Goal: Task Accomplishment & Management: Manage account settings

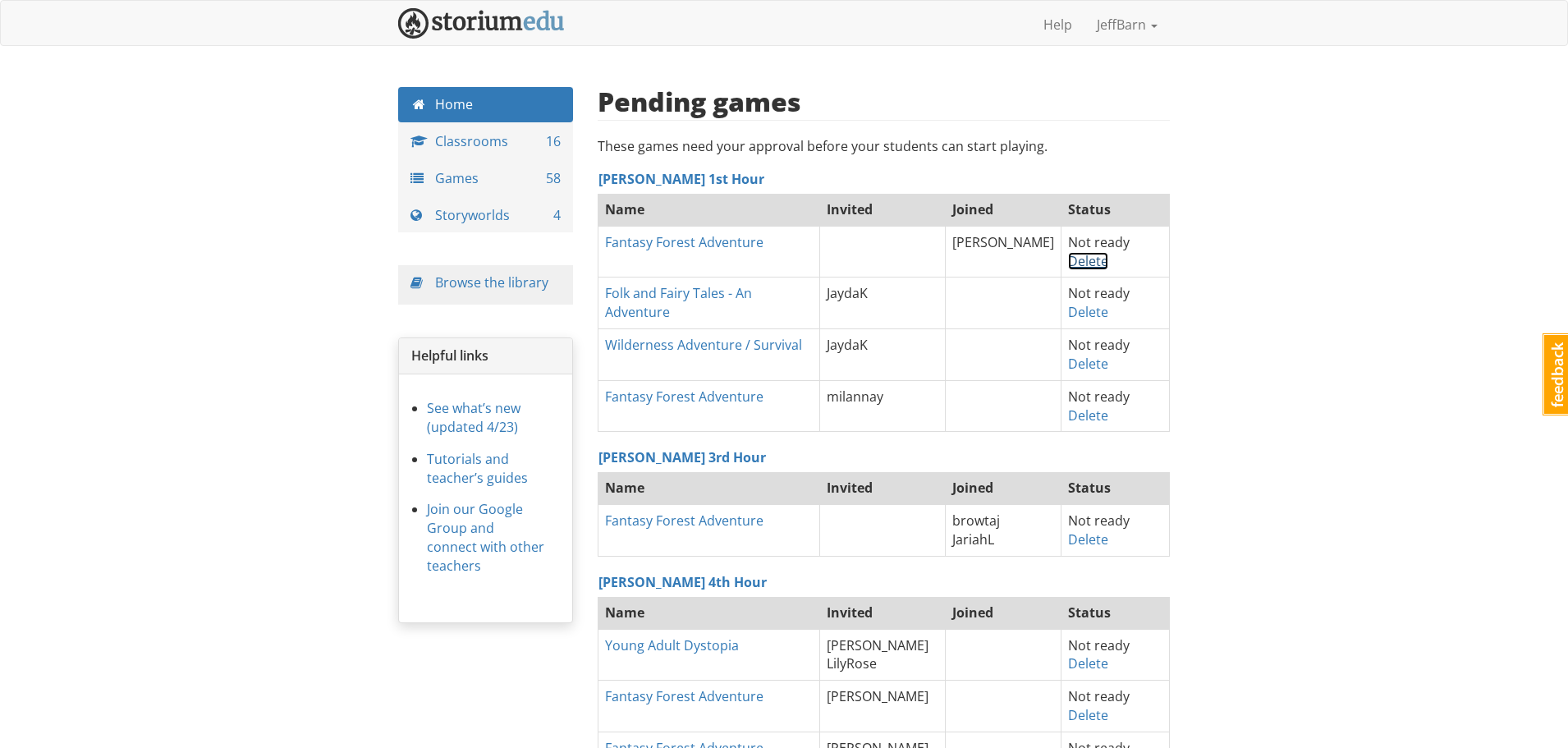
click at [1084, 266] on link "Delete" at bounding box center [1088, 261] width 40 height 18
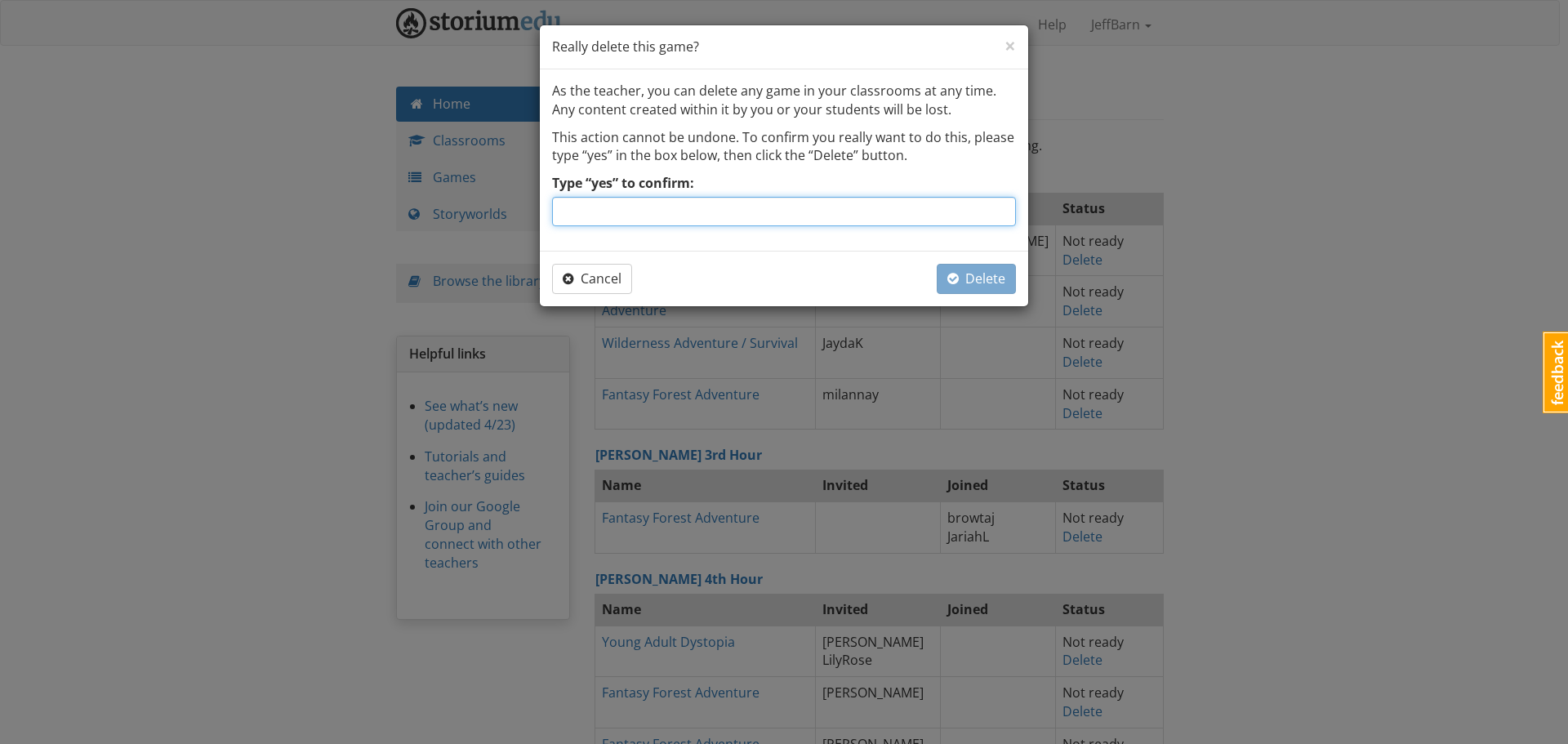
click at [767, 213] on input "Type “yes” to confirm:" at bounding box center [784, 212] width 464 height 30
type input "yes"
click at [937, 276] on button "Delete" at bounding box center [976, 279] width 79 height 30
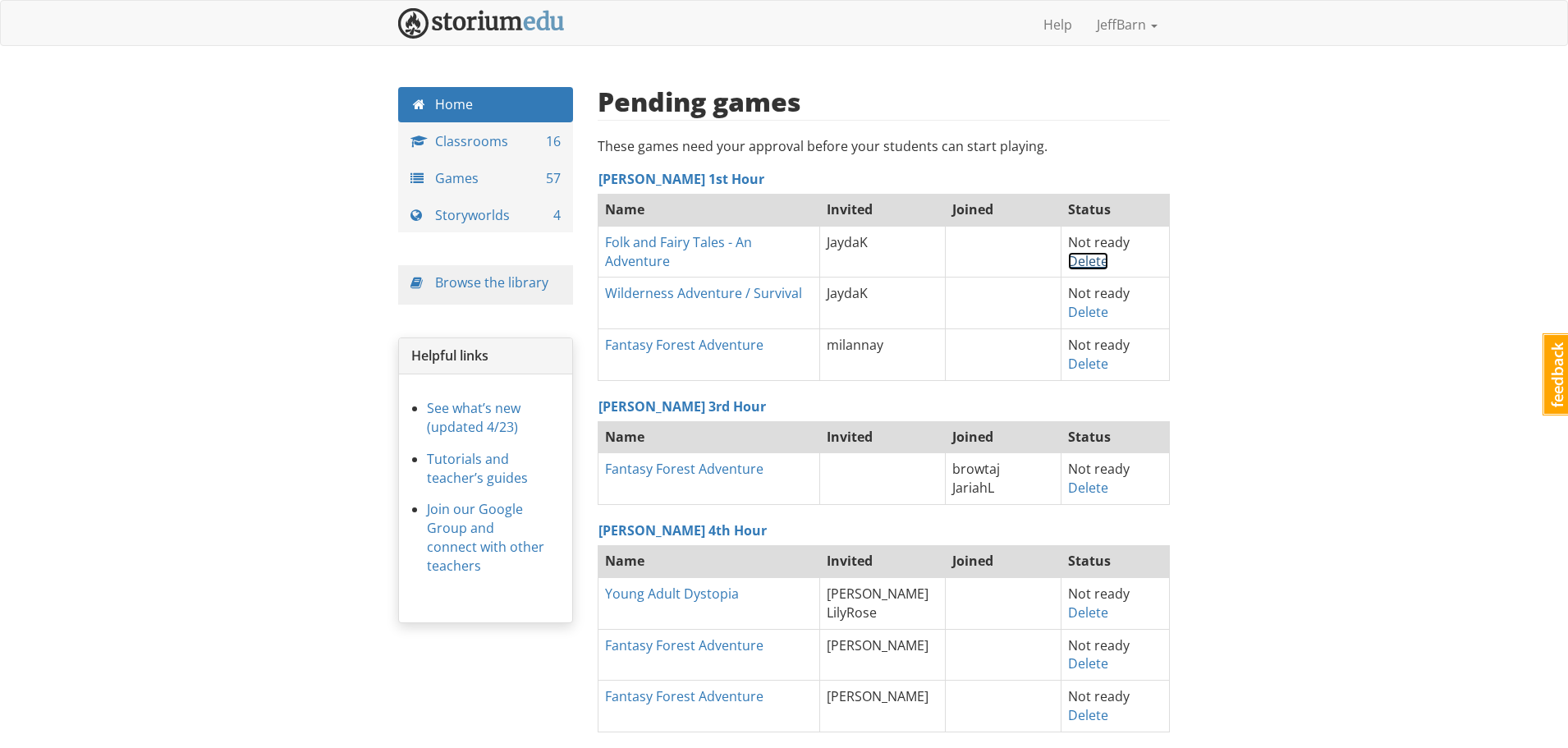
click at [1077, 262] on link "Delete" at bounding box center [1088, 261] width 40 height 18
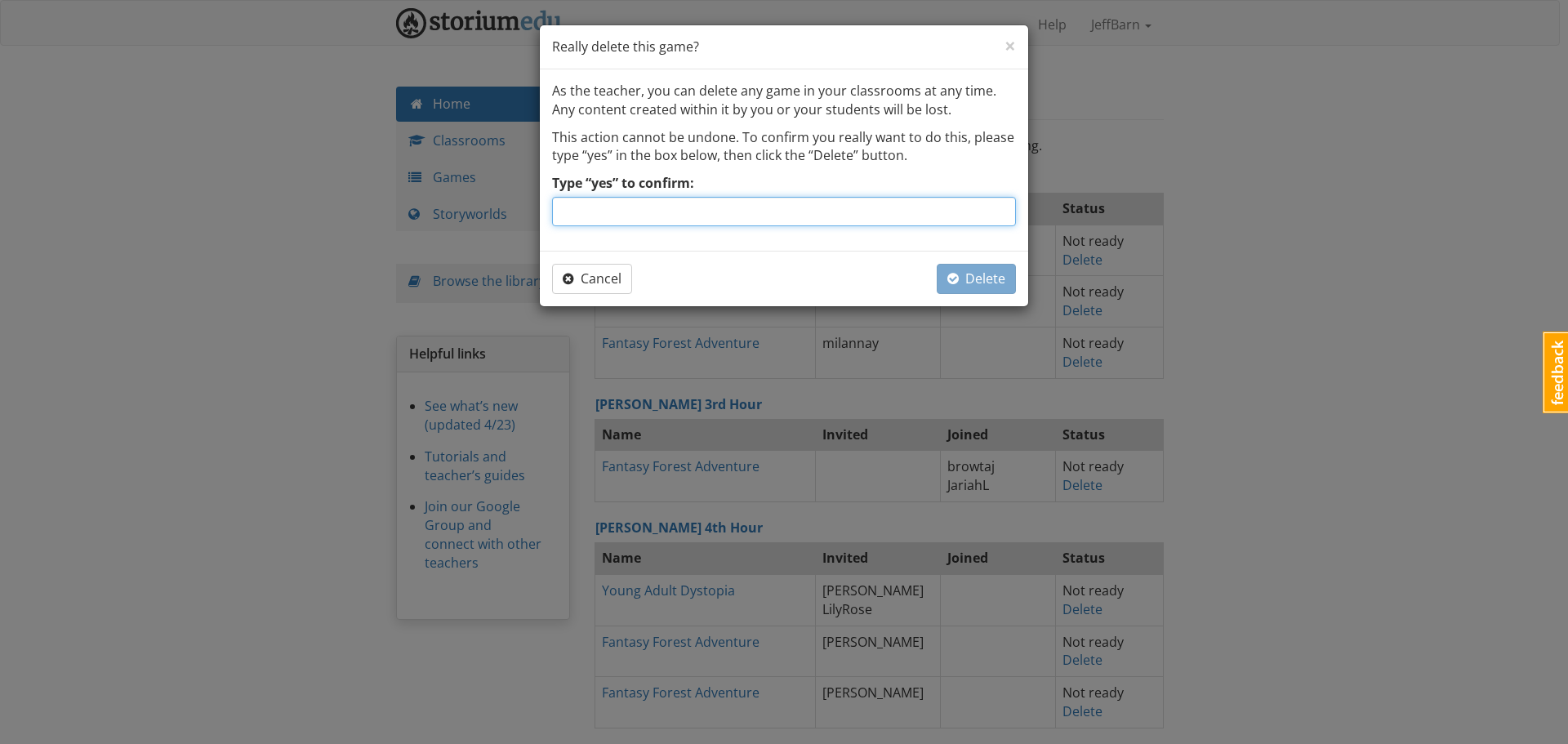
click at [839, 216] on input "Type “yes” to confirm:" at bounding box center [784, 212] width 464 height 30
type input "t"
type input "yes"
click at [978, 277] on span "Delete" at bounding box center [976, 278] width 58 height 18
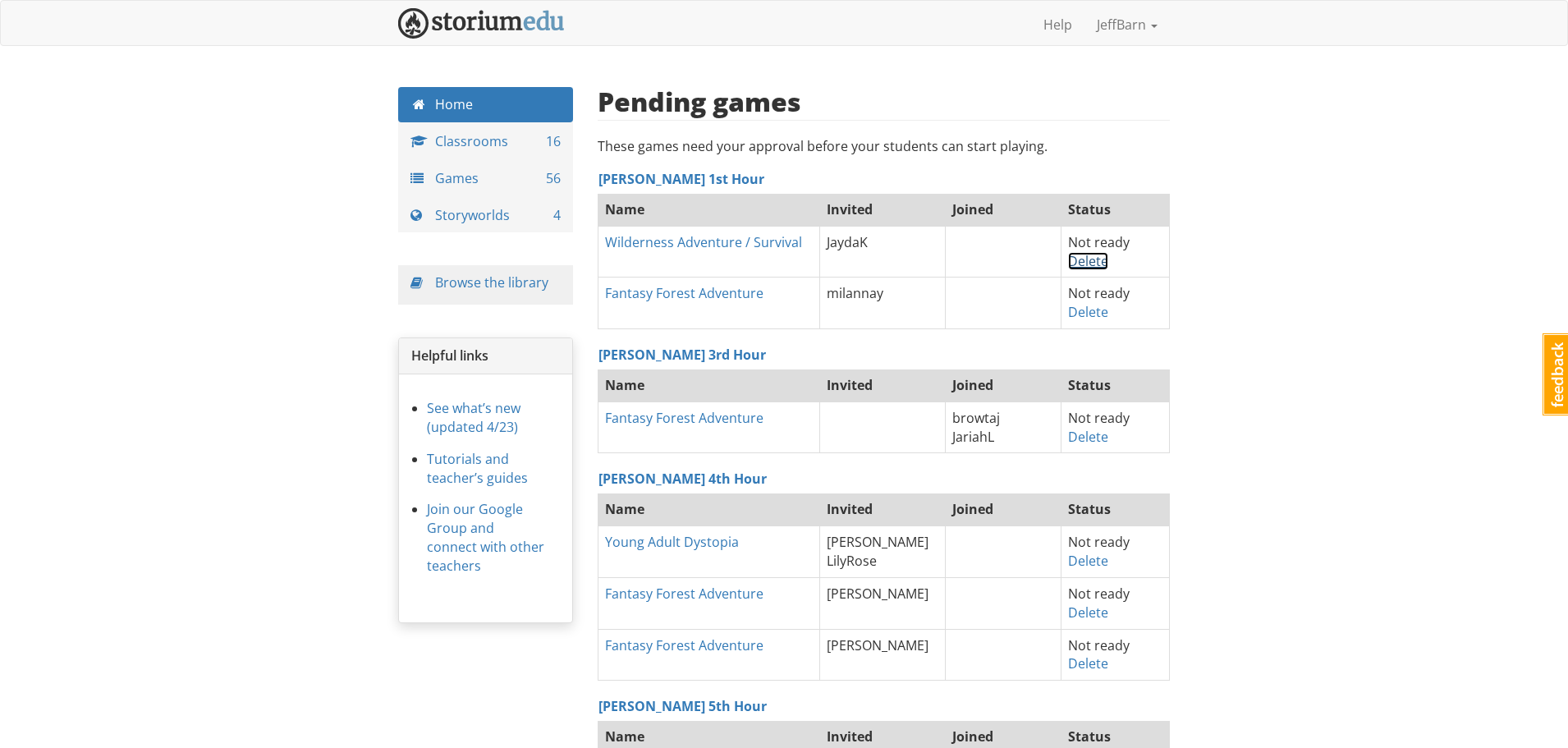
click at [1085, 260] on link "Delete" at bounding box center [1088, 261] width 40 height 18
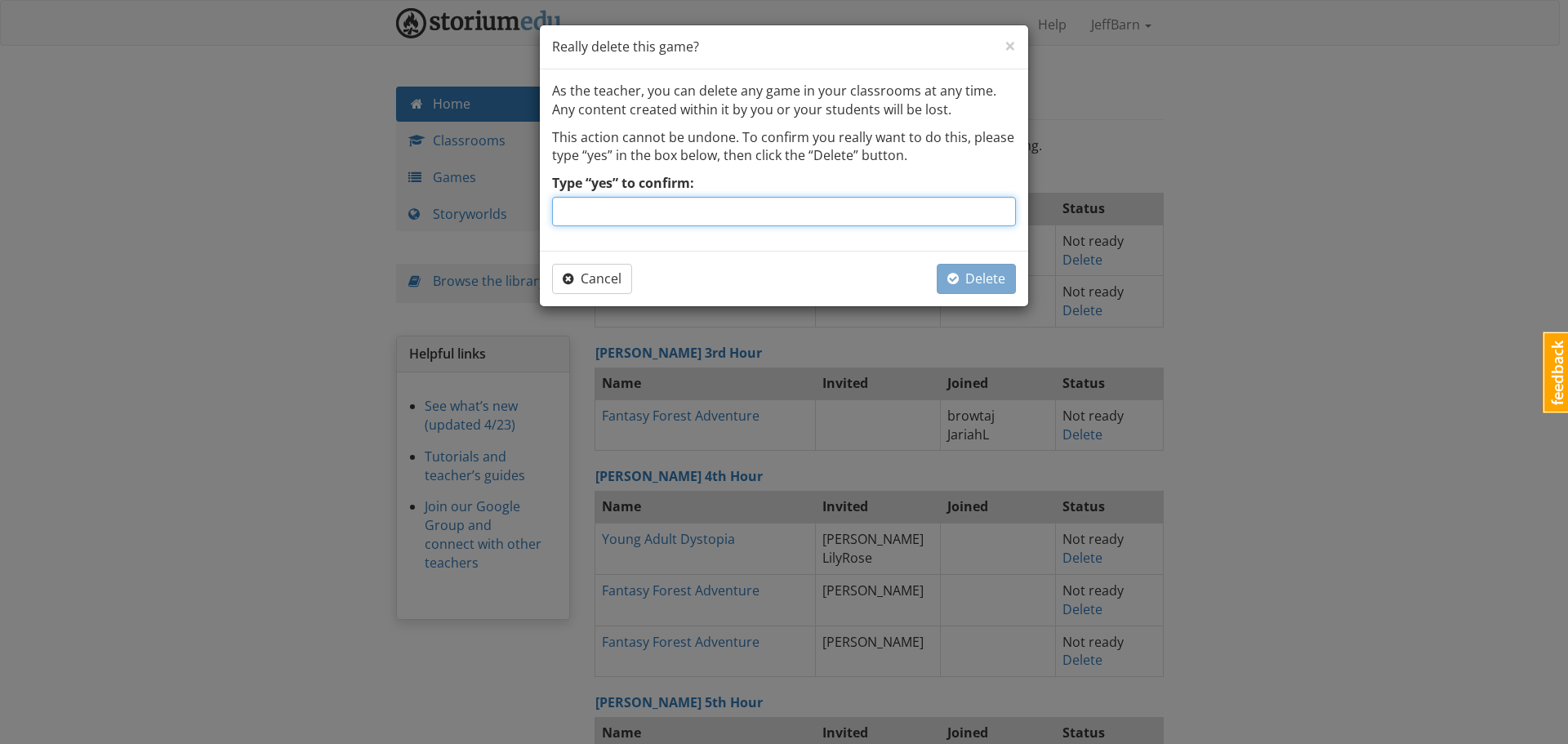
click at [728, 210] on input "Type “yes” to confirm:" at bounding box center [784, 212] width 464 height 30
type input "yes"
click at [966, 282] on span "Delete" at bounding box center [976, 278] width 58 height 18
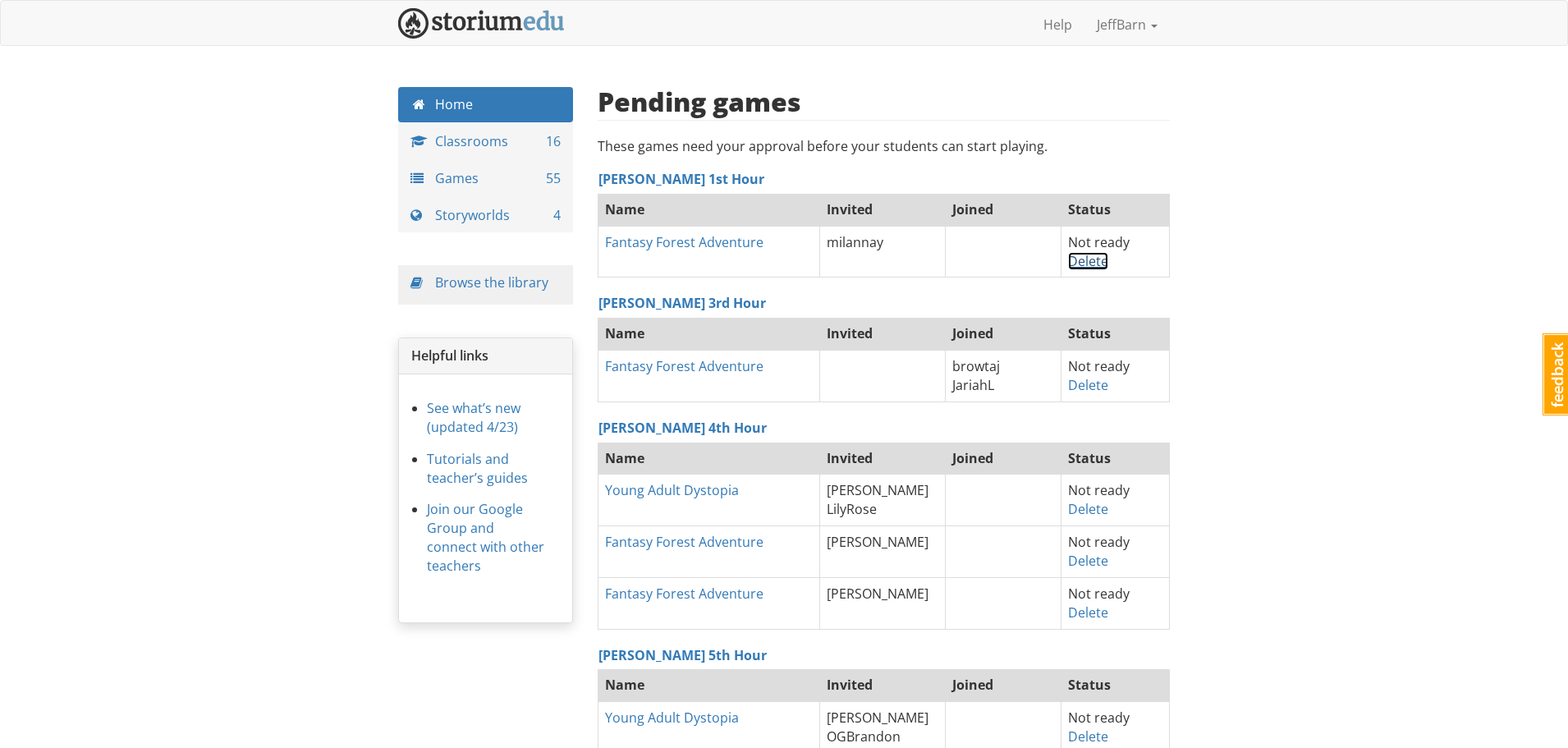
click at [1074, 262] on link "Delete" at bounding box center [1088, 261] width 40 height 18
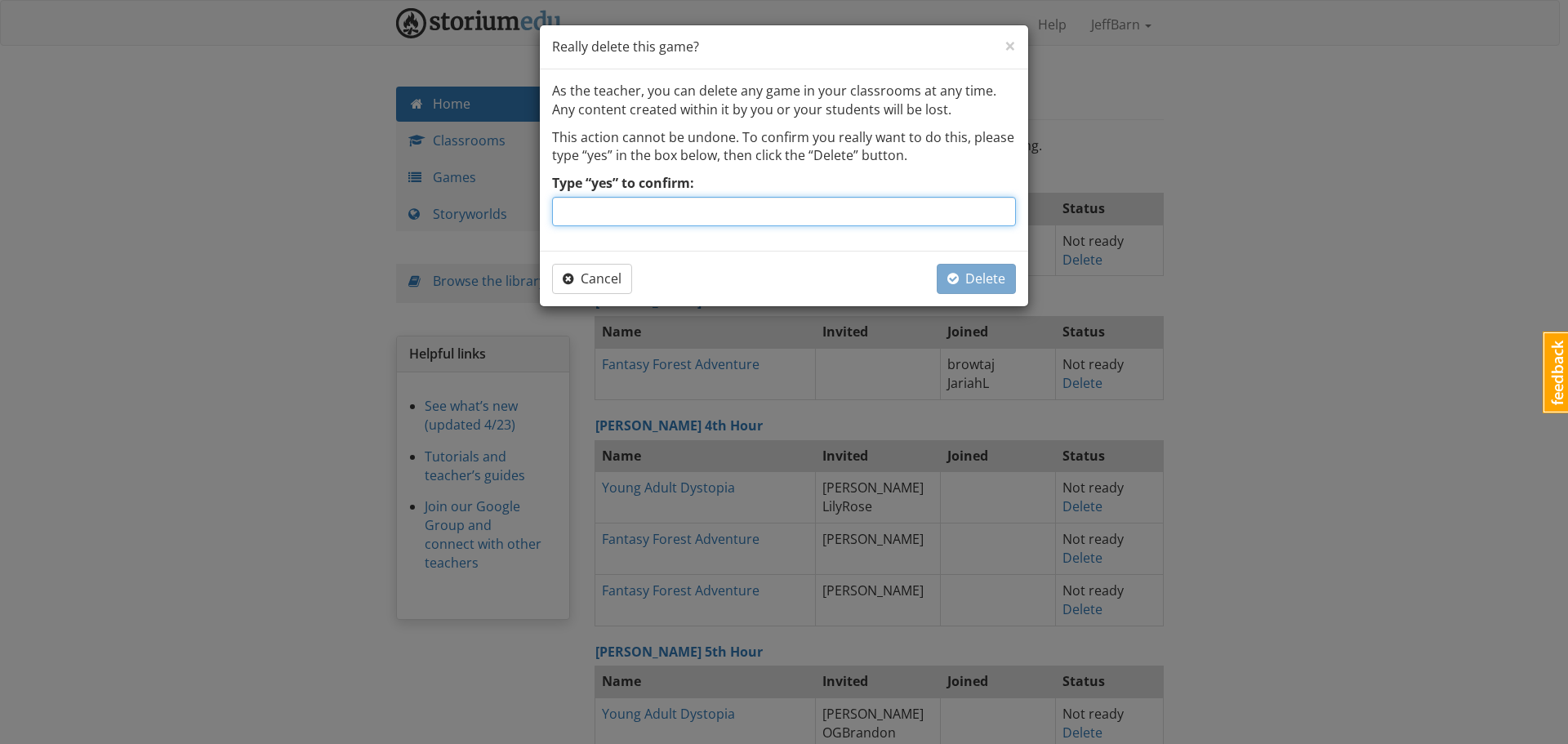
click at [662, 214] on input "Type “yes” to confirm:" at bounding box center [784, 212] width 464 height 30
type input "yes"
click at [977, 283] on span "Delete" at bounding box center [976, 278] width 58 height 18
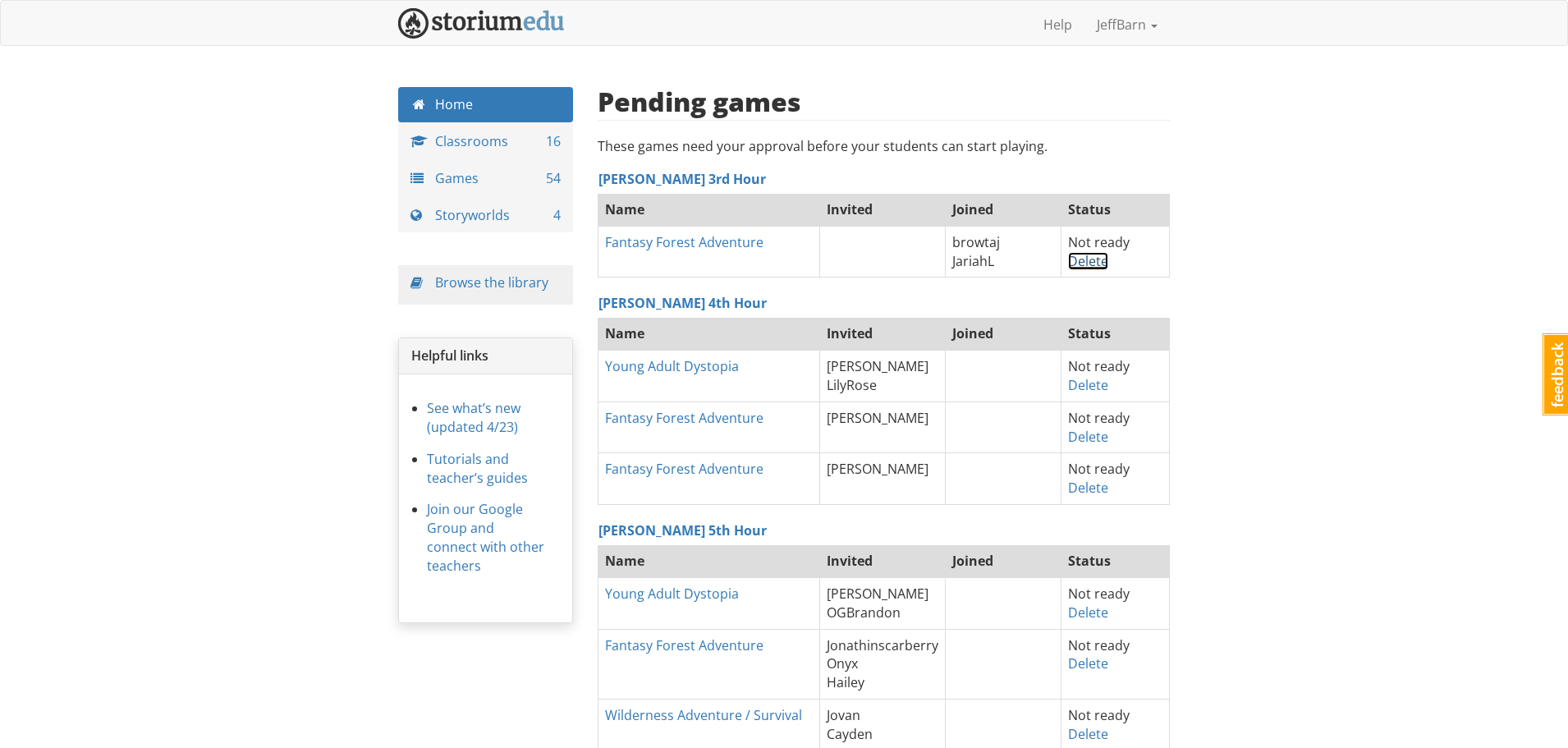
click at [1097, 258] on link "Delete" at bounding box center [1088, 261] width 40 height 18
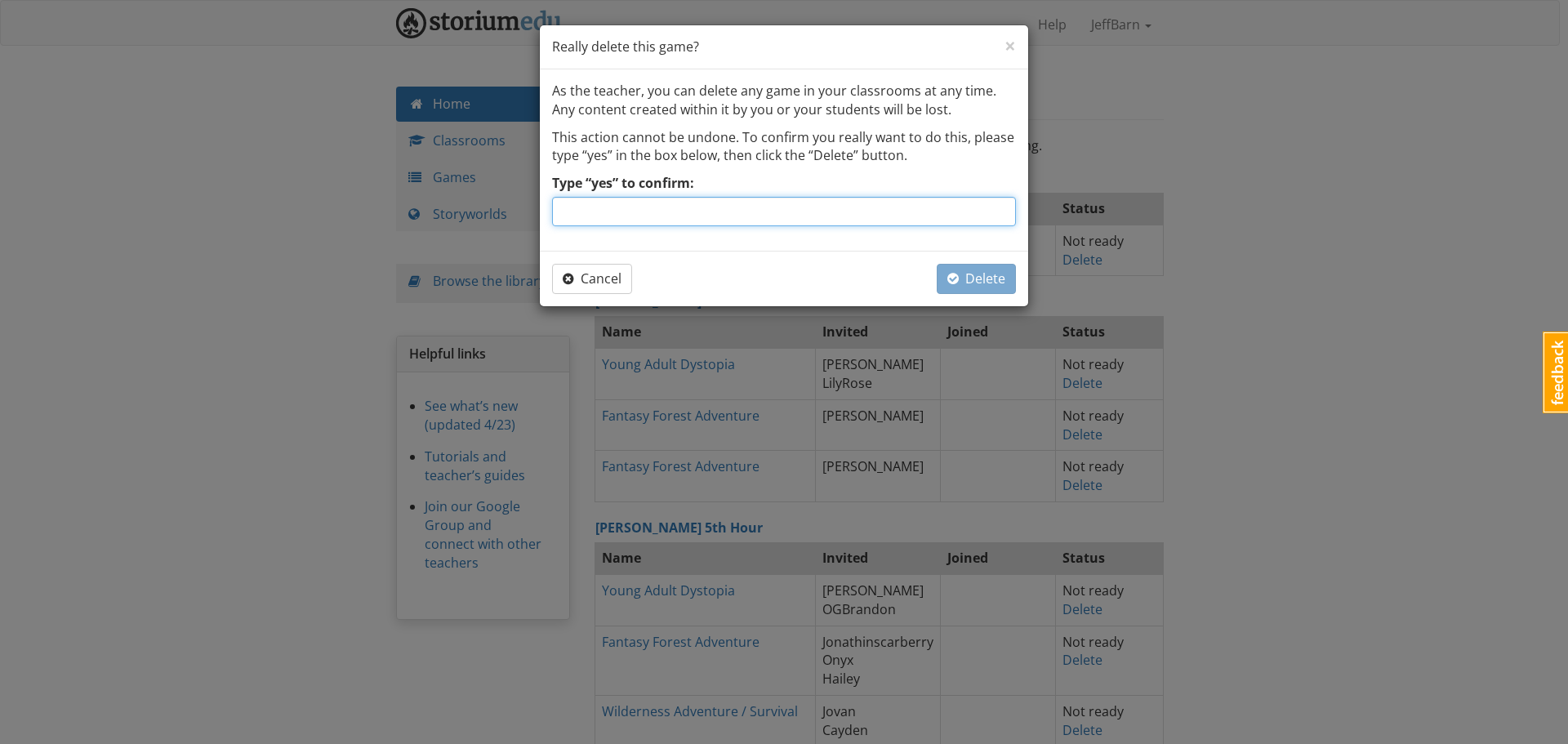
click at [728, 205] on input "Type “yes” to confirm:" at bounding box center [784, 212] width 464 height 30
type input "t"
type input "yes"
click at [983, 284] on span "Delete" at bounding box center [976, 278] width 58 height 18
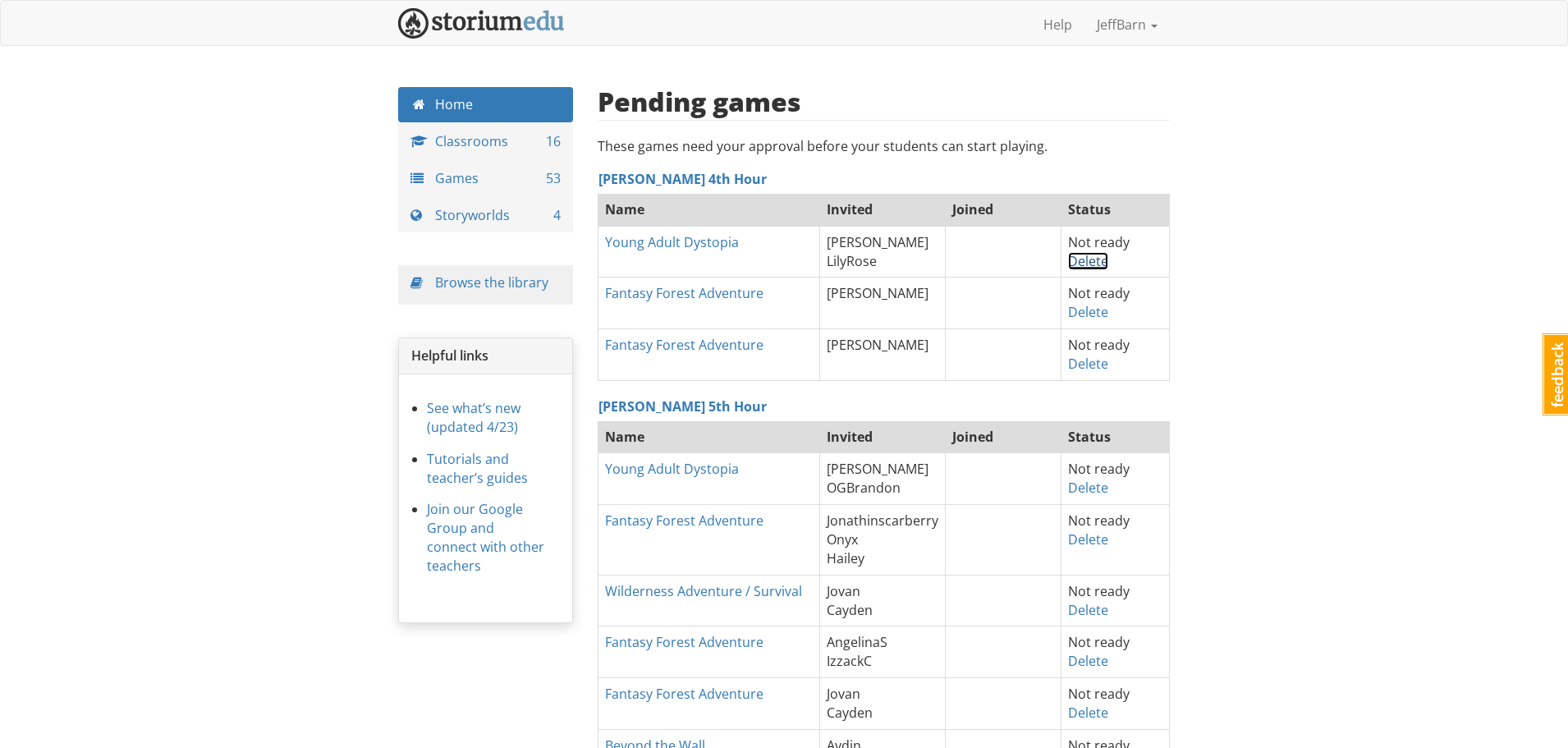
click at [1088, 261] on link "Delete" at bounding box center [1088, 261] width 40 height 18
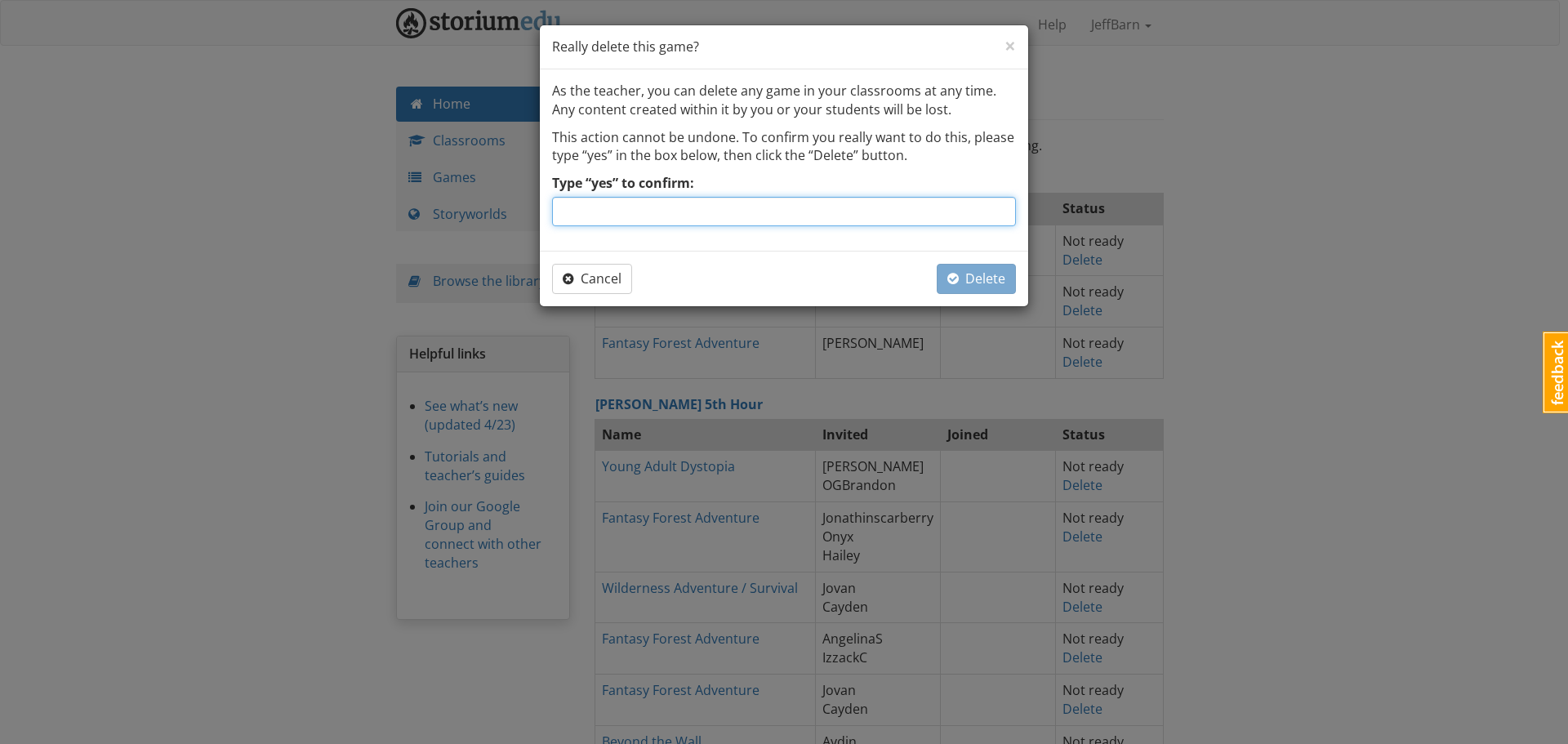
click at [720, 212] on input "Type “yes” to confirm:" at bounding box center [784, 212] width 464 height 30
type input "yes"
click at [962, 270] on span "Delete" at bounding box center [976, 278] width 58 height 18
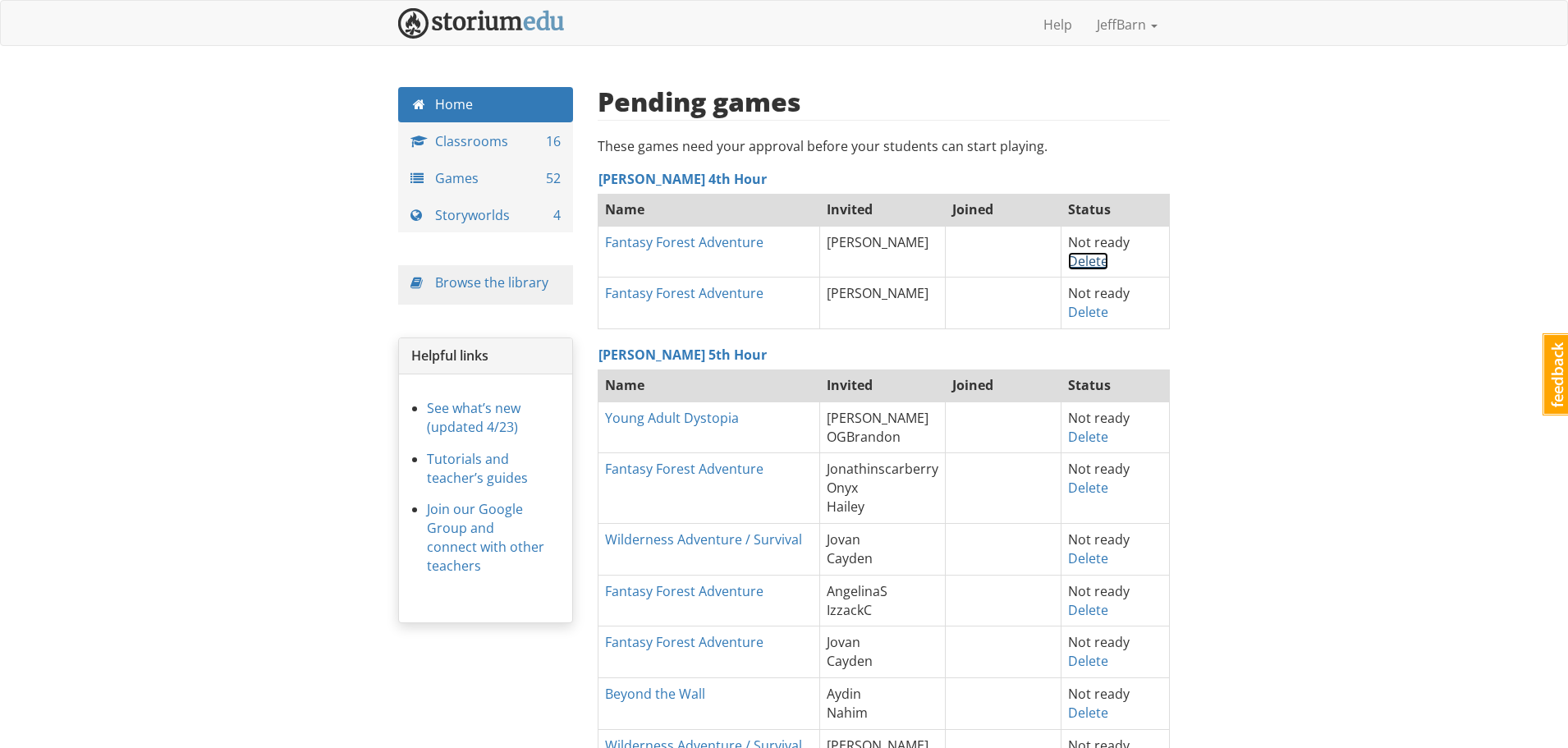
click at [1080, 260] on link "Delete" at bounding box center [1088, 261] width 40 height 18
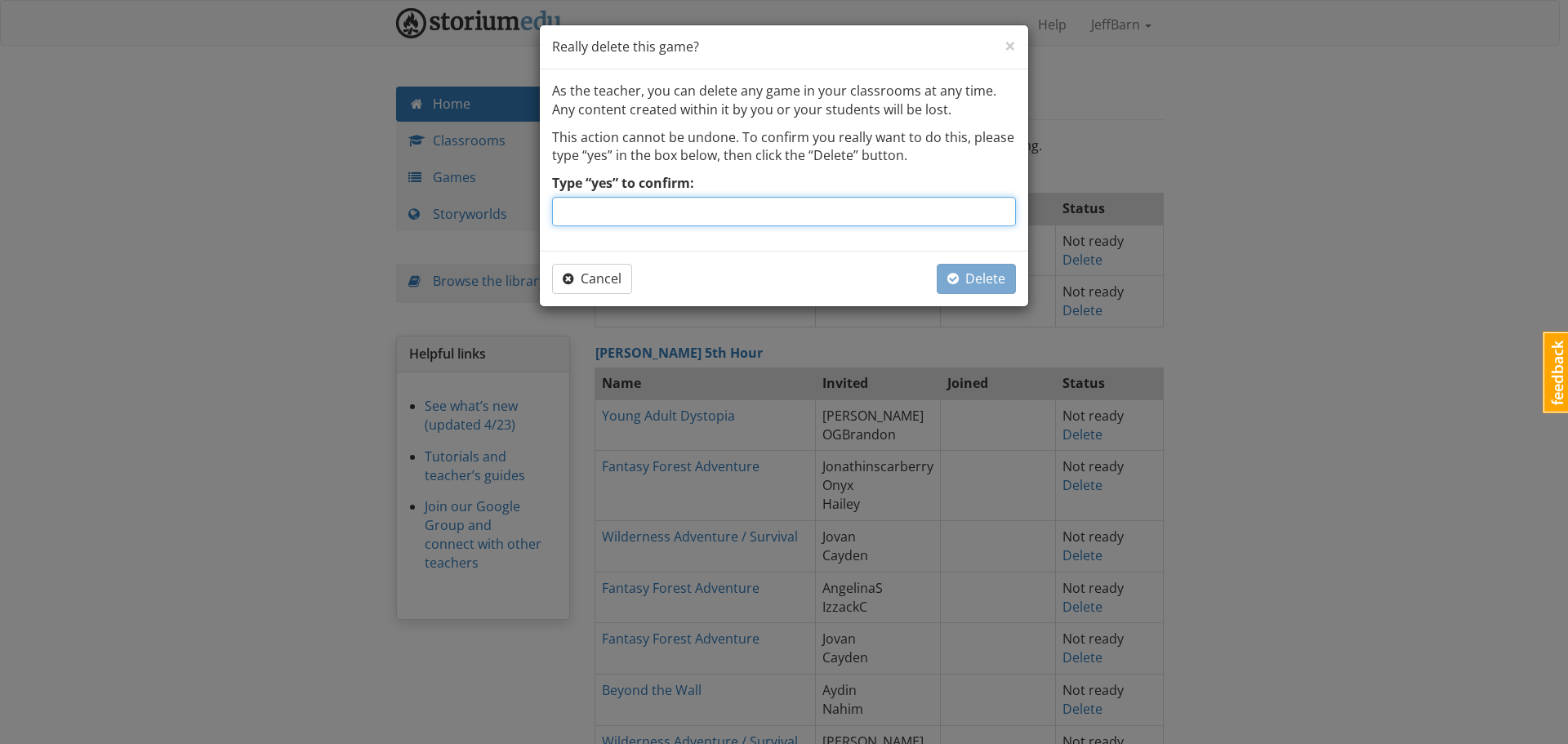
click at [677, 201] on input "Type “yes” to confirm:" at bounding box center [784, 212] width 464 height 30
type input "yes"
click at [969, 287] on span "Delete" at bounding box center [976, 278] width 58 height 18
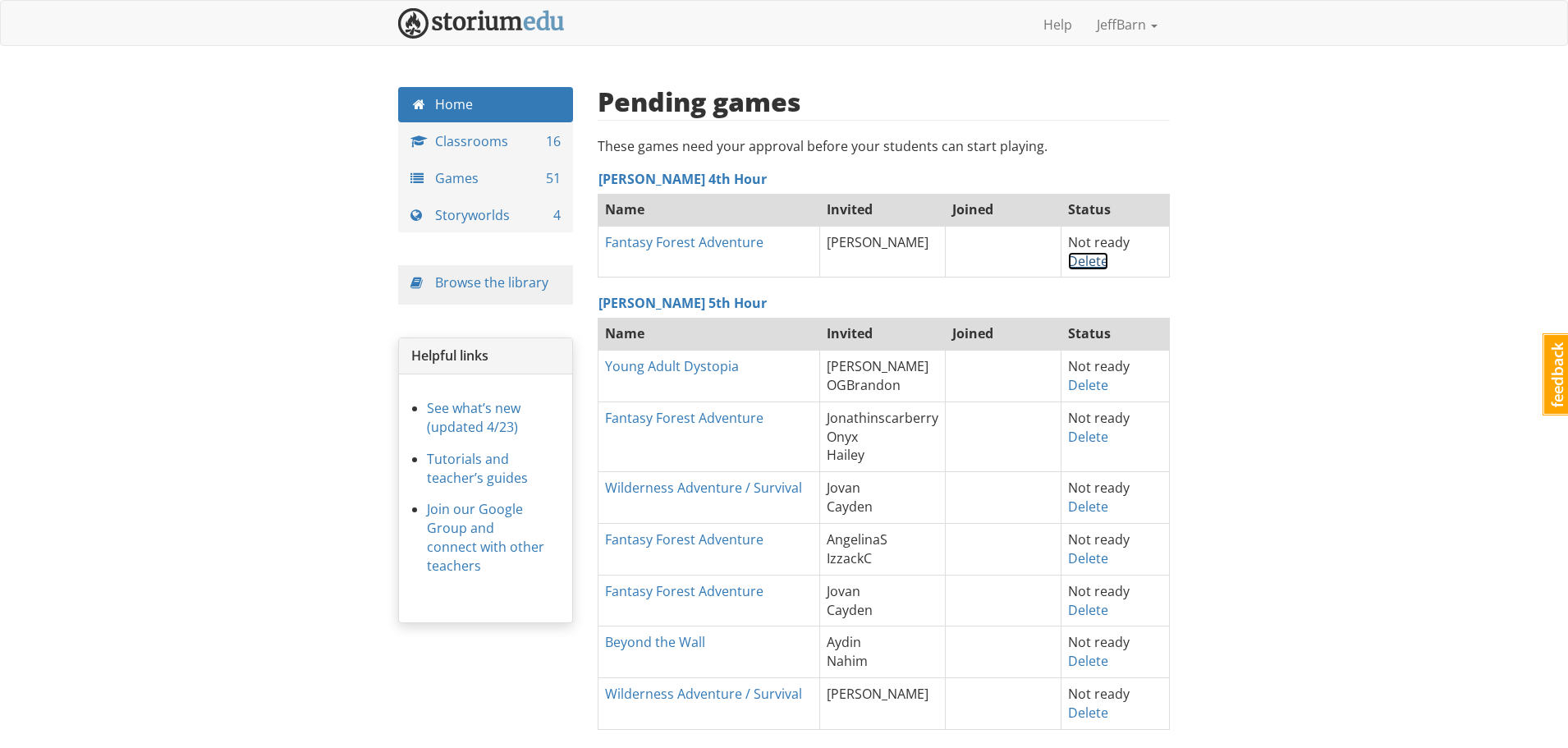
click at [1081, 263] on link "Delete" at bounding box center [1088, 261] width 40 height 18
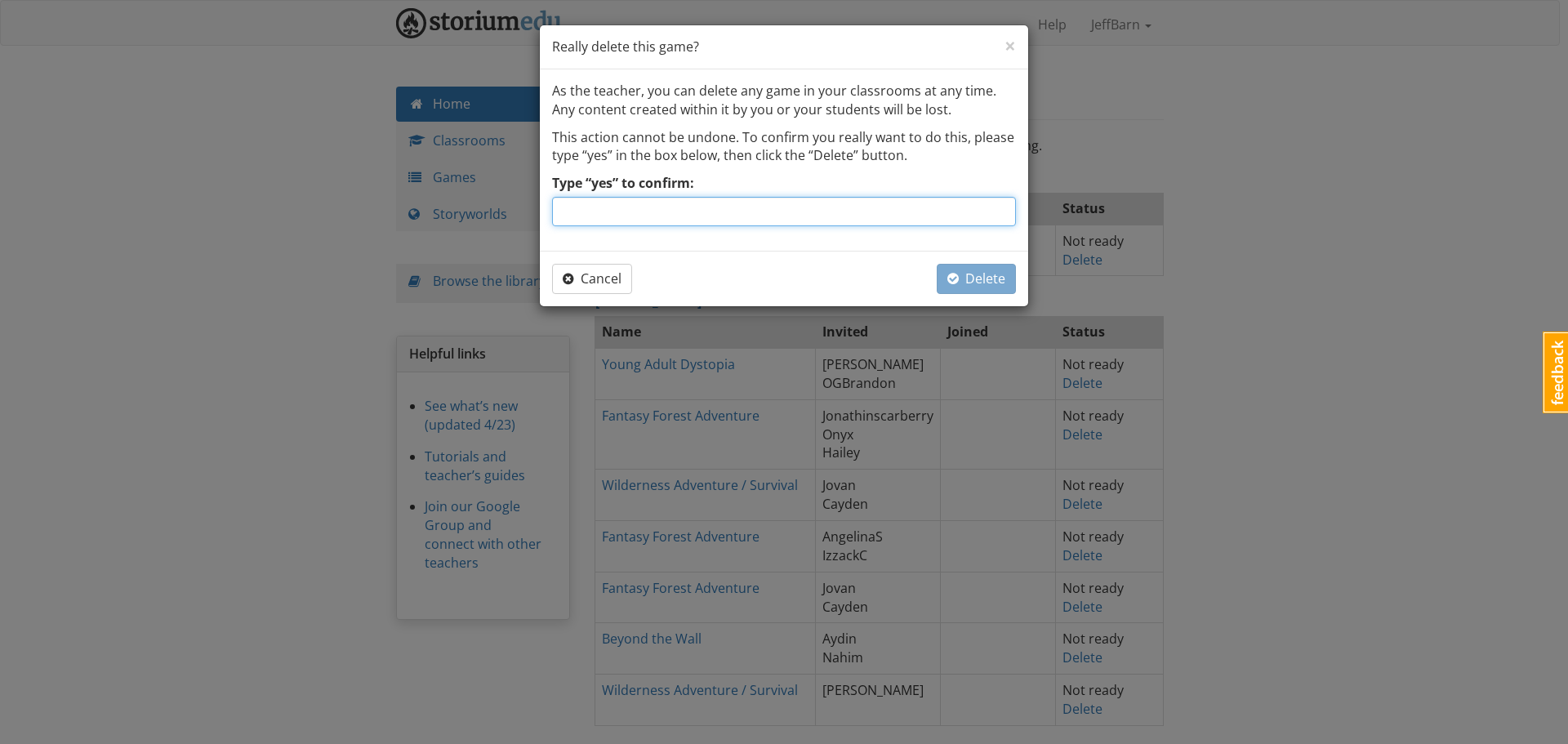
click at [726, 204] on input "Type “yes” to confirm:" at bounding box center [784, 212] width 464 height 30
type input "yes"
click at [988, 289] on button "Delete" at bounding box center [976, 279] width 79 height 30
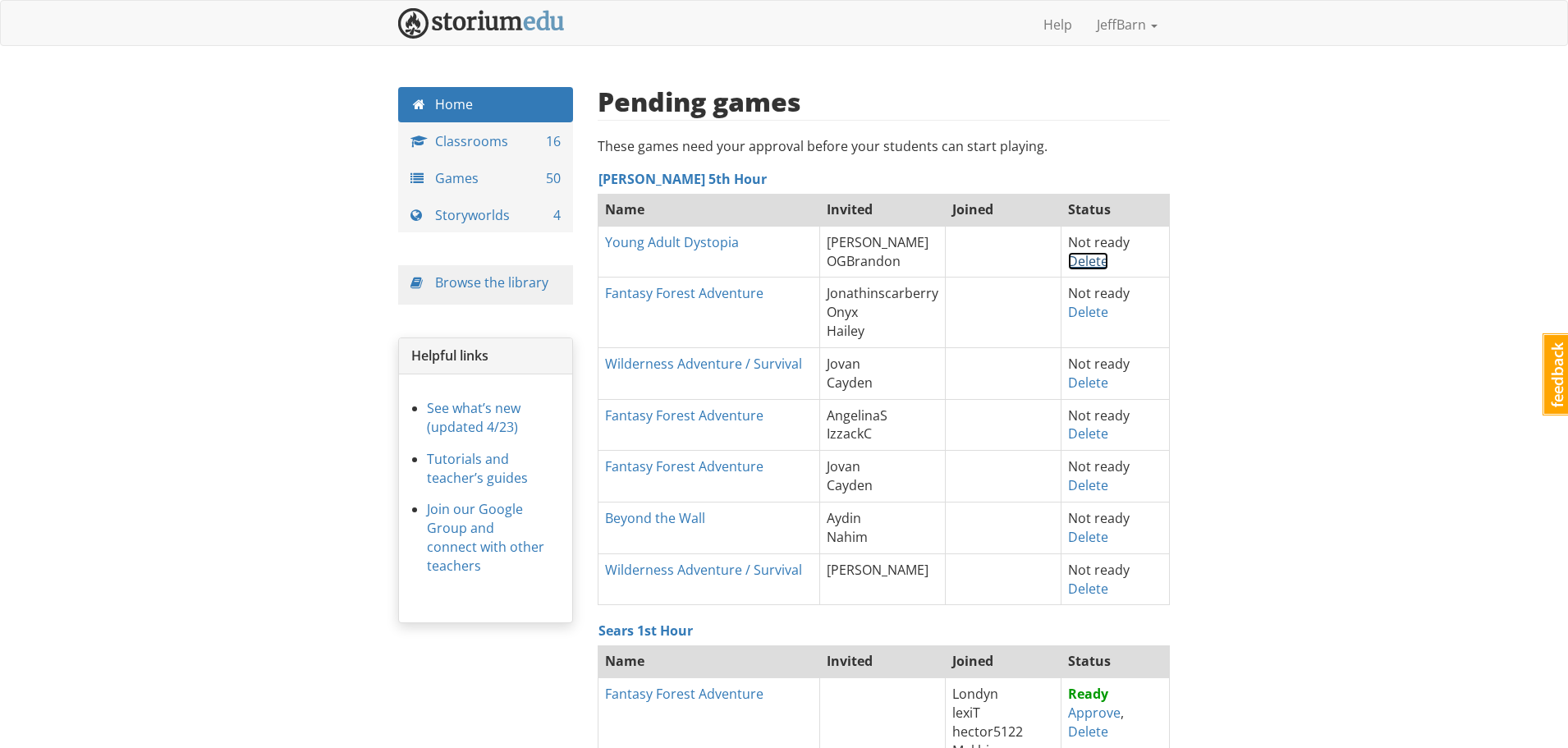
click at [1083, 264] on link "Delete" at bounding box center [1088, 261] width 40 height 18
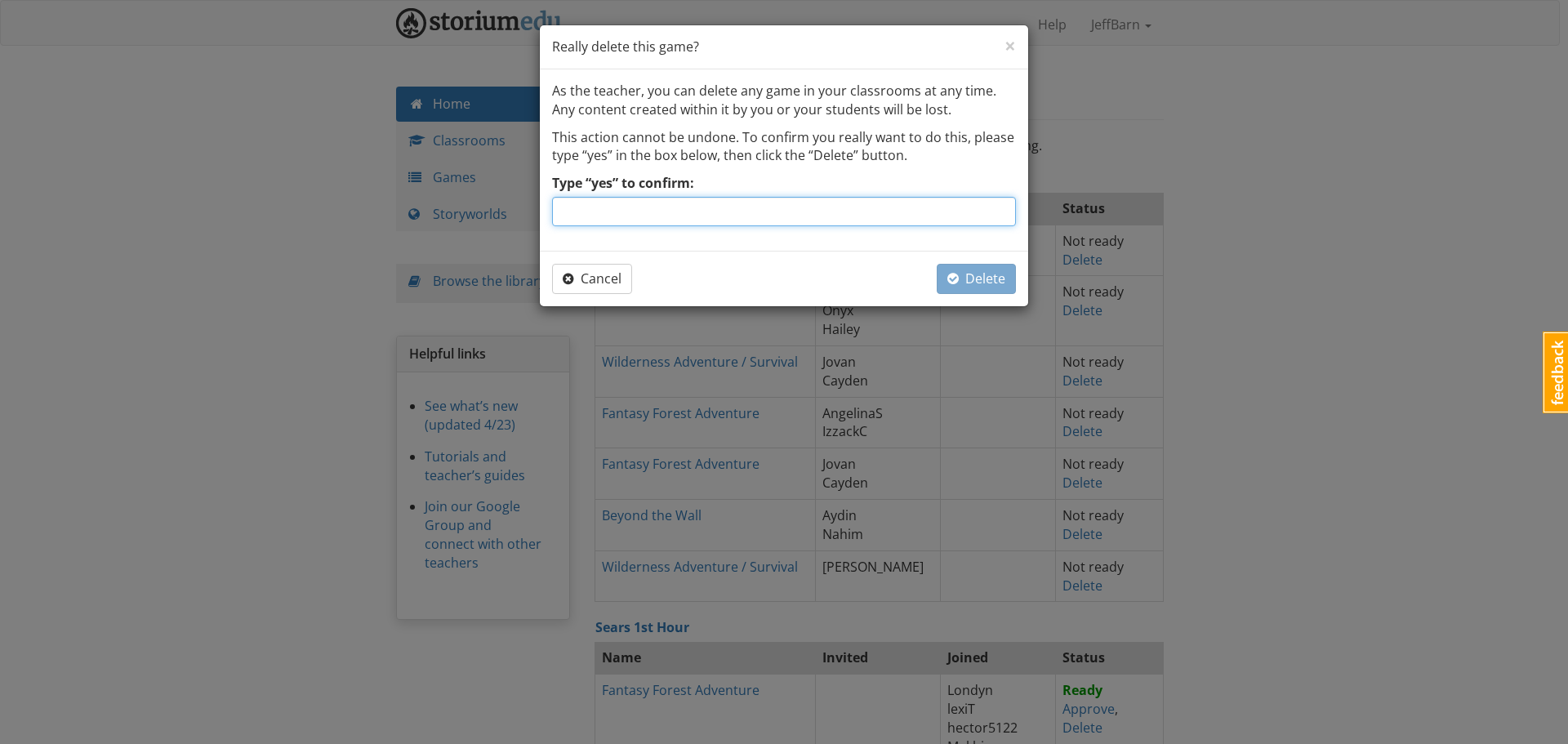
click at [761, 205] on input "Type “yes” to confirm:" at bounding box center [784, 212] width 464 height 30
type input "yes"
click at [961, 283] on span "Delete" at bounding box center [976, 278] width 58 height 18
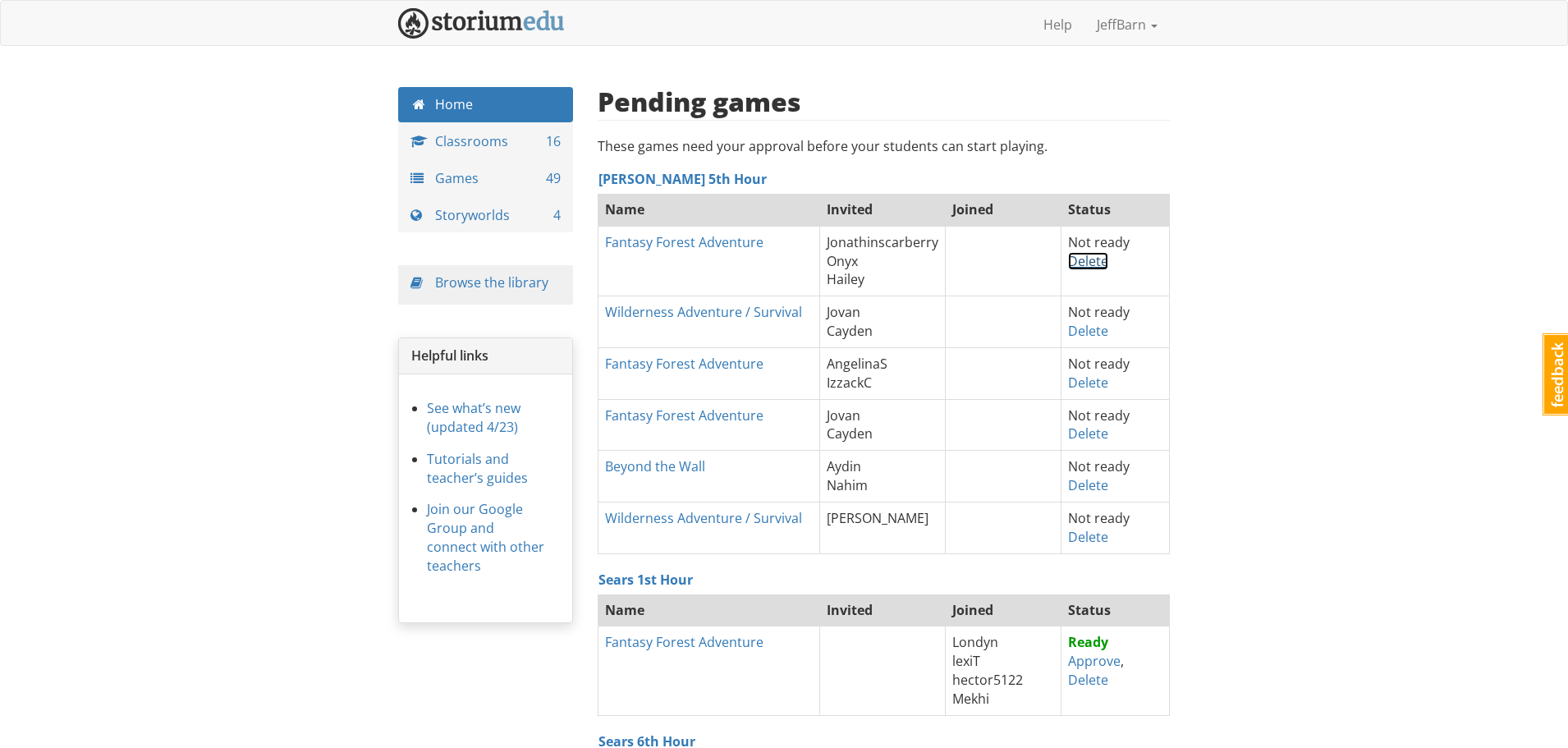
click at [1087, 260] on link "Delete" at bounding box center [1088, 261] width 40 height 18
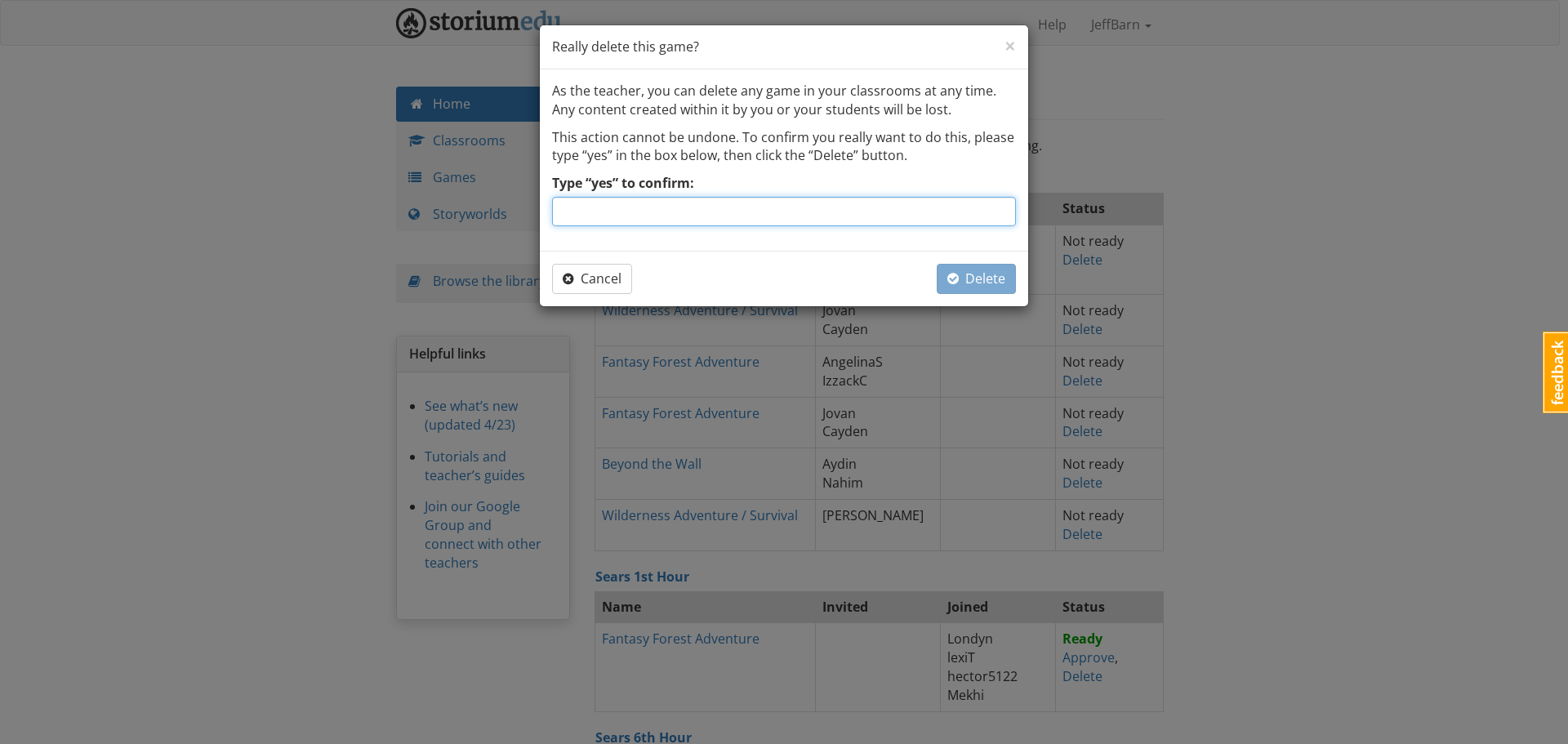
click at [812, 216] on input "Type “yes” to confirm:" at bounding box center [784, 212] width 464 height 30
type input "yes"
click at [976, 274] on span "Delete" at bounding box center [976, 278] width 58 height 18
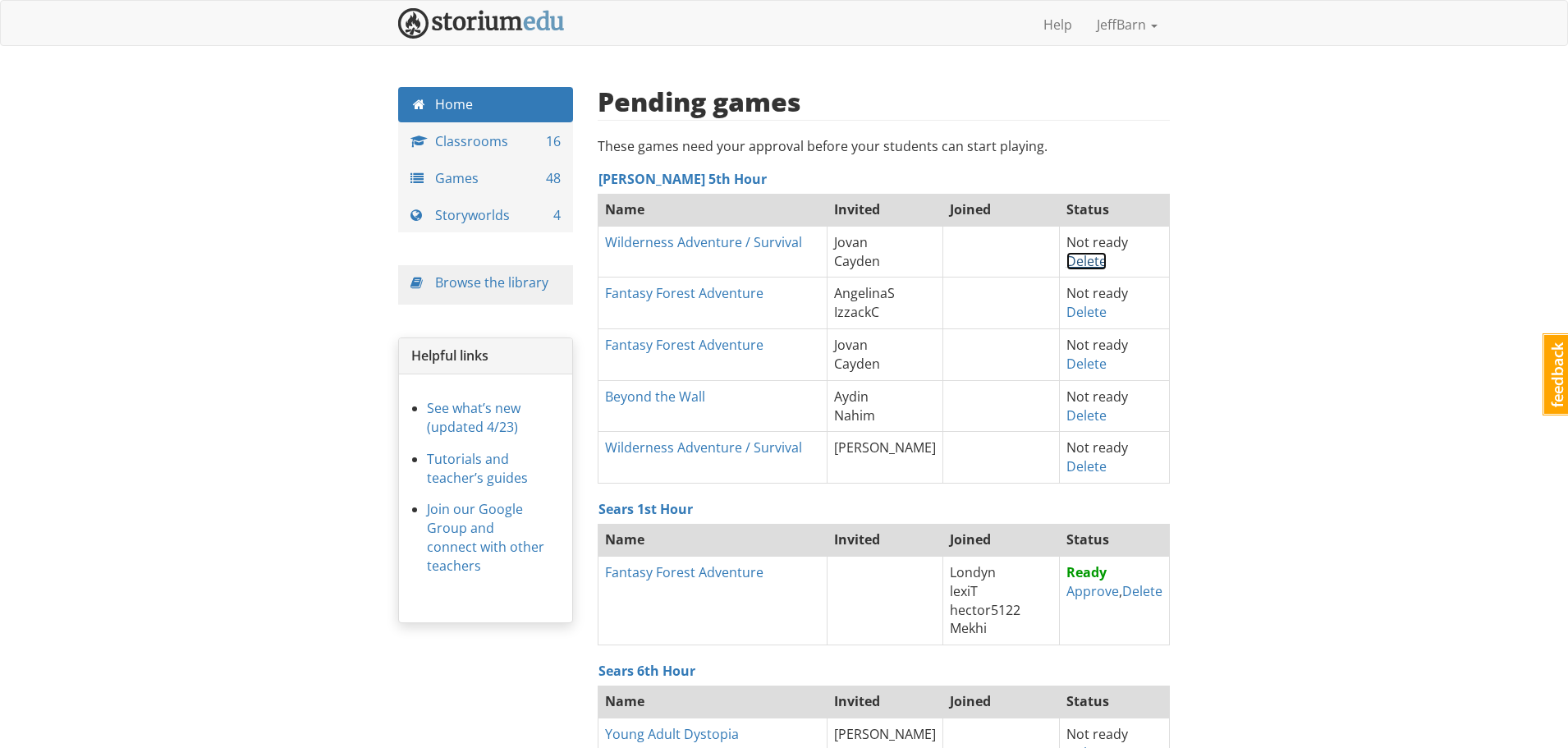
click at [1070, 258] on link "Delete" at bounding box center [1087, 261] width 40 height 18
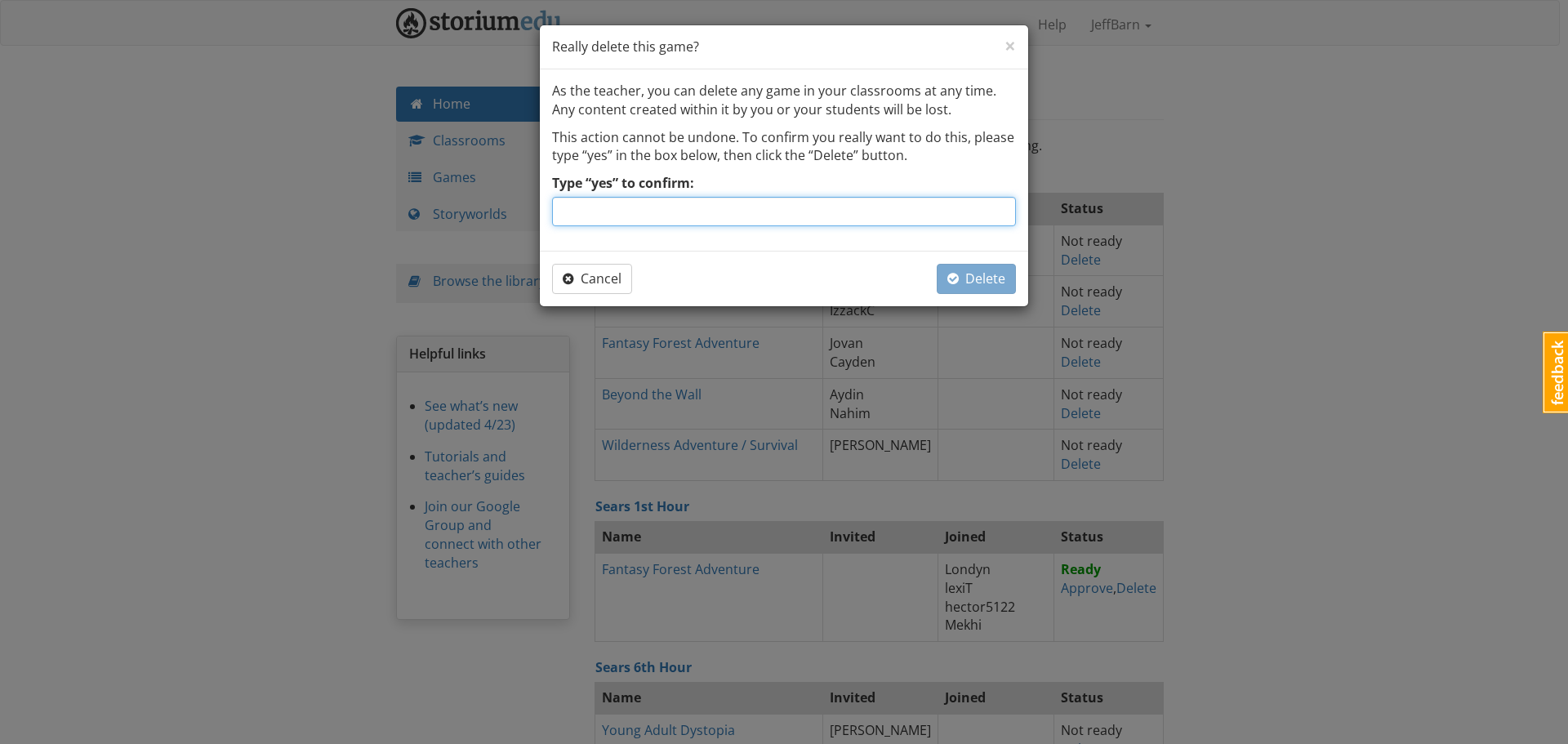
click at [760, 216] on input "Type “yes” to confirm:" at bounding box center [784, 212] width 464 height 30
type input "yes"
click at [961, 280] on span "Delete" at bounding box center [976, 278] width 58 height 18
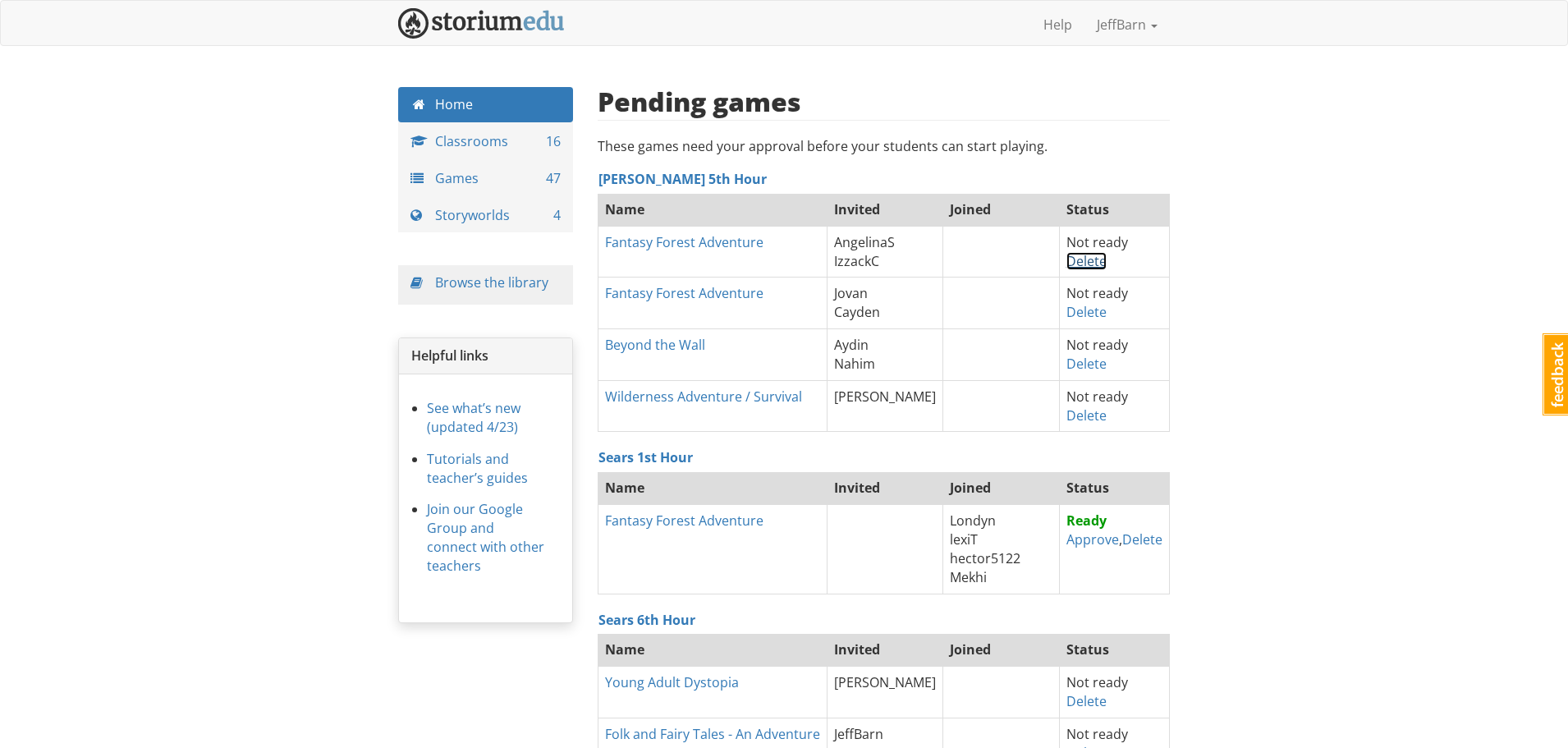
click at [1074, 263] on link "Delete" at bounding box center [1087, 261] width 40 height 18
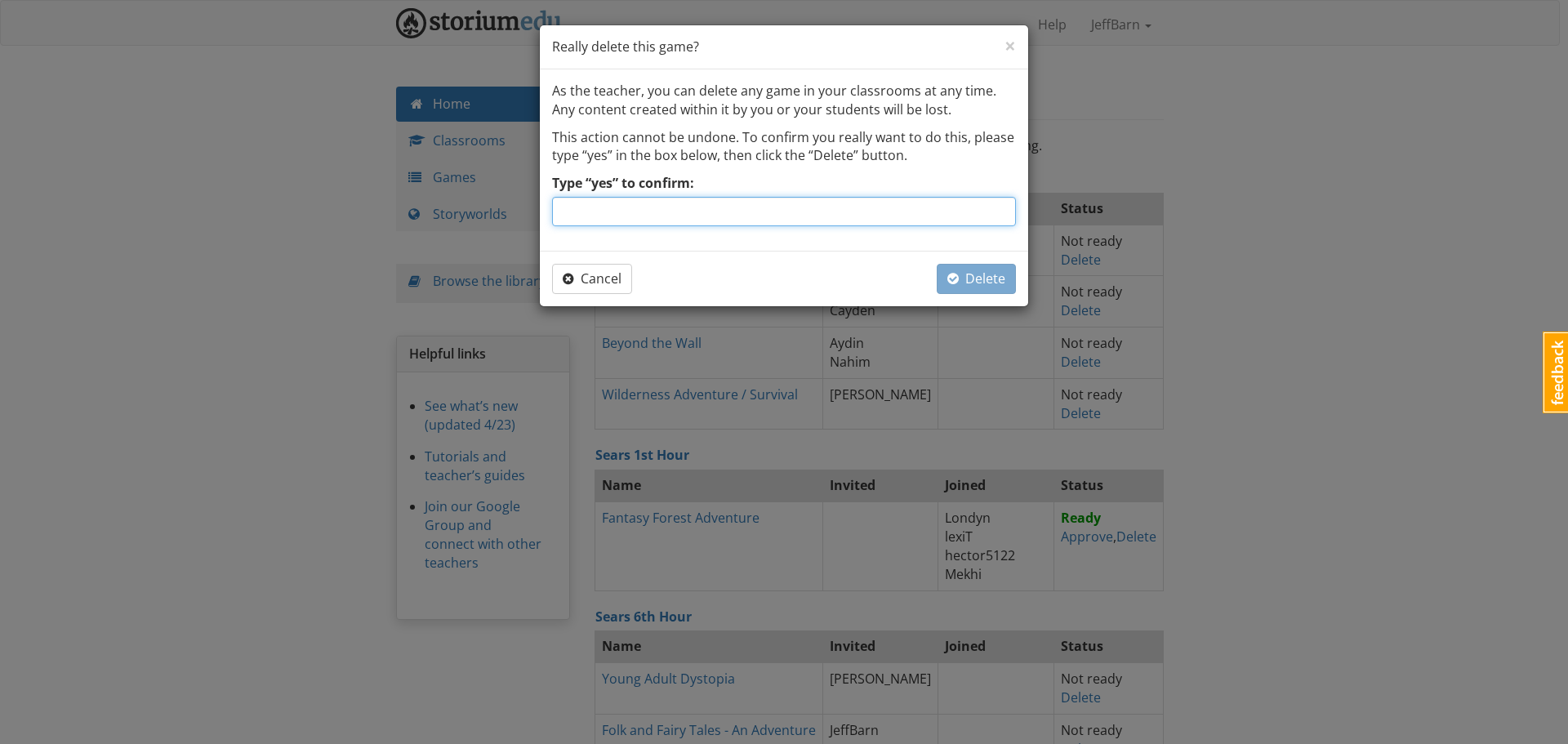
click at [719, 213] on input "Type “yes” to confirm:" at bounding box center [784, 212] width 464 height 30
type input "yes"
click at [962, 280] on span "Delete" at bounding box center [976, 278] width 58 height 18
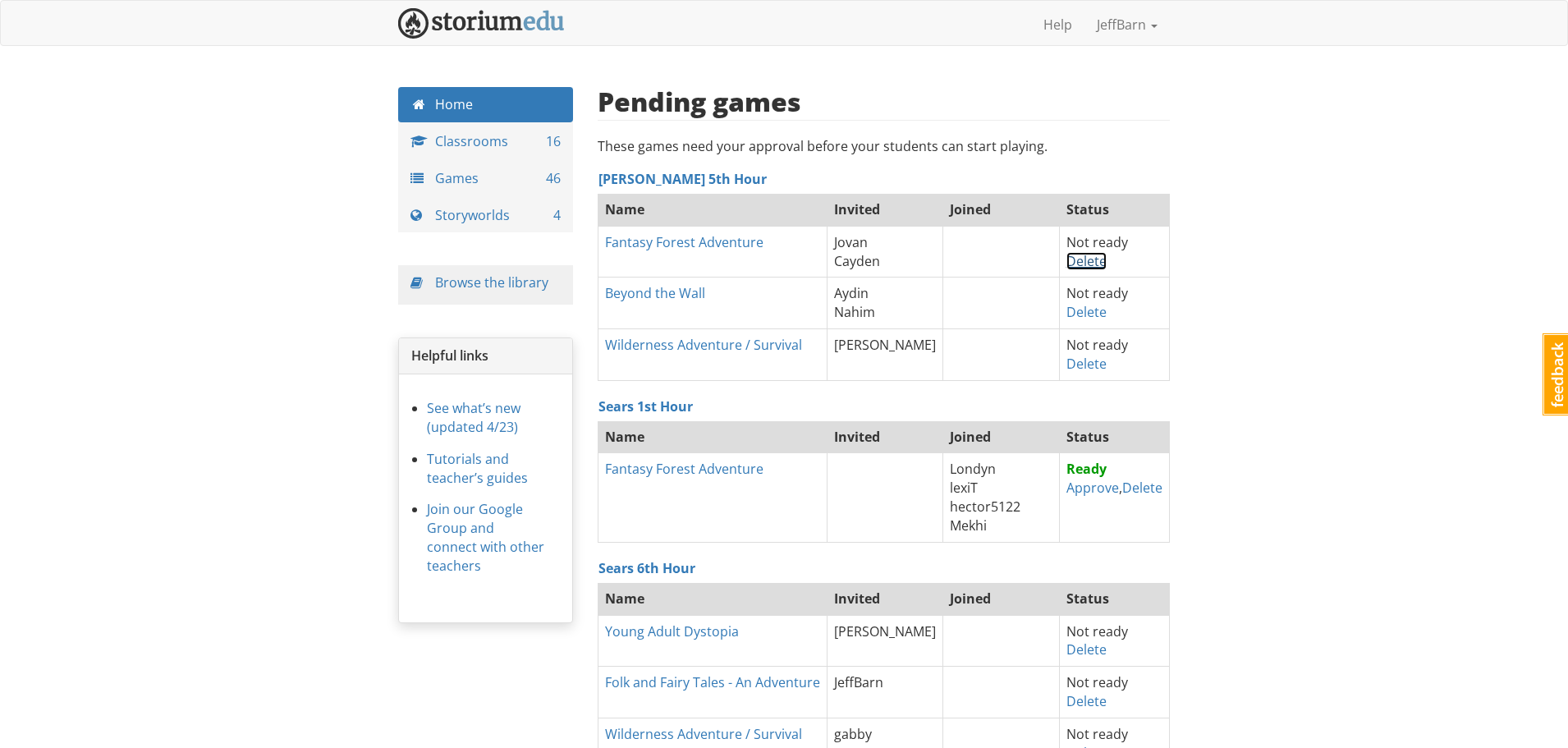
click at [1067, 260] on link "Delete" at bounding box center [1087, 261] width 40 height 18
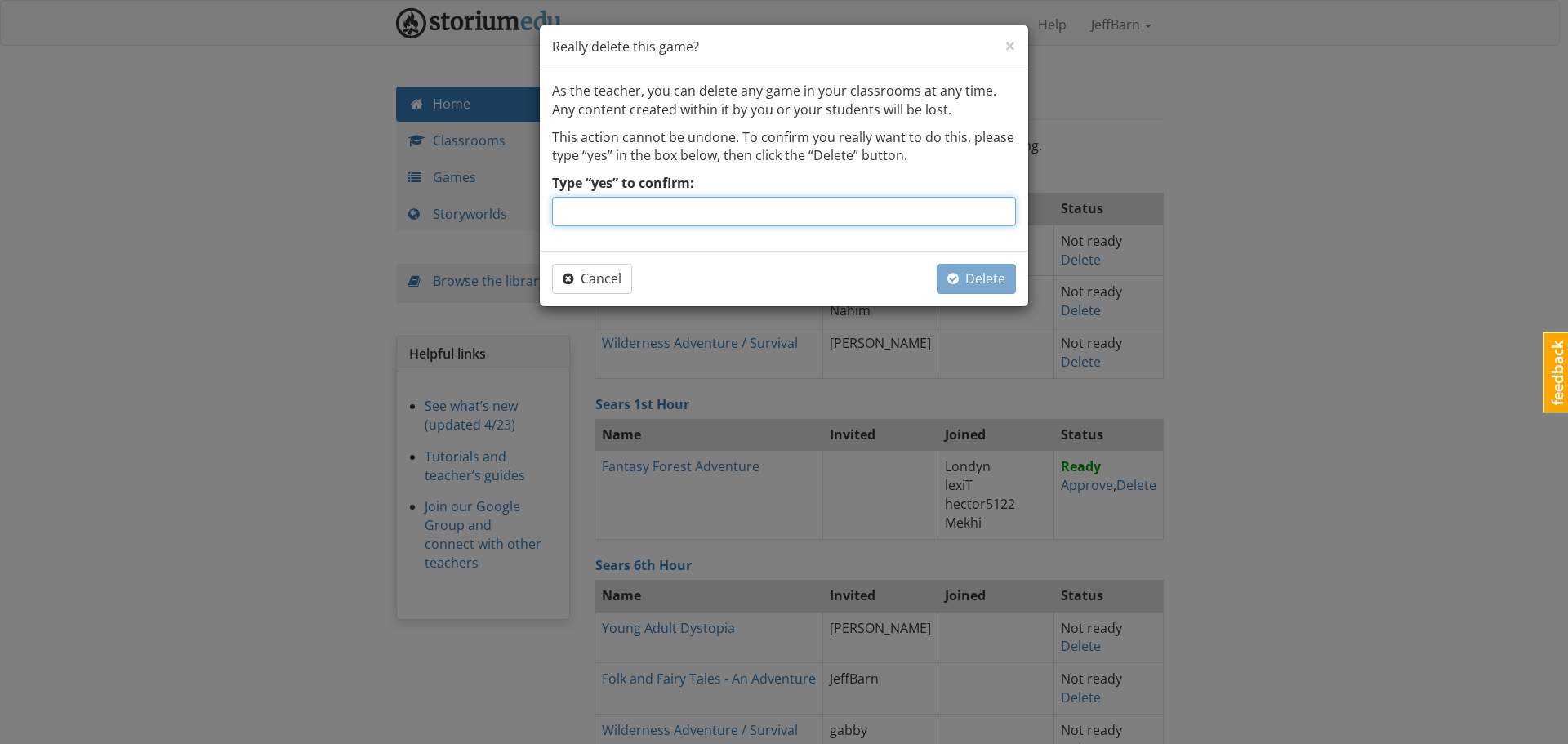
click at [791, 210] on input "Type “yes” to confirm:" at bounding box center [784, 212] width 464 height 30
type input "yes"
click at [972, 279] on span "Delete" at bounding box center [976, 278] width 58 height 18
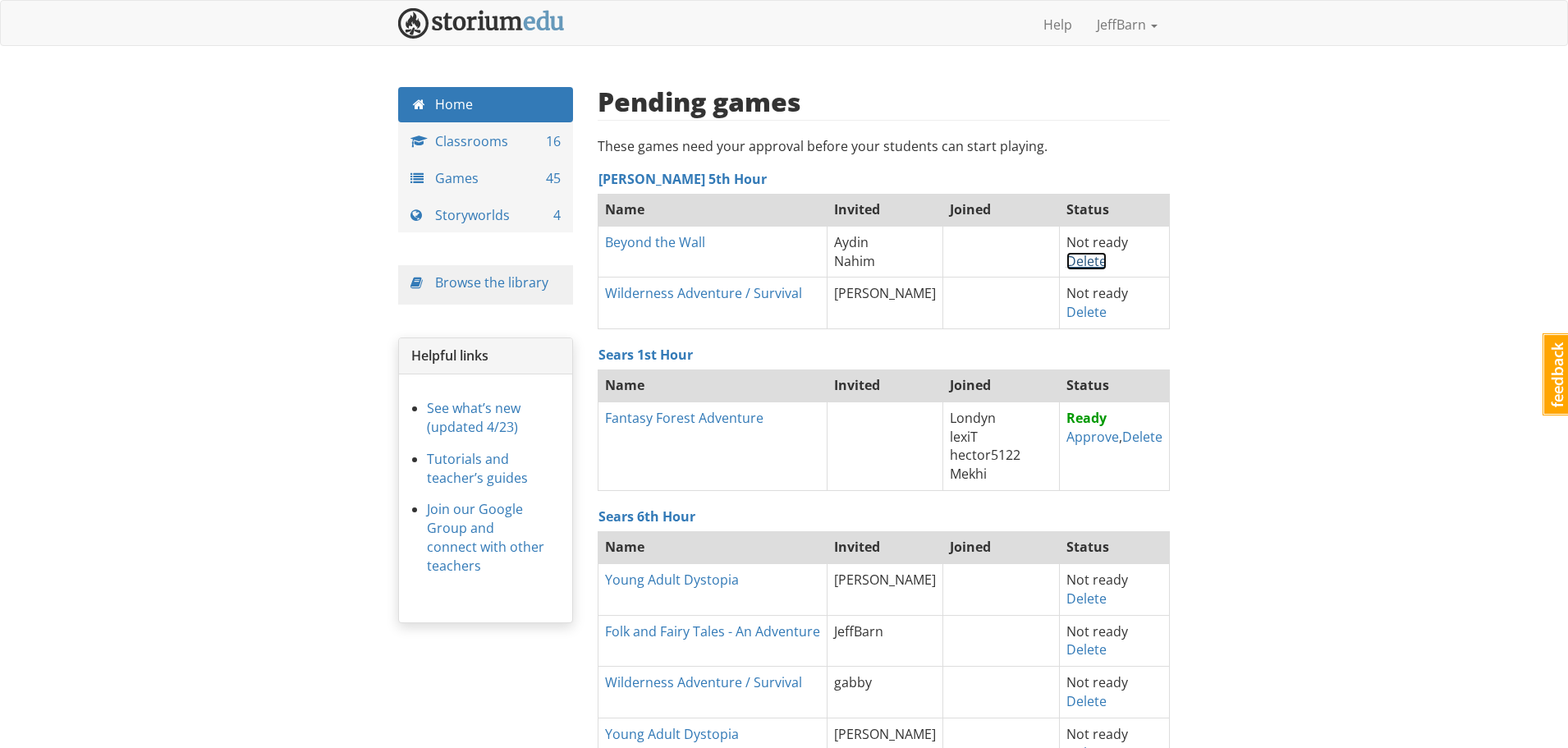
click at [1067, 261] on link "Delete" at bounding box center [1087, 261] width 40 height 18
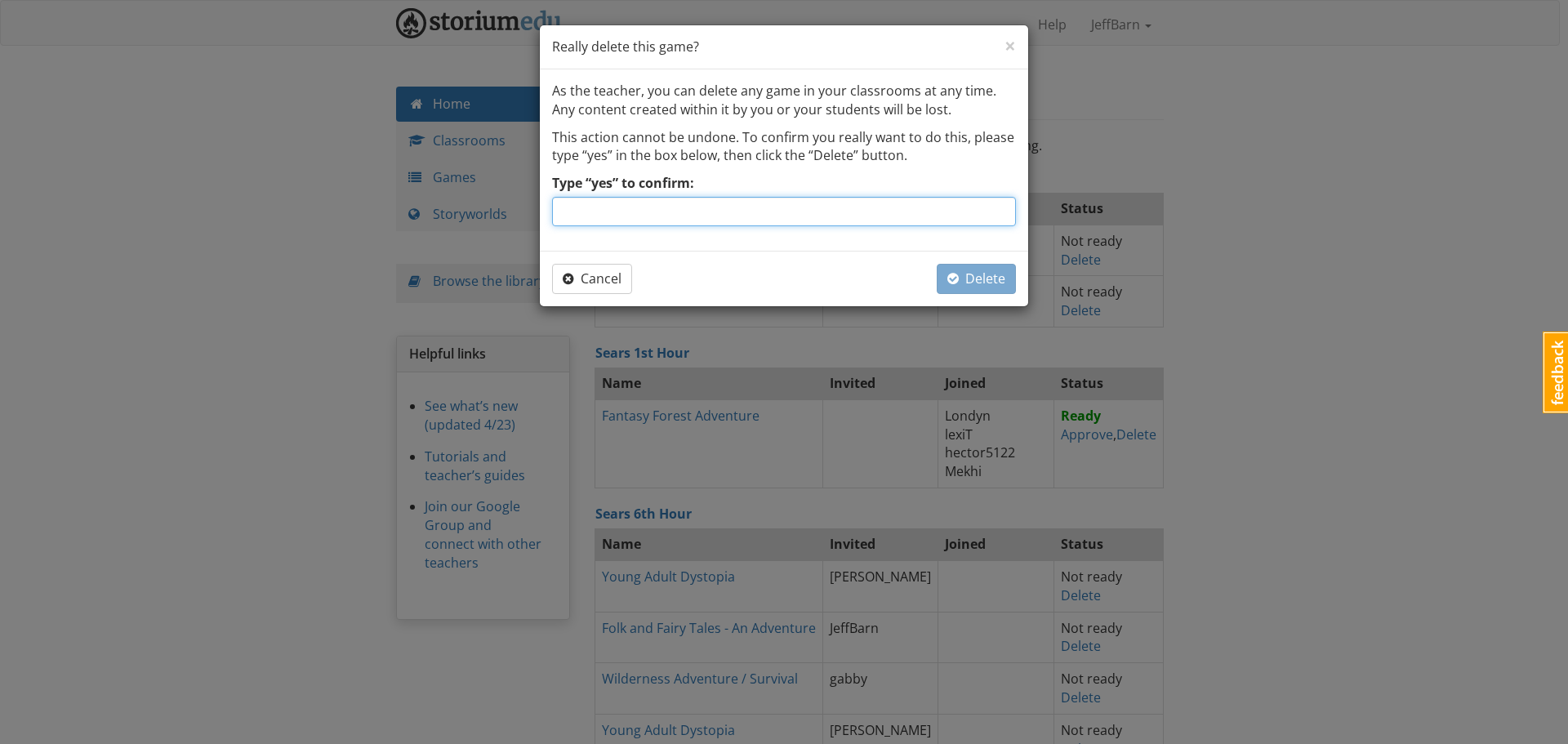
click at [774, 211] on input "Type “yes” to confirm:" at bounding box center [784, 212] width 464 height 30
type input "yes"
click at [961, 281] on span "Delete" at bounding box center [976, 278] width 58 height 18
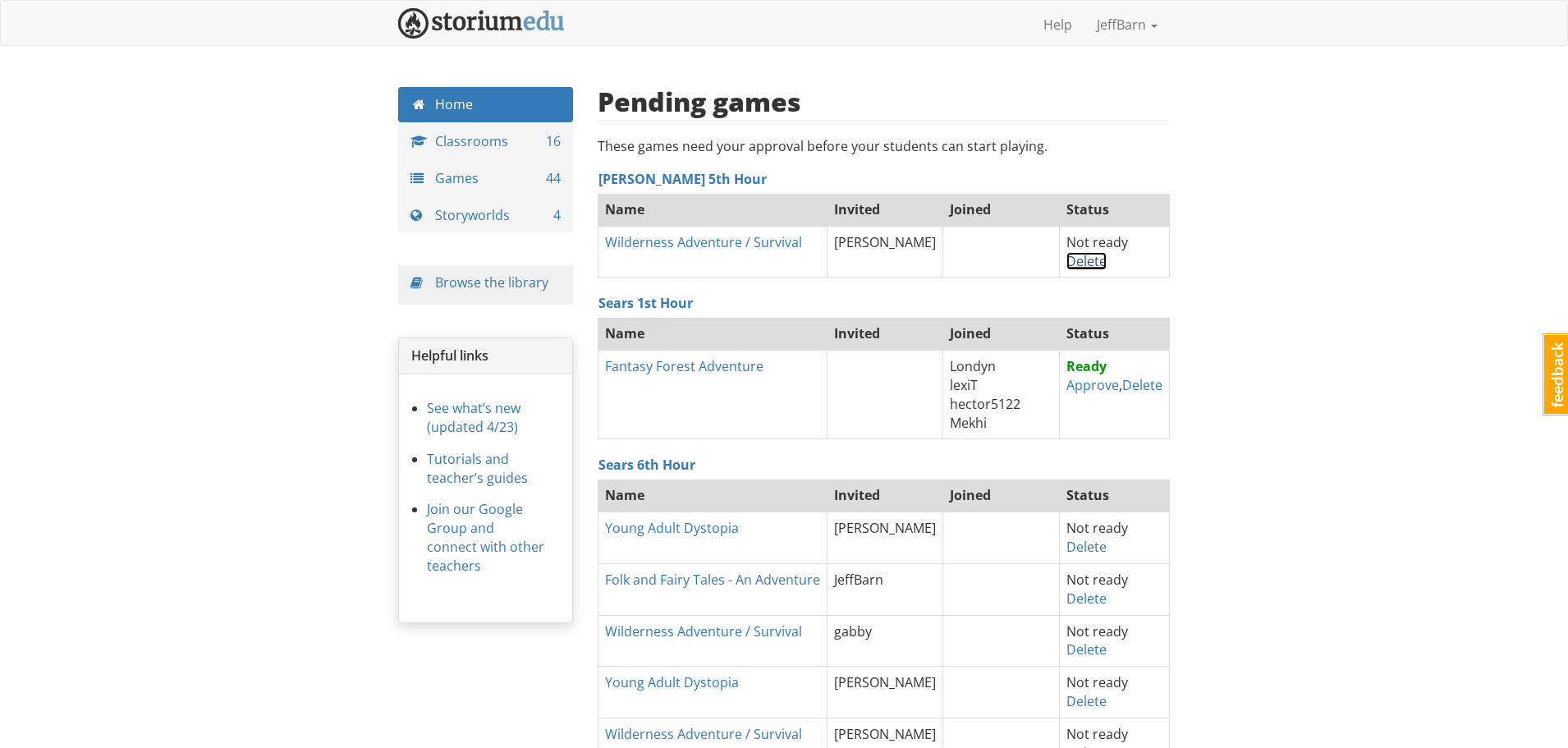
click at [1068, 266] on link "Delete" at bounding box center [1087, 261] width 40 height 18
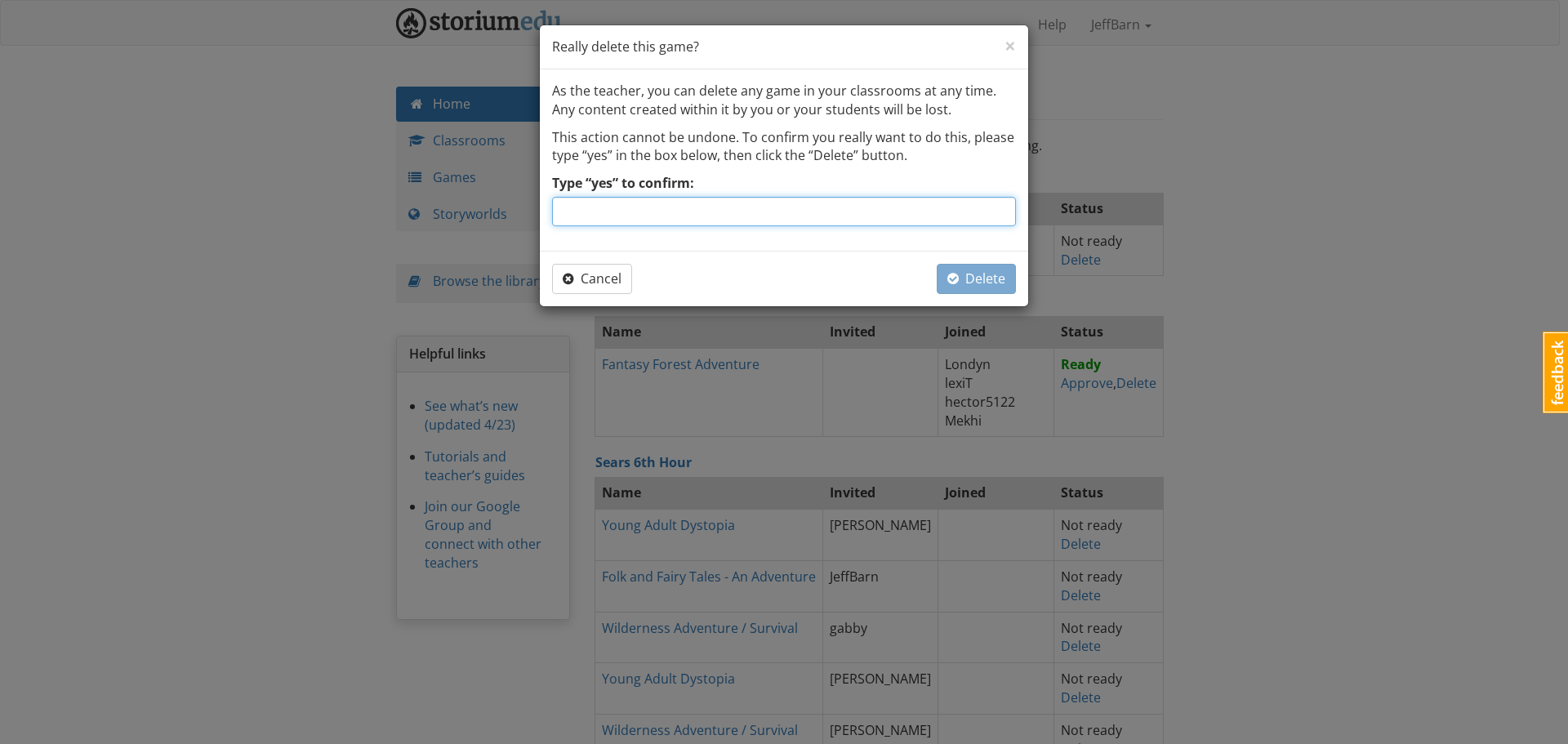
click at [798, 214] on input "Type “yes” to confirm:" at bounding box center [784, 212] width 464 height 30
type input "yes"
click at [956, 269] on span "button" at bounding box center [952, 278] width 11 height 18
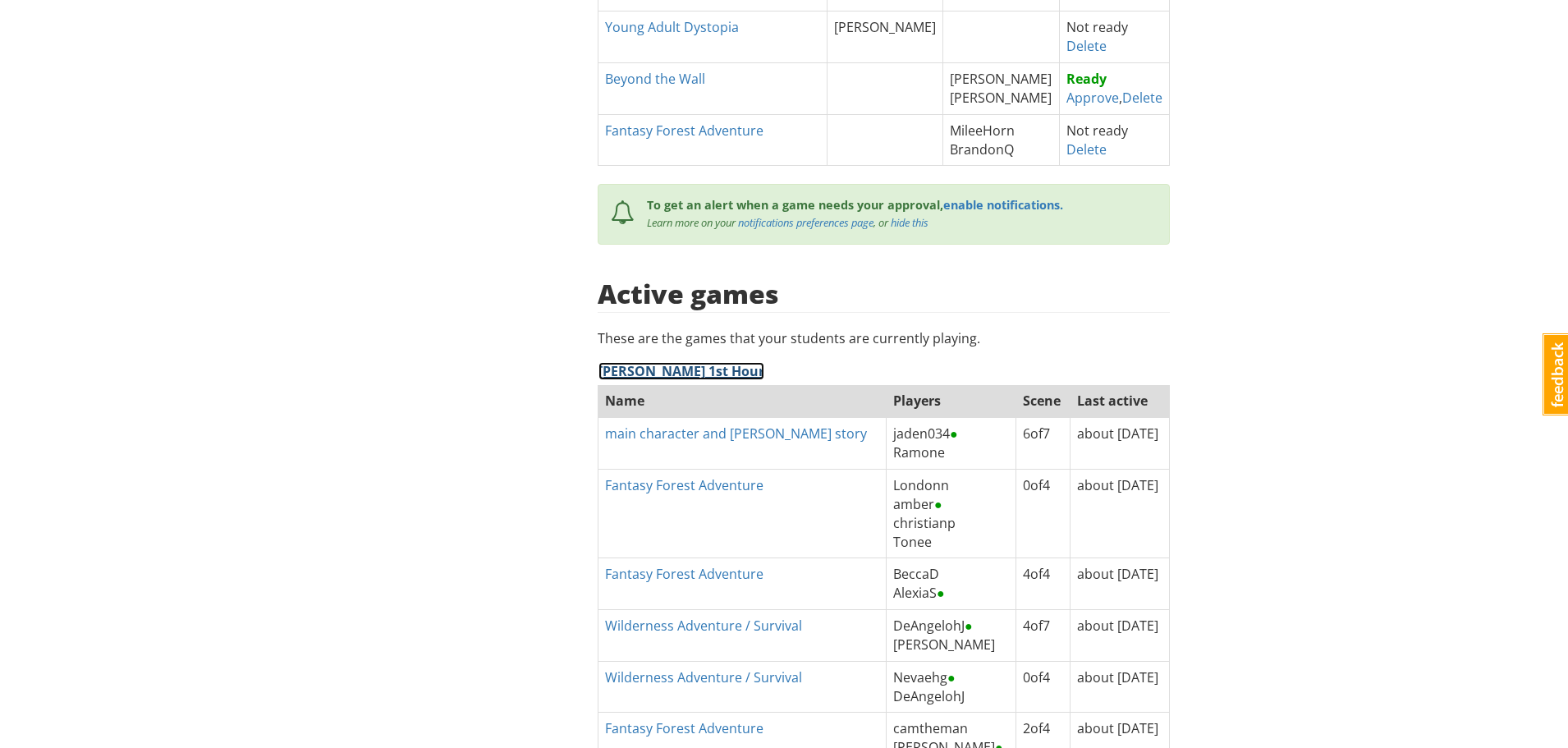
click at [684, 368] on link "[PERSON_NAME] 1st Hour" at bounding box center [681, 371] width 166 height 18
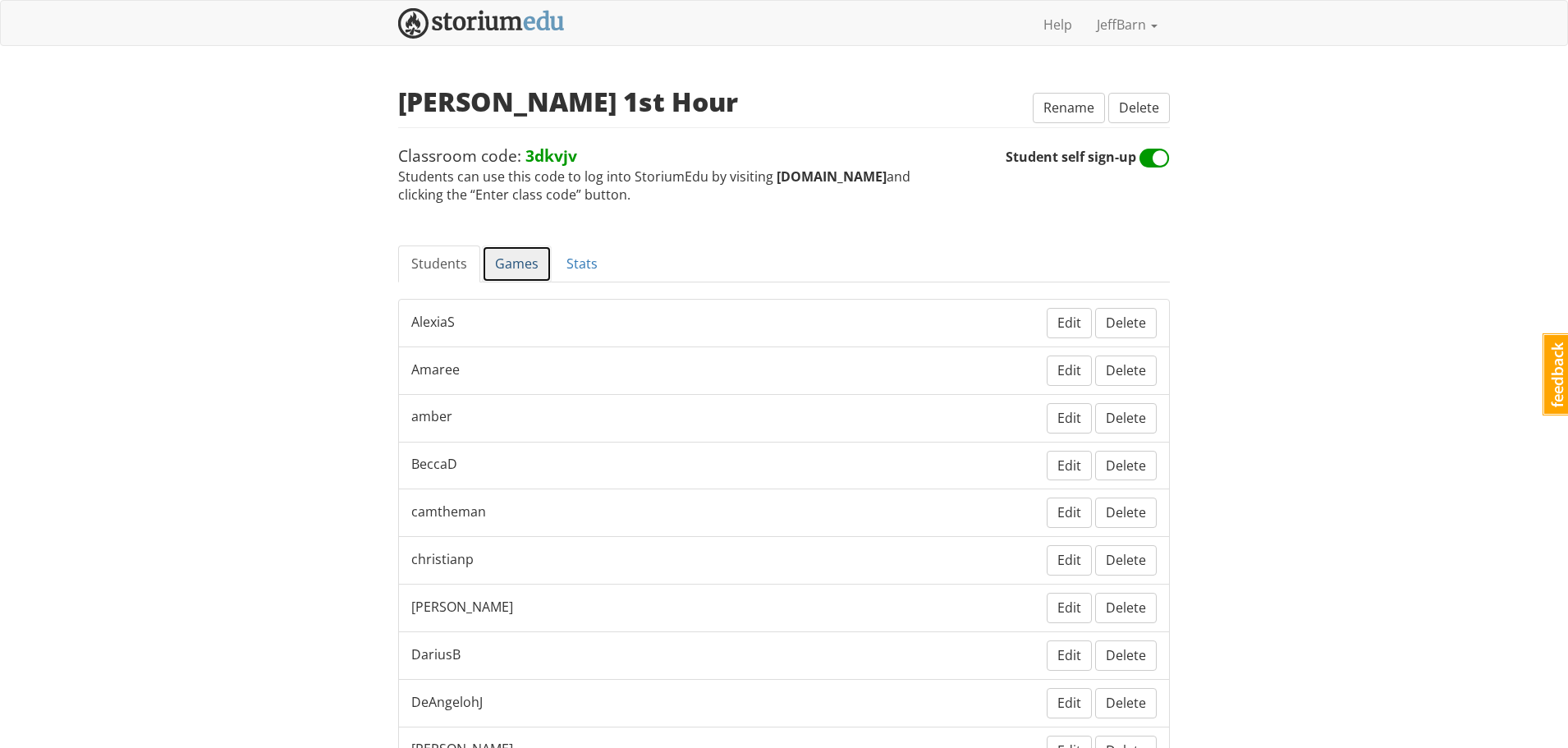
click at [511, 274] on link "Games" at bounding box center [517, 264] width 70 height 37
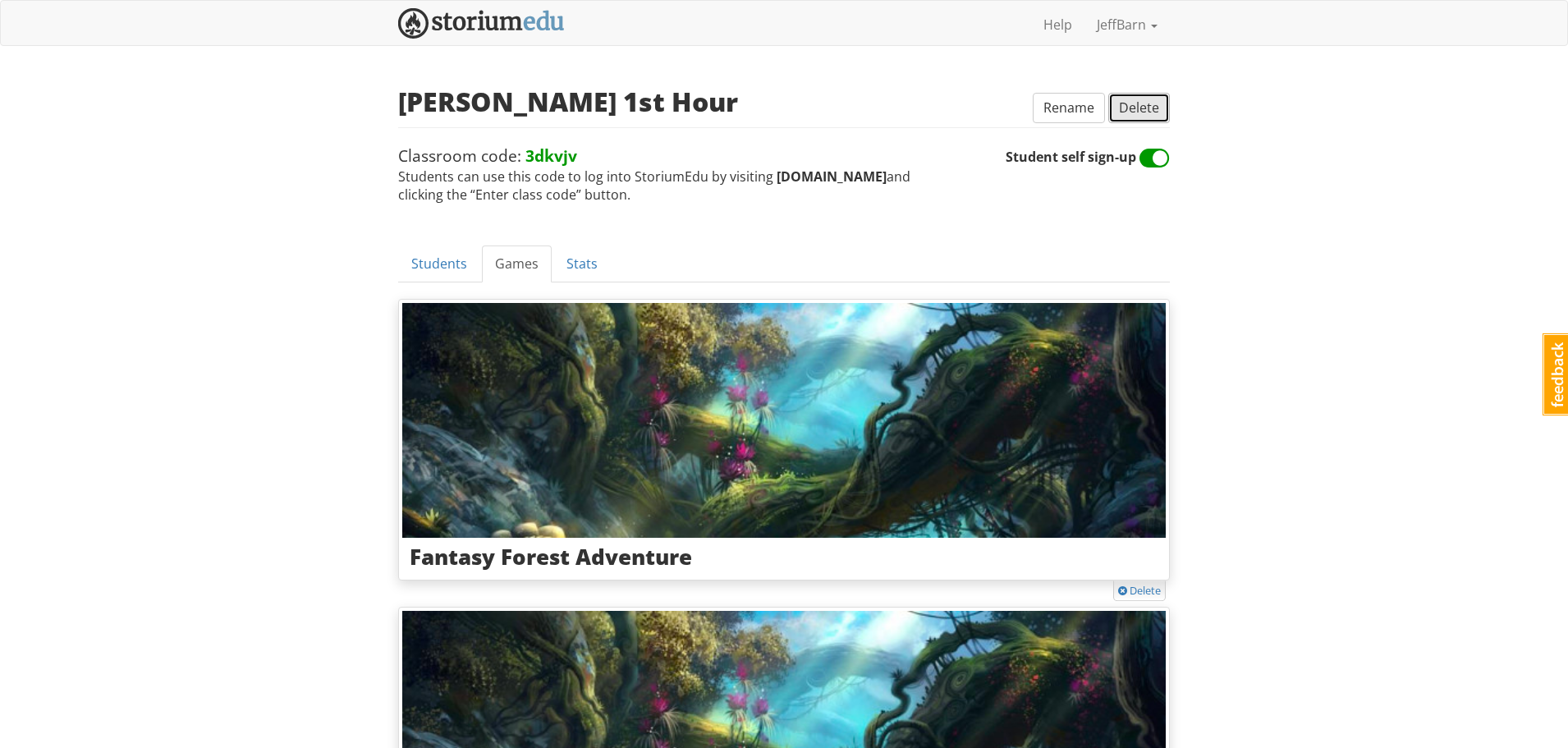
click at [1145, 112] on span "Delete" at bounding box center [1139, 107] width 40 height 18
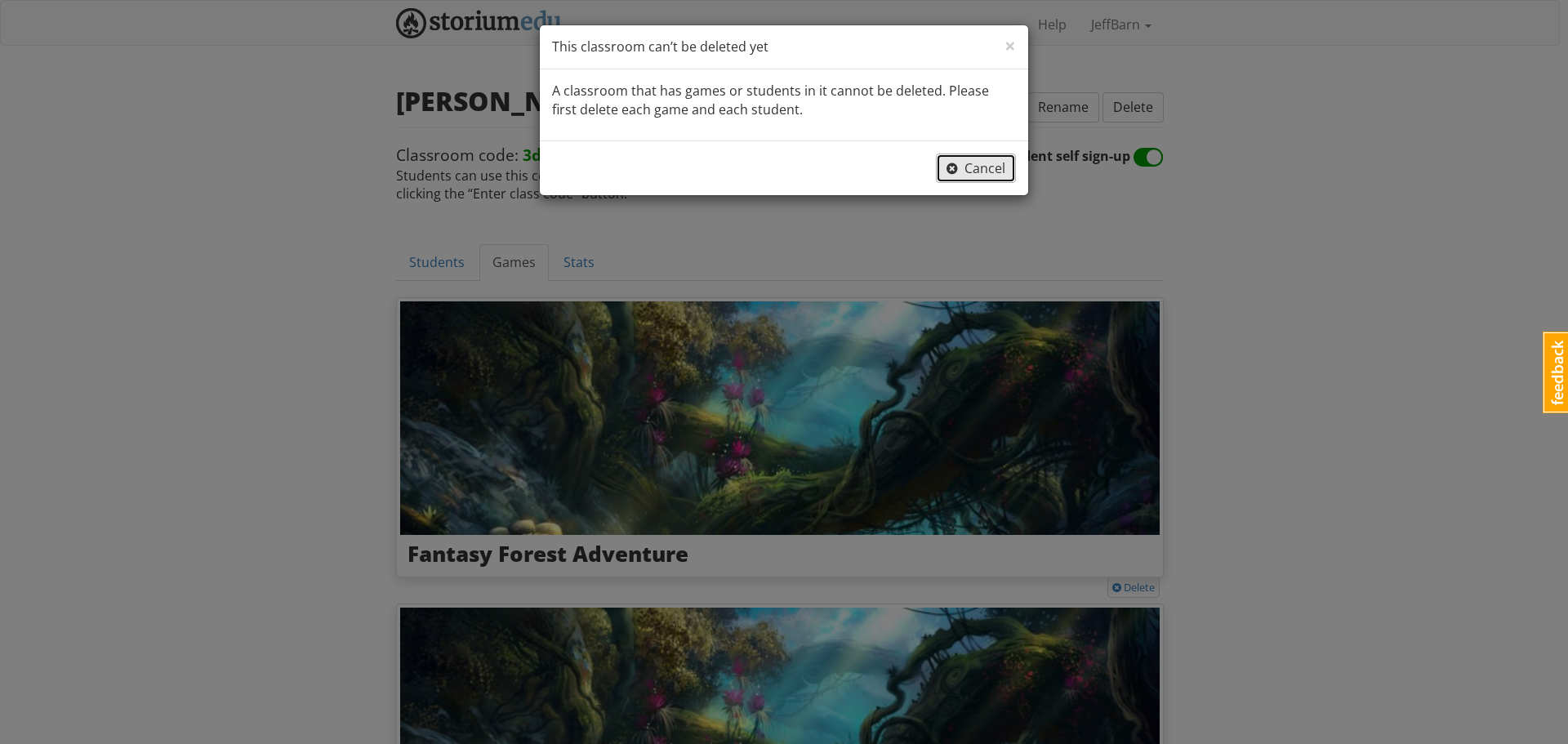
click at [989, 170] on span "Cancel" at bounding box center [976, 168] width 59 height 18
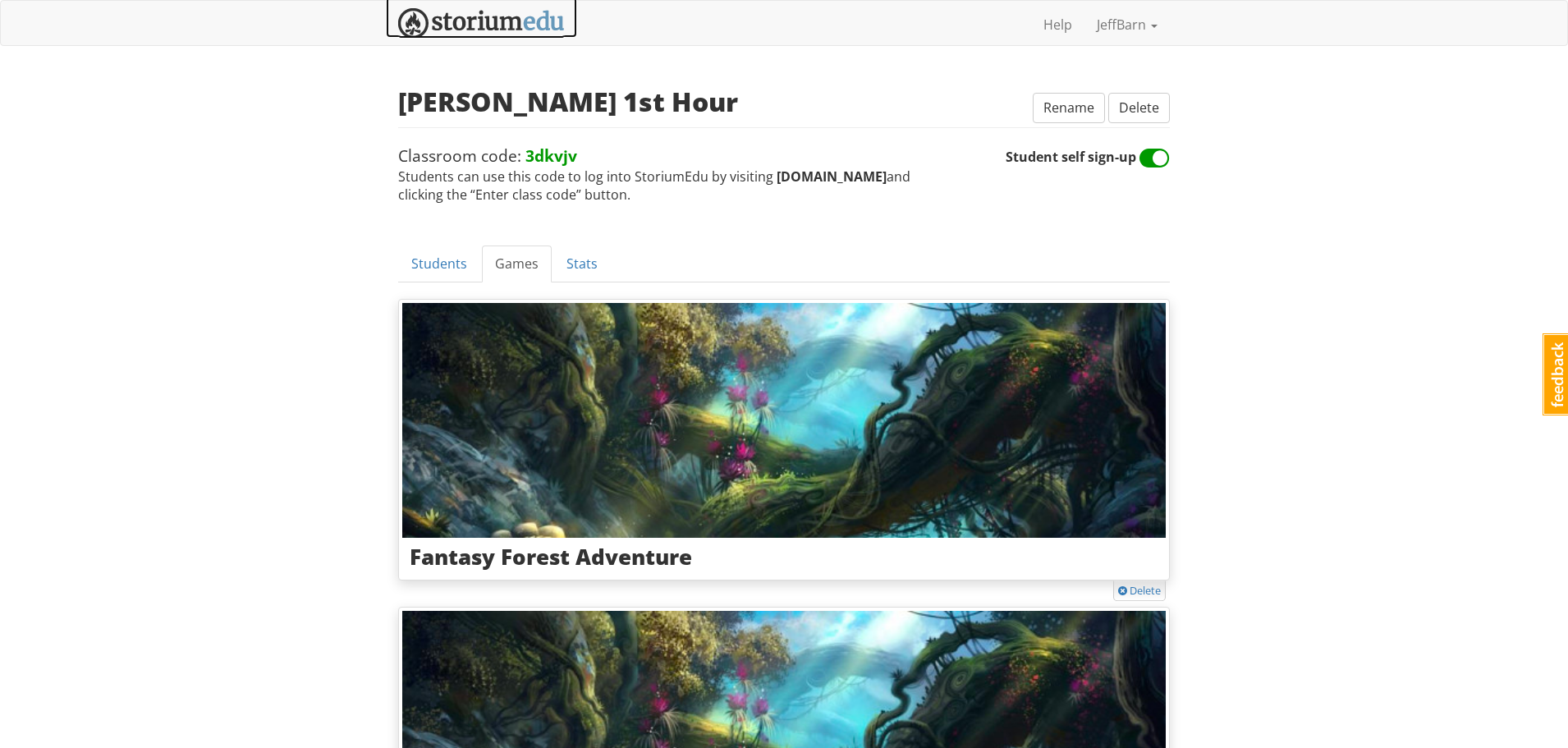
click at [495, 24] on img at bounding box center [481, 23] width 167 height 31
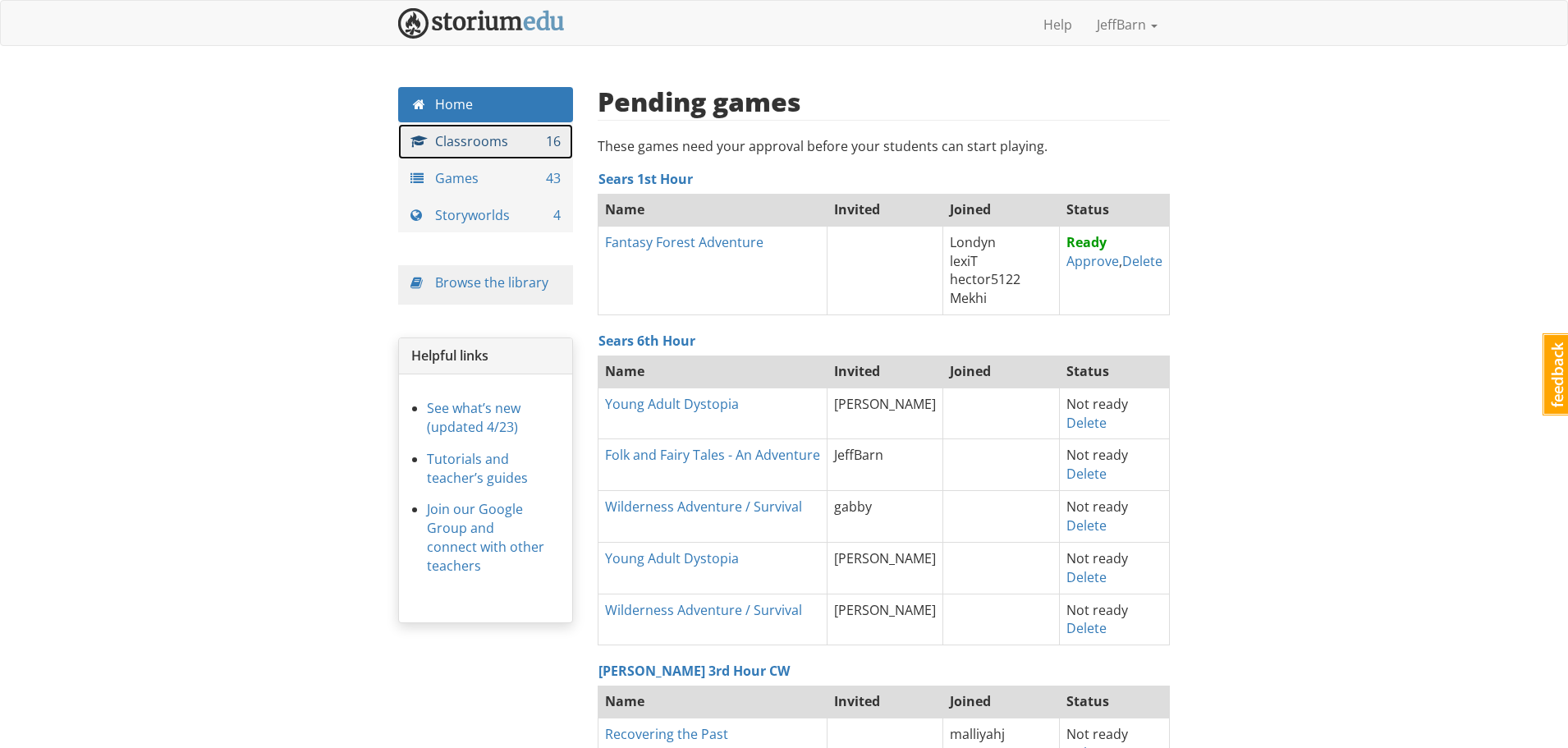
click at [445, 147] on link "Classrooms 16" at bounding box center [486, 142] width 175 height 35
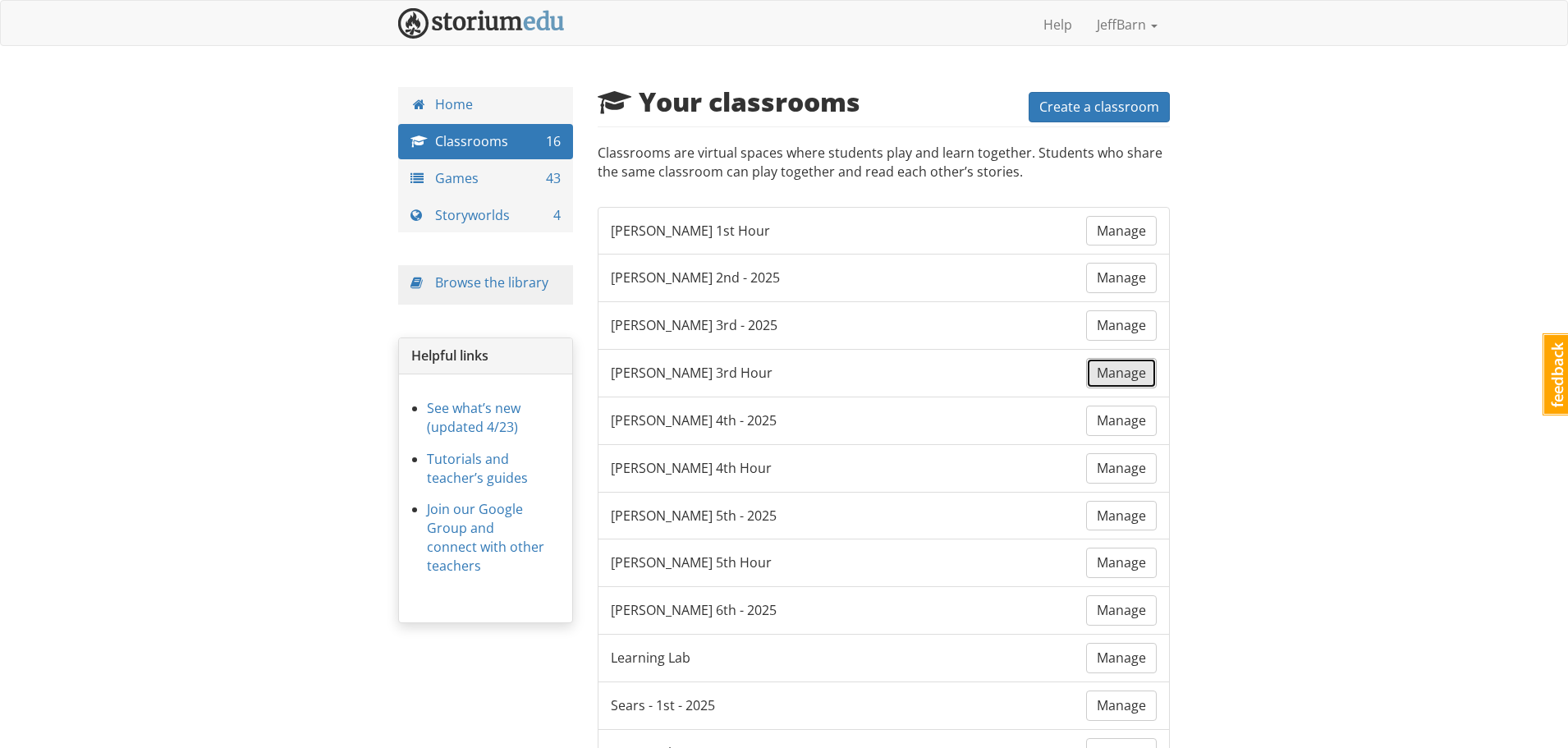
click at [1101, 366] on span "Manage" at bounding box center [1122, 372] width 49 height 18
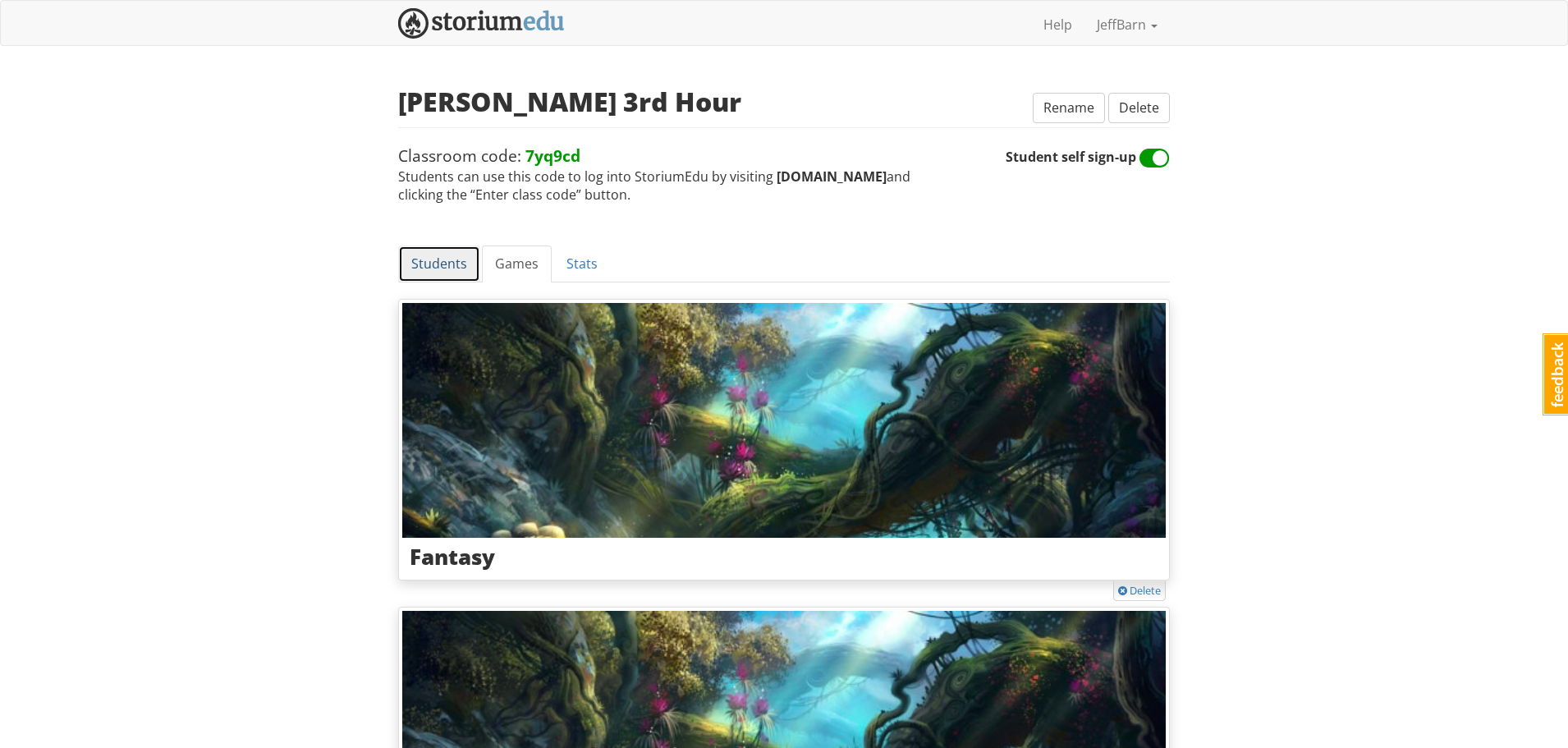
click at [420, 267] on link "Students" at bounding box center [439, 264] width 82 height 37
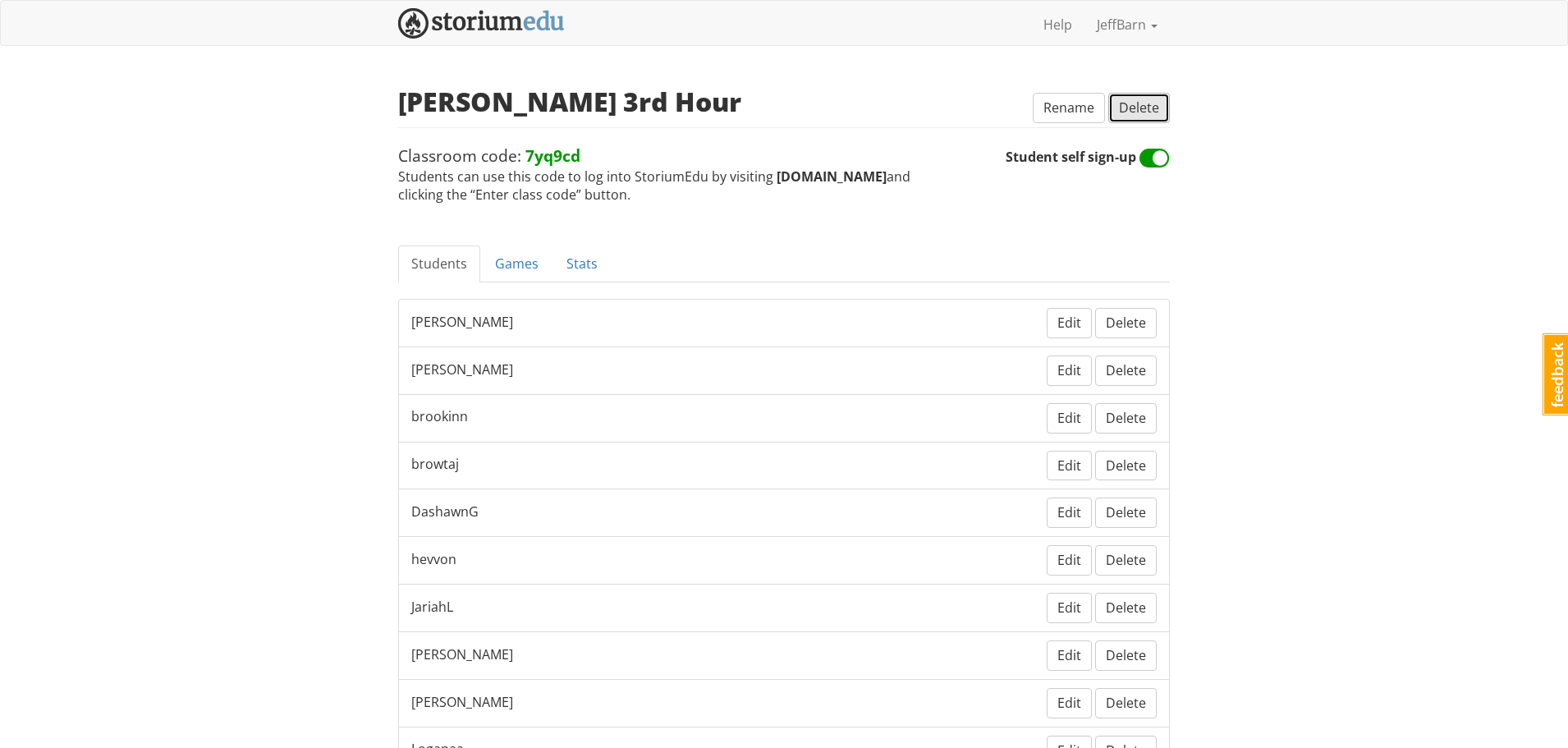
click at [1141, 110] on span "Delete" at bounding box center [1139, 107] width 40 height 18
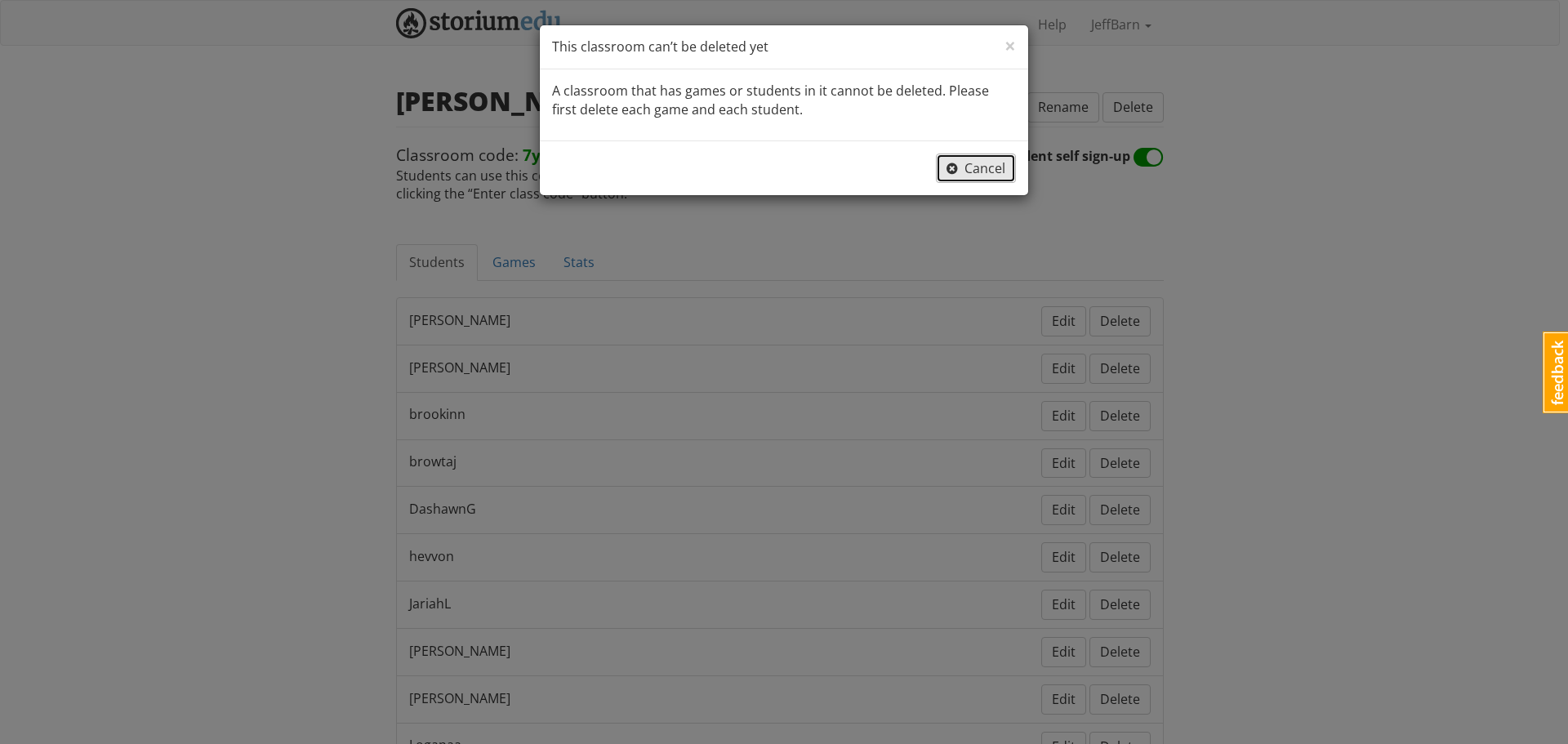
click at [989, 180] on button "Cancel" at bounding box center [976, 169] width 80 height 30
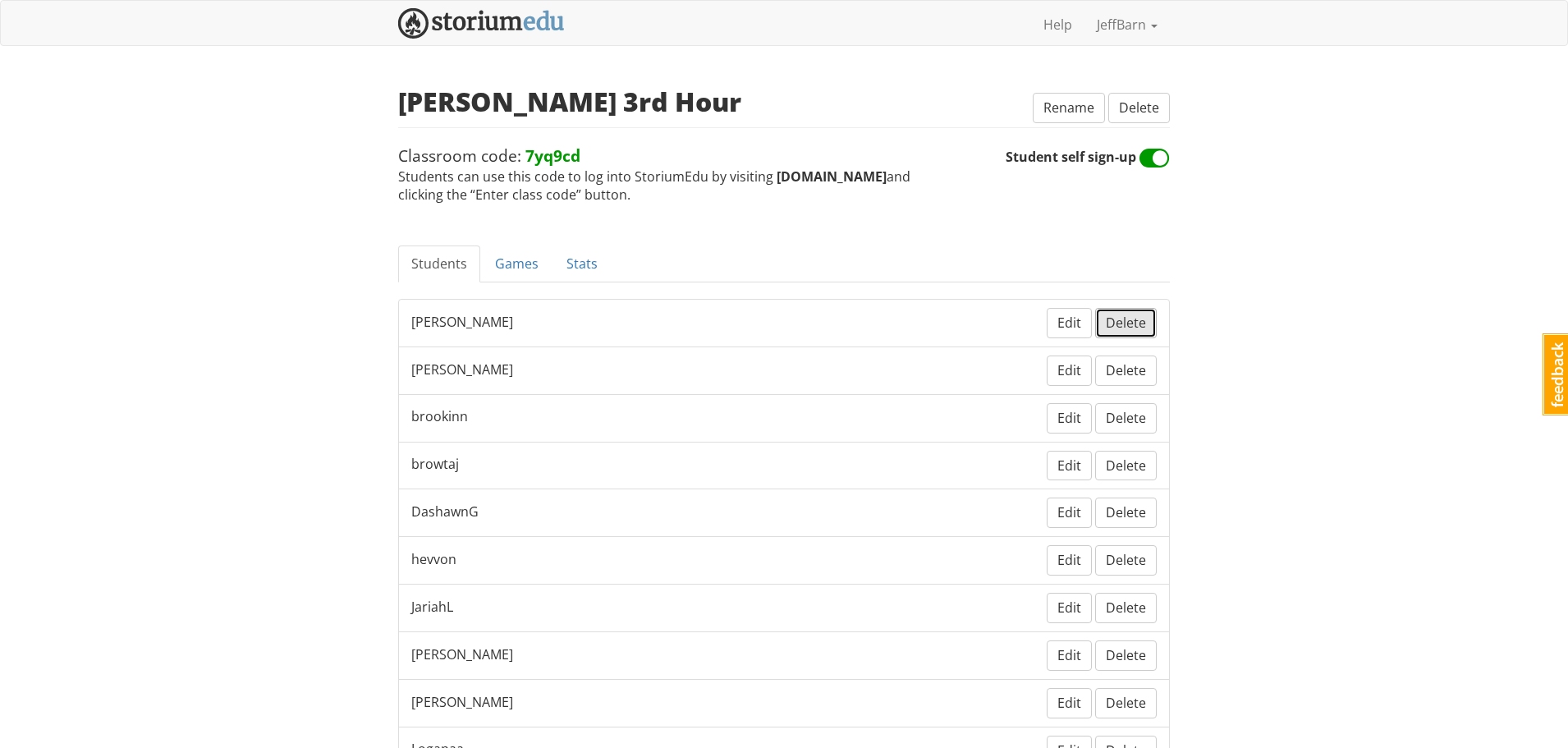
click at [1139, 323] on span "Delete" at bounding box center [1126, 322] width 40 height 18
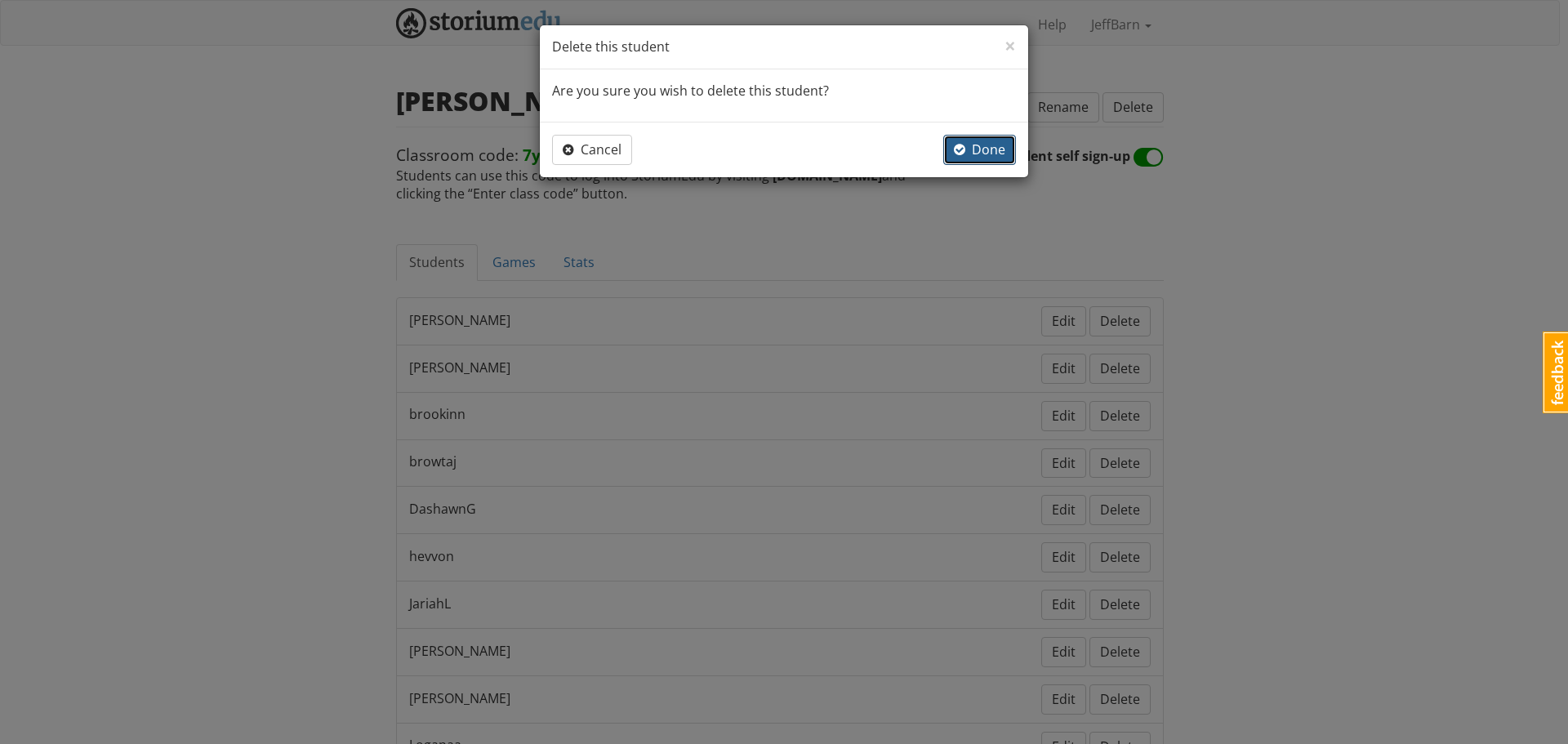
click at [987, 152] on span "Done" at bounding box center [979, 149] width 51 height 18
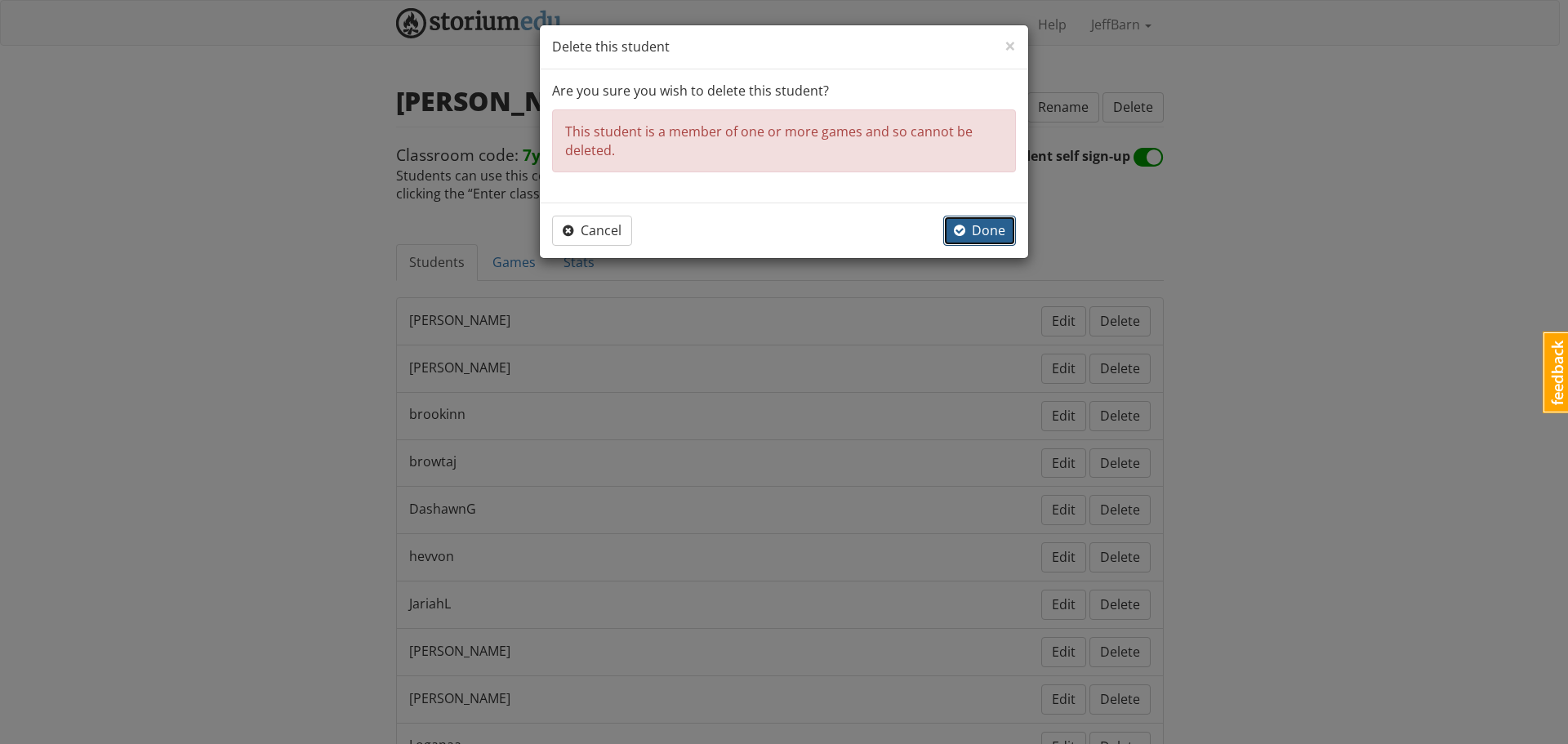
click at [956, 223] on button "Done" at bounding box center [980, 230] width 73 height 30
click at [1004, 50] on div "× Close Delete this student" at bounding box center [784, 47] width 488 height 44
click at [1010, 46] on span "×" at bounding box center [1009, 45] width 11 height 27
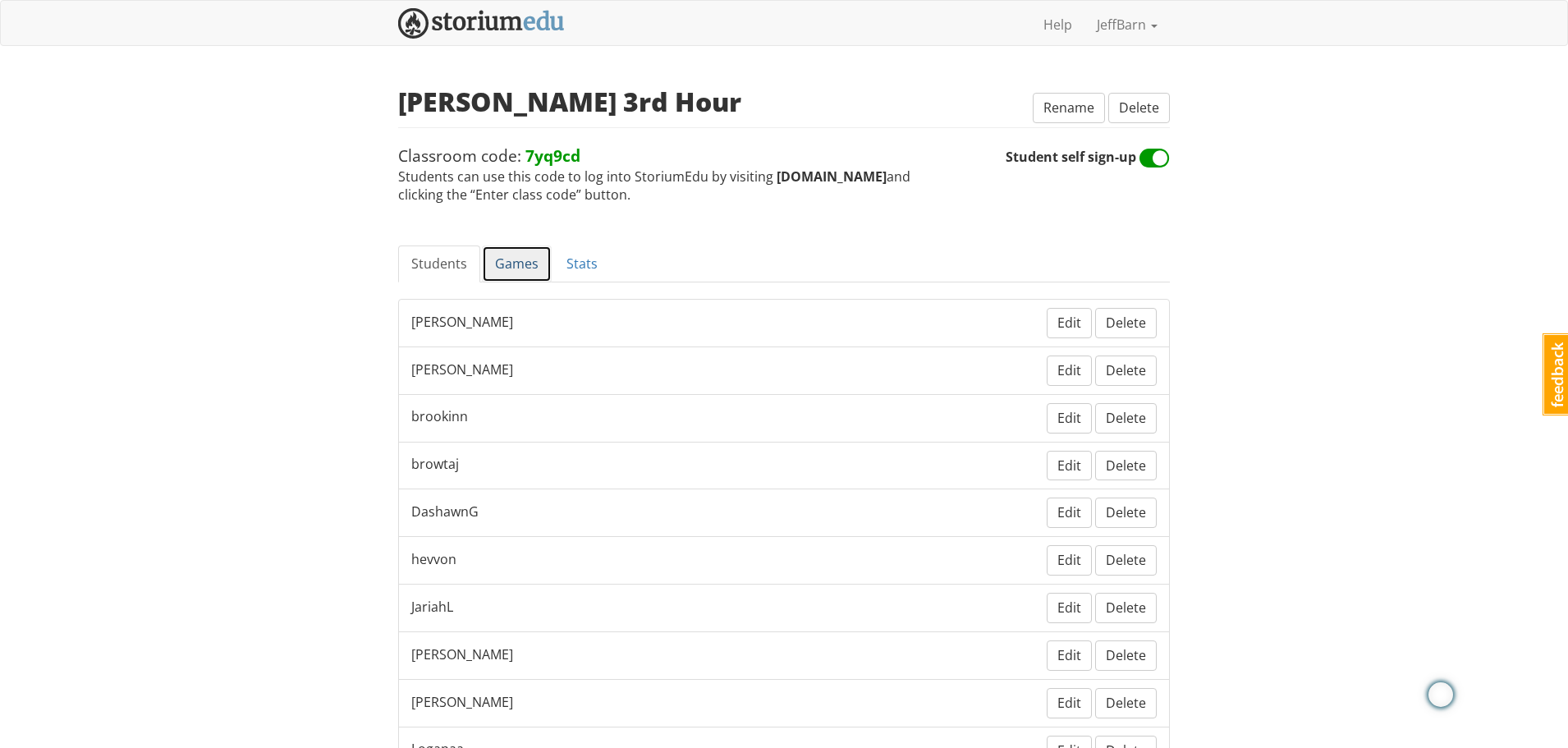
click at [517, 262] on link "Games" at bounding box center [517, 264] width 70 height 37
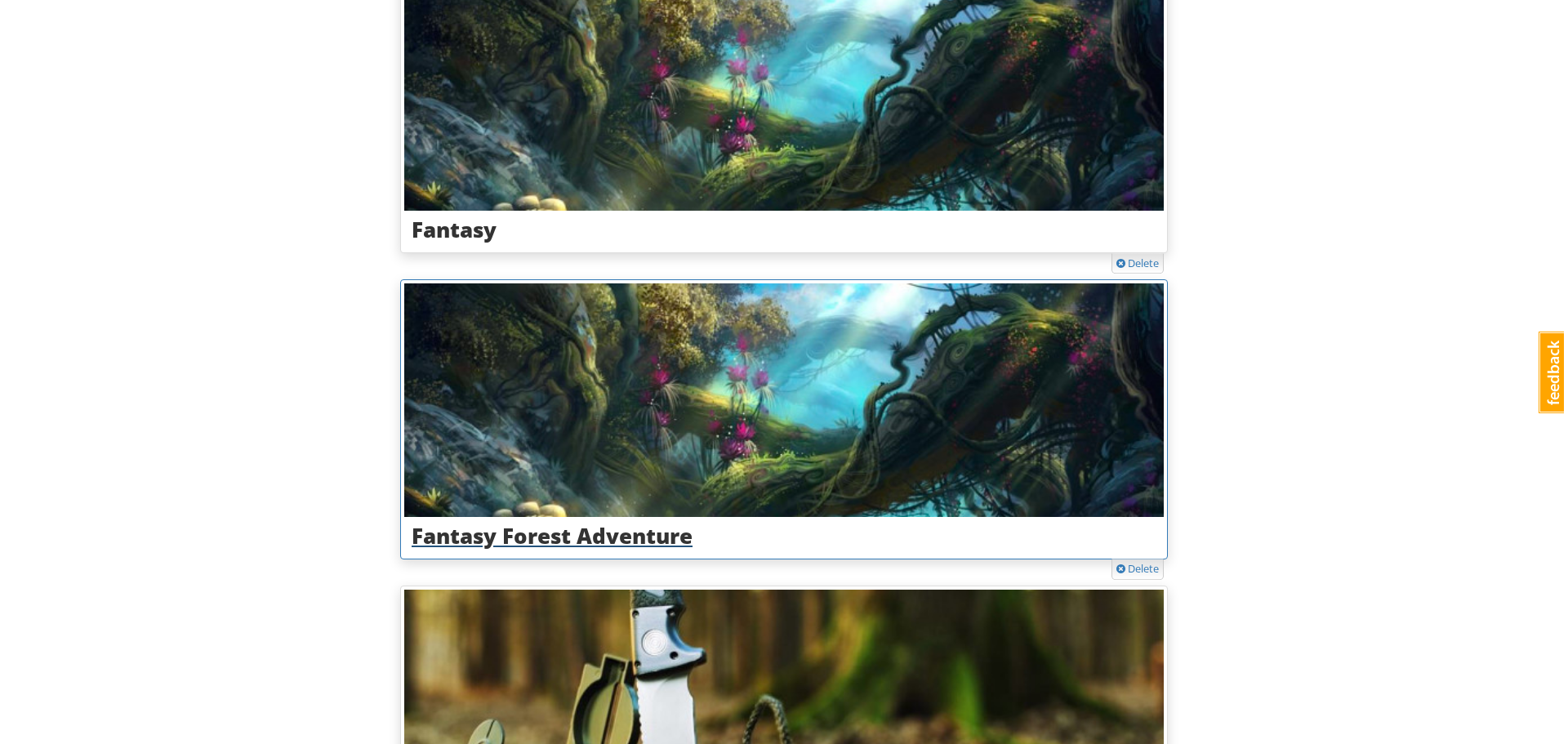
scroll to position [327, 0]
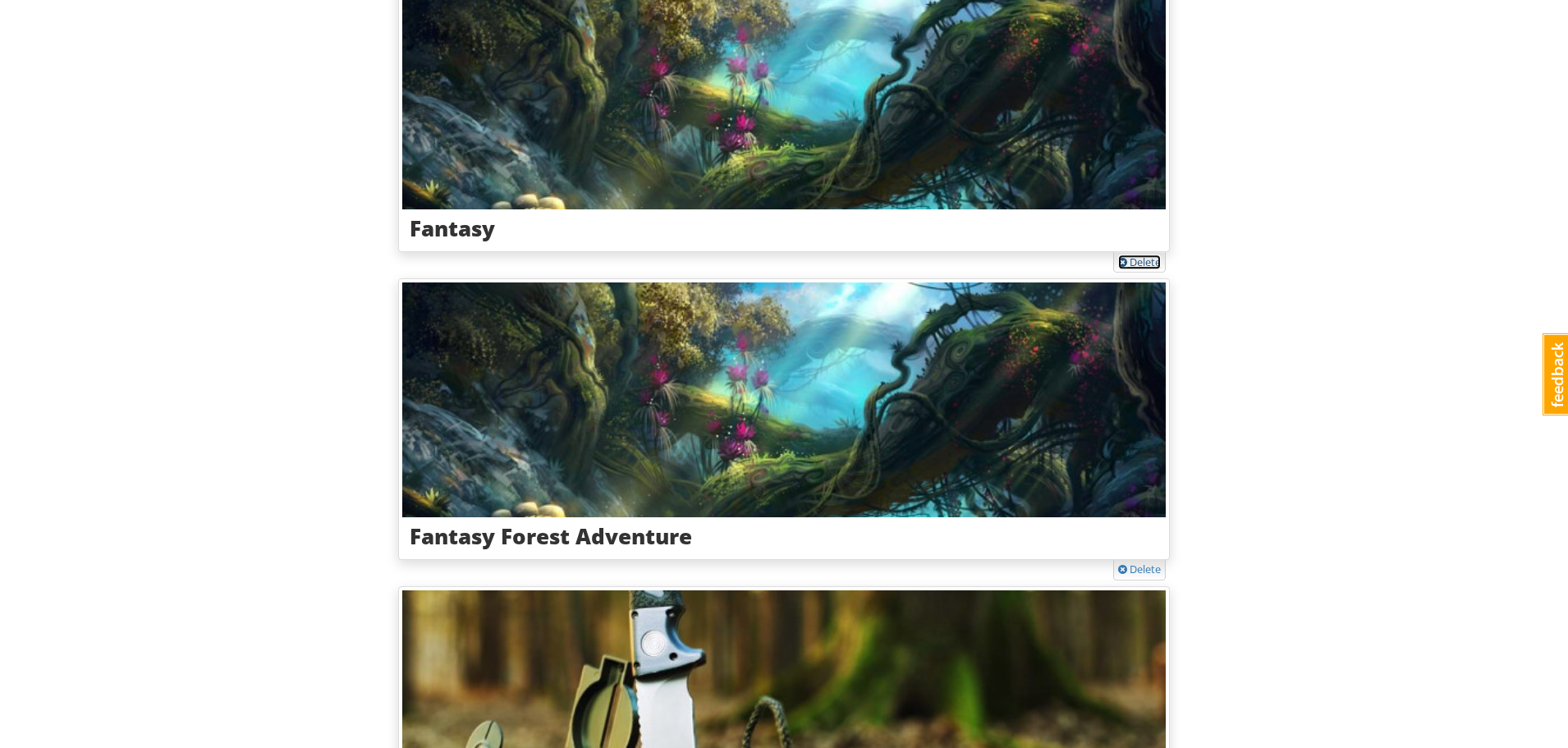
click at [1130, 258] on link "Delete" at bounding box center [1139, 261] width 43 height 15
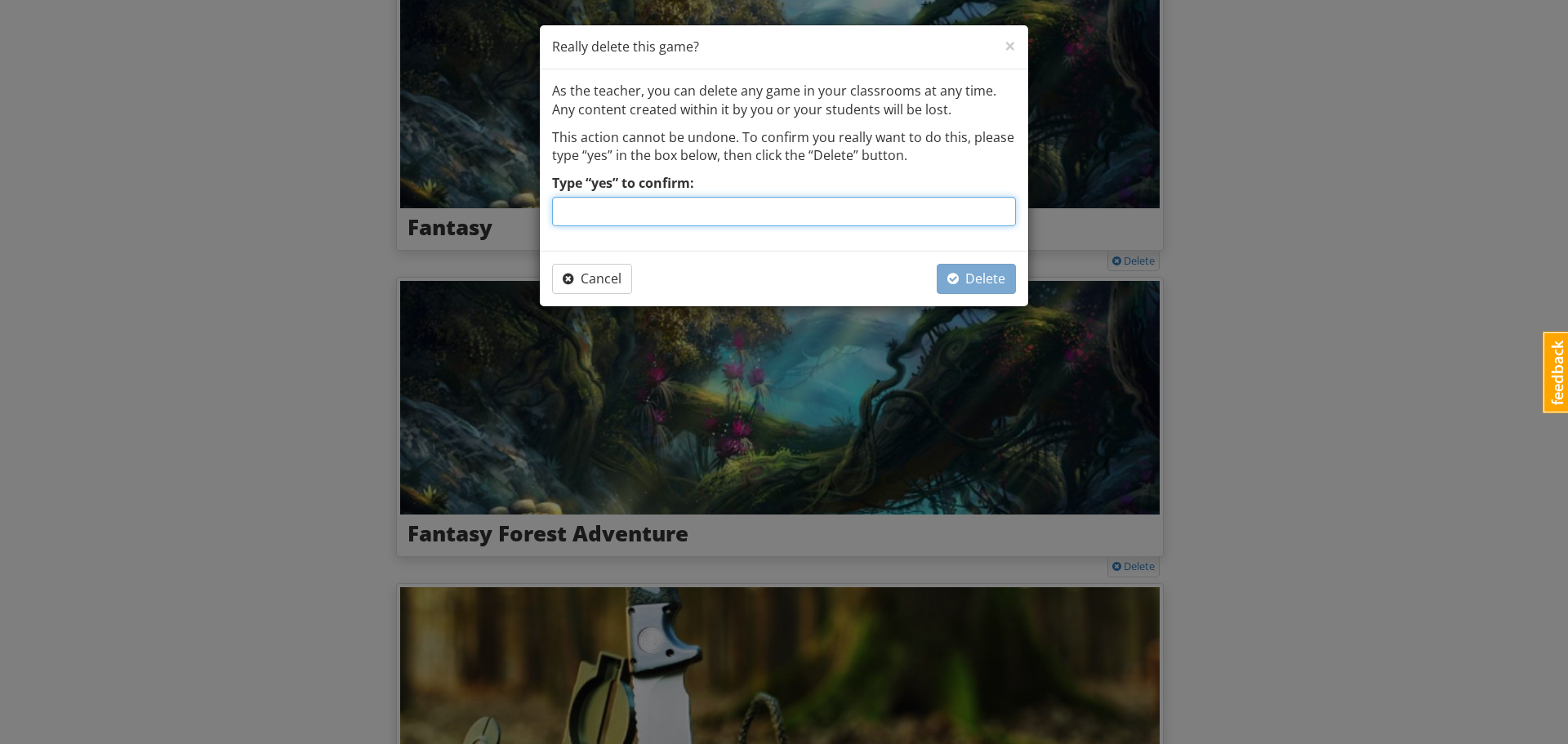
click at [852, 211] on input "Type “yes” to confirm:" at bounding box center [784, 212] width 464 height 30
type input "yes"
click at [976, 286] on span "Delete" at bounding box center [976, 278] width 58 height 18
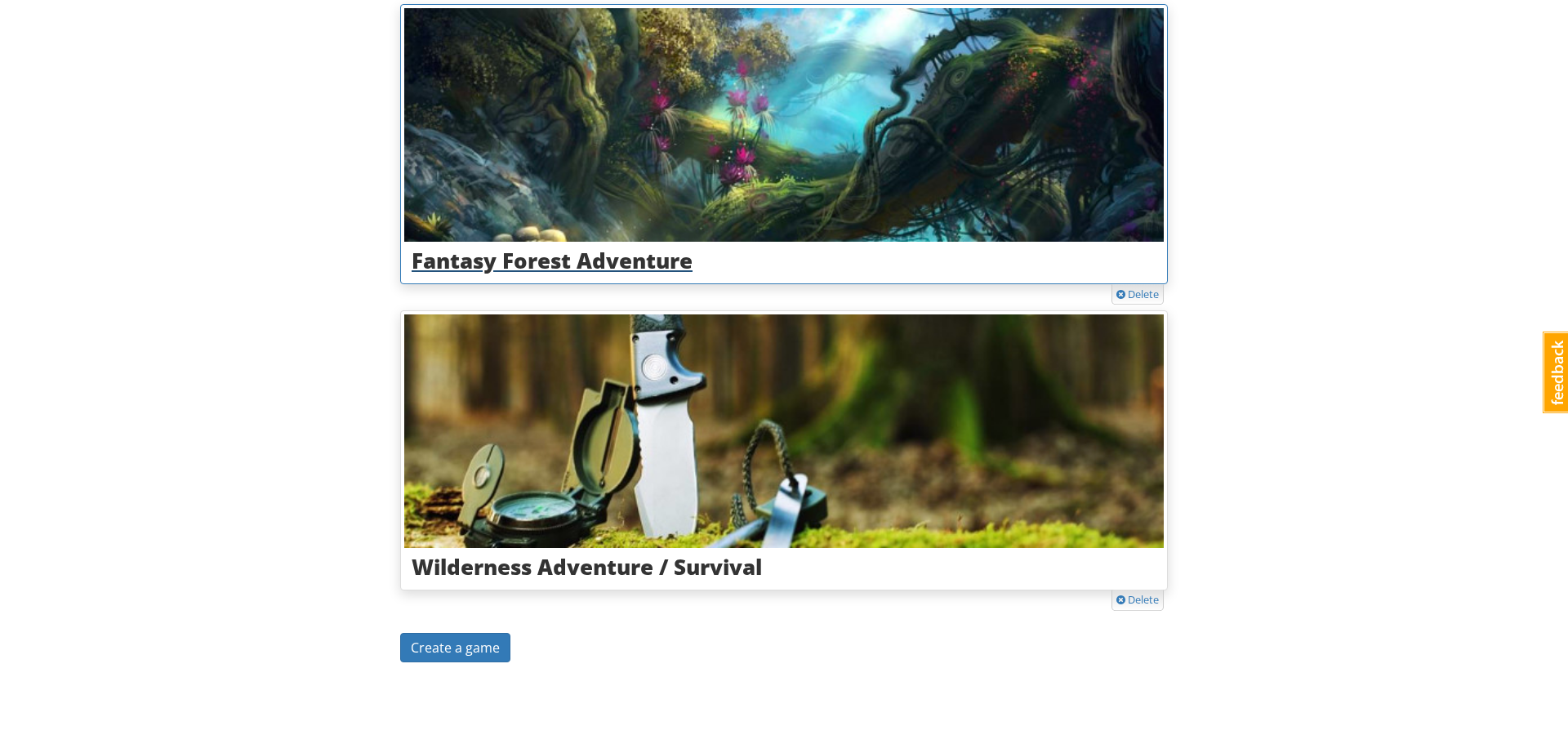
scroll to position [20, 0]
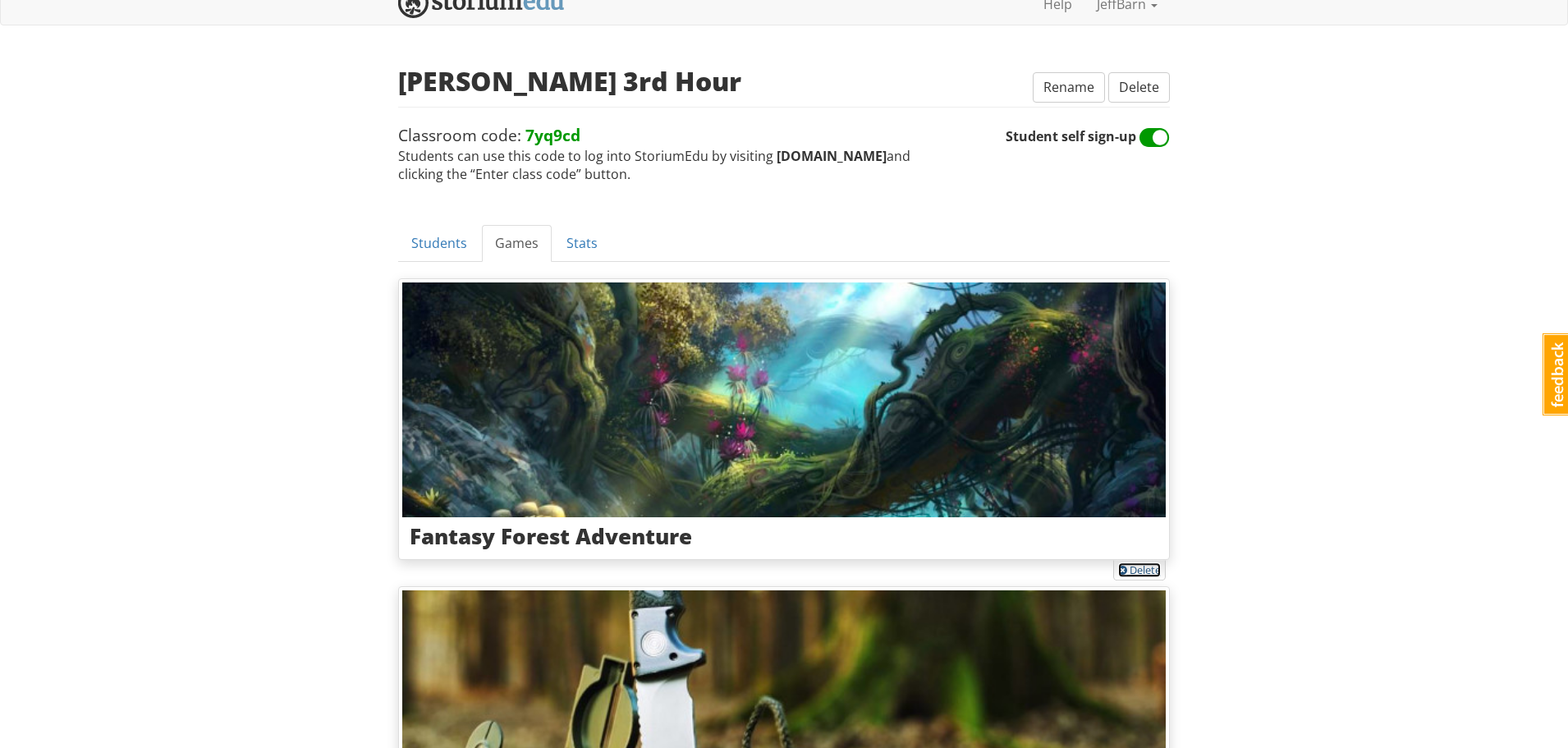
click at [1139, 574] on link "Delete" at bounding box center [1139, 570] width 43 height 15
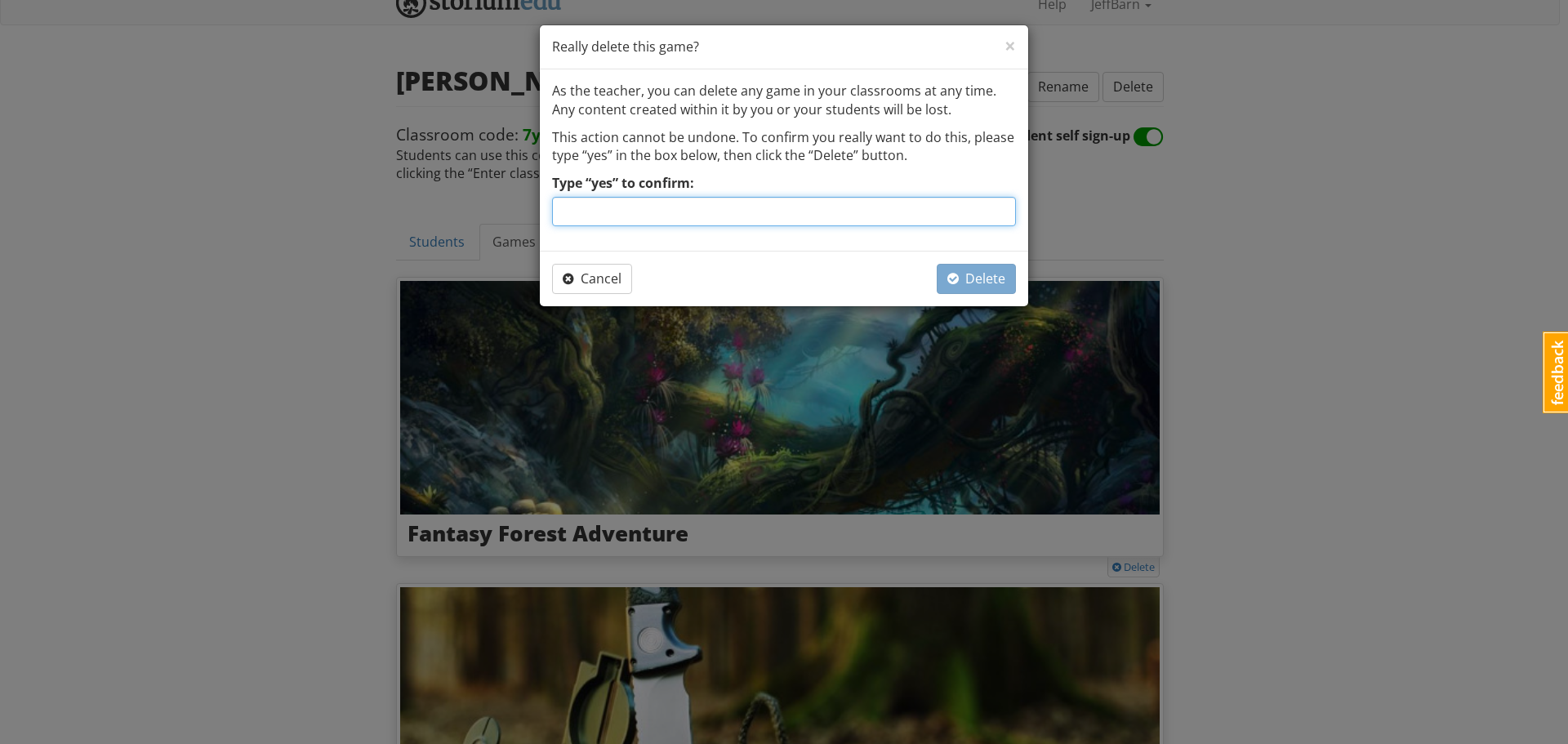
click at [797, 211] on input "Type “yes” to confirm:" at bounding box center [784, 212] width 464 height 30
type input "yes"
click at [983, 269] on button "Delete" at bounding box center [976, 279] width 79 height 30
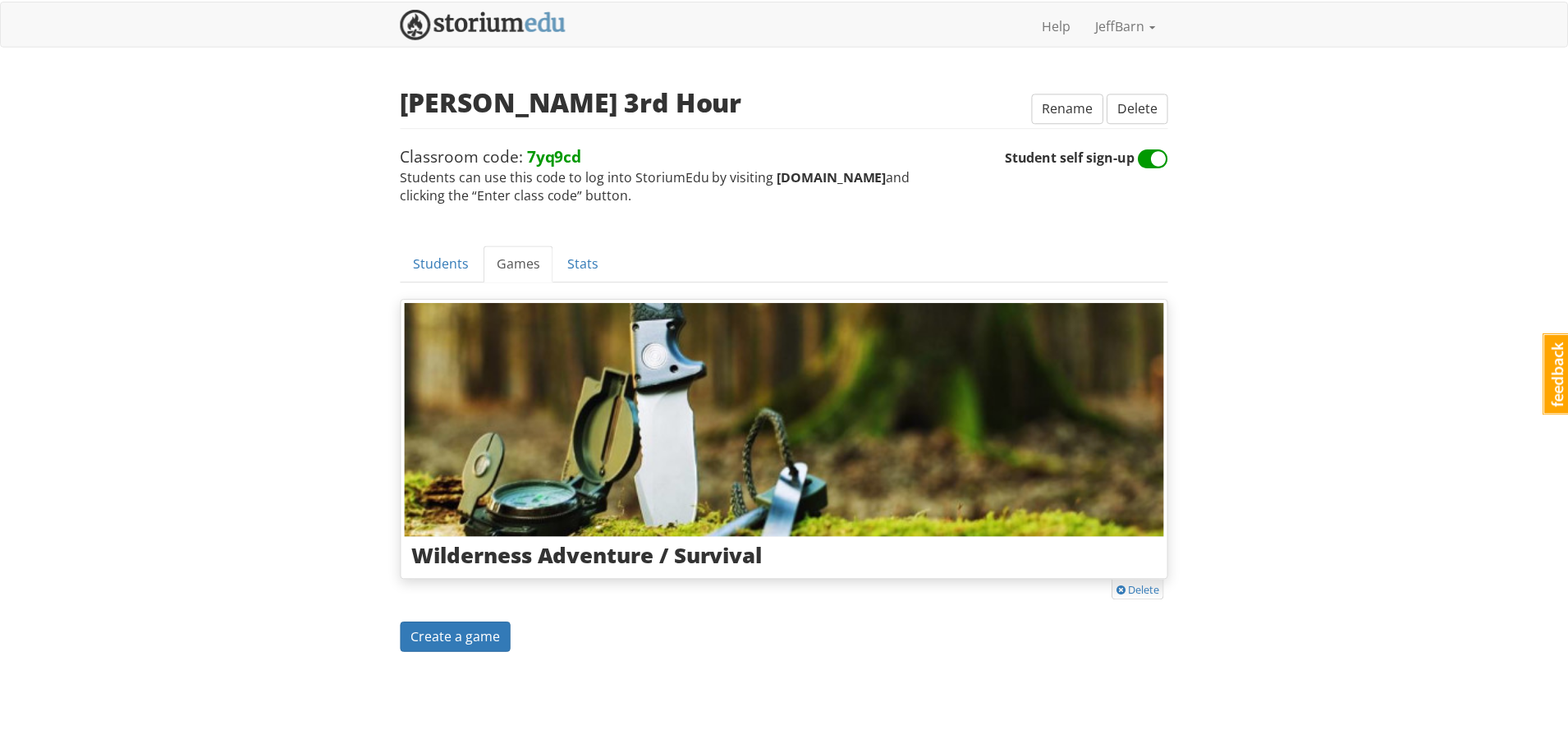
scroll to position [0, 0]
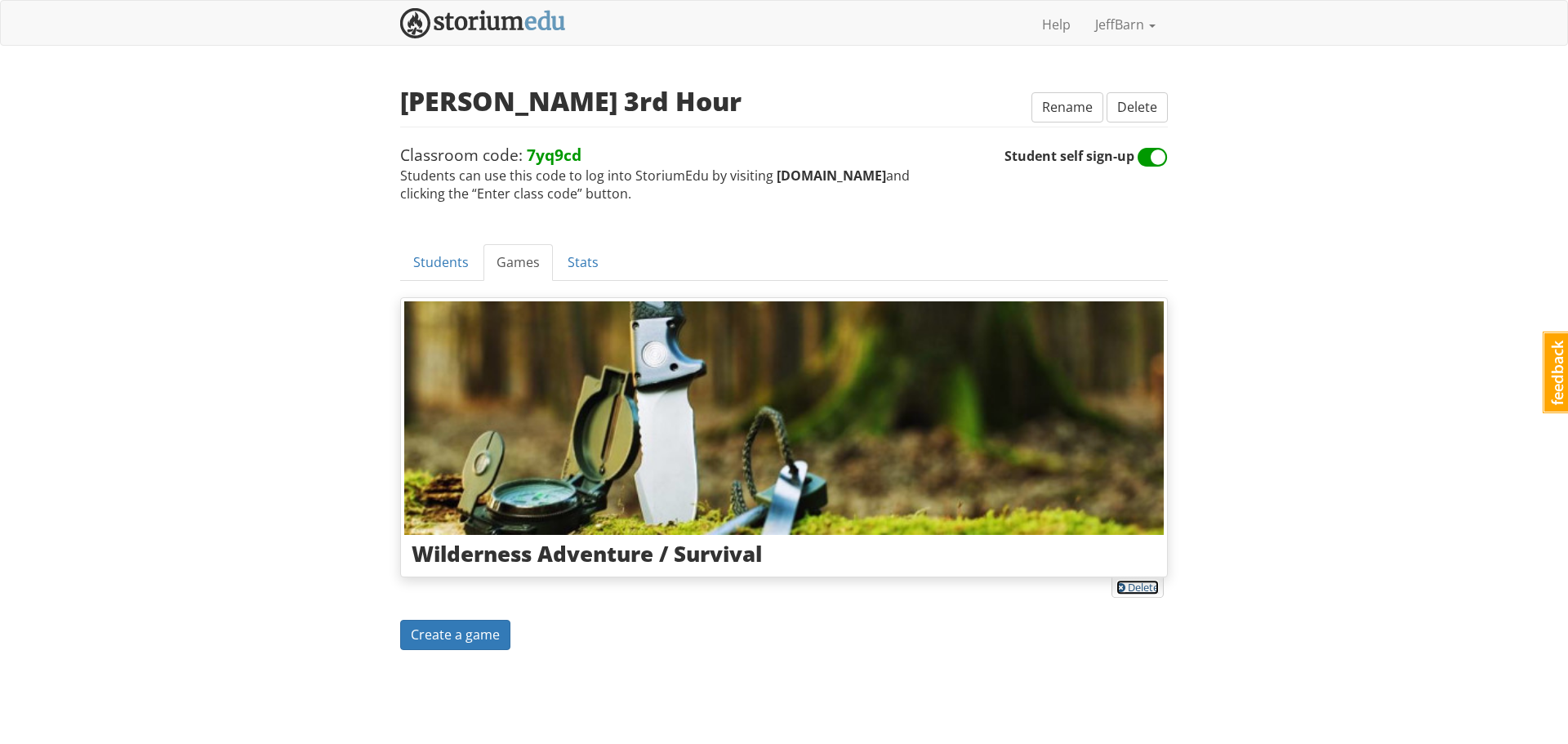
click at [1145, 590] on link "Delete" at bounding box center [1137, 587] width 43 height 15
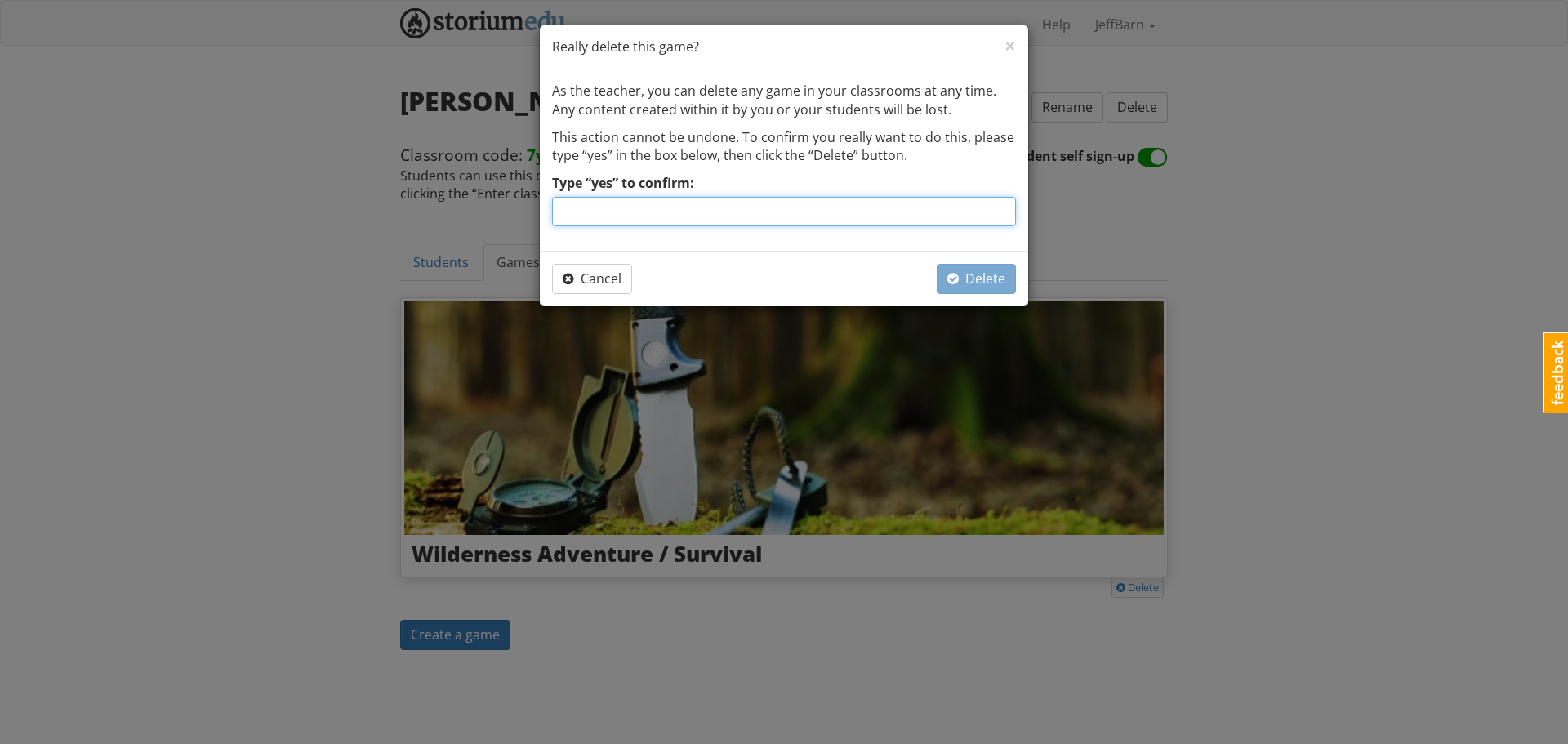
click at [658, 204] on input "Type “yes” to confirm:" at bounding box center [784, 212] width 464 height 30
type input "yes"
click at [960, 287] on span "Delete" at bounding box center [976, 278] width 58 height 18
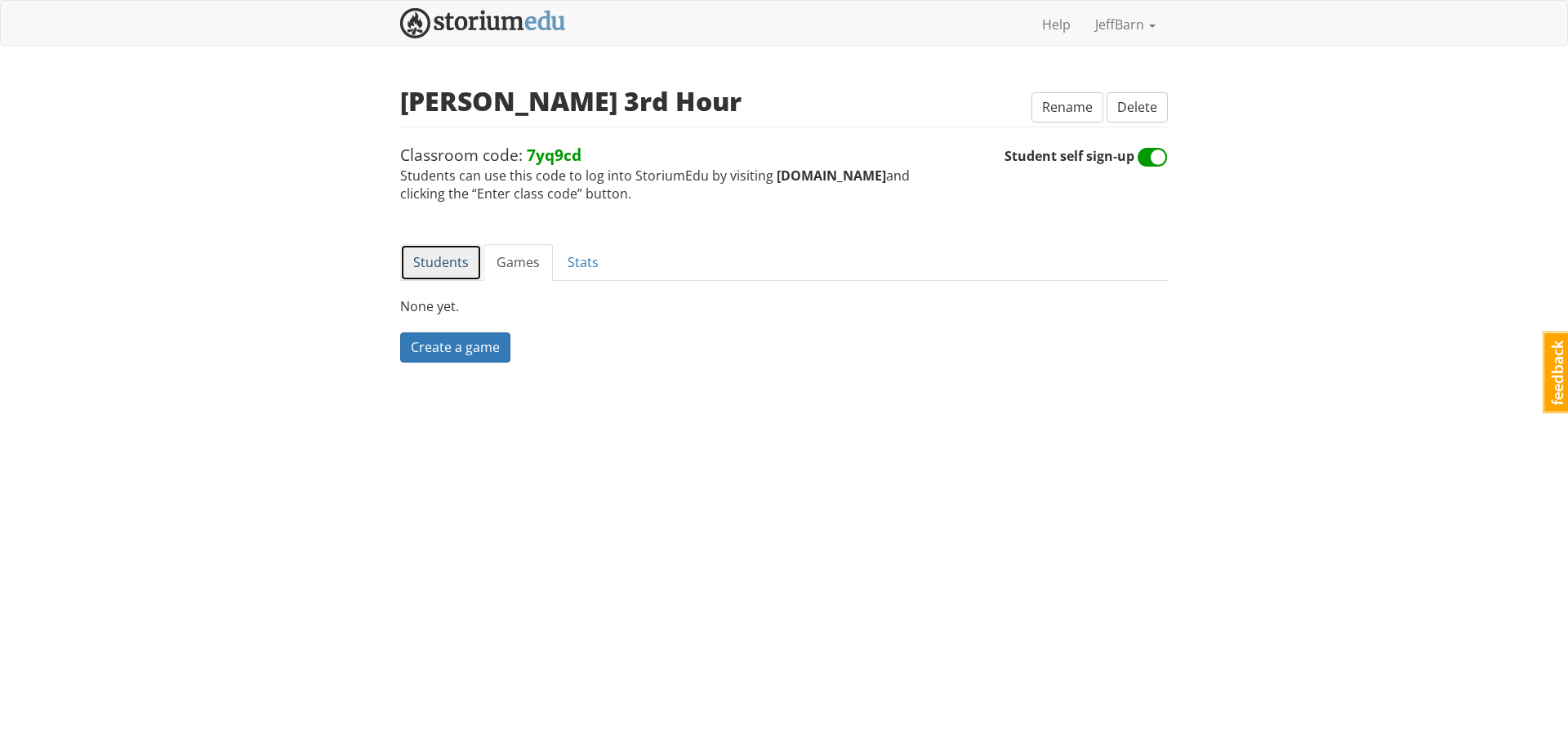
click at [431, 255] on link "Students" at bounding box center [441, 262] width 82 height 37
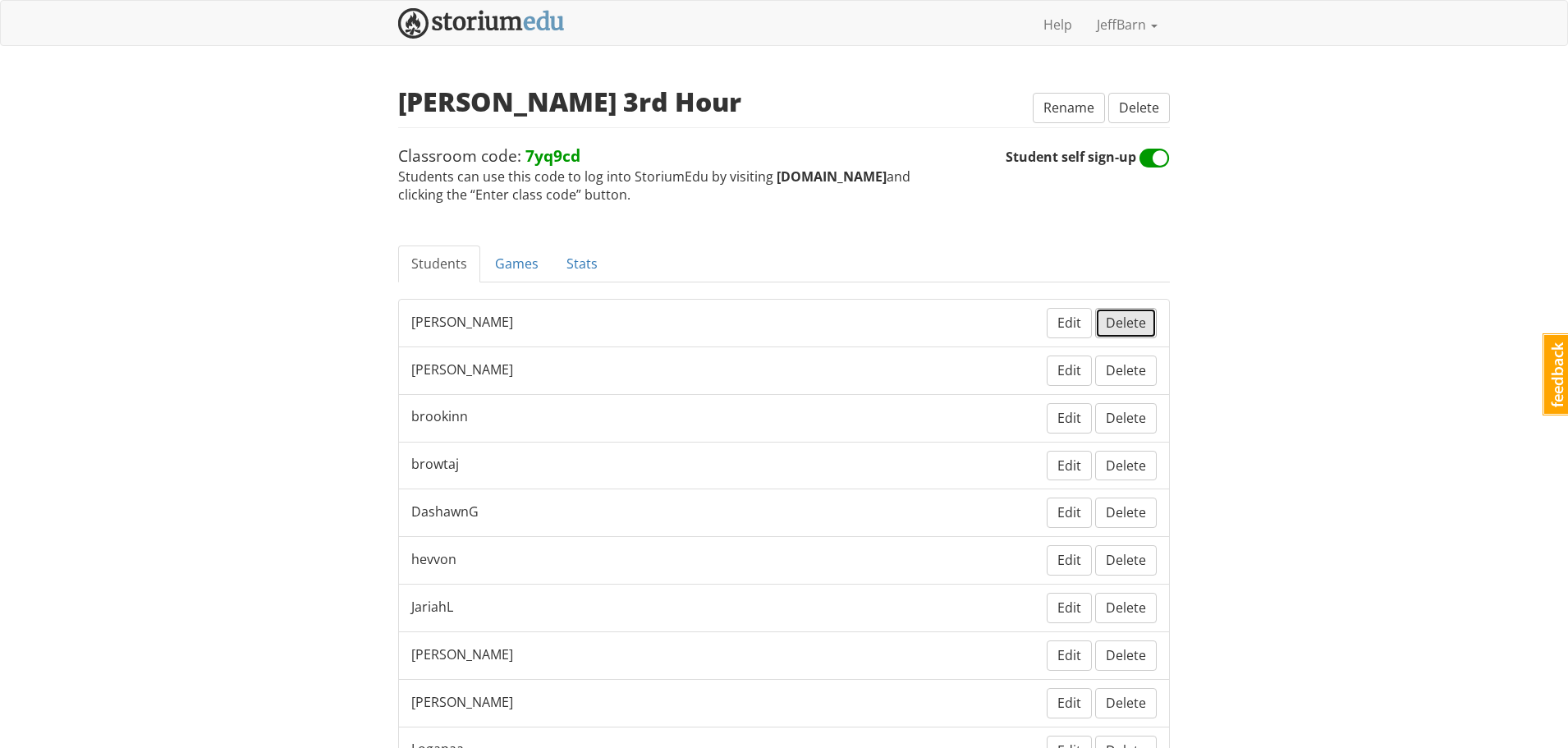
click at [1140, 333] on button "Delete" at bounding box center [1126, 322] width 61 height 31
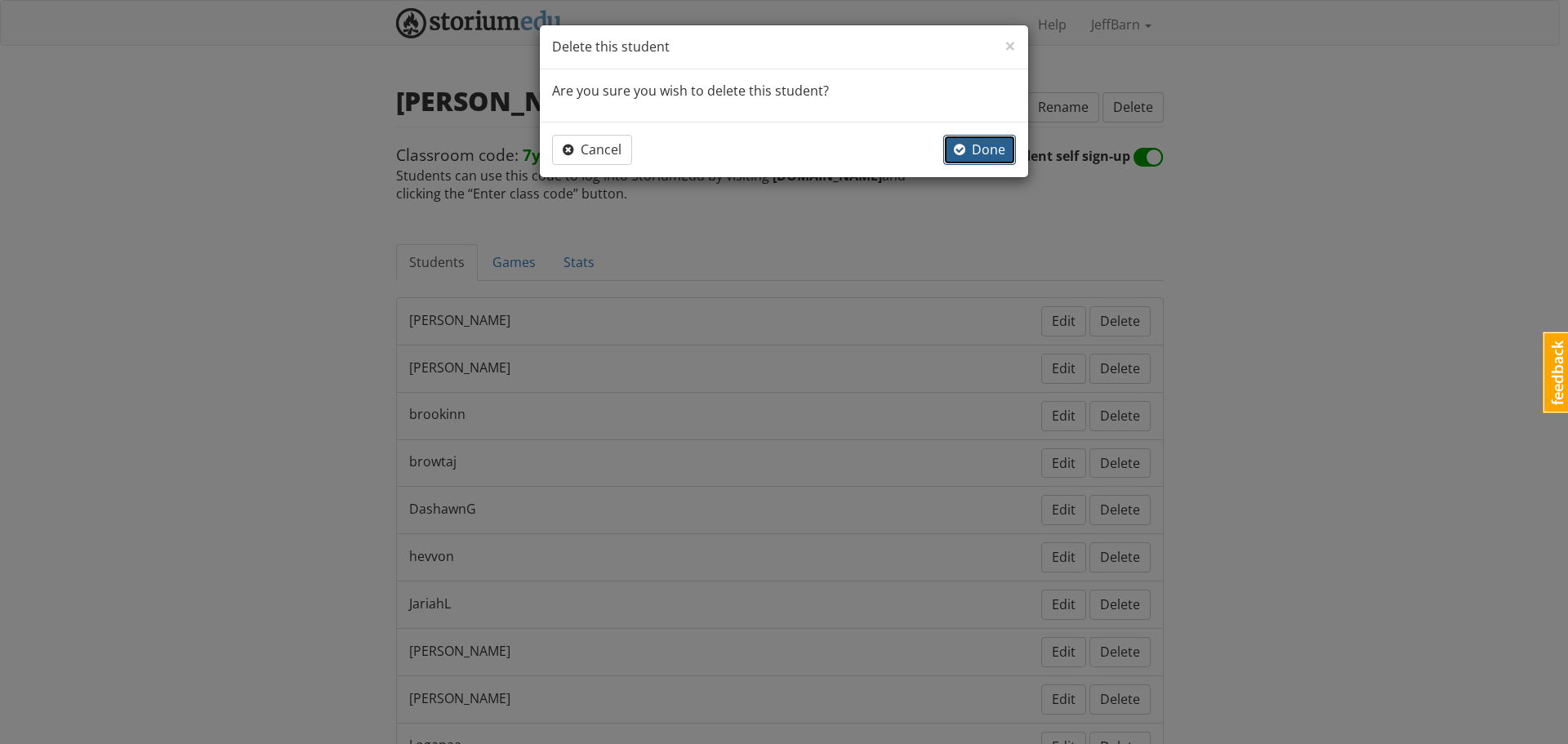
click at [969, 146] on span "Done" at bounding box center [979, 149] width 51 height 18
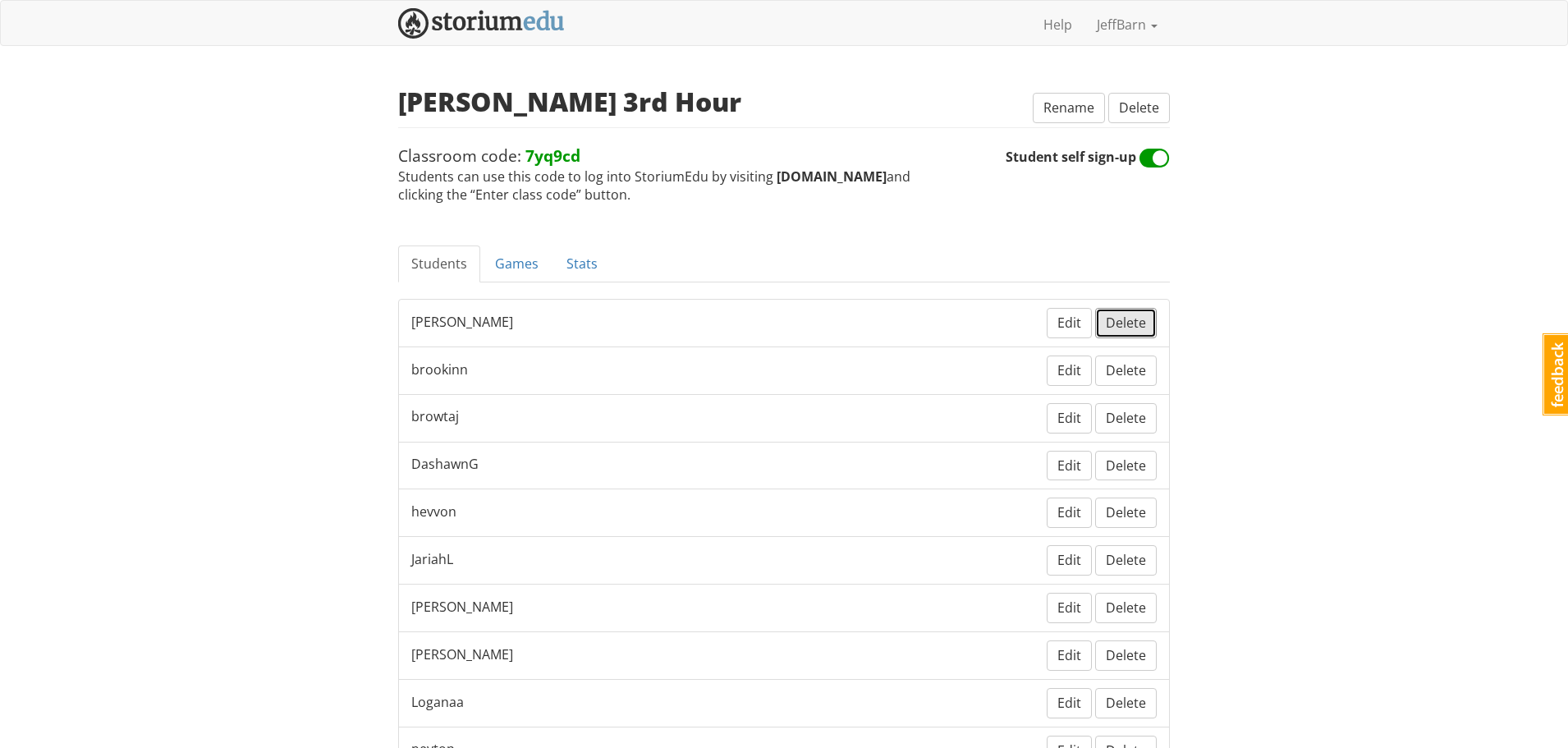
click at [1130, 324] on span "Delete" at bounding box center [1126, 322] width 40 height 18
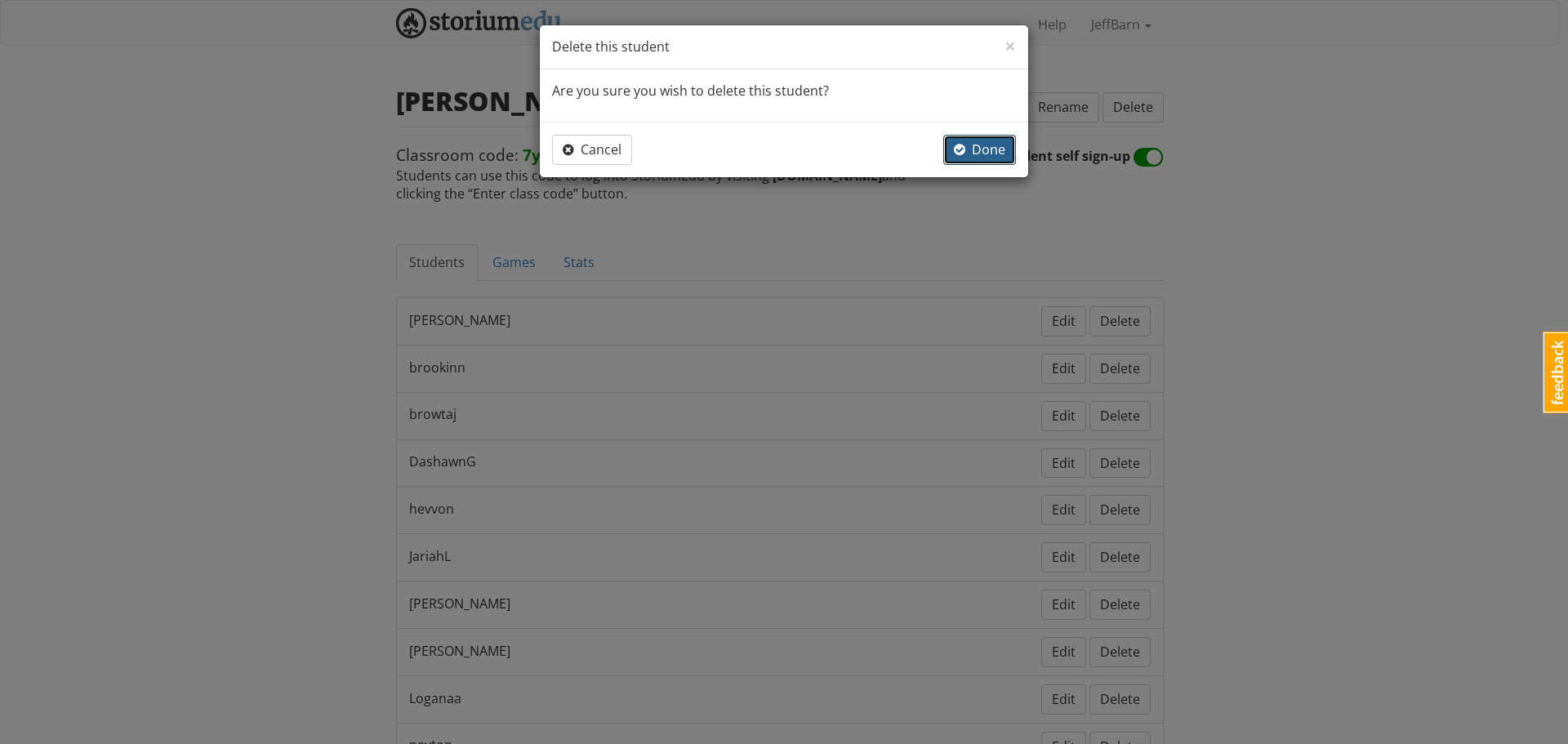
click at [976, 147] on span "Done" at bounding box center [979, 149] width 51 height 18
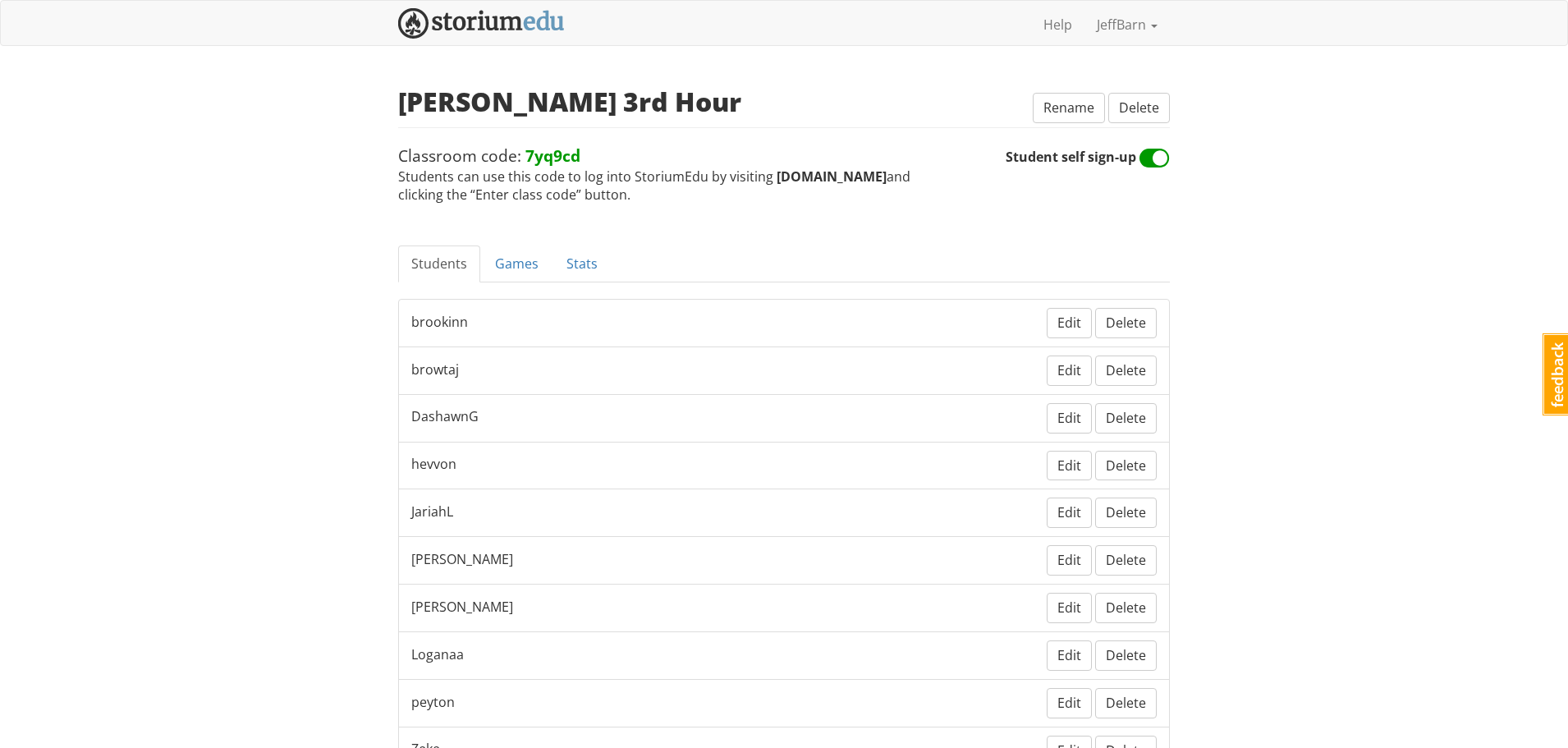
click at [1147, 127] on div "[PERSON_NAME] 3rd Hour Rename Delete Classroom code: 7yq9cd Students can use th…" at bounding box center [784, 146] width 772 height 117
click at [1147, 112] on span "Delete" at bounding box center [1139, 107] width 40 height 18
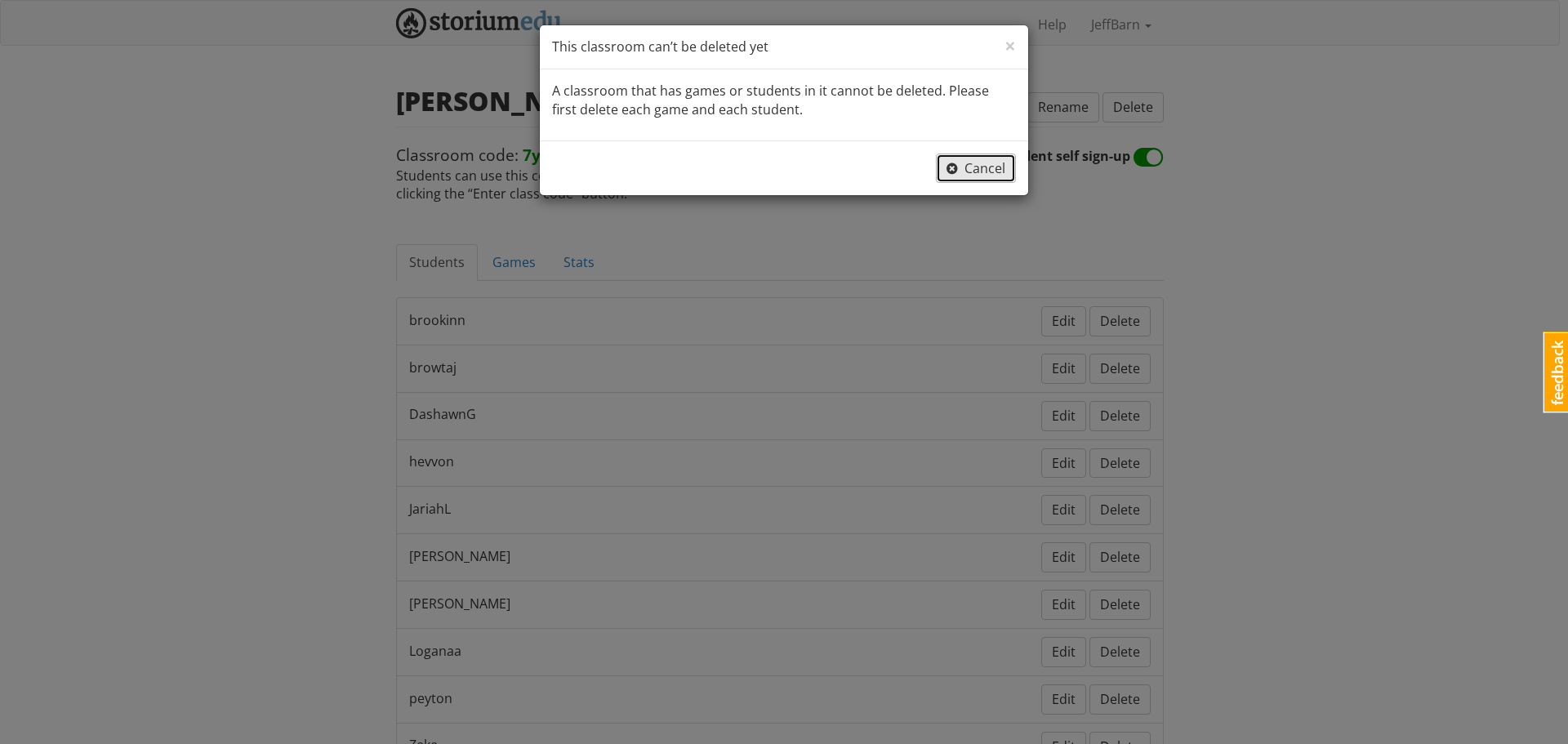
click at [993, 163] on span "Cancel" at bounding box center [976, 168] width 59 height 18
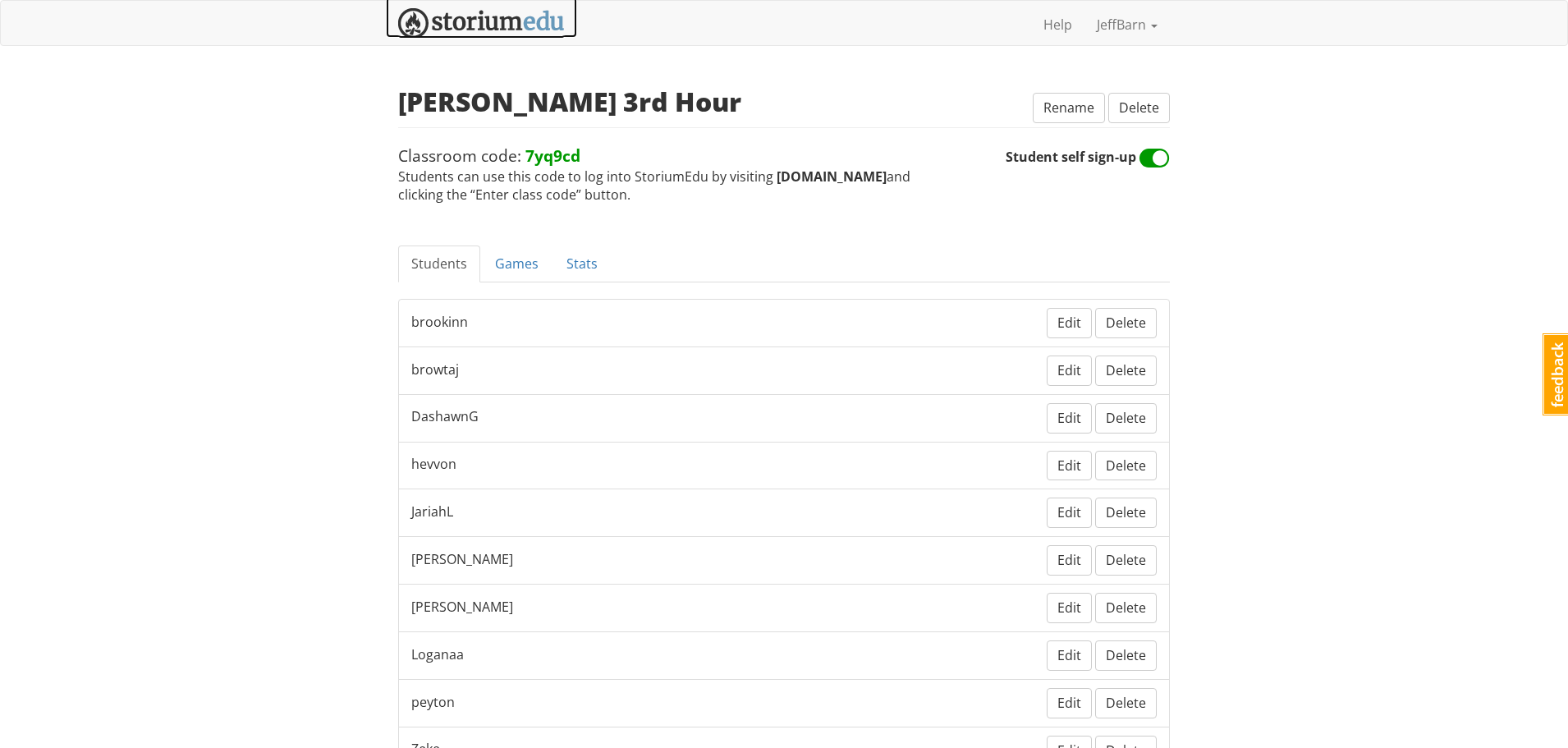
click at [439, 20] on img at bounding box center [481, 23] width 167 height 31
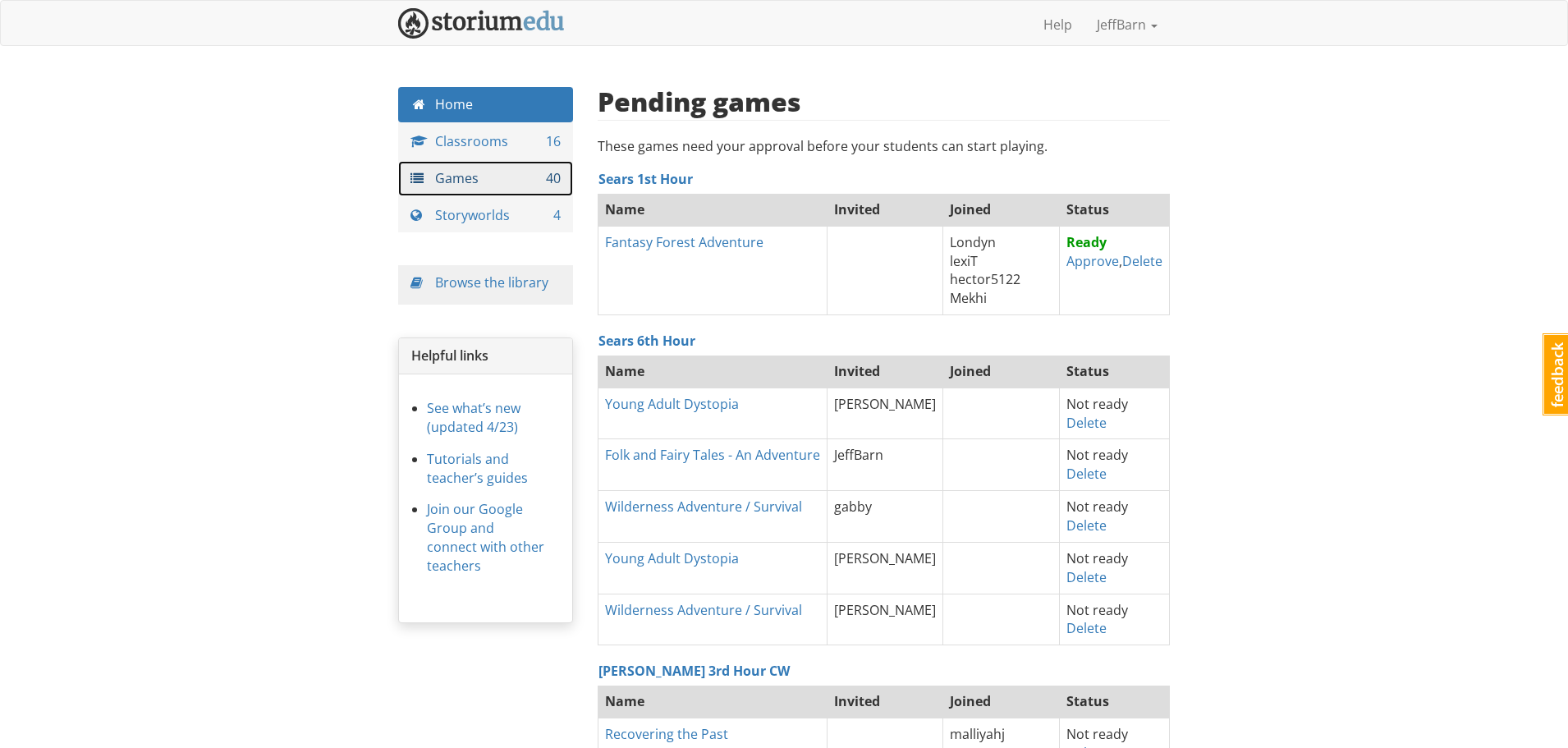
click at [454, 177] on link "Games 40" at bounding box center [486, 178] width 175 height 35
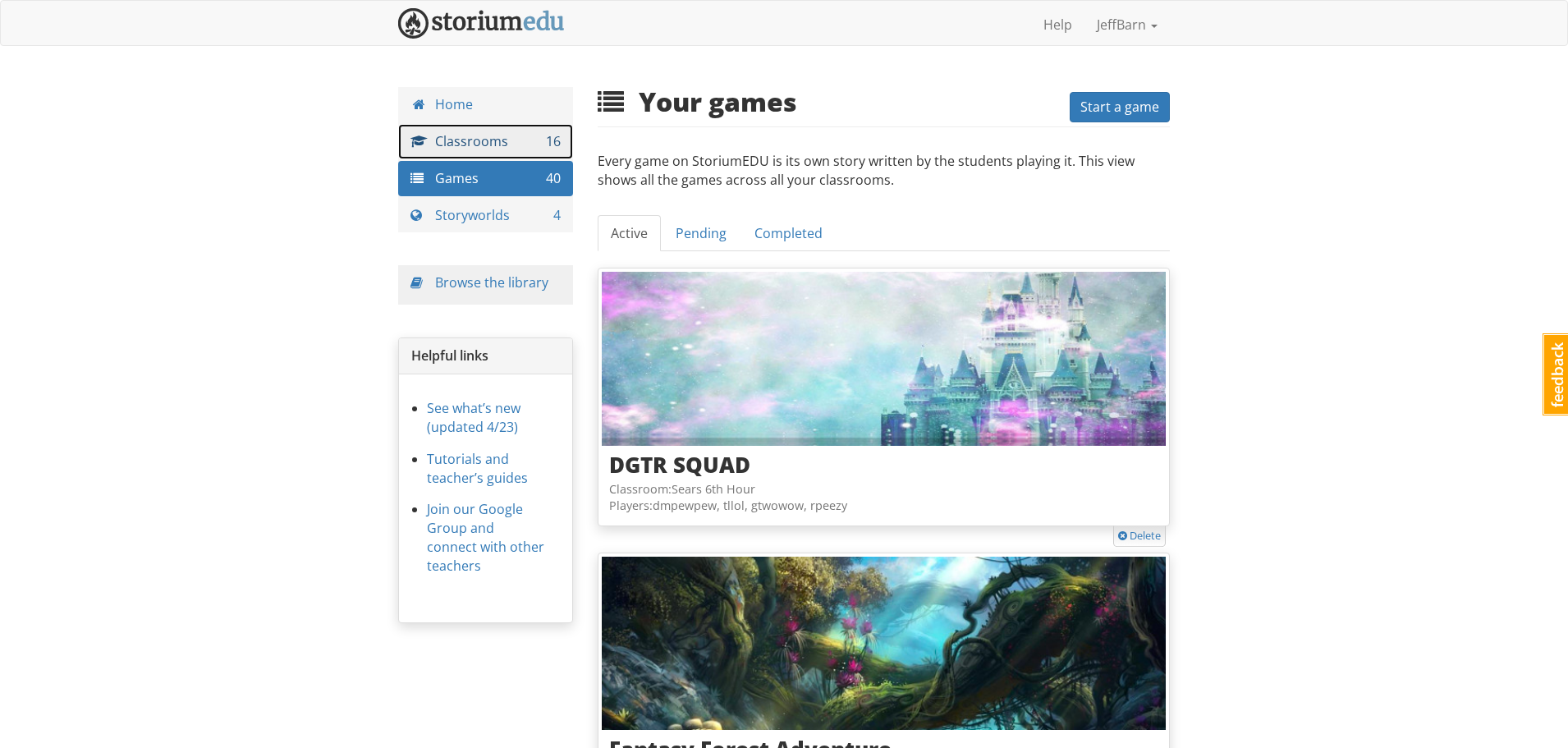
click at [453, 136] on link "Classrooms 16" at bounding box center [486, 142] width 175 height 35
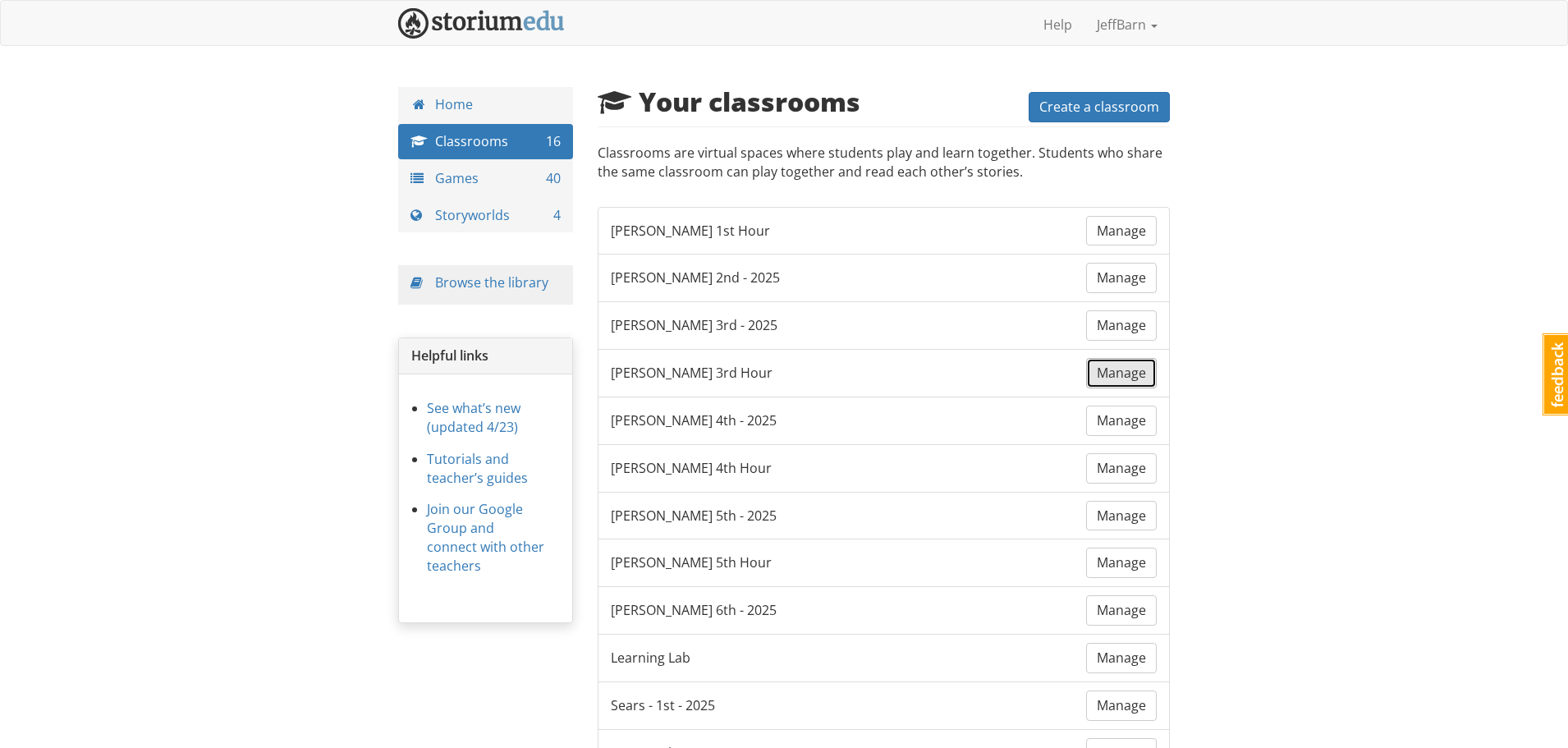
click at [1102, 371] on span "Manage" at bounding box center [1122, 372] width 49 height 18
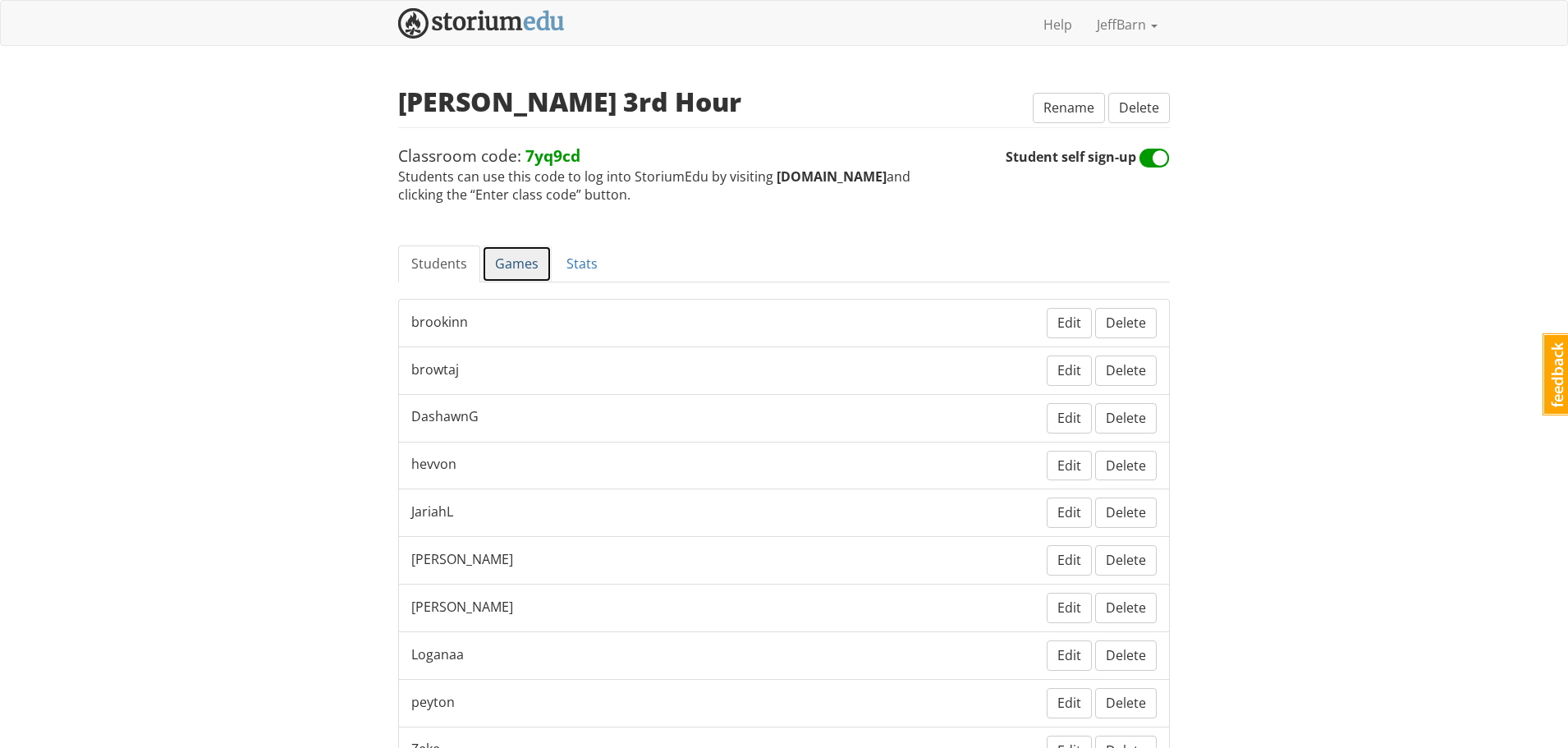
click at [508, 256] on link "Games" at bounding box center [517, 264] width 70 height 37
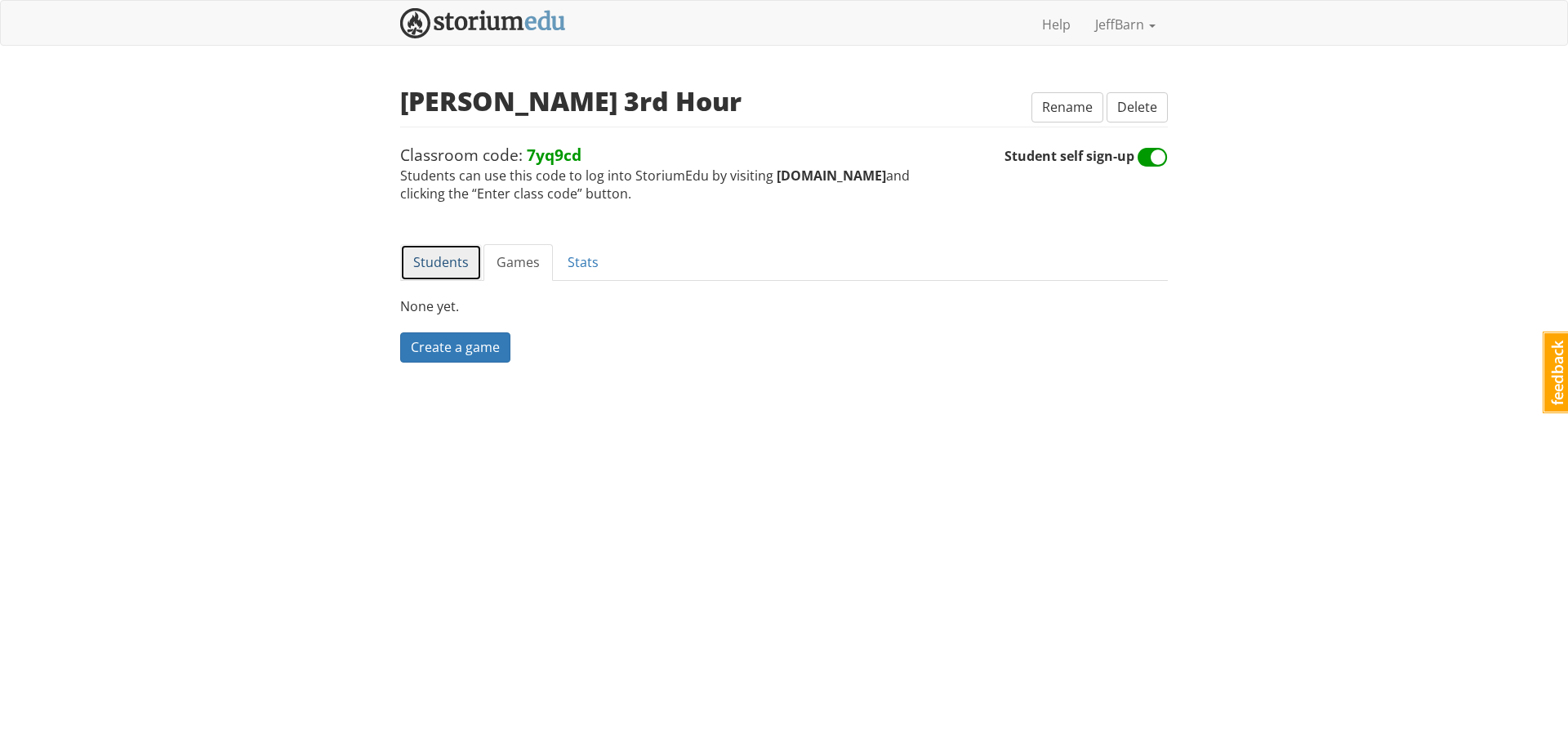
click at [437, 272] on link "Students" at bounding box center [441, 262] width 82 height 37
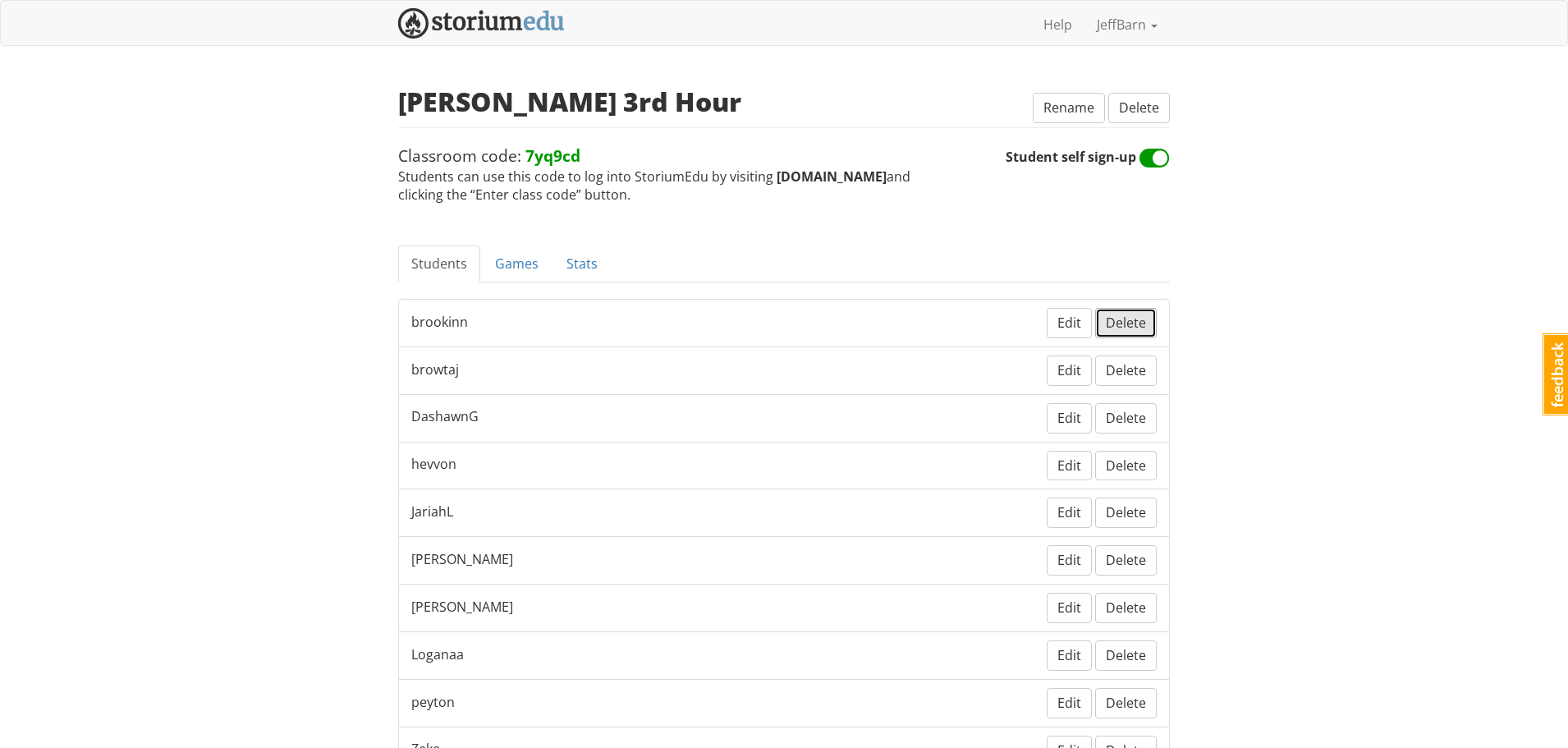
click at [1116, 331] on span "Delete" at bounding box center [1126, 322] width 40 height 18
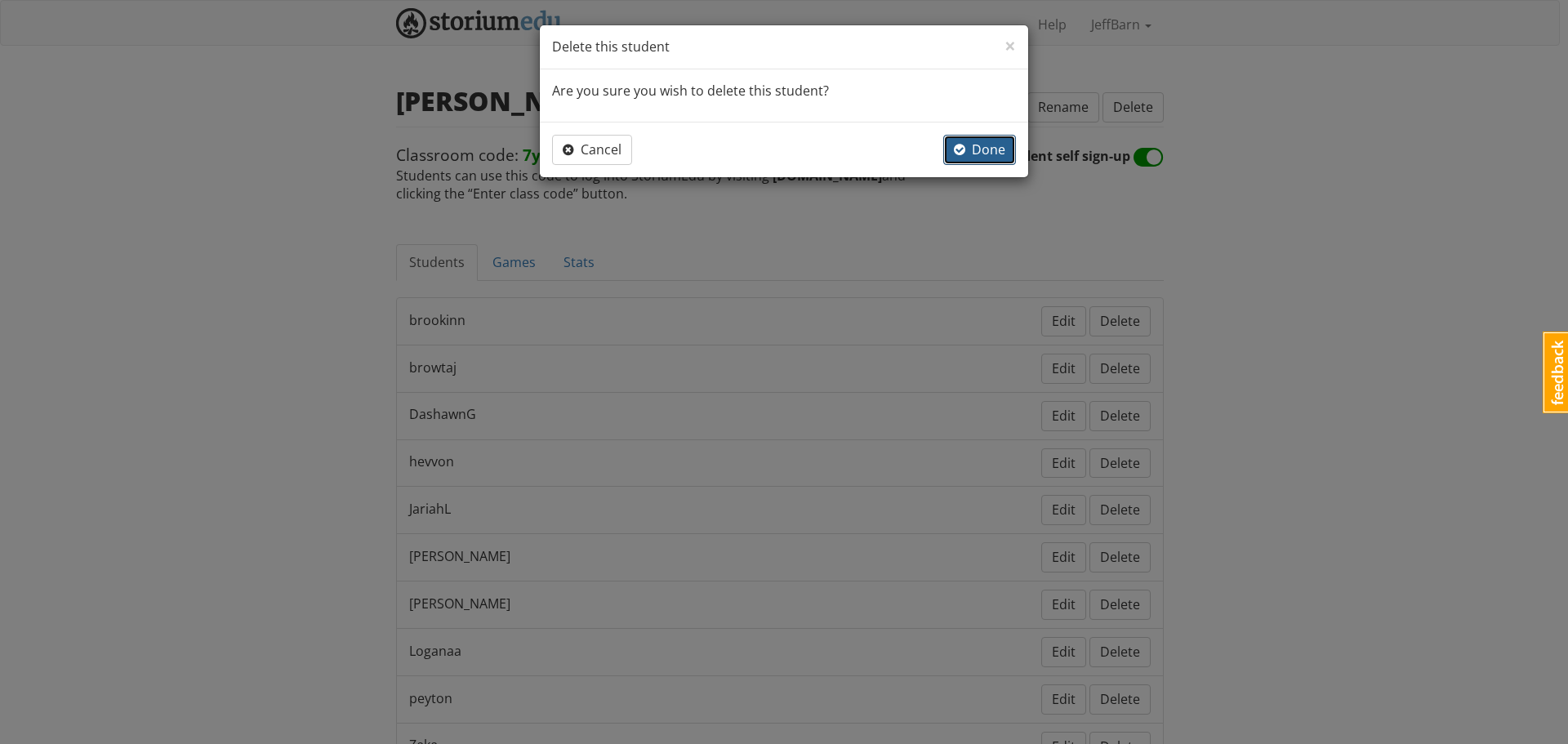
click at [965, 150] on span "button" at bounding box center [959, 149] width 11 height 13
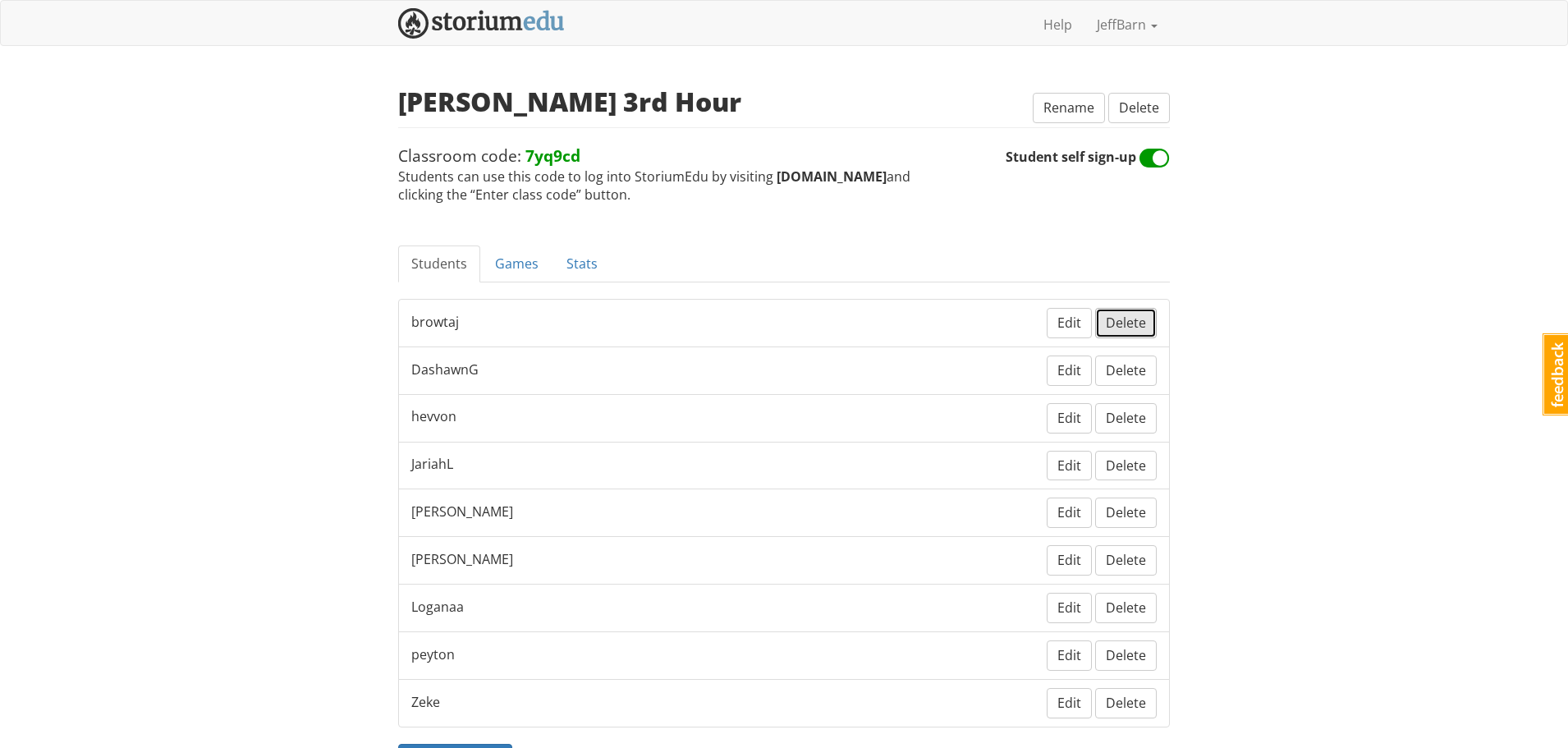
click at [1128, 315] on span "Delete" at bounding box center [1126, 322] width 40 height 18
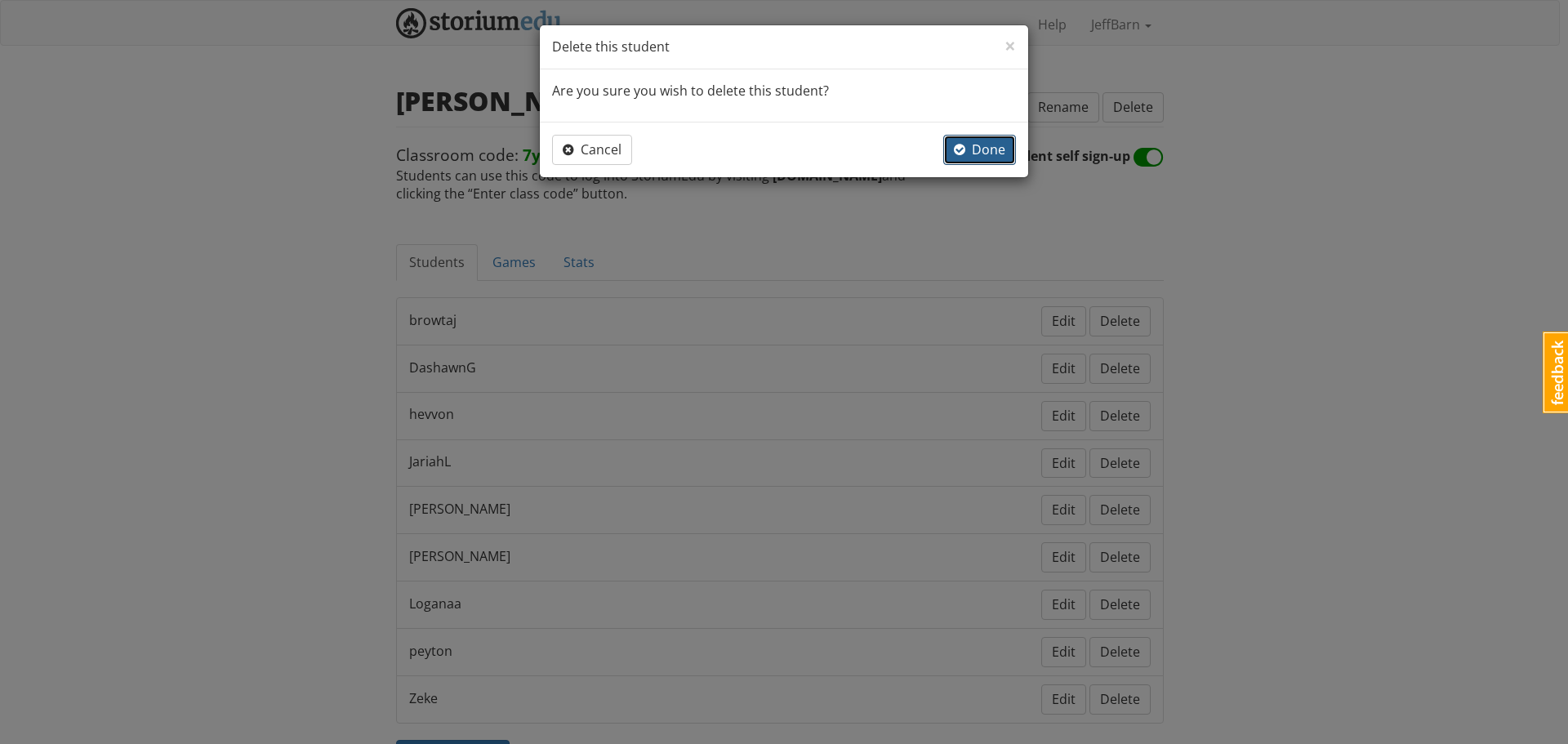
click at [951, 150] on button "Done" at bounding box center [980, 149] width 73 height 30
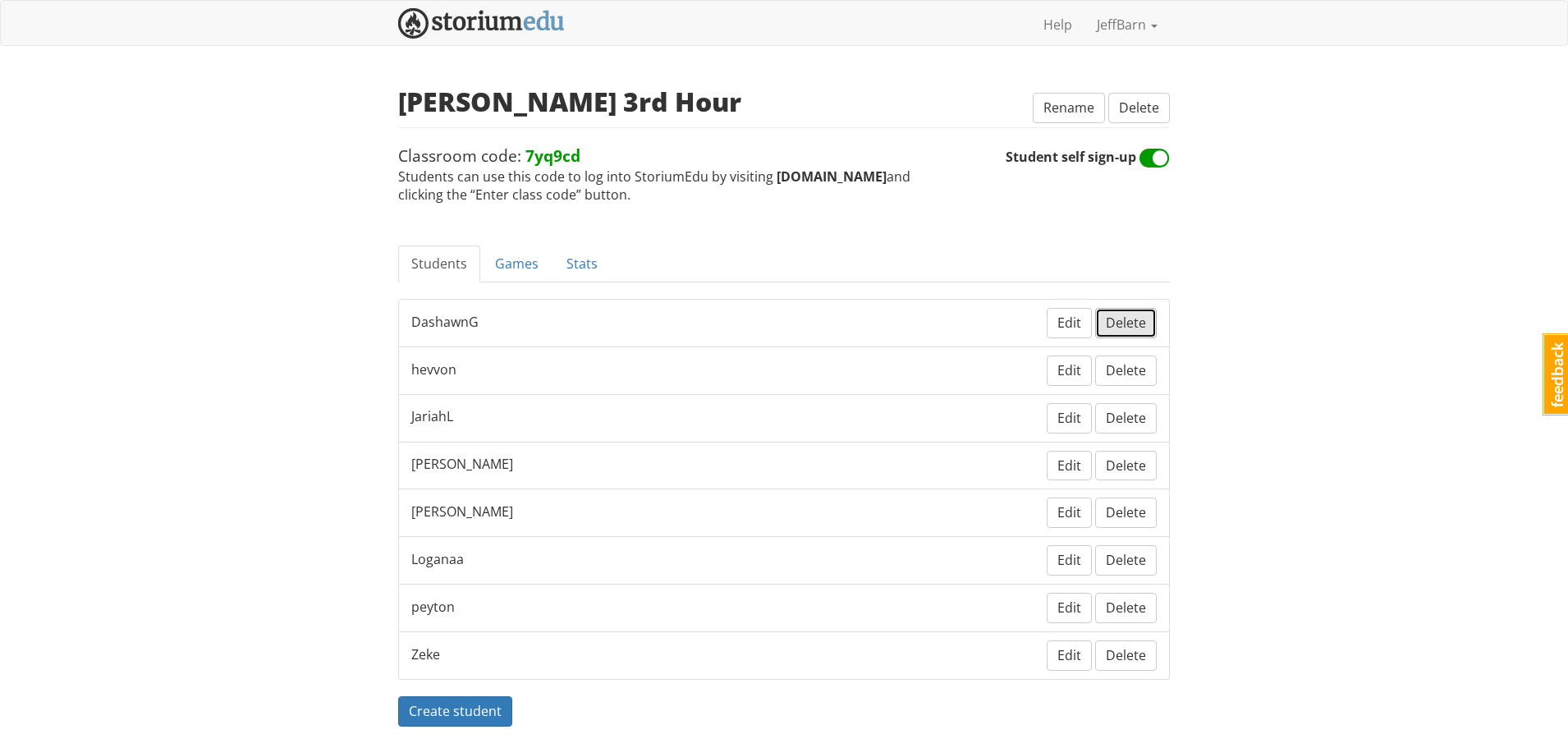
click at [1127, 321] on span "Delete" at bounding box center [1126, 322] width 40 height 18
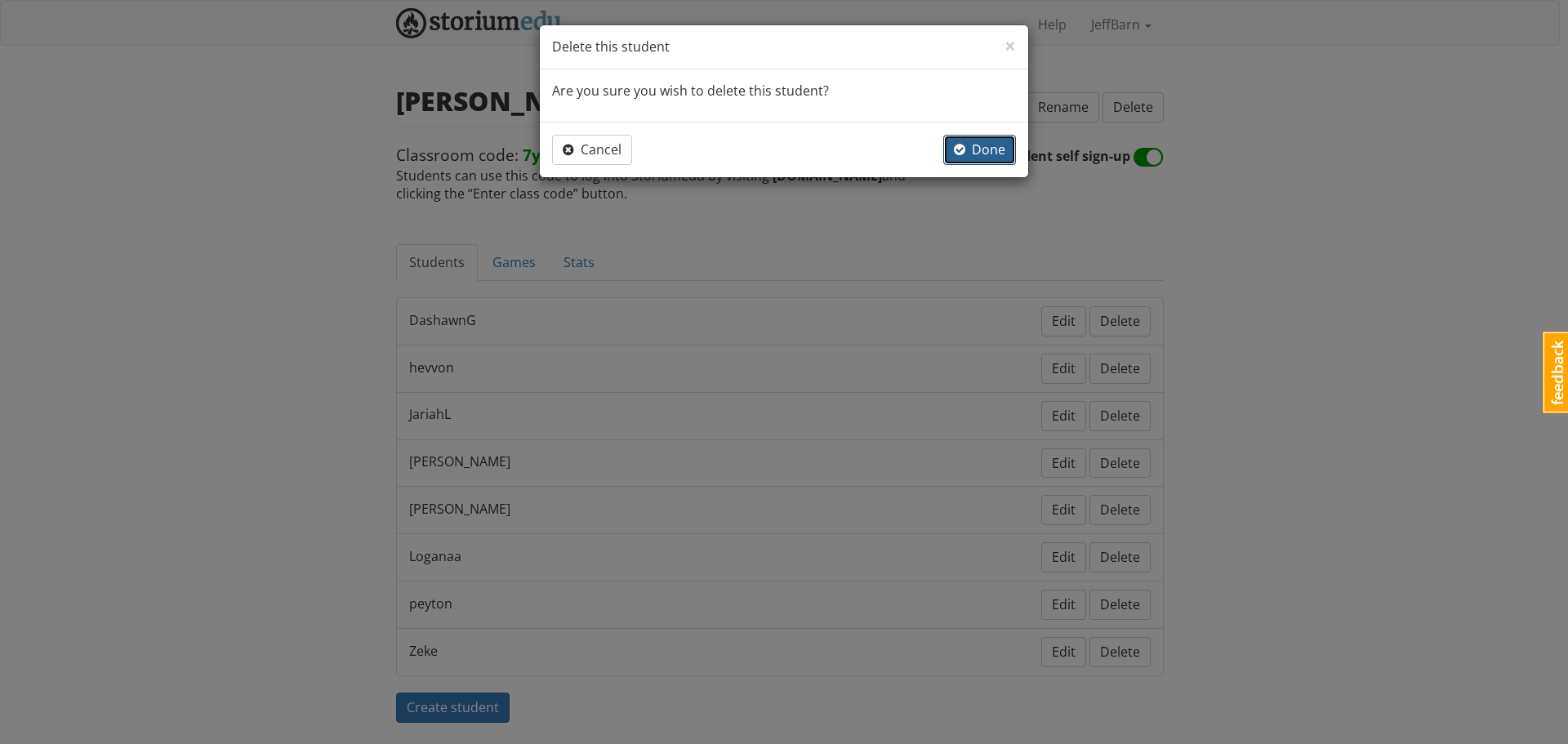
click at [991, 159] on button "Done" at bounding box center [980, 149] width 73 height 30
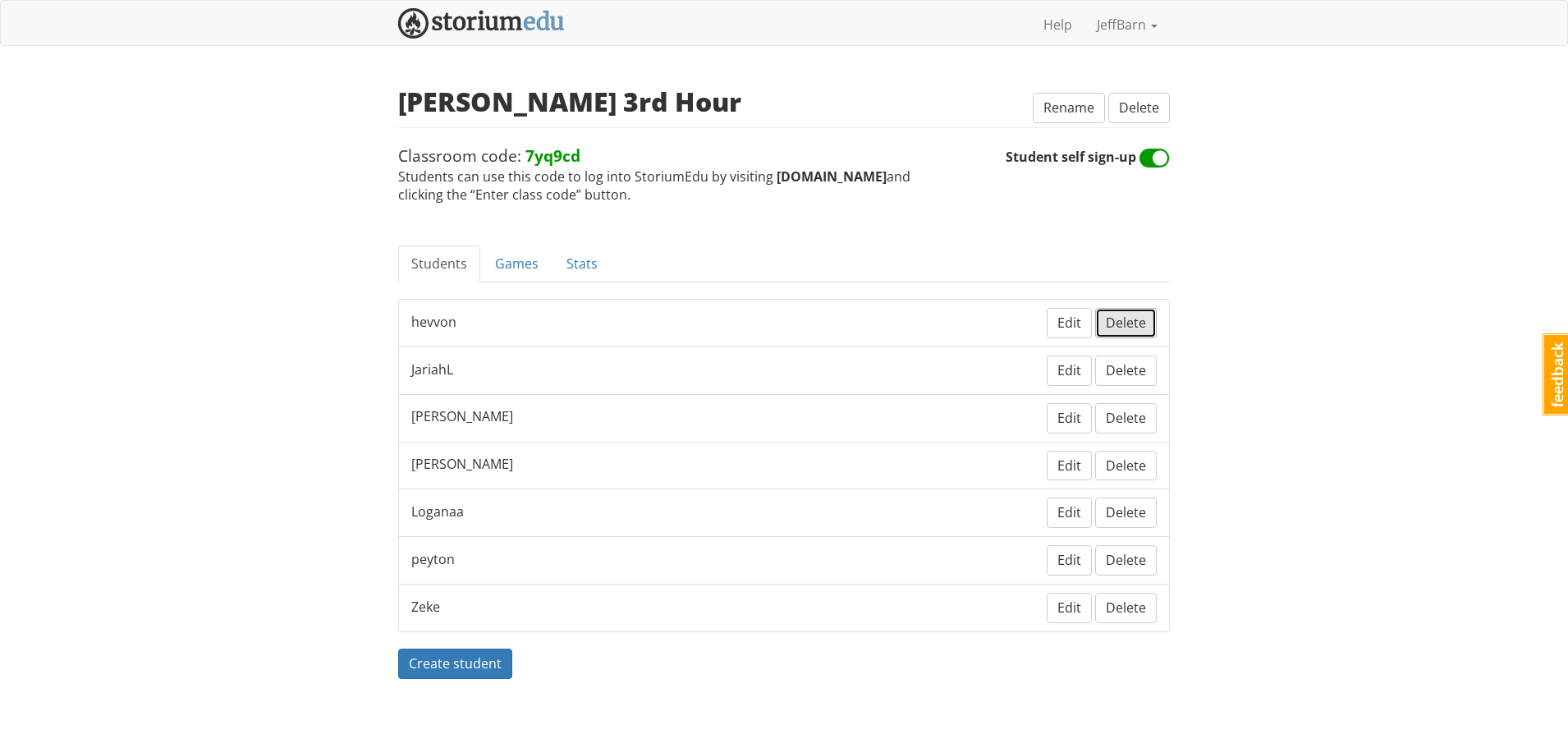
click at [1133, 320] on span "Delete" at bounding box center [1126, 322] width 40 height 18
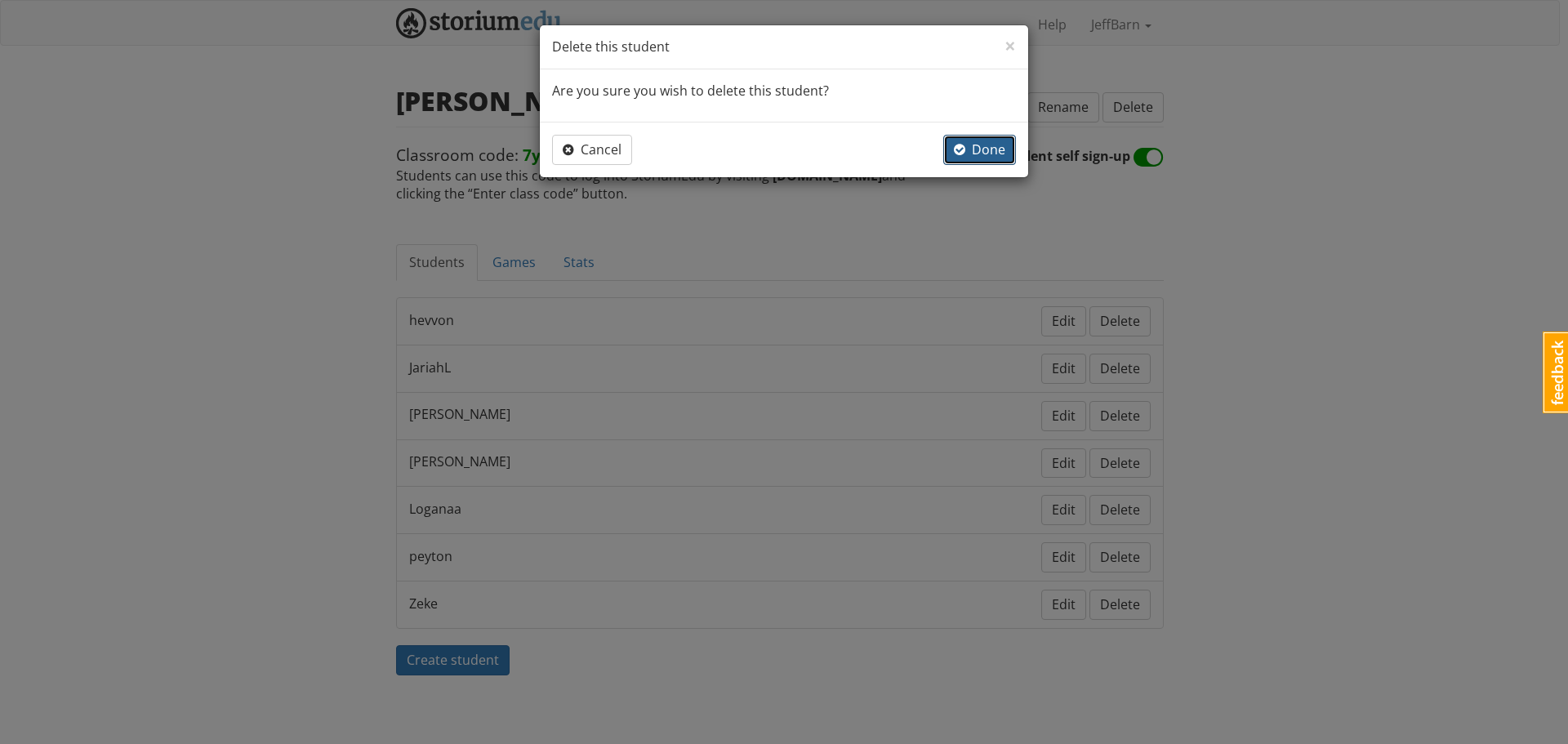
click at [985, 149] on span "Done" at bounding box center [979, 149] width 51 height 18
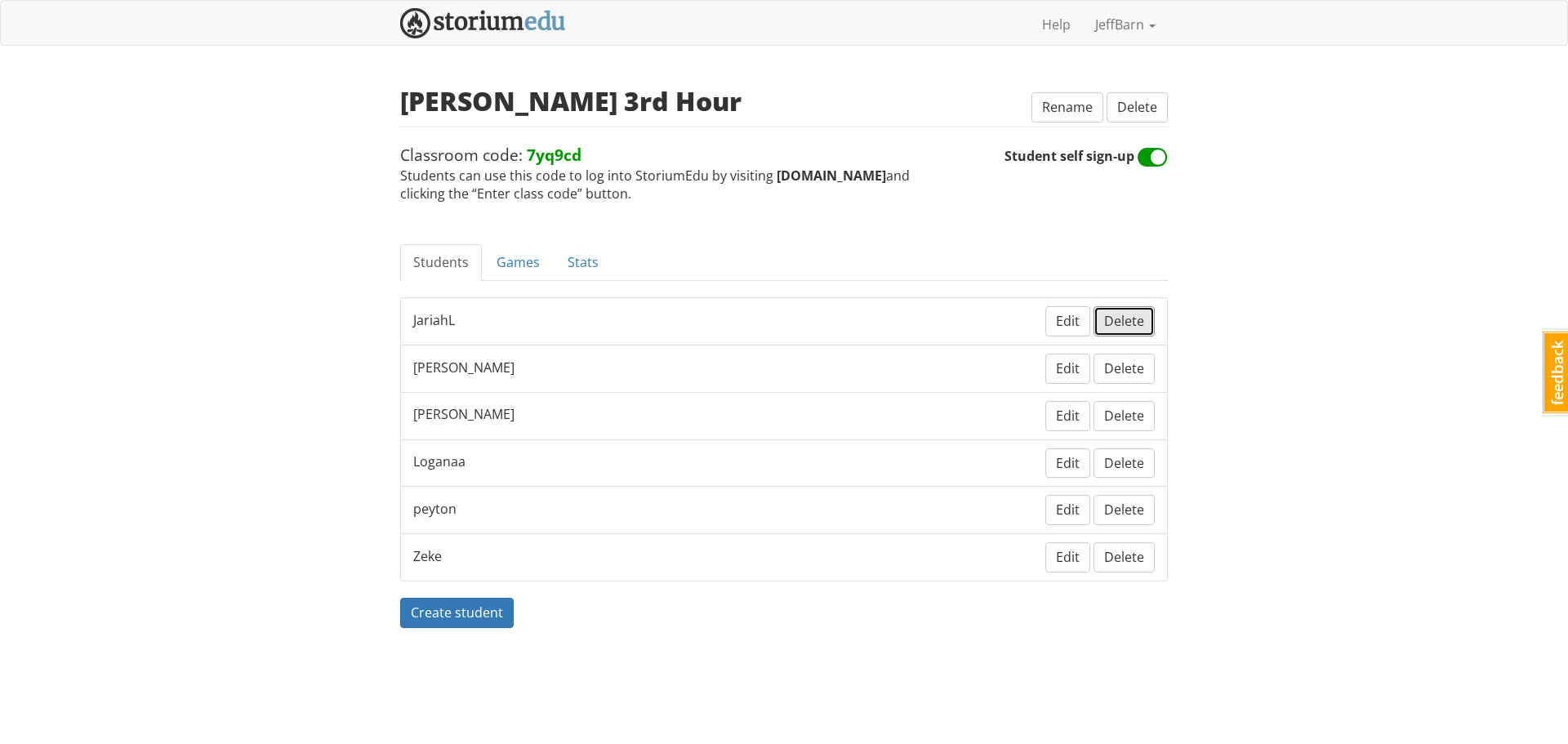
click at [1108, 323] on span "Delete" at bounding box center [1124, 321] width 40 height 18
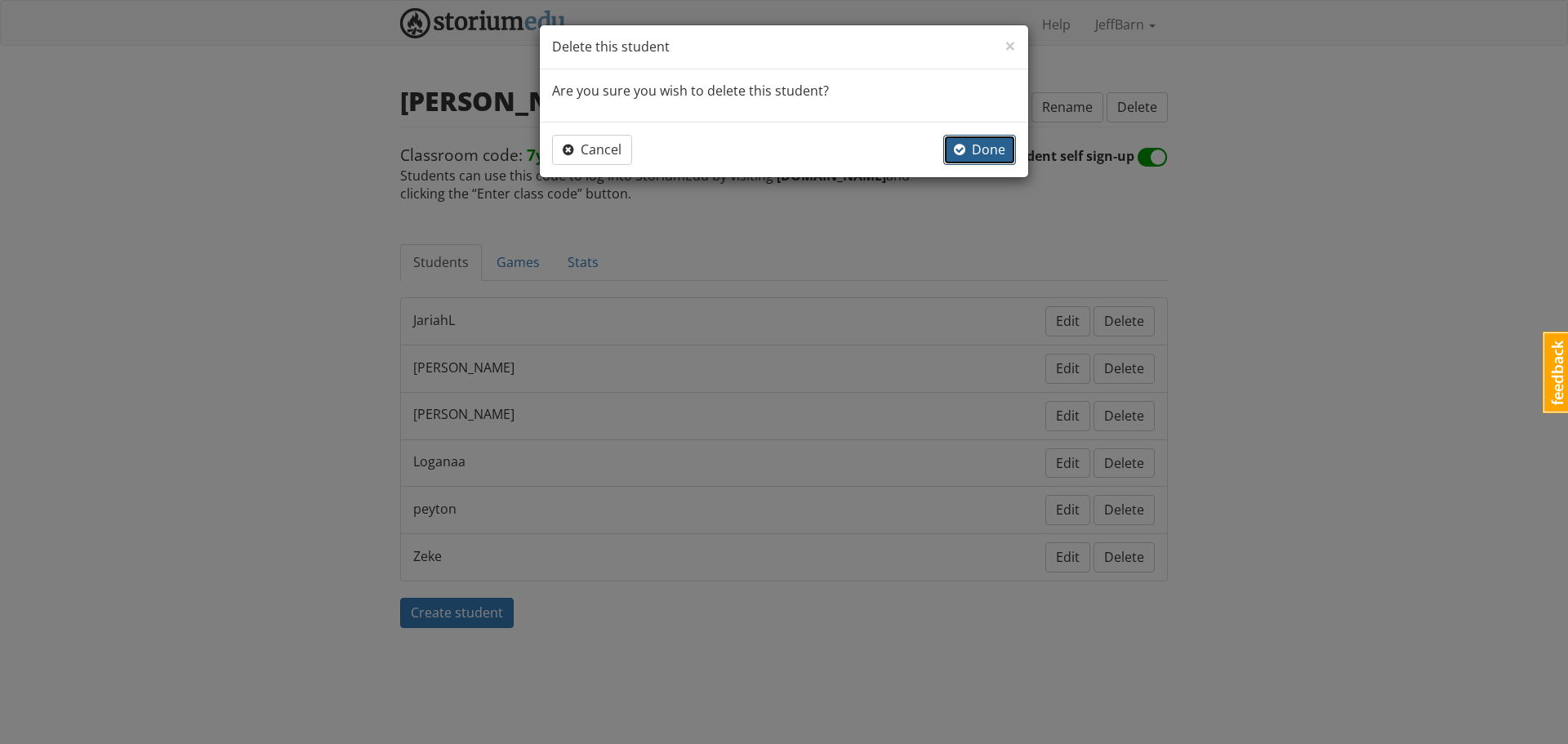
click at [966, 137] on button "Done" at bounding box center [980, 149] width 73 height 30
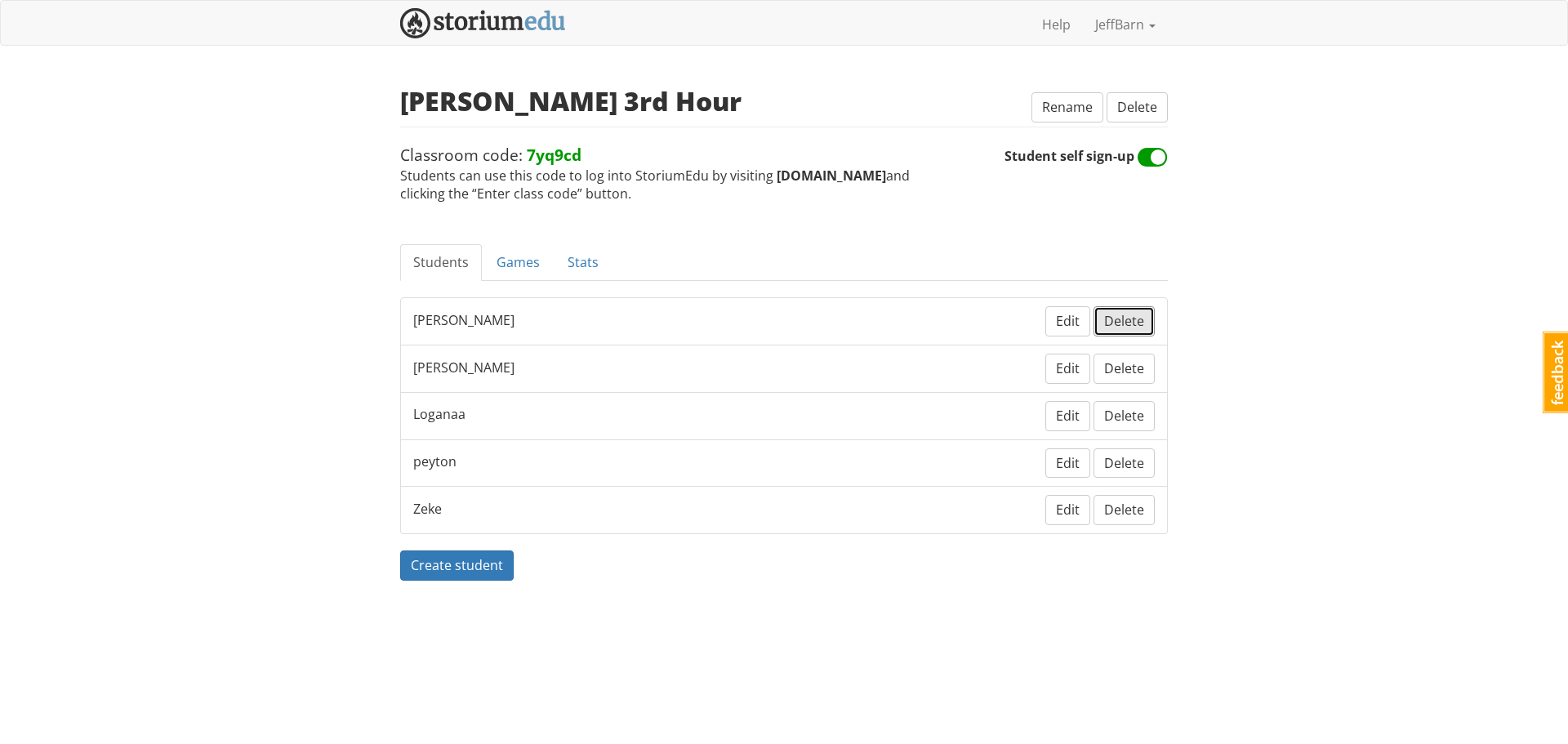
click at [1128, 317] on span "Delete" at bounding box center [1124, 321] width 40 height 18
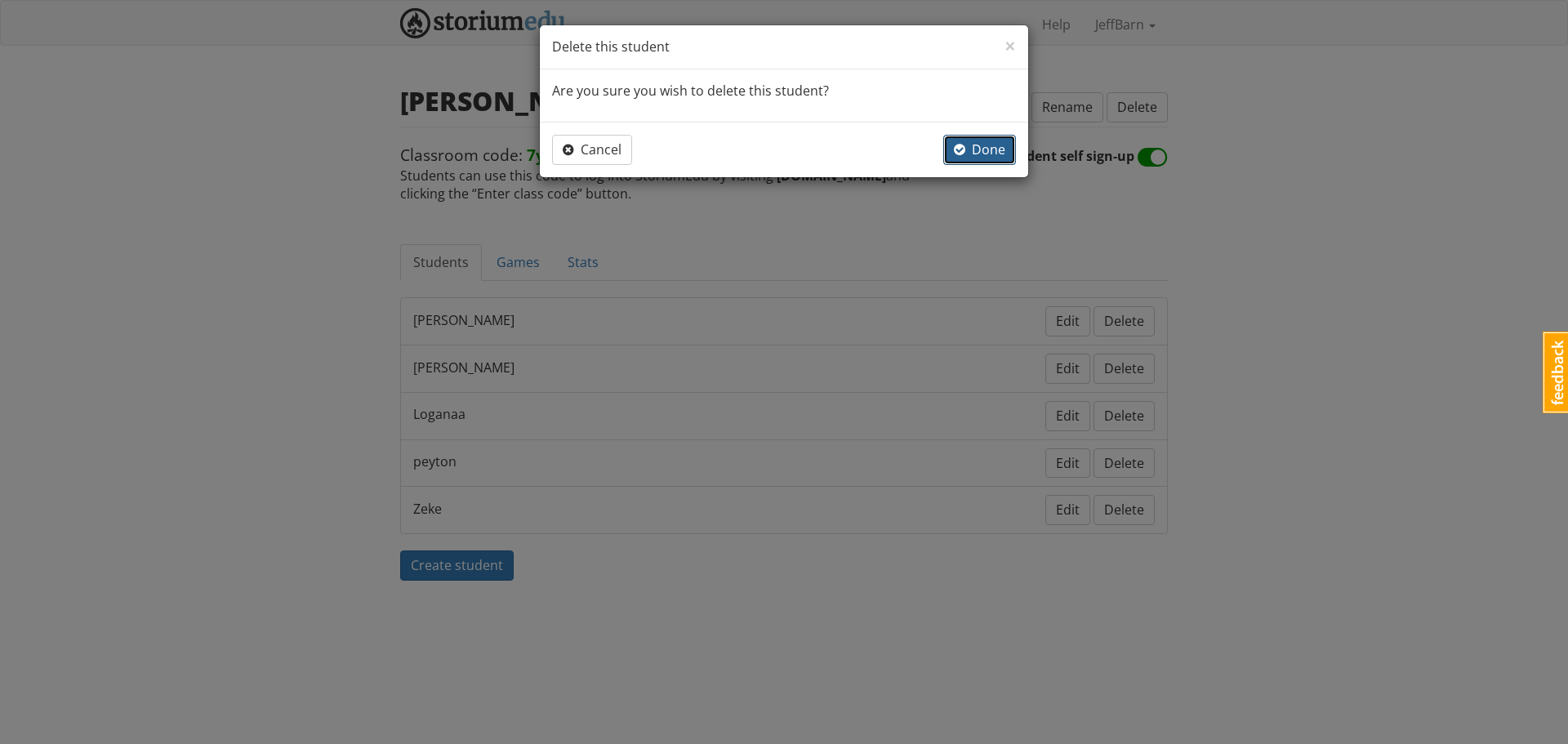
click at [989, 148] on span "Done" at bounding box center [979, 149] width 51 height 18
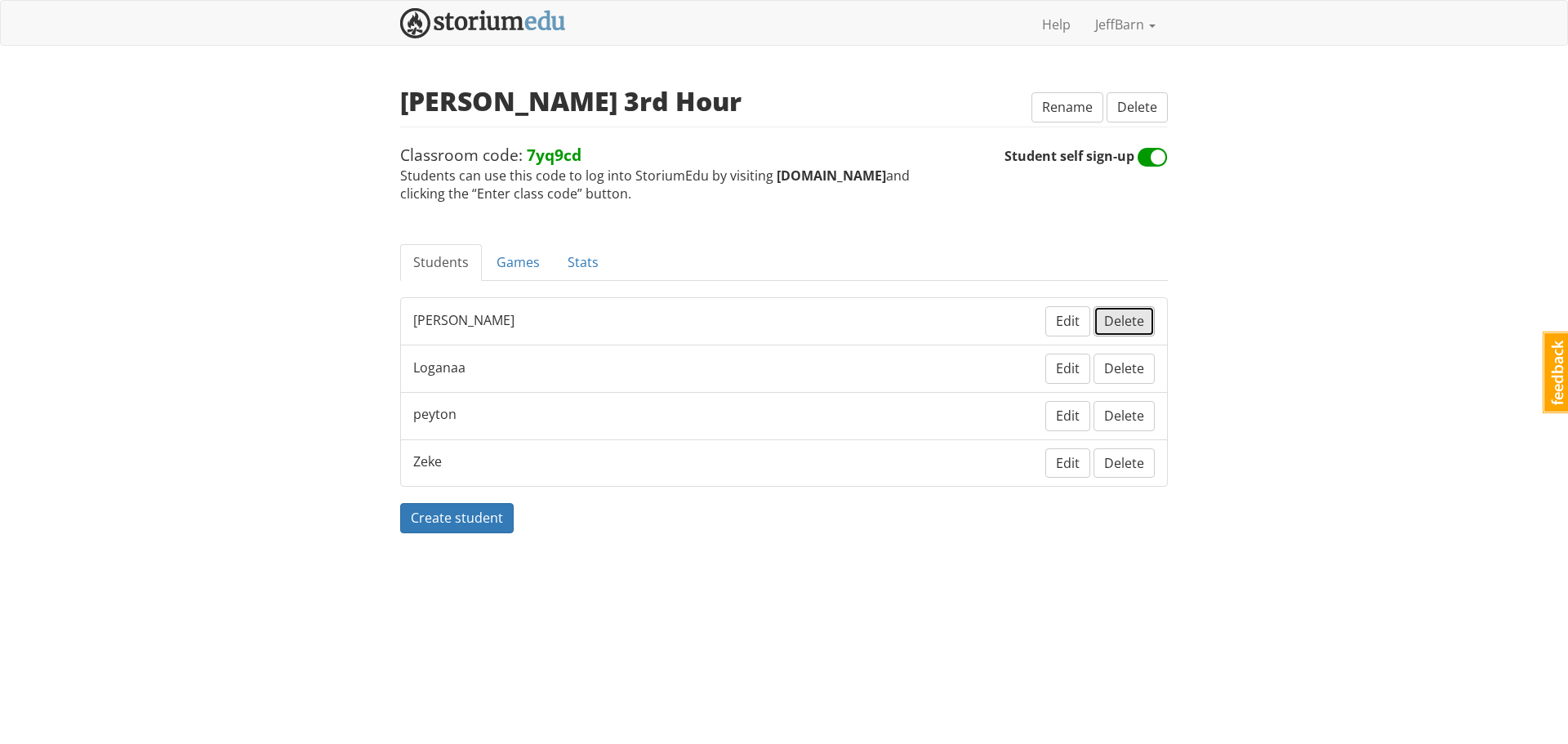
click at [1134, 321] on span "Delete" at bounding box center [1124, 321] width 40 height 18
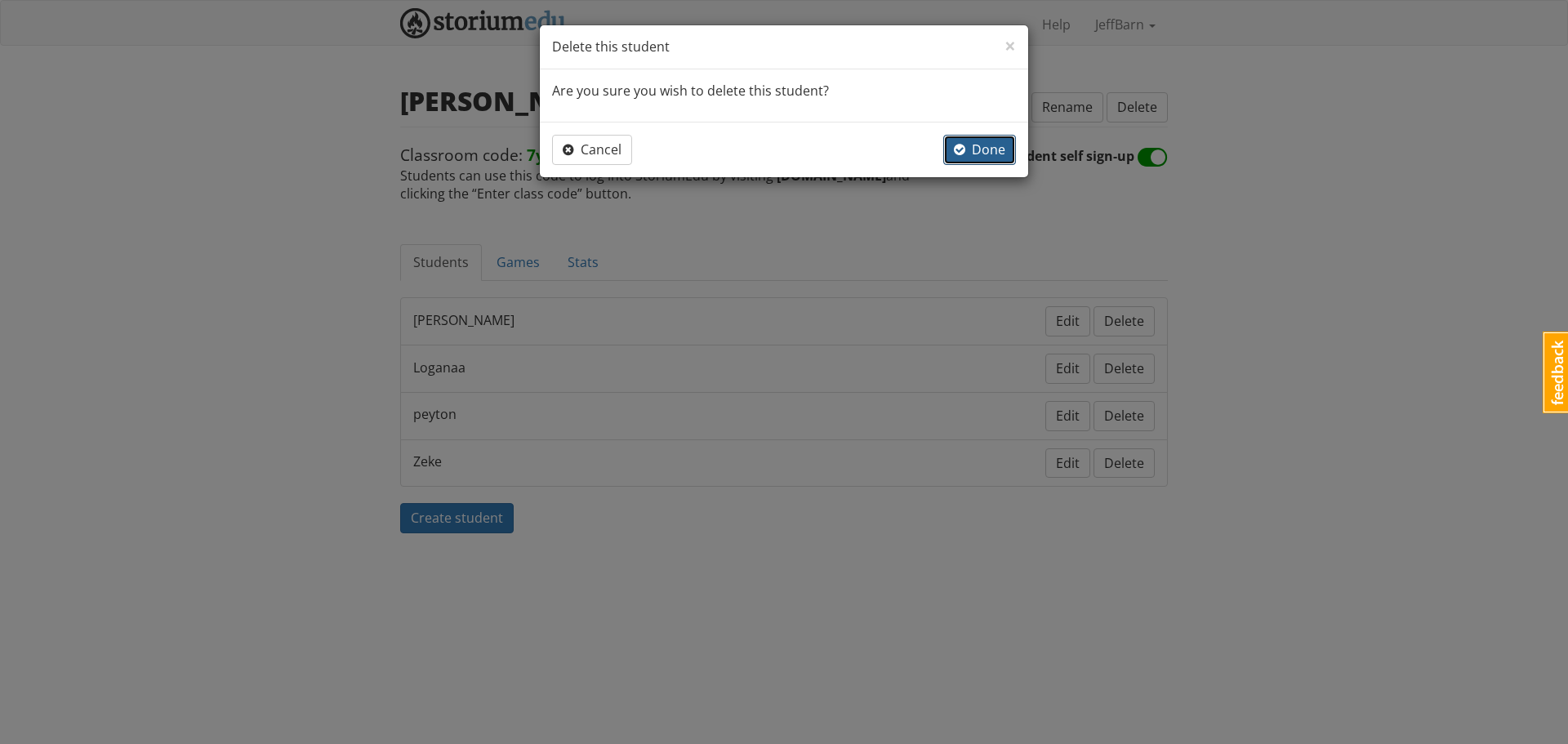
click at [993, 143] on span "Done" at bounding box center [979, 149] width 51 height 18
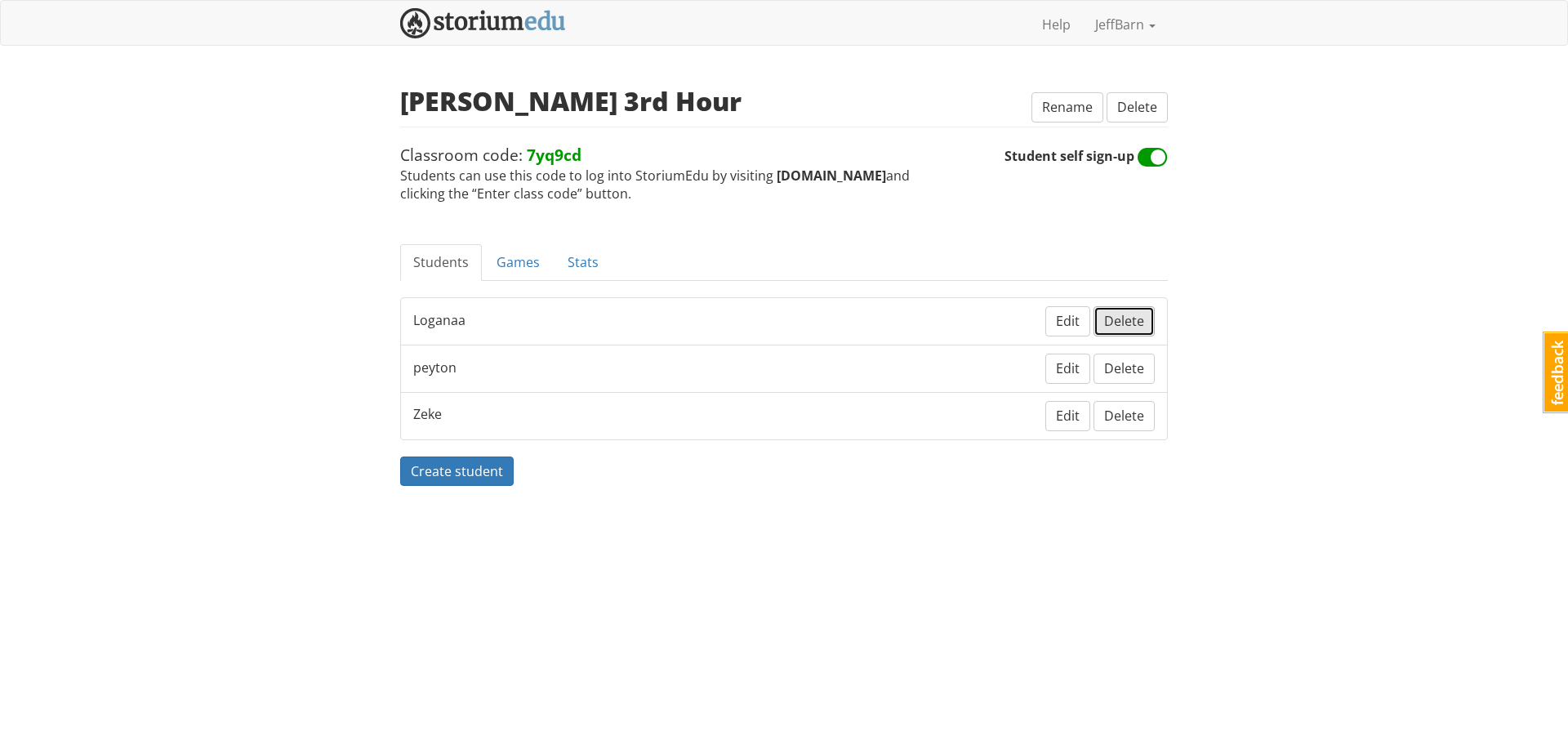
click at [1138, 321] on span "Delete" at bounding box center [1124, 321] width 40 height 18
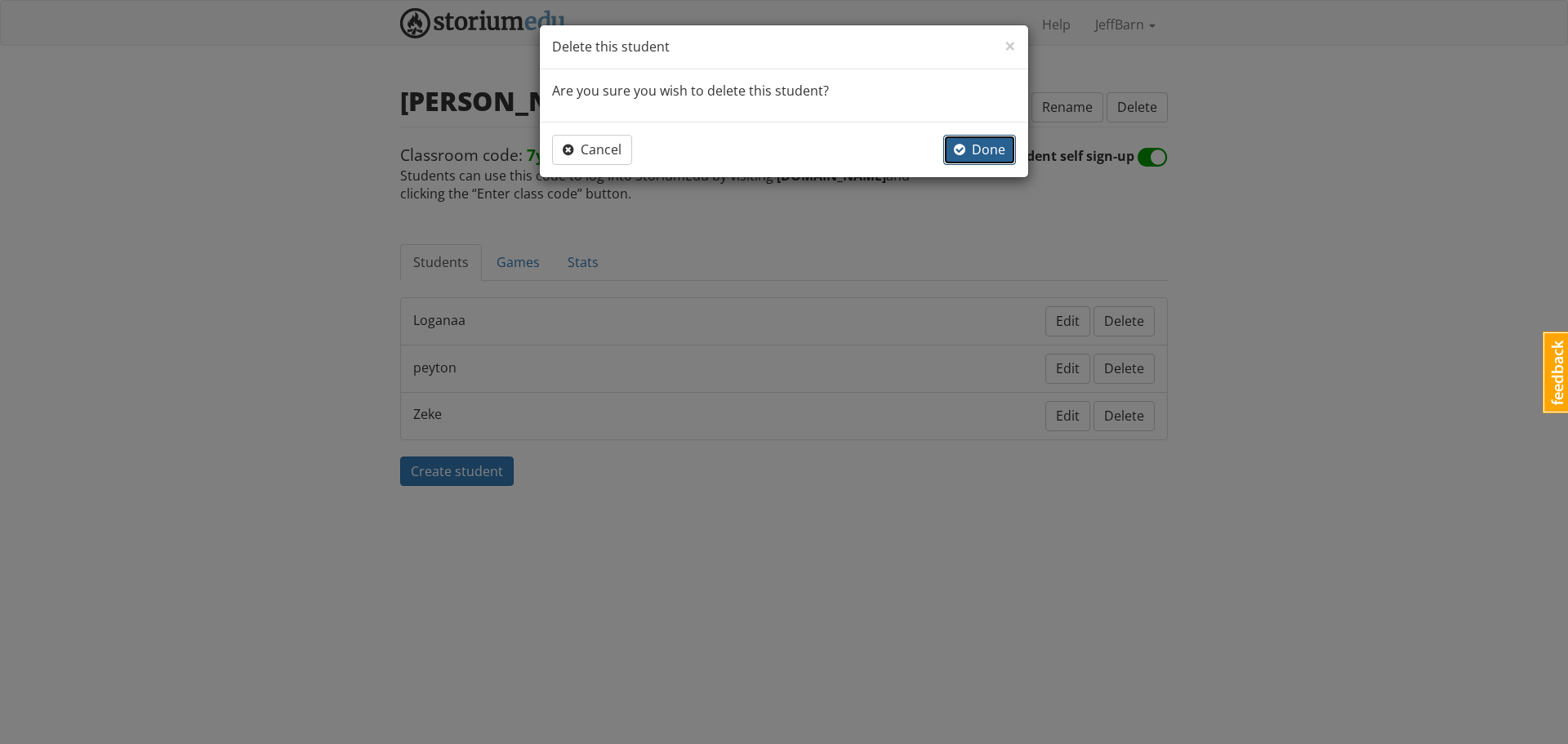
click at [985, 152] on span "Done" at bounding box center [979, 149] width 51 height 18
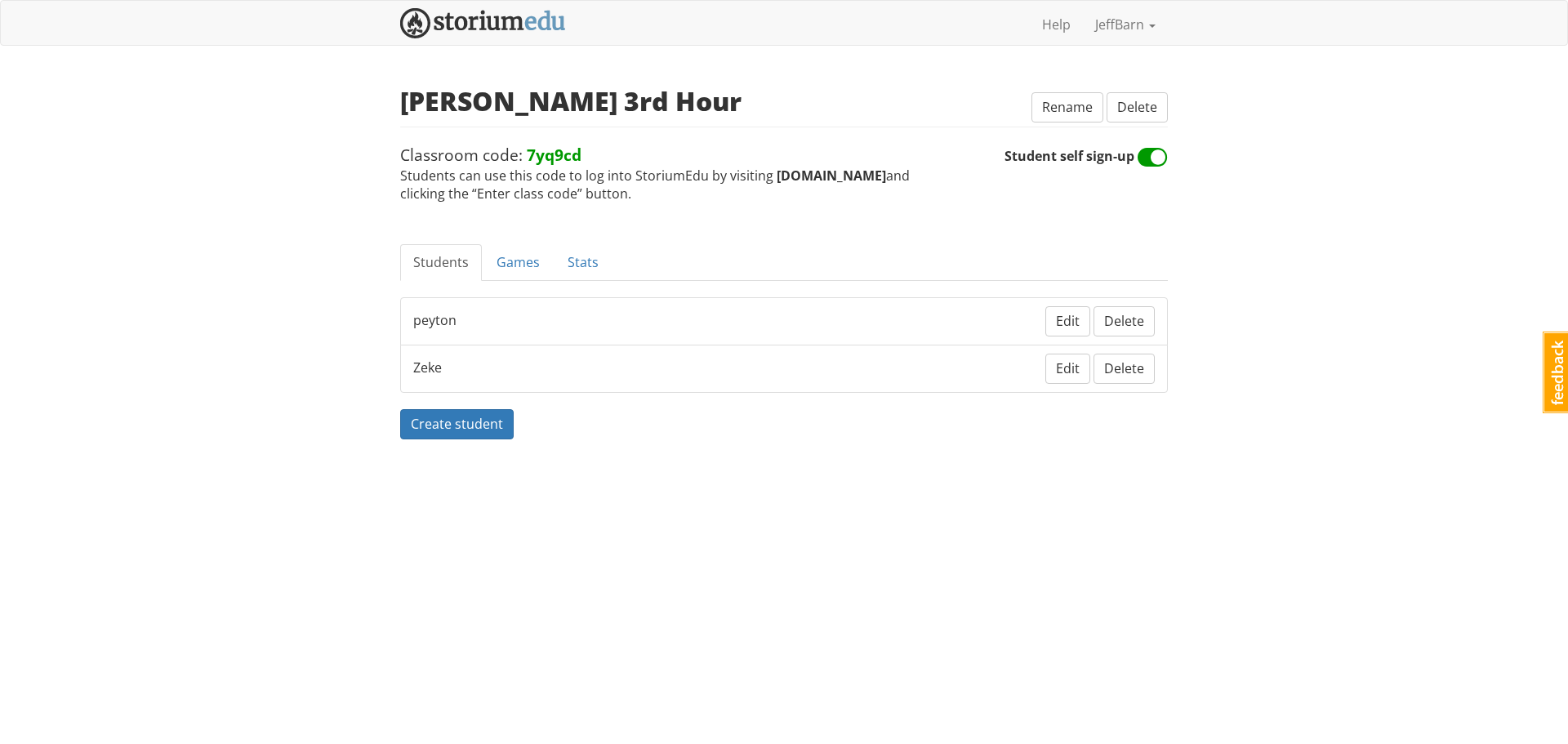
click at [1125, 316] on div "× Close Delete this student Are you sure you wish to delete this student? Cance…" at bounding box center [784, 372] width 1568 height 744
click at [1125, 316] on span "Delete" at bounding box center [1124, 321] width 40 height 18
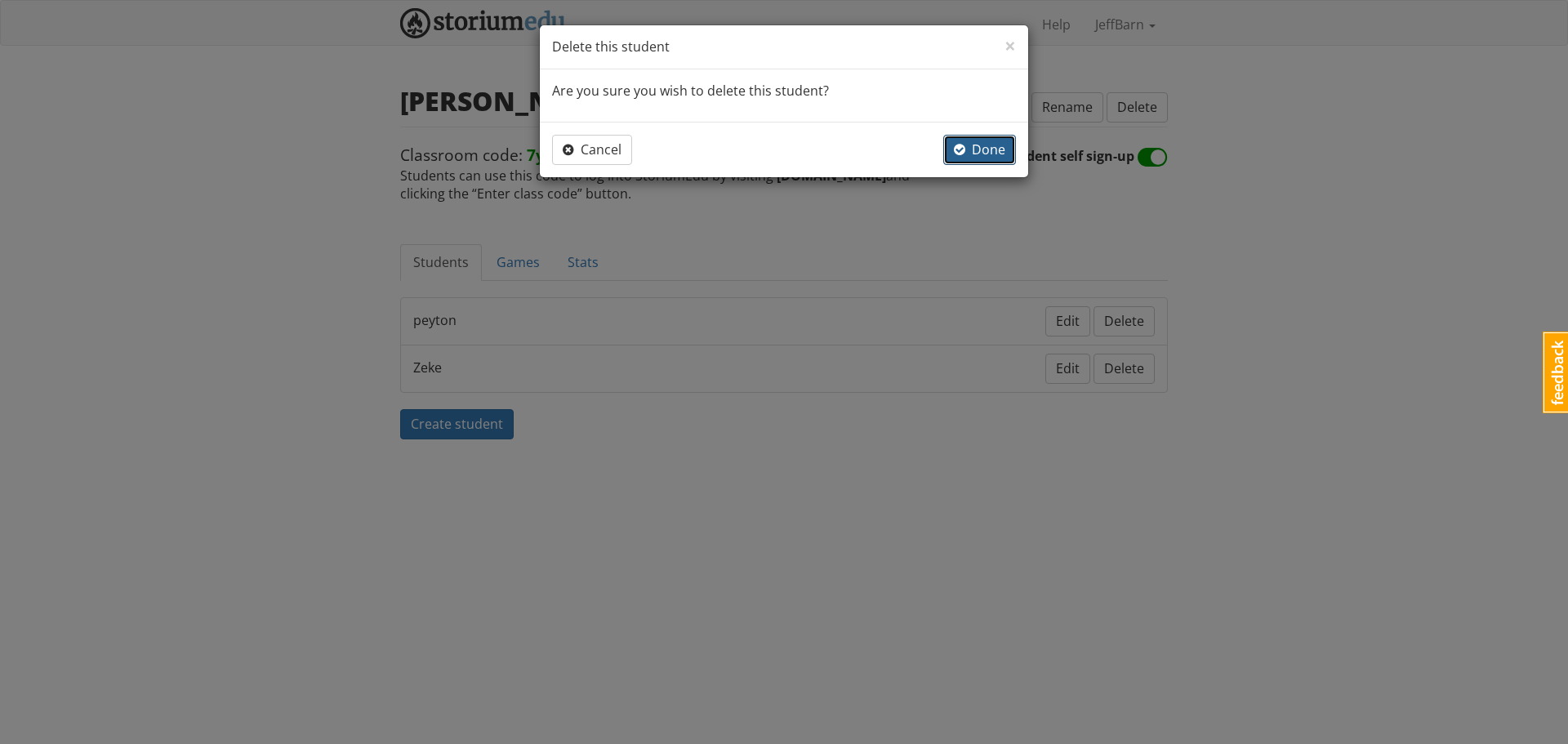
click at [968, 141] on span "Done" at bounding box center [979, 149] width 51 height 18
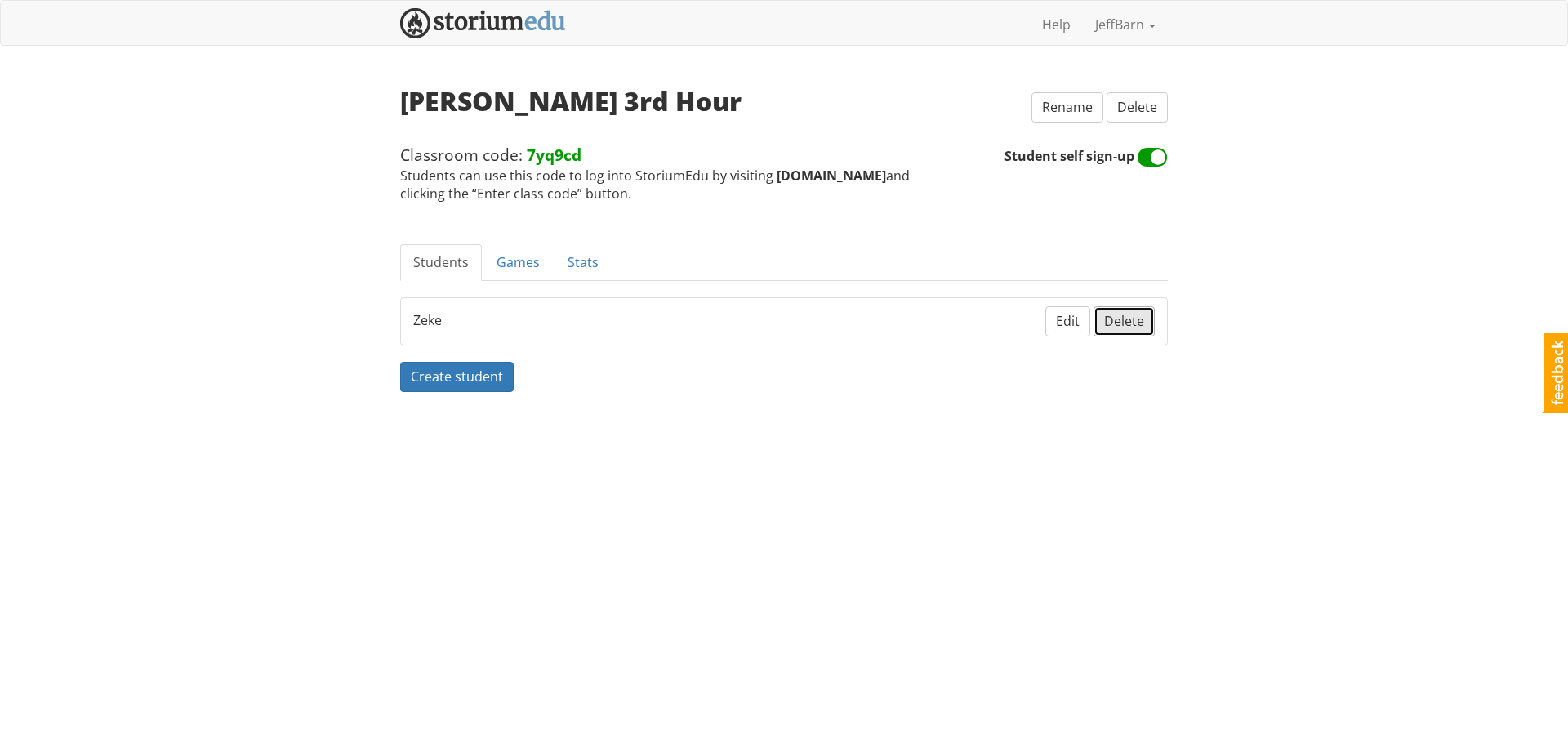
click at [1135, 319] on span "Delete" at bounding box center [1124, 321] width 40 height 18
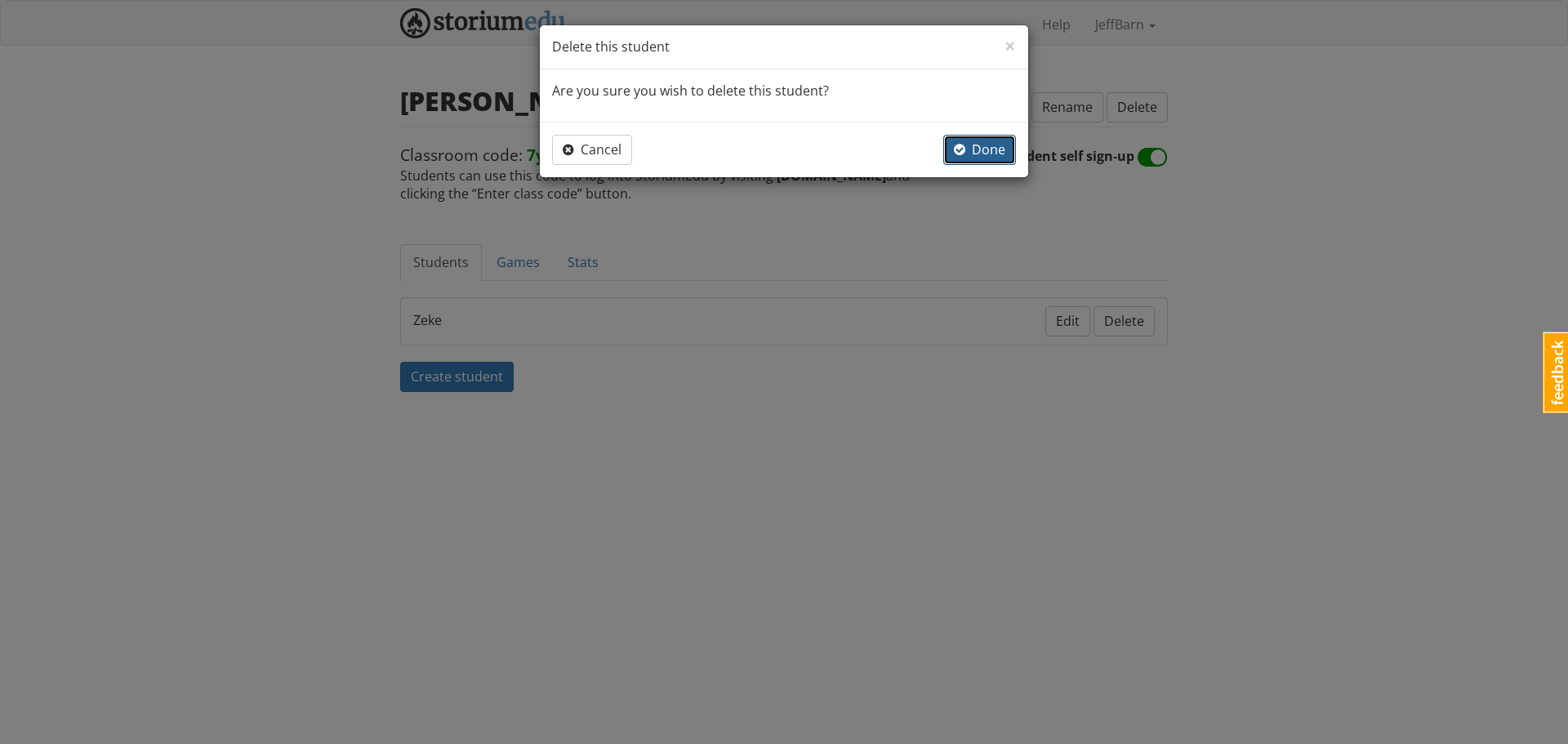
click at [969, 159] on button "Done" at bounding box center [980, 149] width 73 height 30
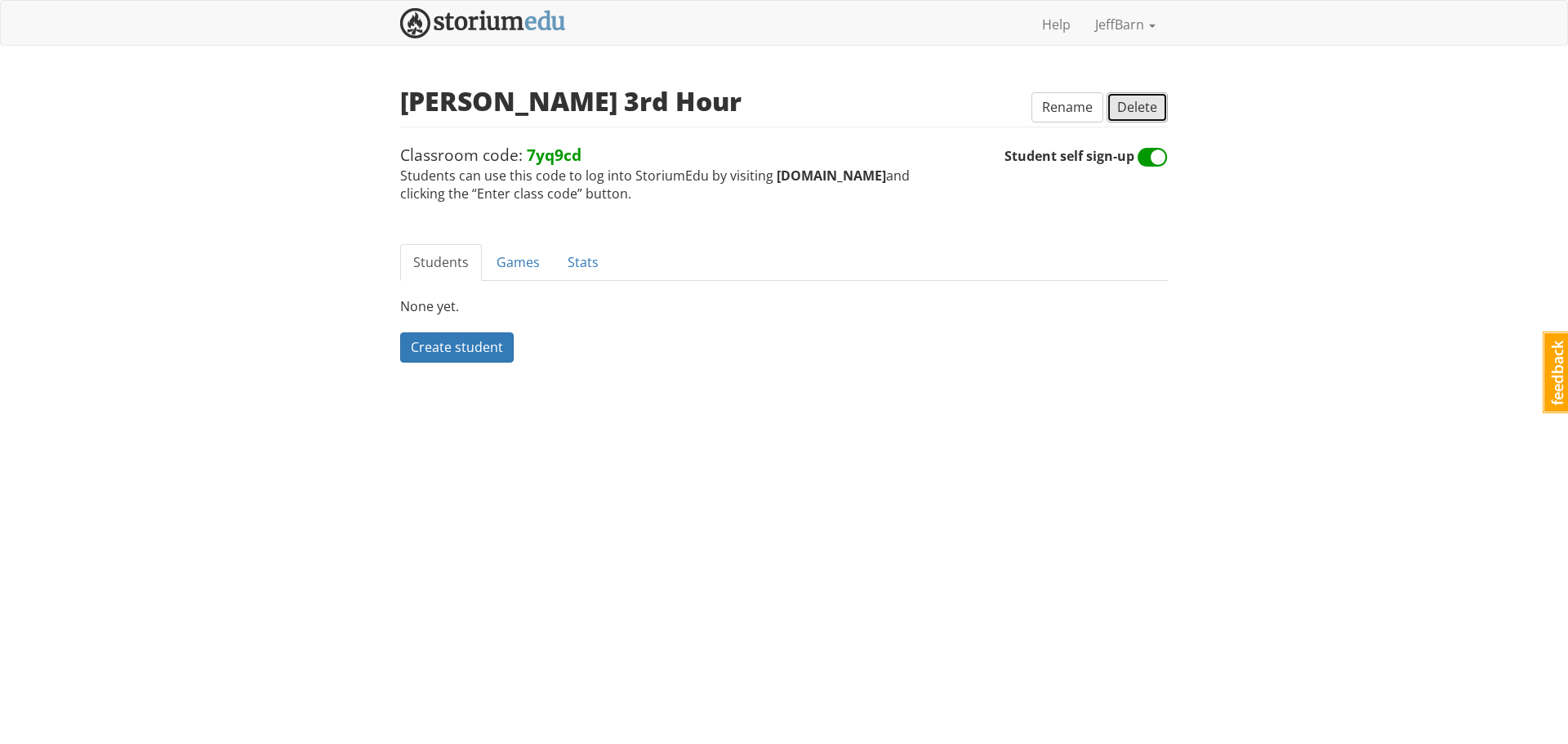
click at [1137, 113] on span "Delete" at bounding box center [1137, 107] width 40 height 18
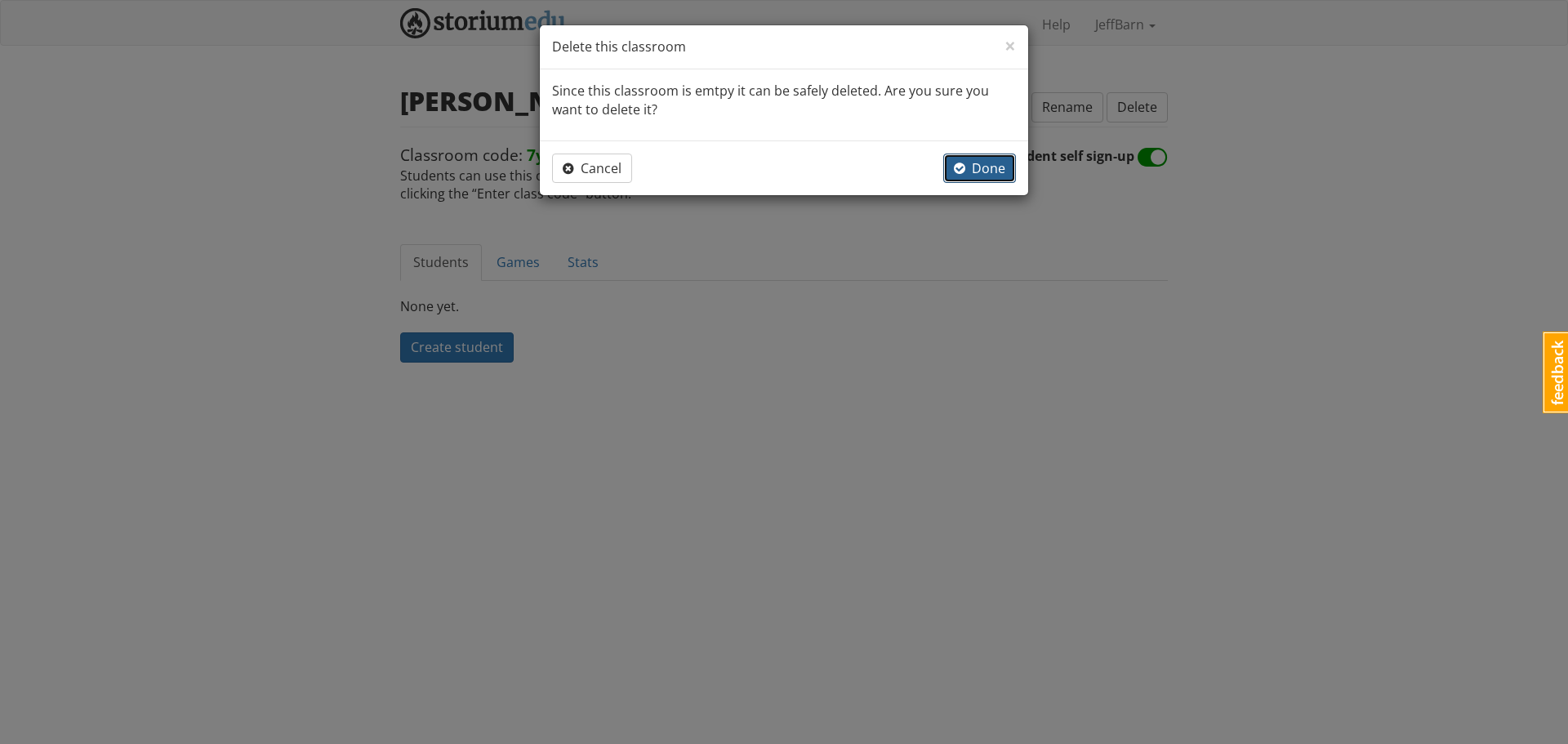
click at [985, 172] on span "Done" at bounding box center [979, 168] width 51 height 18
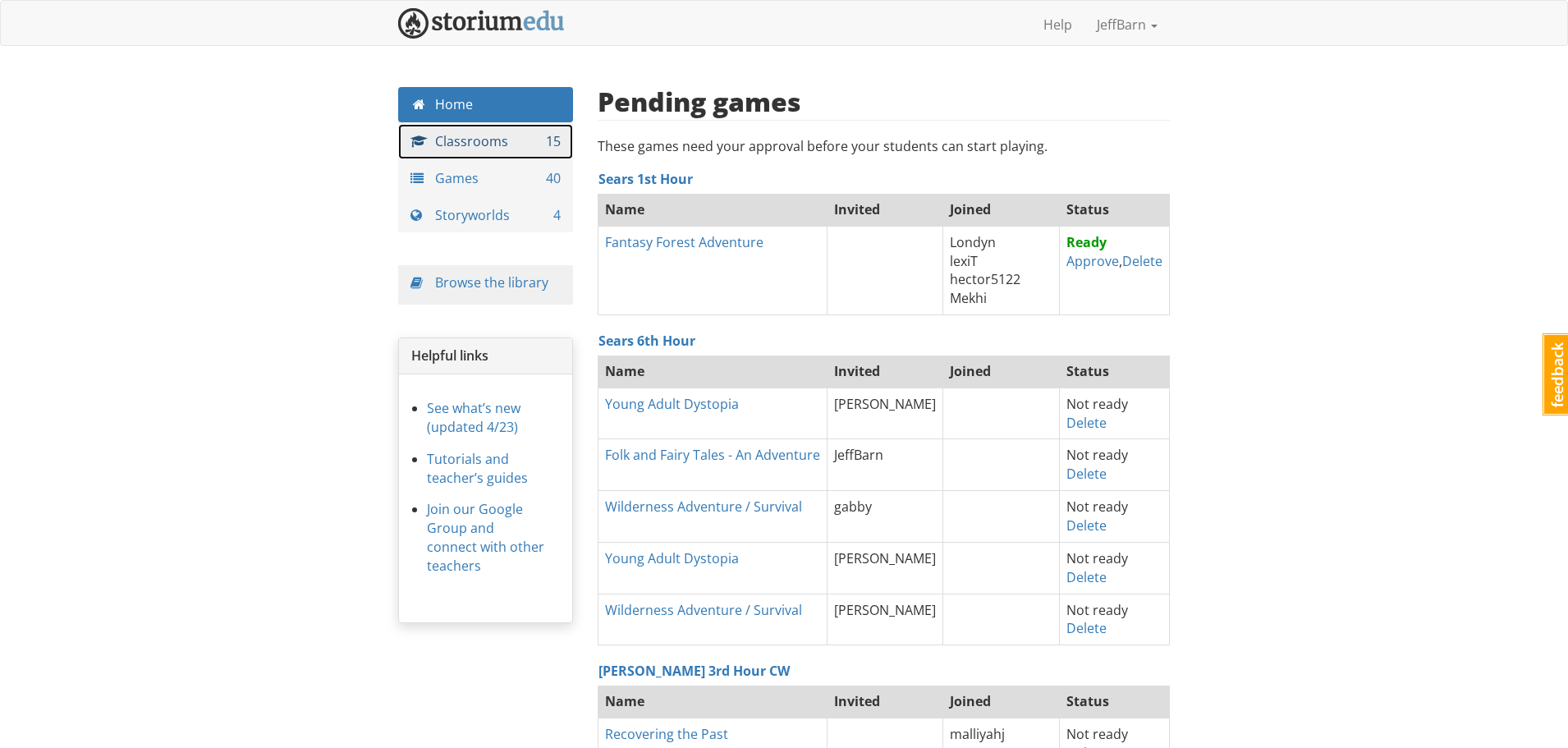
click at [485, 145] on link "Classrooms 15" at bounding box center [486, 142] width 175 height 35
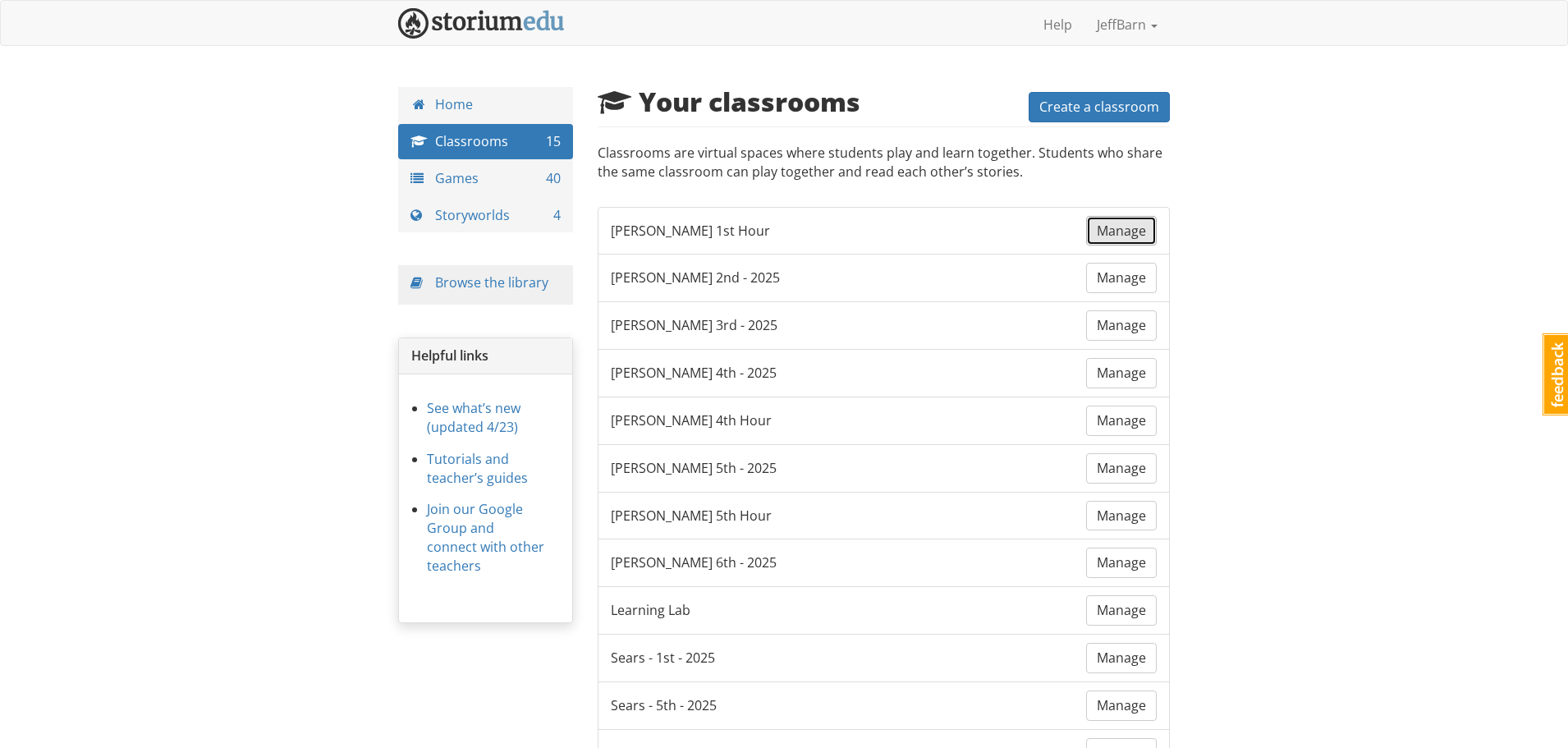
click at [1123, 226] on span "Manage" at bounding box center [1122, 231] width 49 height 18
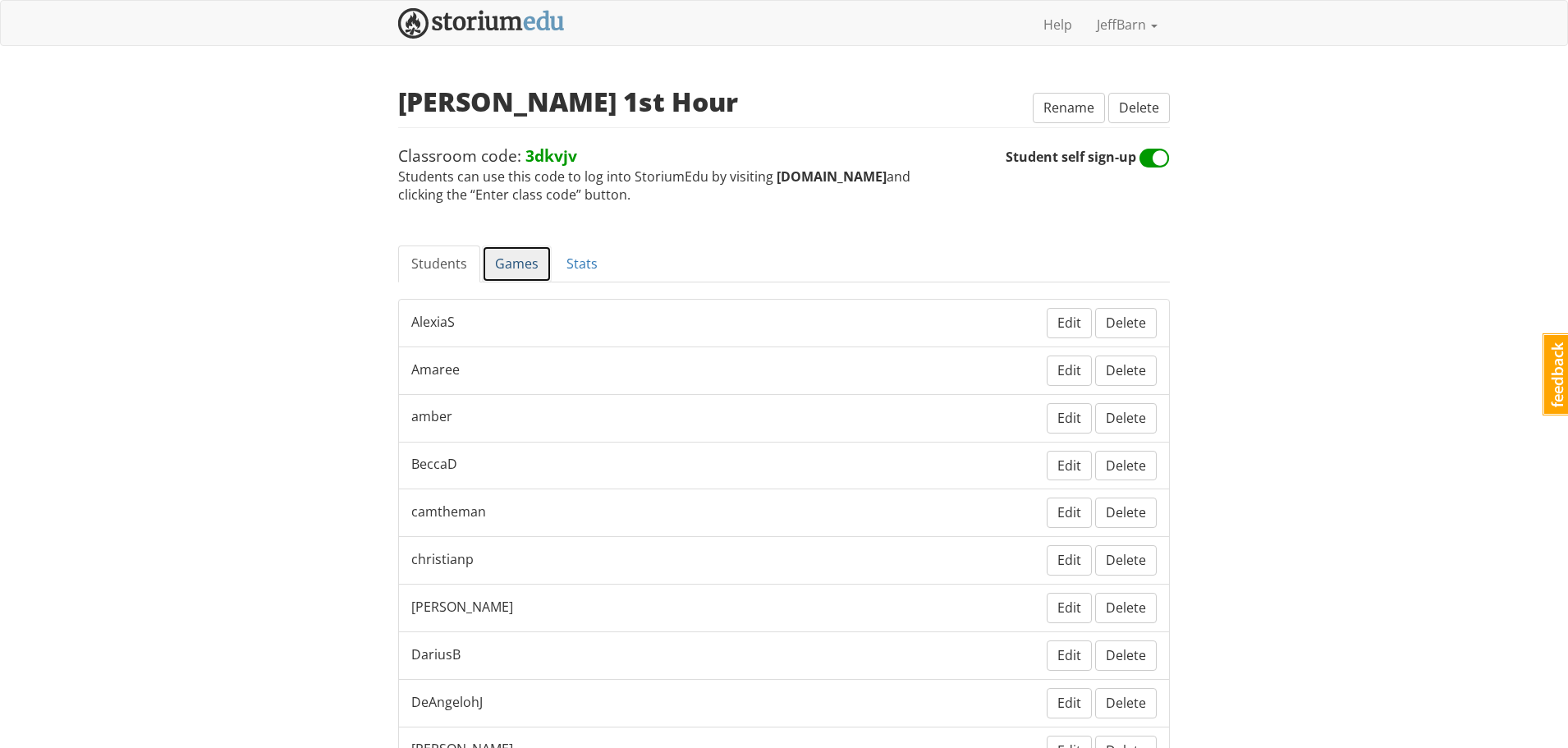
click at [513, 268] on link "Games" at bounding box center [517, 264] width 70 height 37
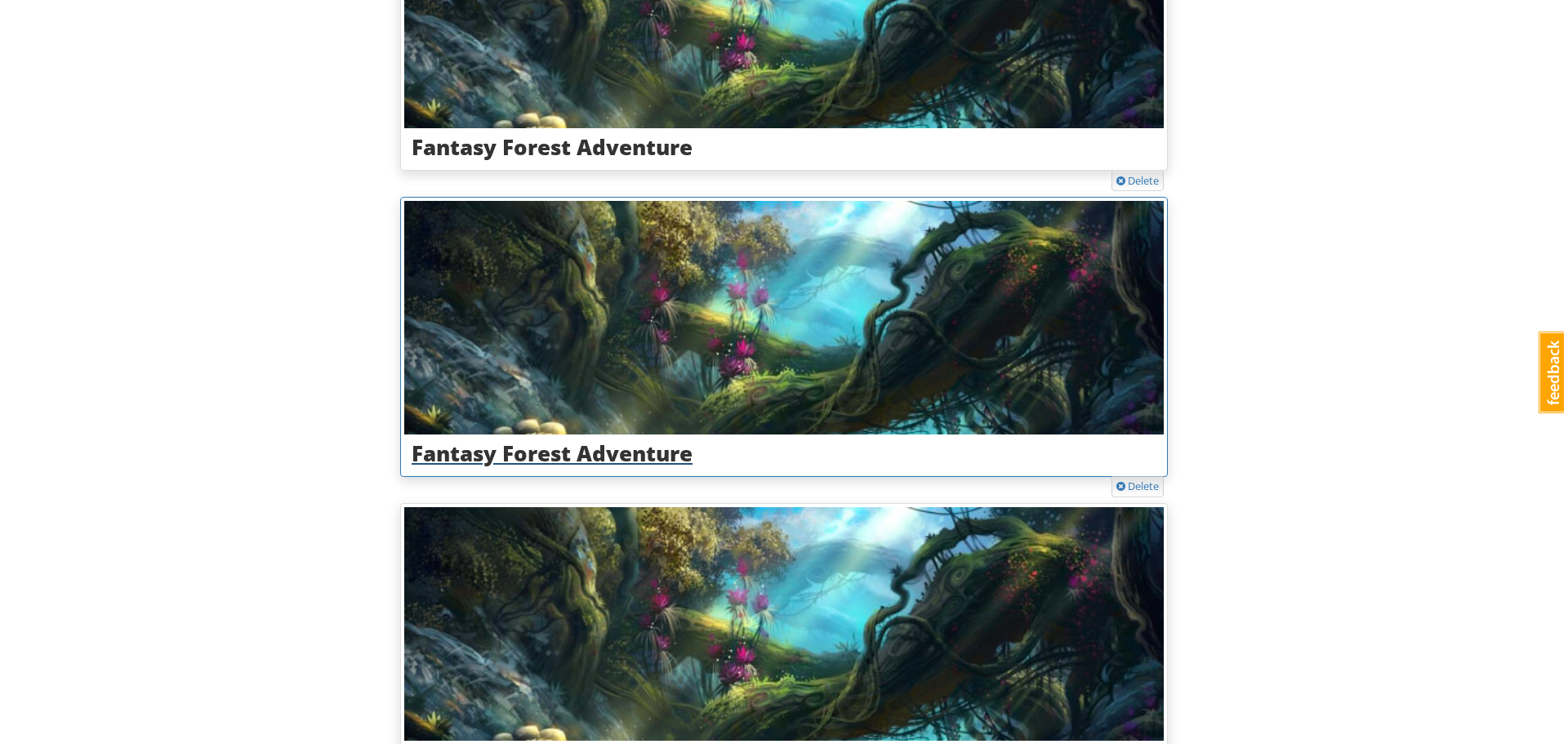
scroll to position [409, 0]
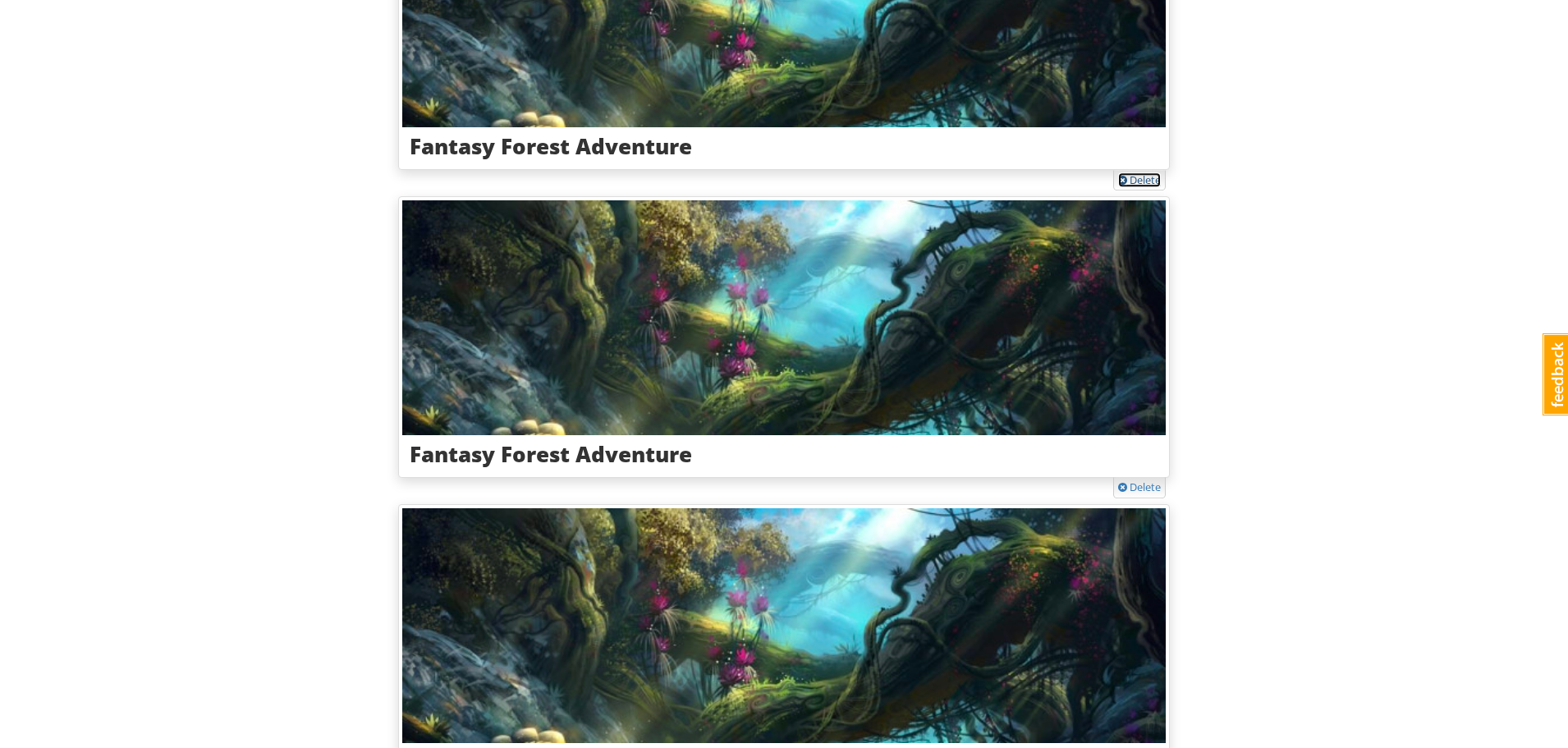
click at [1143, 180] on link "Delete" at bounding box center [1139, 179] width 43 height 15
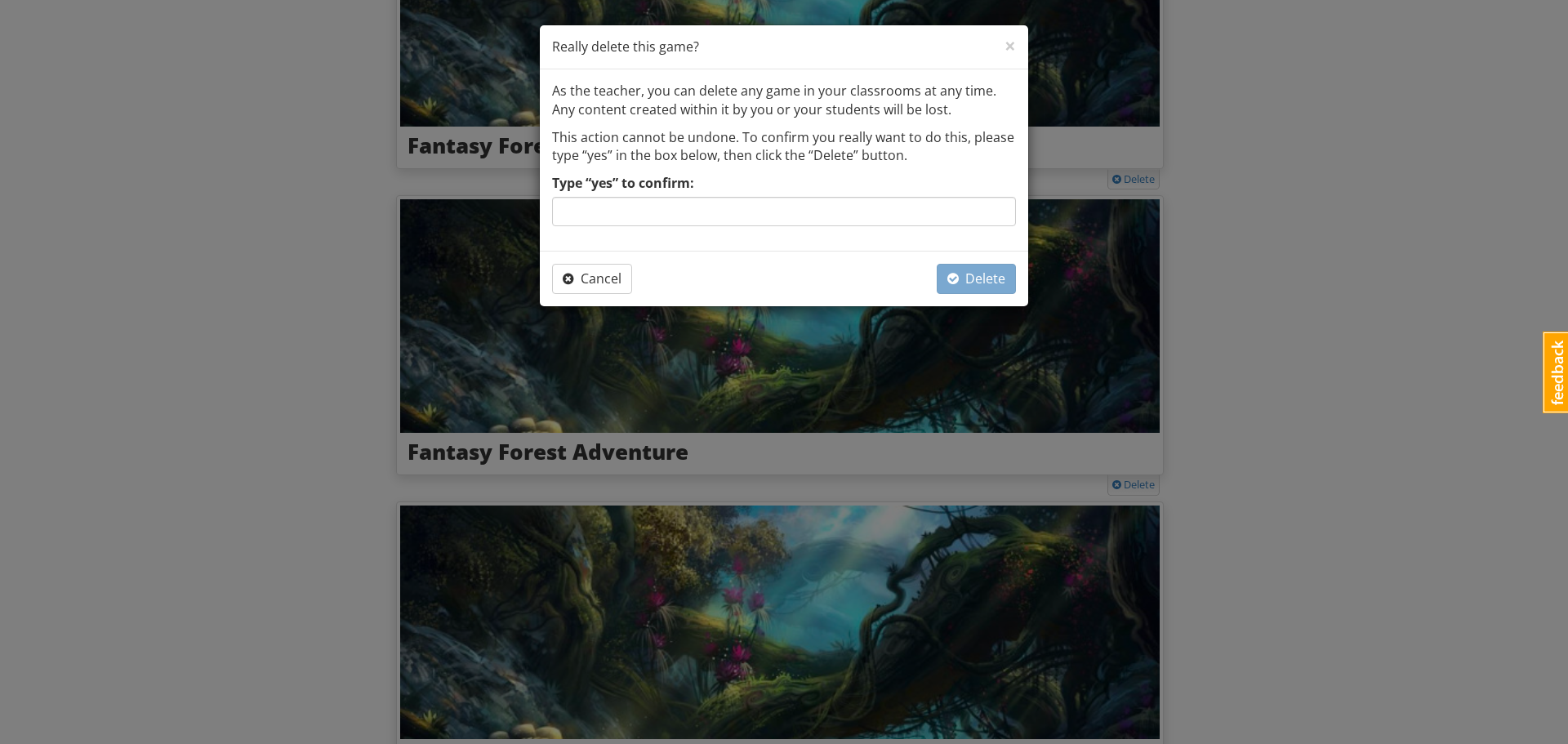
drag, startPoint x: 913, startPoint y: 229, endPoint x: 906, endPoint y: 209, distance: 21.2
click at [912, 228] on div "As the teacher, you can delete any game in your classrooms at any time. Any con…" at bounding box center [784, 160] width 488 height 182
click at [906, 209] on input "Type “yes” to confirm:" at bounding box center [784, 212] width 464 height 30
type input "yes"
click at [963, 284] on span "Delete" at bounding box center [976, 278] width 58 height 18
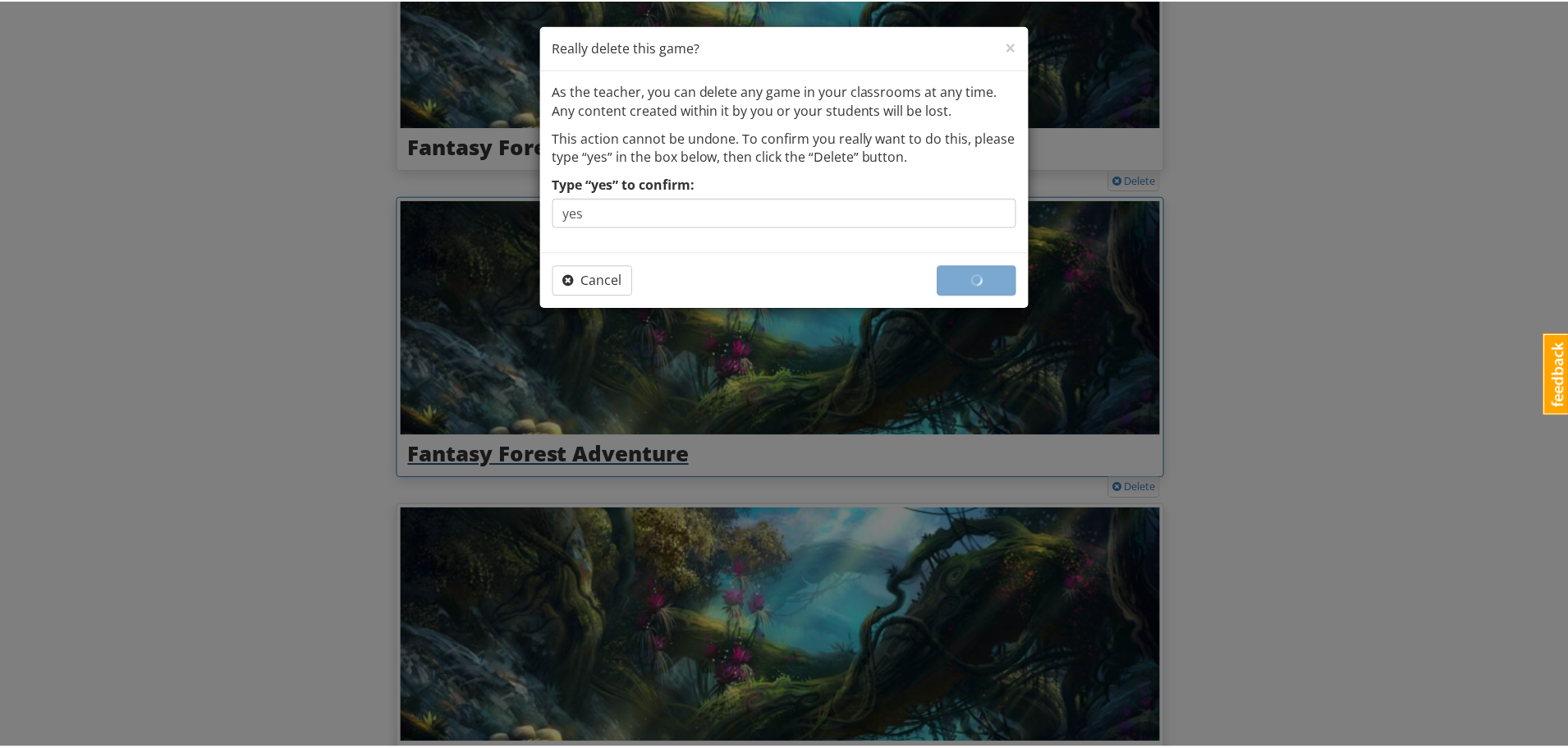
scroll to position [102, 0]
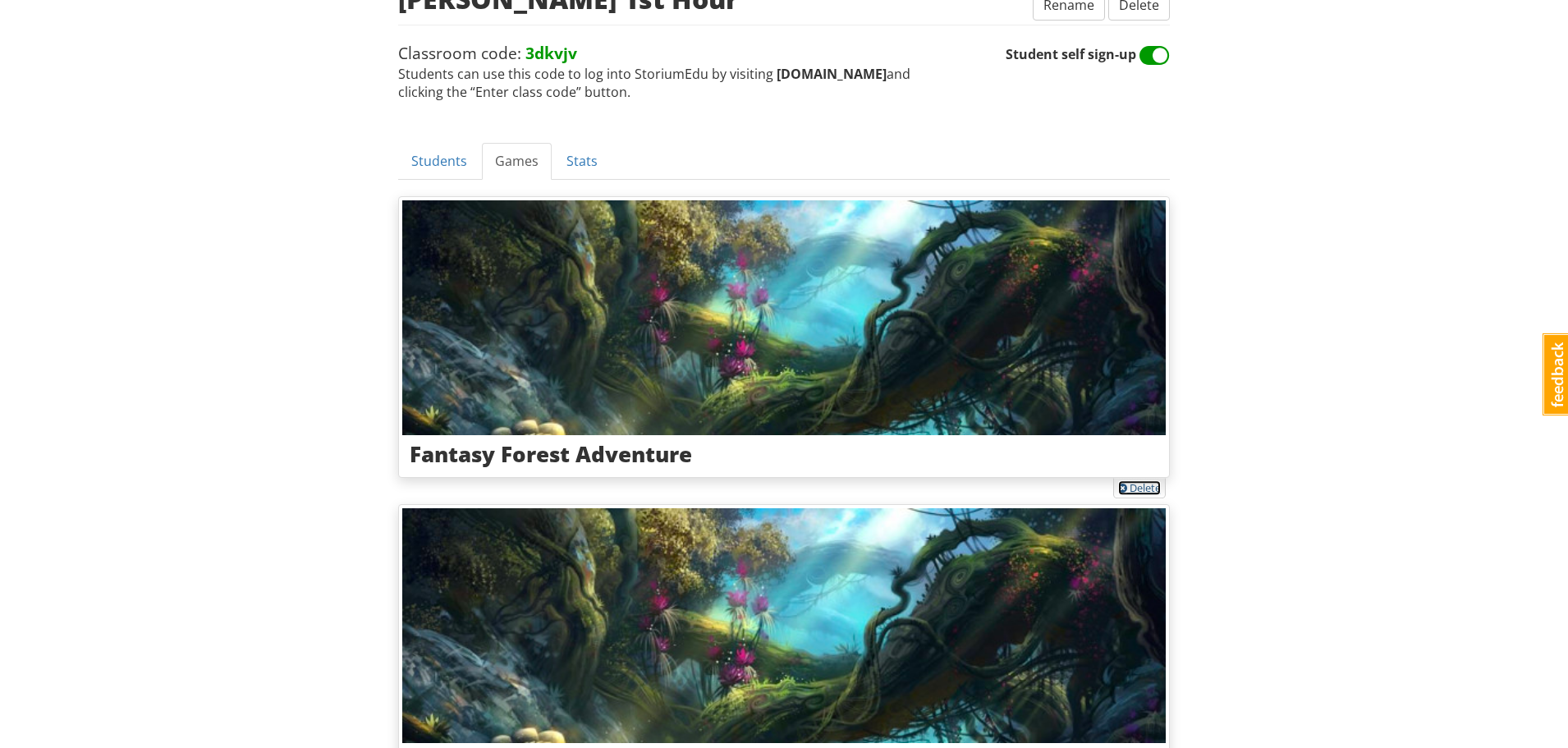
click at [1143, 492] on link "Delete" at bounding box center [1139, 488] width 43 height 15
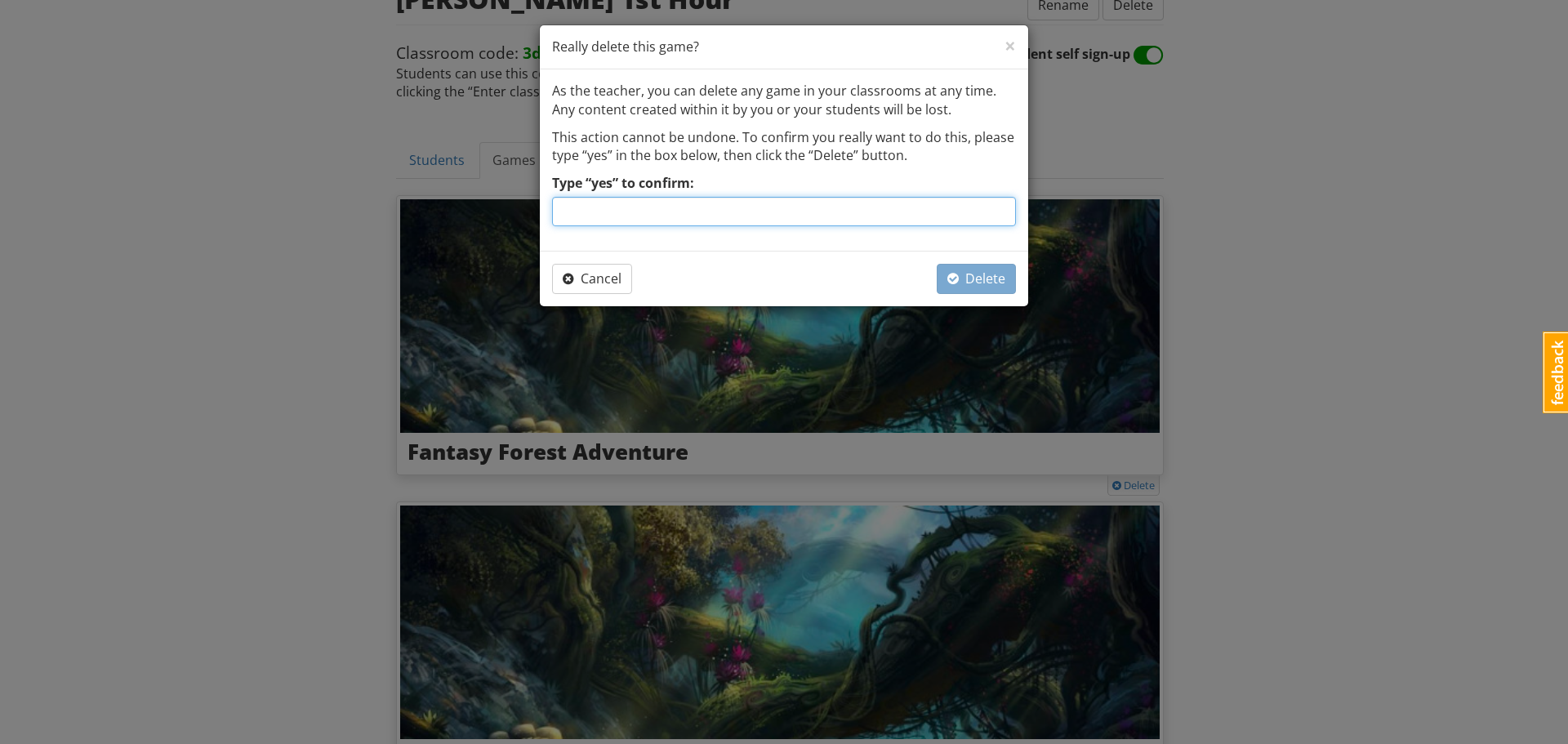
click at [770, 223] on input "Type “yes” to confirm:" at bounding box center [784, 212] width 464 height 30
type input "yes"
click at [960, 279] on span "Delete" at bounding box center [976, 278] width 58 height 18
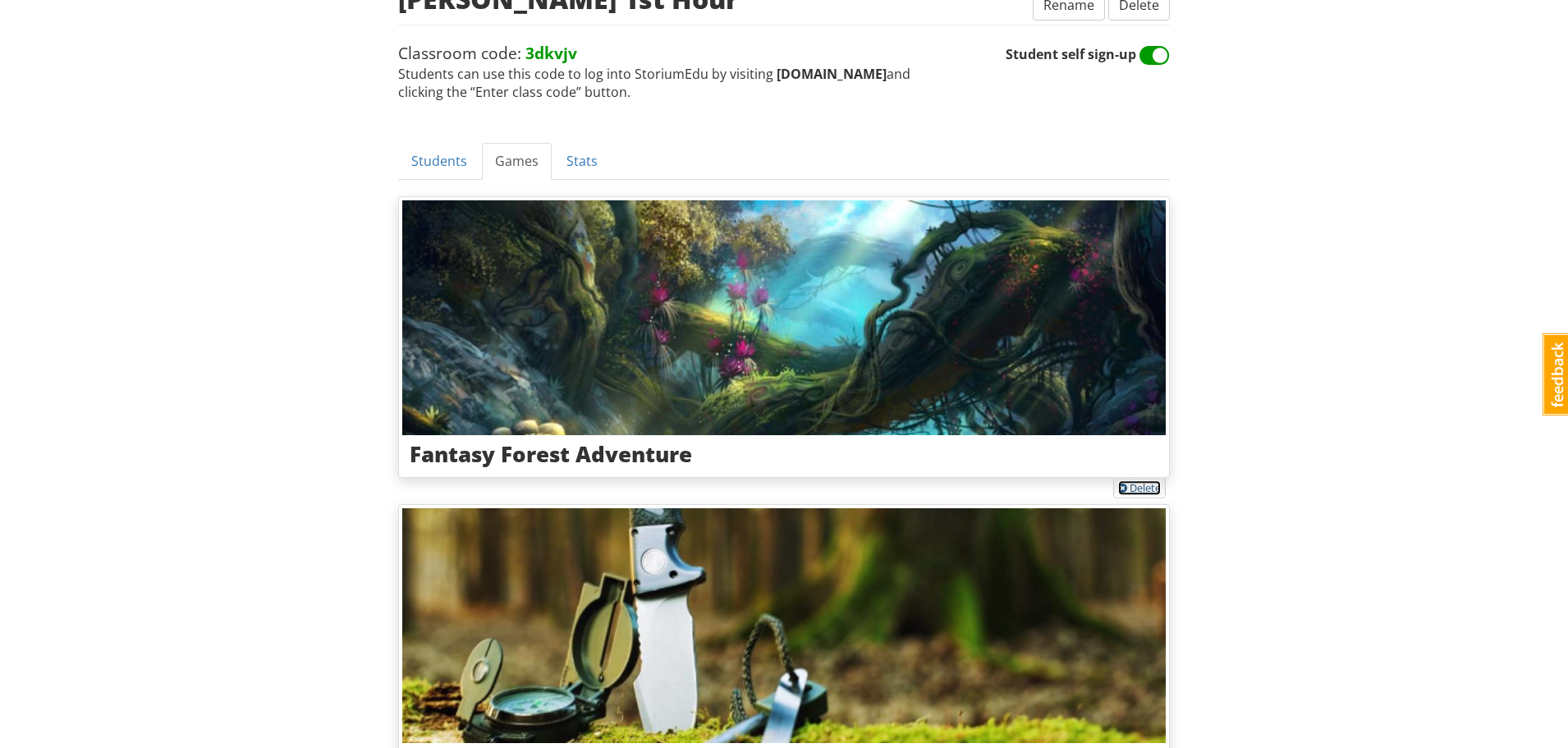
click at [1133, 490] on link "Delete" at bounding box center [1139, 488] width 43 height 15
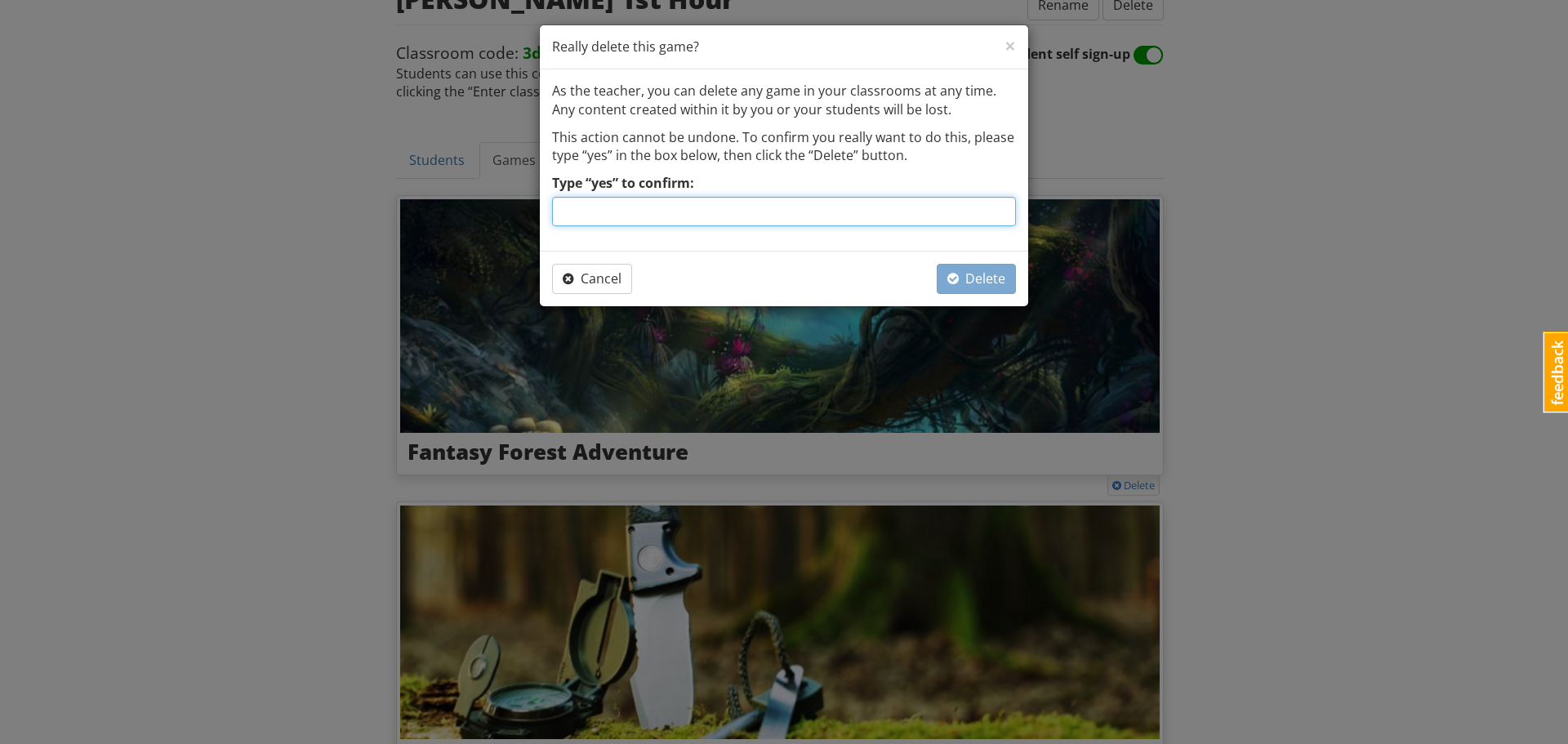
click at [743, 211] on input "Type “yes” to confirm:" at bounding box center [784, 212] width 464 height 30
type input "yes"
click at [953, 279] on span "button" at bounding box center [952, 278] width 11 height 13
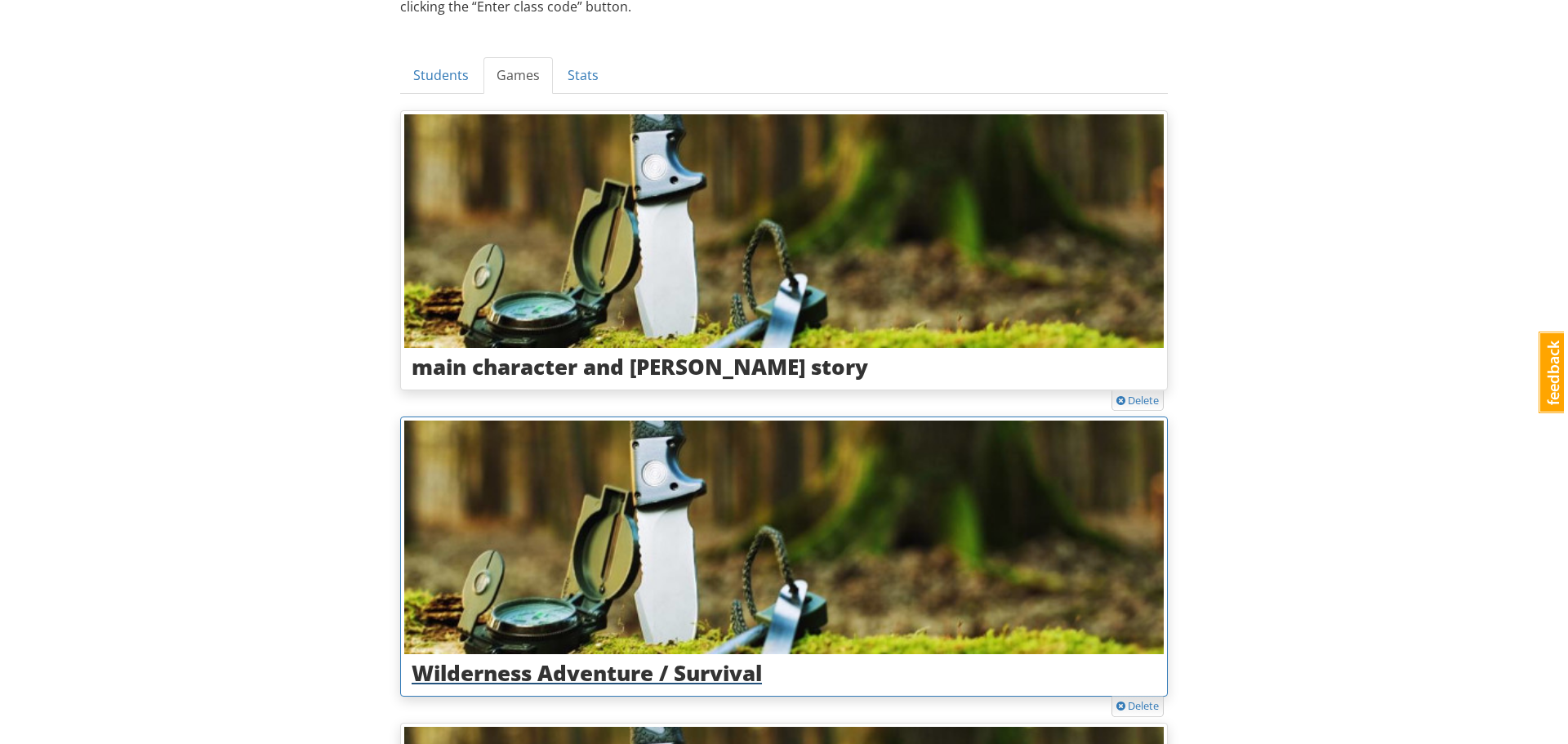
scroll to position [347, 0]
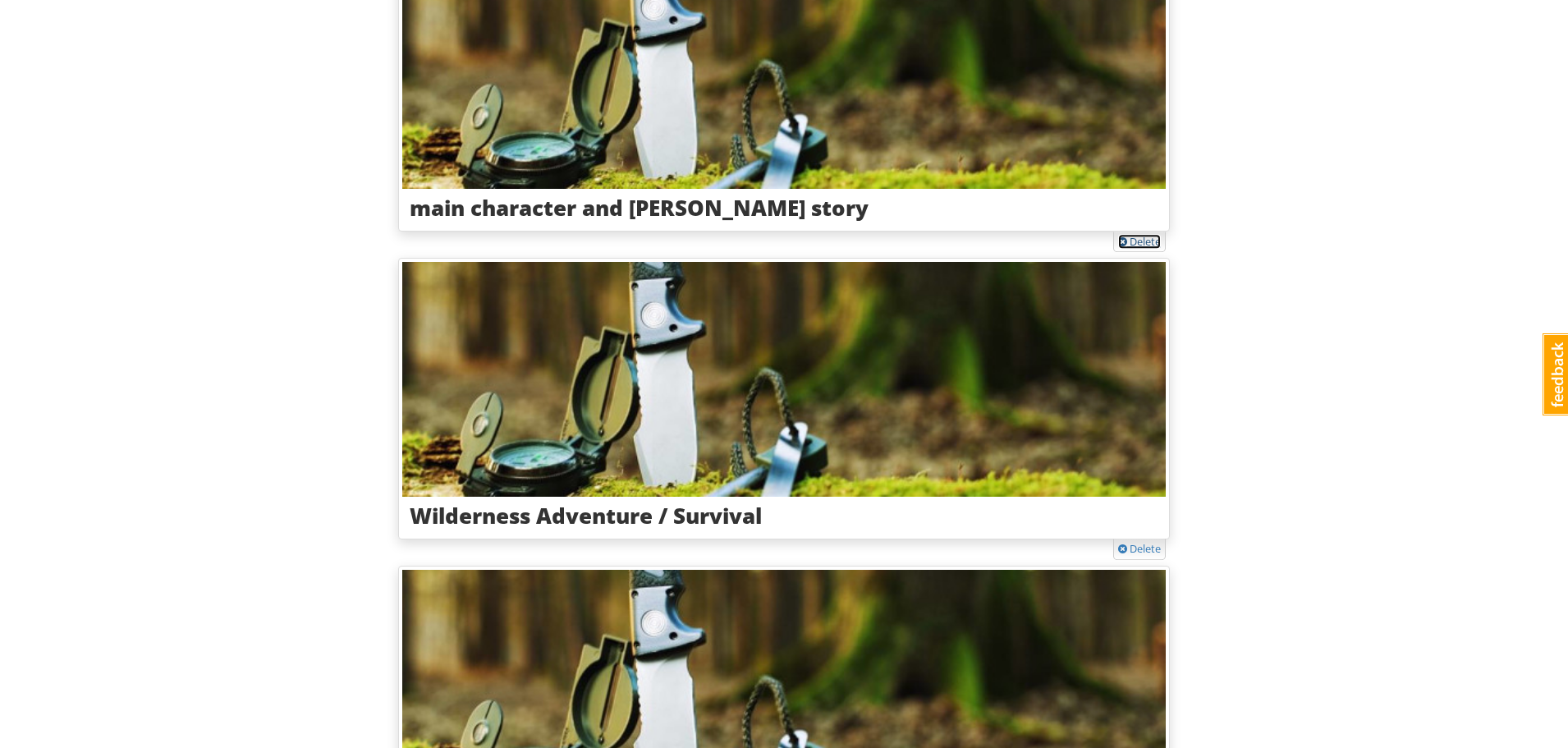
click at [1127, 243] on link "Delete" at bounding box center [1139, 241] width 43 height 15
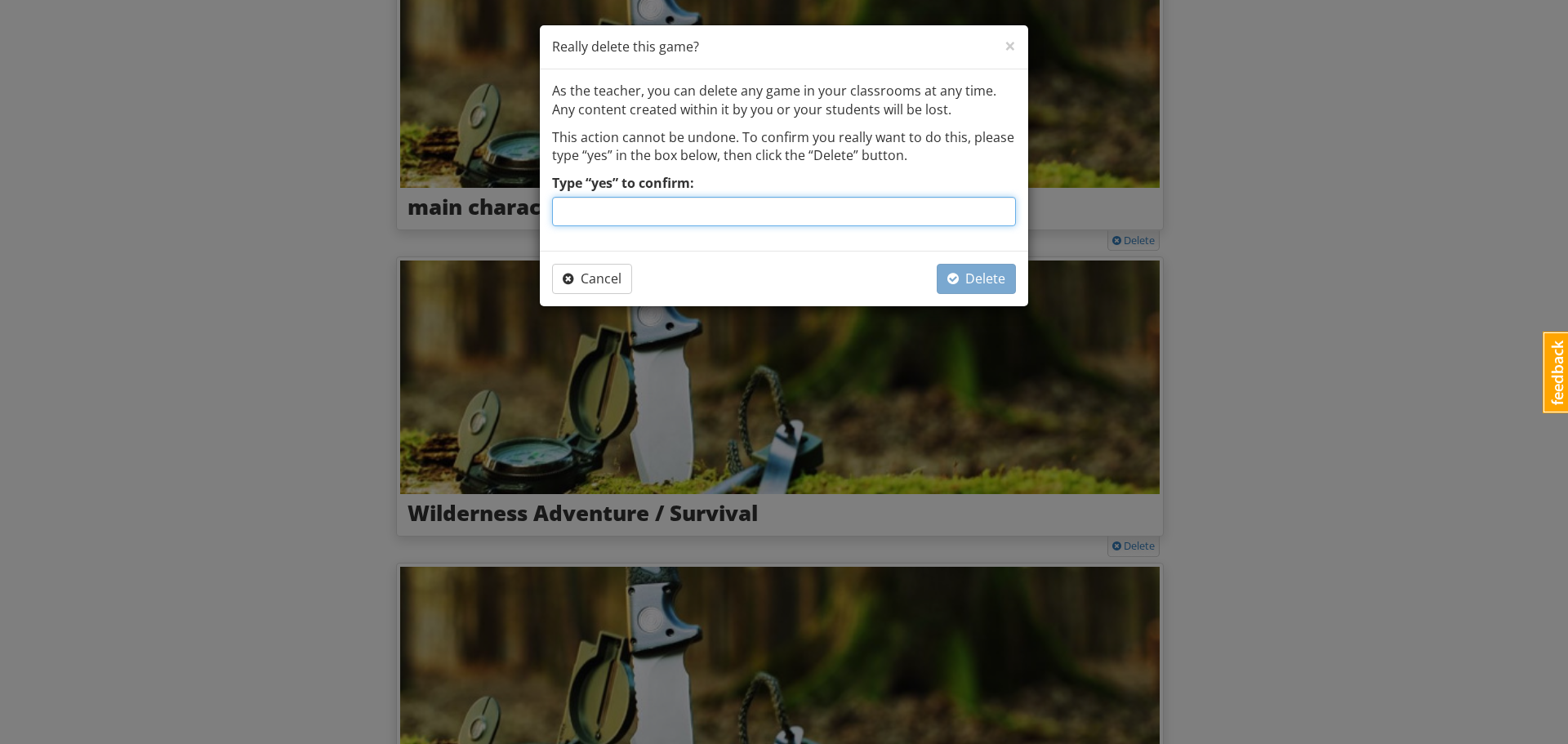
click at [700, 211] on input "Type “yes” to confirm:" at bounding box center [784, 212] width 464 height 30
type input "yes"
click at [973, 282] on span "Delete" at bounding box center [976, 278] width 58 height 18
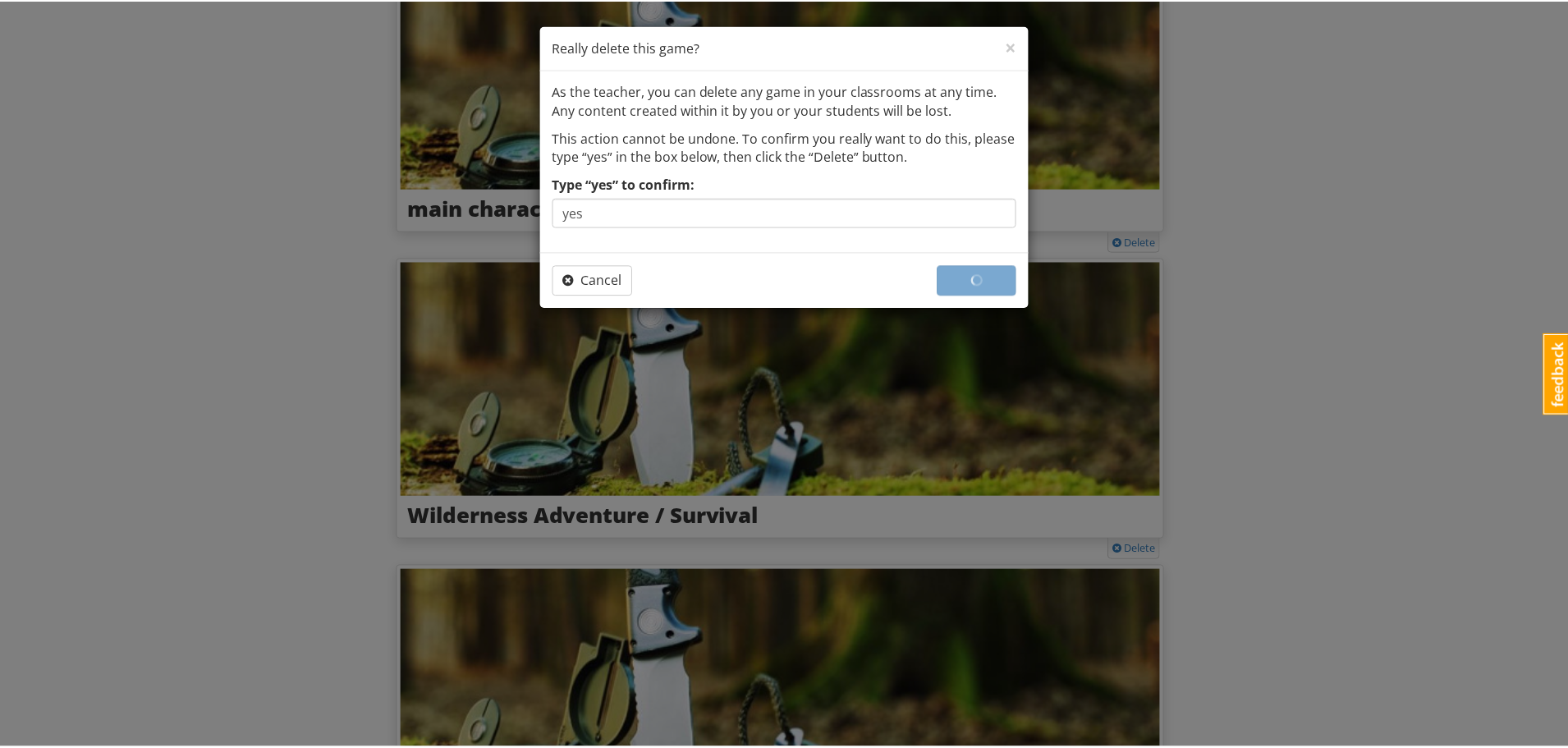
scroll to position [41, 0]
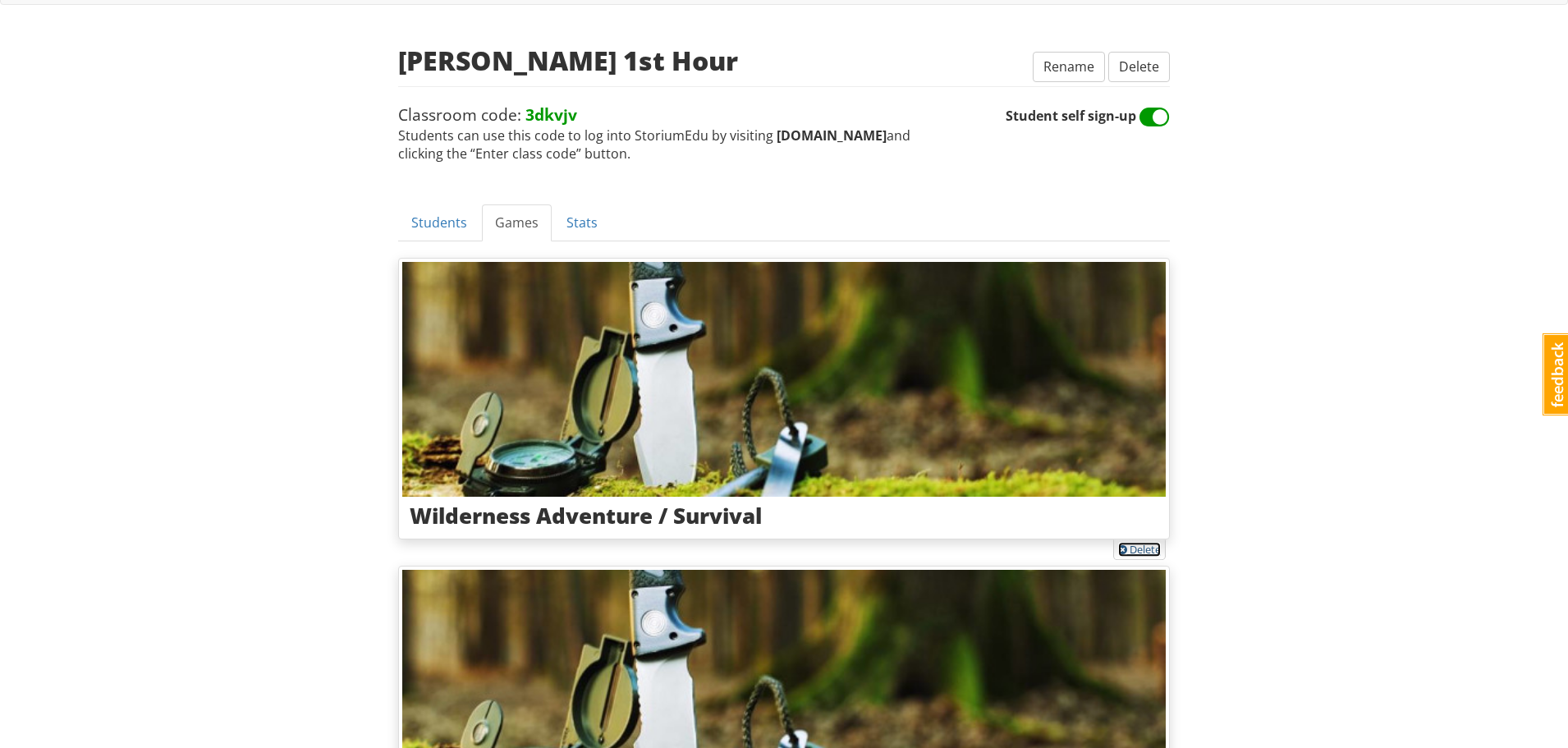
click at [1135, 546] on link "Delete" at bounding box center [1139, 549] width 43 height 15
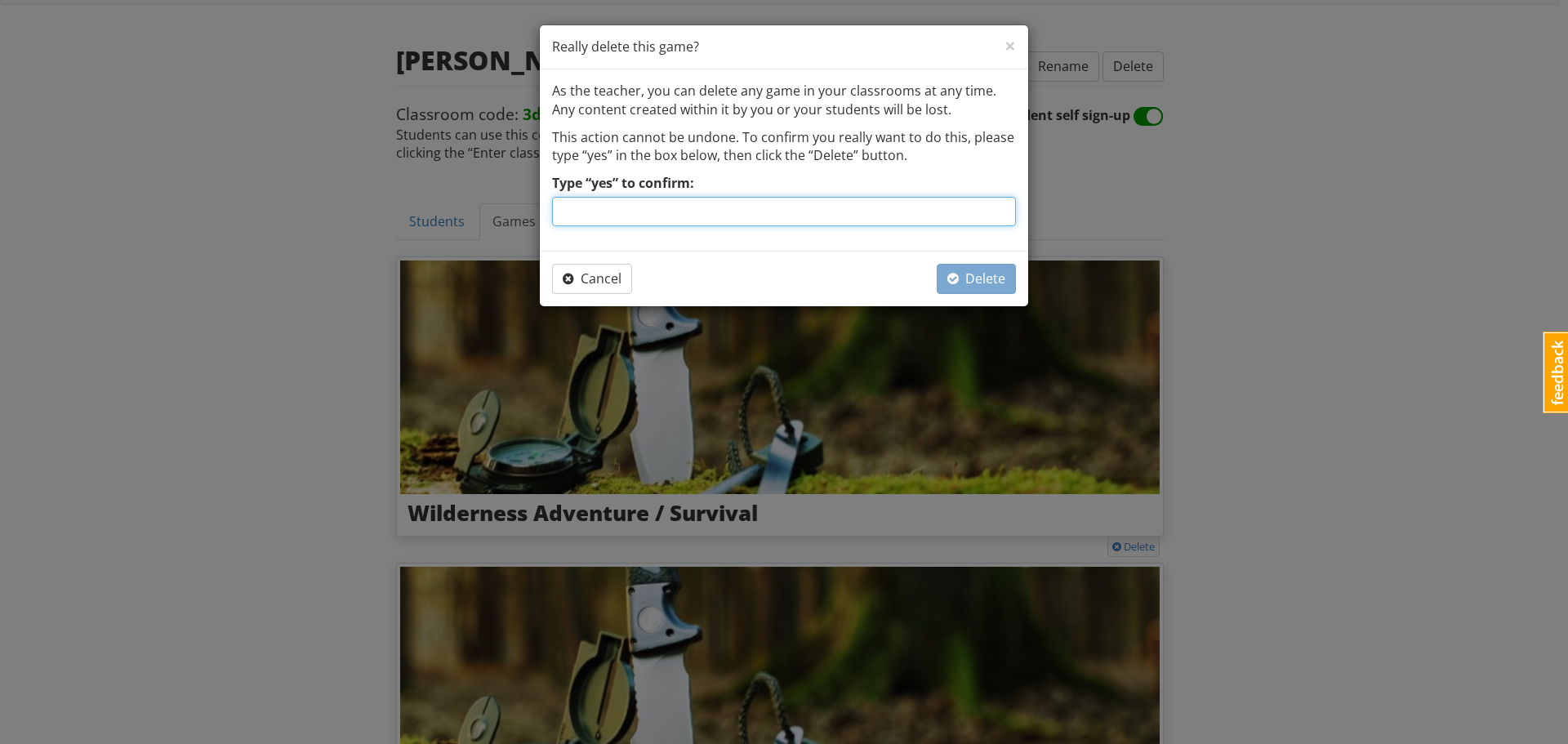
click at [693, 205] on input "Type “yes” to confirm:" at bounding box center [784, 212] width 464 height 30
type input "yes"
click at [991, 279] on span "Delete" at bounding box center [976, 278] width 58 height 18
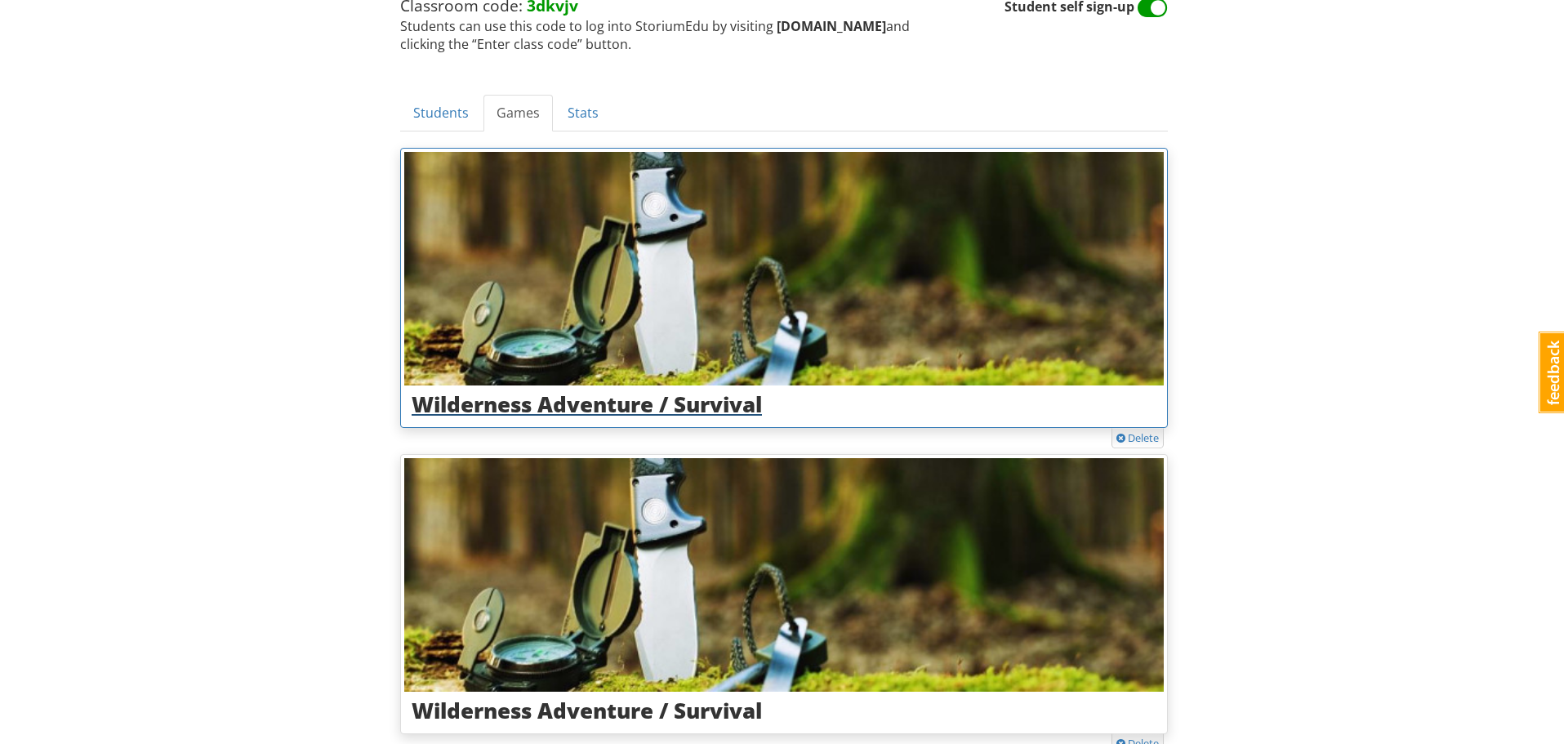
scroll to position [293, 0]
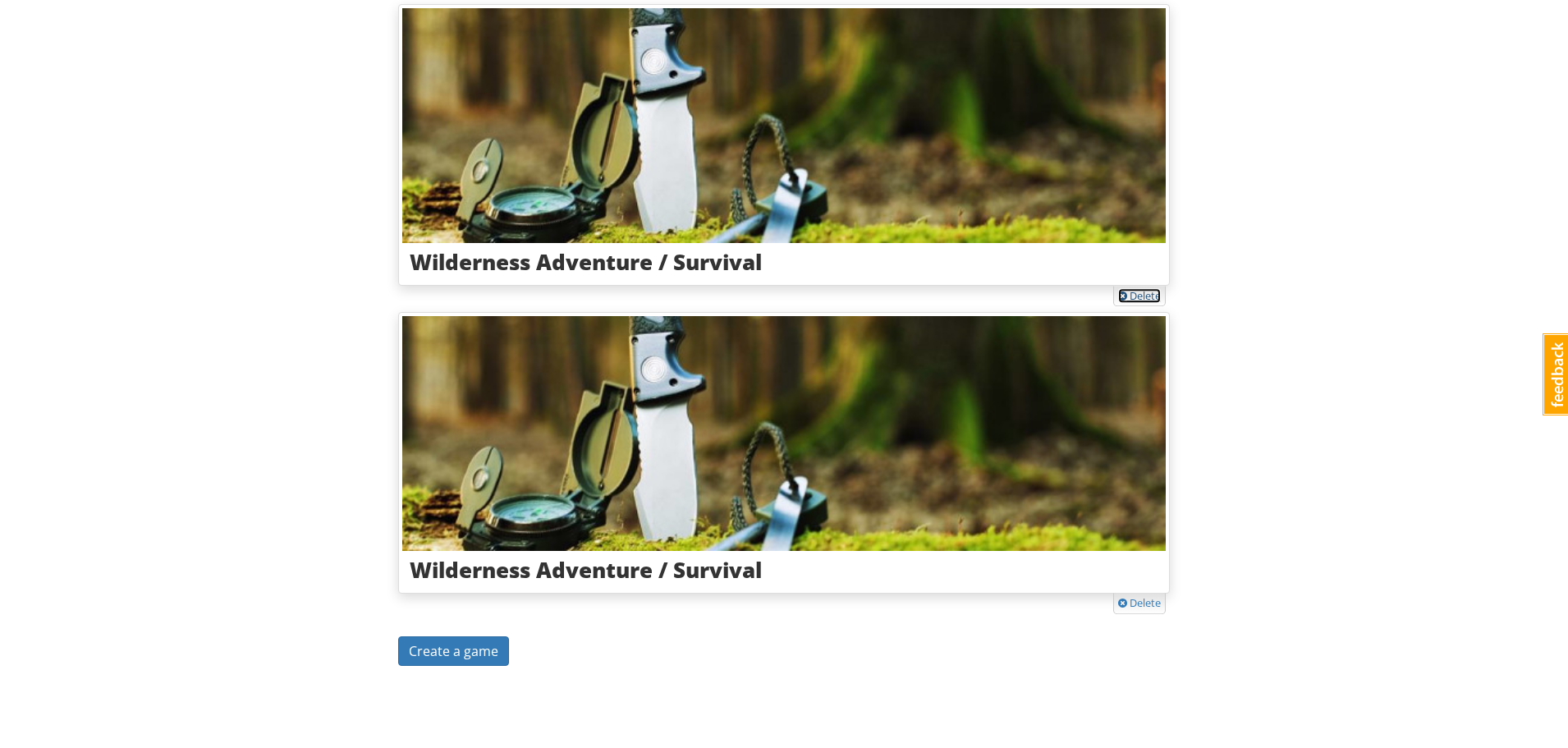
click at [1143, 300] on link "Delete" at bounding box center [1139, 295] width 43 height 15
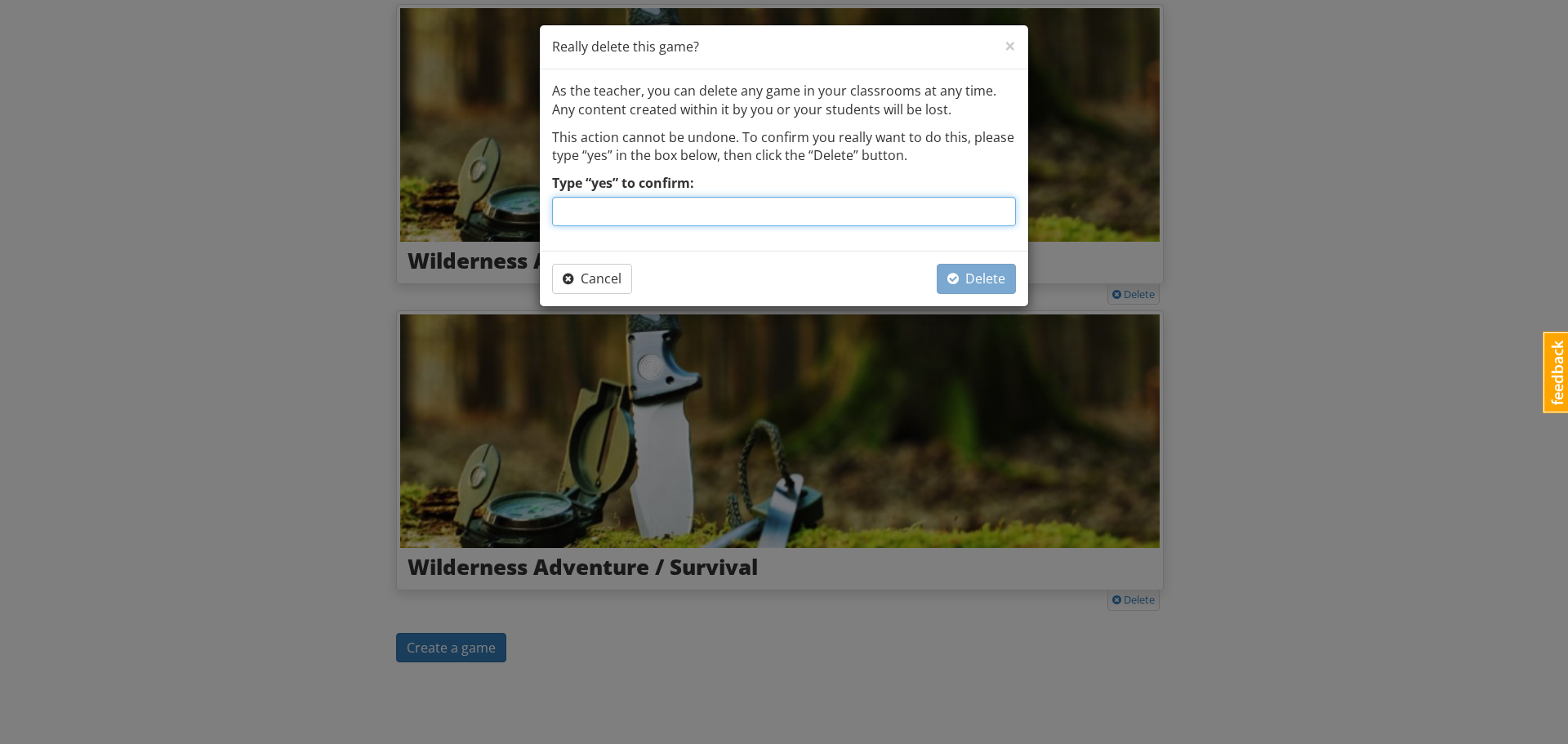
click at [716, 213] on input "Type “yes” to confirm:" at bounding box center [784, 212] width 464 height 30
type input "yes"
click at [1018, 282] on div "Cancel Delete" at bounding box center [784, 279] width 488 height 56
click at [971, 265] on button "Delete" at bounding box center [976, 279] width 79 height 30
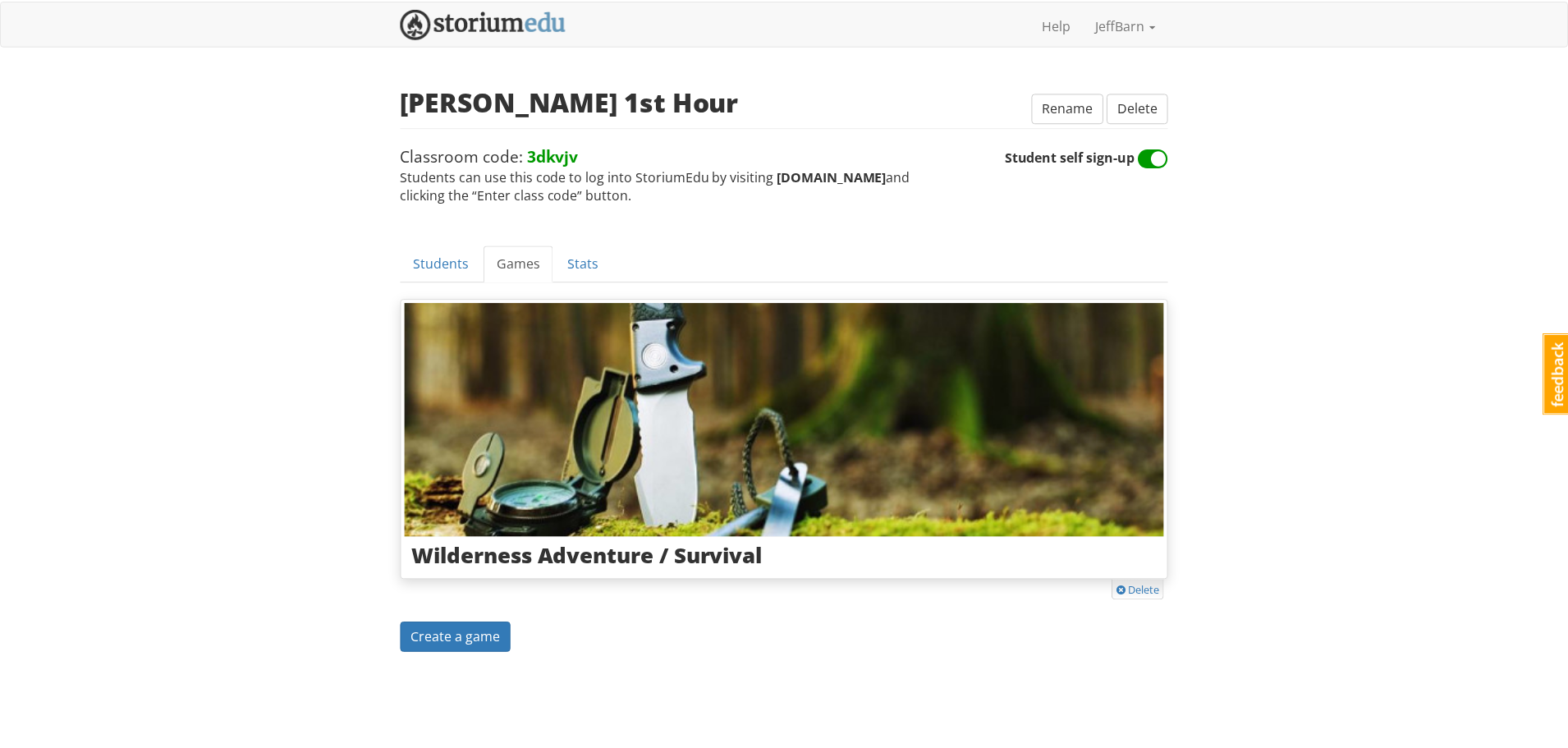
scroll to position [0, 0]
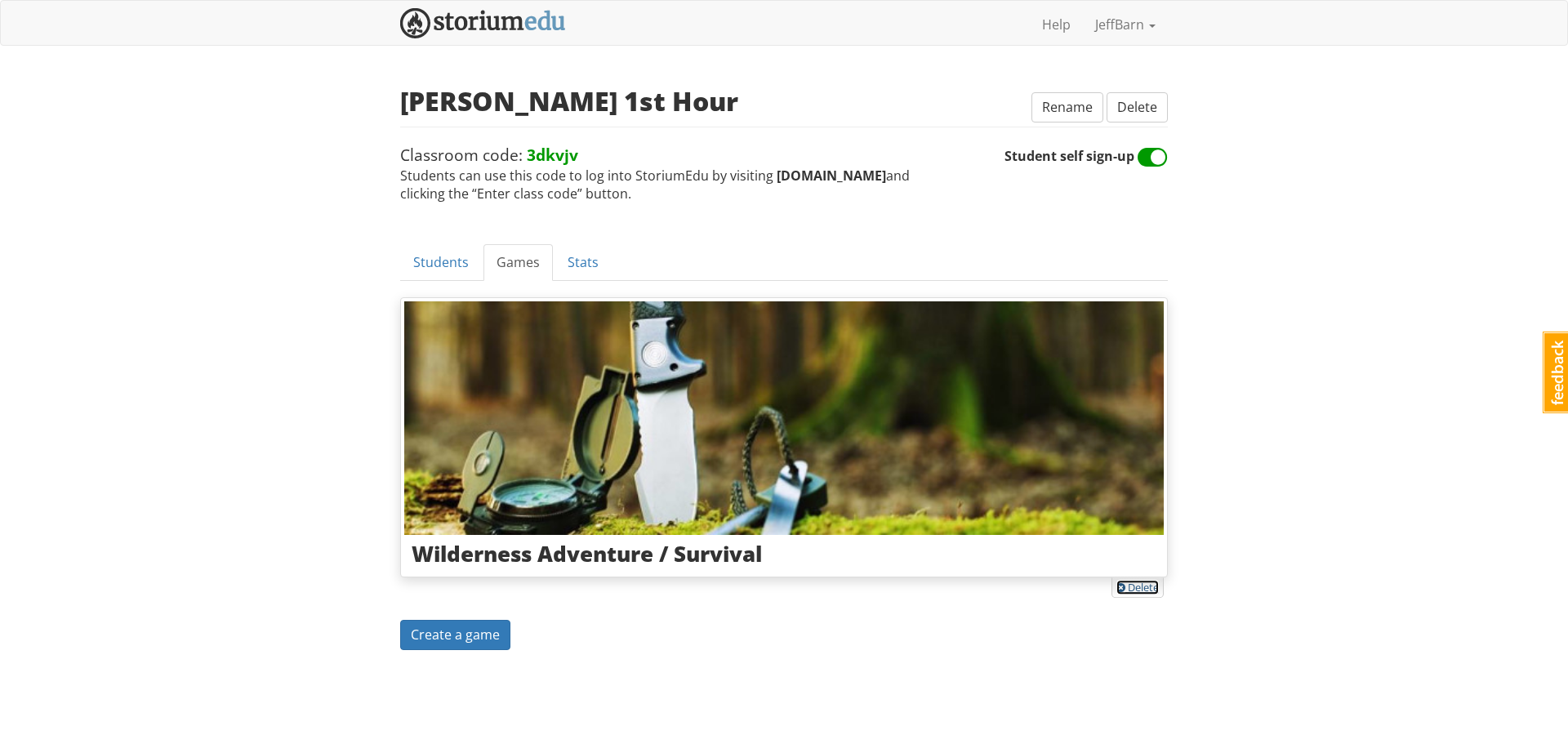
click at [1143, 590] on link "Delete" at bounding box center [1137, 587] width 43 height 15
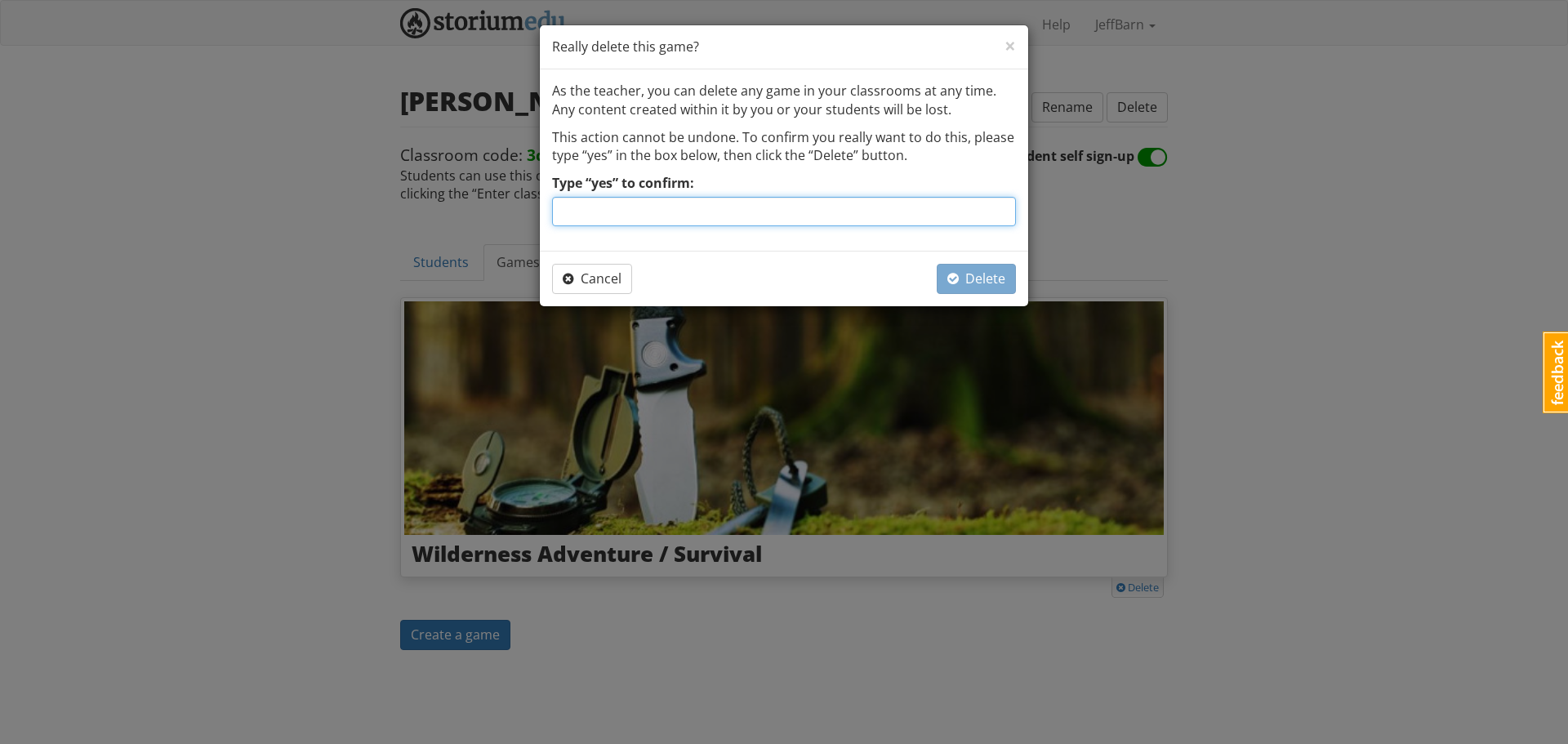
click at [815, 206] on input "Type “yes” to confirm:" at bounding box center [784, 212] width 464 height 30
type input "yes"
click at [997, 283] on span "Delete" at bounding box center [976, 278] width 58 height 18
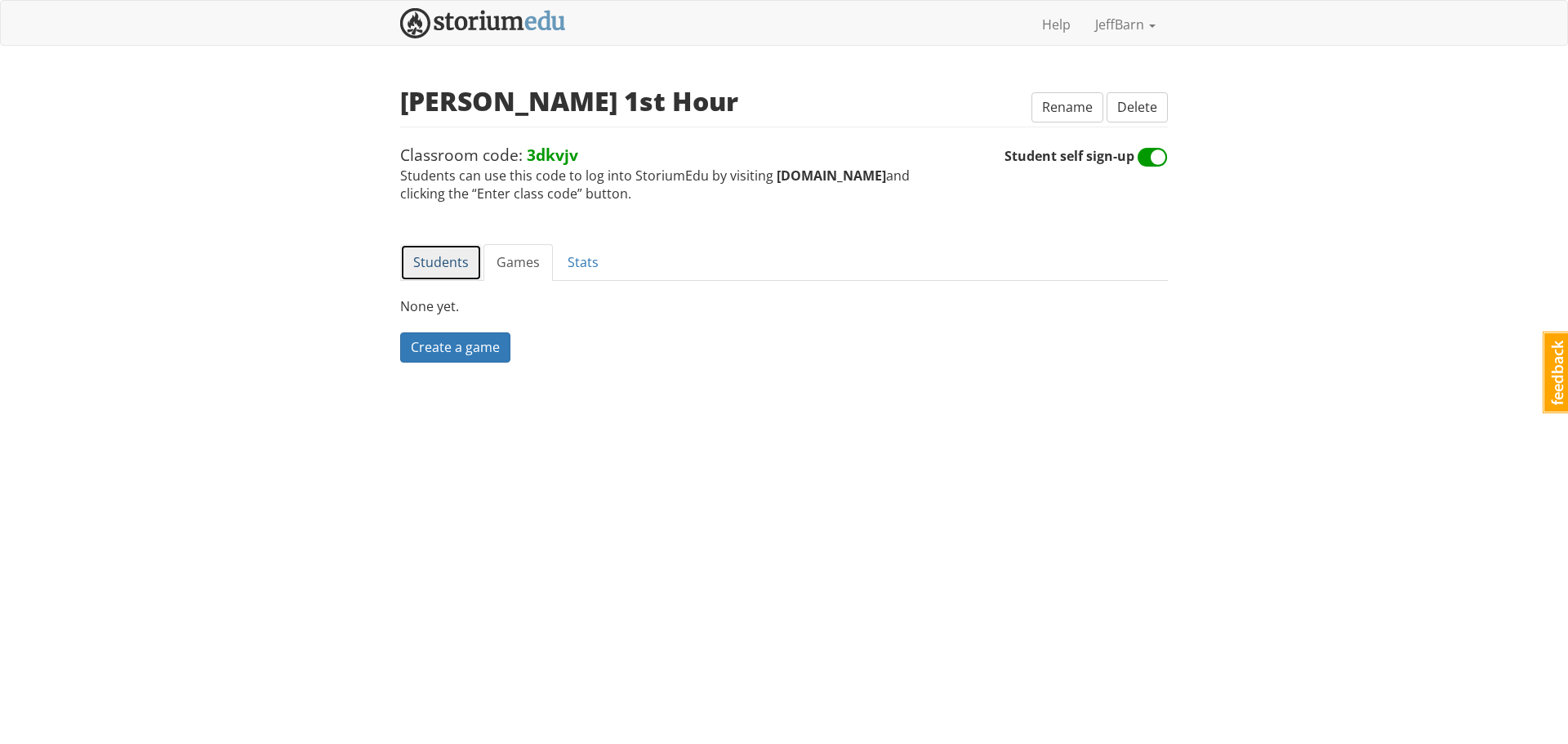
click at [431, 258] on link "Students" at bounding box center [441, 262] width 82 height 37
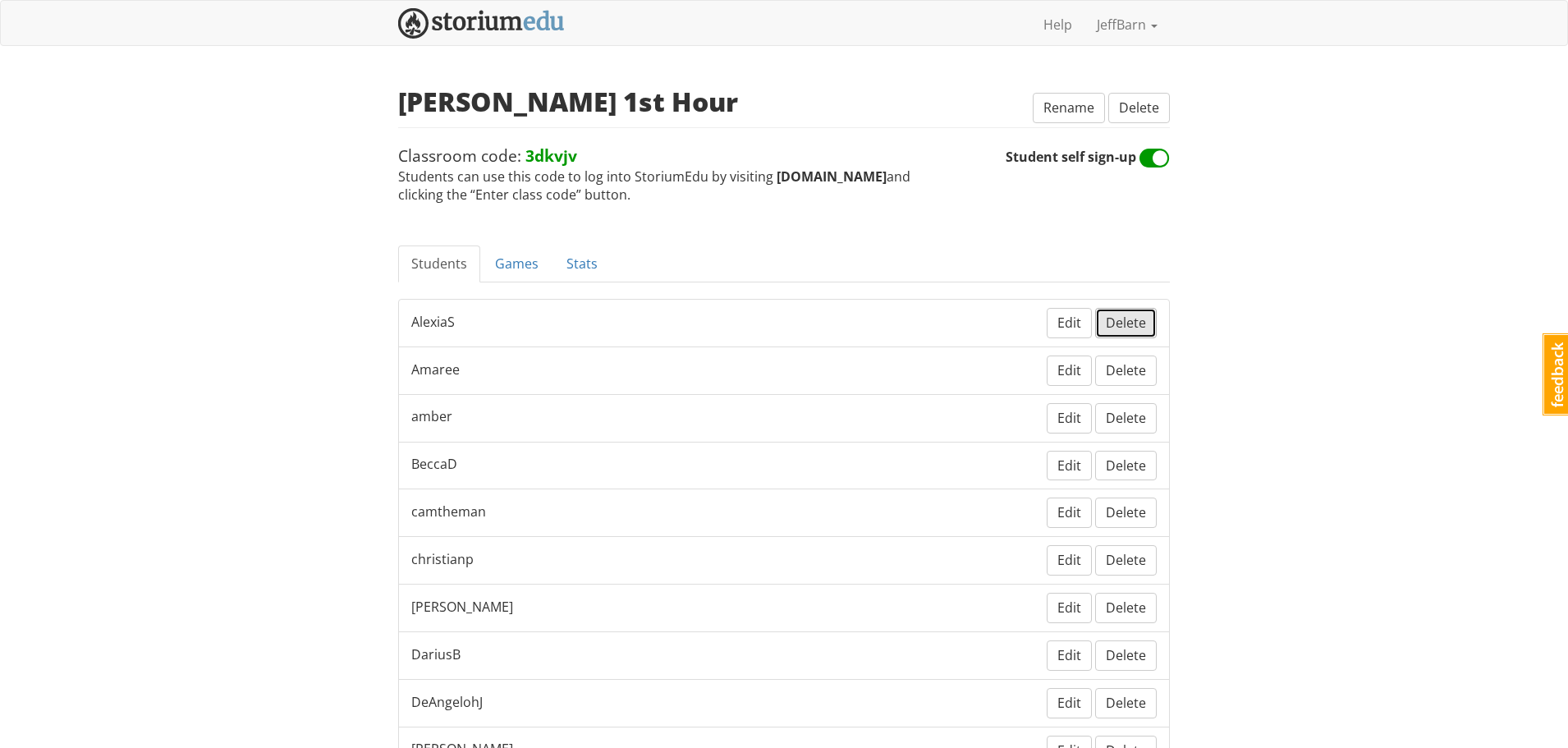
click at [1128, 329] on span "Delete" at bounding box center [1126, 322] width 40 height 18
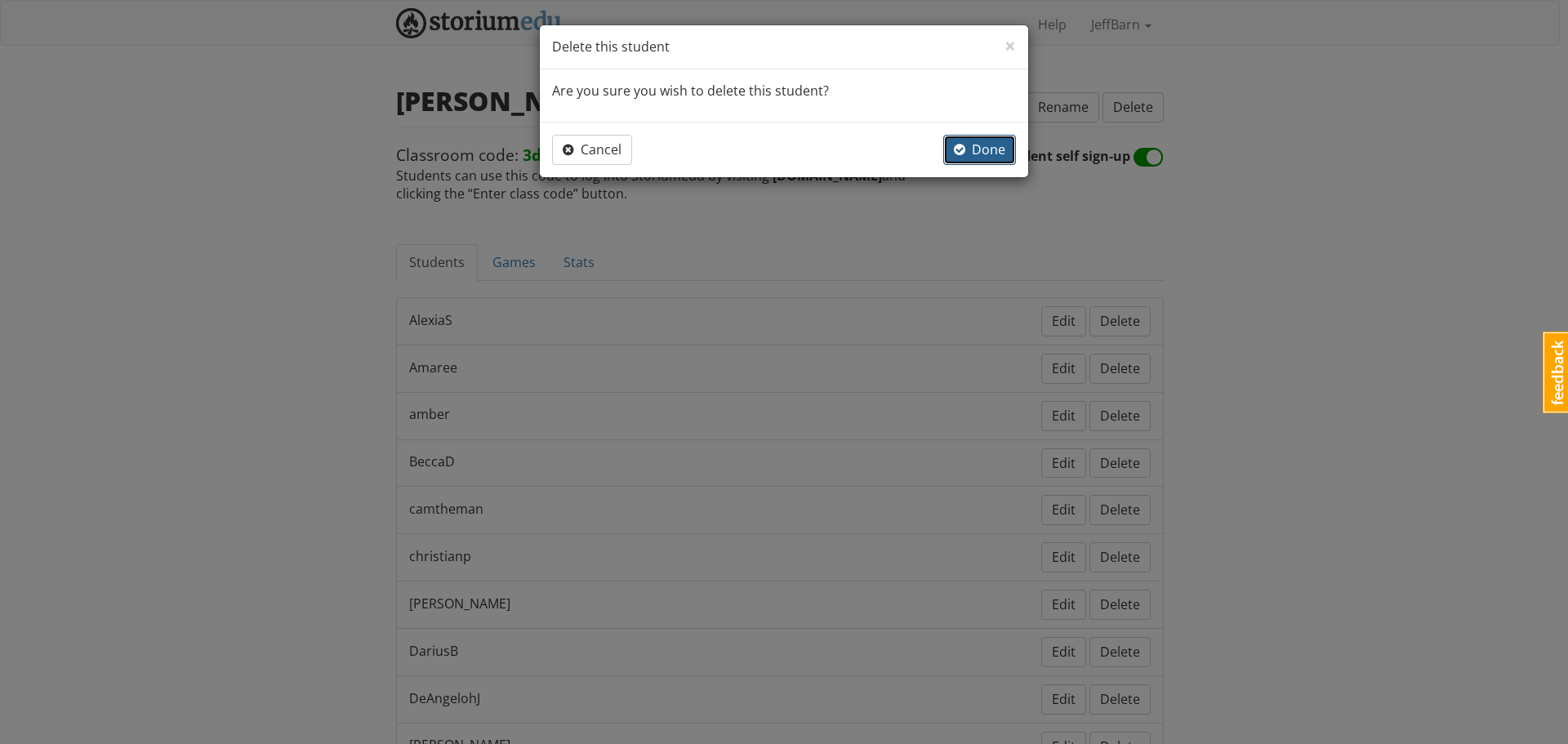
click at [1000, 156] on span "Done" at bounding box center [979, 149] width 51 height 18
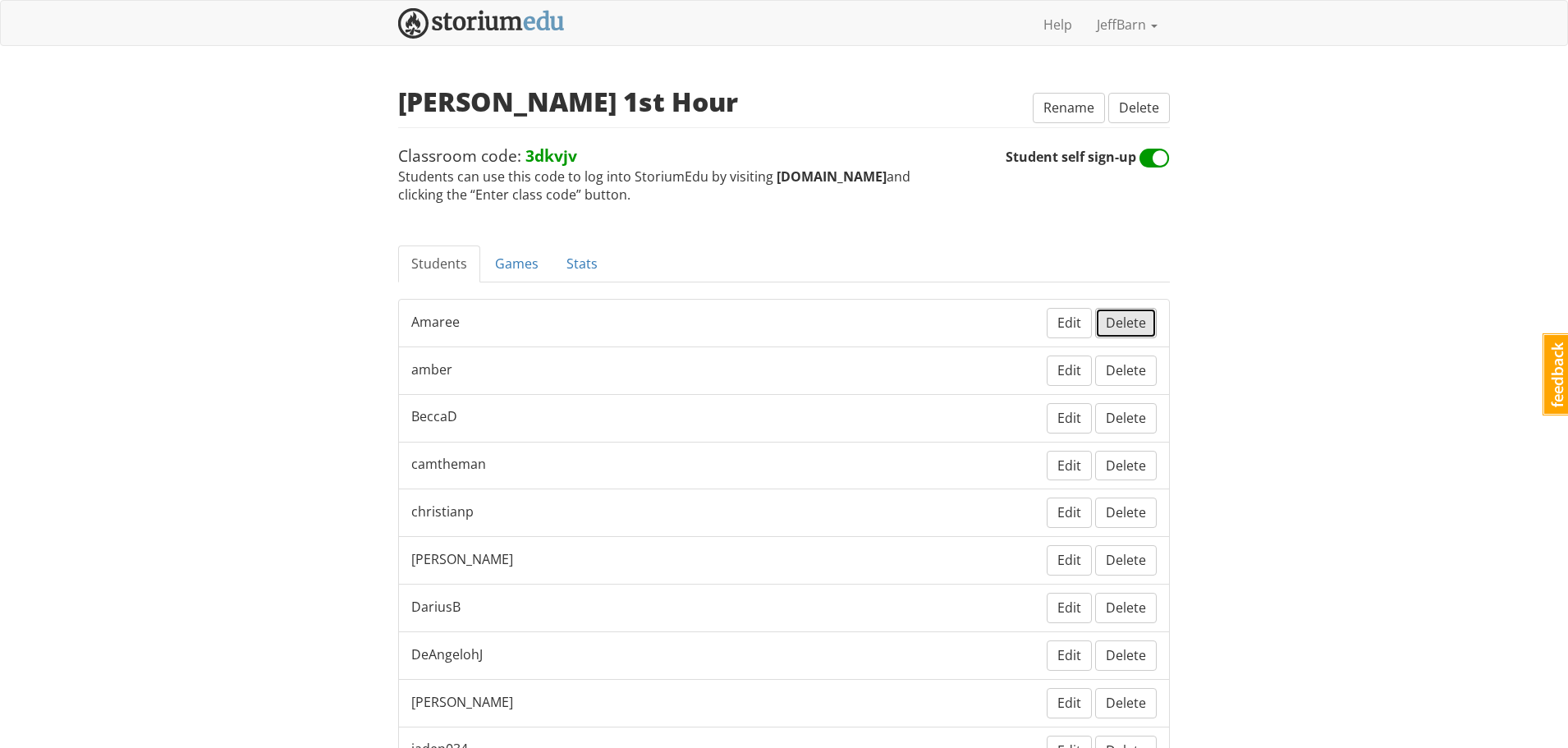
click at [1127, 323] on span "Delete" at bounding box center [1126, 322] width 40 height 18
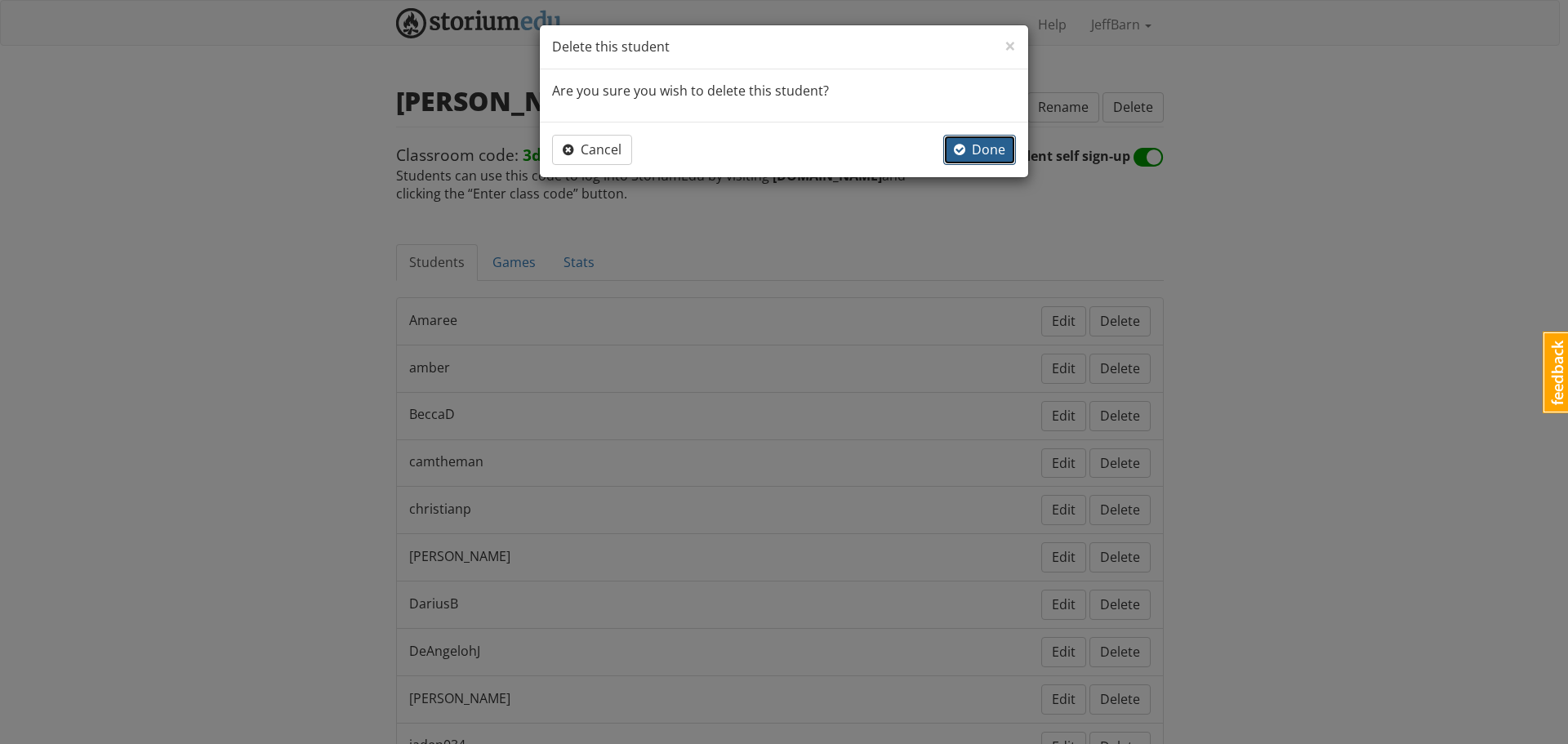
click at [985, 148] on span "Done" at bounding box center [979, 149] width 51 height 18
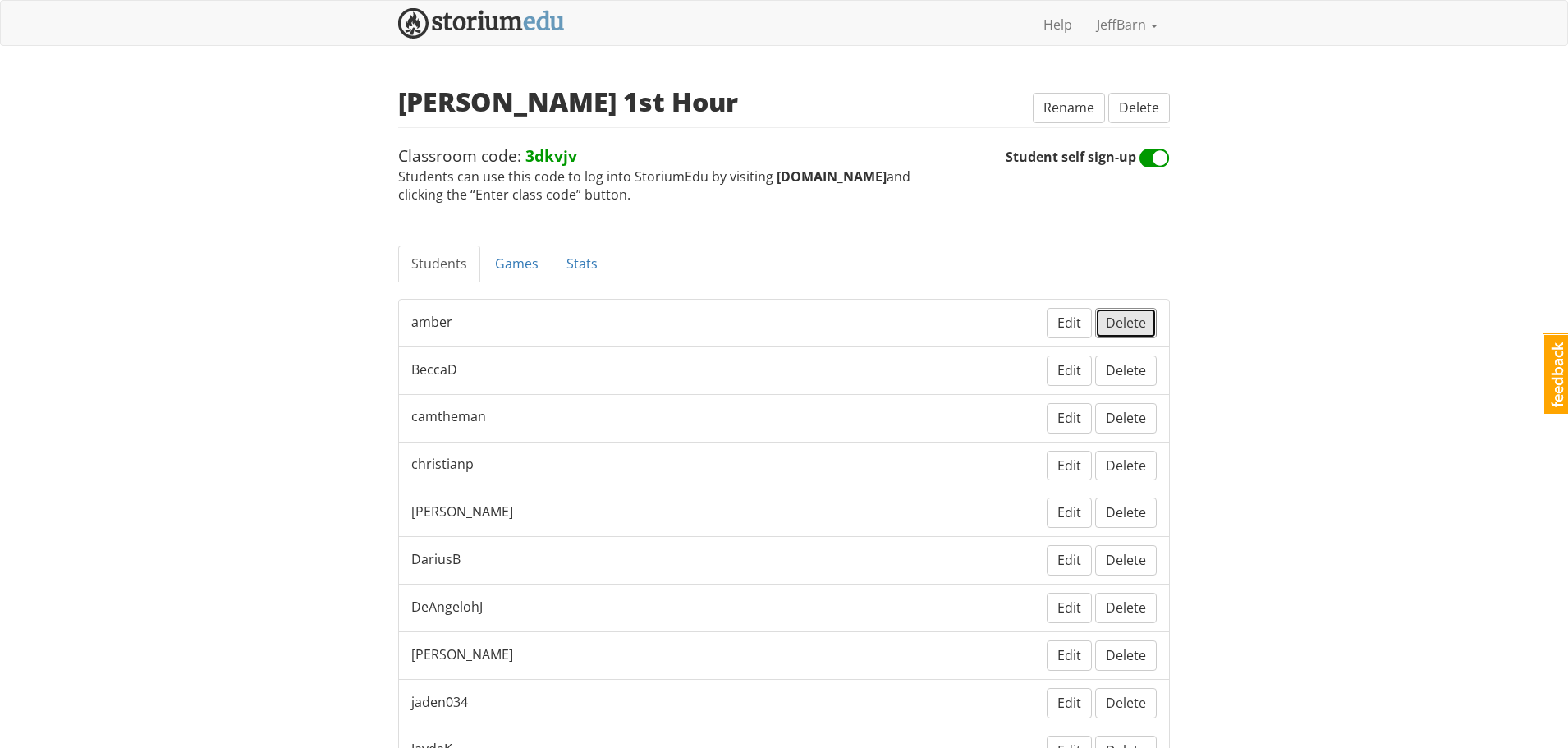
click at [1130, 321] on span "Delete" at bounding box center [1126, 322] width 40 height 18
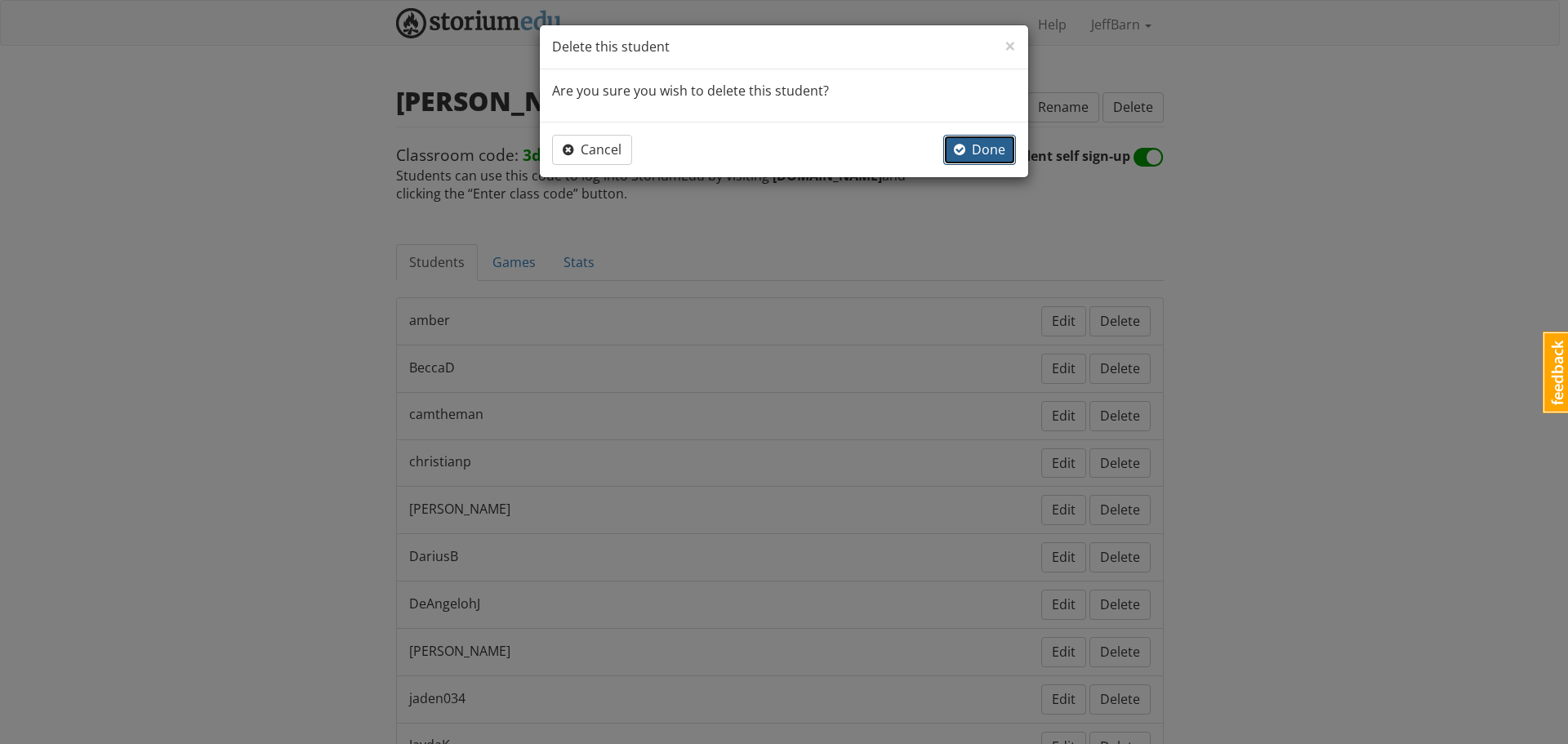
click at [988, 154] on span "Done" at bounding box center [979, 149] width 51 height 18
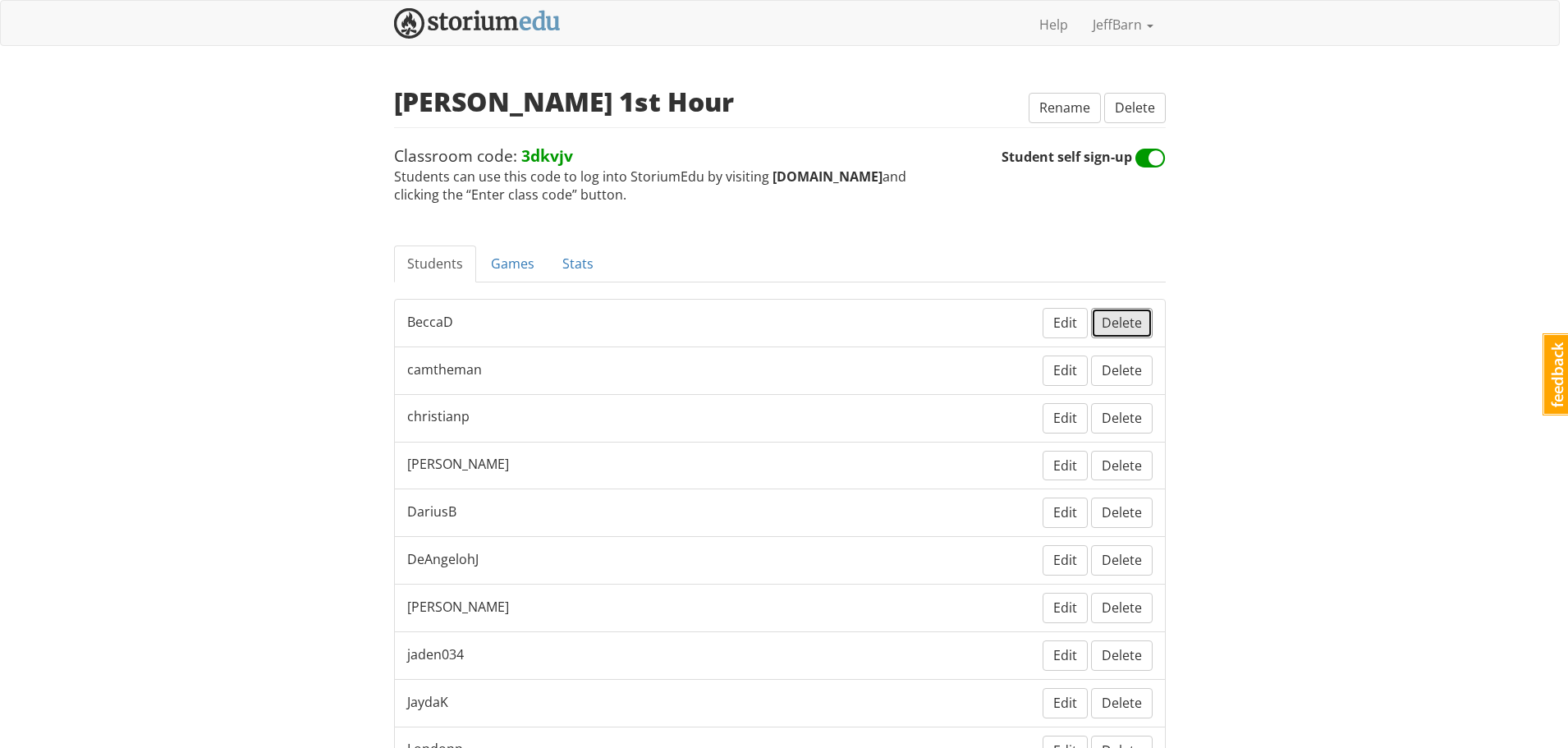
click at [1128, 318] on span "Delete" at bounding box center [1122, 322] width 40 height 18
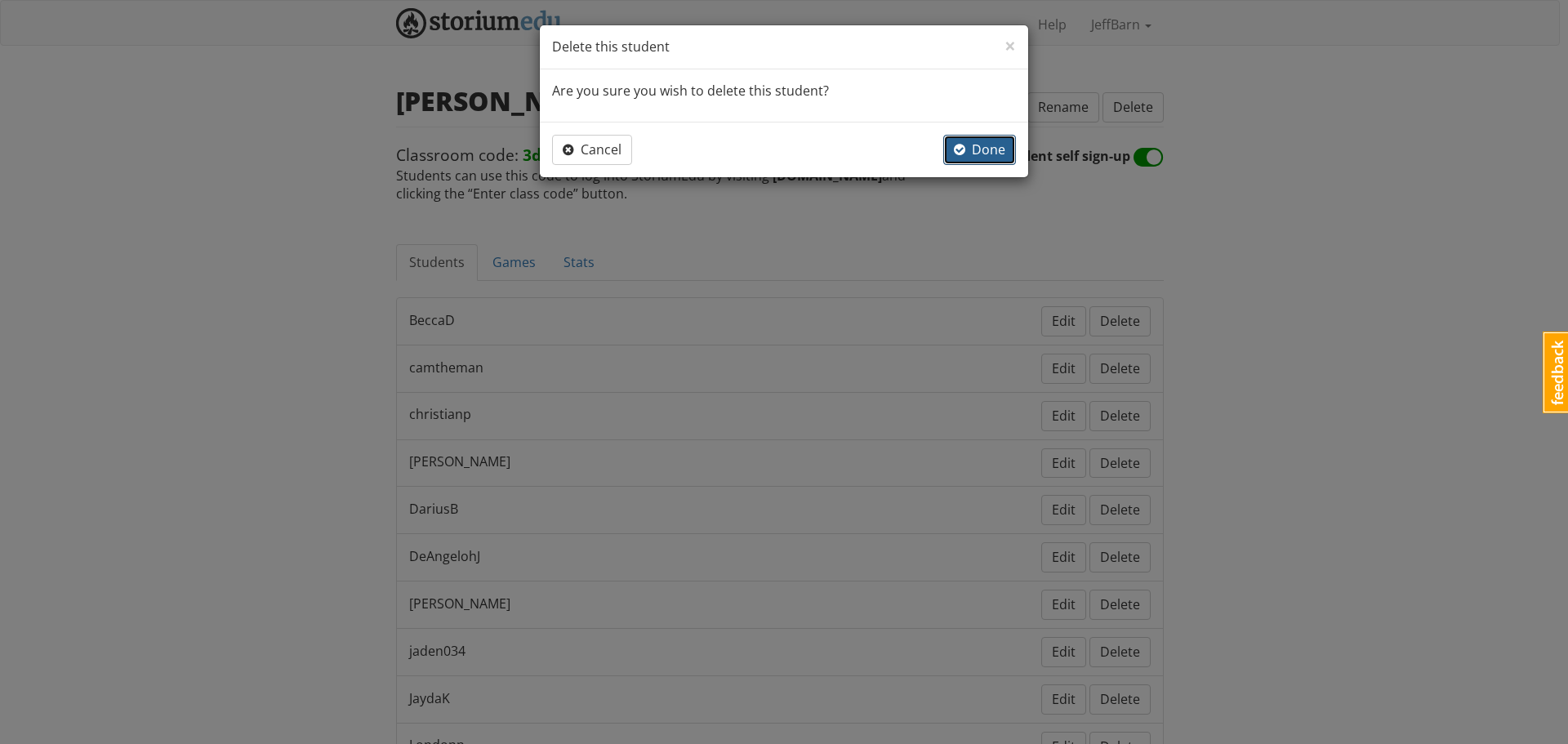
click at [962, 155] on span "button" at bounding box center [959, 149] width 11 height 13
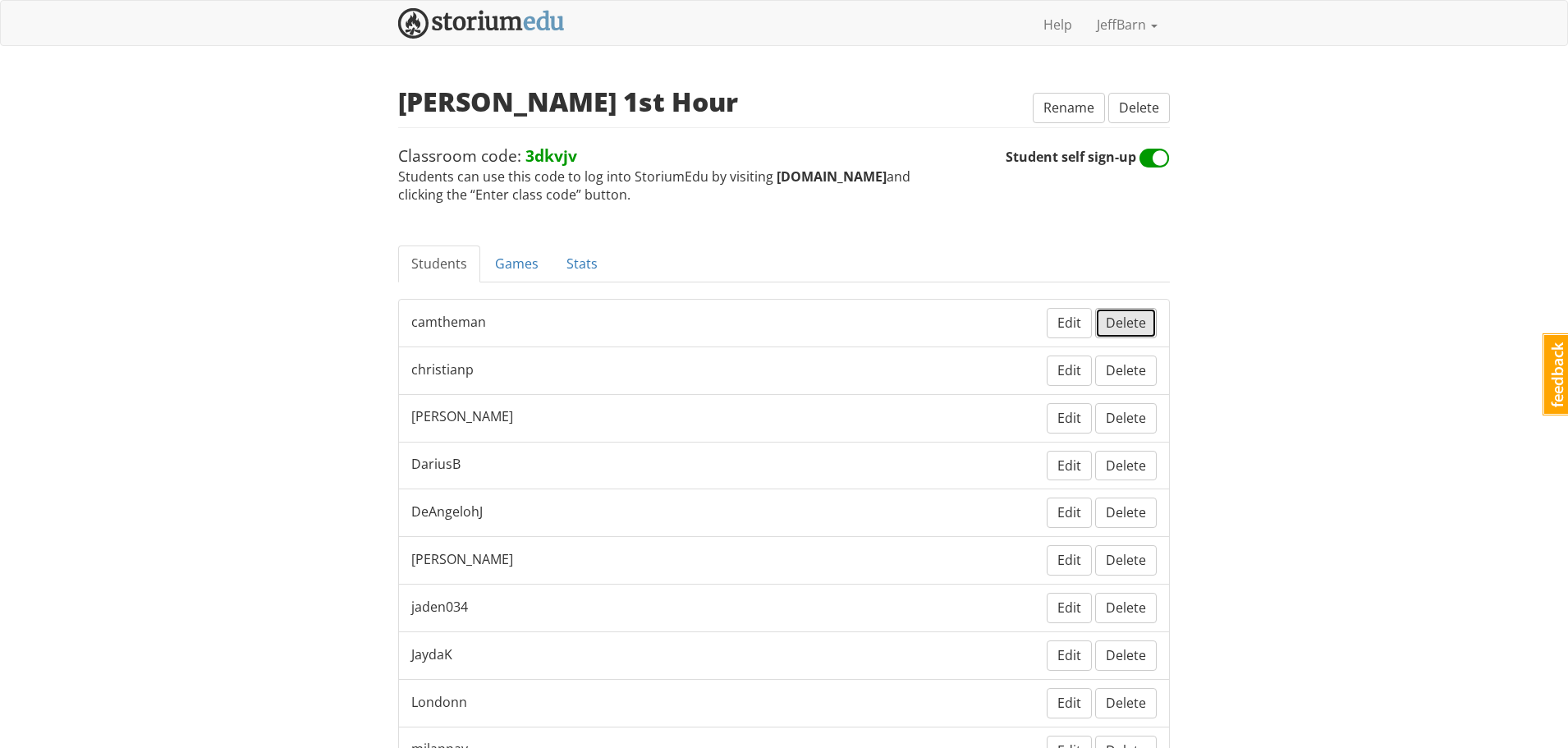
click at [1136, 320] on span "Delete" at bounding box center [1126, 322] width 40 height 18
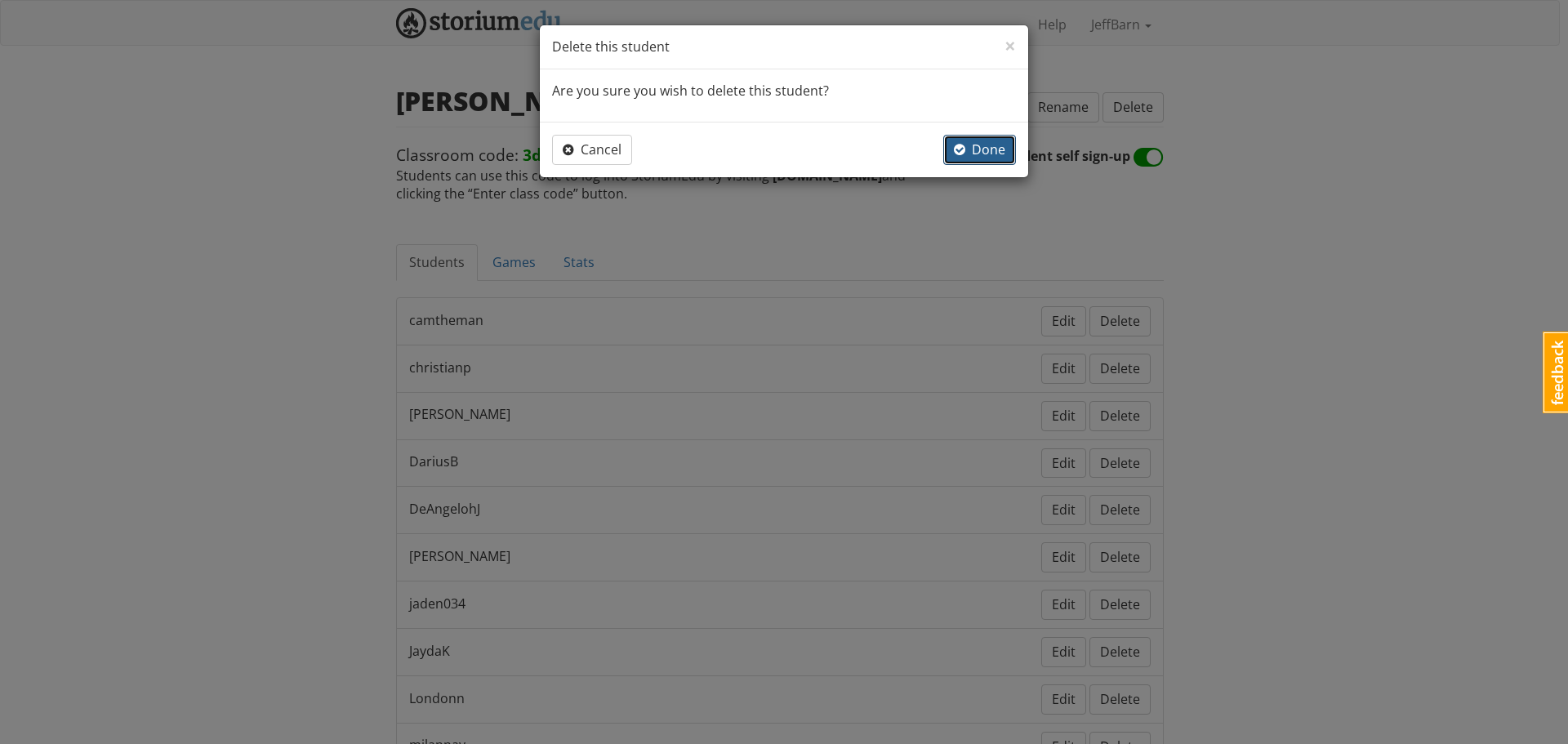
click at [965, 148] on span "button" at bounding box center [959, 149] width 11 height 13
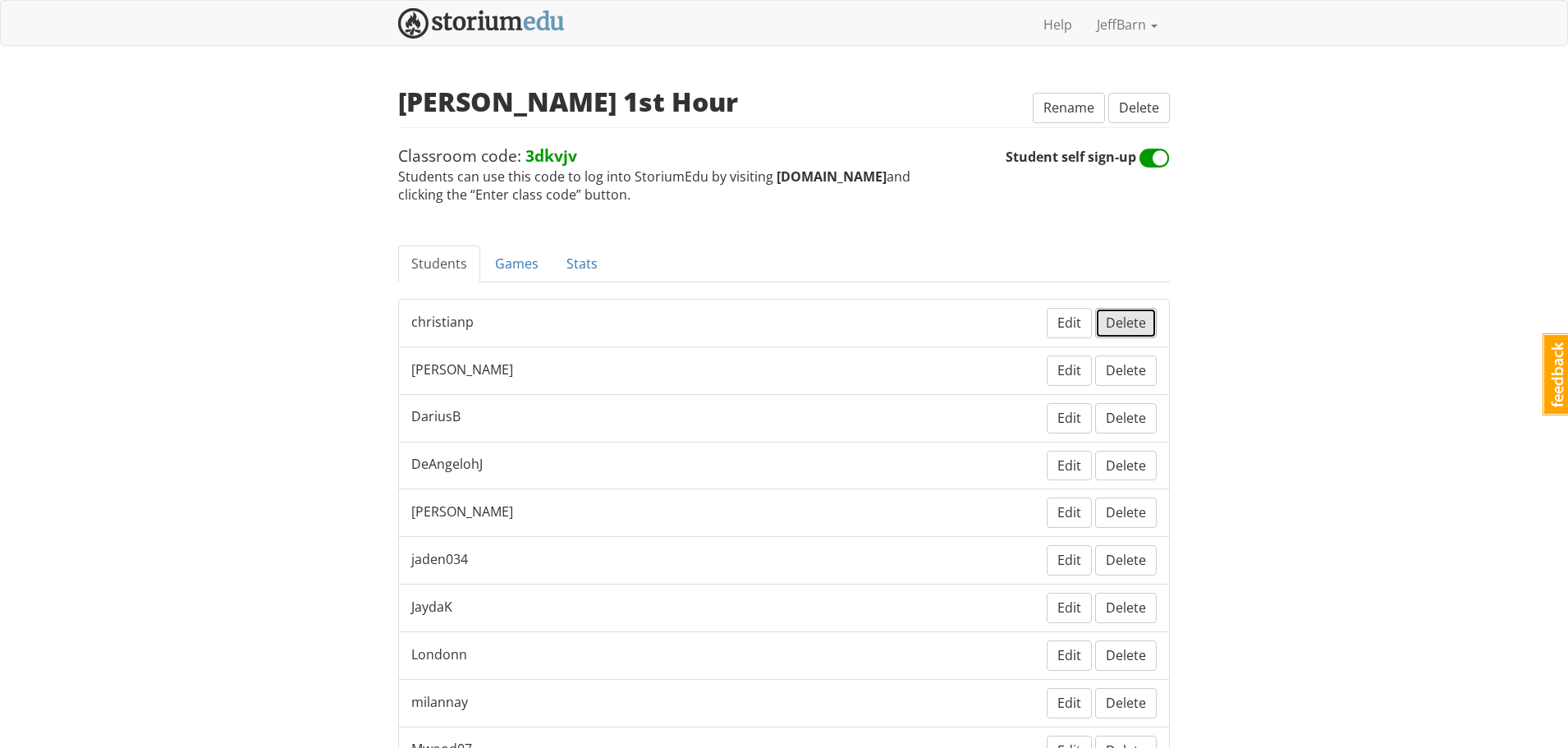
click at [1122, 325] on span "Delete" at bounding box center [1126, 322] width 40 height 18
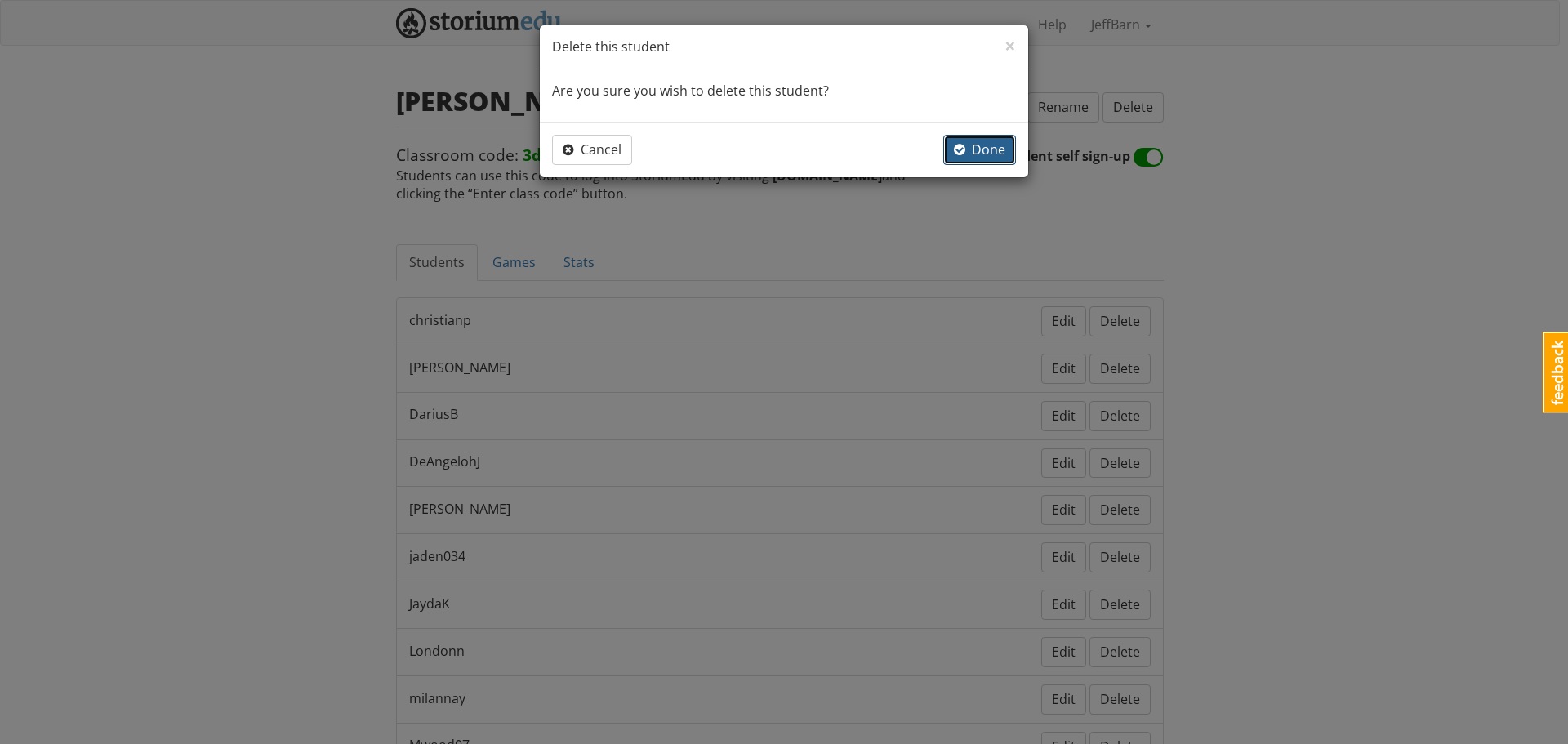
click at [976, 142] on span "Done" at bounding box center [979, 149] width 51 height 18
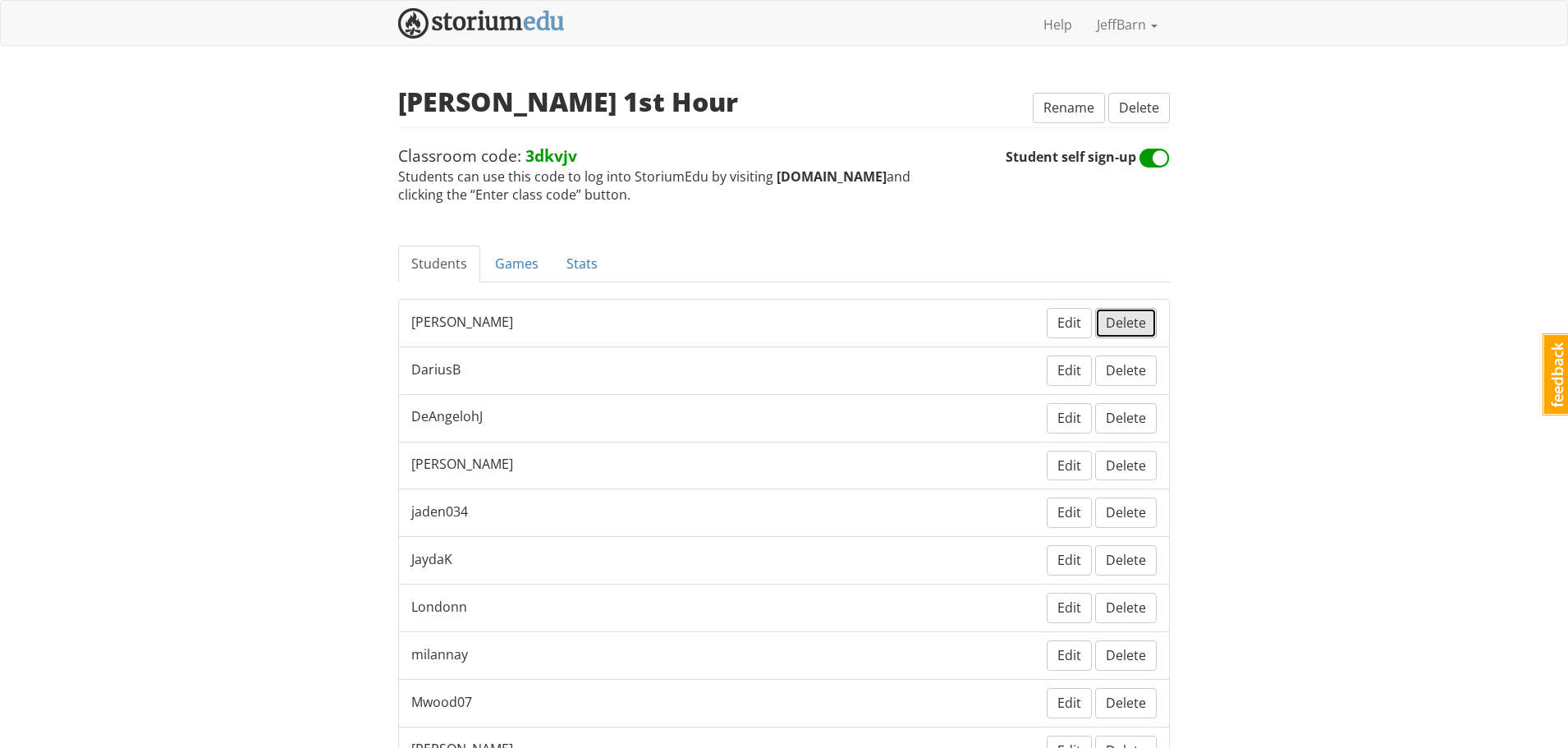
click at [1130, 322] on span "Delete" at bounding box center [1126, 322] width 40 height 18
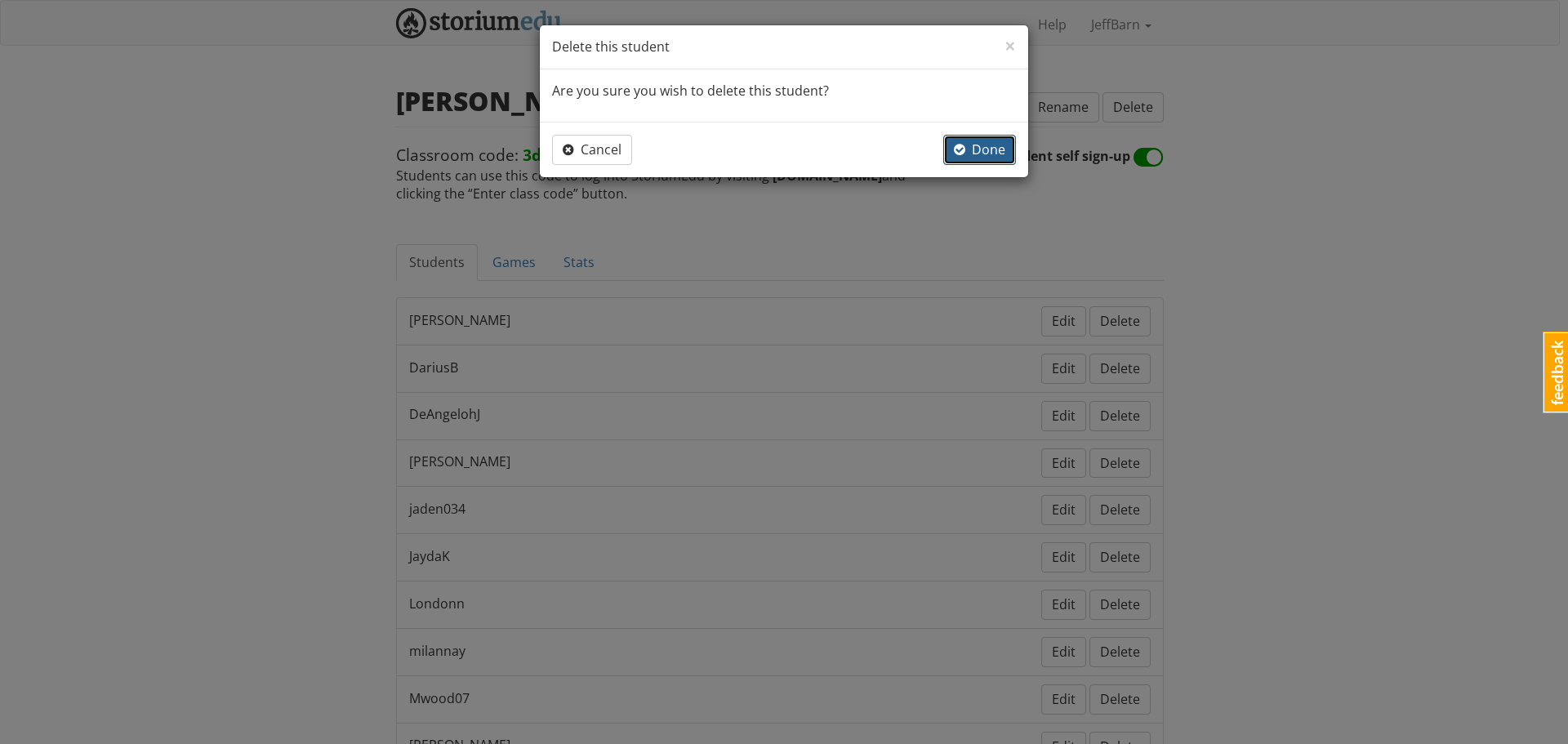
click at [964, 143] on span "button" at bounding box center [959, 149] width 11 height 13
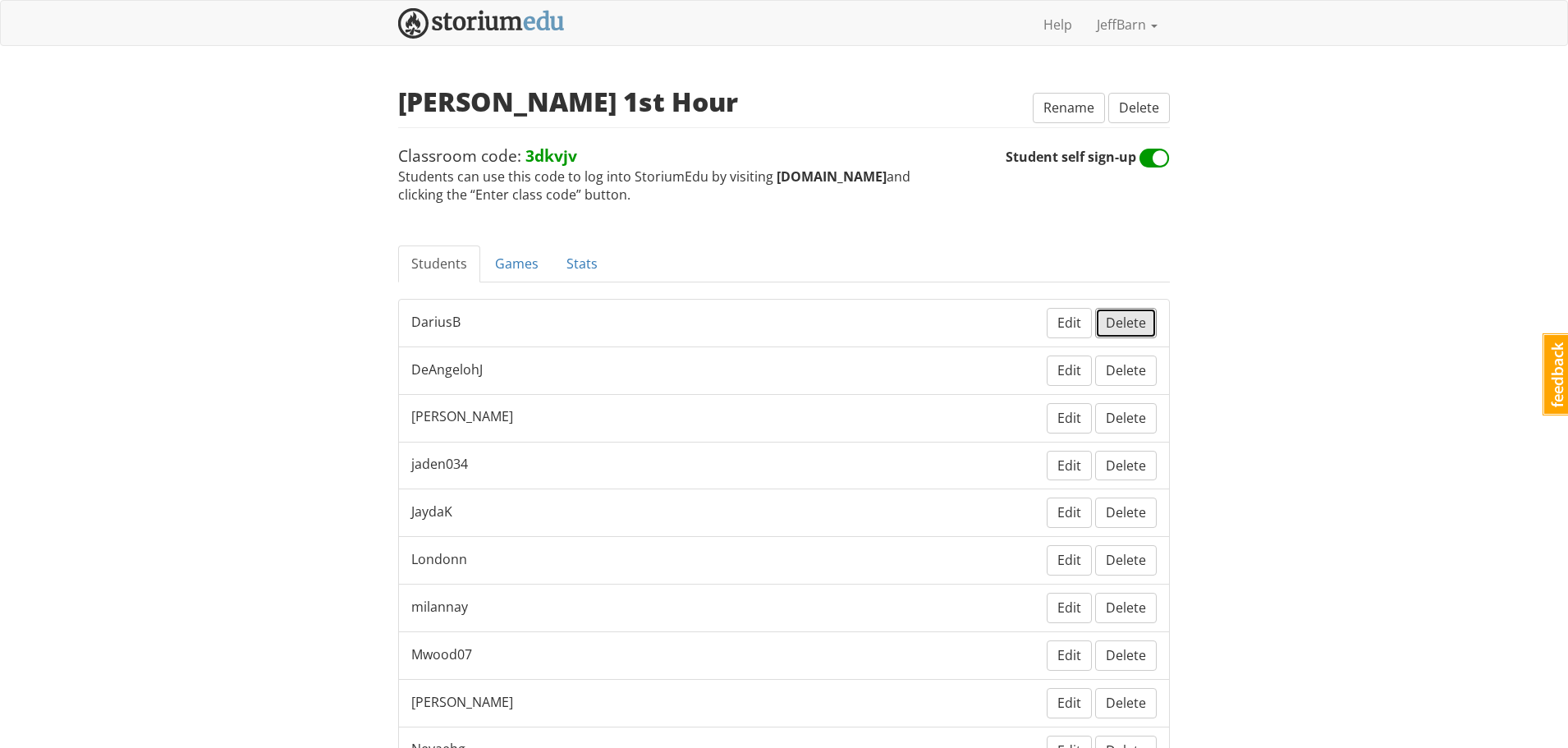
click at [1117, 325] on span "Delete" at bounding box center [1126, 322] width 40 height 18
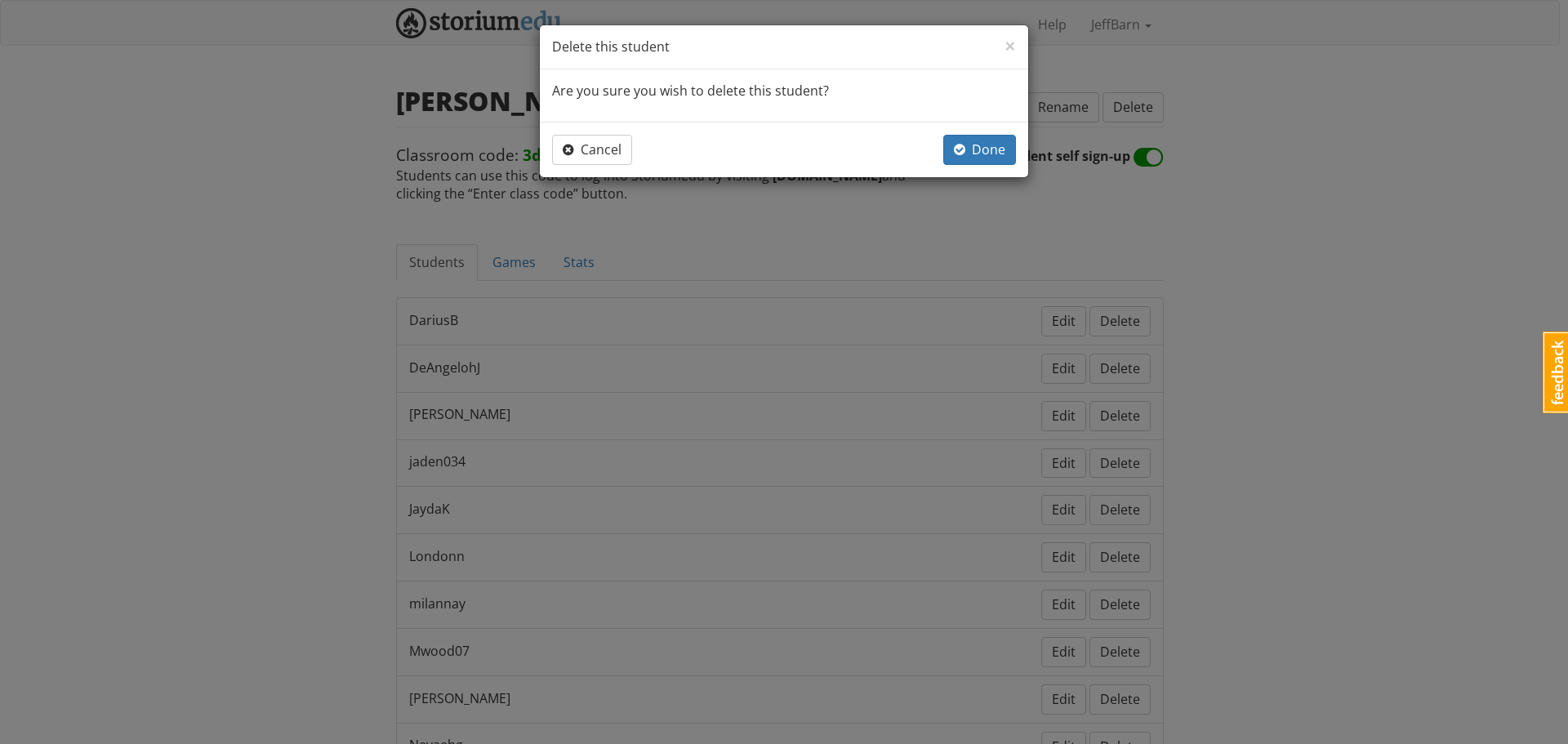
click at [940, 144] on div "Cancel Done" at bounding box center [784, 149] width 464 height 30
click at [971, 154] on span "Done" at bounding box center [979, 149] width 51 height 18
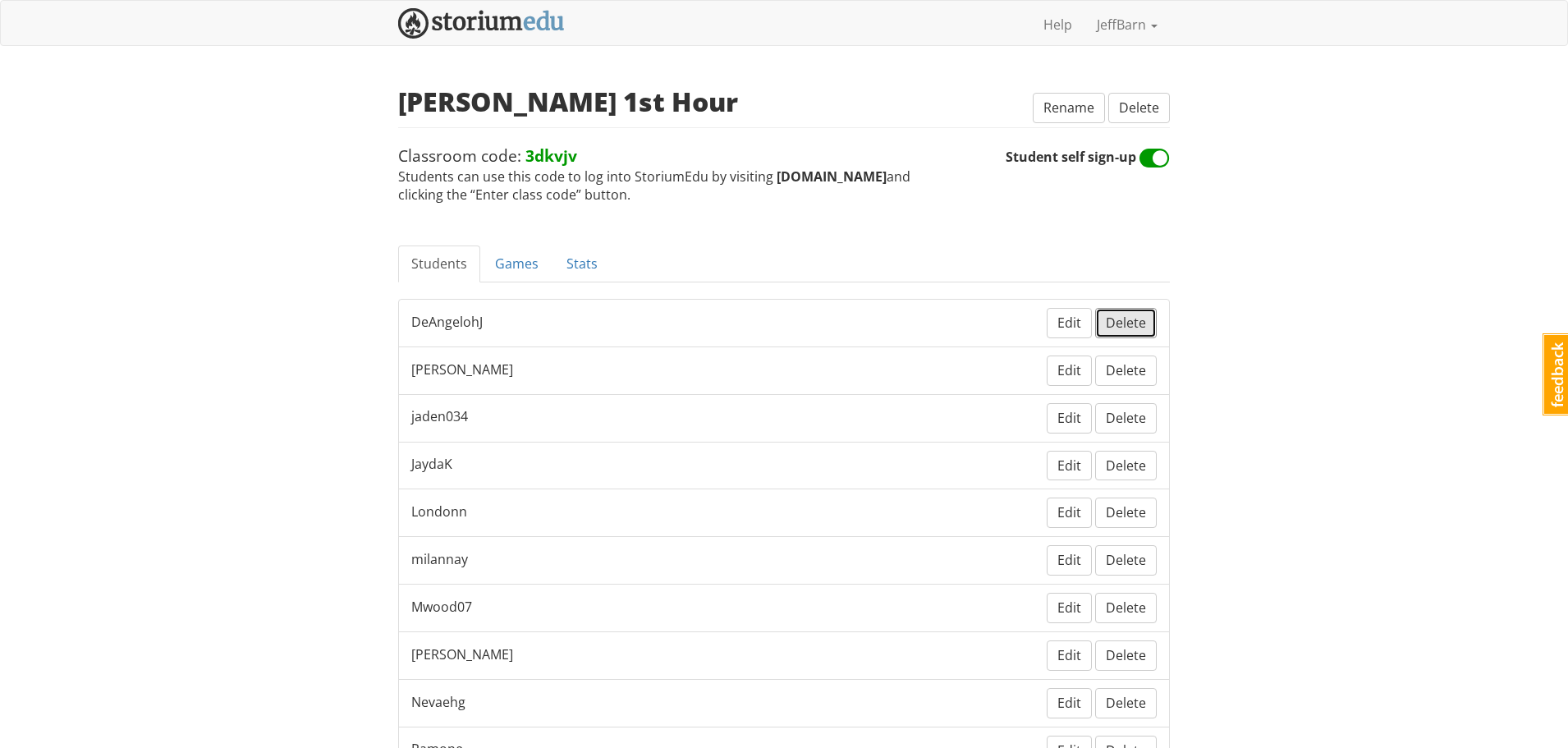
click at [1128, 334] on button "Delete" at bounding box center [1126, 322] width 61 height 31
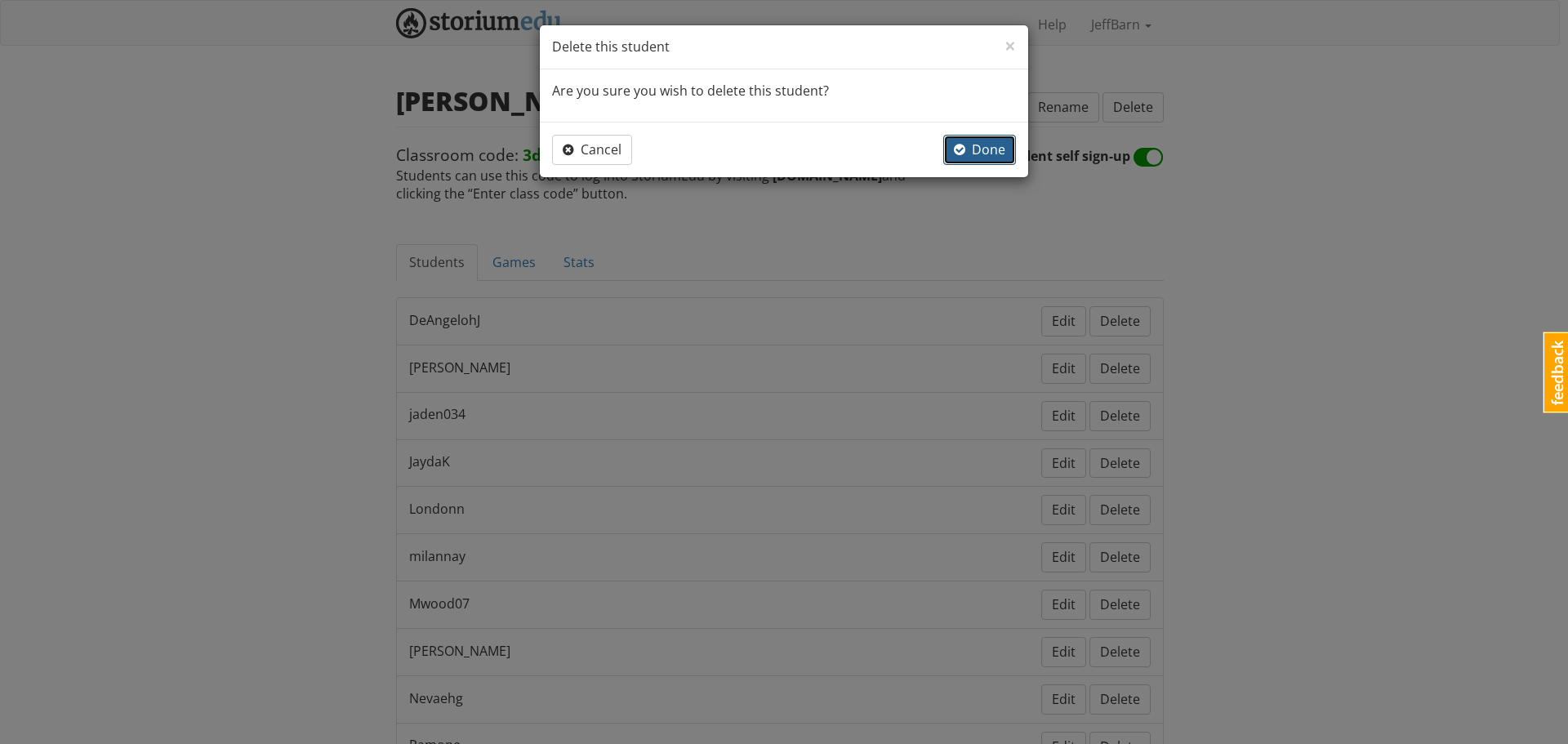
click at [997, 151] on span "Done" at bounding box center [979, 149] width 51 height 18
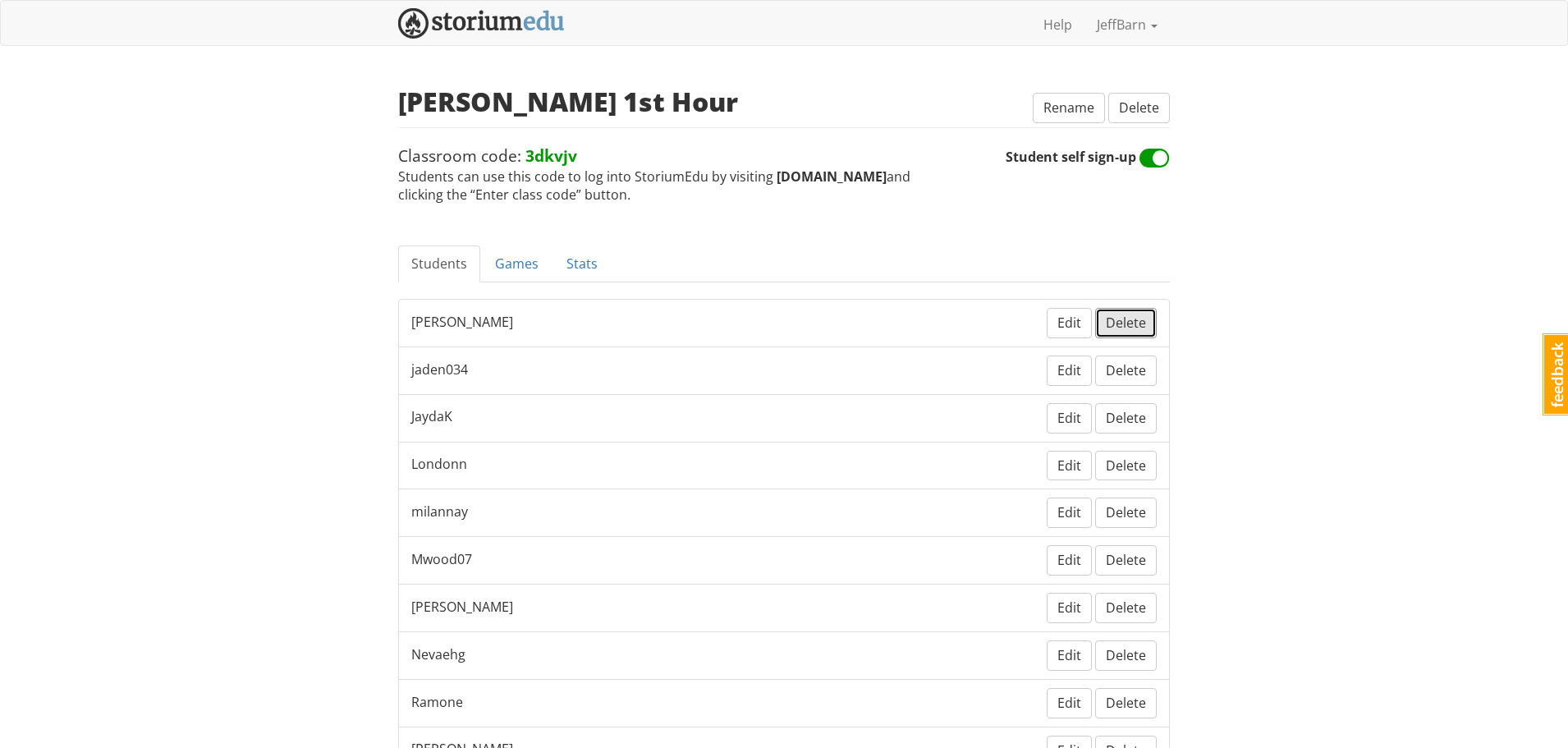
click at [1128, 320] on span "Delete" at bounding box center [1126, 322] width 40 height 18
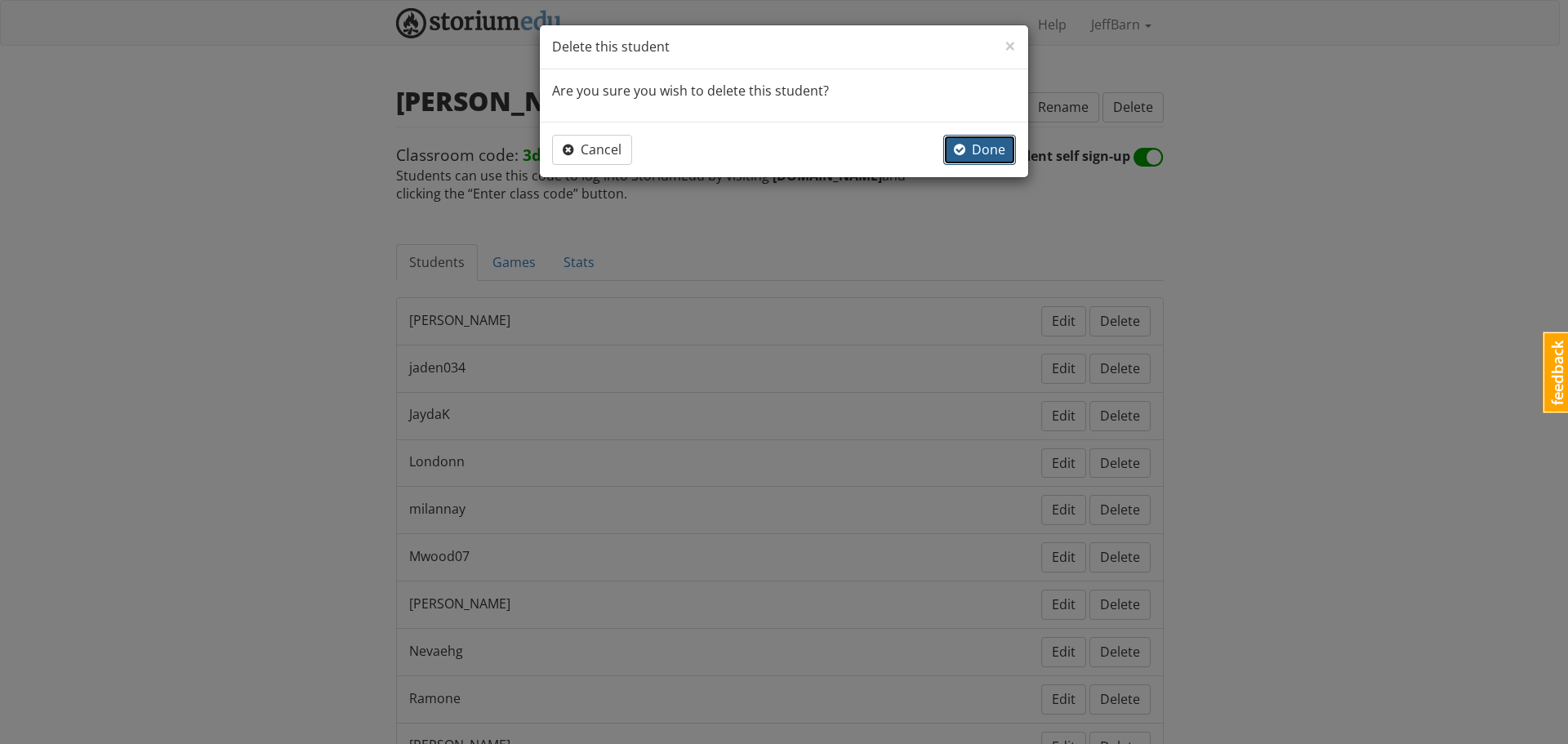
click at [1000, 146] on span "Done" at bounding box center [979, 149] width 51 height 18
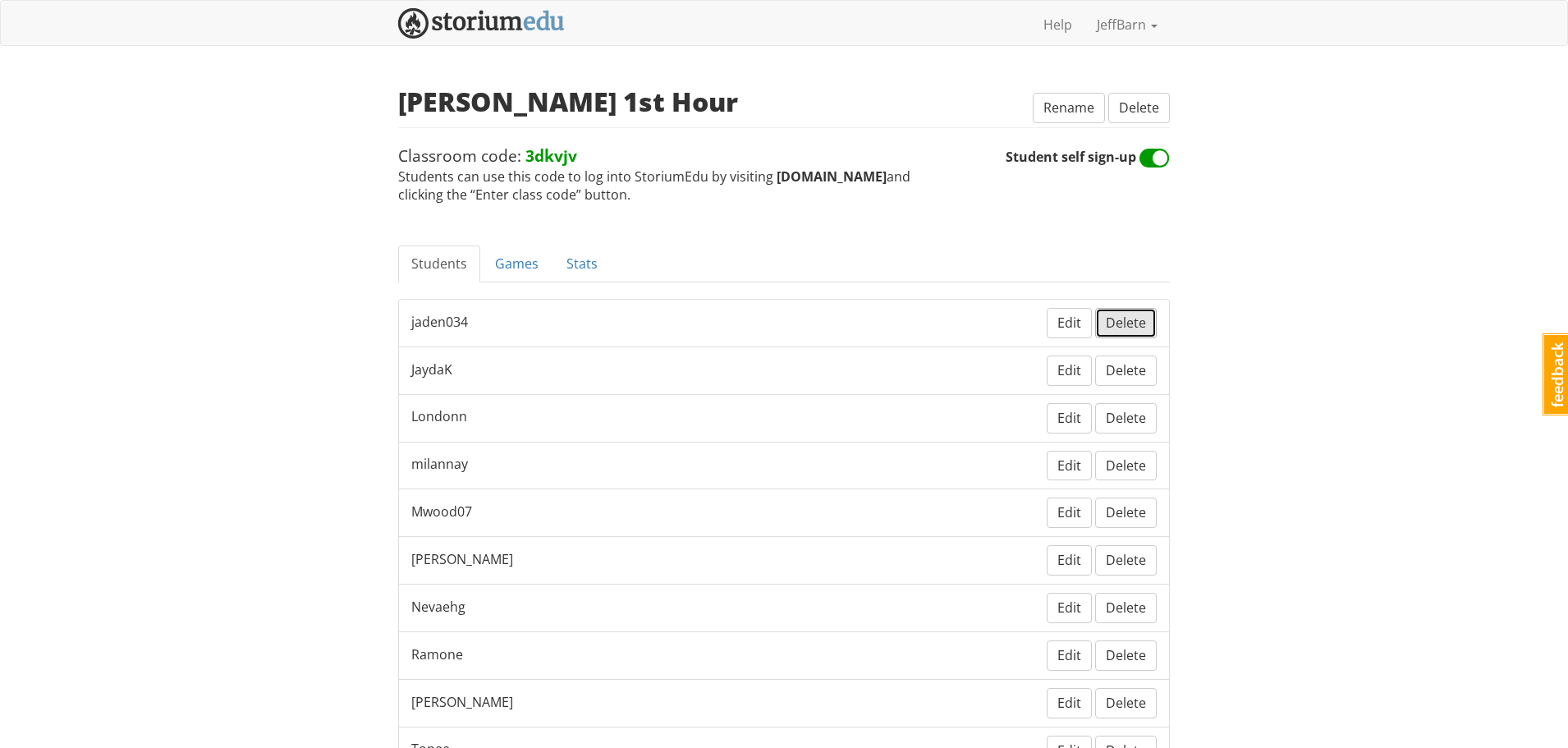
click at [1117, 322] on span "Delete" at bounding box center [1126, 322] width 40 height 18
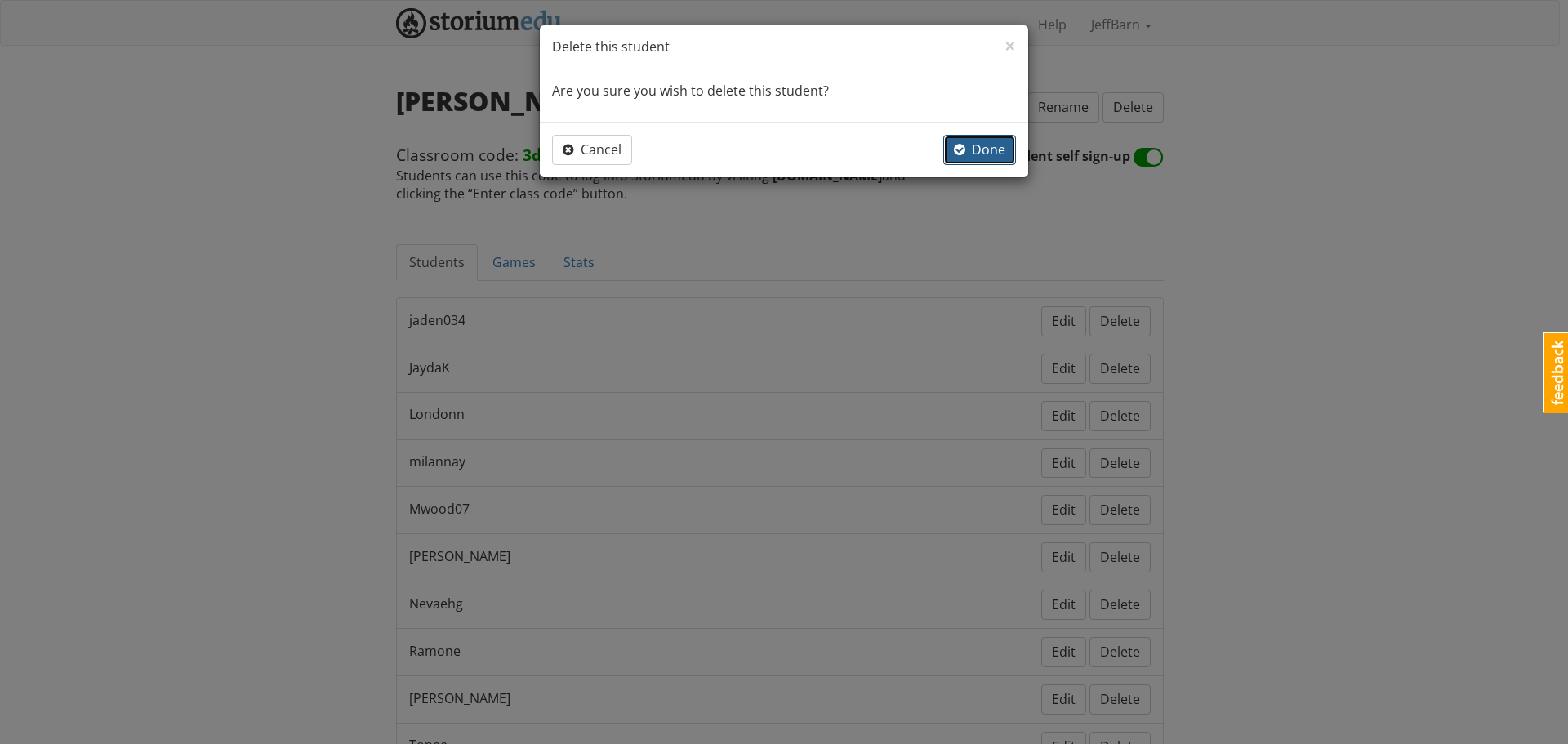
click at [974, 151] on span "Done" at bounding box center [979, 149] width 51 height 18
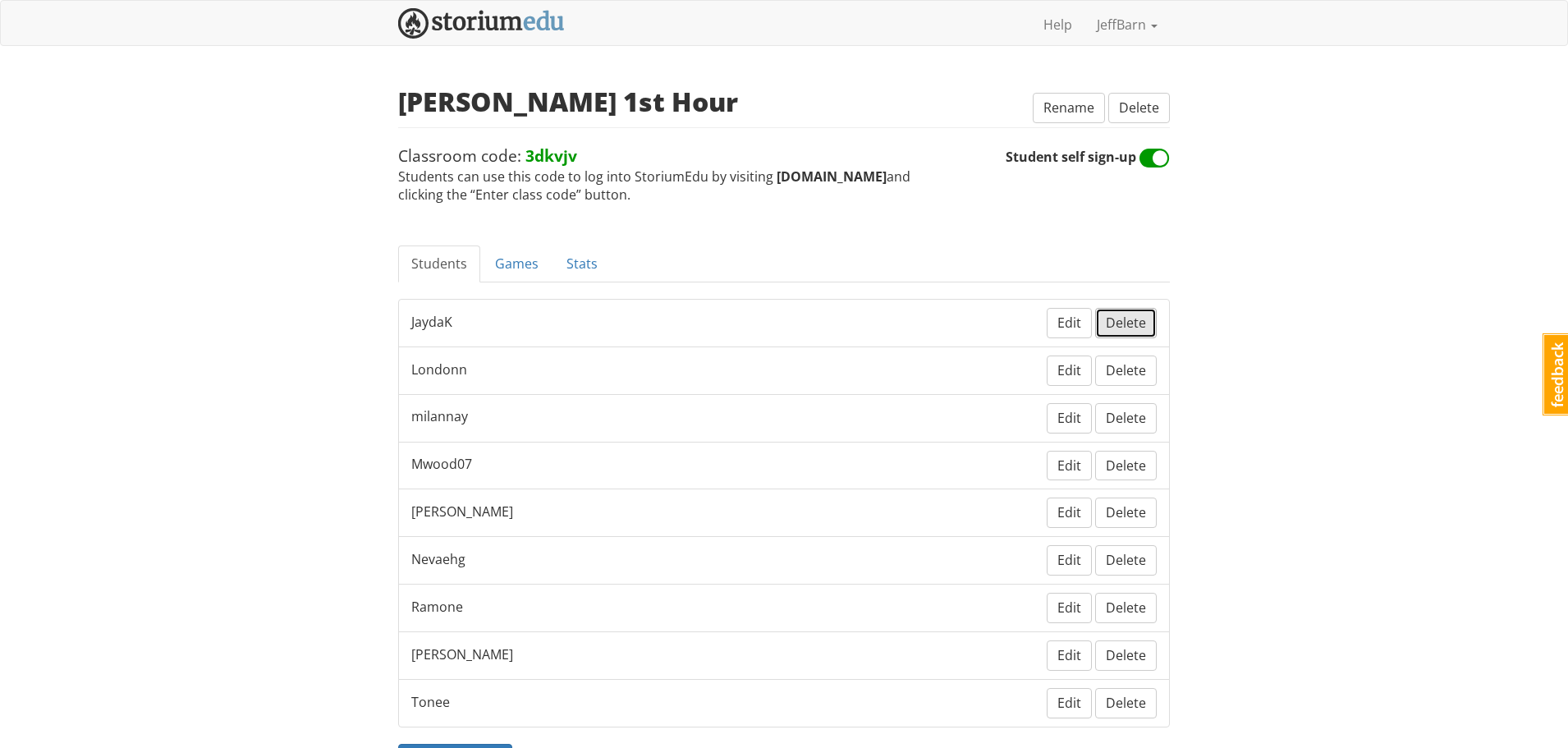
click at [1122, 329] on span "Delete" at bounding box center [1126, 322] width 40 height 18
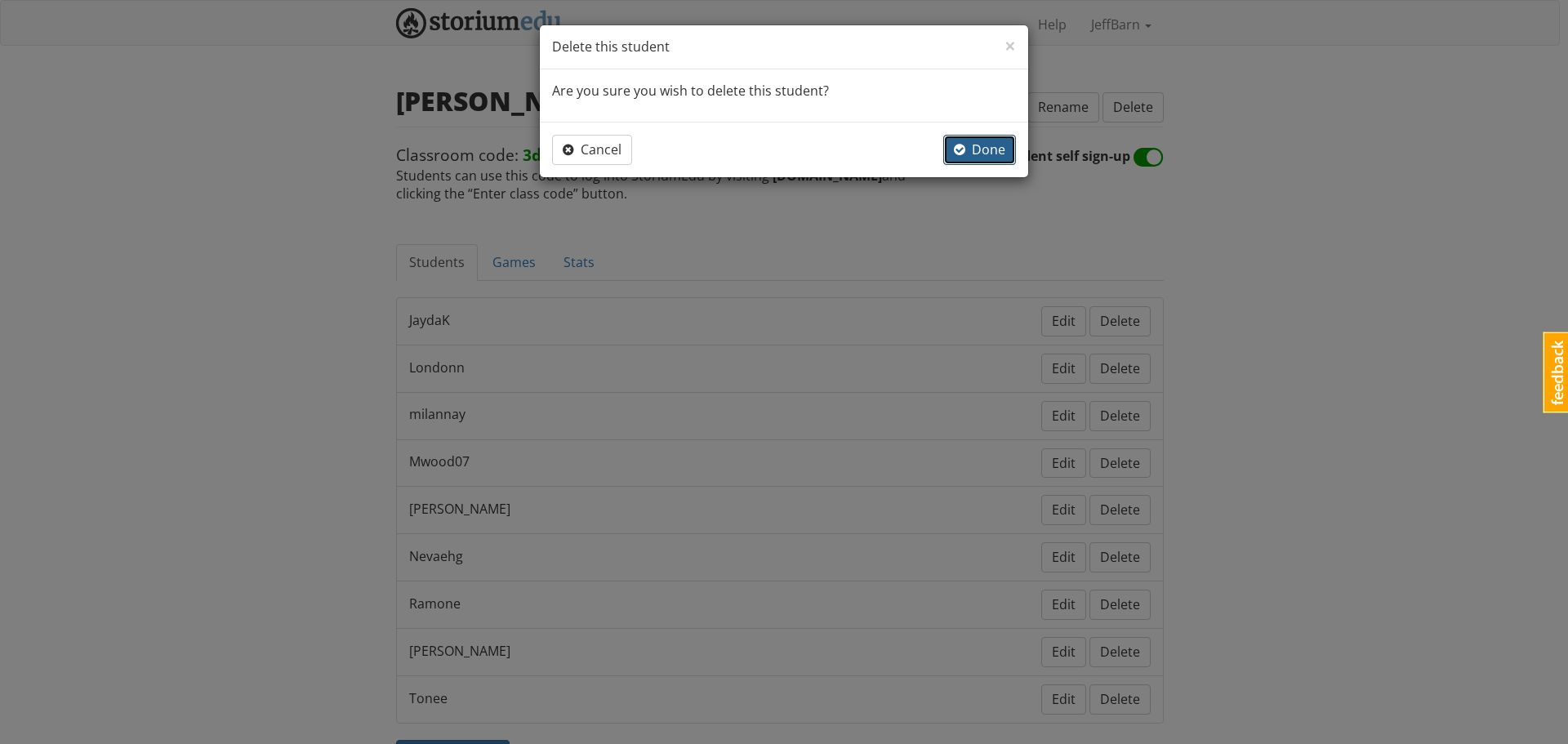
click at [976, 150] on span "Done" at bounding box center [979, 149] width 51 height 18
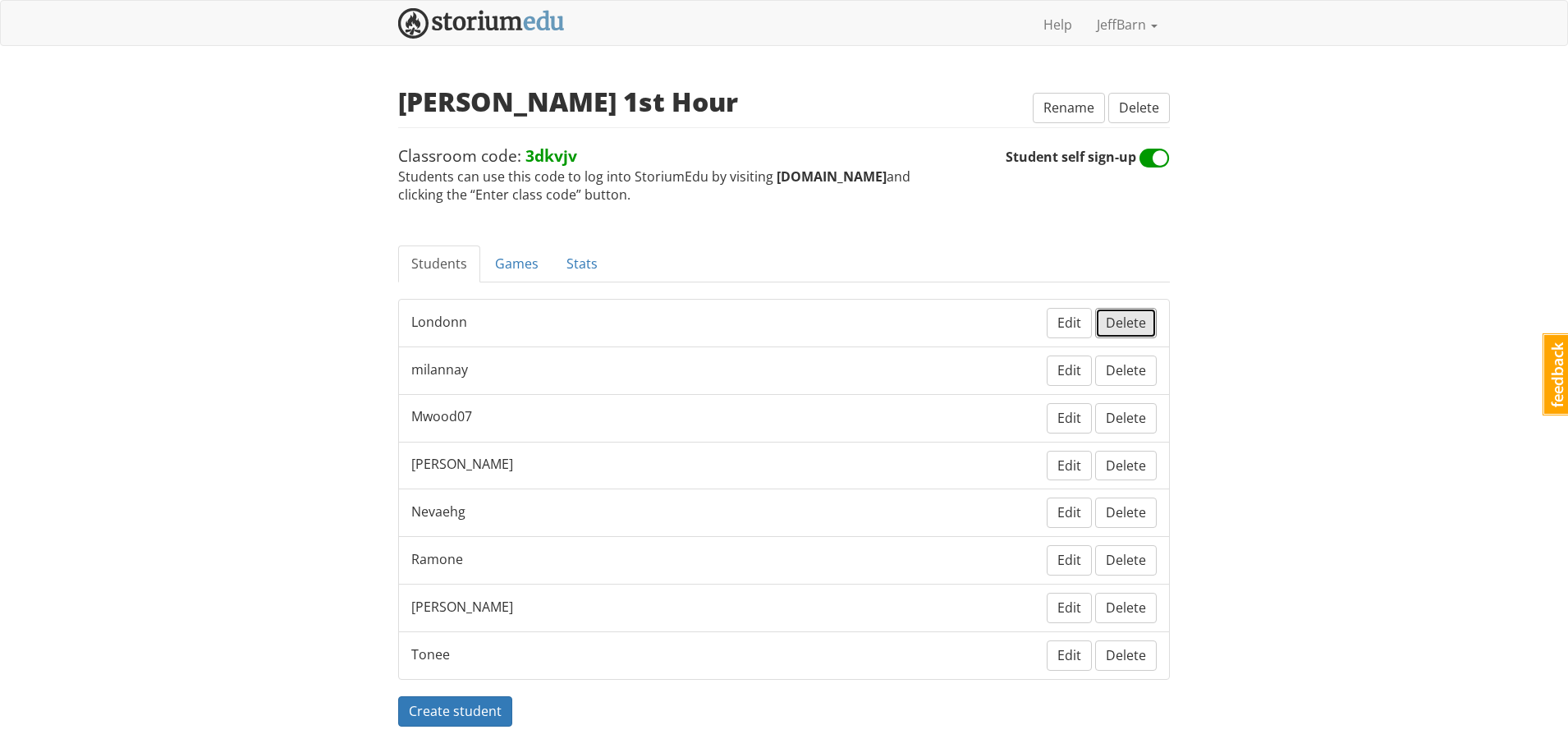
click at [1134, 323] on span "Delete" at bounding box center [1126, 322] width 40 height 18
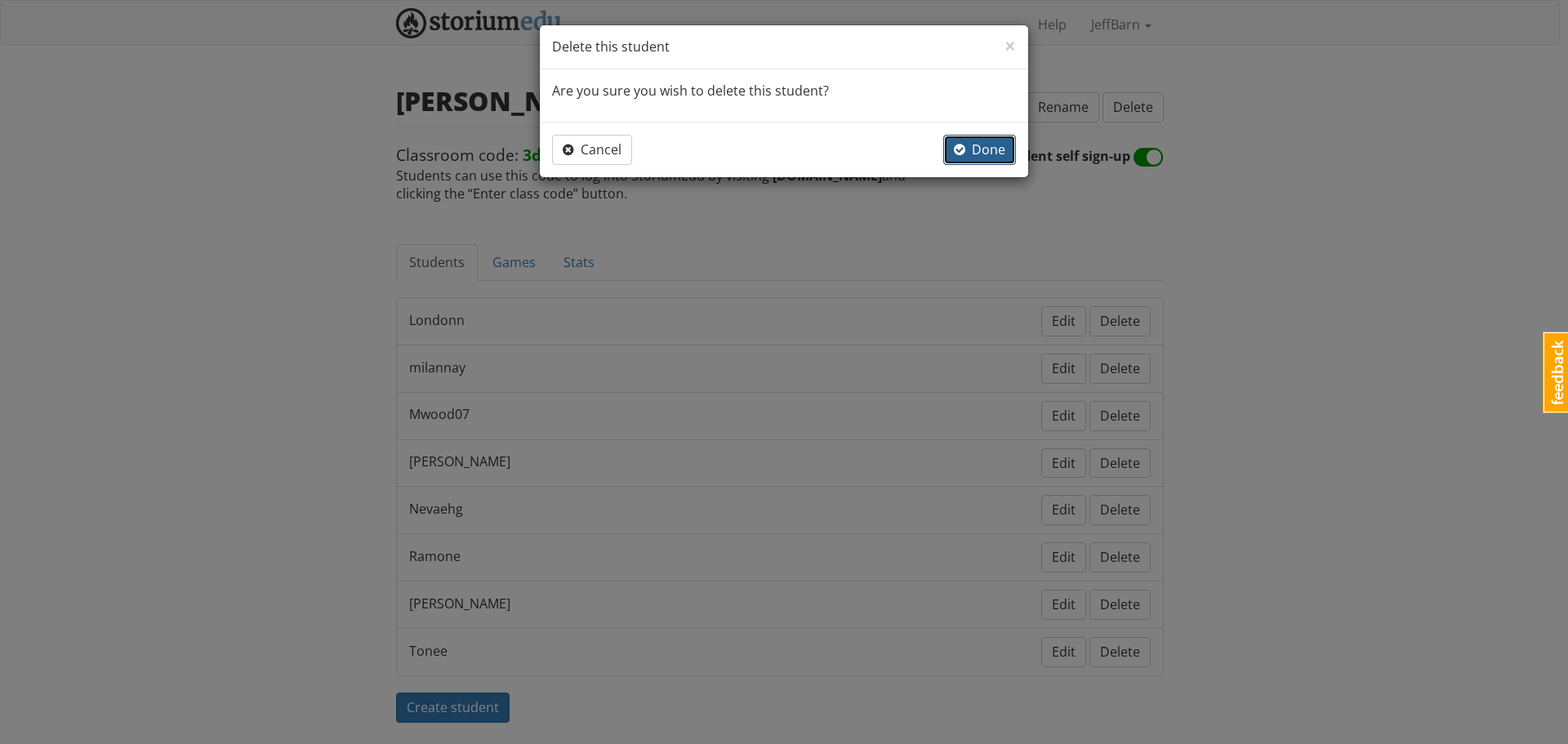
click at [973, 148] on span "Done" at bounding box center [979, 149] width 51 height 18
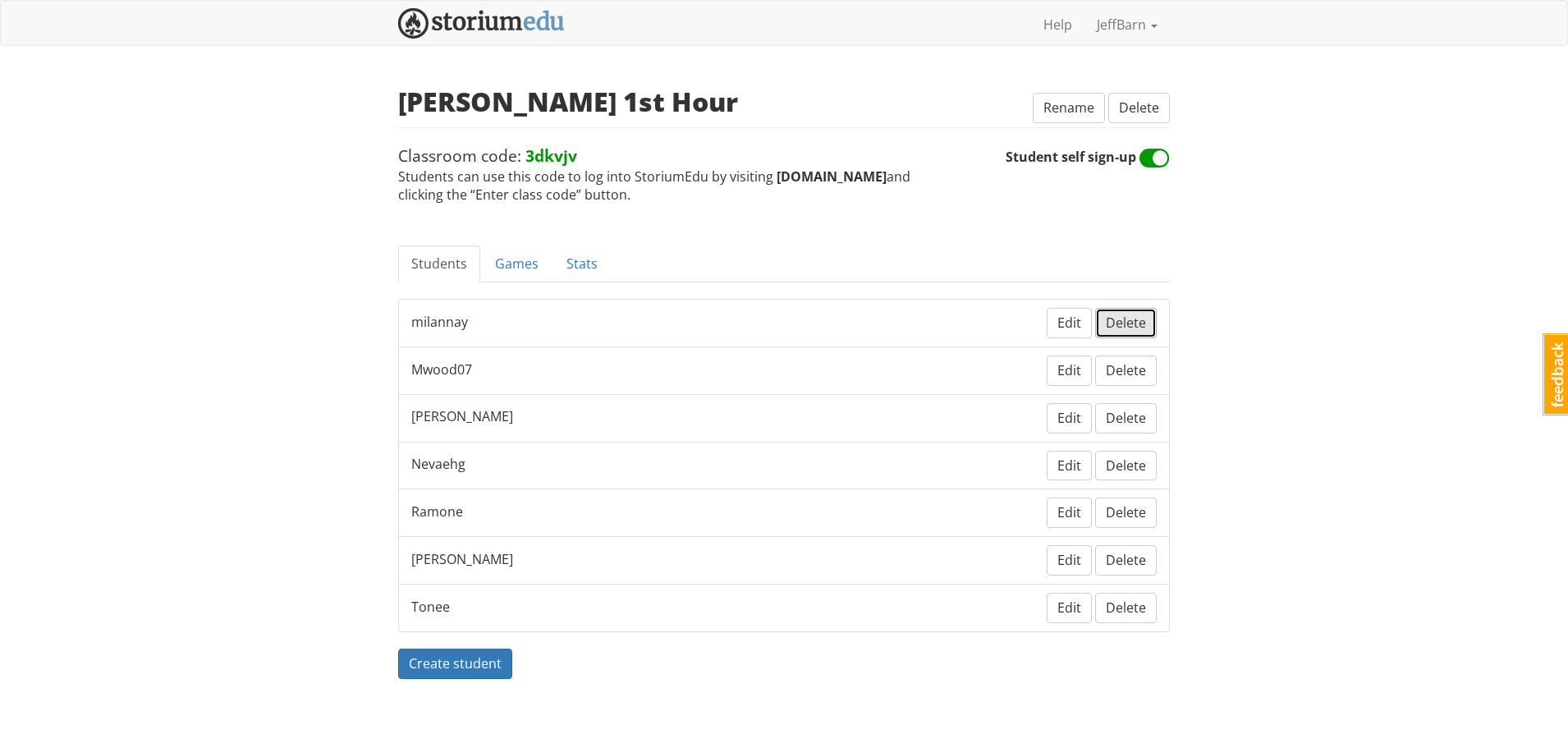
click at [1117, 325] on span "Delete" at bounding box center [1126, 322] width 40 height 18
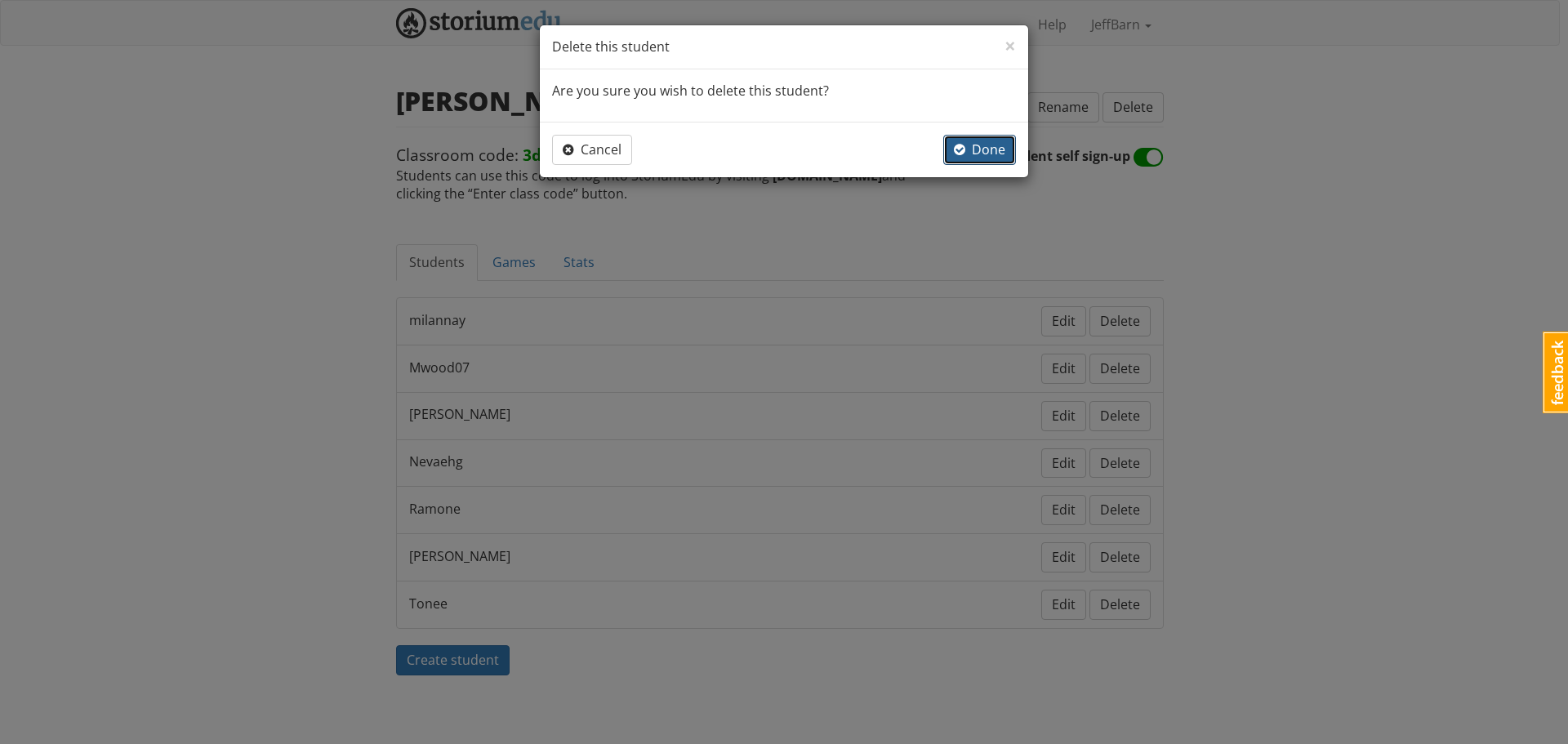
click at [979, 145] on span "Done" at bounding box center [979, 149] width 51 height 18
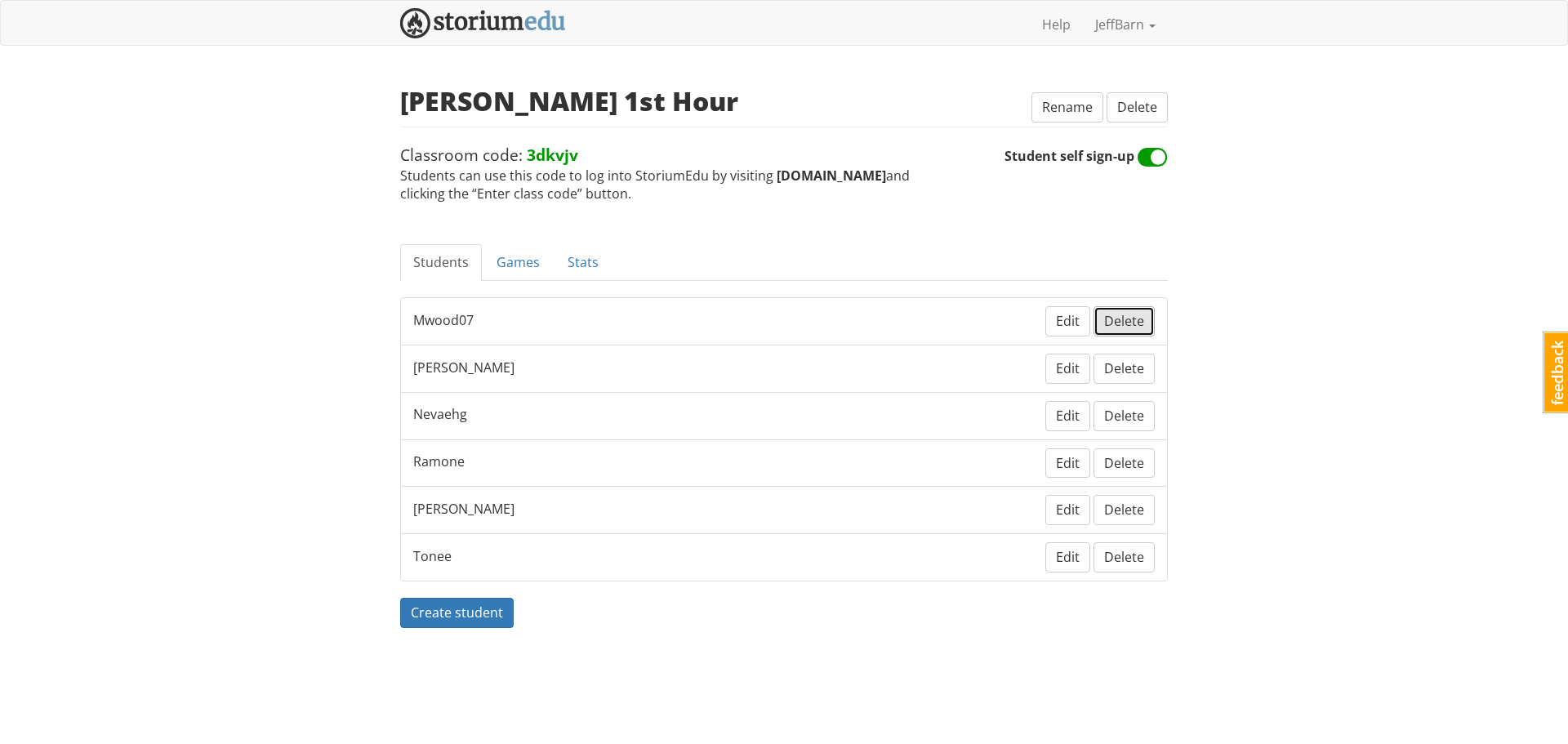
click at [1123, 322] on span "Delete" at bounding box center [1124, 321] width 40 height 18
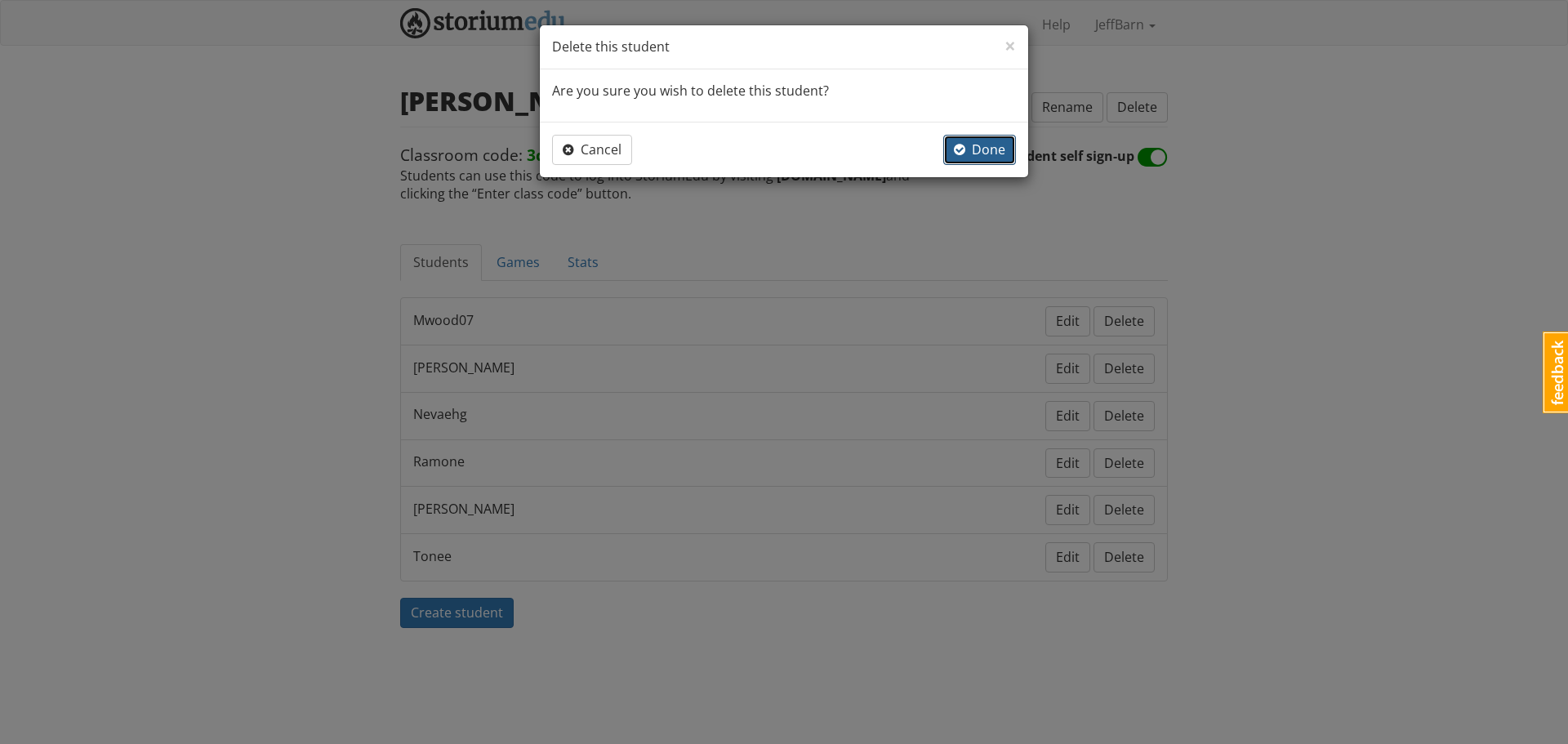
click at [964, 149] on span "button" at bounding box center [959, 149] width 11 height 13
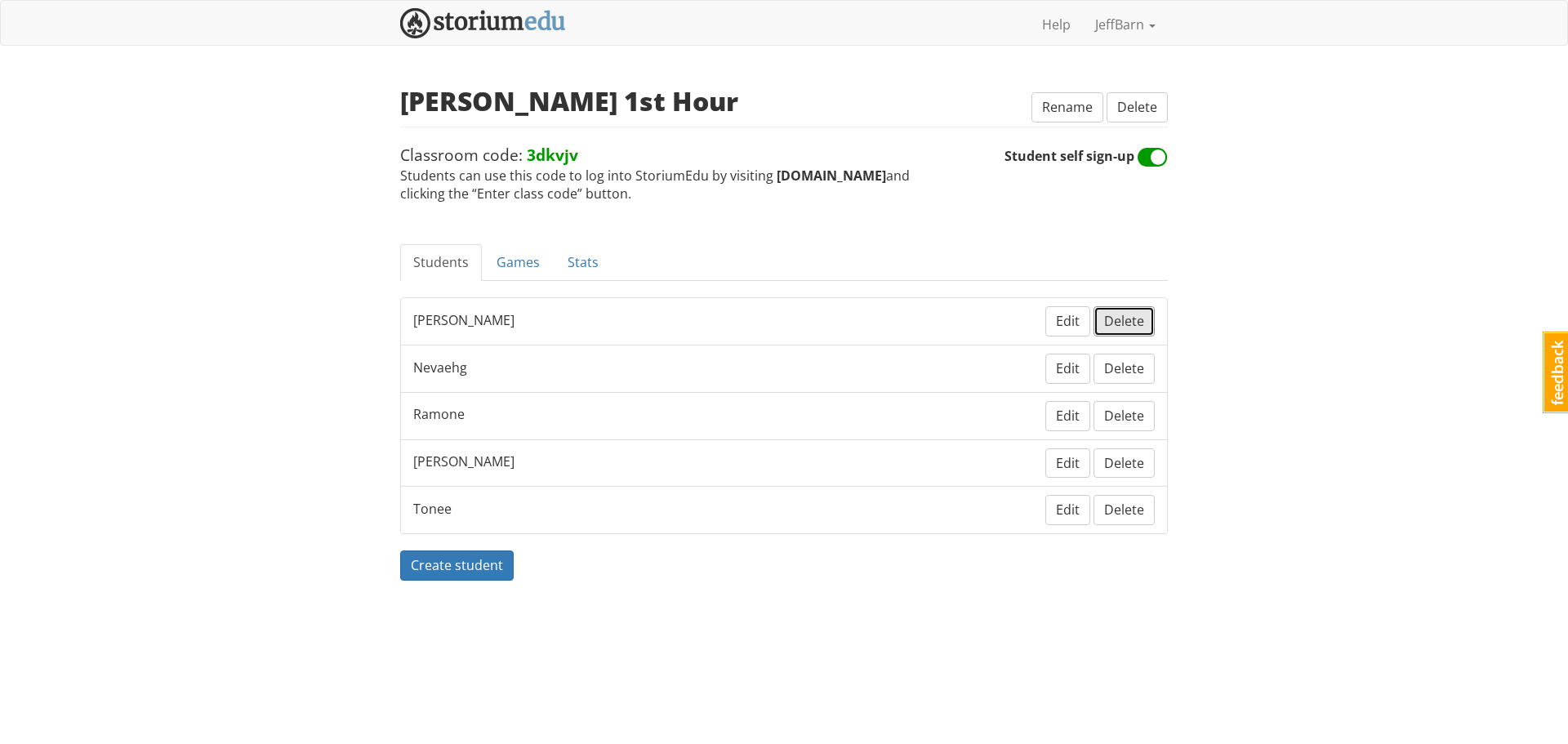
click at [1127, 322] on span "Delete" at bounding box center [1124, 321] width 40 height 18
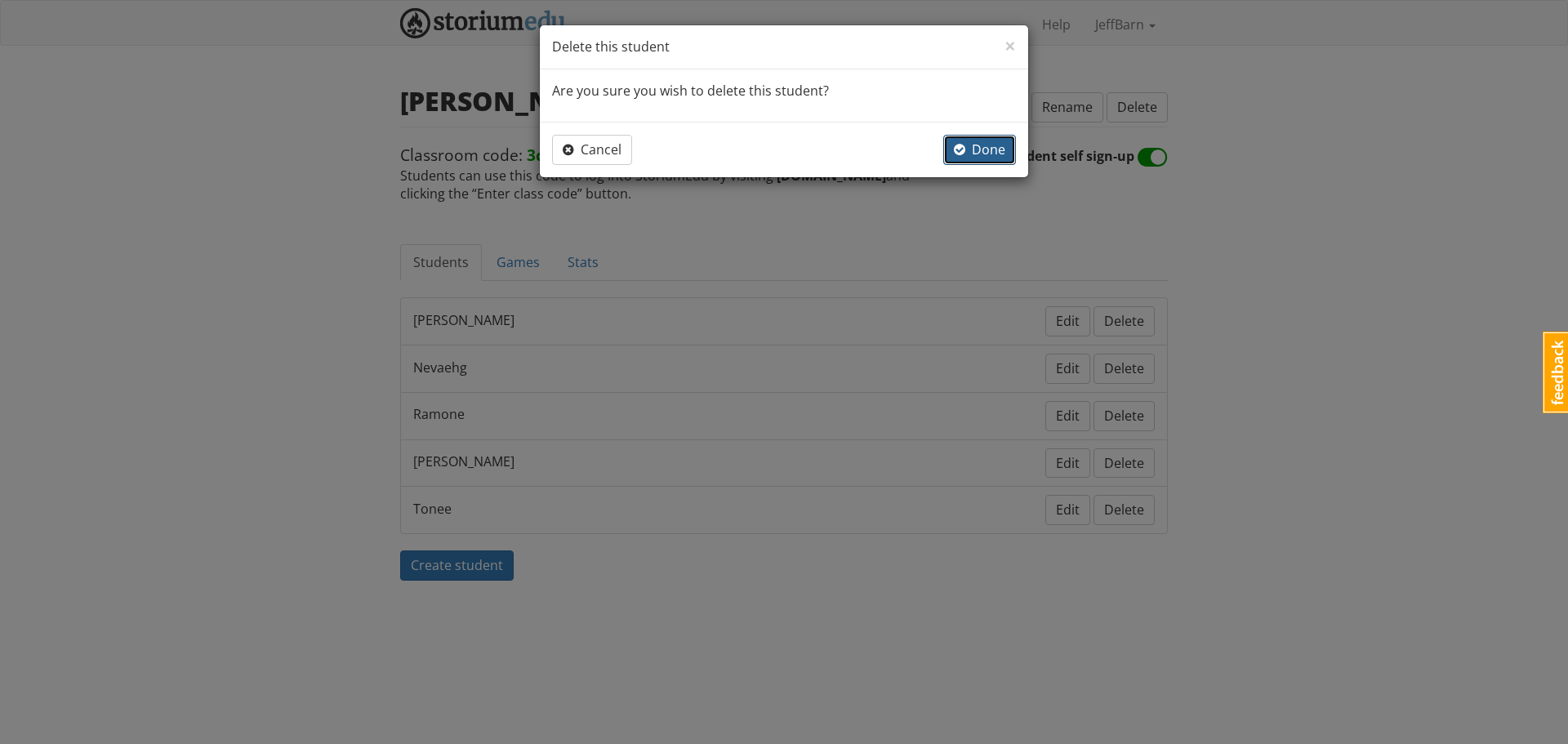
click at [985, 152] on span "Done" at bounding box center [979, 149] width 51 height 18
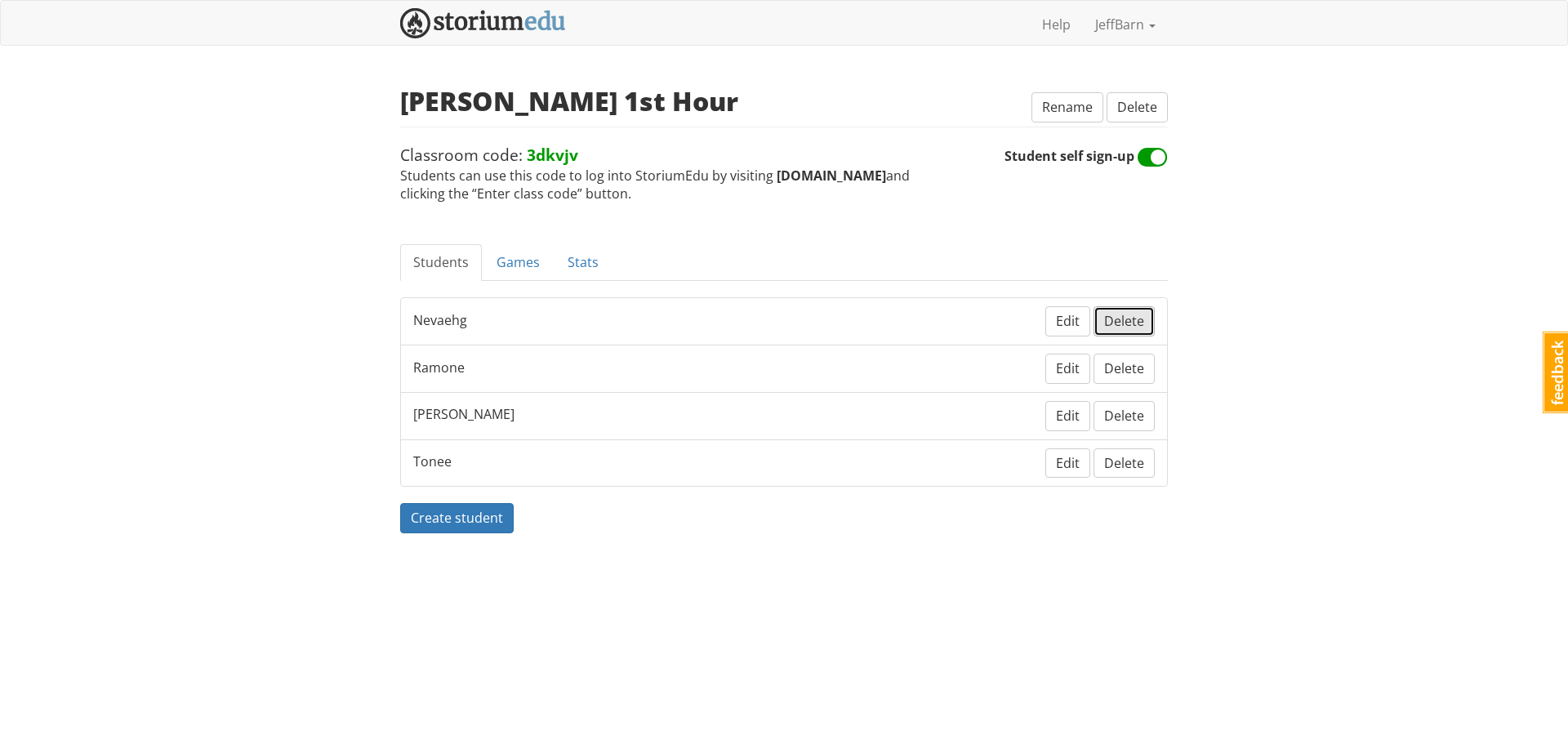
click at [1133, 332] on button "Delete" at bounding box center [1124, 321] width 61 height 30
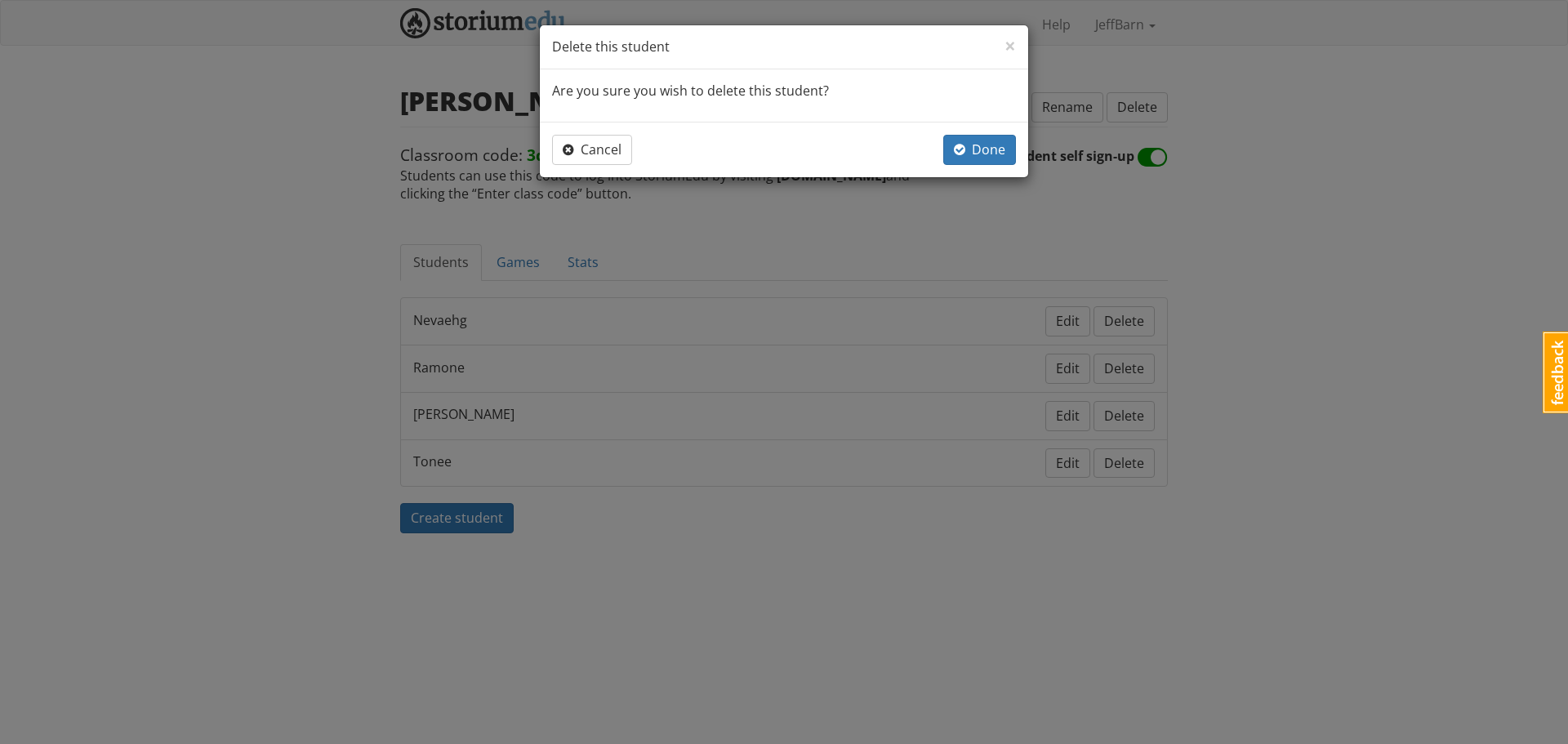
click at [961, 131] on div "Cancel Done" at bounding box center [784, 149] width 488 height 56
click at [965, 149] on span "button" at bounding box center [959, 149] width 11 height 13
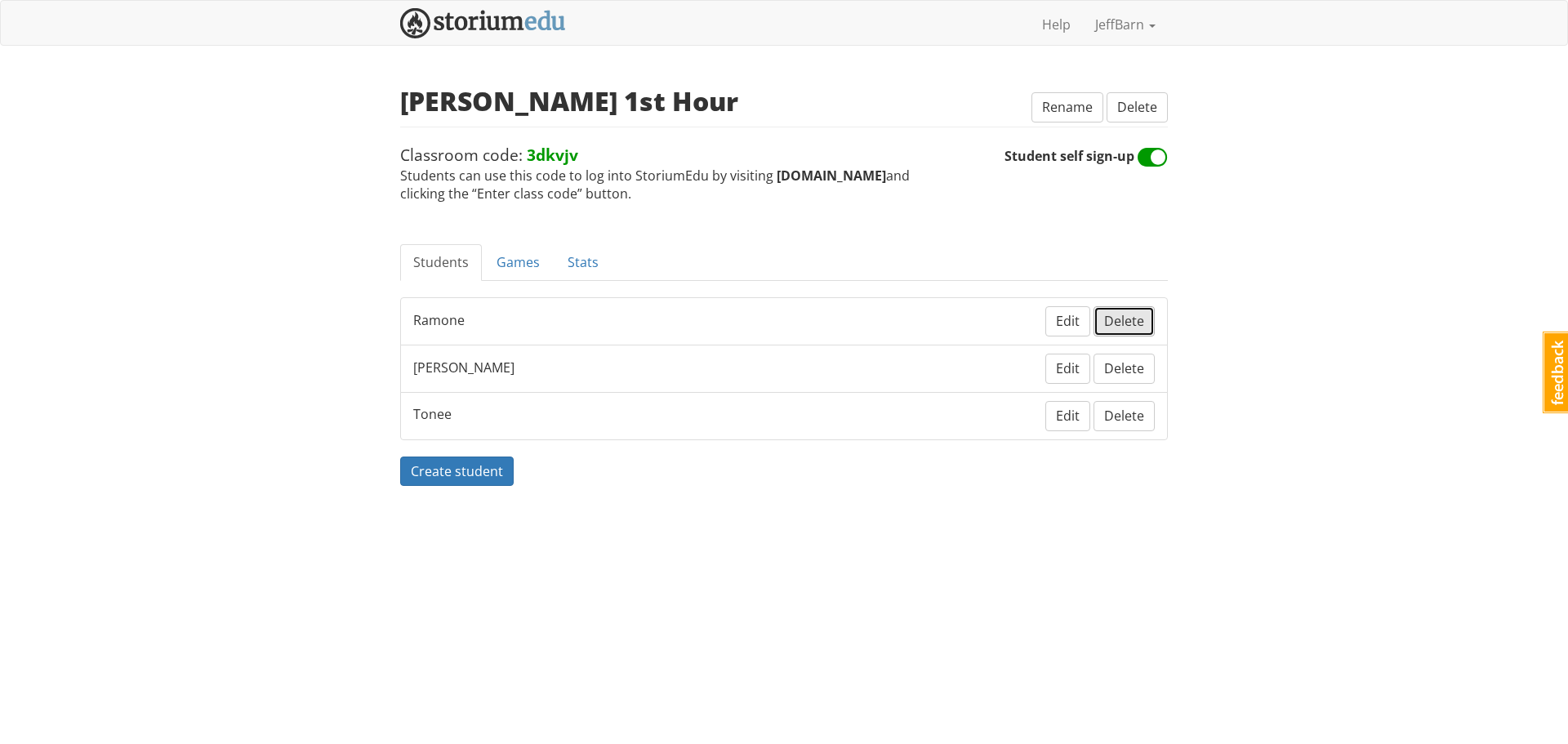
click at [1130, 318] on span "Delete" at bounding box center [1124, 321] width 40 height 18
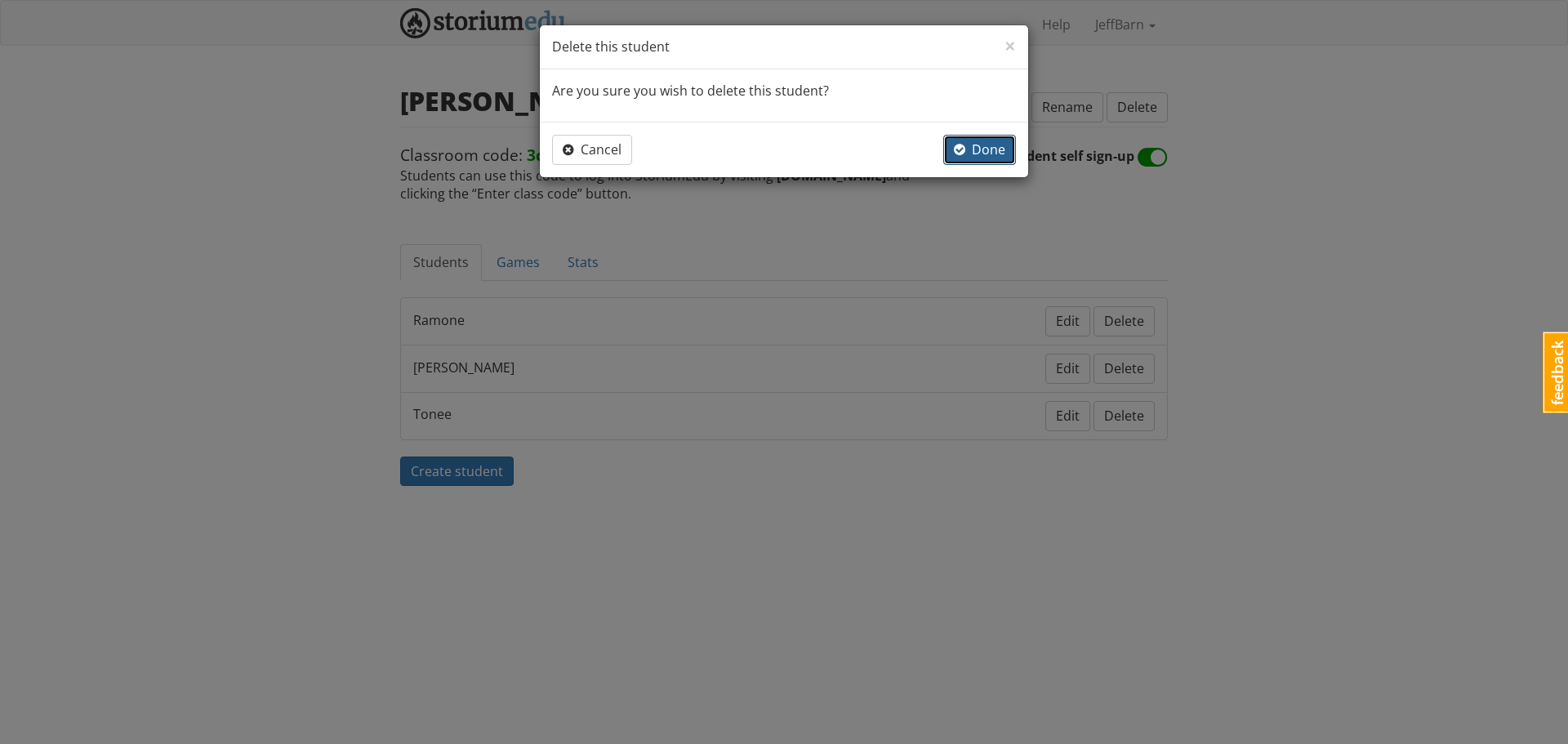
click at [994, 148] on span "Done" at bounding box center [979, 149] width 51 height 18
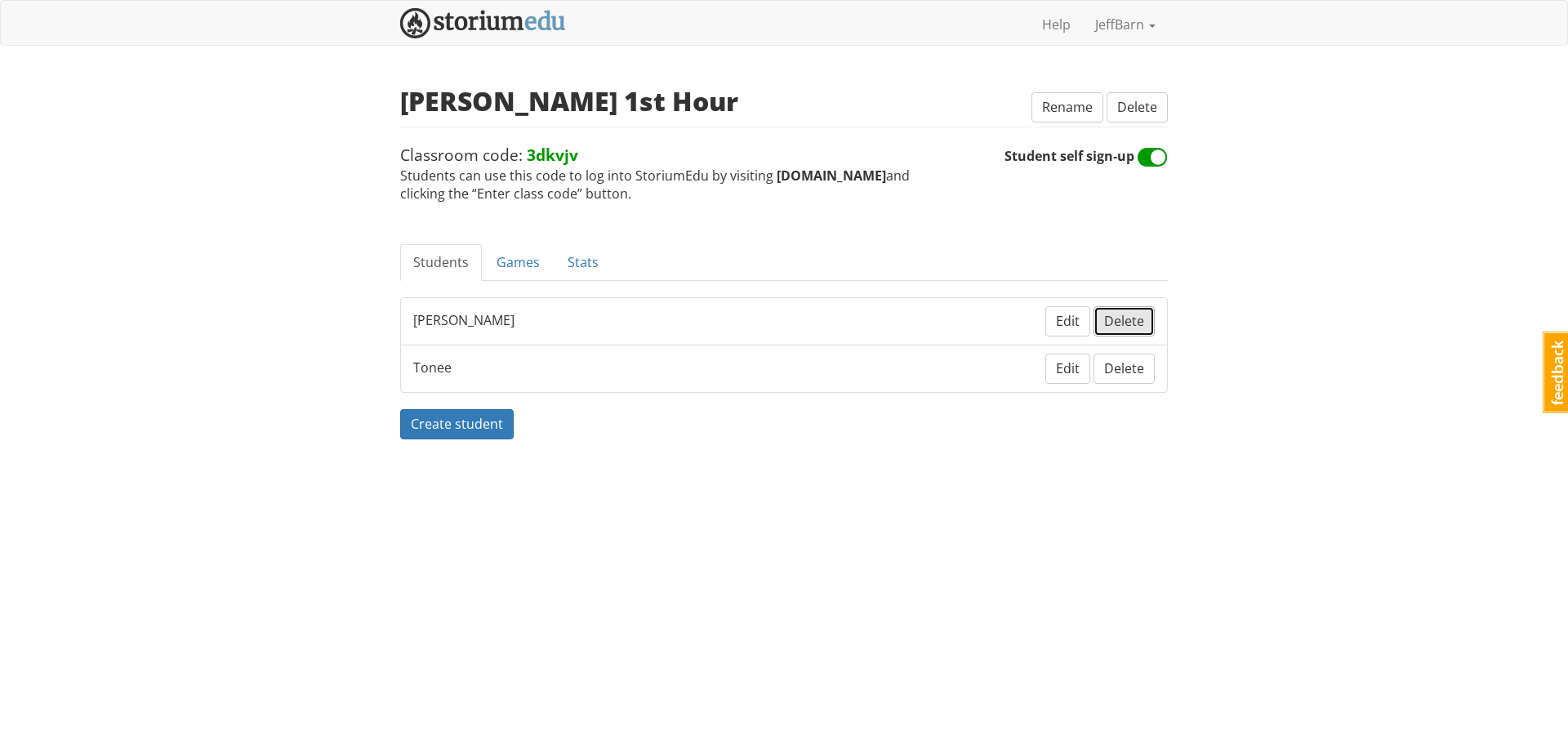
click at [1128, 321] on span "Delete" at bounding box center [1124, 321] width 40 height 18
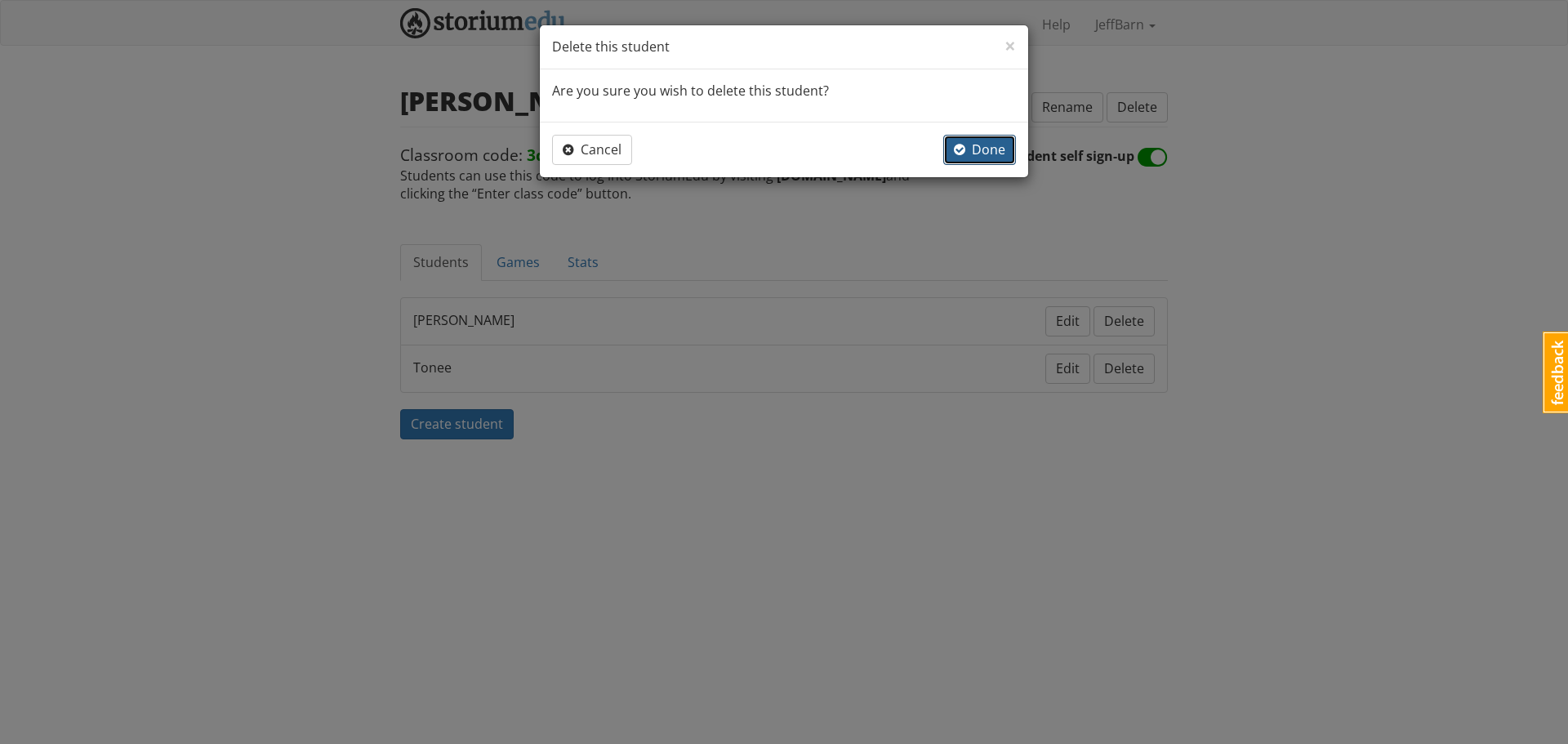
click at [985, 155] on span "Done" at bounding box center [979, 149] width 51 height 18
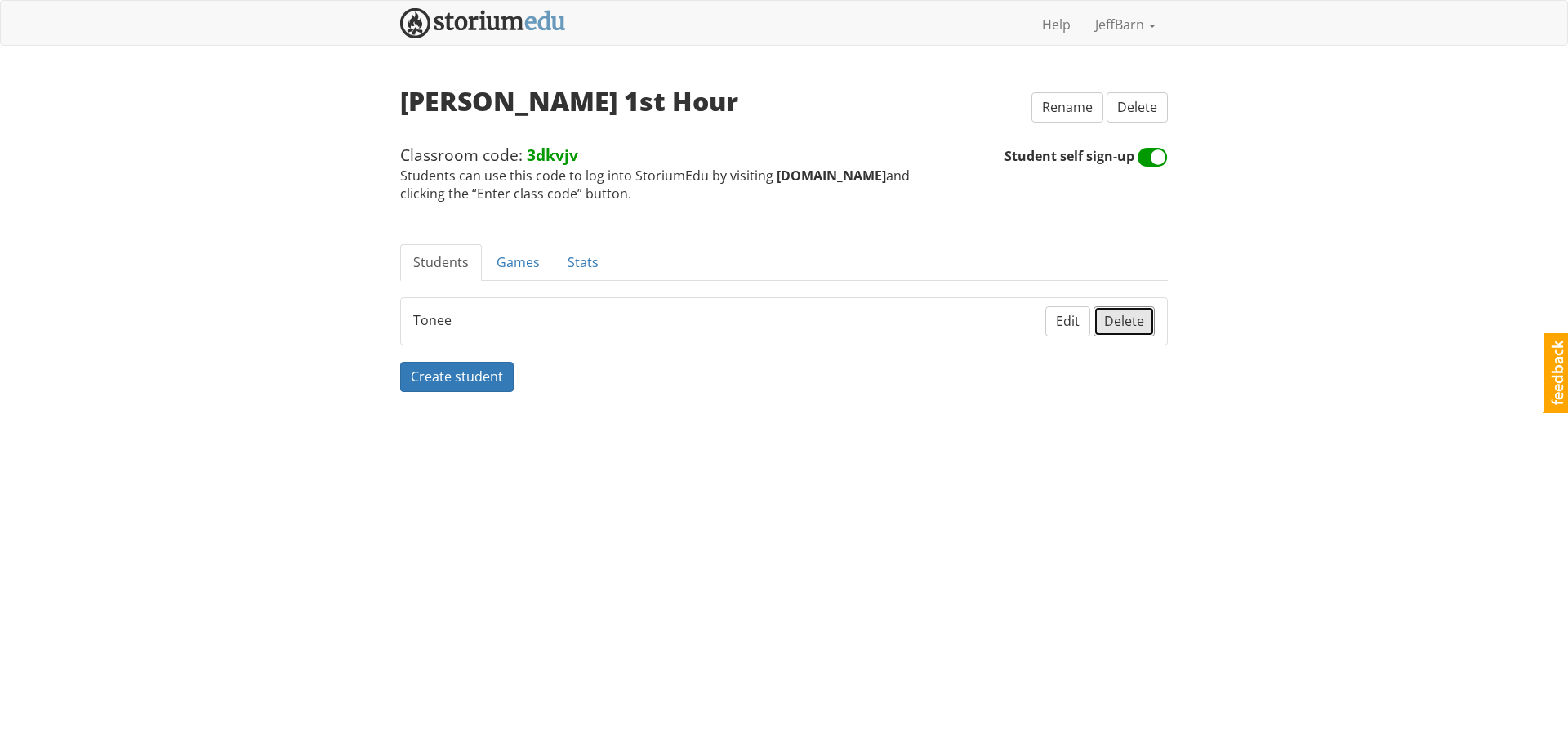
click at [1132, 322] on span "Delete" at bounding box center [1124, 321] width 40 height 18
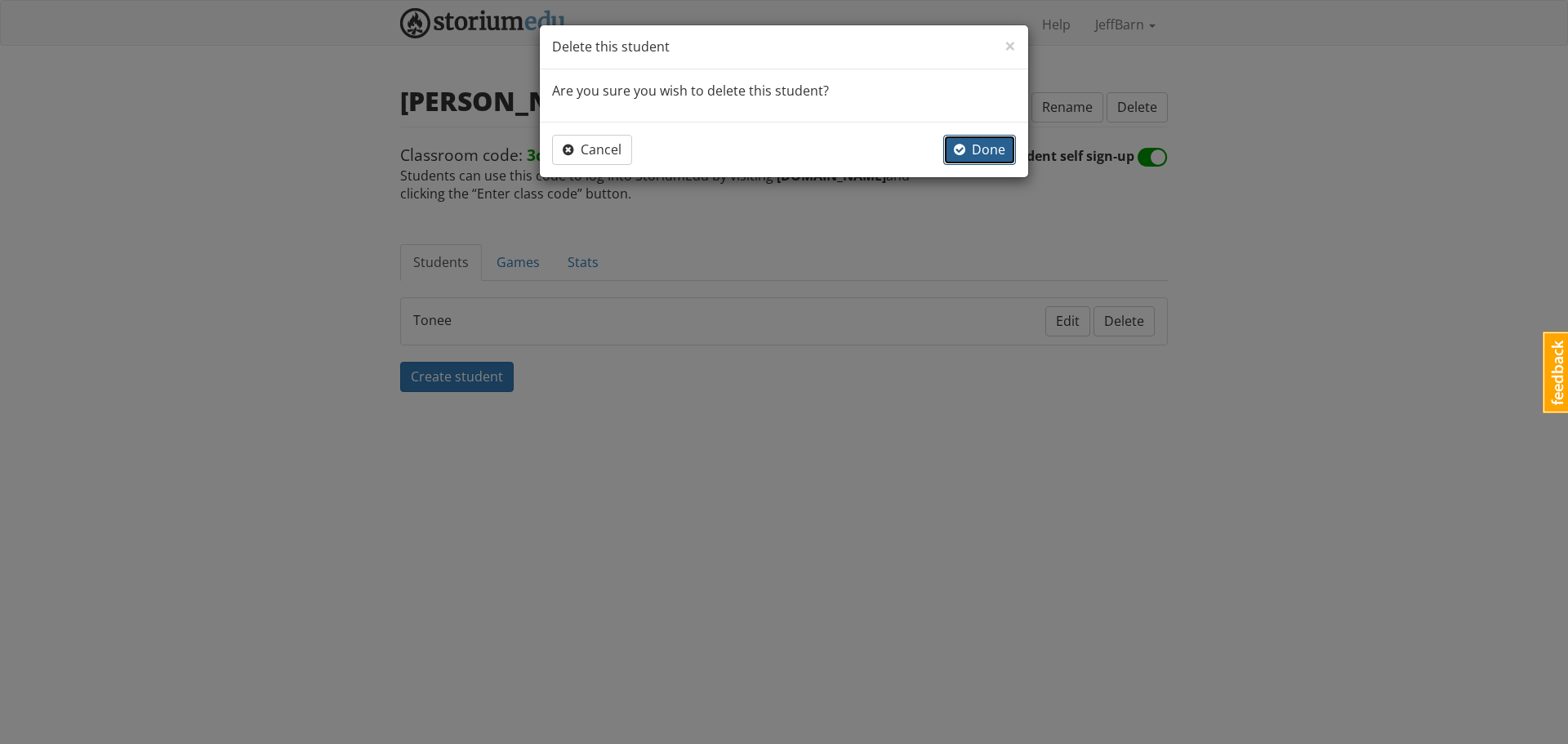
click at [980, 155] on span "Done" at bounding box center [979, 149] width 51 height 18
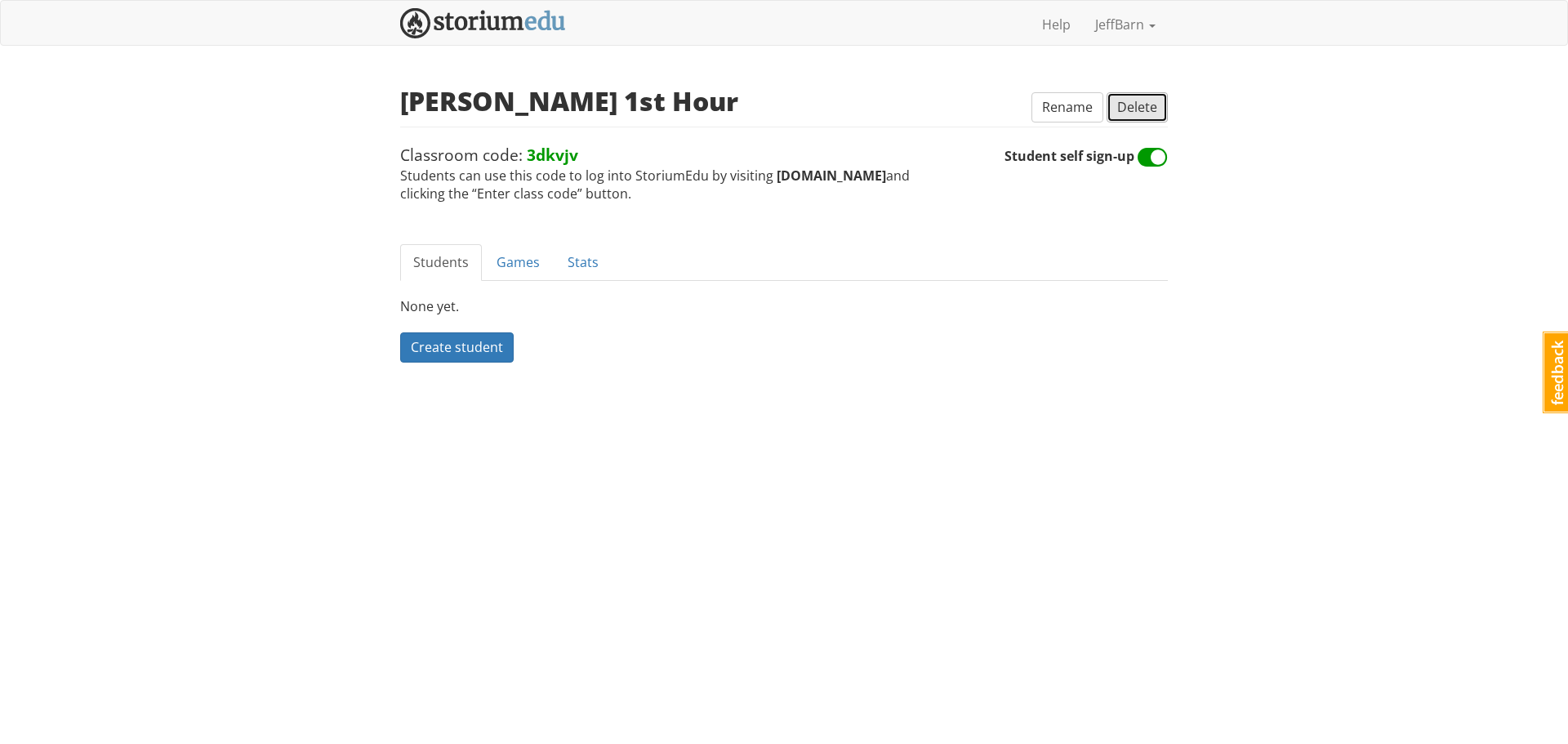
click at [1137, 108] on span "Delete" at bounding box center [1137, 107] width 40 height 18
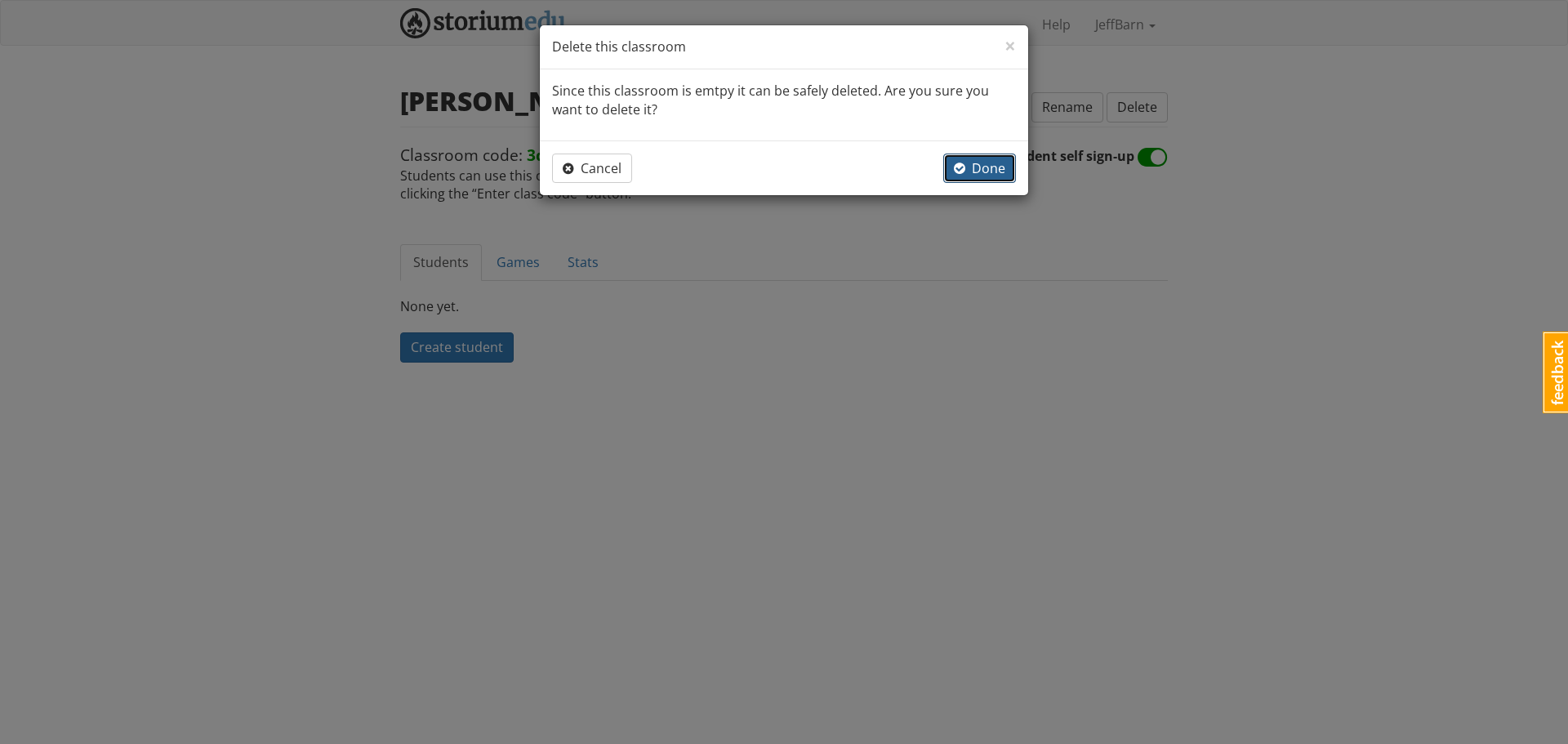
drag, startPoint x: 993, startPoint y: 170, endPoint x: 983, endPoint y: 167, distance: 10.4
click at [992, 170] on span "Done" at bounding box center [979, 168] width 51 height 18
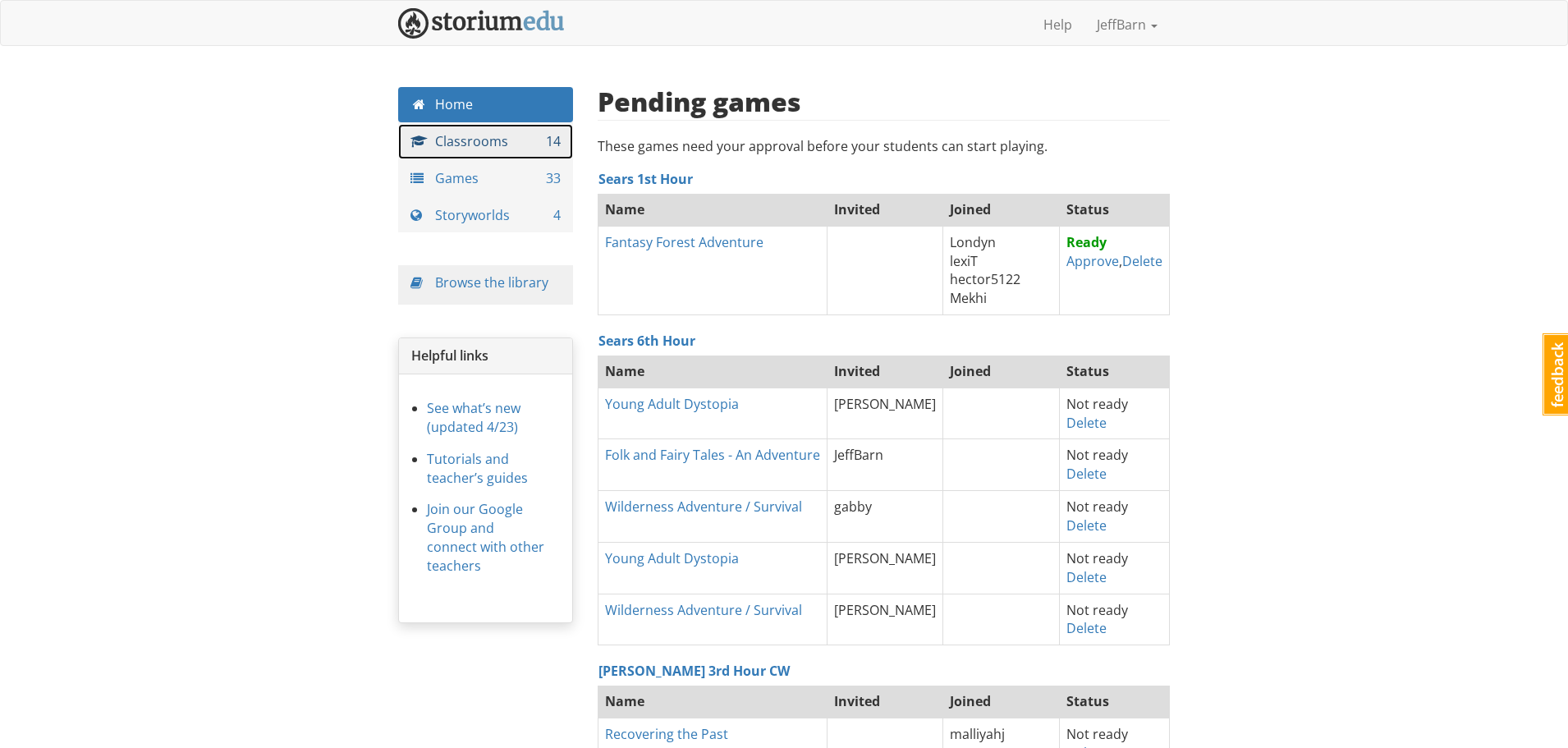
click at [456, 154] on link "Classrooms 14" at bounding box center [486, 142] width 175 height 35
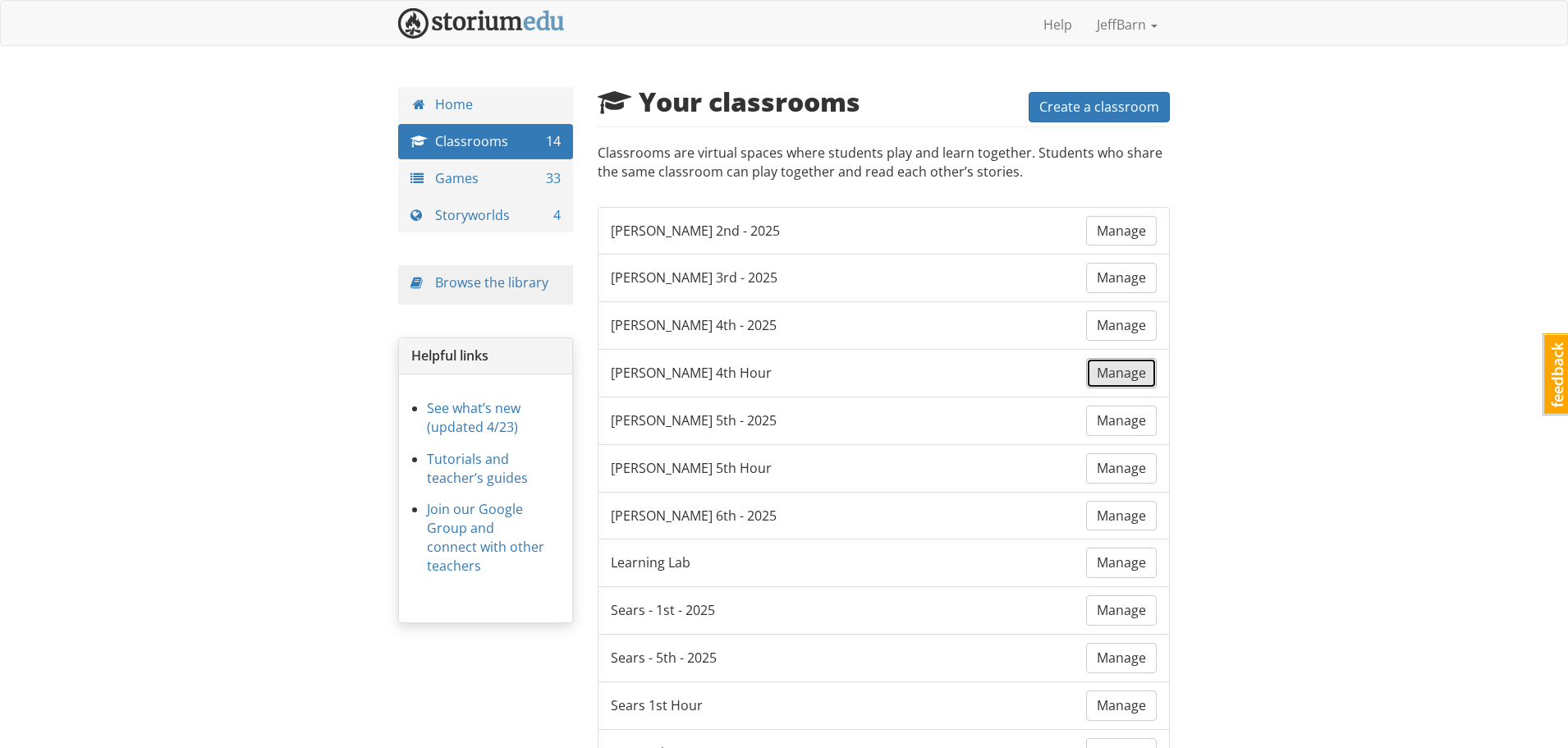
click at [1134, 381] on span "Manage" at bounding box center [1122, 372] width 49 height 18
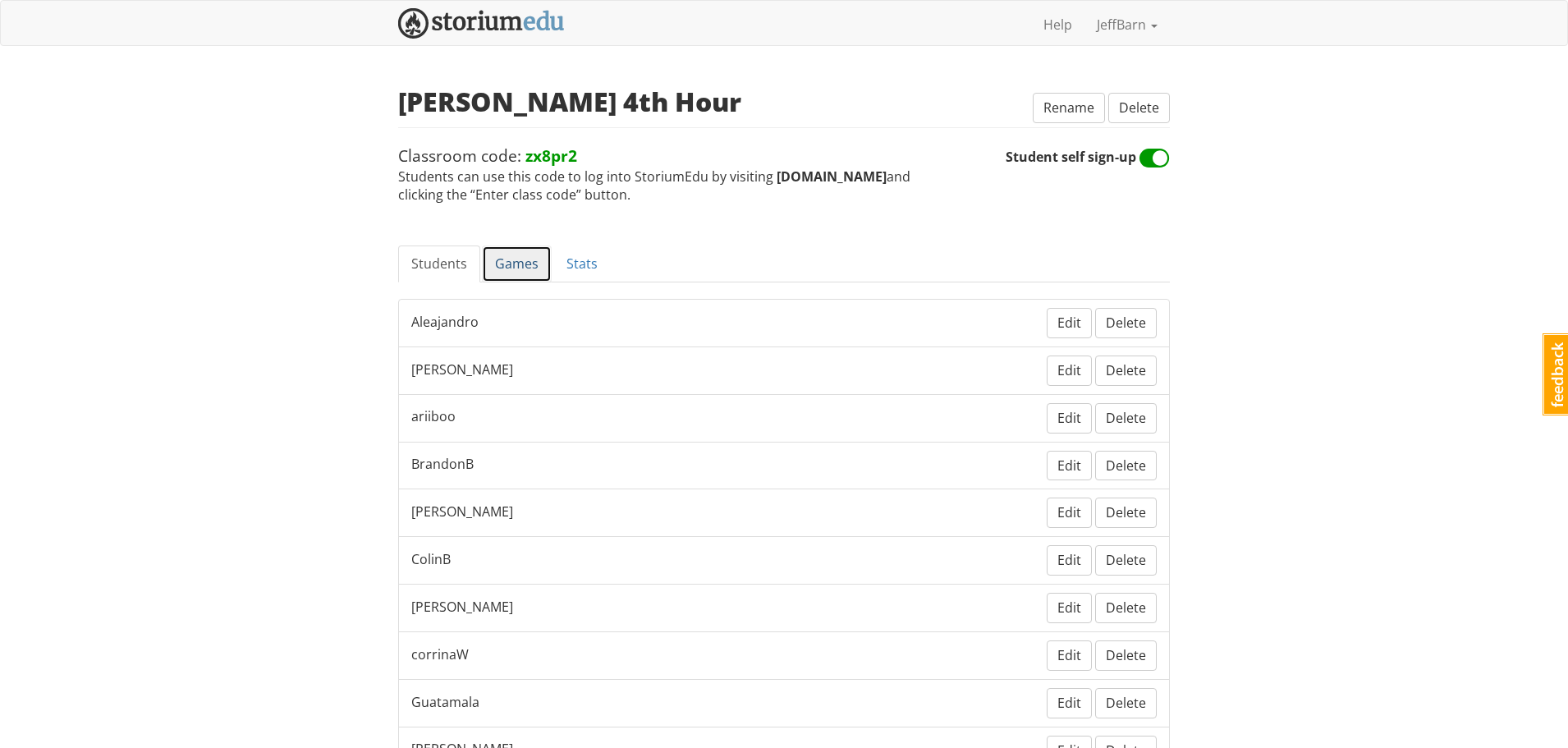
click at [525, 263] on link "Games" at bounding box center [517, 264] width 70 height 37
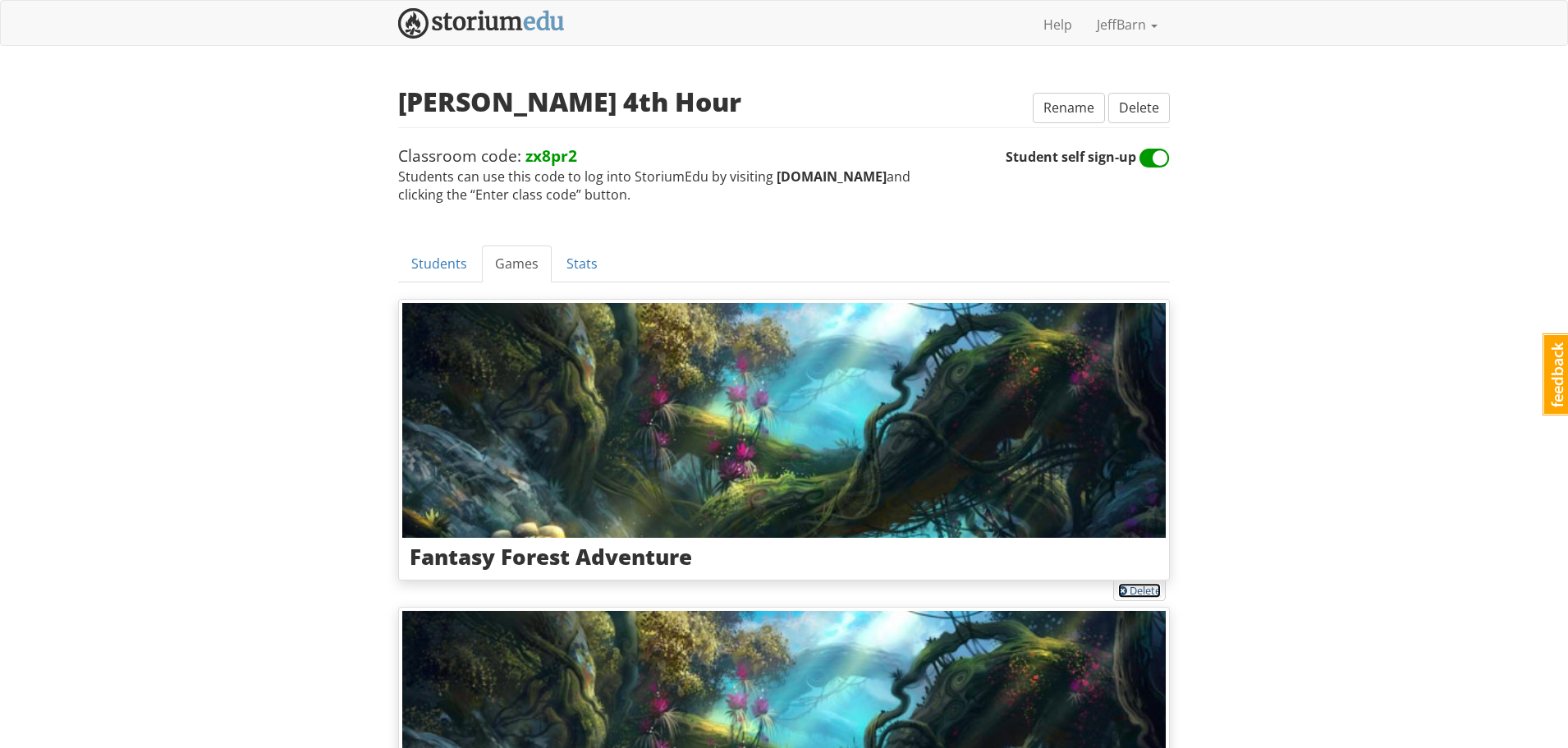
click at [1138, 597] on link "Delete" at bounding box center [1139, 590] width 43 height 15
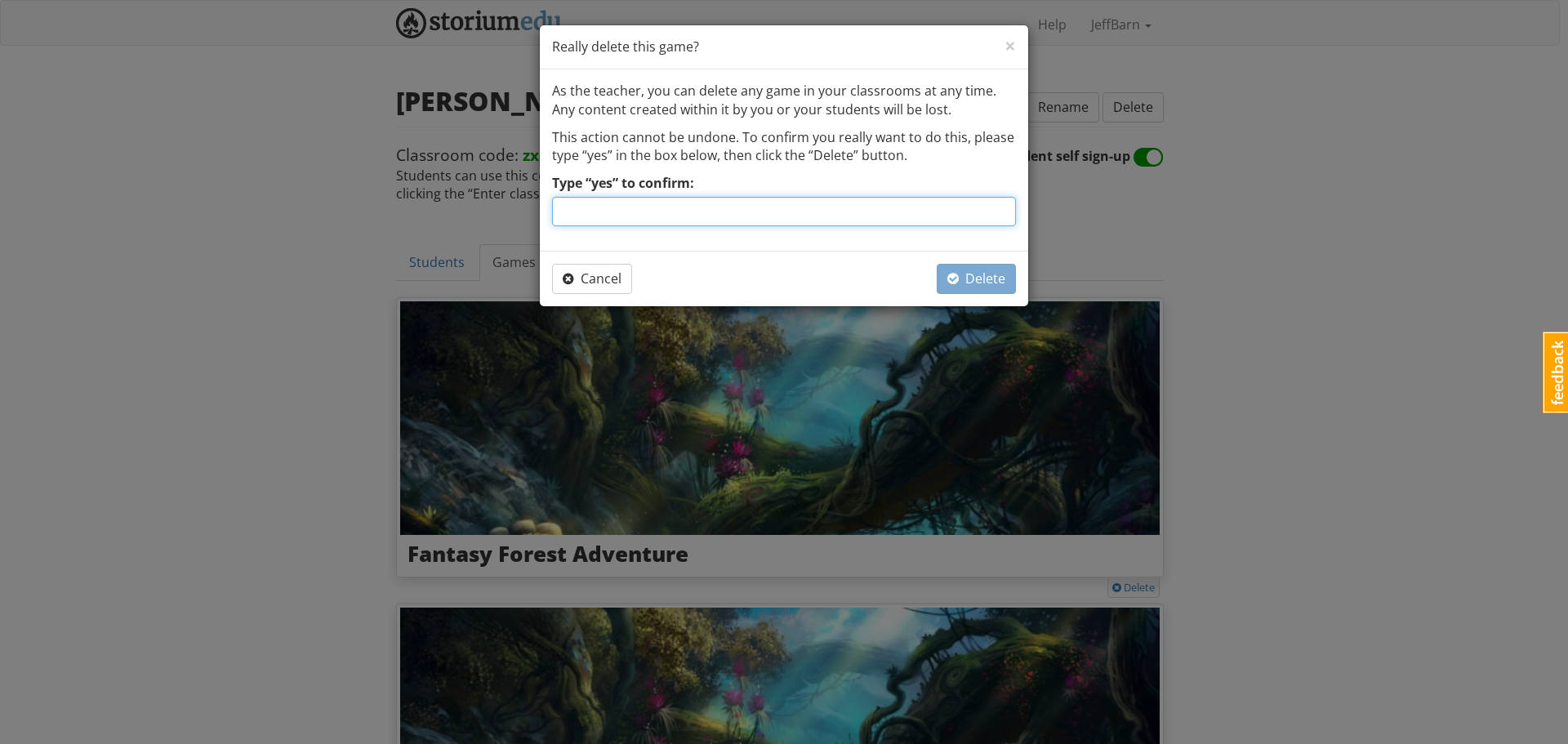
click at [910, 215] on input "Type “yes” to confirm:" at bounding box center [784, 212] width 464 height 30
type input "yes"
click at [989, 282] on span "Delete" at bounding box center [976, 278] width 58 height 18
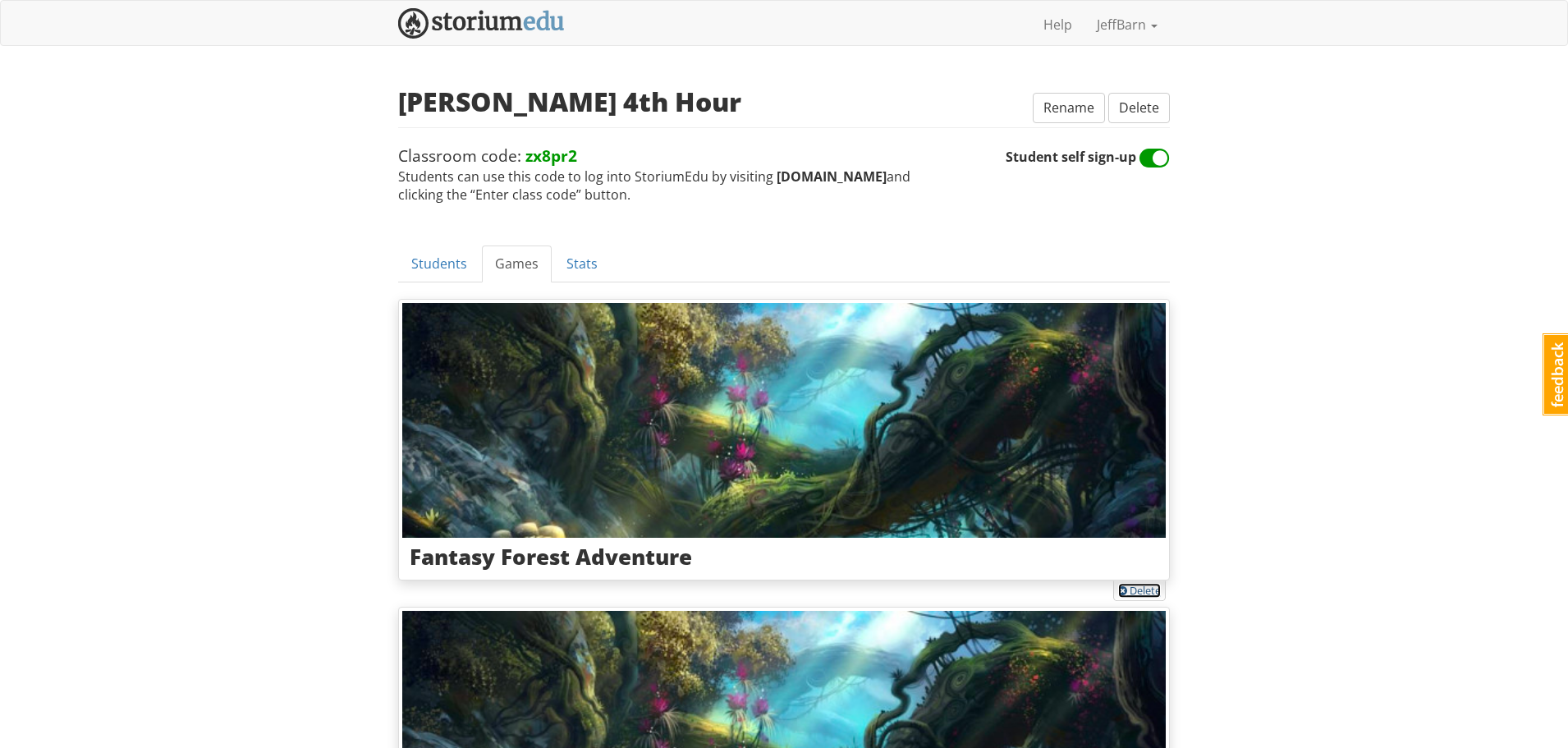
click at [1137, 592] on link "Delete" at bounding box center [1139, 590] width 43 height 15
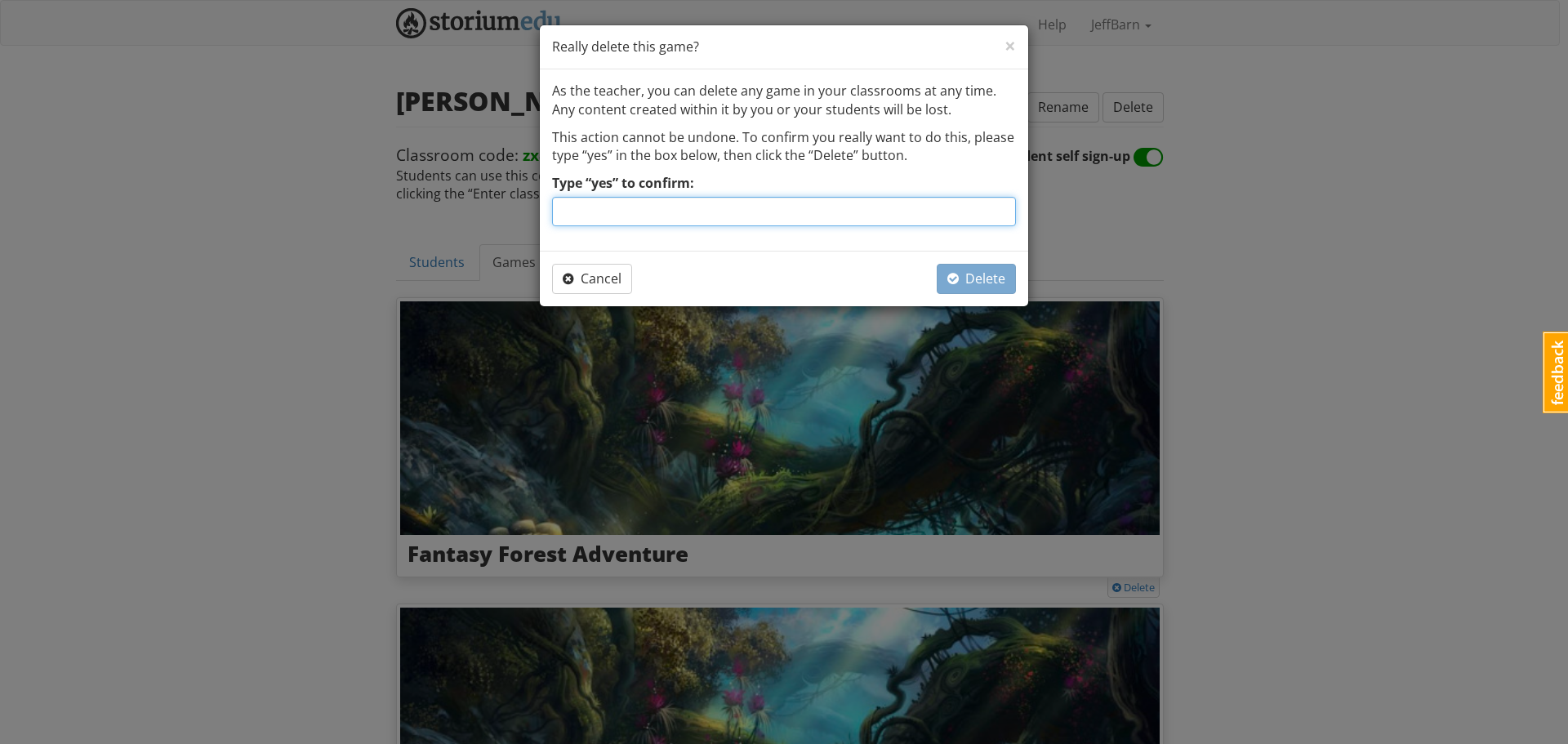
click at [851, 220] on input "Type “yes” to confirm:" at bounding box center [784, 212] width 464 height 30
type input "yes"
click at [989, 290] on button "Delete" at bounding box center [976, 279] width 79 height 30
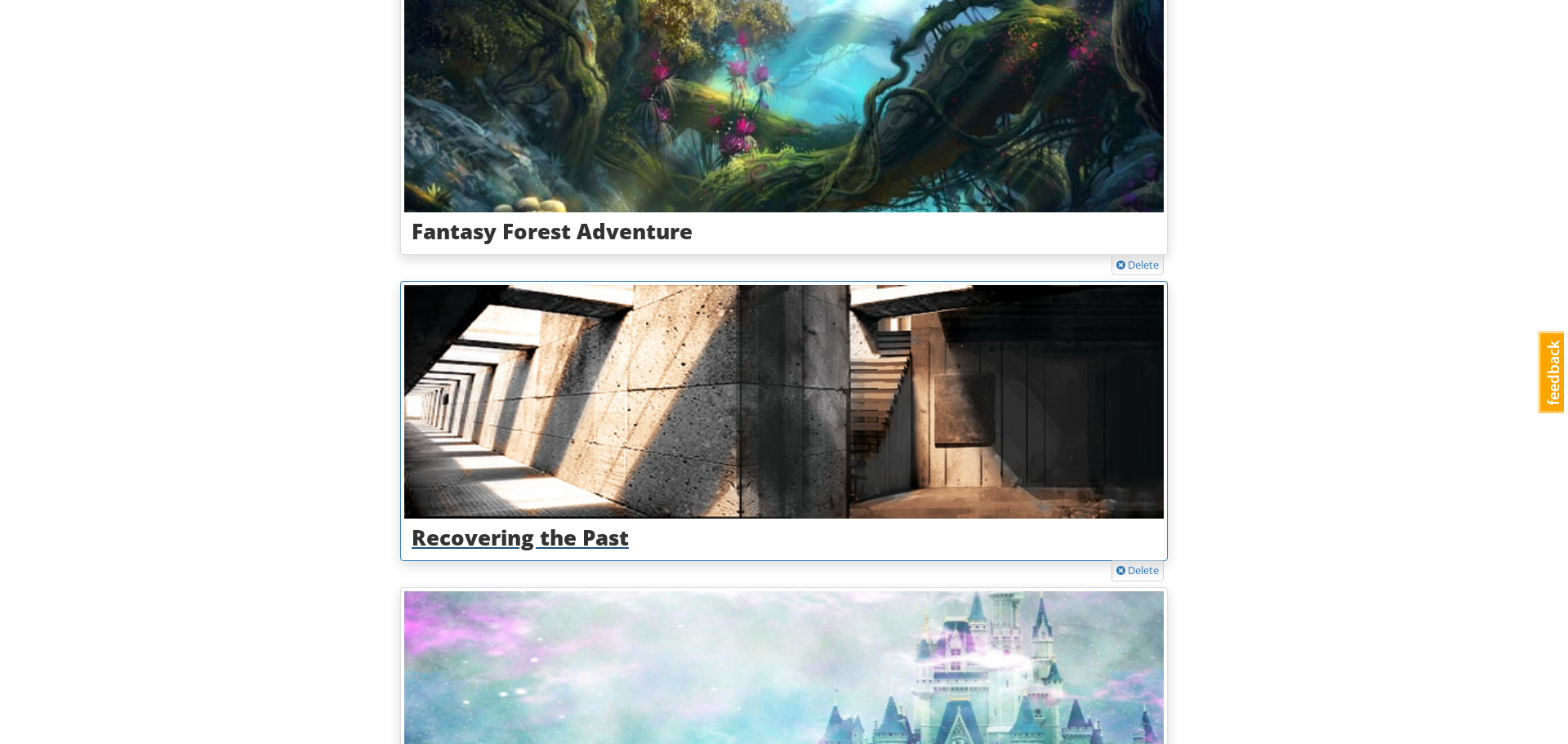
scroll to position [327, 0]
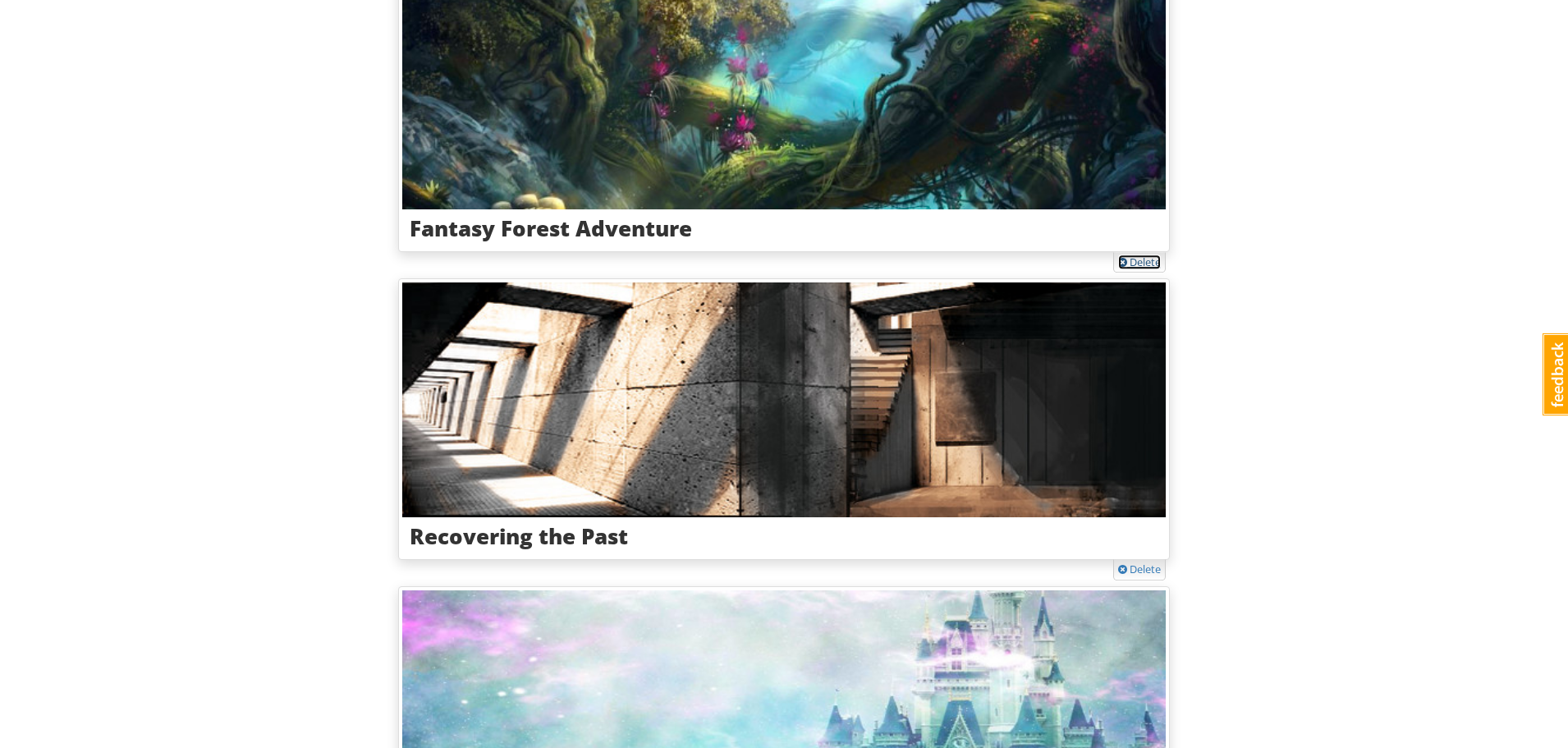
click at [1130, 264] on link "Delete" at bounding box center [1139, 261] width 43 height 15
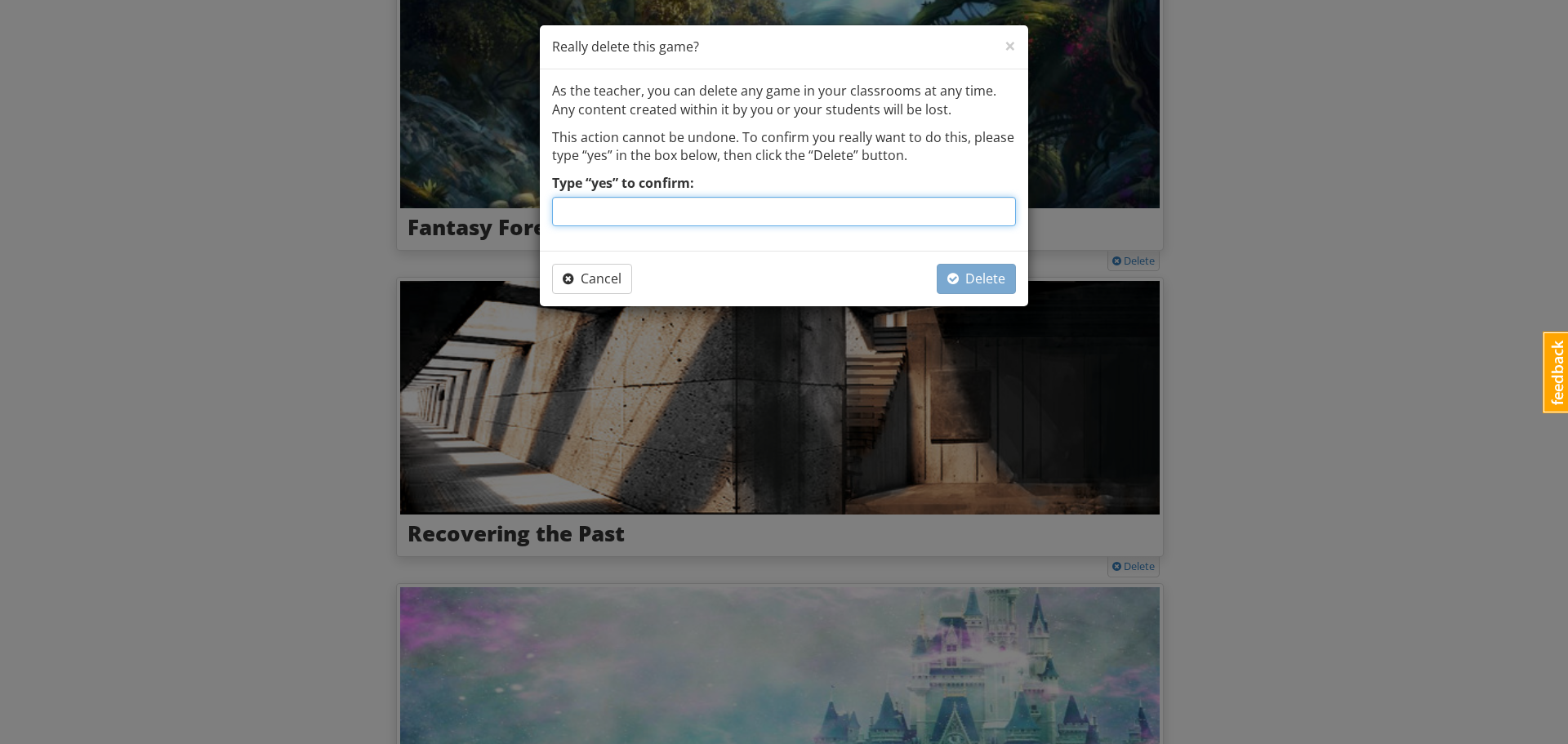
click at [630, 216] on input "Type “yes” to confirm:" at bounding box center [784, 212] width 464 height 30
type input "yes"
click at [1005, 291] on button "Delete" at bounding box center [976, 279] width 79 height 30
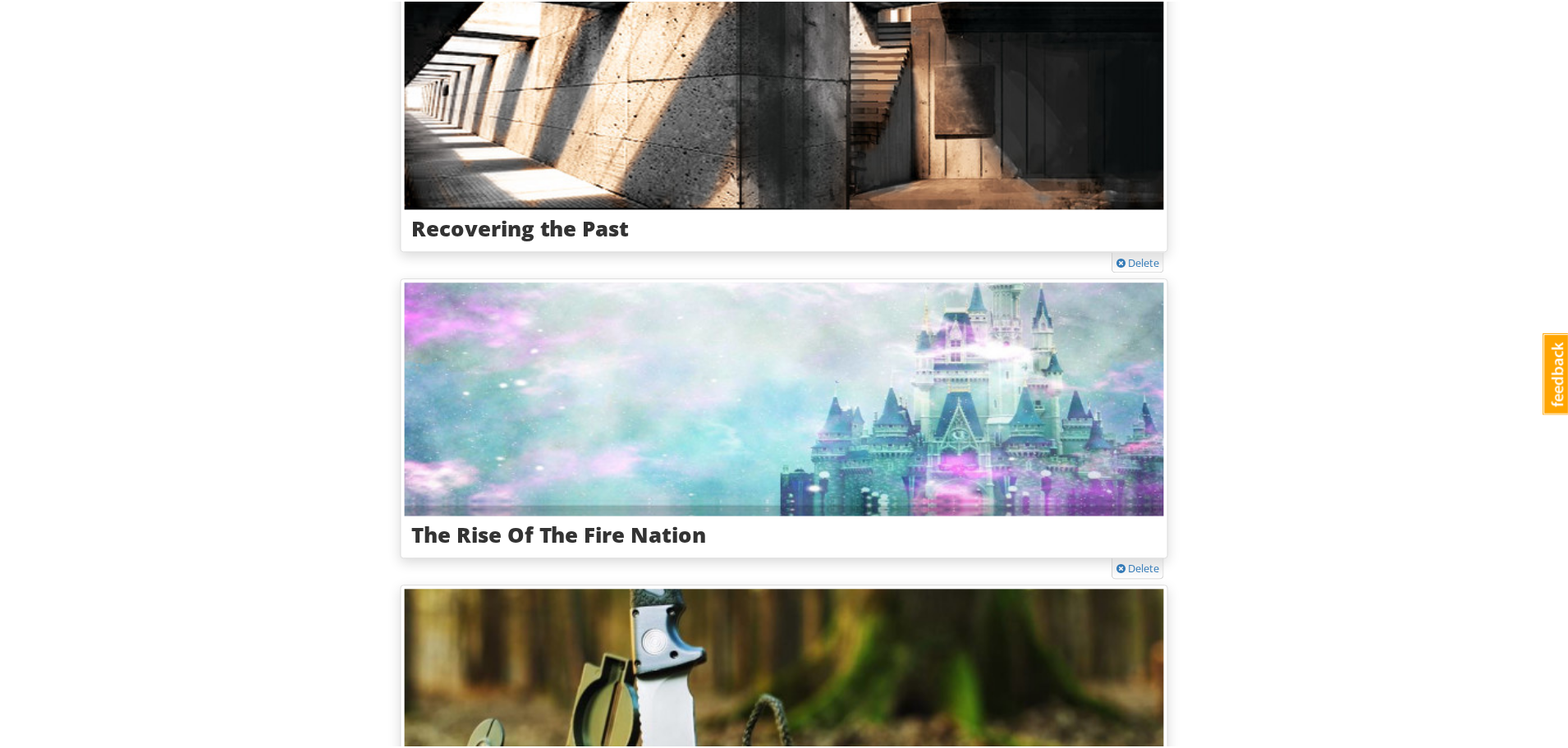
scroll to position [20, 0]
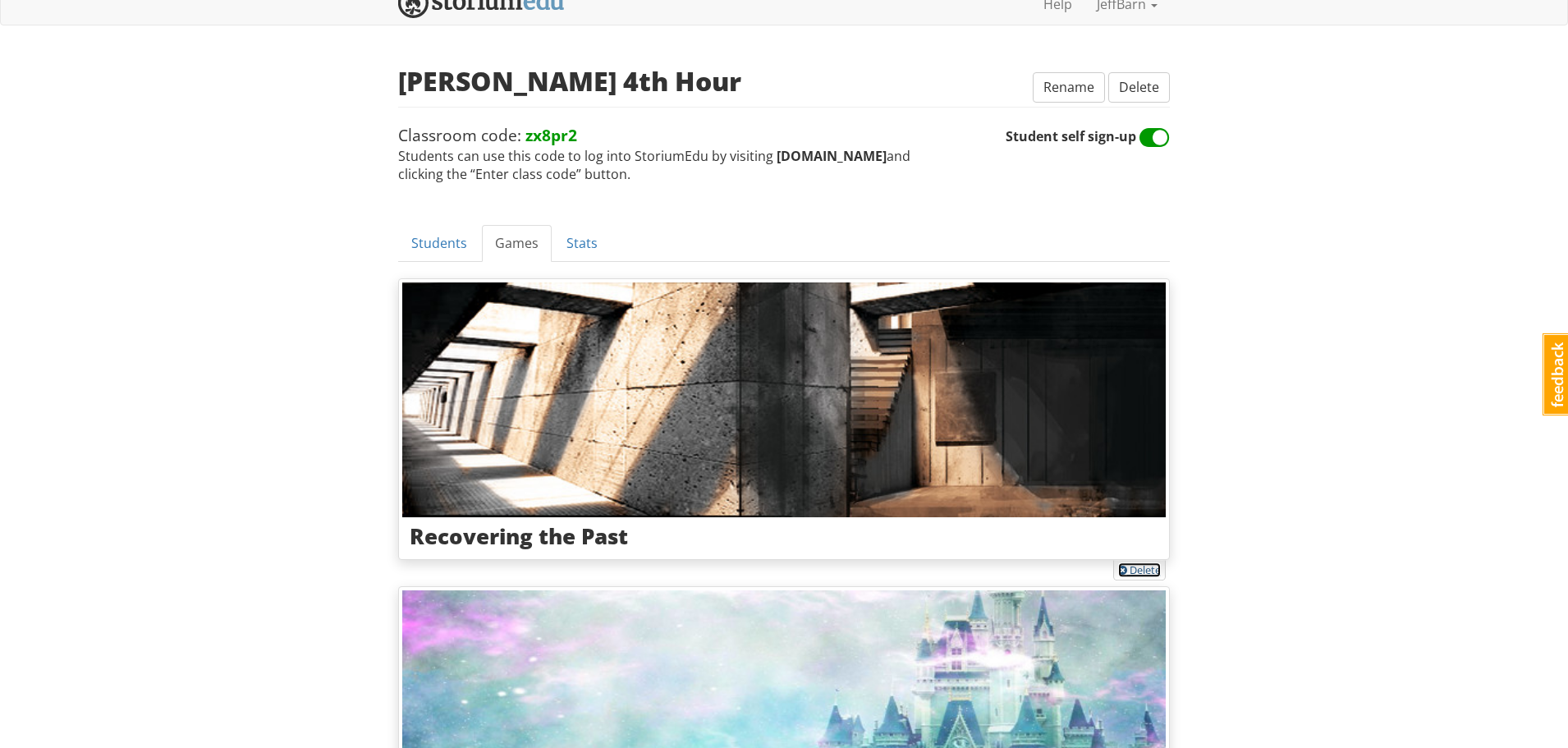
click at [1139, 564] on link "Delete" at bounding box center [1139, 570] width 43 height 15
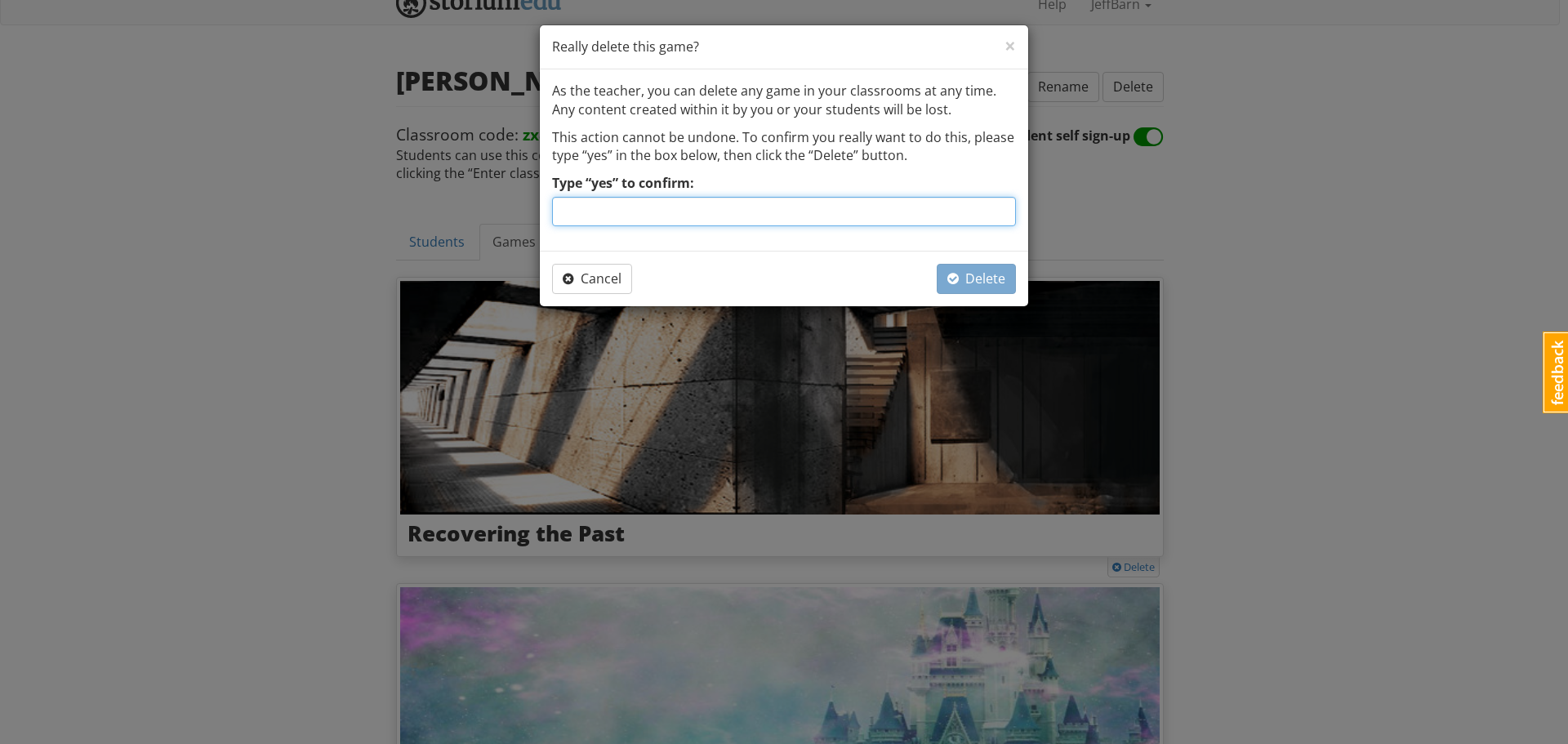
click at [671, 211] on input "Type “yes” to confirm:" at bounding box center [784, 212] width 464 height 30
type input "yes"
click at [968, 280] on span "Delete" at bounding box center [976, 278] width 58 height 18
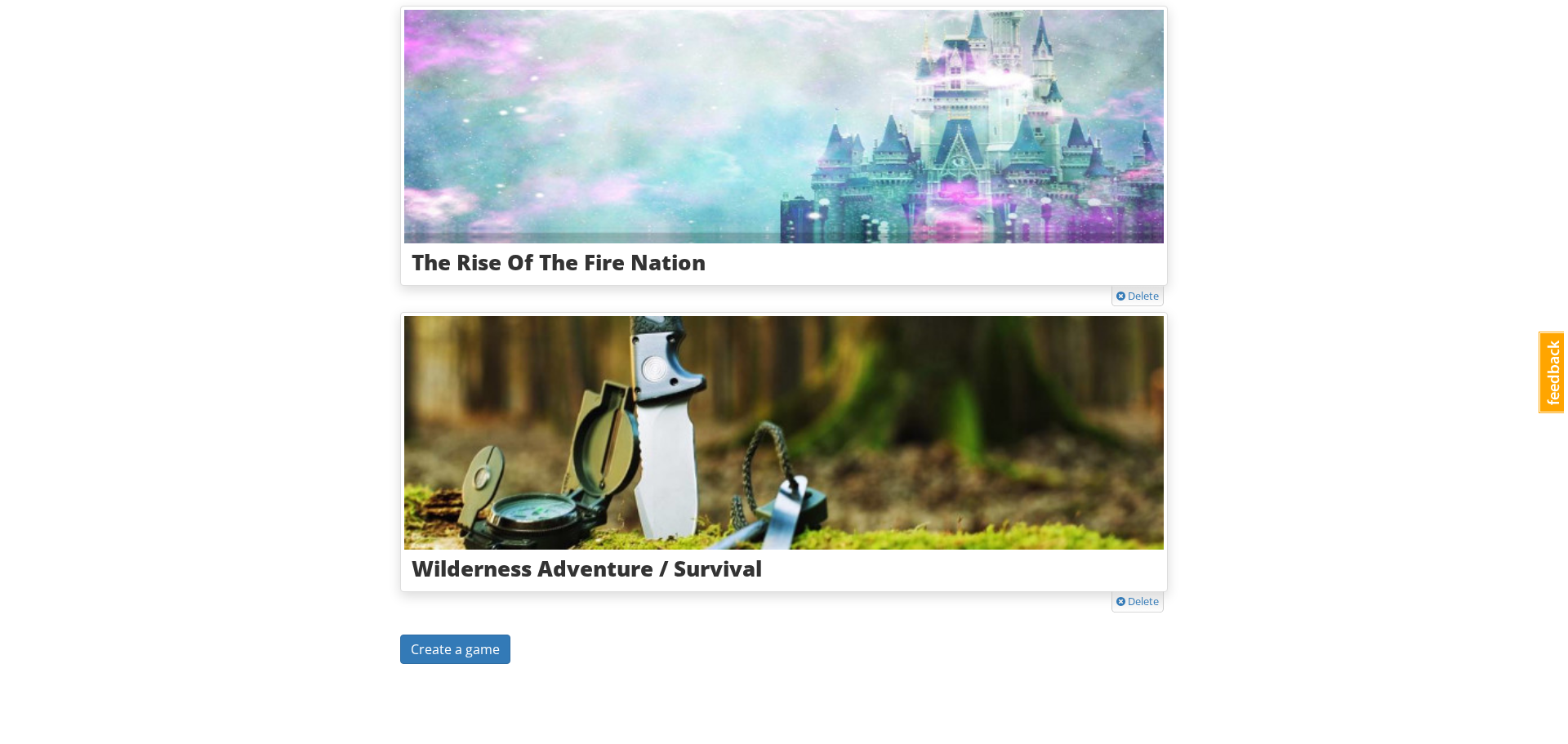
scroll to position [293, 0]
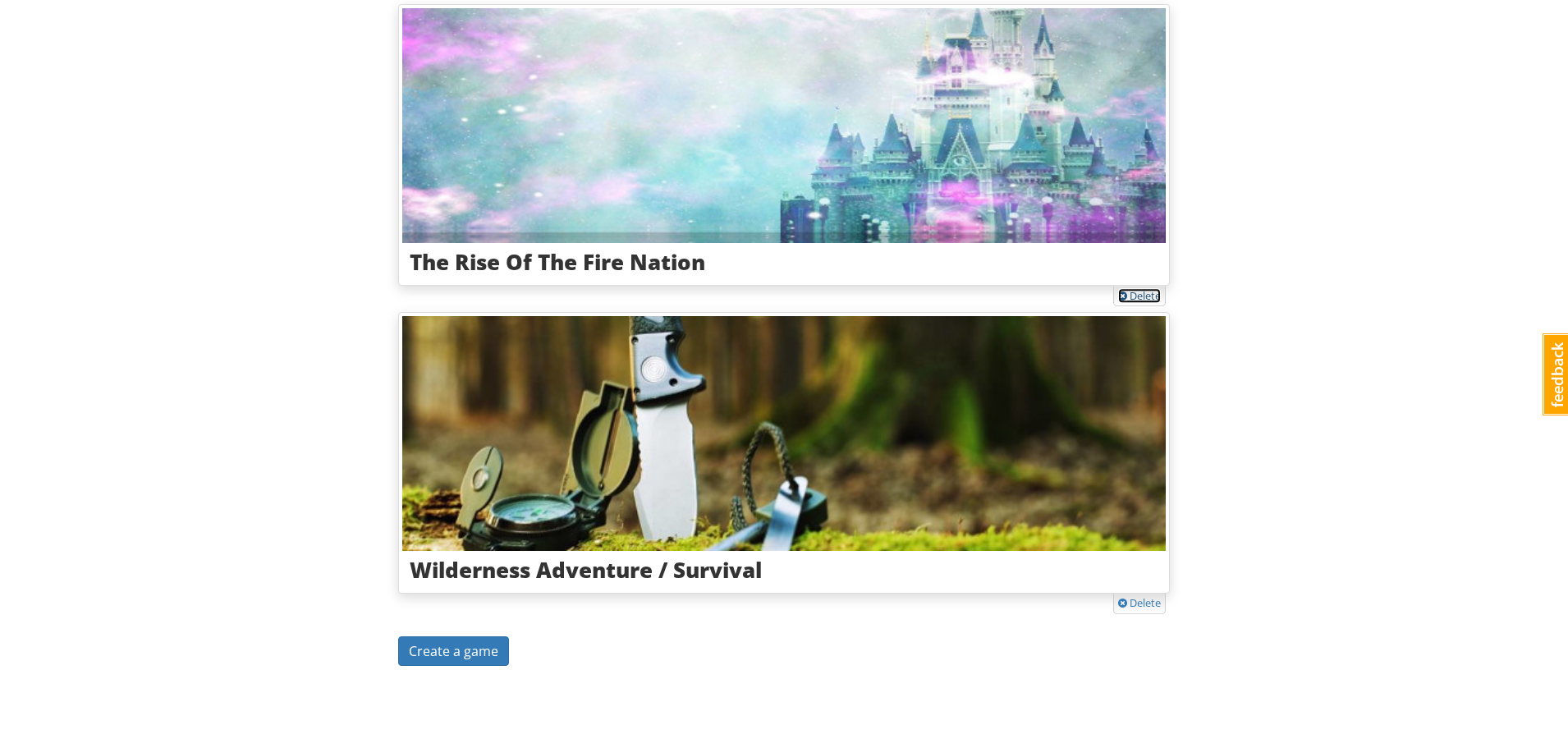
click at [1144, 294] on link "Delete" at bounding box center [1139, 295] width 43 height 15
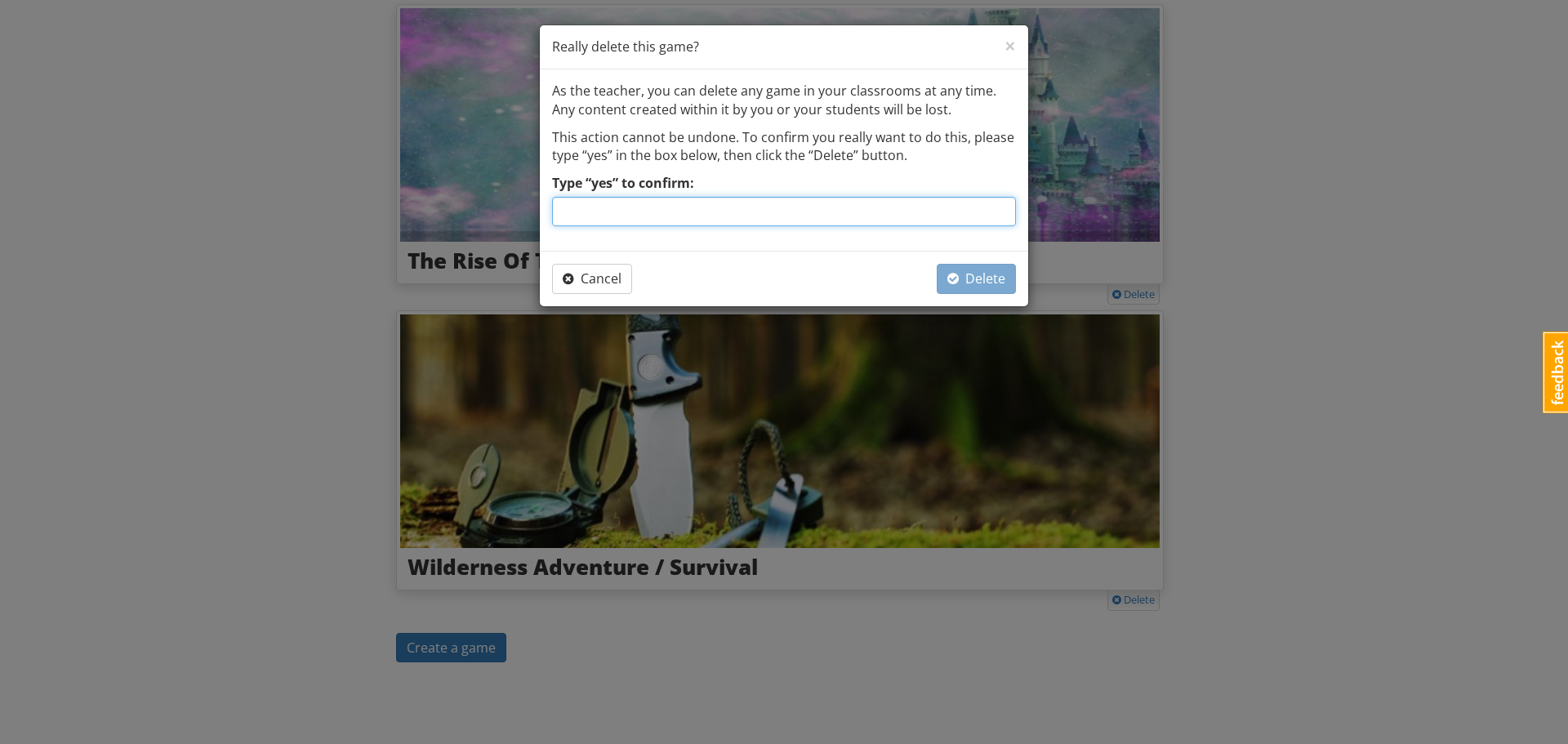
click at [663, 203] on input "Type “yes” to confirm:" at bounding box center [784, 212] width 464 height 30
type input "yes"
click at [967, 277] on span "Delete" at bounding box center [976, 278] width 58 height 18
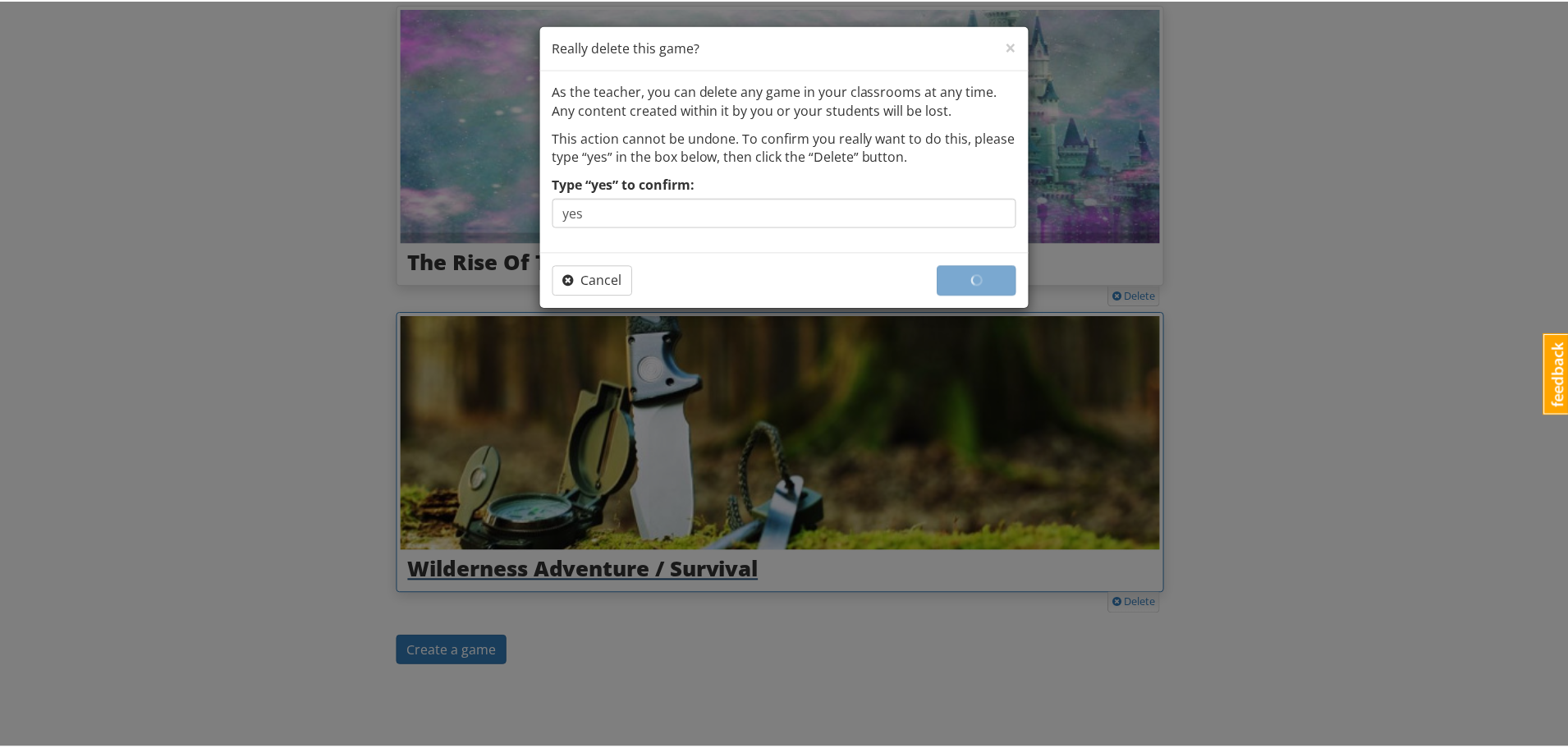
scroll to position [0, 0]
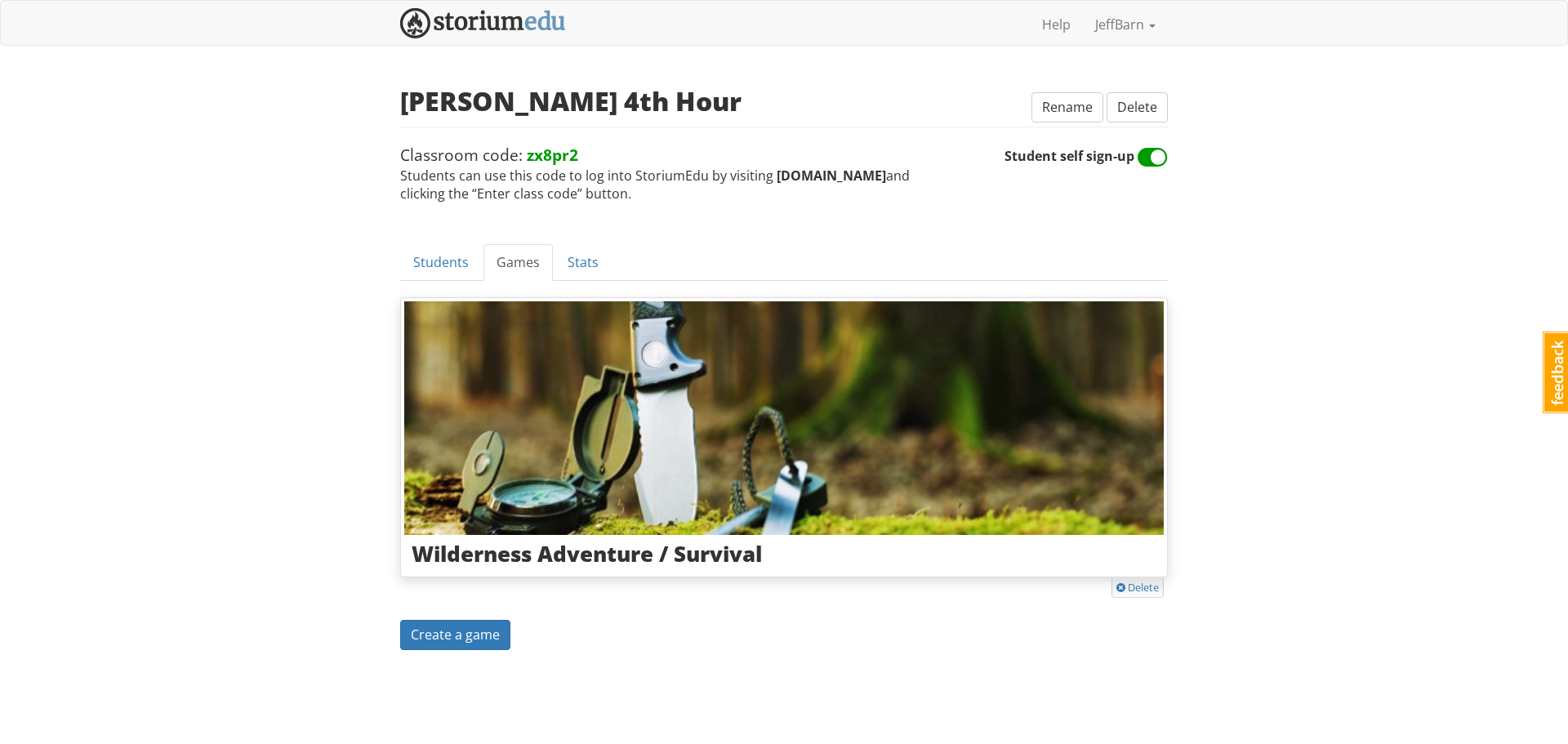
click at [1129, 598] on div "Wilderness Adventure / Survival Delete" at bounding box center [784, 450] width 768 height 306
click at [1129, 590] on link "Delete" at bounding box center [1137, 587] width 43 height 15
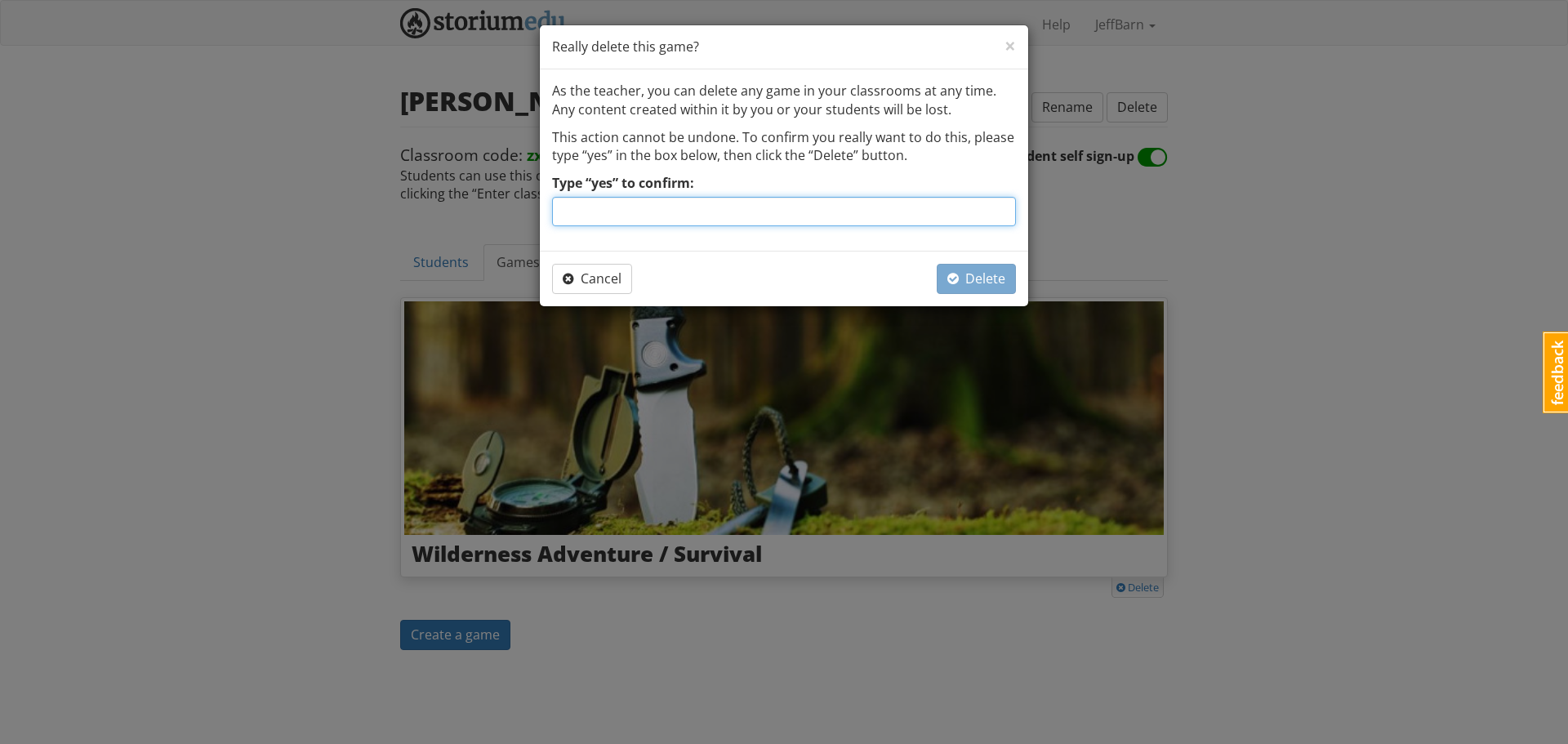
click at [817, 208] on input "Type “yes” to confirm:" at bounding box center [784, 212] width 464 height 30
type input "yes"
click at [964, 278] on span "Delete" at bounding box center [976, 278] width 58 height 18
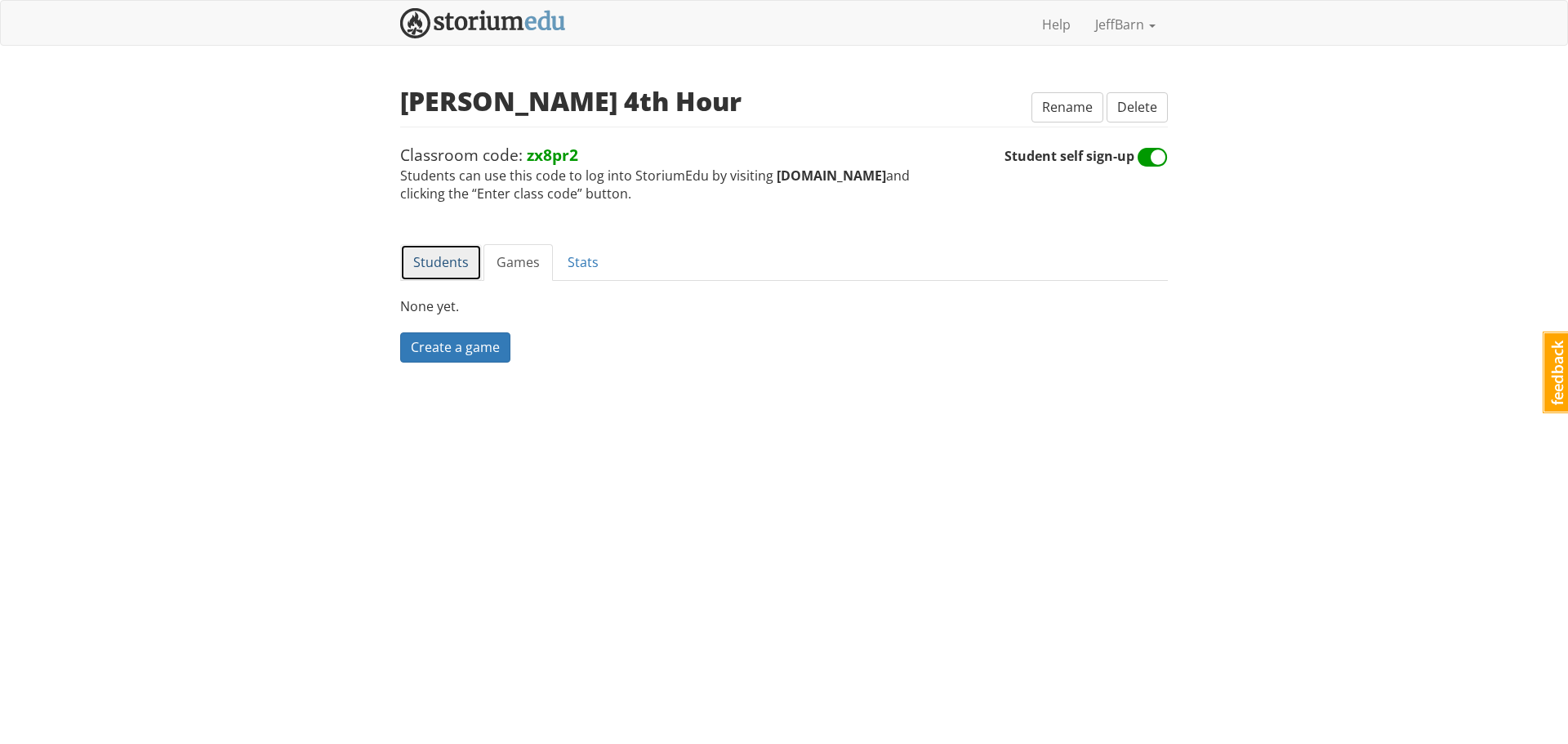
click at [440, 253] on link "Students" at bounding box center [441, 262] width 82 height 37
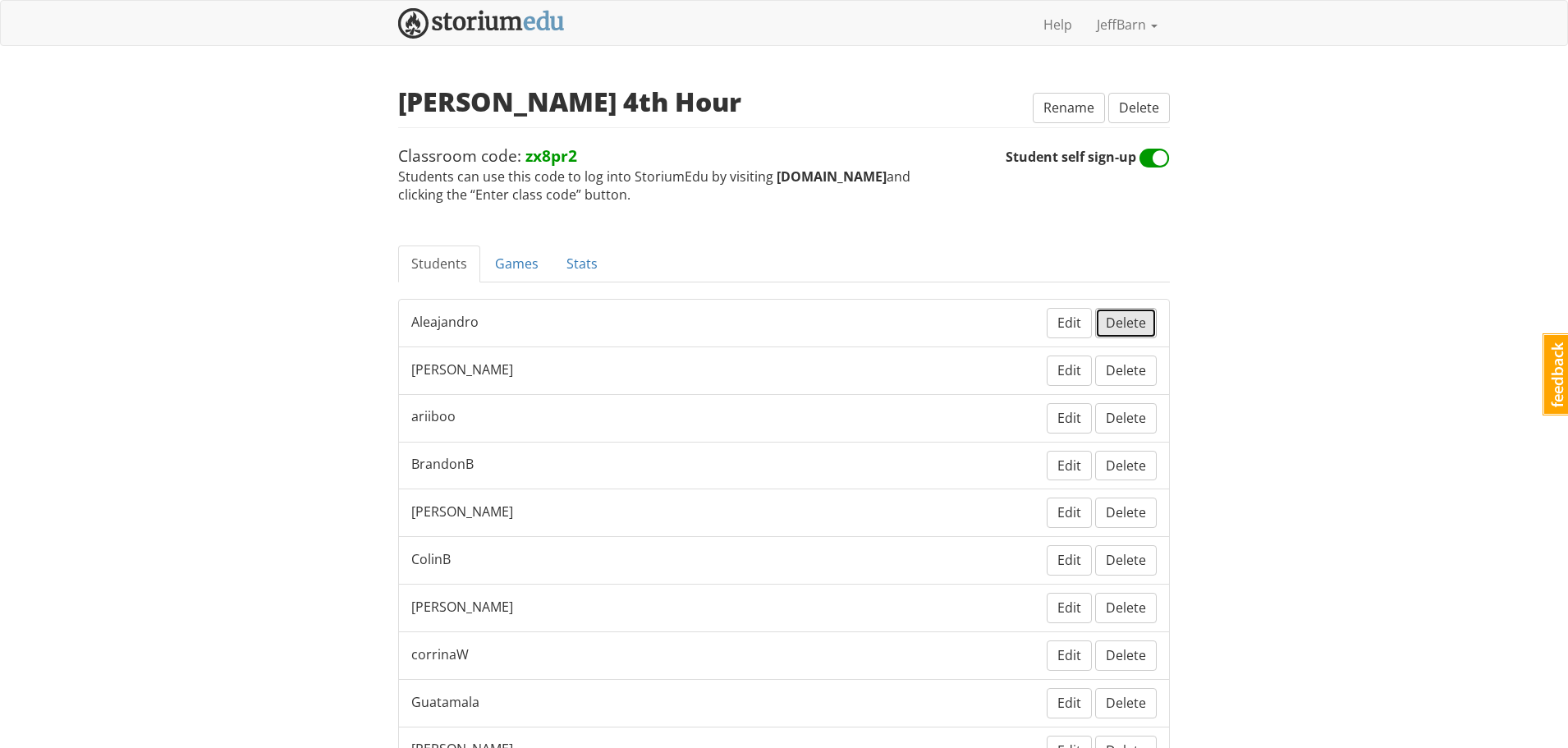
click at [1126, 322] on span "Delete" at bounding box center [1126, 322] width 40 height 18
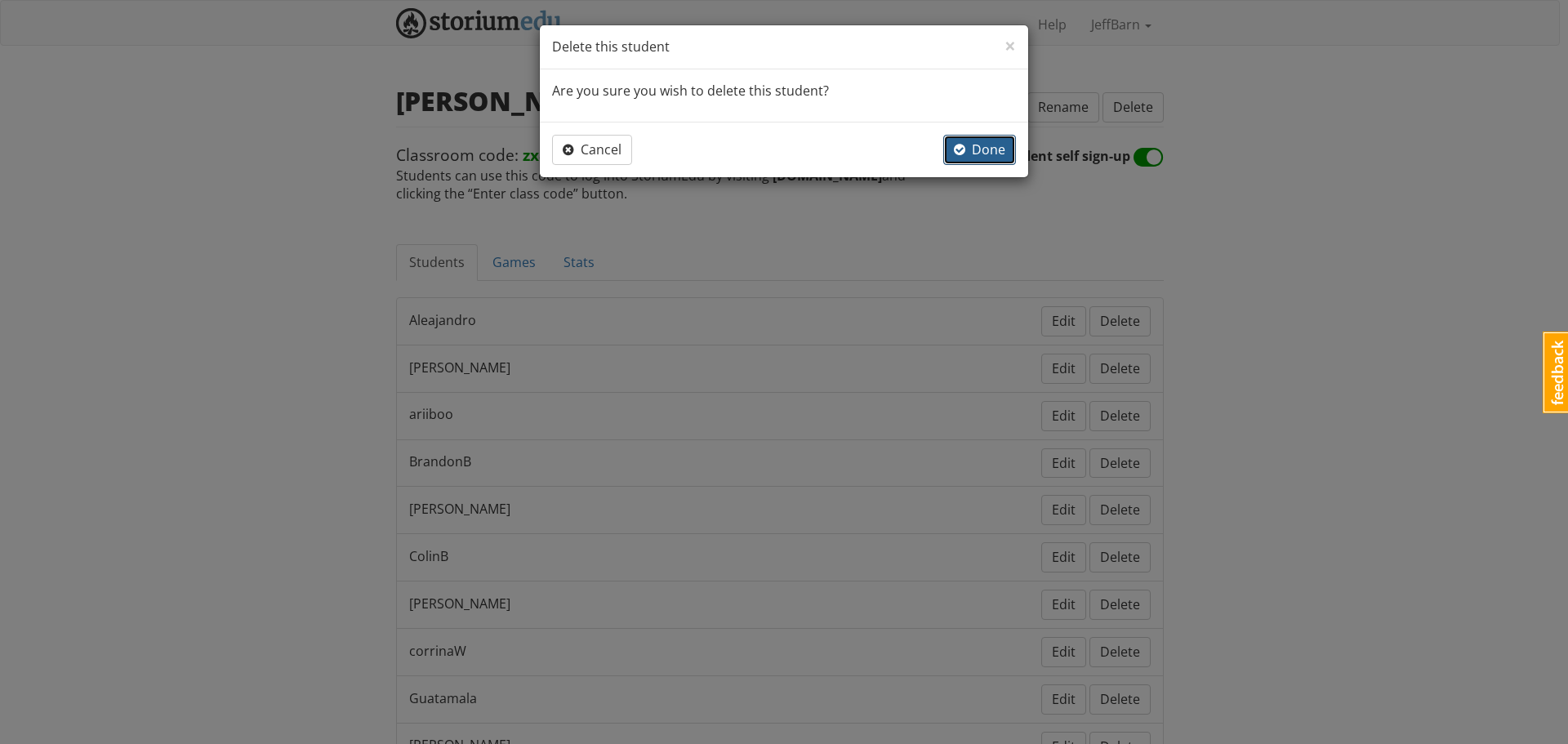
click at [997, 157] on span "Done" at bounding box center [979, 149] width 51 height 18
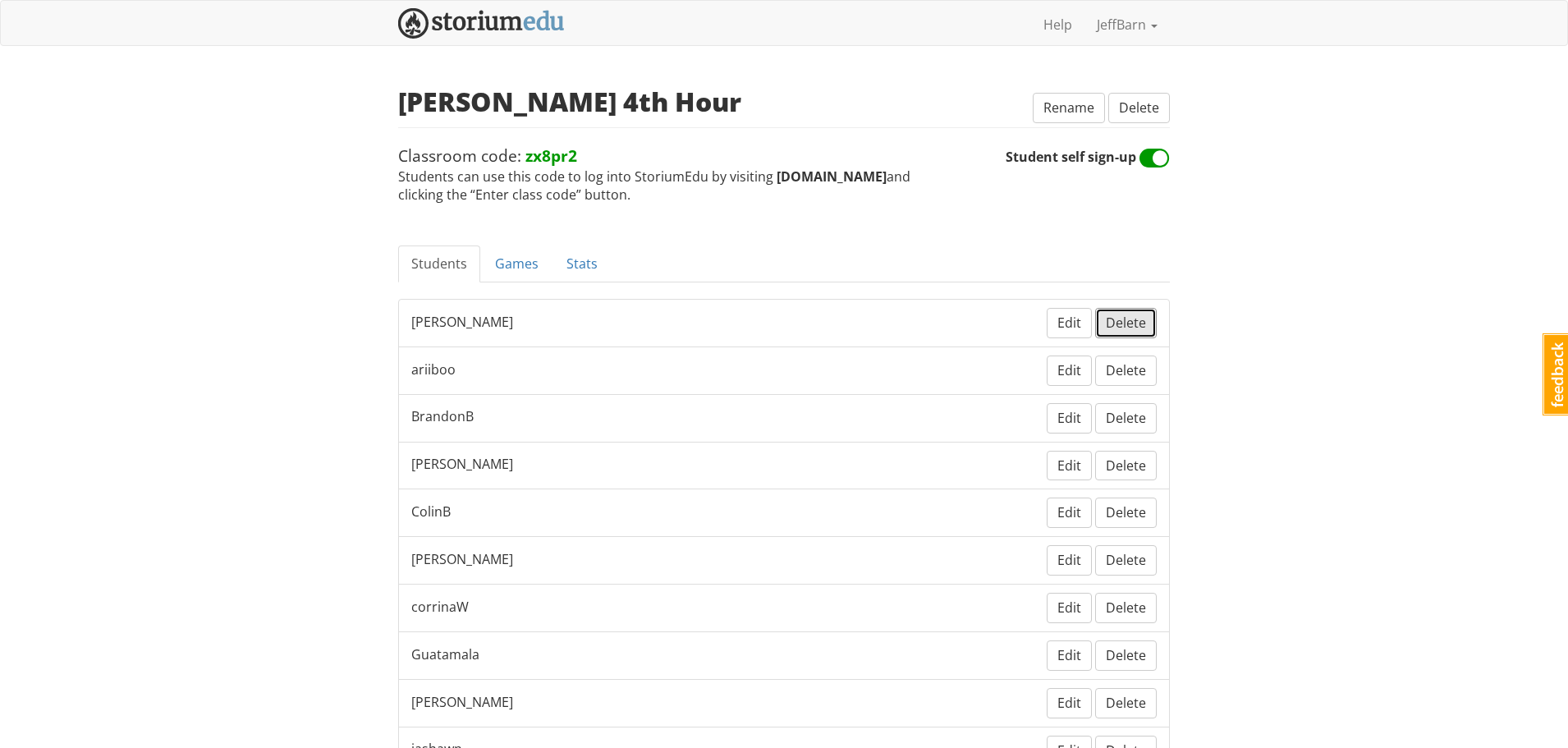
click at [1122, 320] on span "Delete" at bounding box center [1126, 322] width 40 height 18
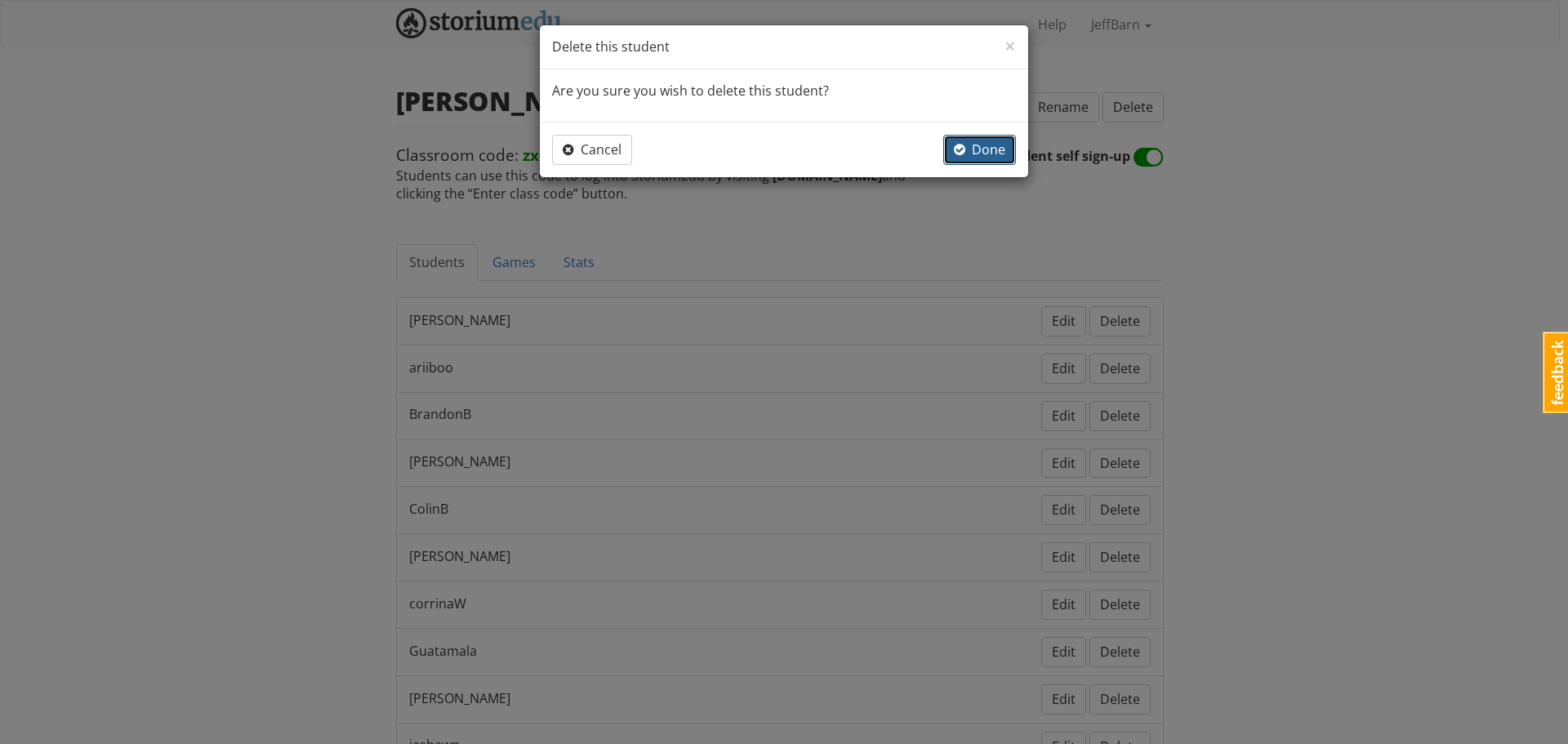
click at [956, 146] on span "button" at bounding box center [959, 149] width 11 height 13
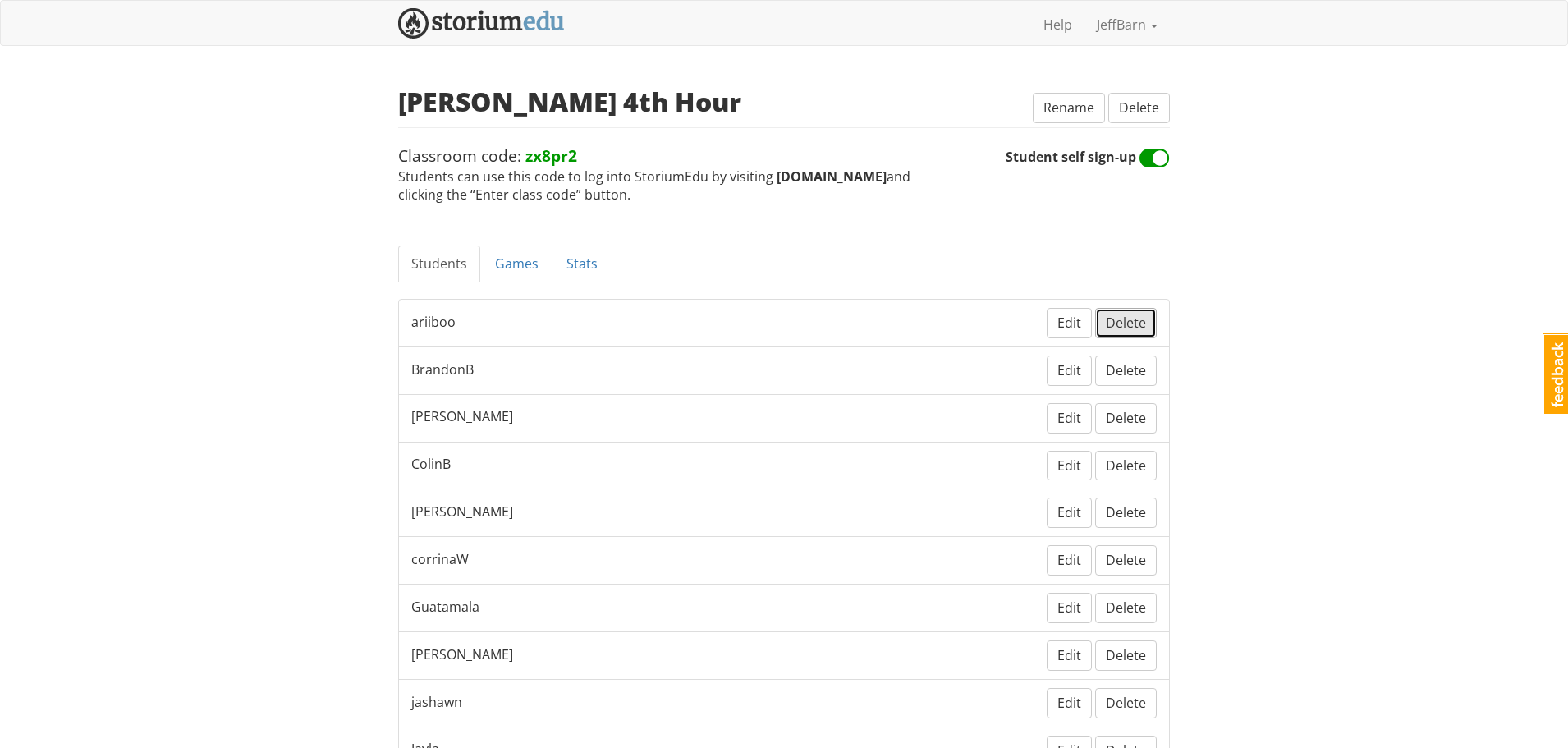
click at [1119, 322] on span "Delete" at bounding box center [1126, 322] width 40 height 18
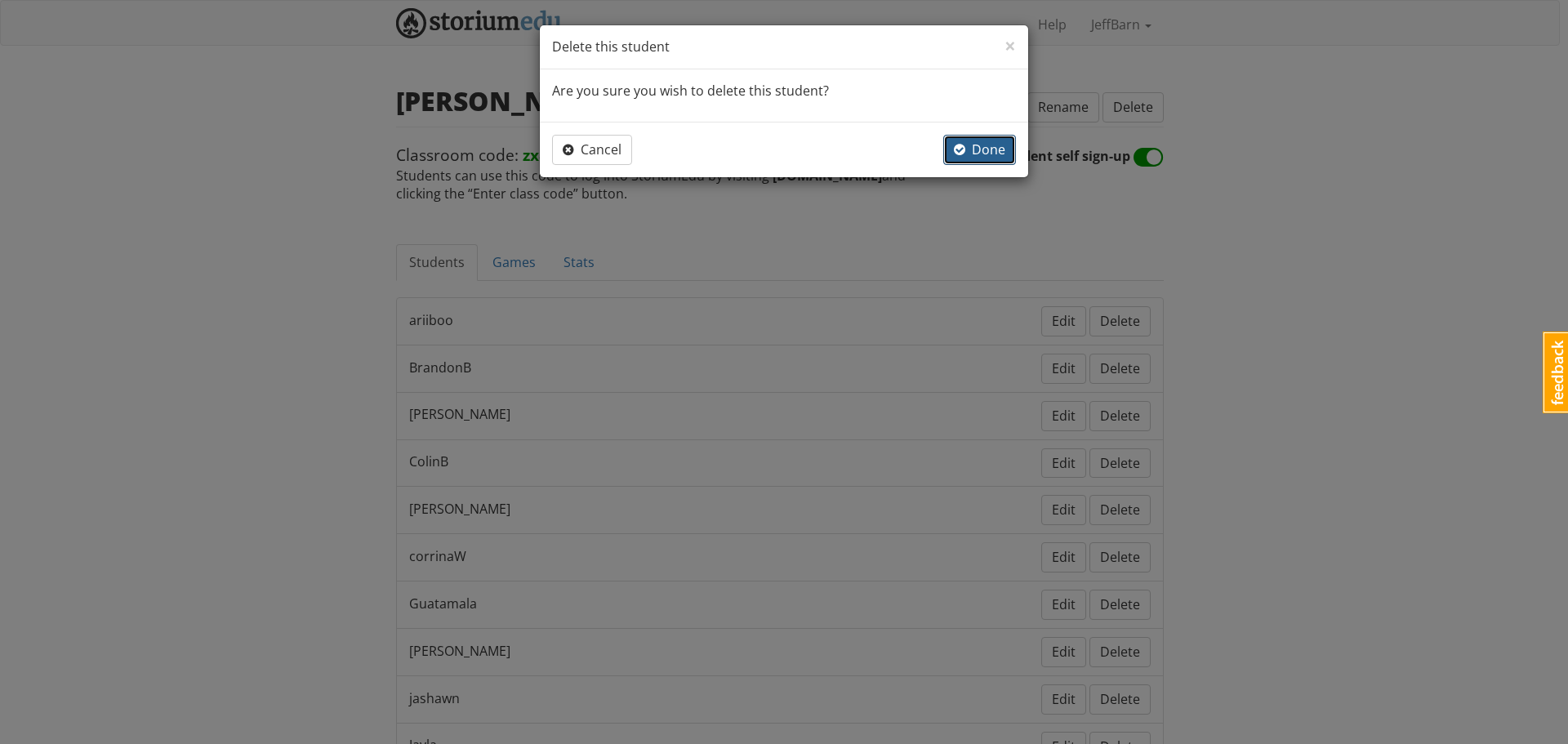
click at [951, 153] on button "Done" at bounding box center [980, 149] width 73 height 30
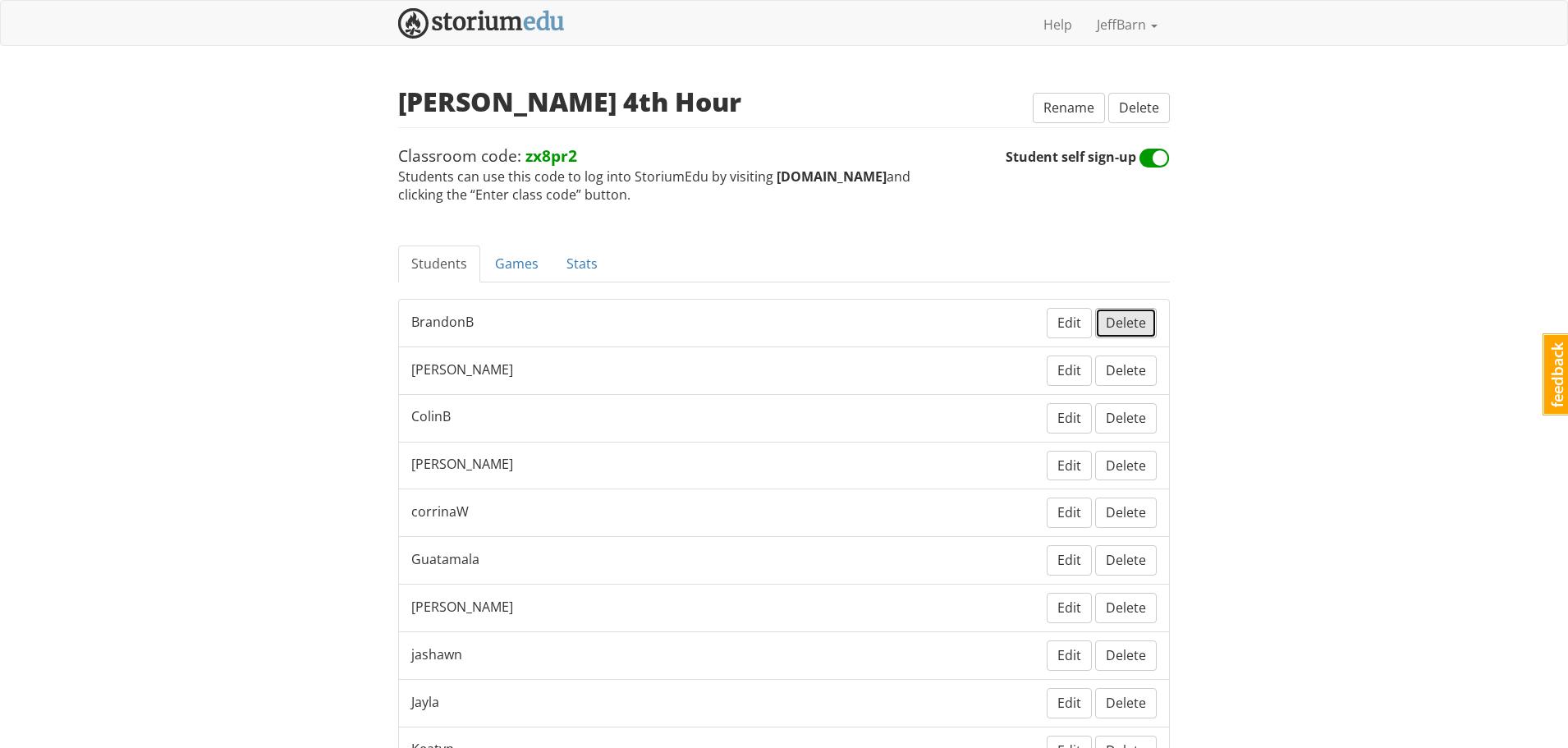
click at [1122, 308] on button "Delete" at bounding box center [1126, 322] width 61 height 31
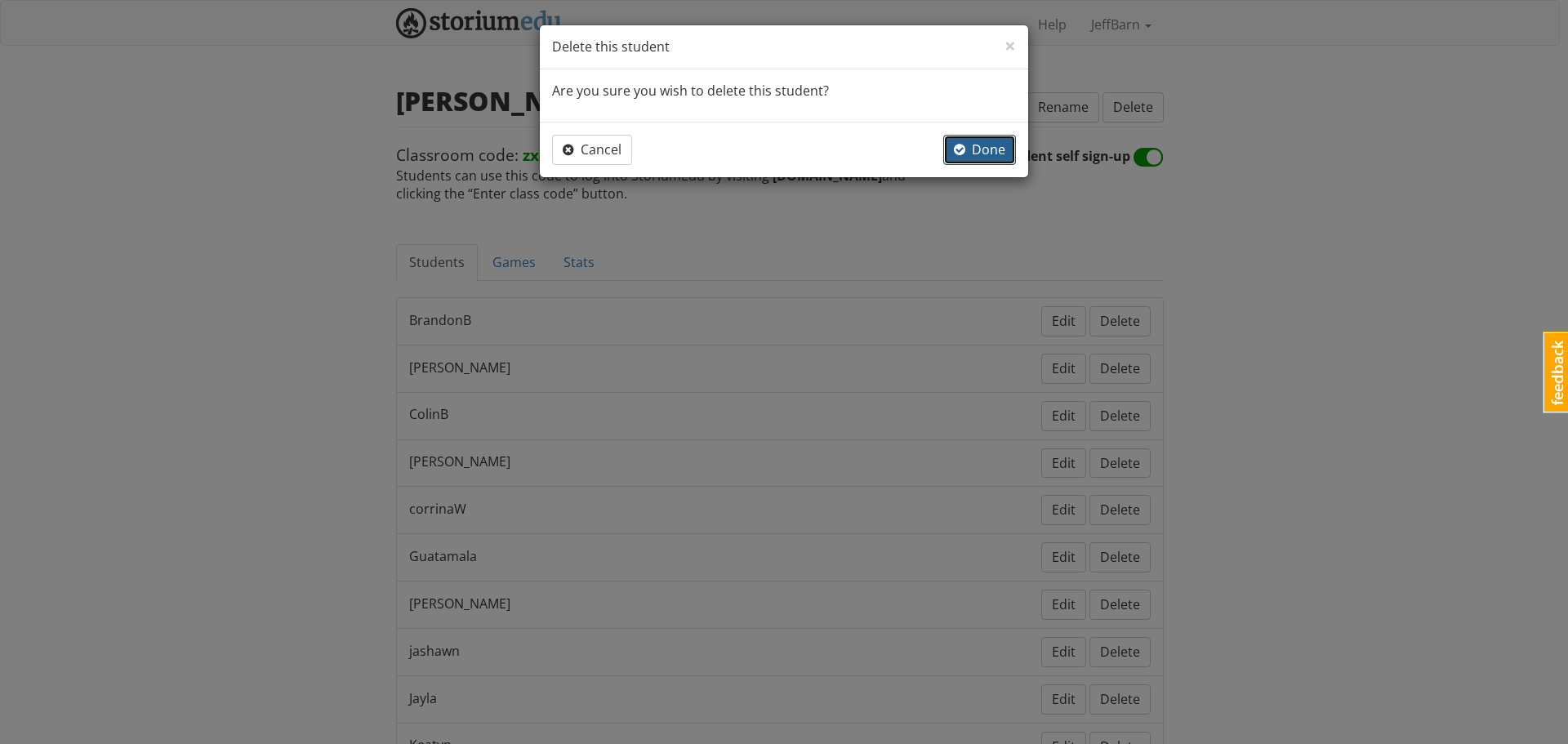
click at [984, 154] on span "Done" at bounding box center [979, 149] width 51 height 18
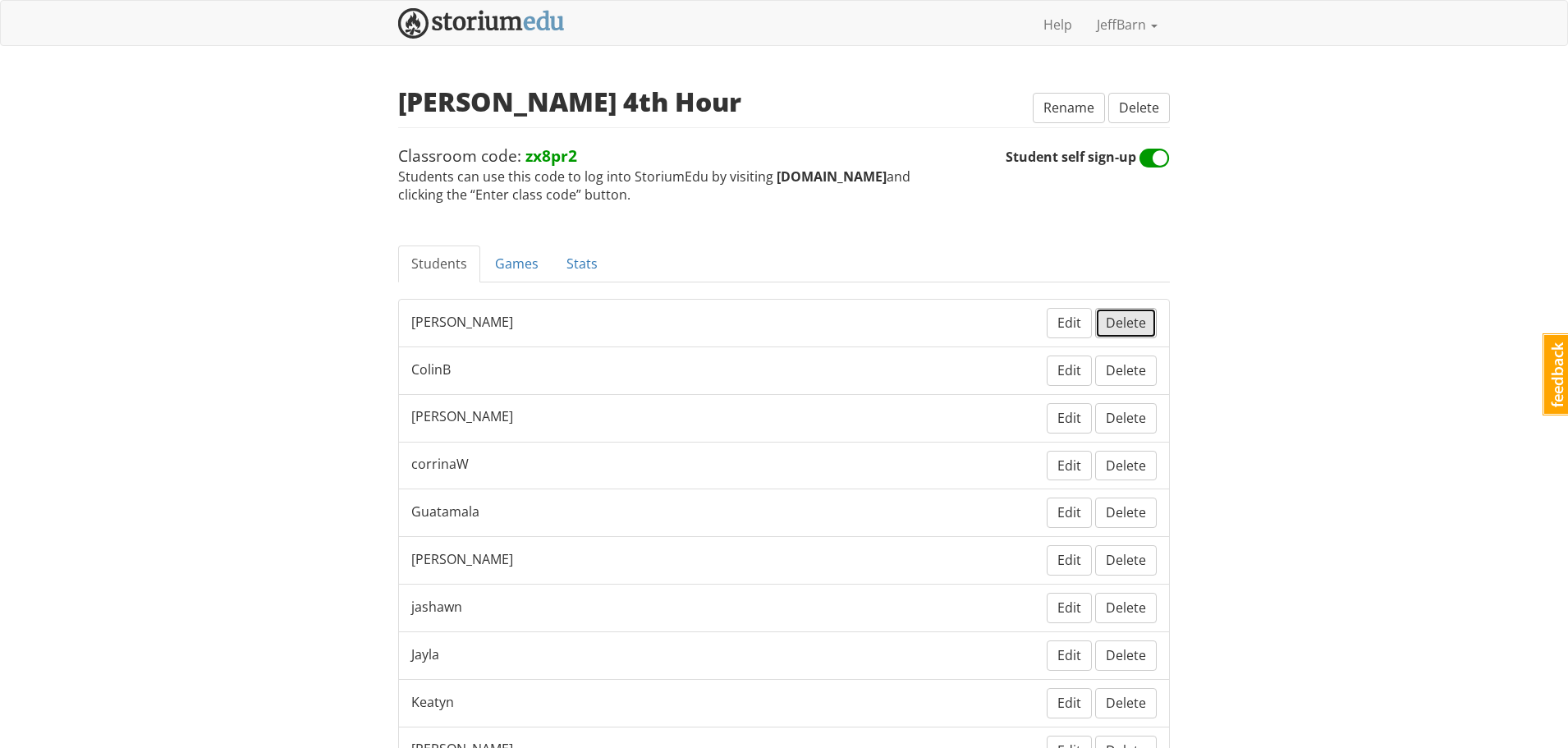
click at [1136, 322] on span "Delete" at bounding box center [1126, 322] width 40 height 18
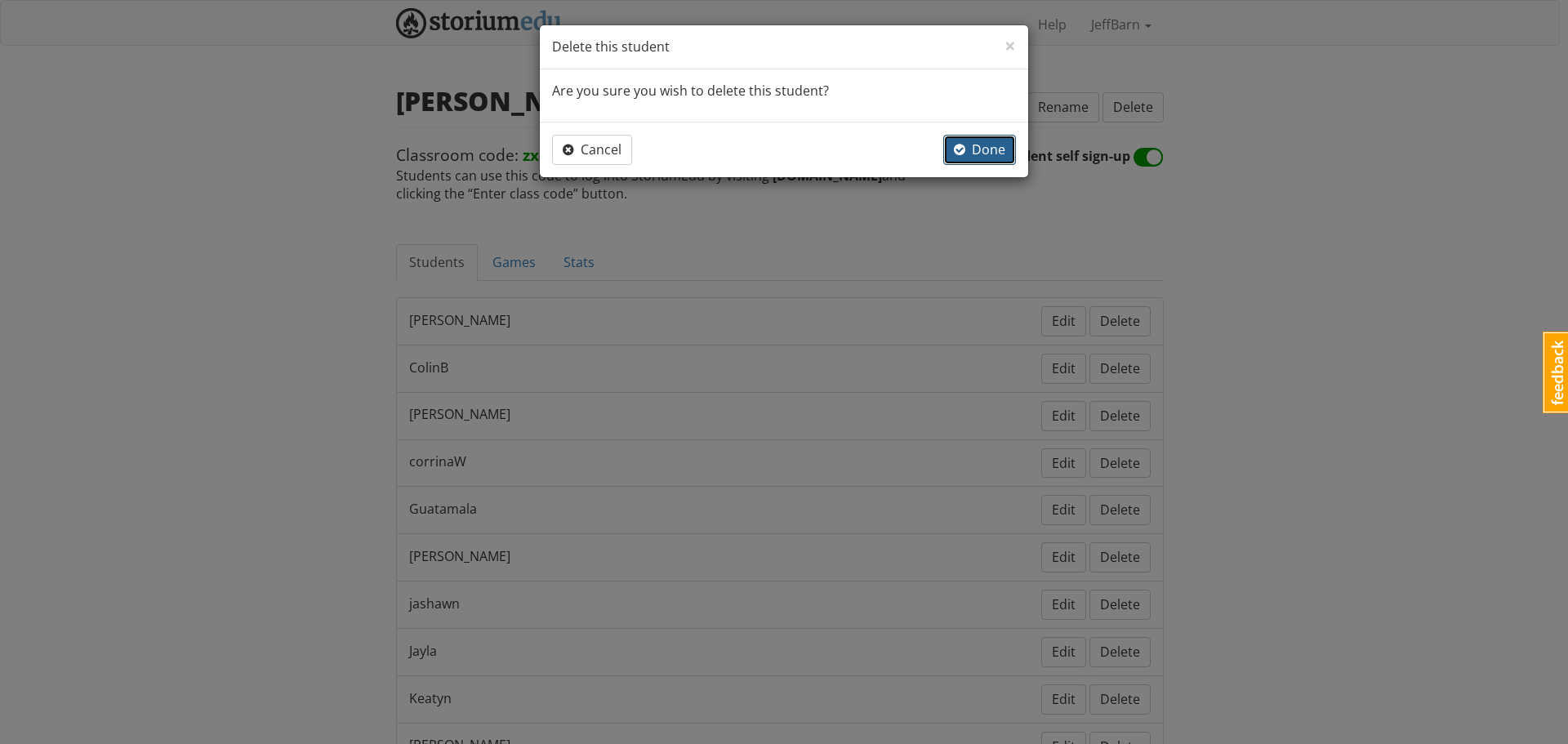
click at [991, 147] on span "Done" at bounding box center [979, 149] width 51 height 18
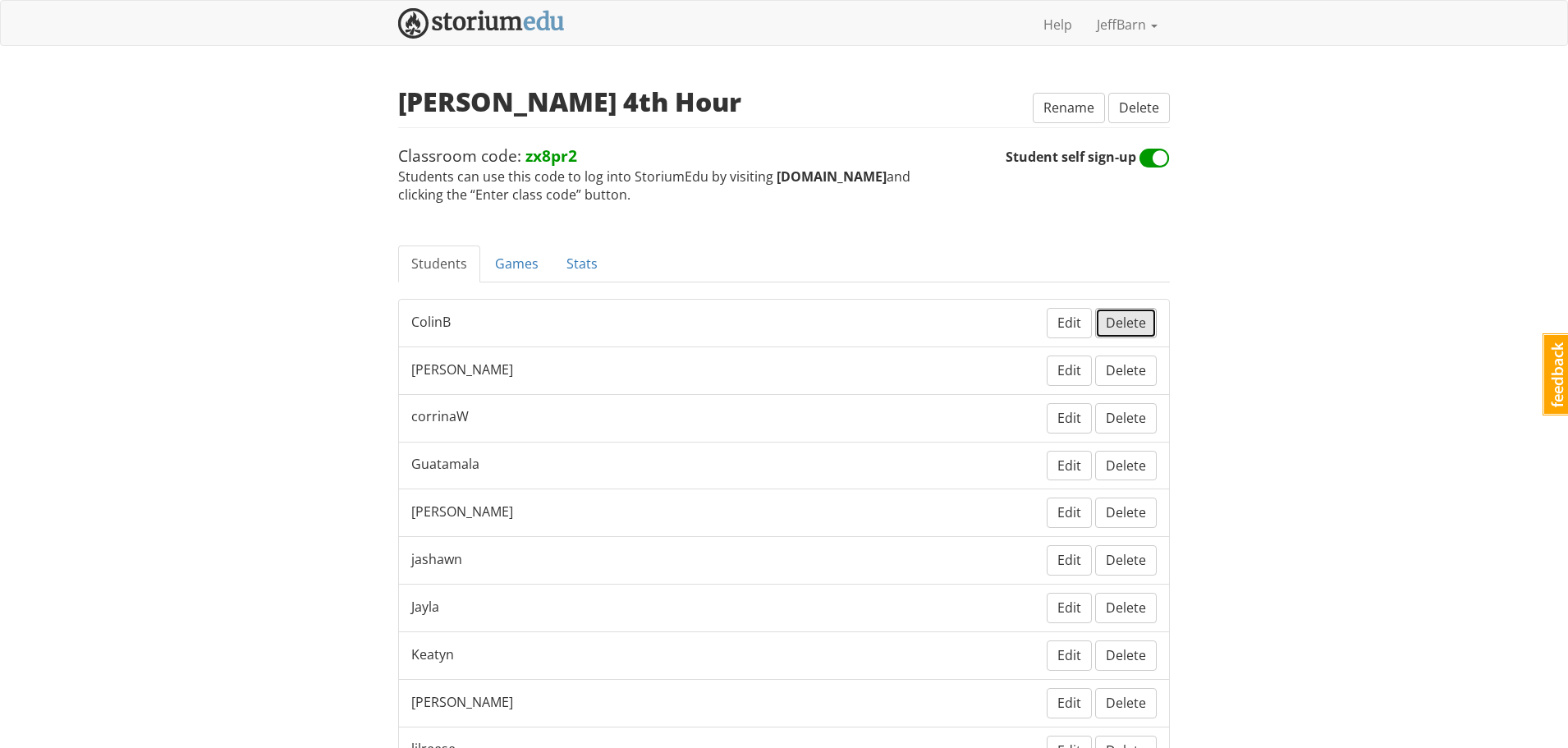
click at [1120, 328] on span "Delete" at bounding box center [1126, 322] width 40 height 18
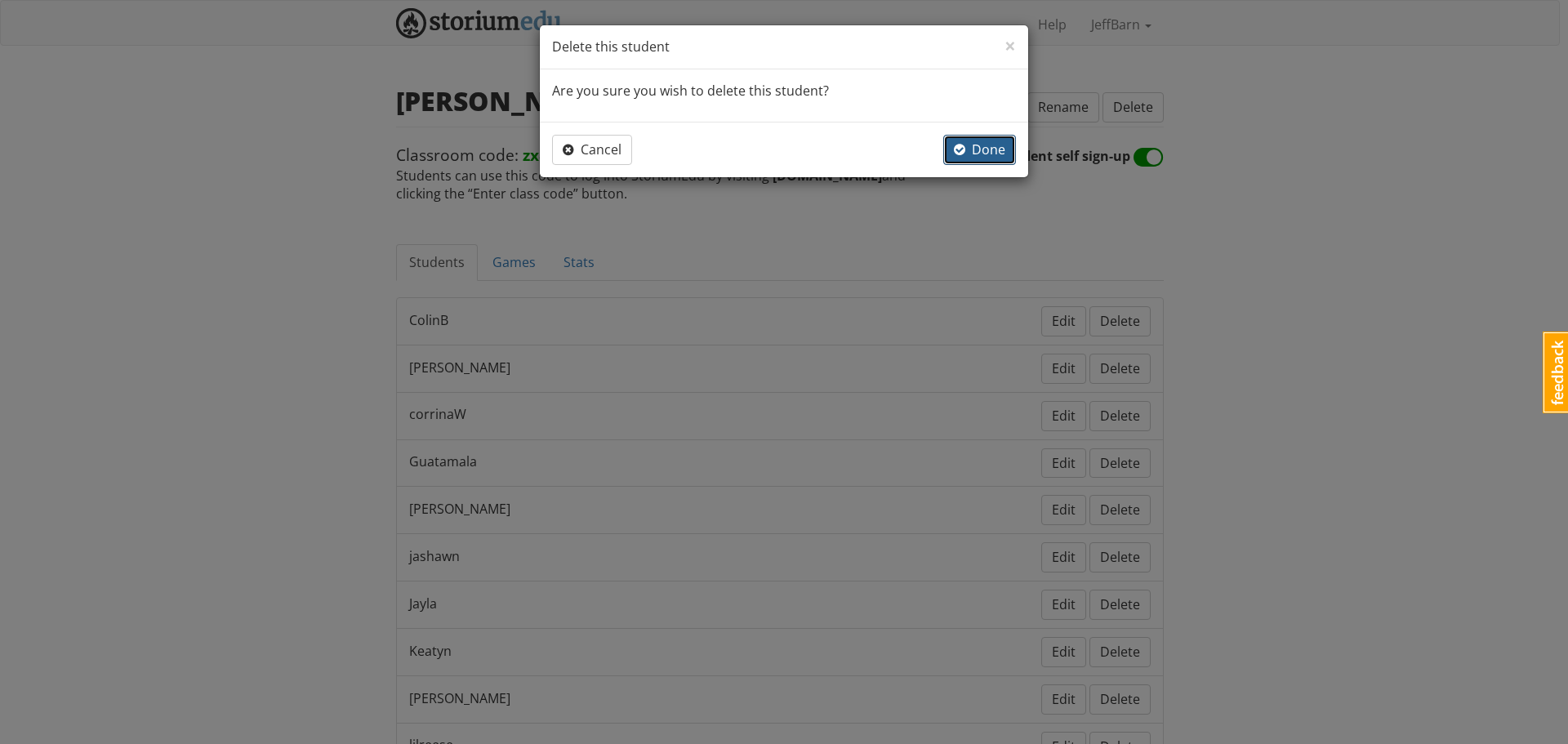
click at [956, 149] on span "button" at bounding box center [959, 149] width 11 height 13
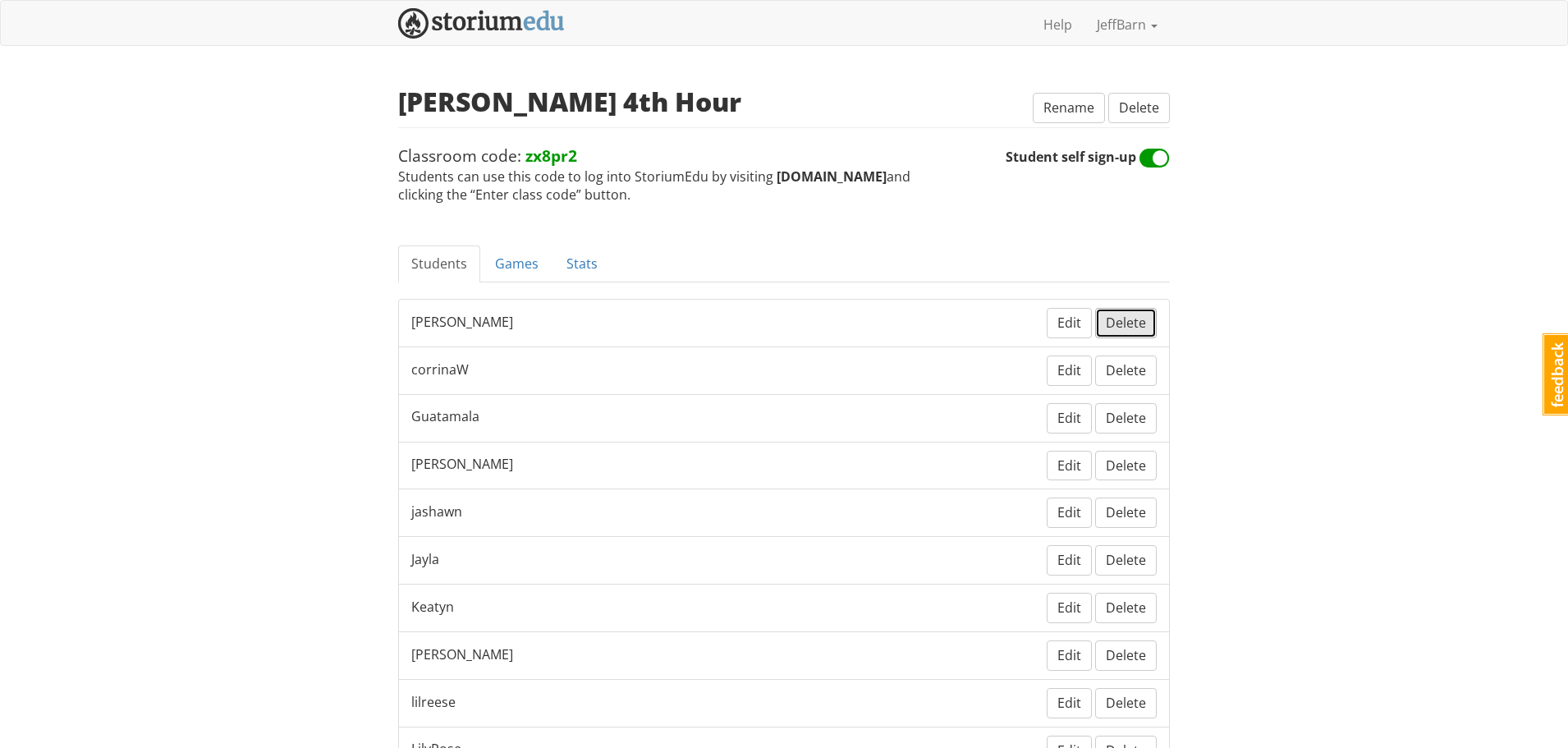
click at [1124, 329] on span "Delete" at bounding box center [1126, 322] width 40 height 18
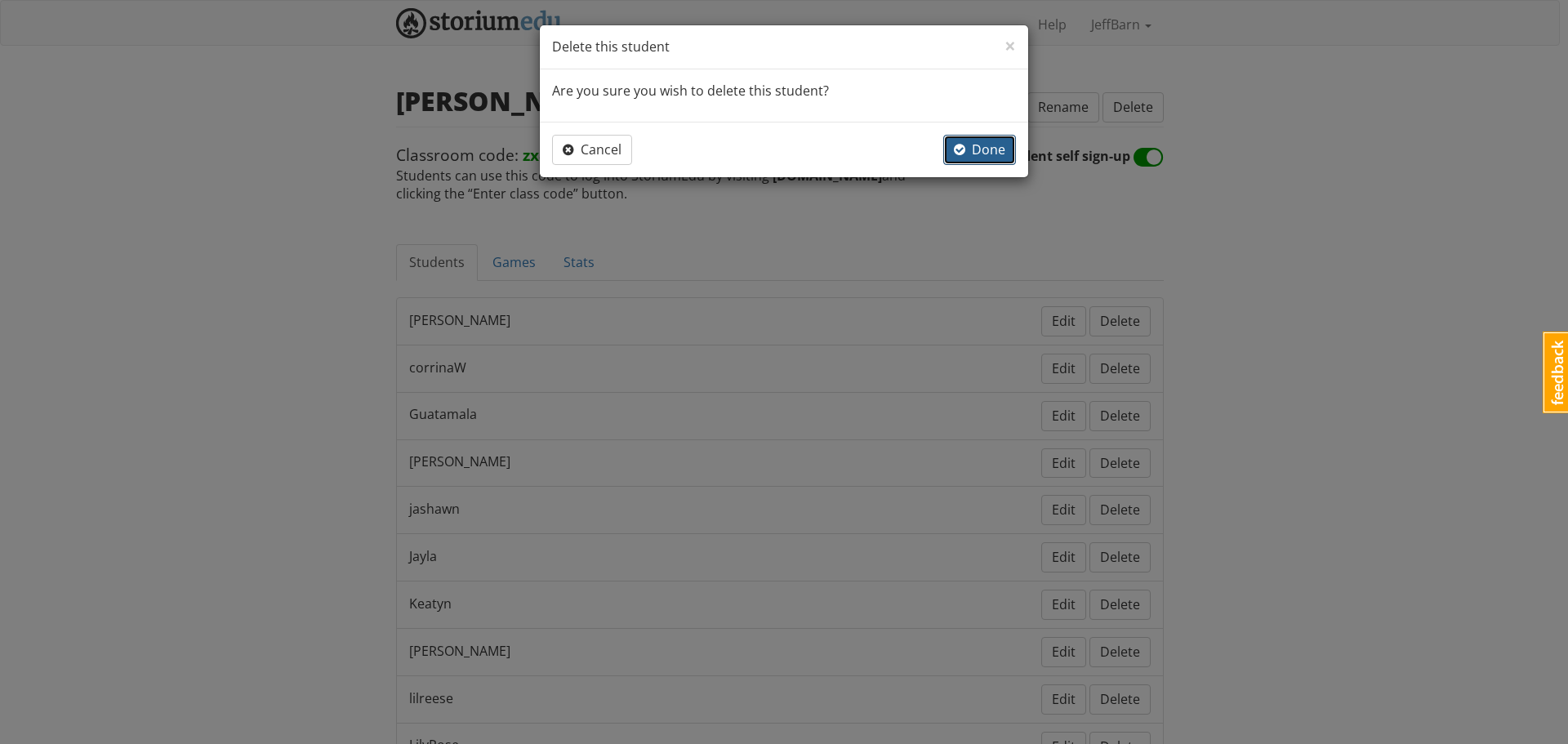
click at [972, 149] on span "Done" at bounding box center [979, 149] width 51 height 18
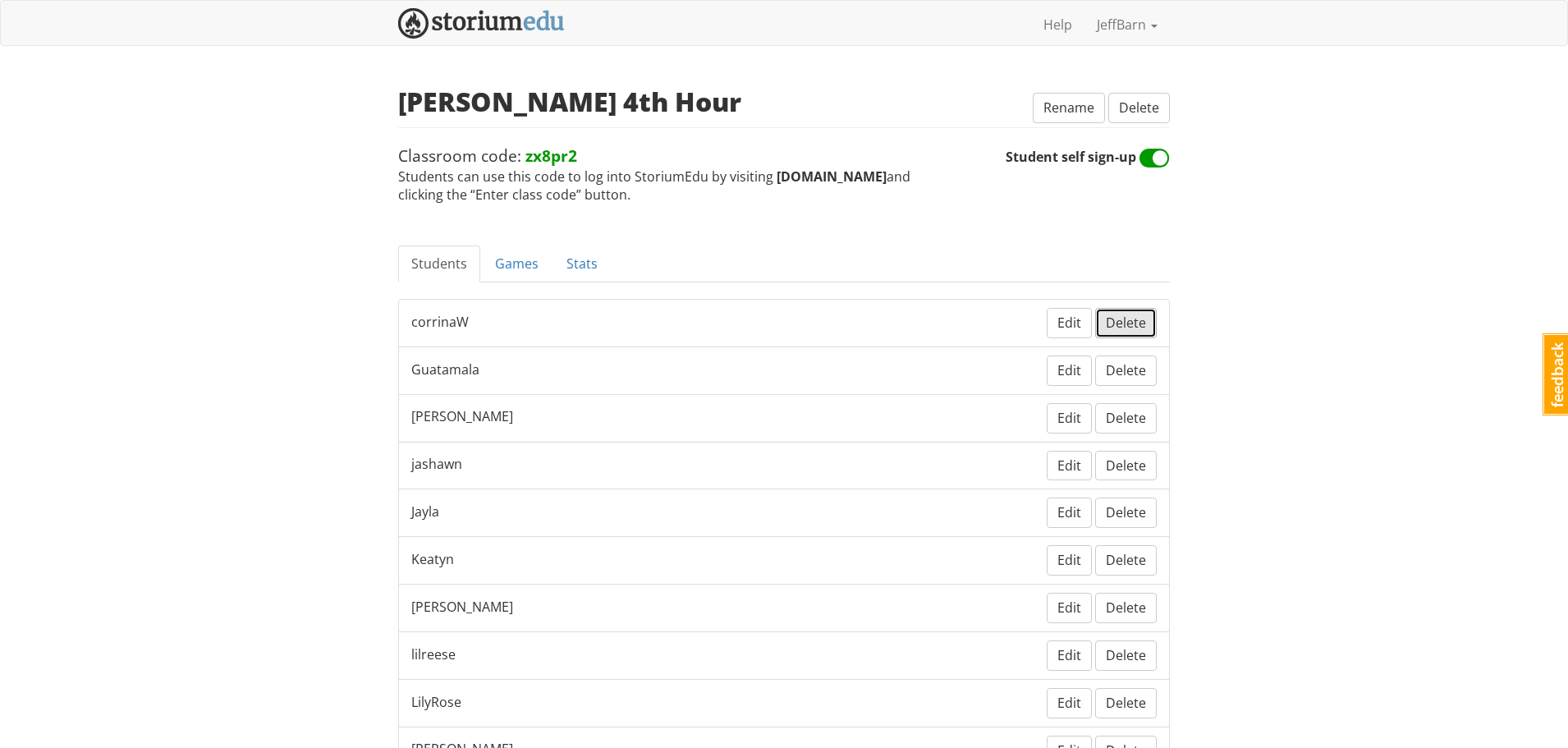
click at [1124, 324] on span "Delete" at bounding box center [1126, 322] width 40 height 18
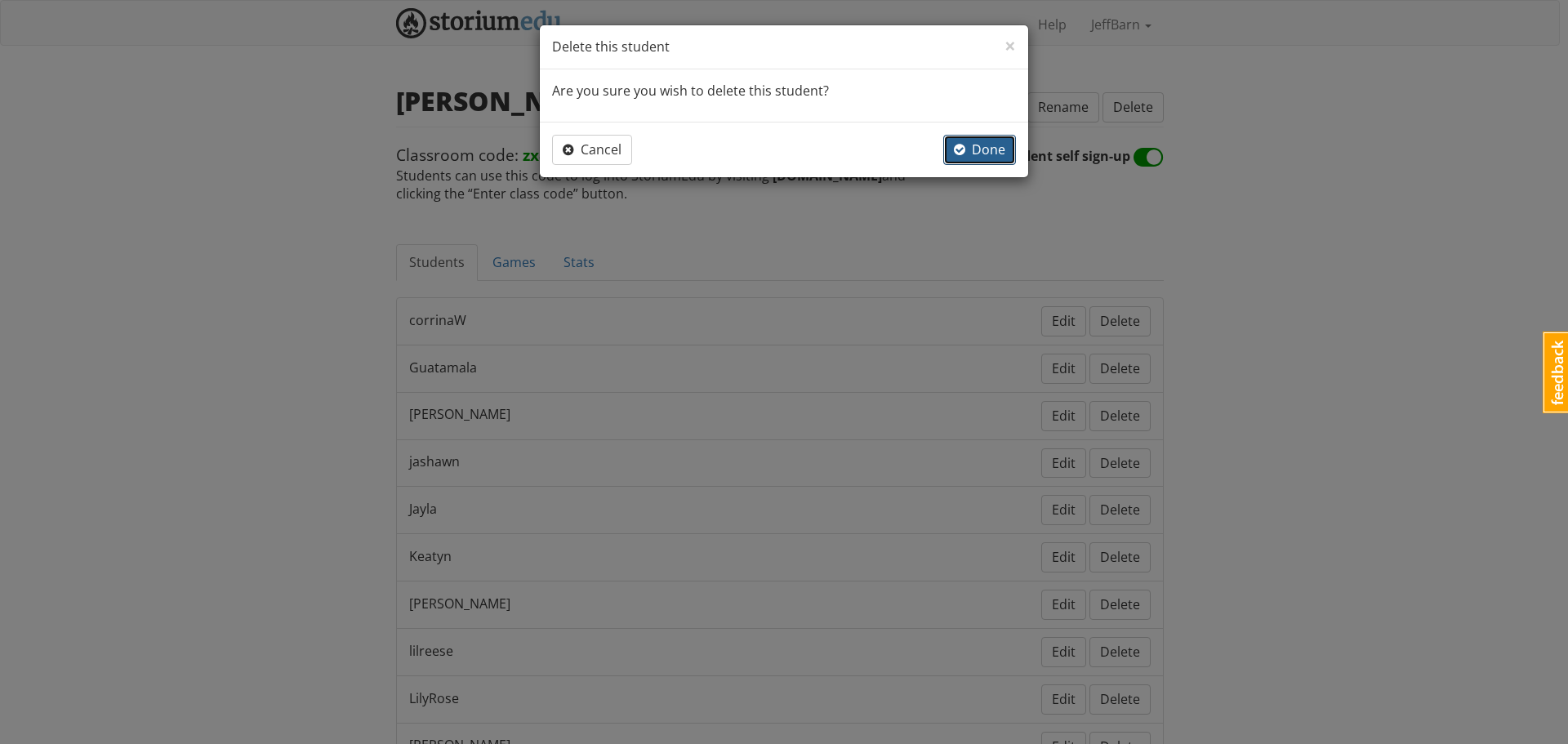
click at [970, 162] on button "Done" at bounding box center [980, 149] width 73 height 30
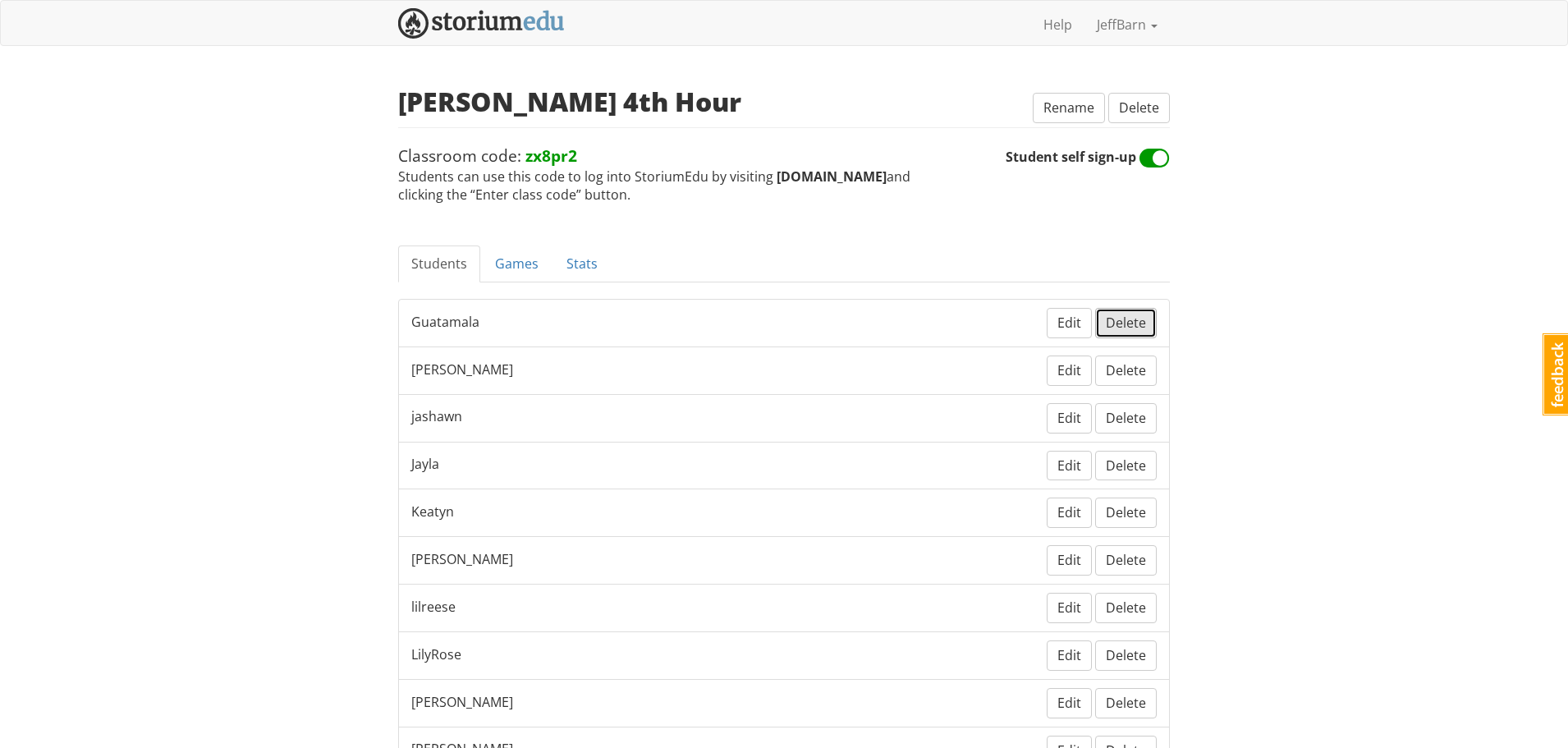
click at [1128, 322] on span "Delete" at bounding box center [1126, 322] width 40 height 18
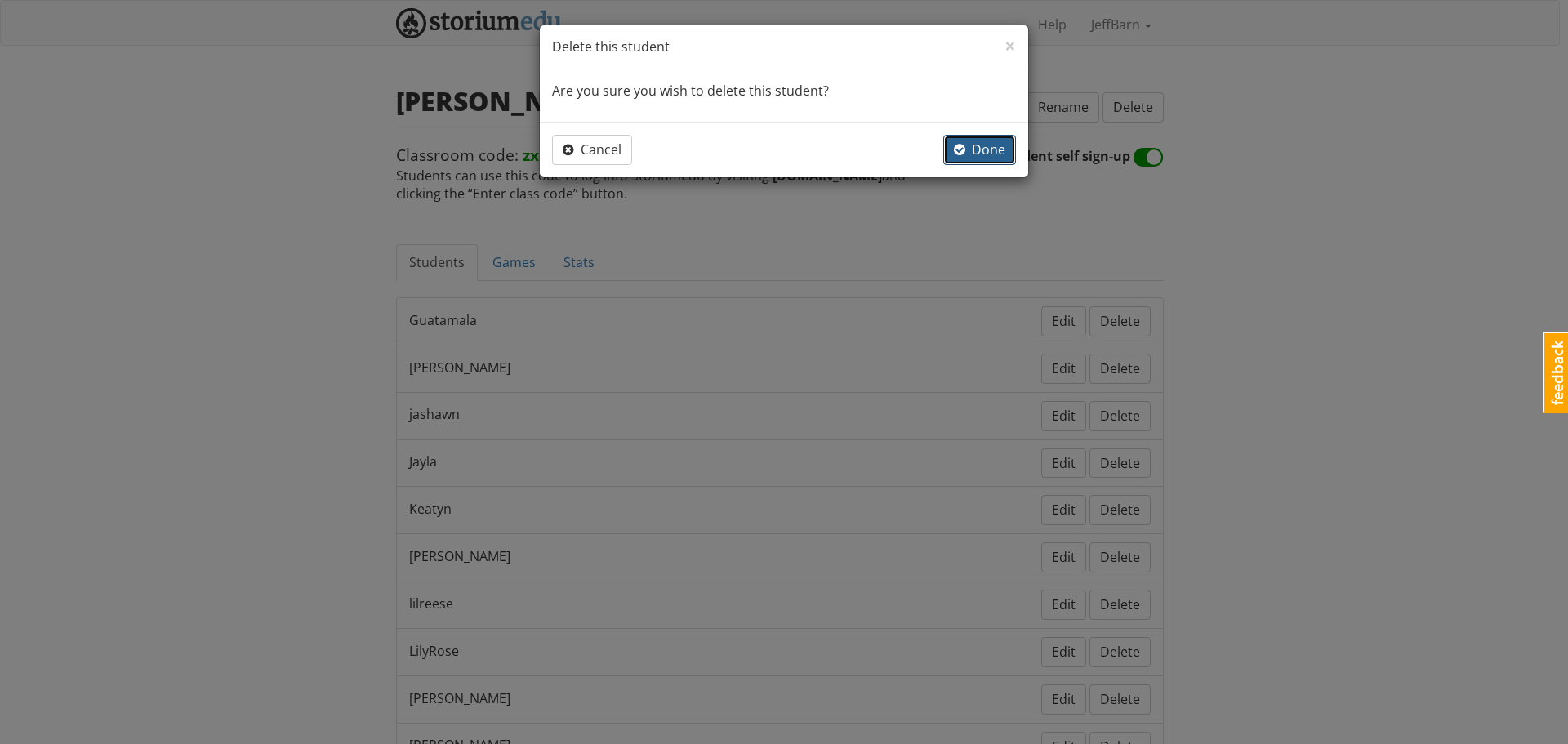
click at [976, 158] on button "Done" at bounding box center [980, 149] width 73 height 30
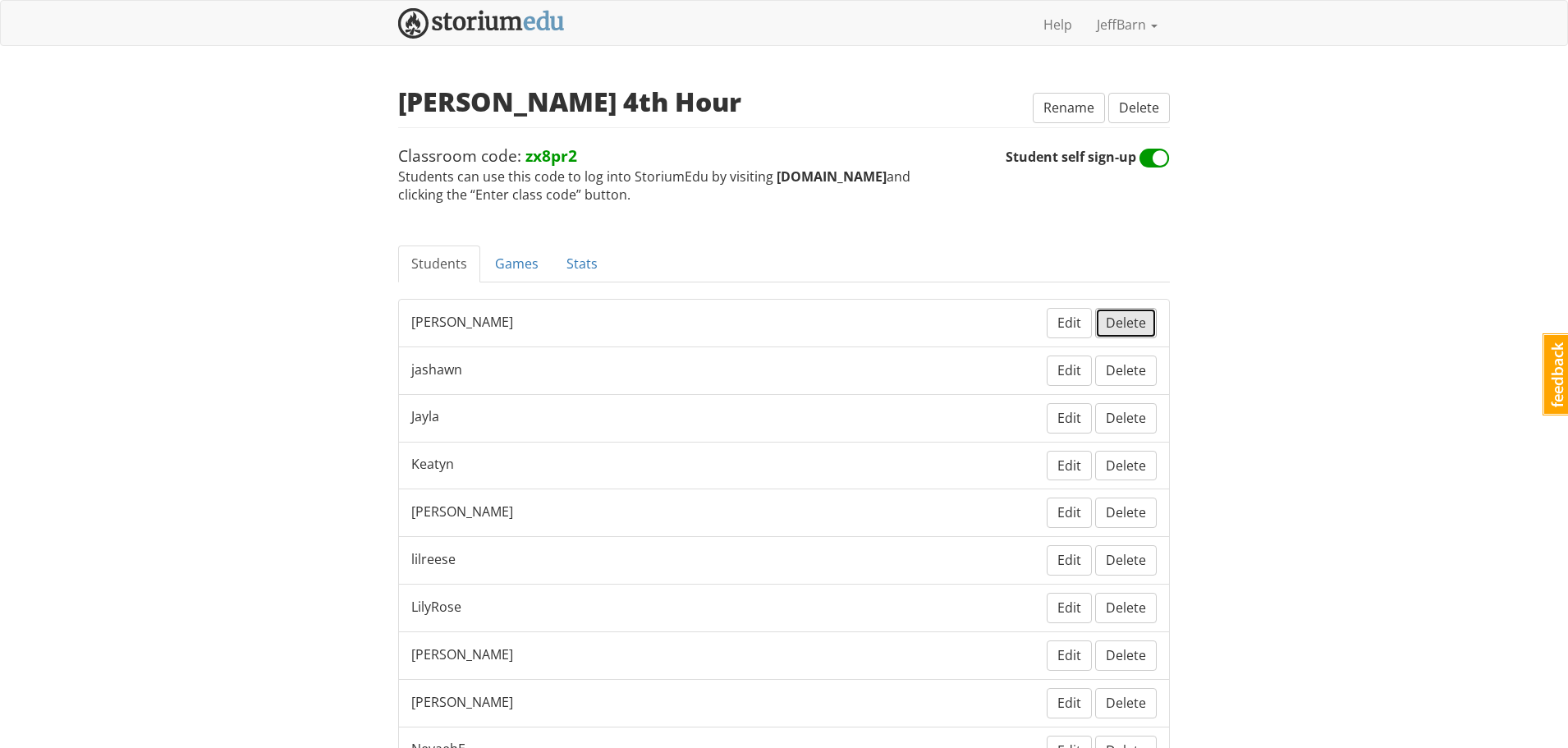
click at [1121, 322] on span "Delete" at bounding box center [1126, 322] width 40 height 18
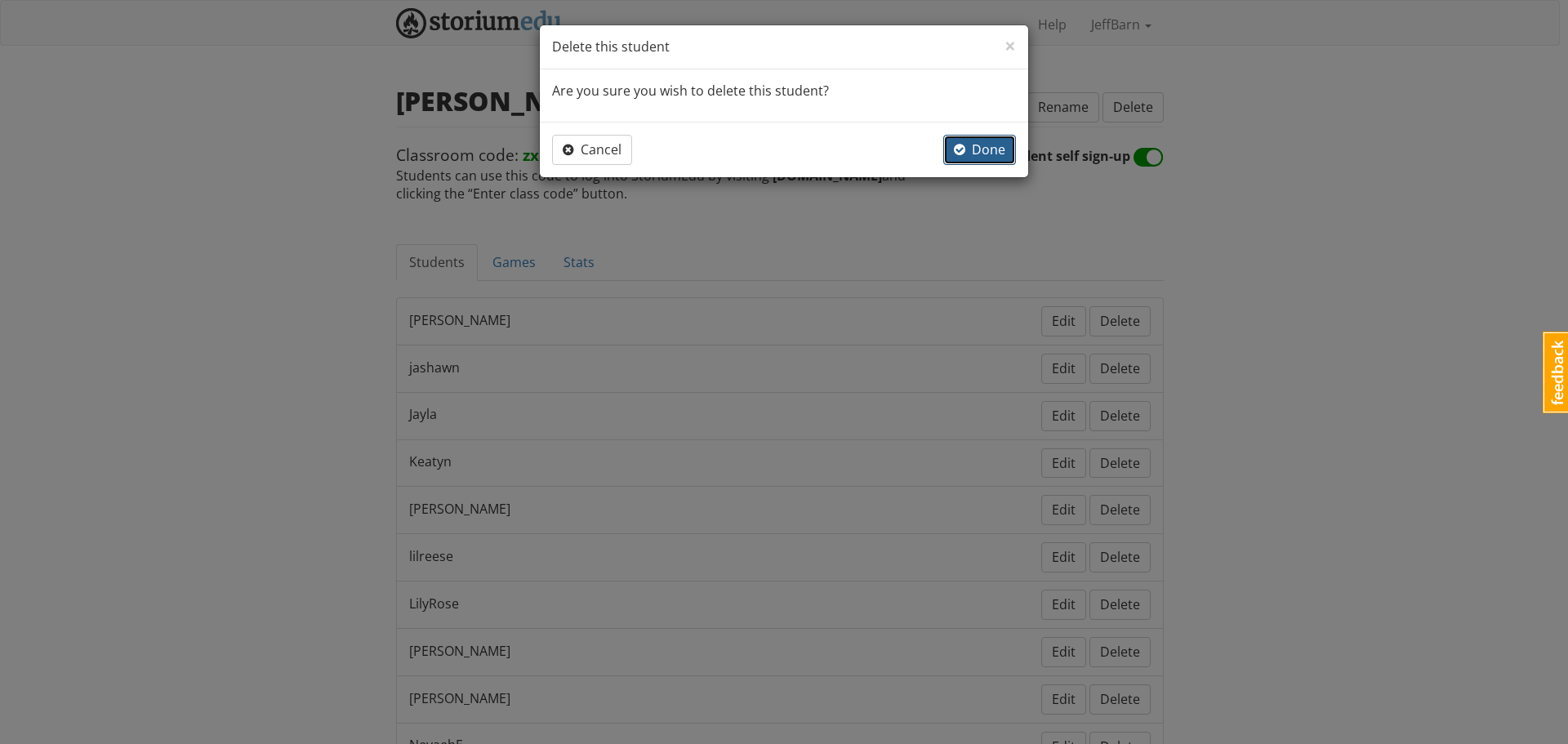
click at [969, 149] on span "Done" at bounding box center [979, 149] width 51 height 18
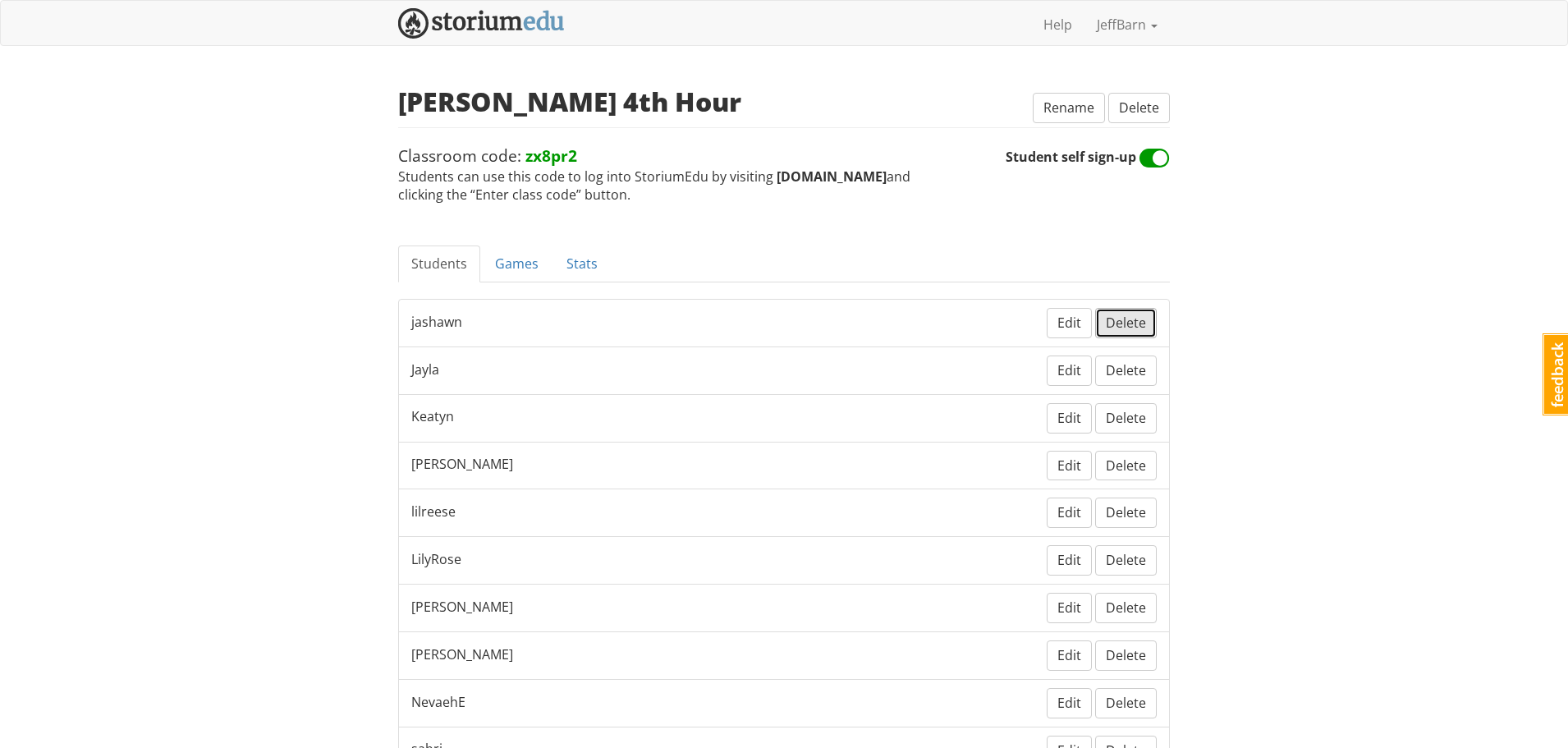
click at [1121, 324] on span "Delete" at bounding box center [1126, 322] width 40 height 18
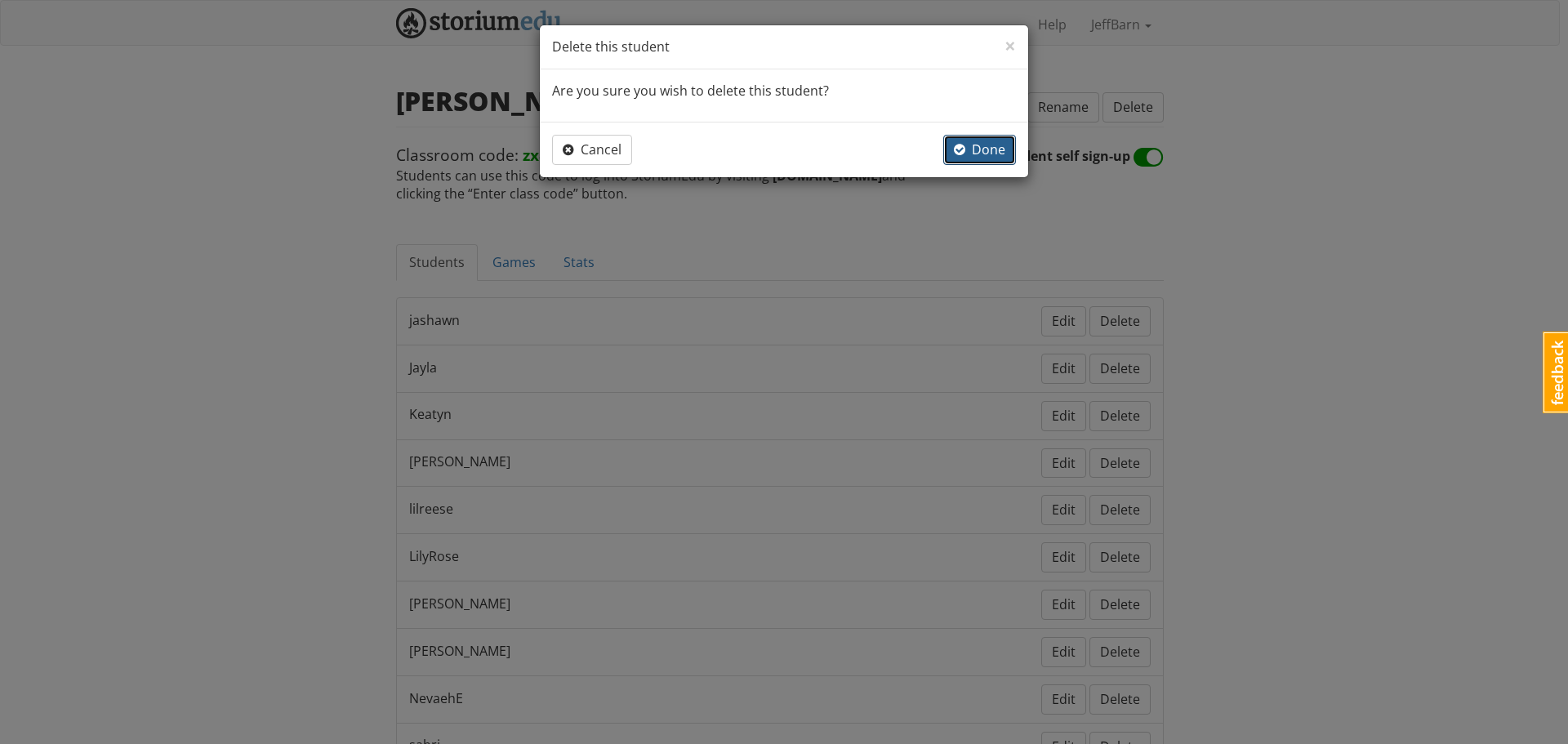
click at [977, 143] on span "Done" at bounding box center [979, 149] width 51 height 18
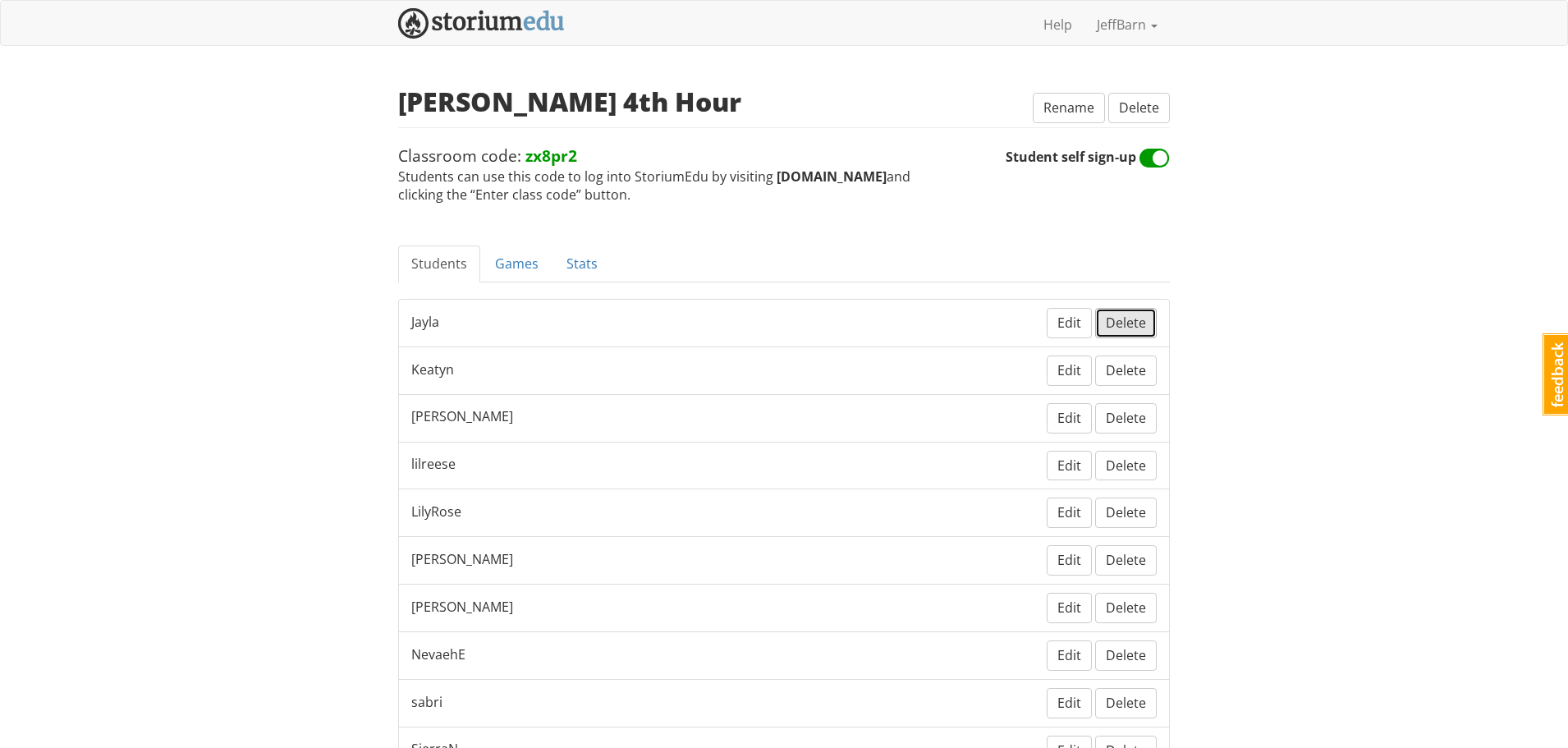
click at [1128, 322] on span "Delete" at bounding box center [1126, 322] width 40 height 18
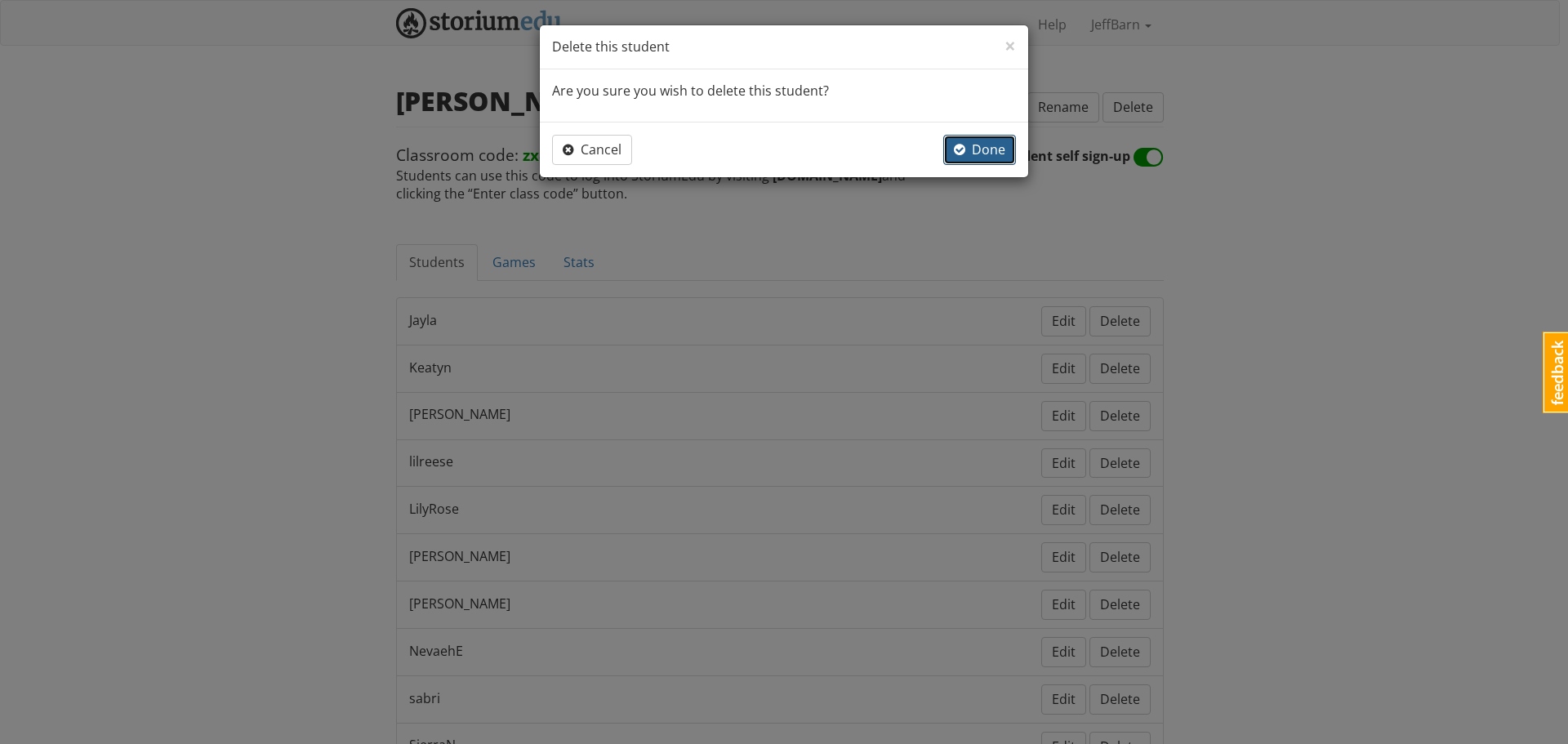
click at [973, 149] on span "Done" at bounding box center [979, 149] width 51 height 18
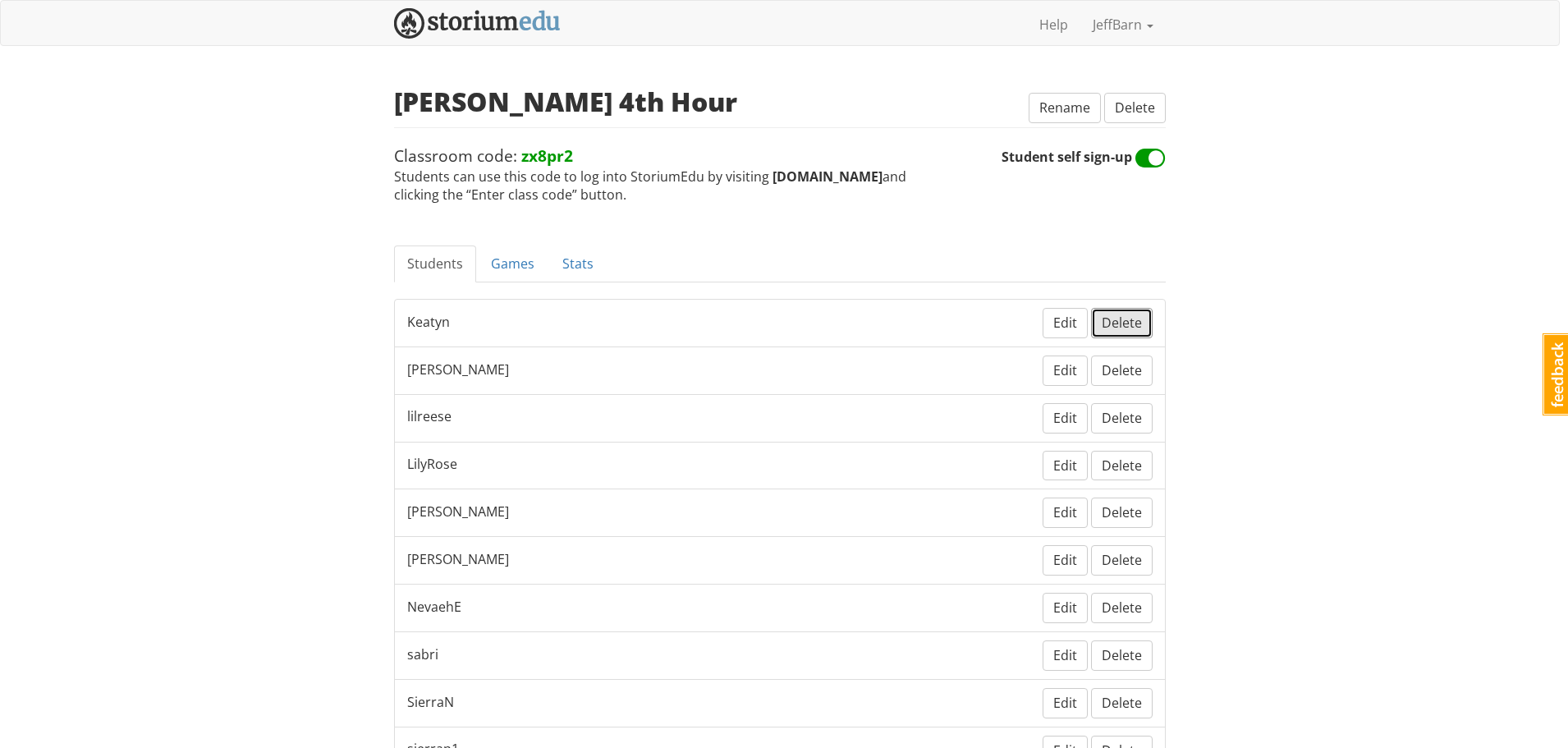
click at [1134, 324] on span "Delete" at bounding box center [1122, 322] width 40 height 18
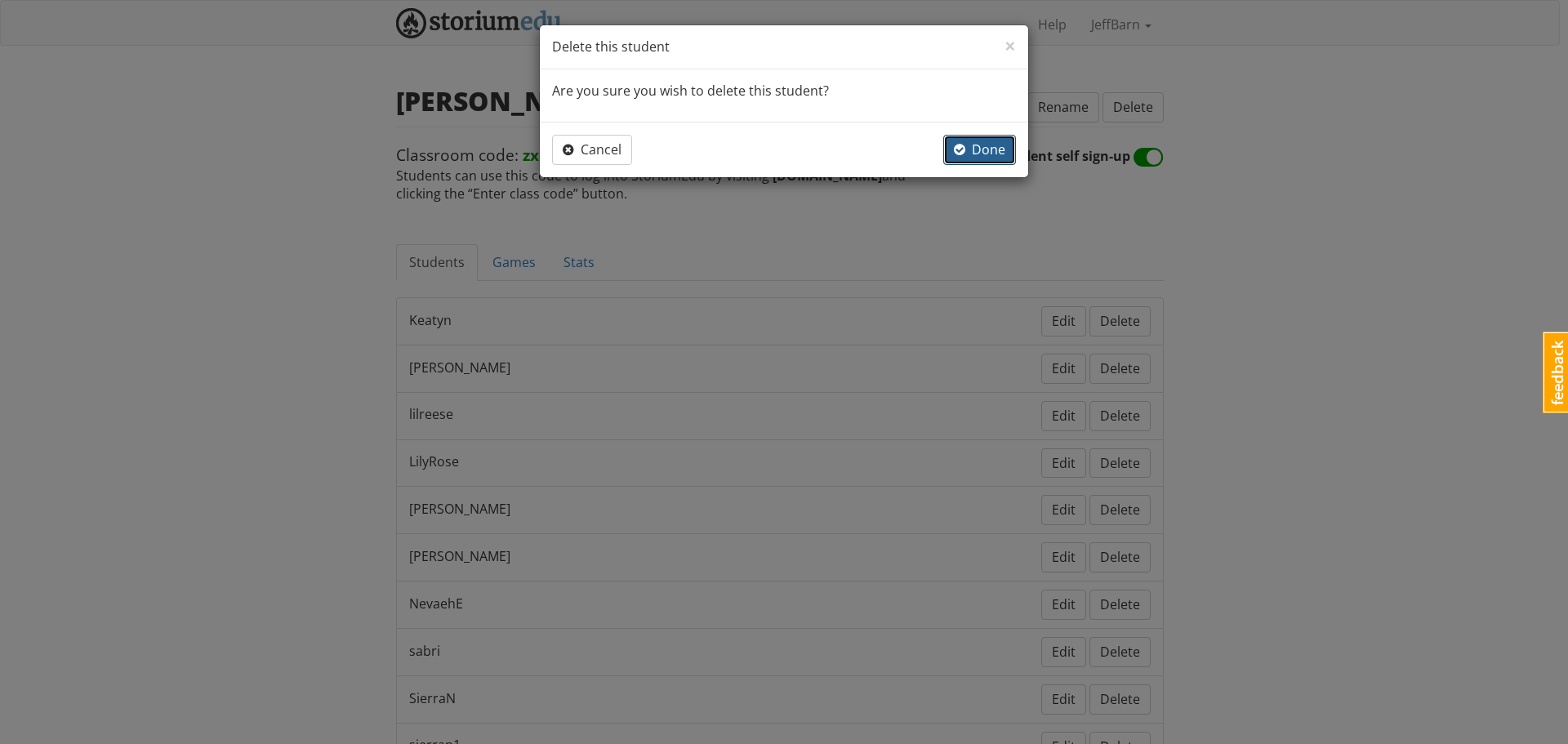
click at [971, 155] on span "Done" at bounding box center [979, 149] width 51 height 18
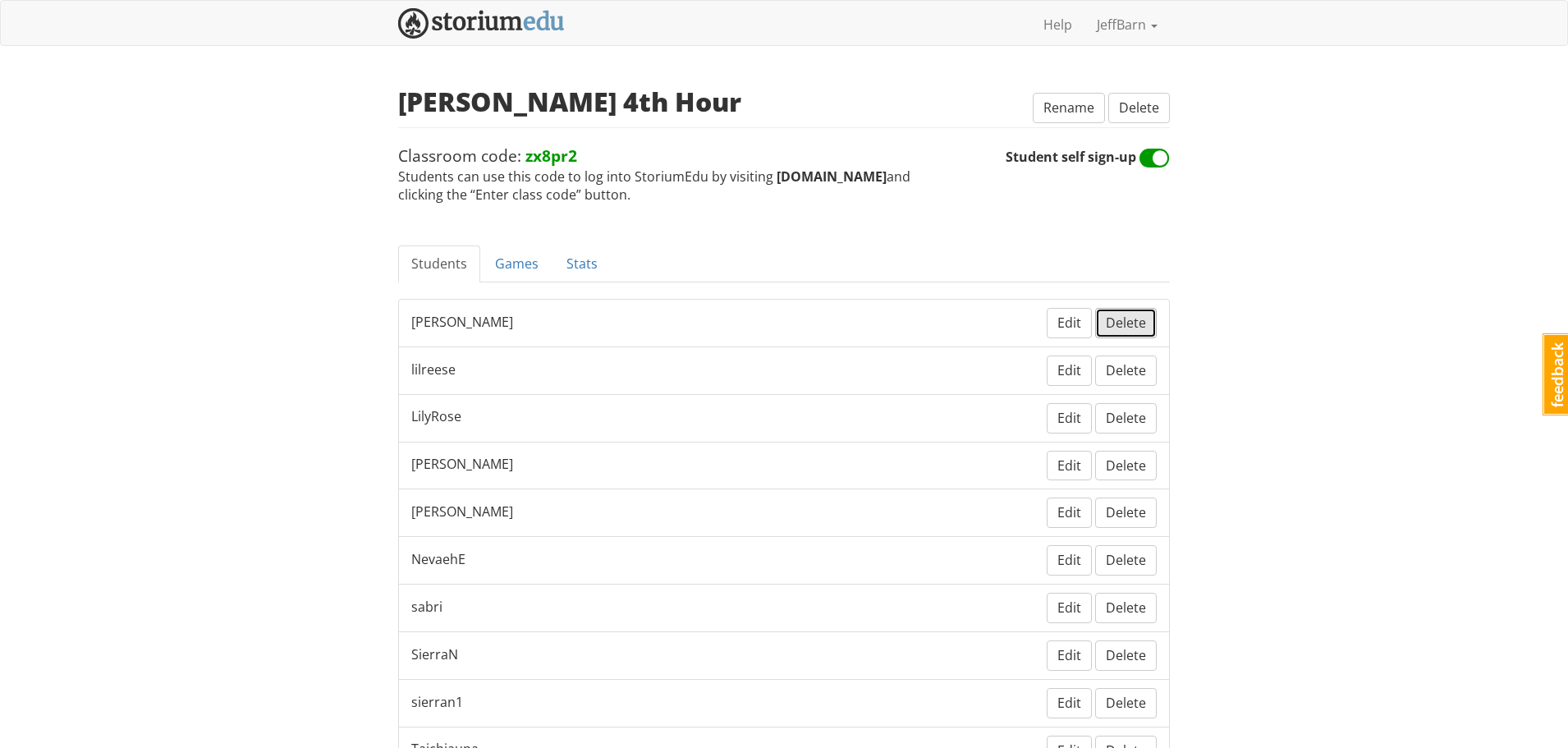
click at [1136, 328] on span "Delete" at bounding box center [1126, 322] width 40 height 18
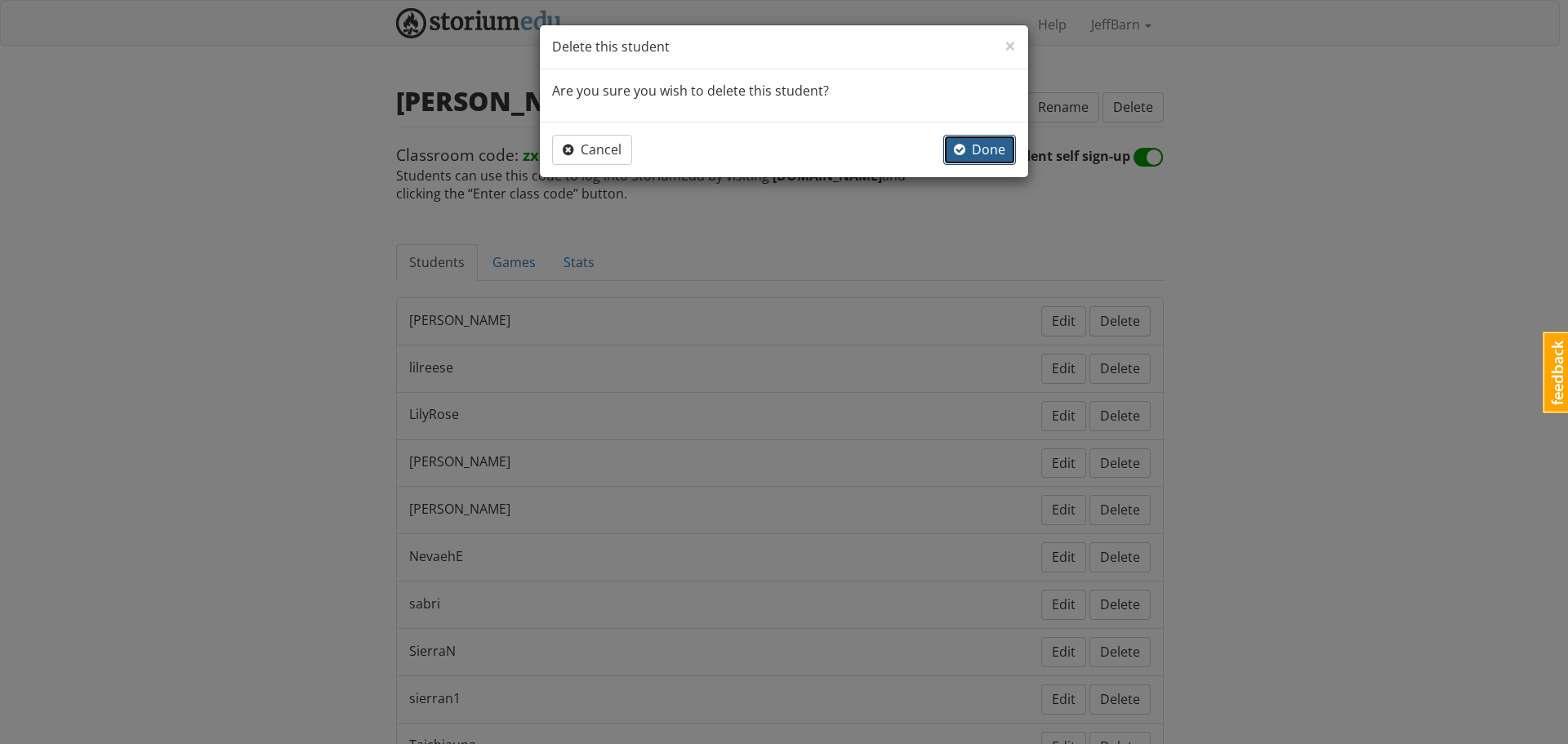
click at [999, 146] on span "Done" at bounding box center [979, 149] width 51 height 18
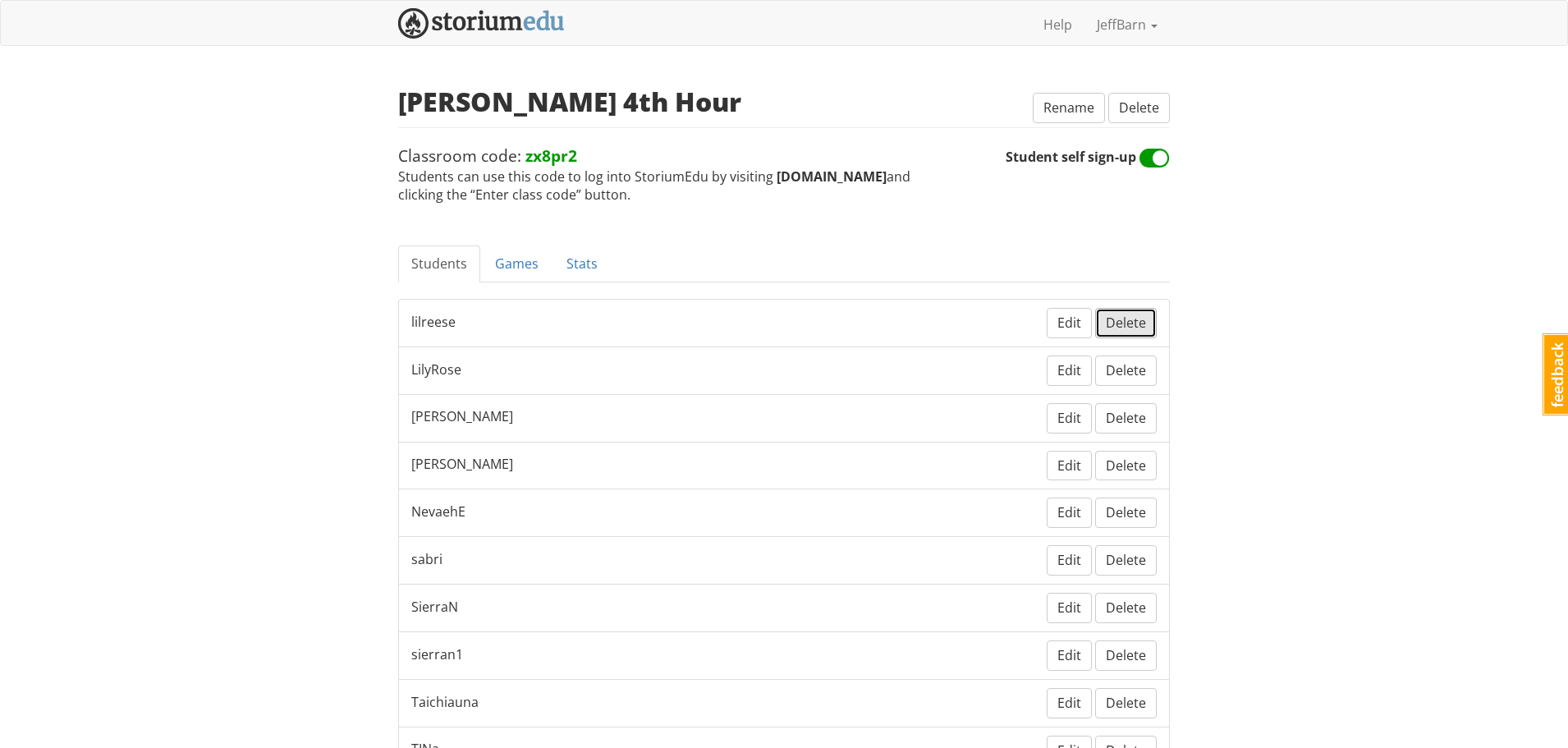
click at [1133, 330] on span "Delete" at bounding box center [1126, 322] width 40 height 18
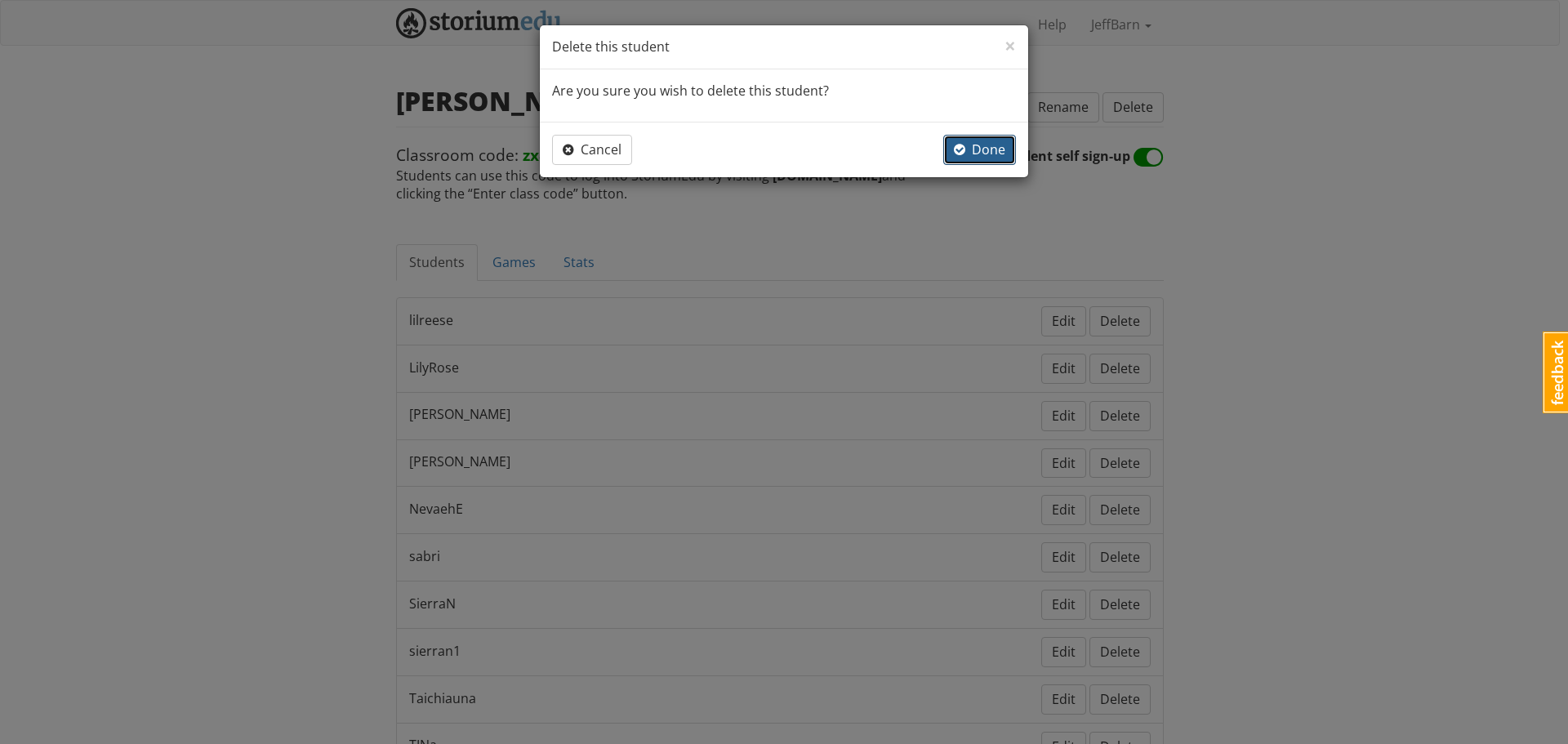
click at [980, 143] on span "Done" at bounding box center [979, 149] width 51 height 18
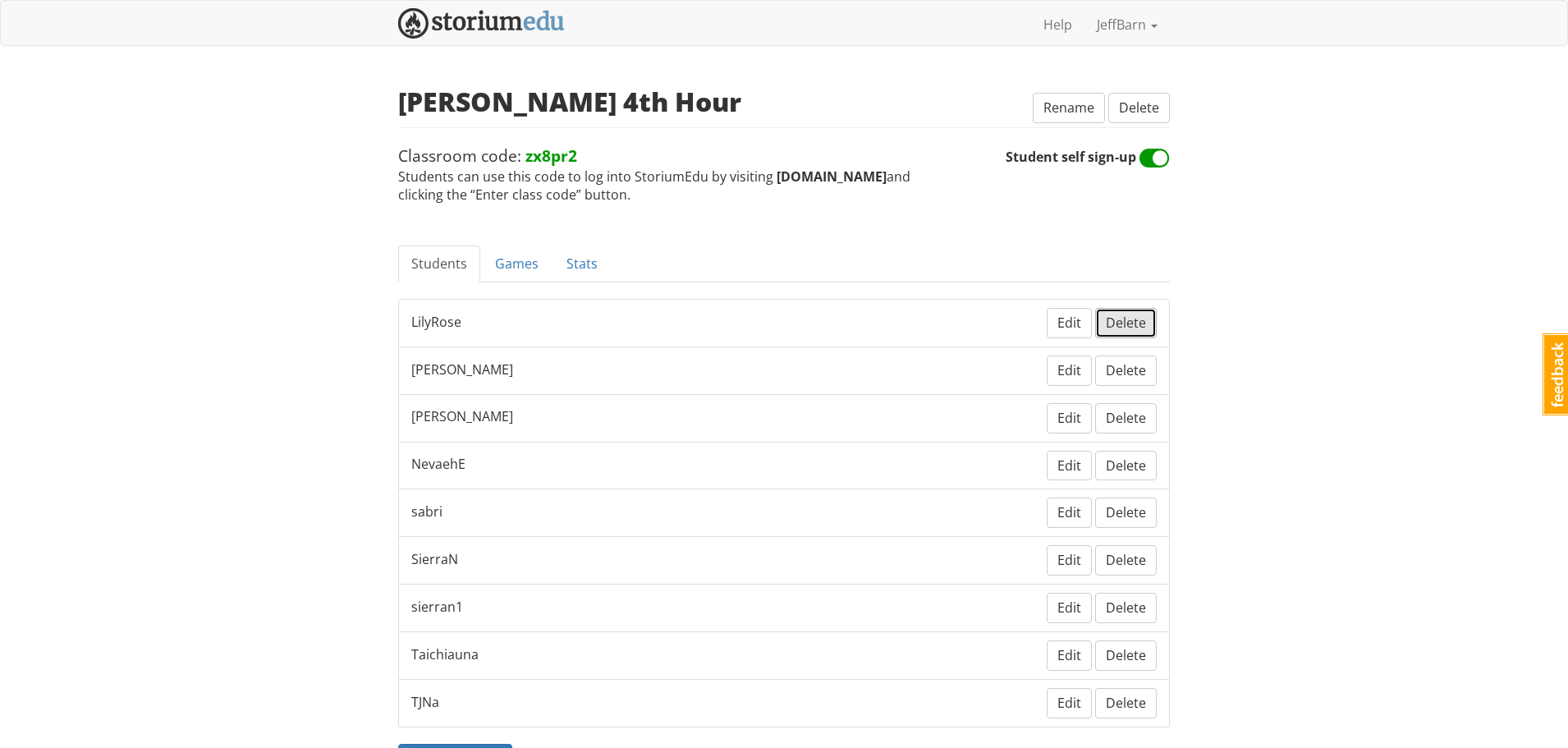
click at [1150, 322] on button "Delete" at bounding box center [1126, 322] width 61 height 31
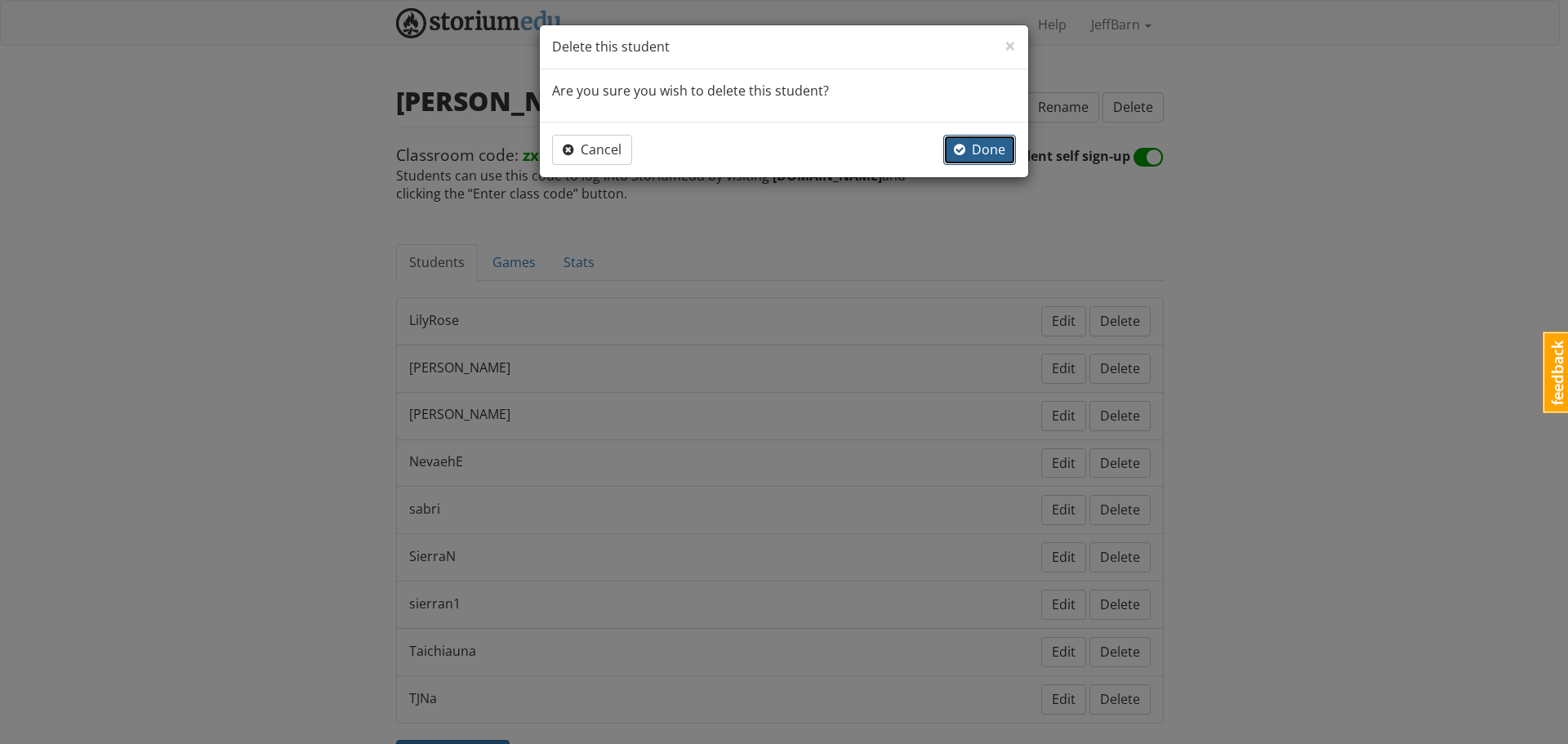
click at [976, 152] on span "Done" at bounding box center [979, 149] width 51 height 18
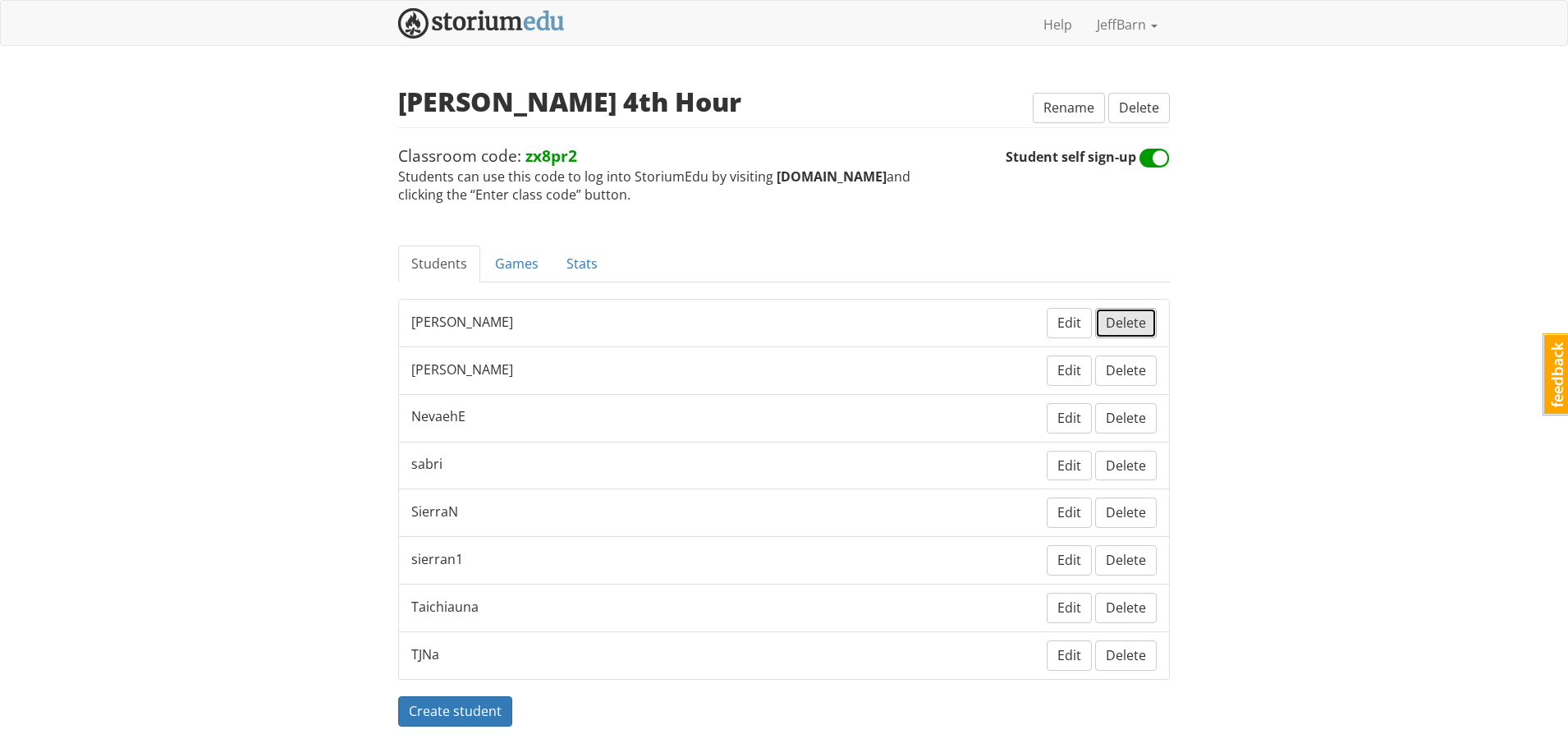
click at [1138, 320] on span "Delete" at bounding box center [1126, 322] width 40 height 18
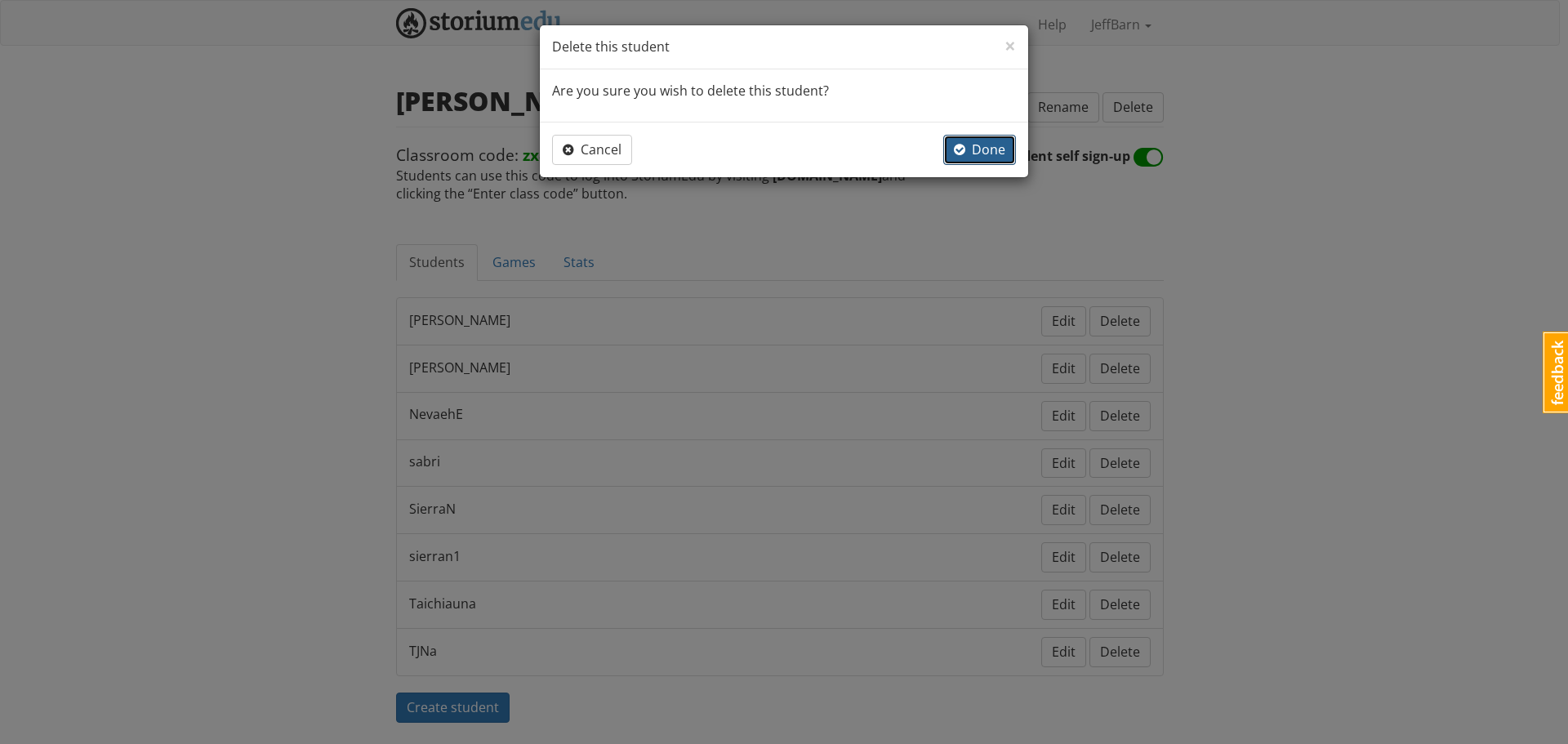
click at [973, 143] on span "Done" at bounding box center [979, 149] width 51 height 18
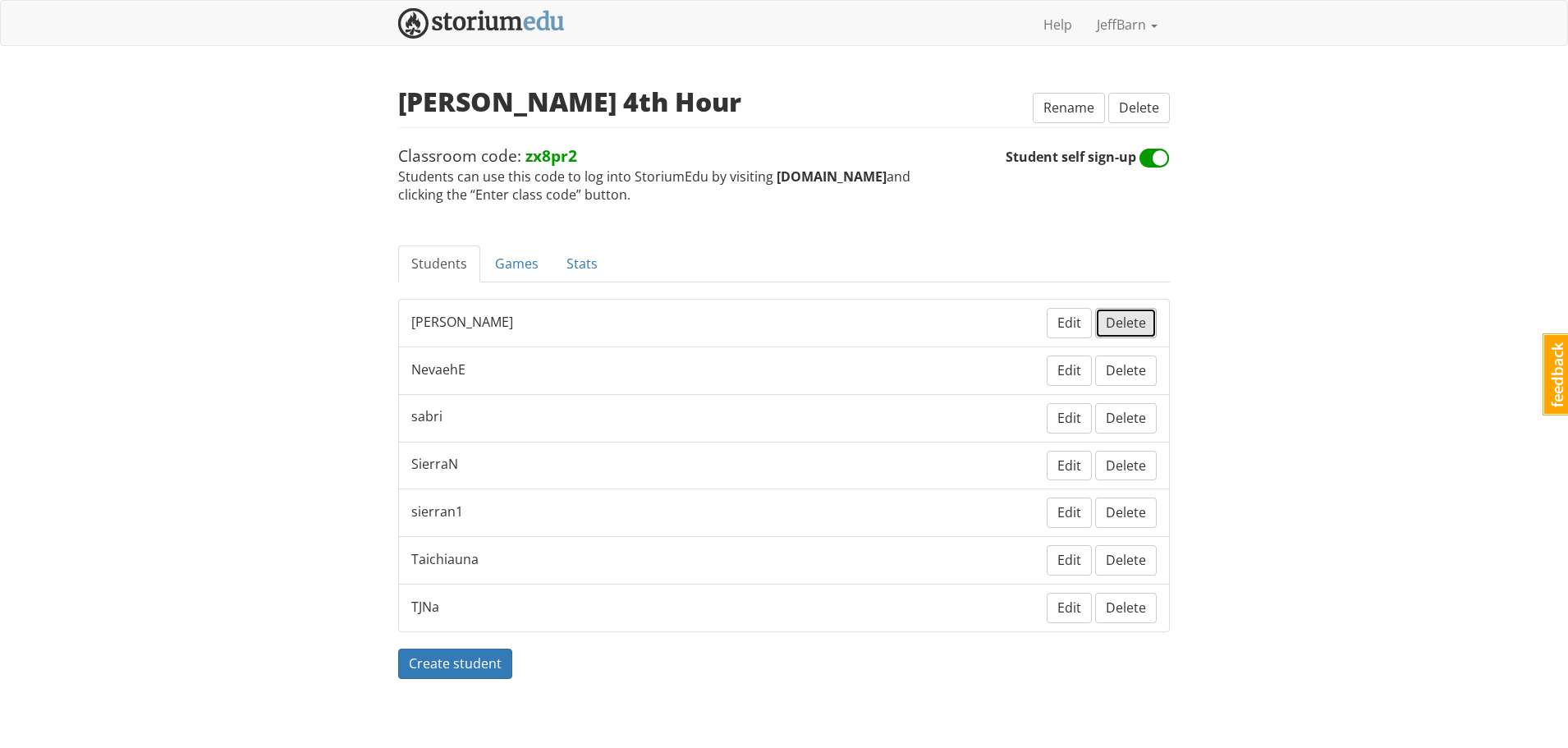
click at [1136, 323] on span "Delete" at bounding box center [1126, 322] width 40 height 18
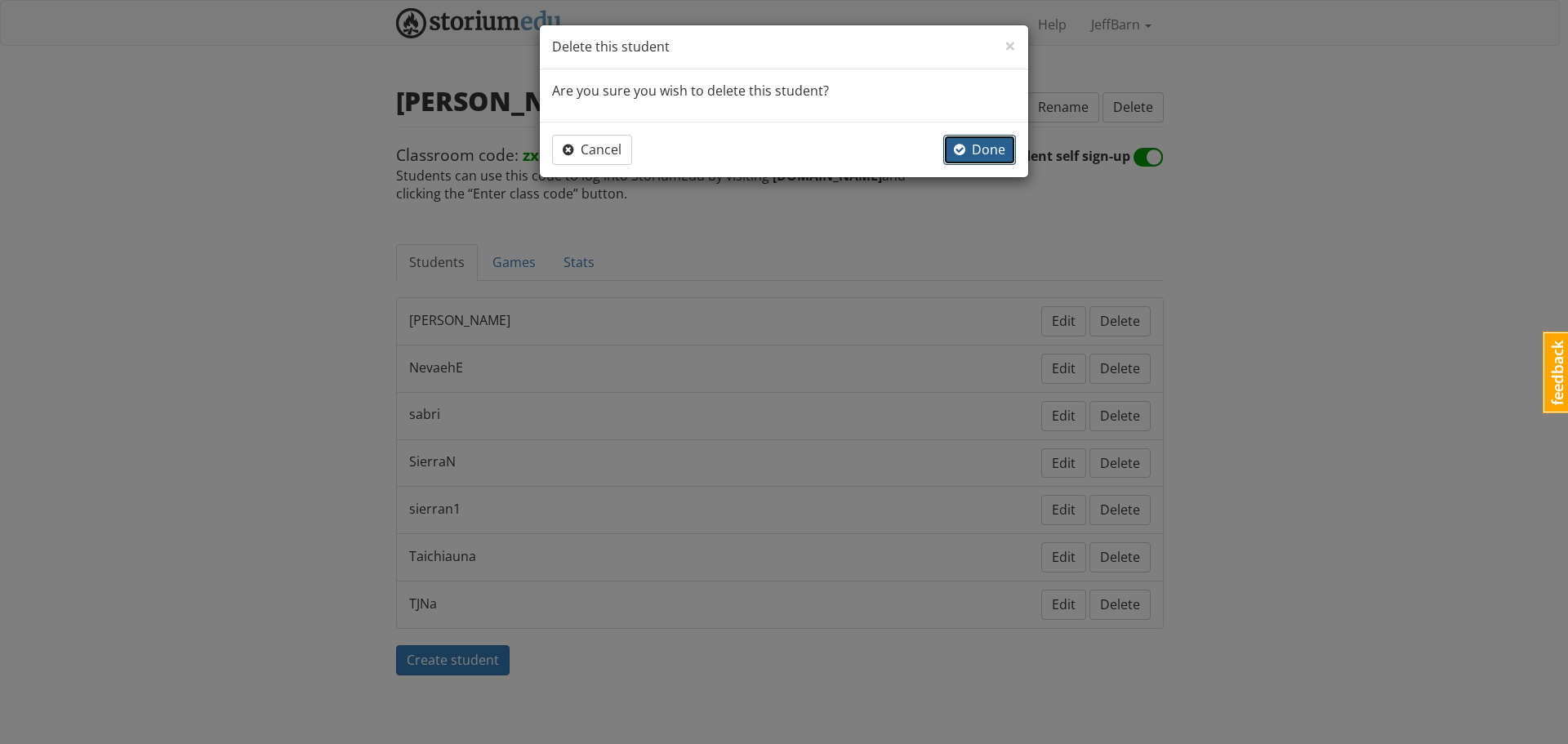
click at [986, 153] on span "Done" at bounding box center [979, 149] width 51 height 18
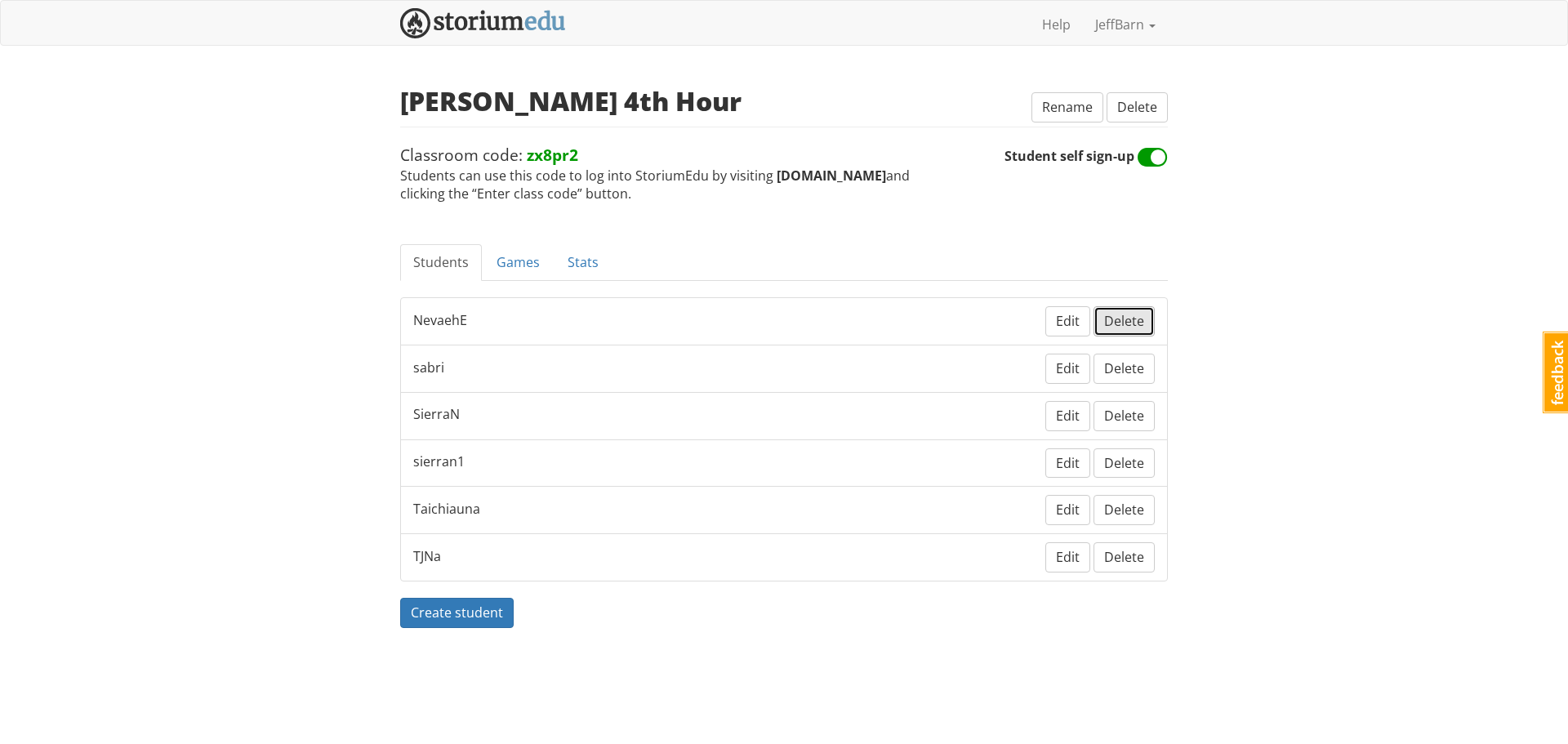
click at [1123, 316] on span "Delete" at bounding box center [1124, 321] width 40 height 18
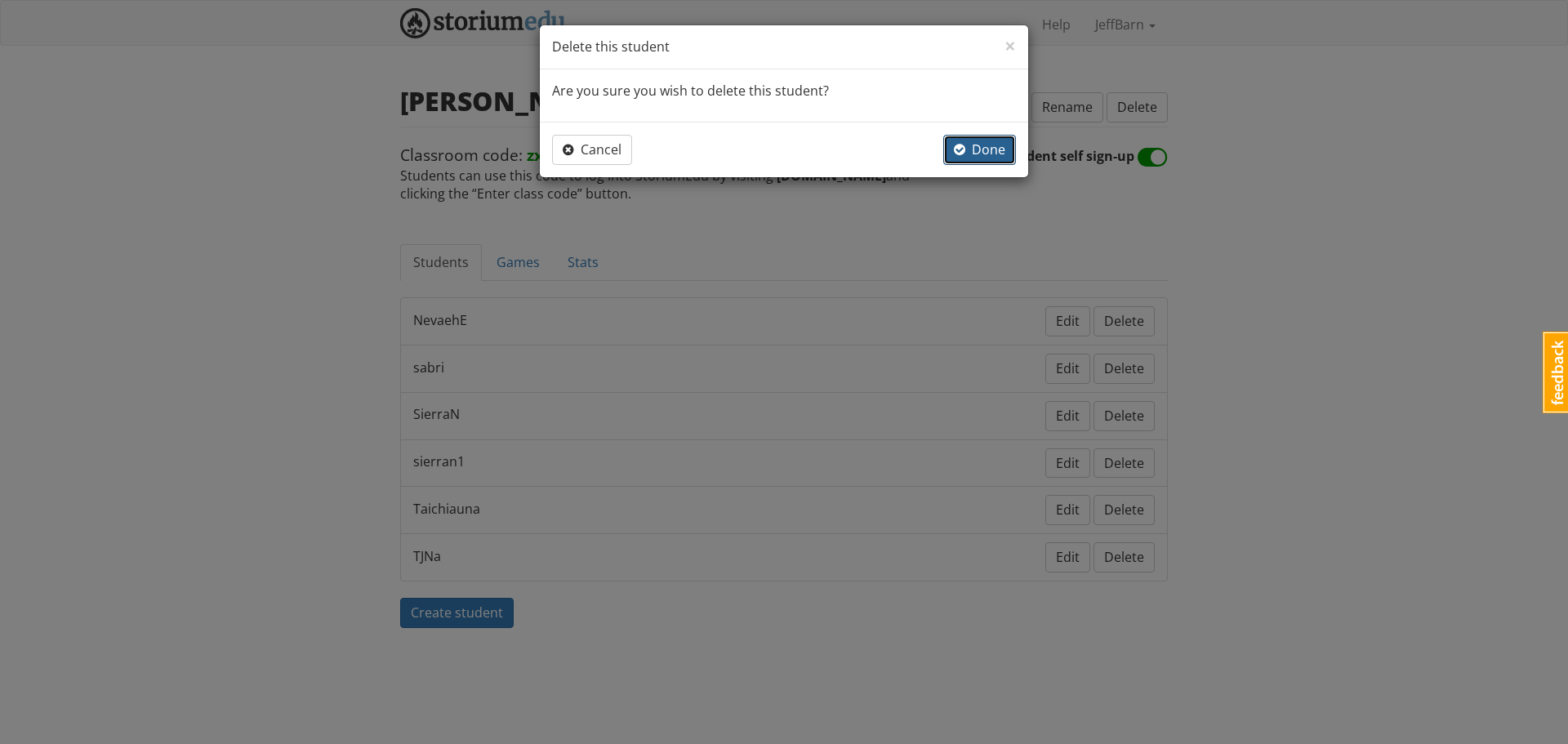
click at [995, 140] on button "Done" at bounding box center [980, 149] width 73 height 30
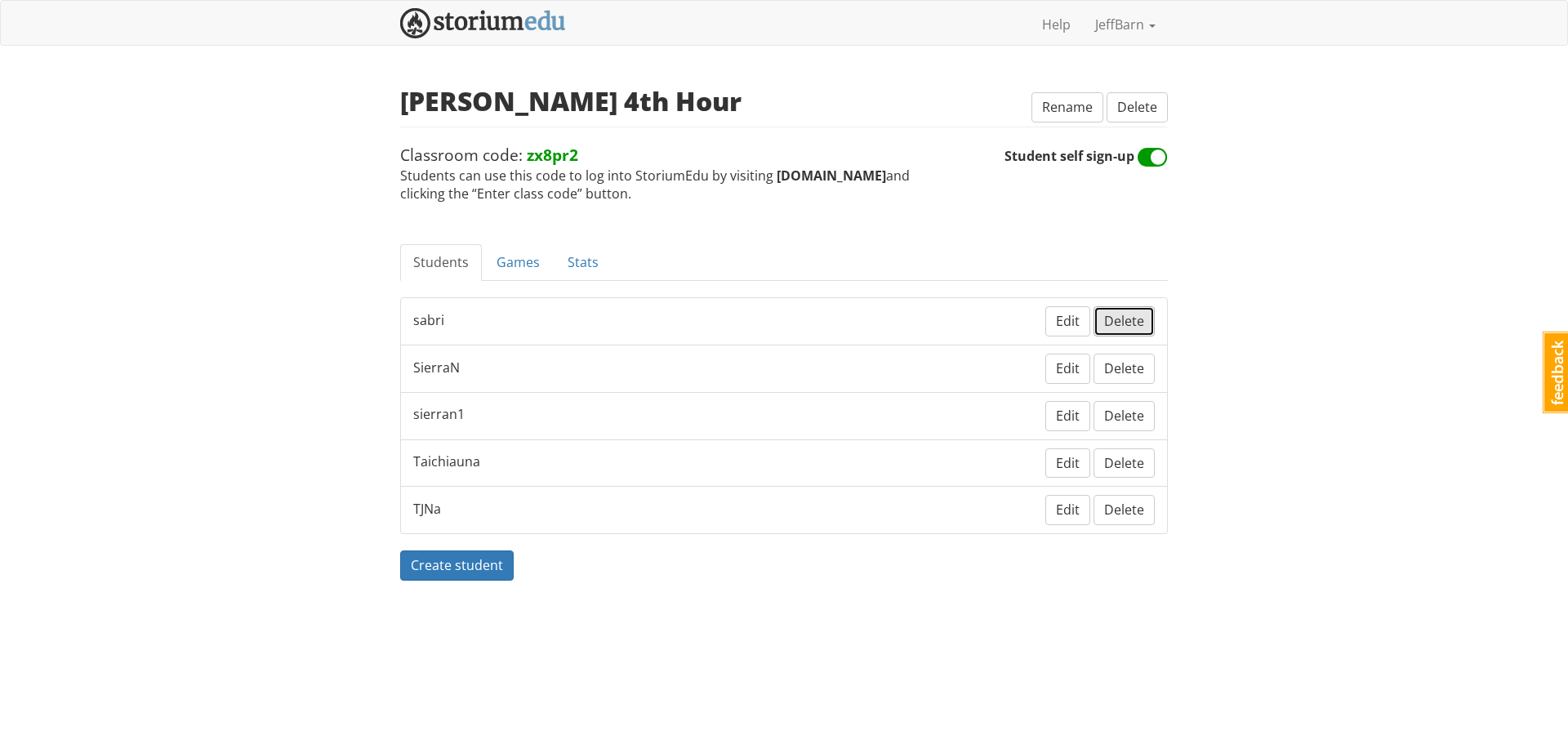
click at [1121, 322] on span "Delete" at bounding box center [1124, 321] width 40 height 18
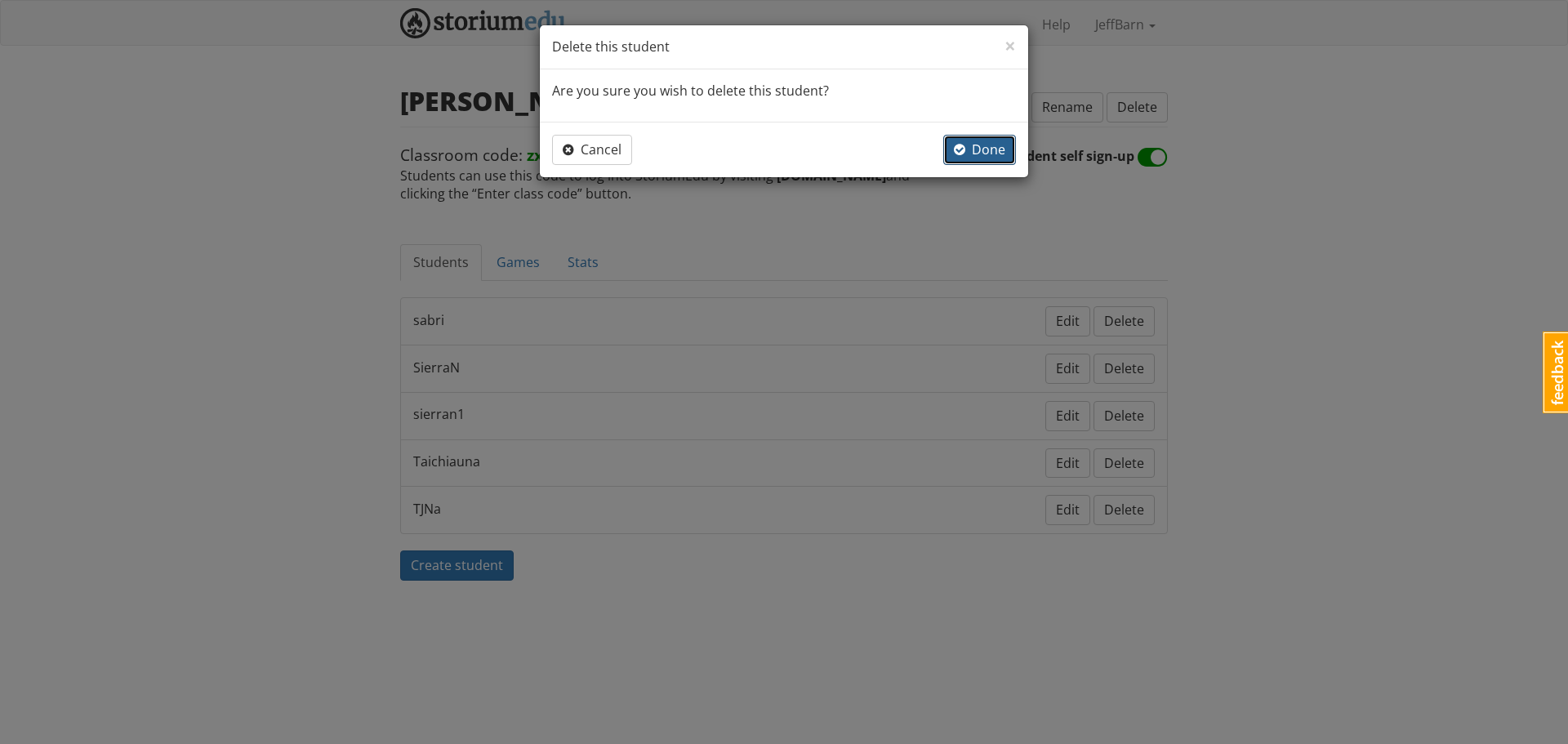
click at [986, 155] on span "Done" at bounding box center [979, 149] width 51 height 18
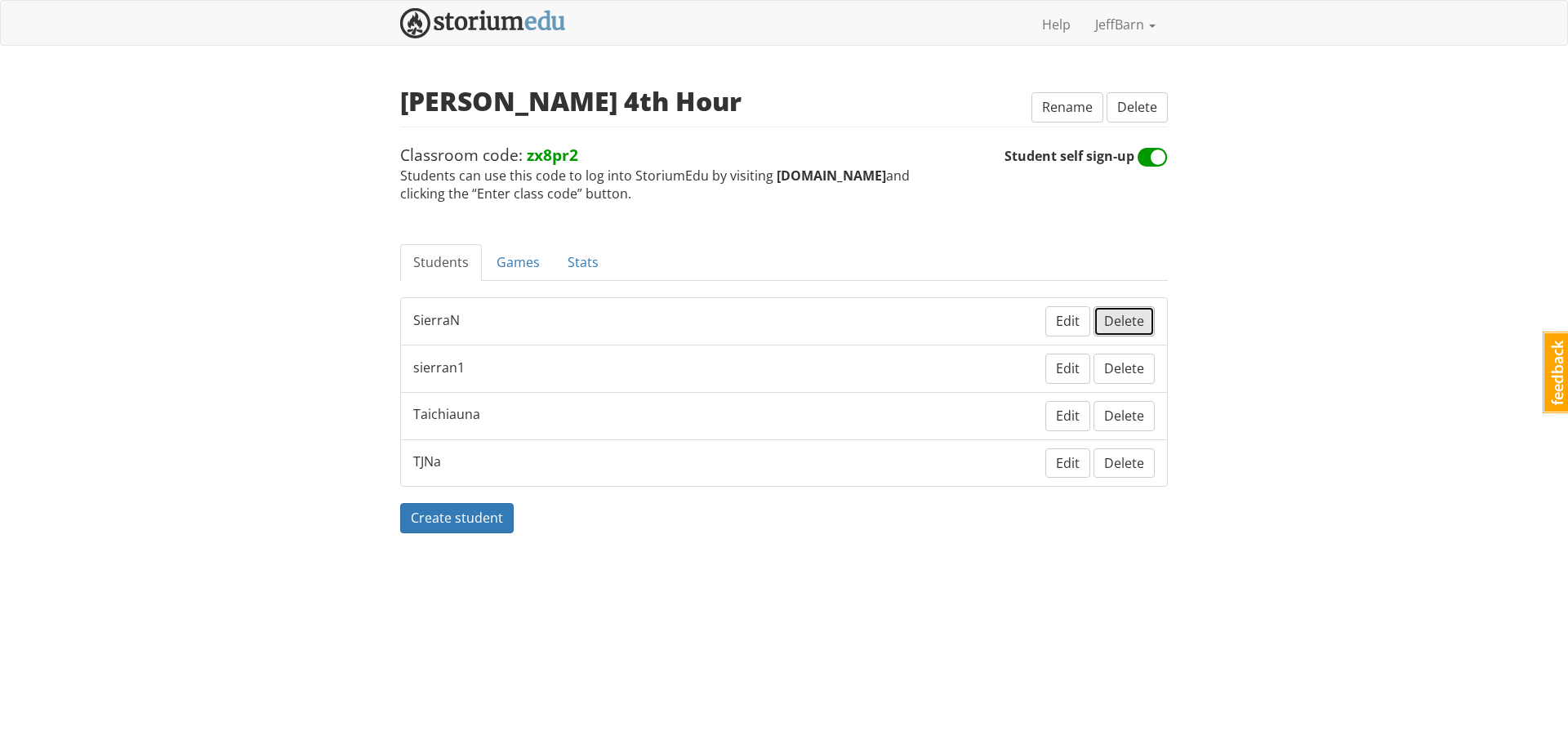
click at [1129, 319] on span "Delete" at bounding box center [1124, 321] width 40 height 18
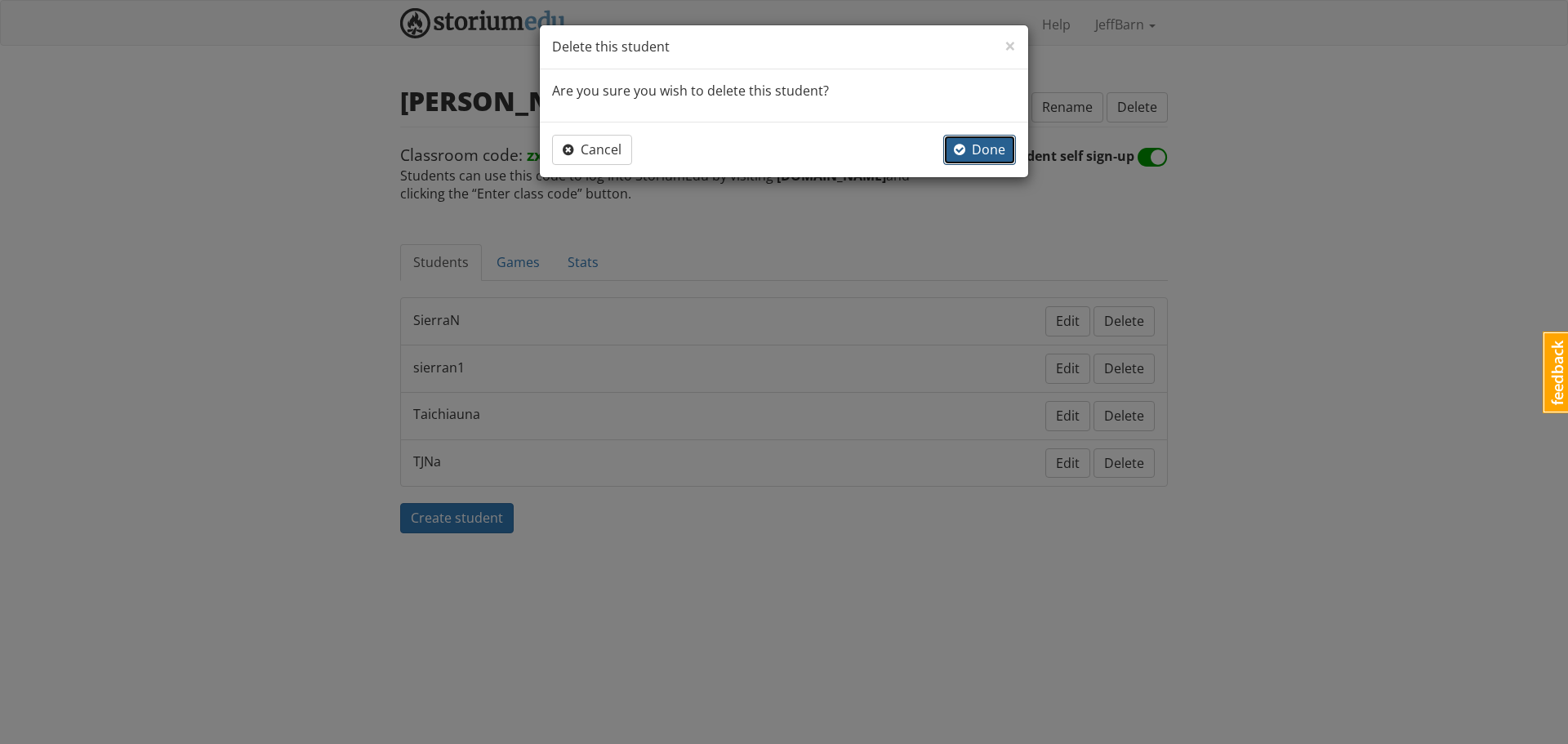
click at [969, 156] on span "Done" at bounding box center [979, 149] width 51 height 18
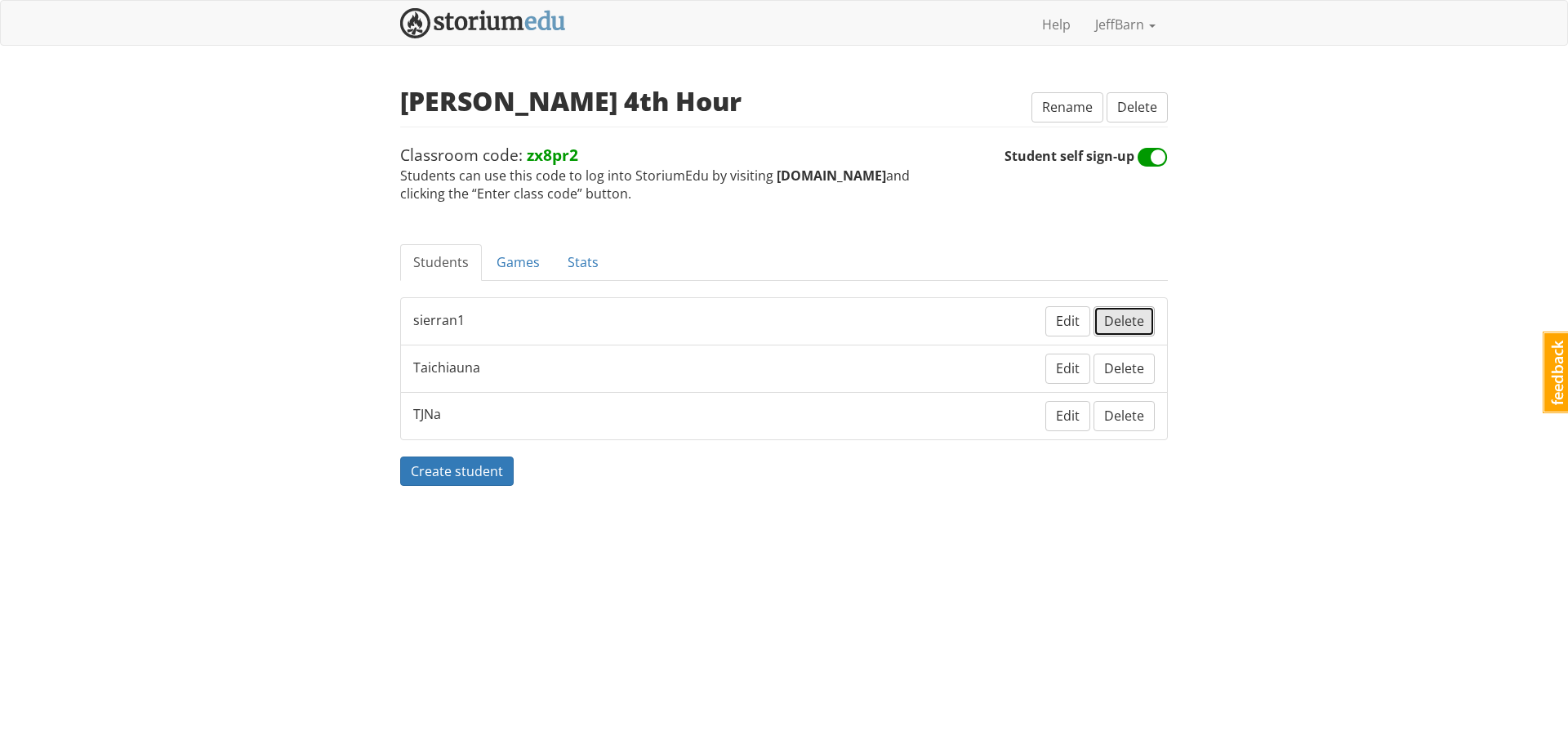
click at [1132, 322] on span "Delete" at bounding box center [1124, 321] width 40 height 18
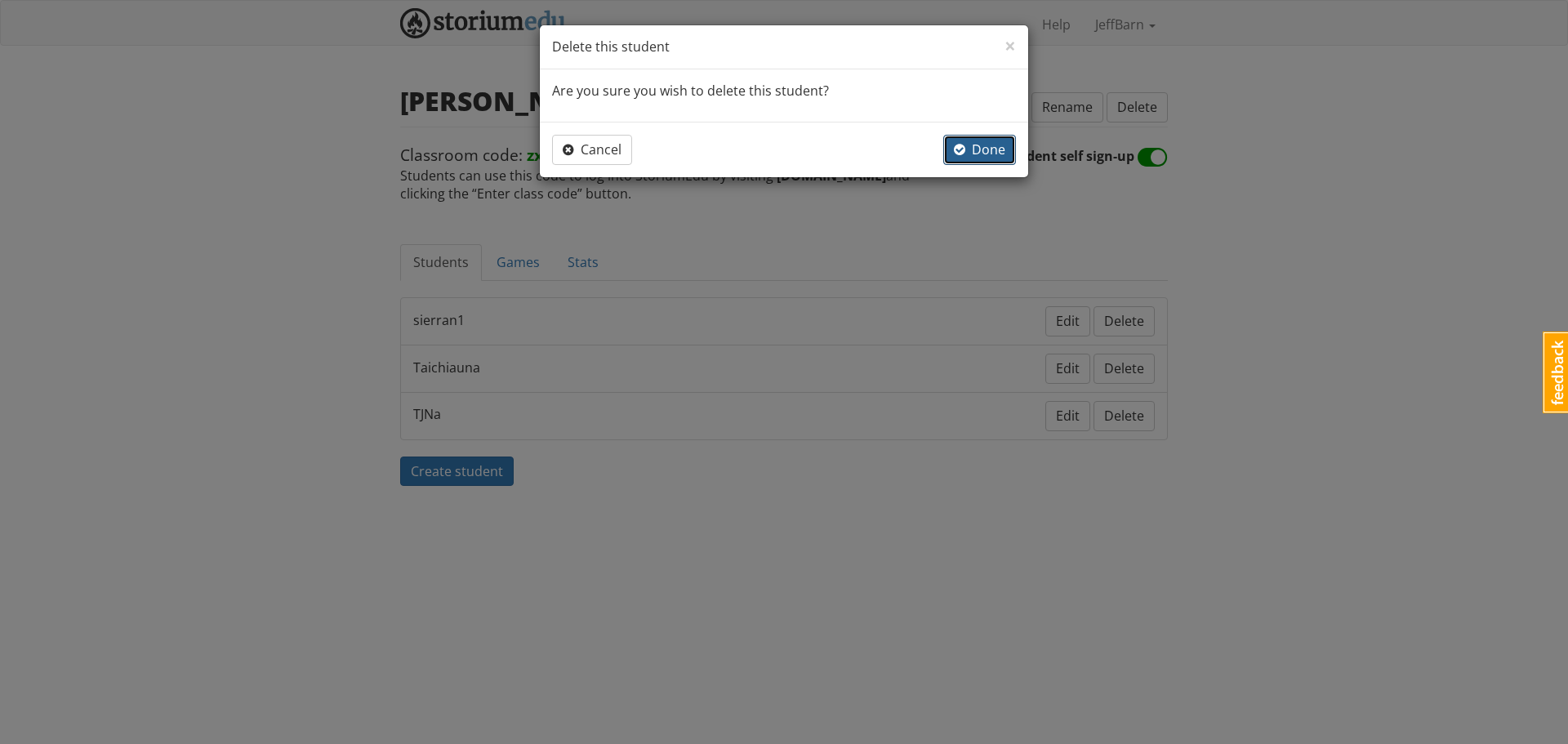
click at [977, 156] on span "Done" at bounding box center [979, 149] width 51 height 18
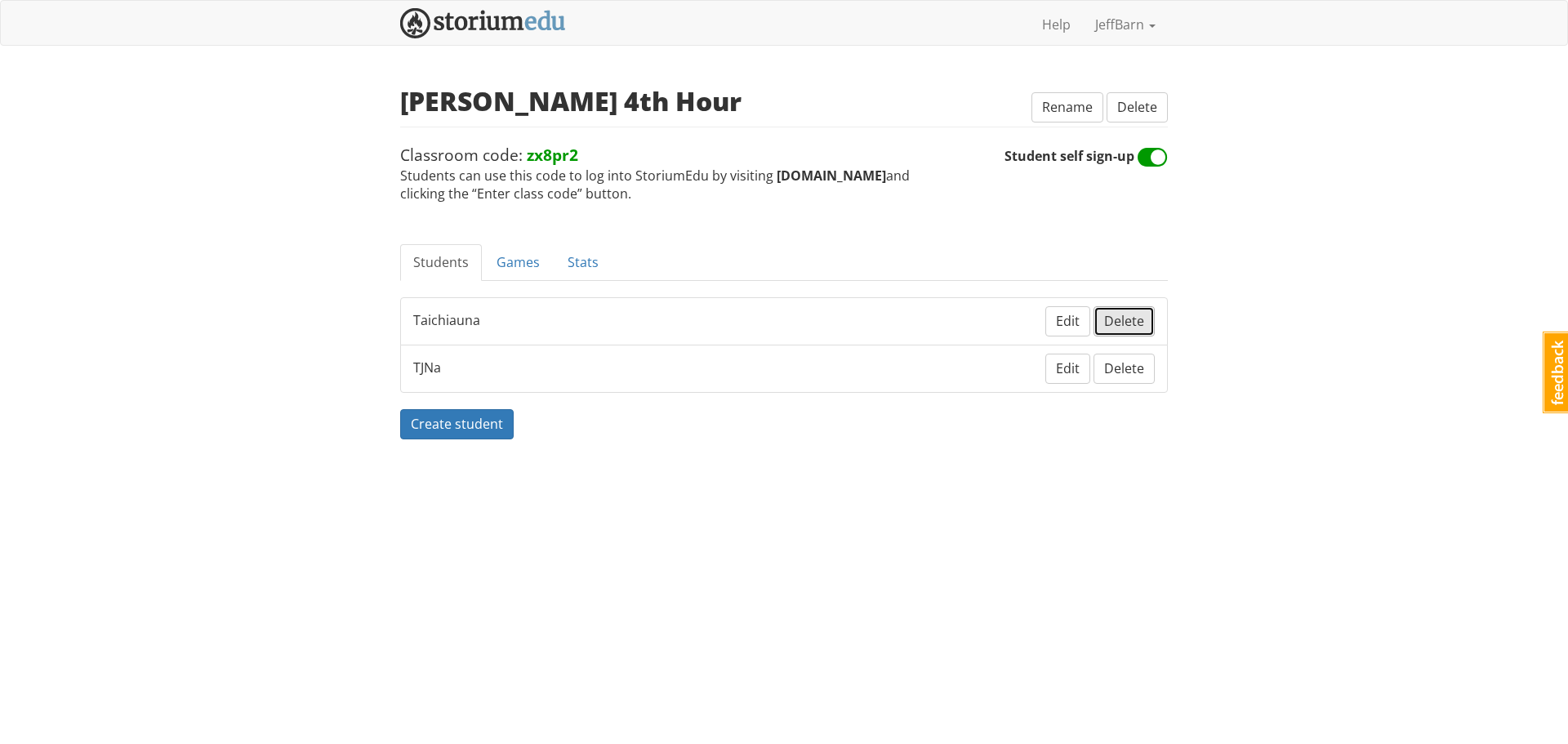
click at [1123, 322] on span "Delete" at bounding box center [1124, 321] width 40 height 18
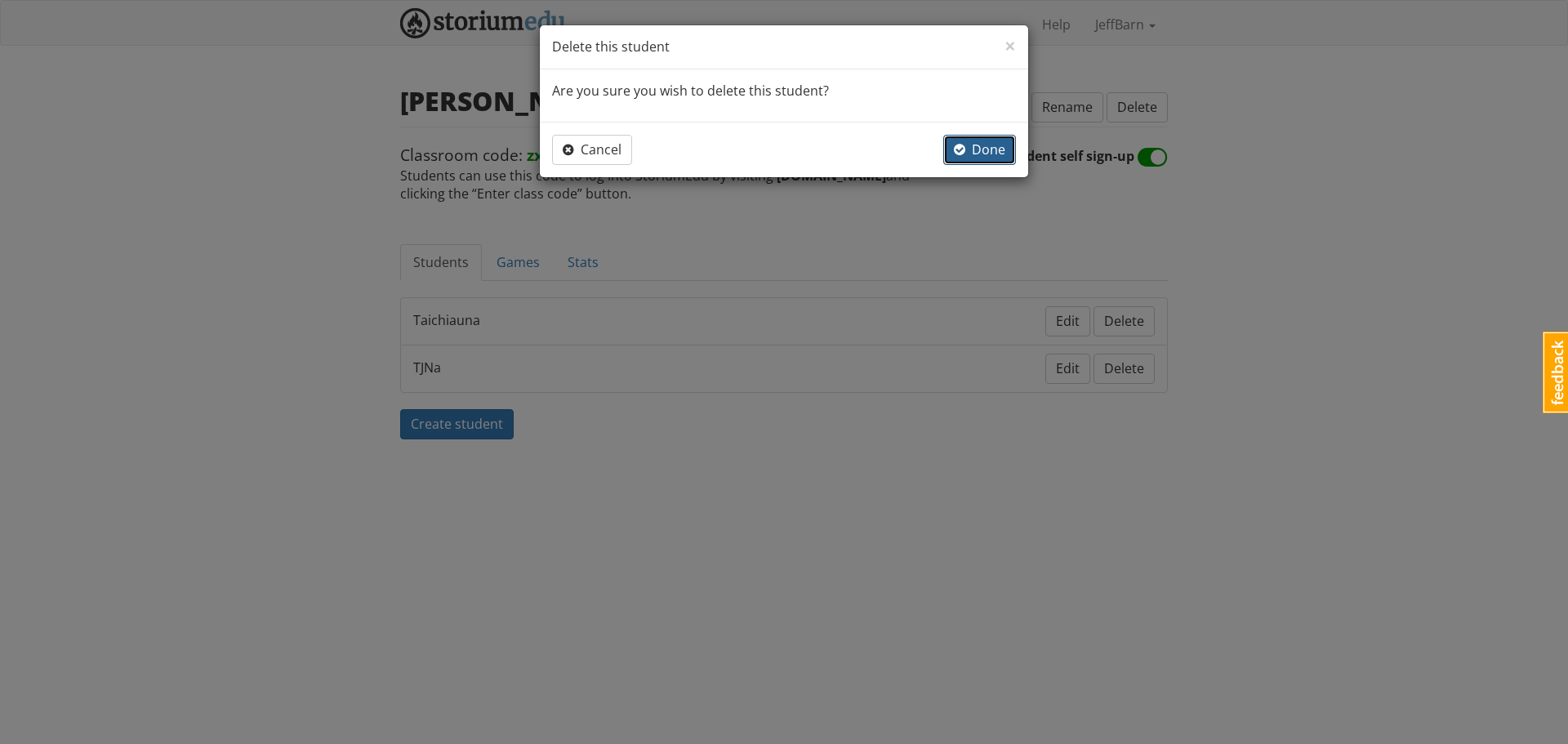
click at [975, 156] on span "Done" at bounding box center [979, 149] width 51 height 18
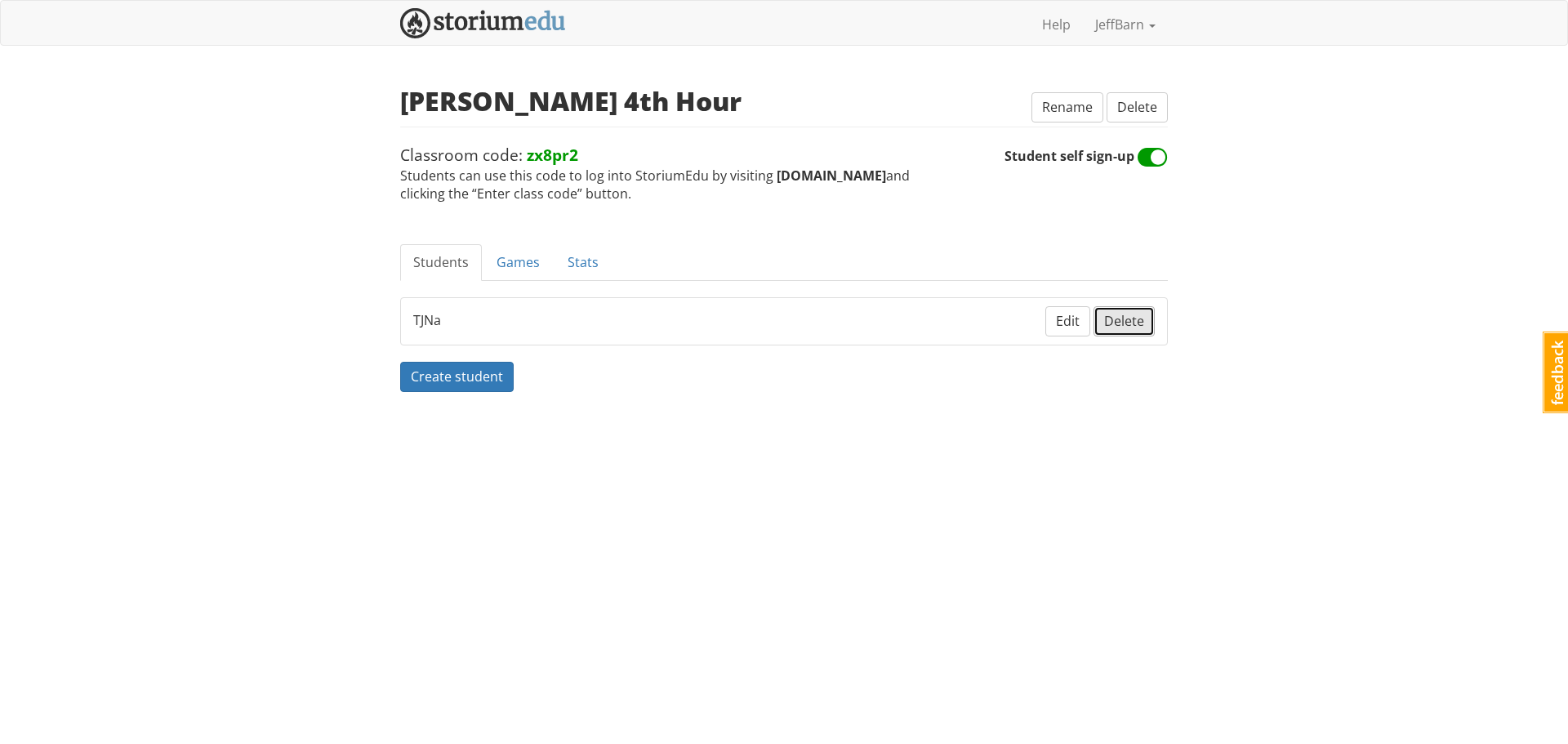
click at [1121, 327] on span "Delete" at bounding box center [1124, 321] width 40 height 18
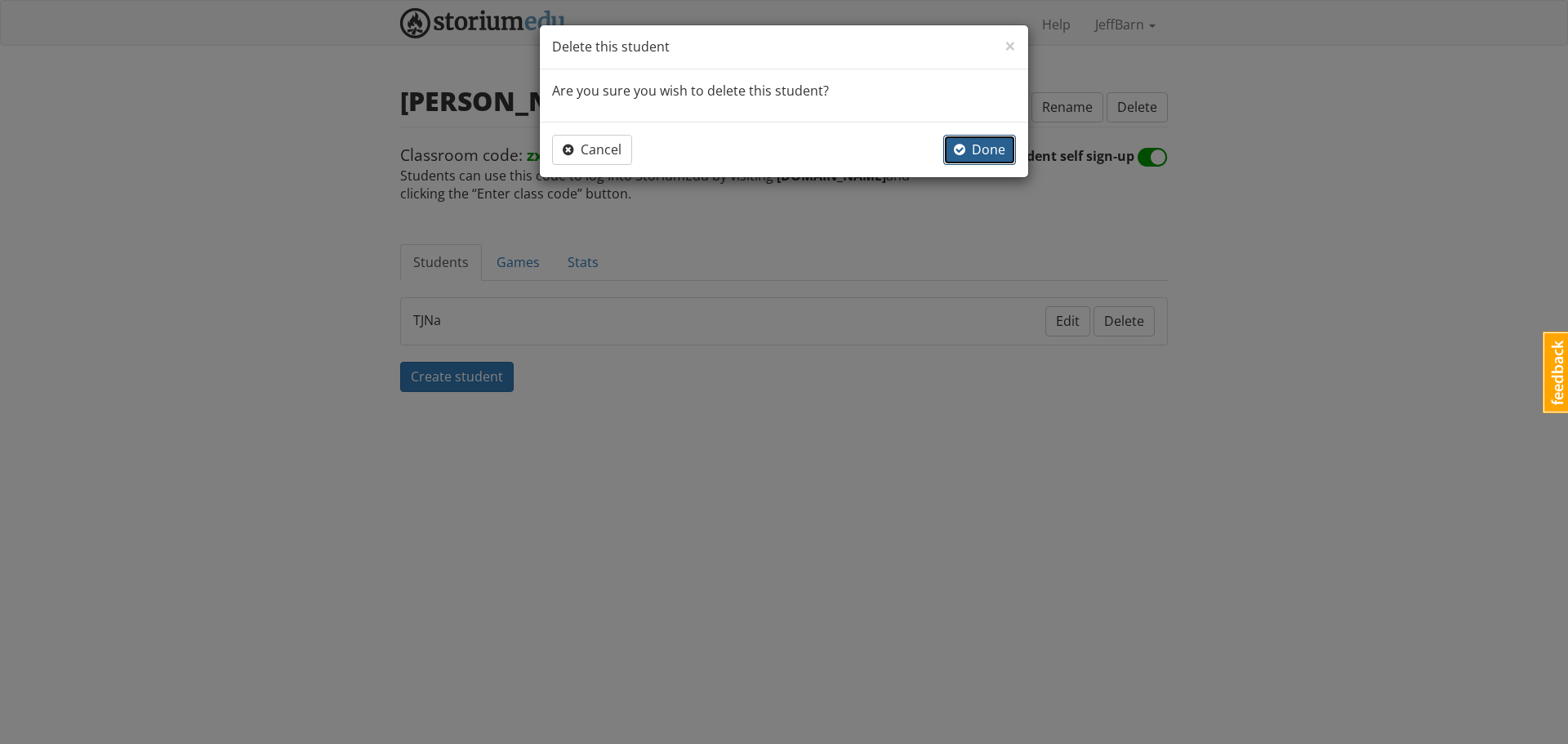
click at [992, 157] on span "Done" at bounding box center [979, 149] width 51 height 18
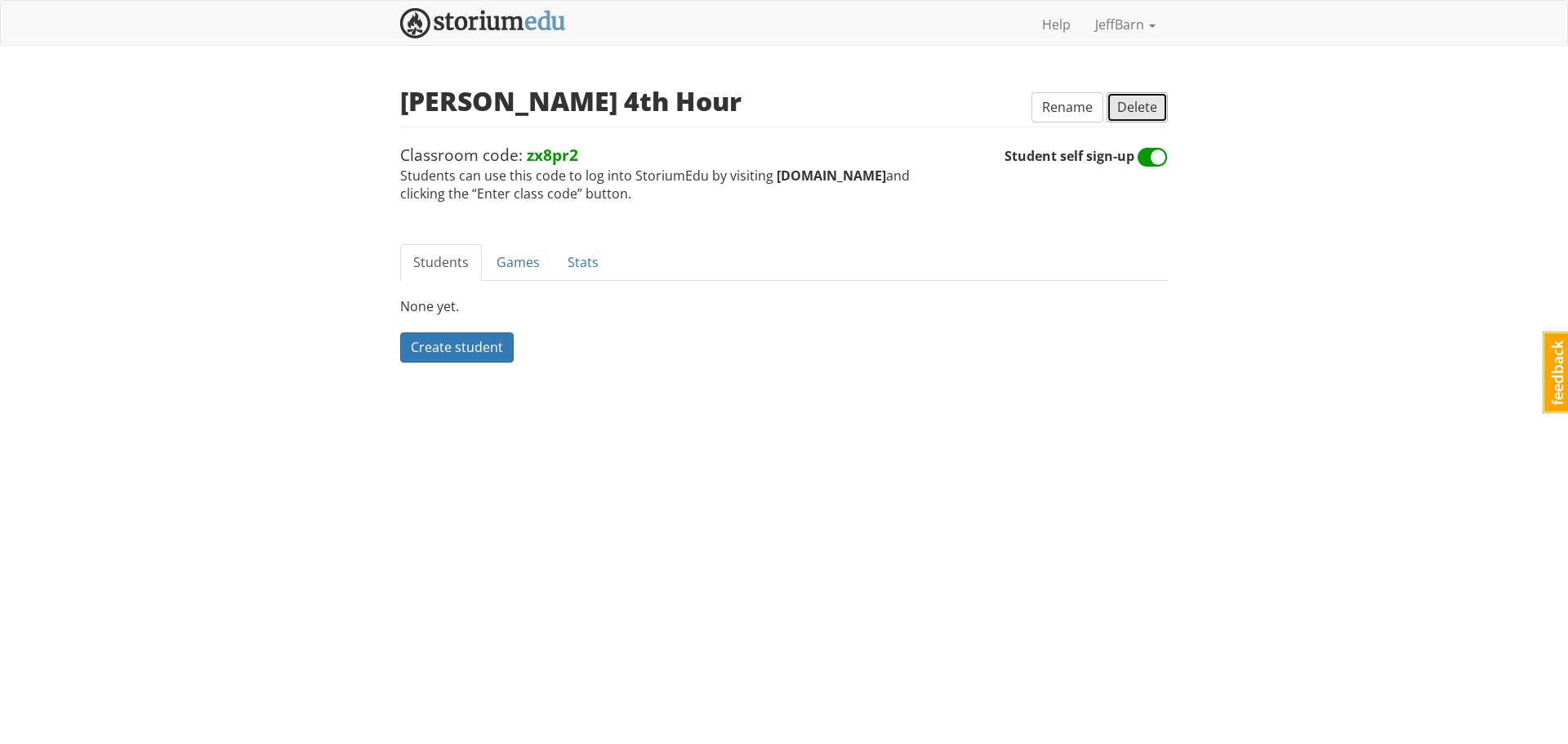
click at [1136, 115] on span "Delete" at bounding box center [1137, 107] width 40 height 18
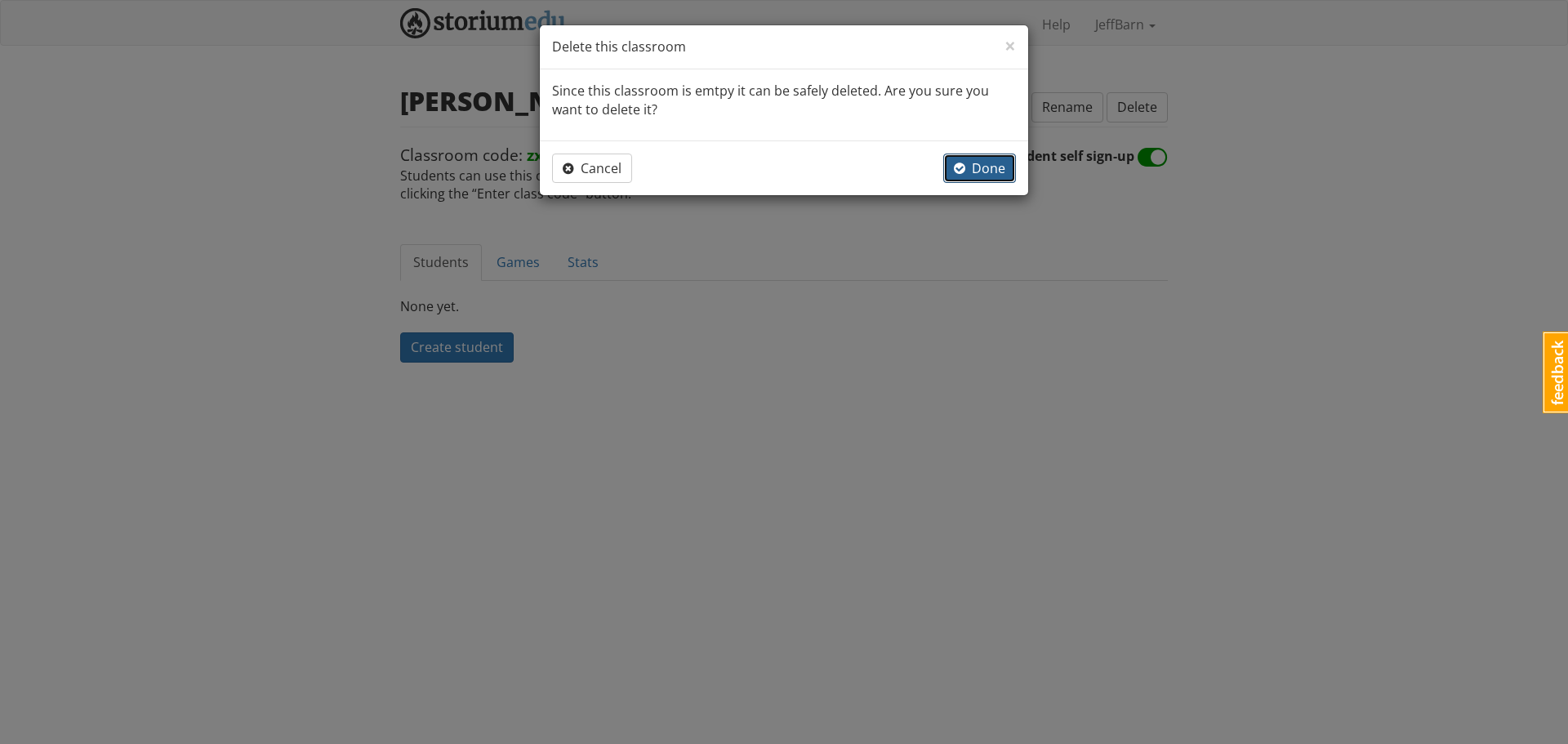
click at [1007, 169] on button "Done" at bounding box center [980, 169] width 73 height 30
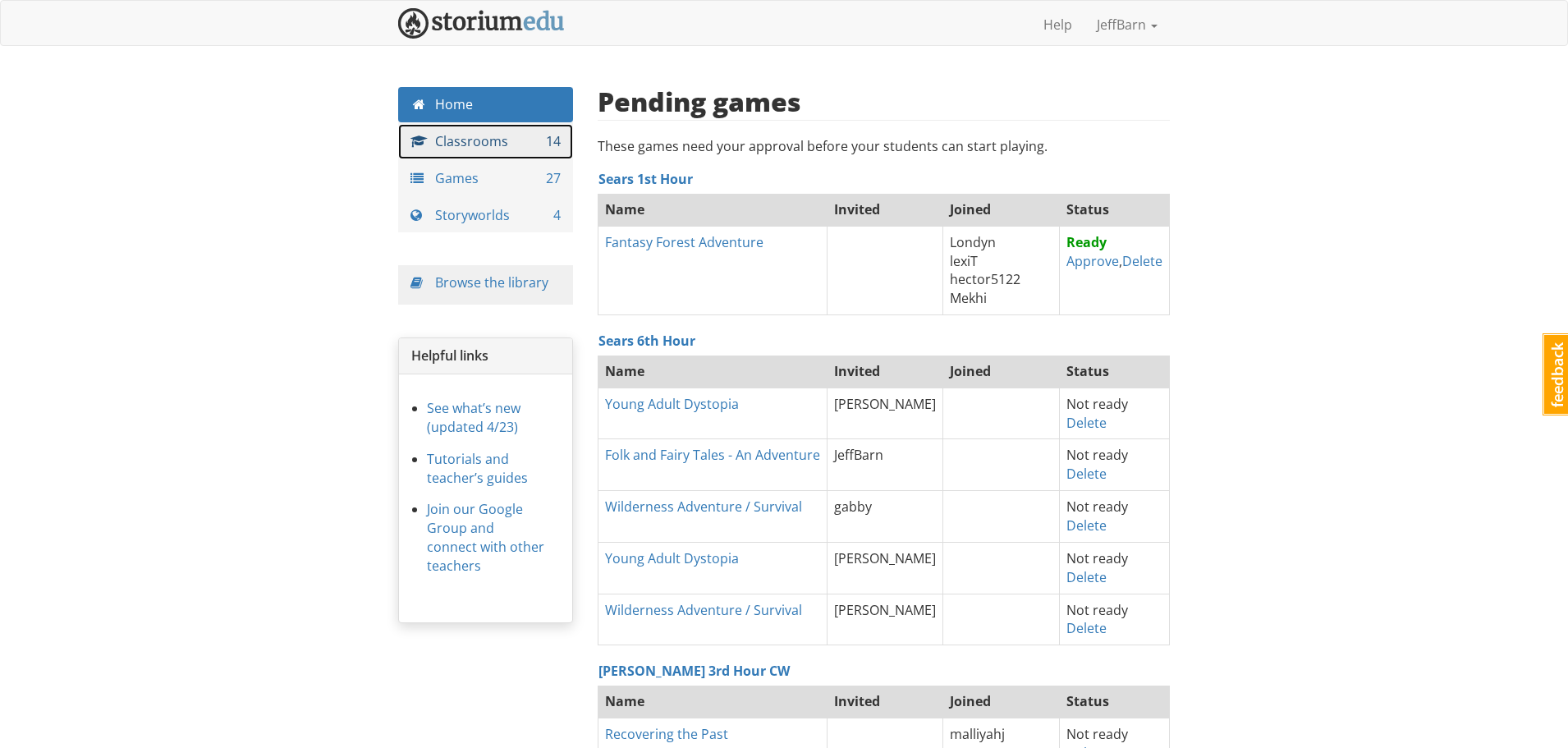
click at [423, 133] on link "Classrooms 14" at bounding box center [486, 142] width 175 height 35
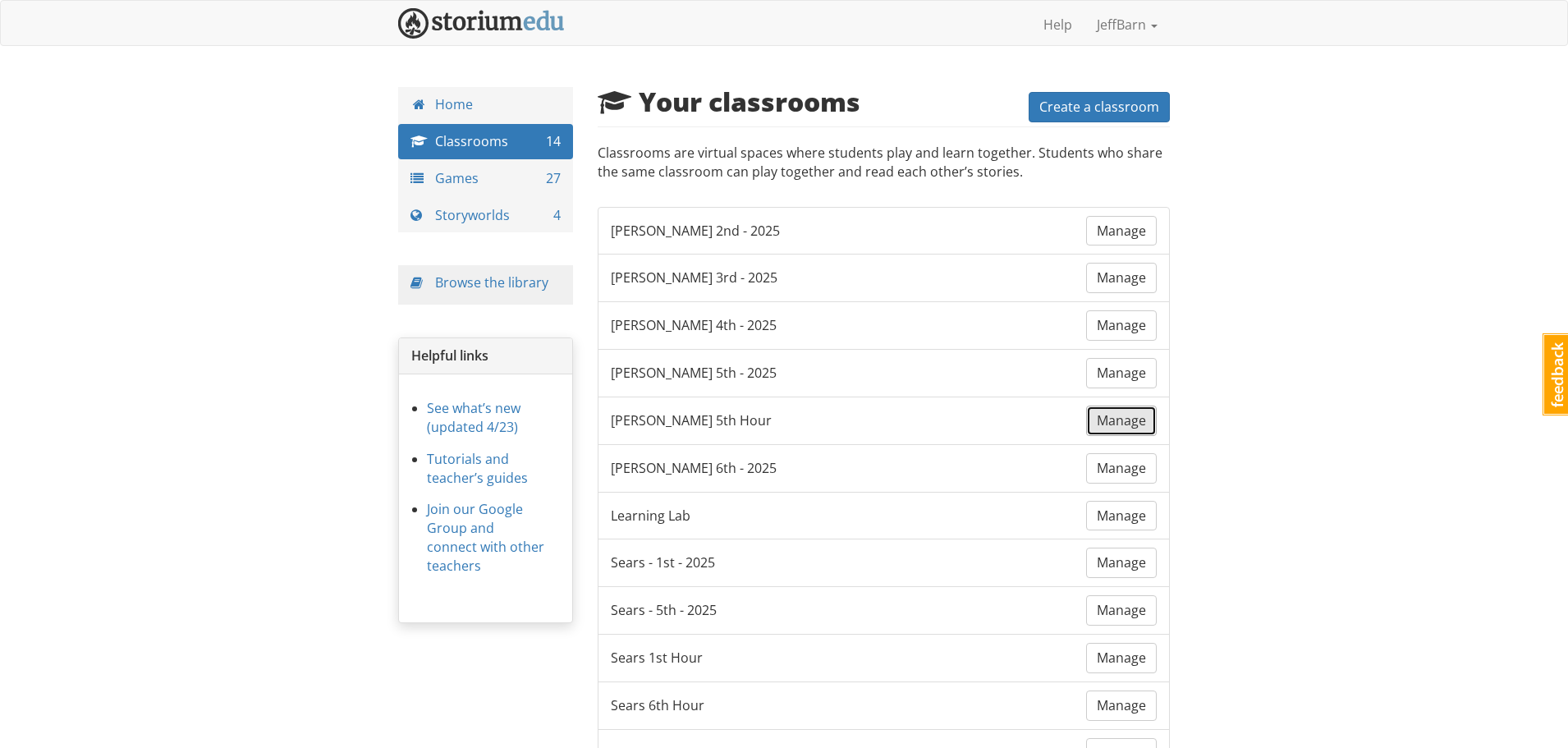
click at [1126, 418] on span "Manage" at bounding box center [1122, 420] width 49 height 18
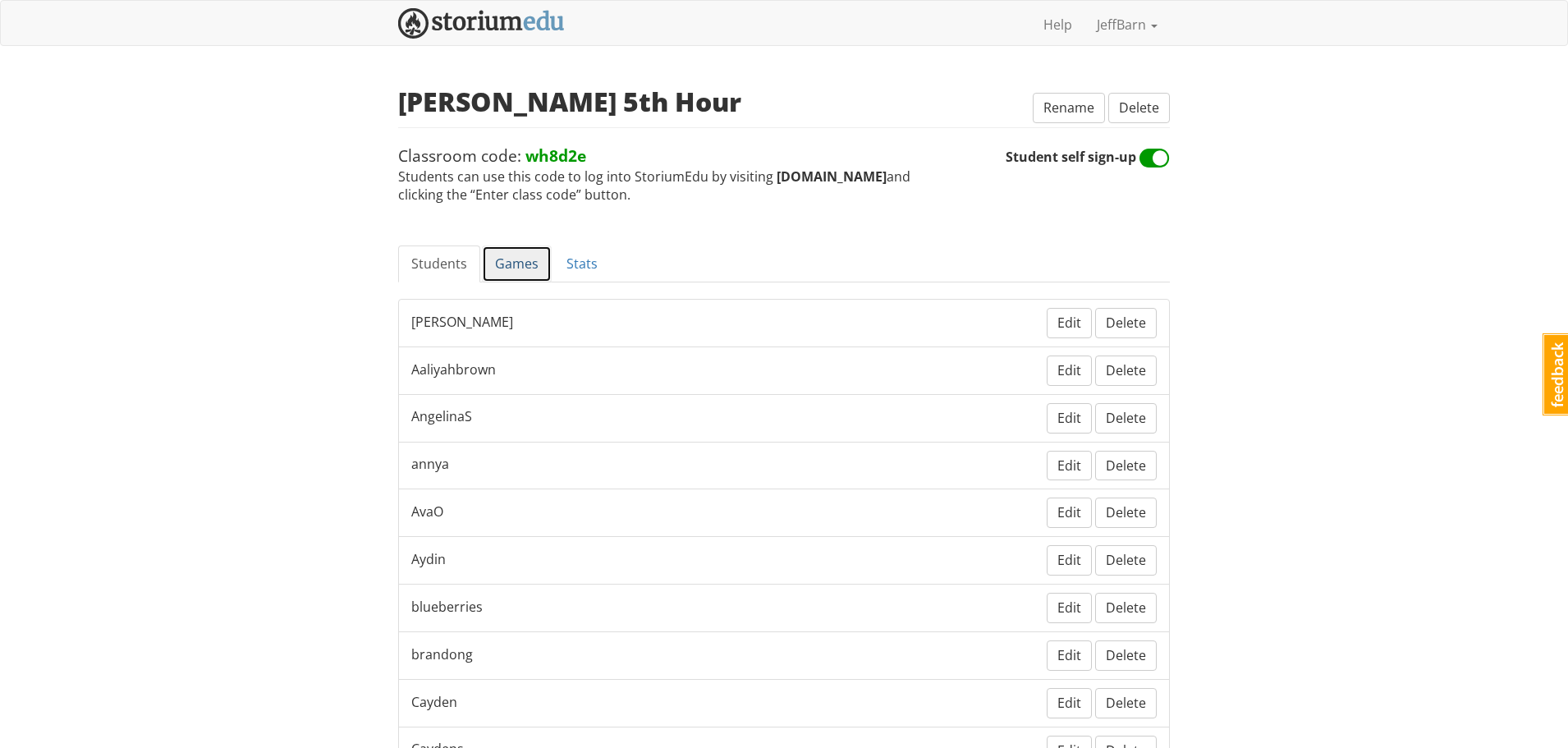
click at [521, 257] on link "Games" at bounding box center [517, 264] width 70 height 37
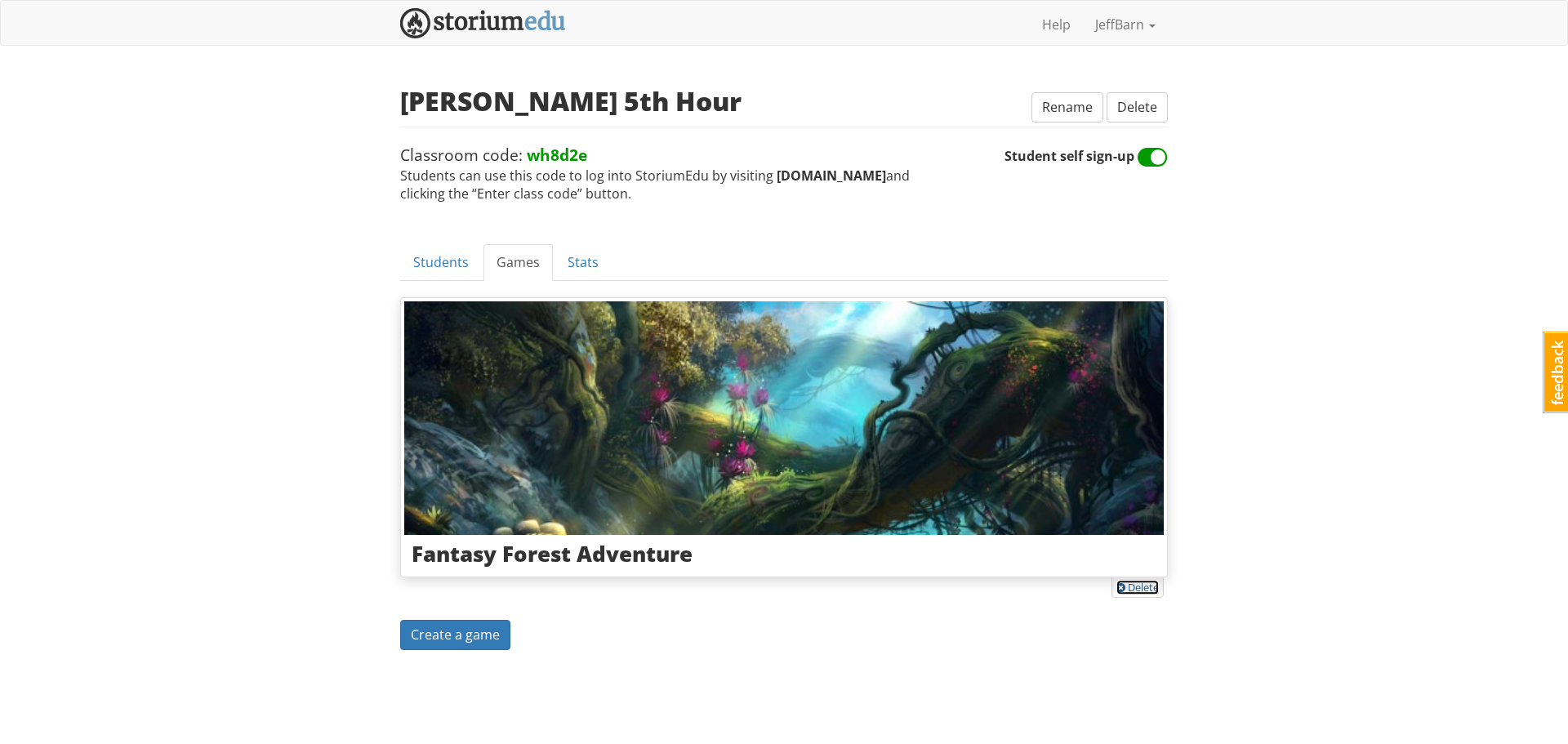
click at [1128, 586] on link "Delete" at bounding box center [1137, 587] width 43 height 15
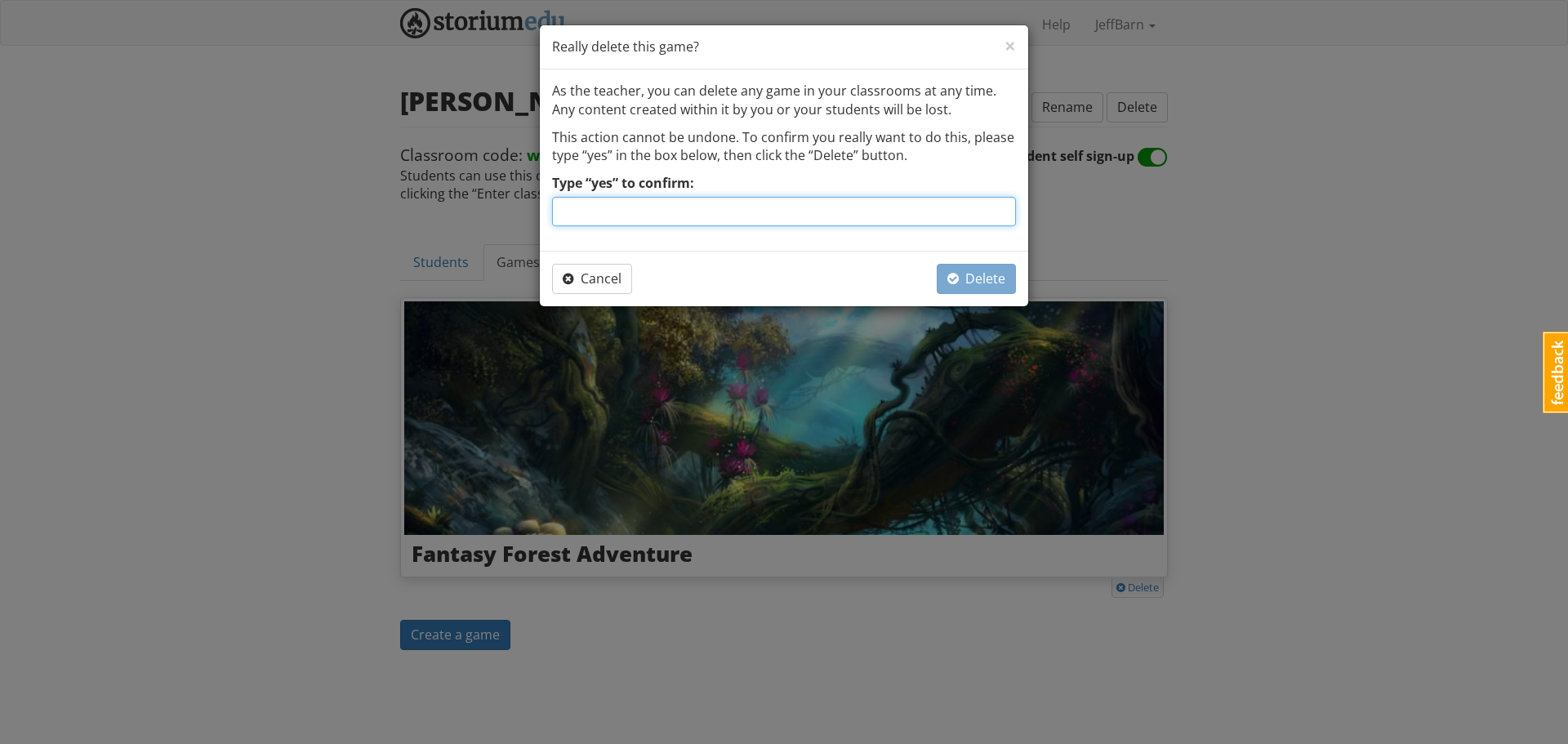
click at [796, 210] on input "Type “yes” to confirm:" at bounding box center [784, 212] width 464 height 30
type input "yes"
click at [978, 269] on button "Delete" at bounding box center [976, 279] width 79 height 30
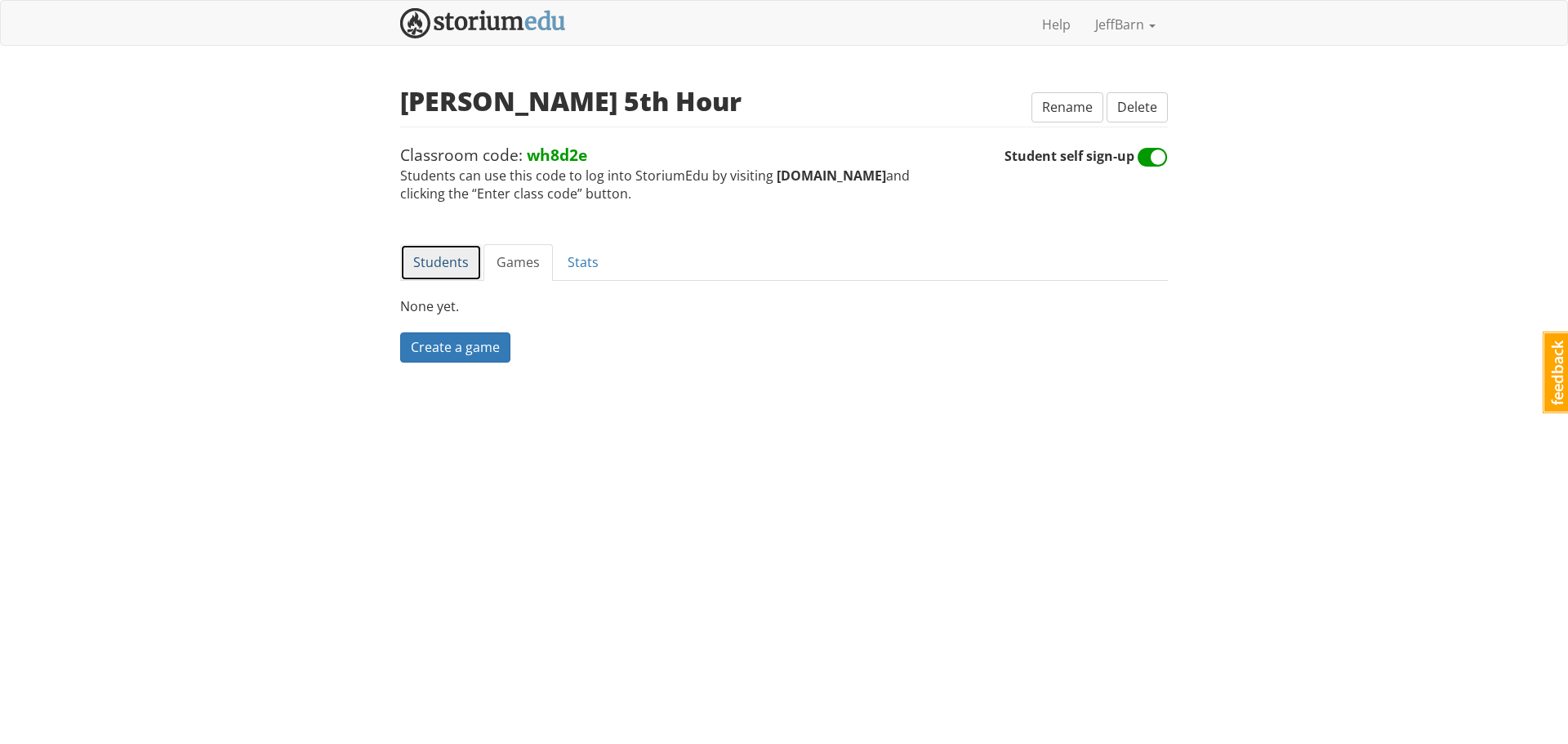
click at [447, 262] on link "Students" at bounding box center [441, 262] width 82 height 37
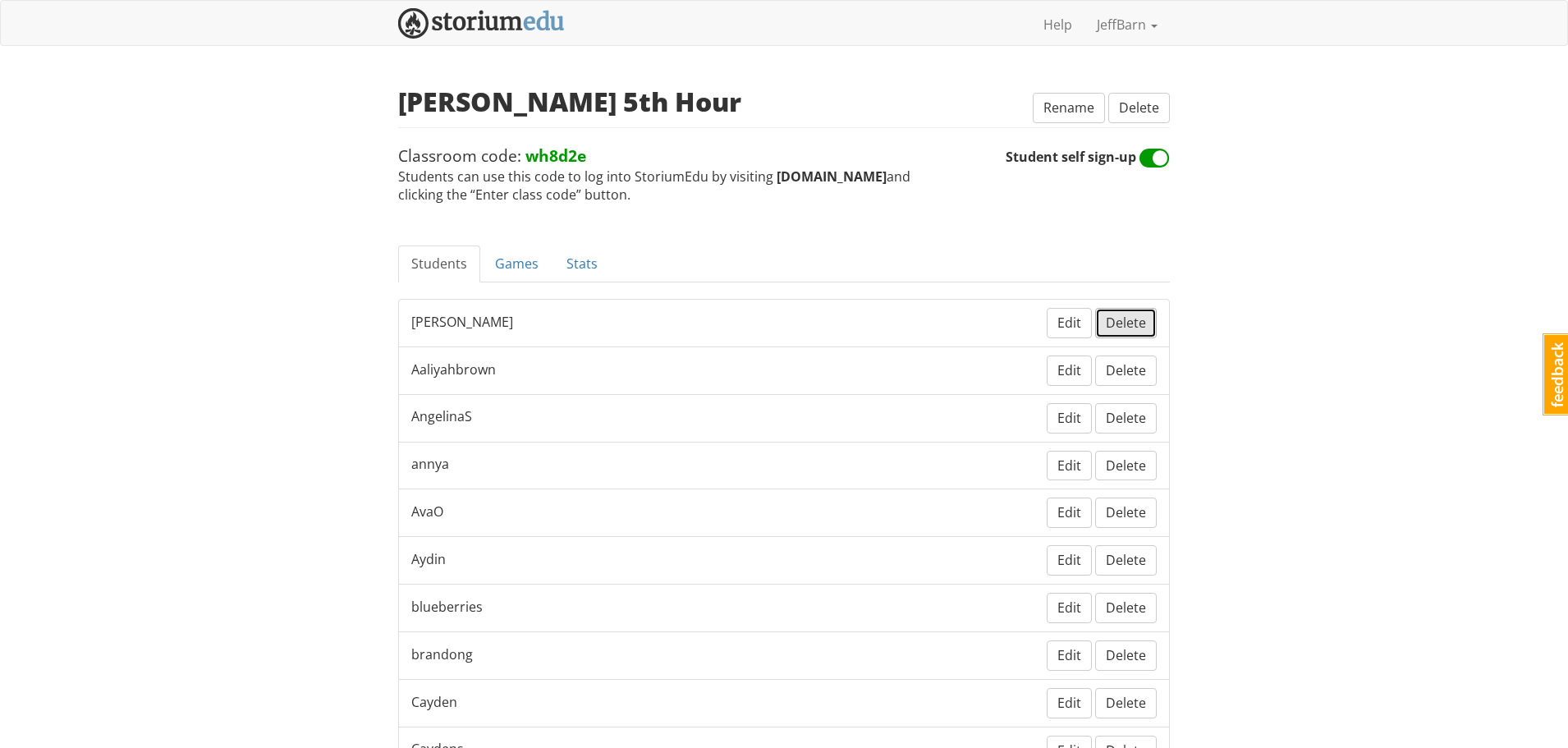
click at [1147, 322] on button "Delete" at bounding box center [1126, 322] width 61 height 31
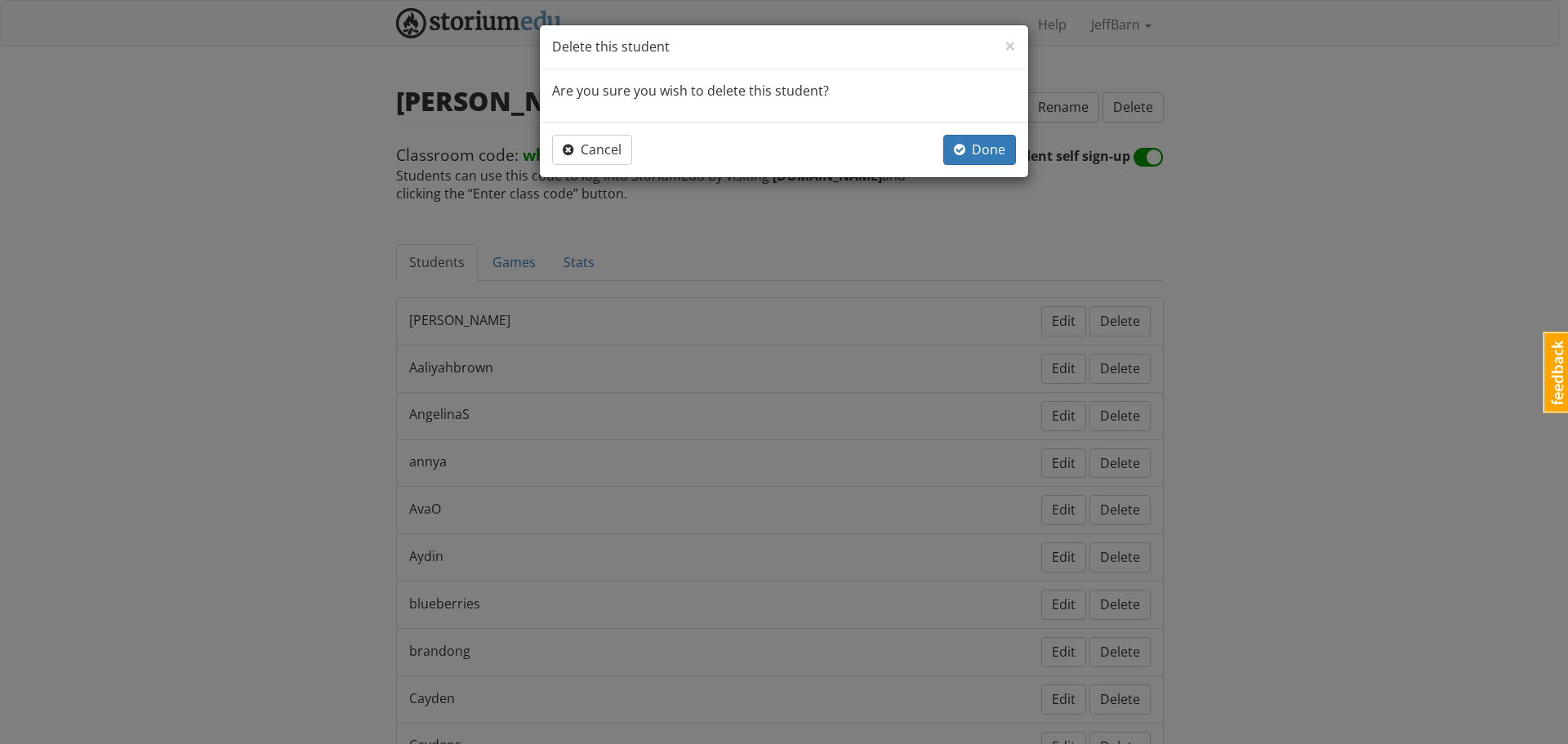
drag, startPoint x: 976, startPoint y: 133, endPoint x: 976, endPoint y: 143, distance: 10.0
click at [976, 133] on div "Cancel Done" at bounding box center [784, 149] width 488 height 56
click at [977, 144] on span "Done" at bounding box center [979, 149] width 51 height 18
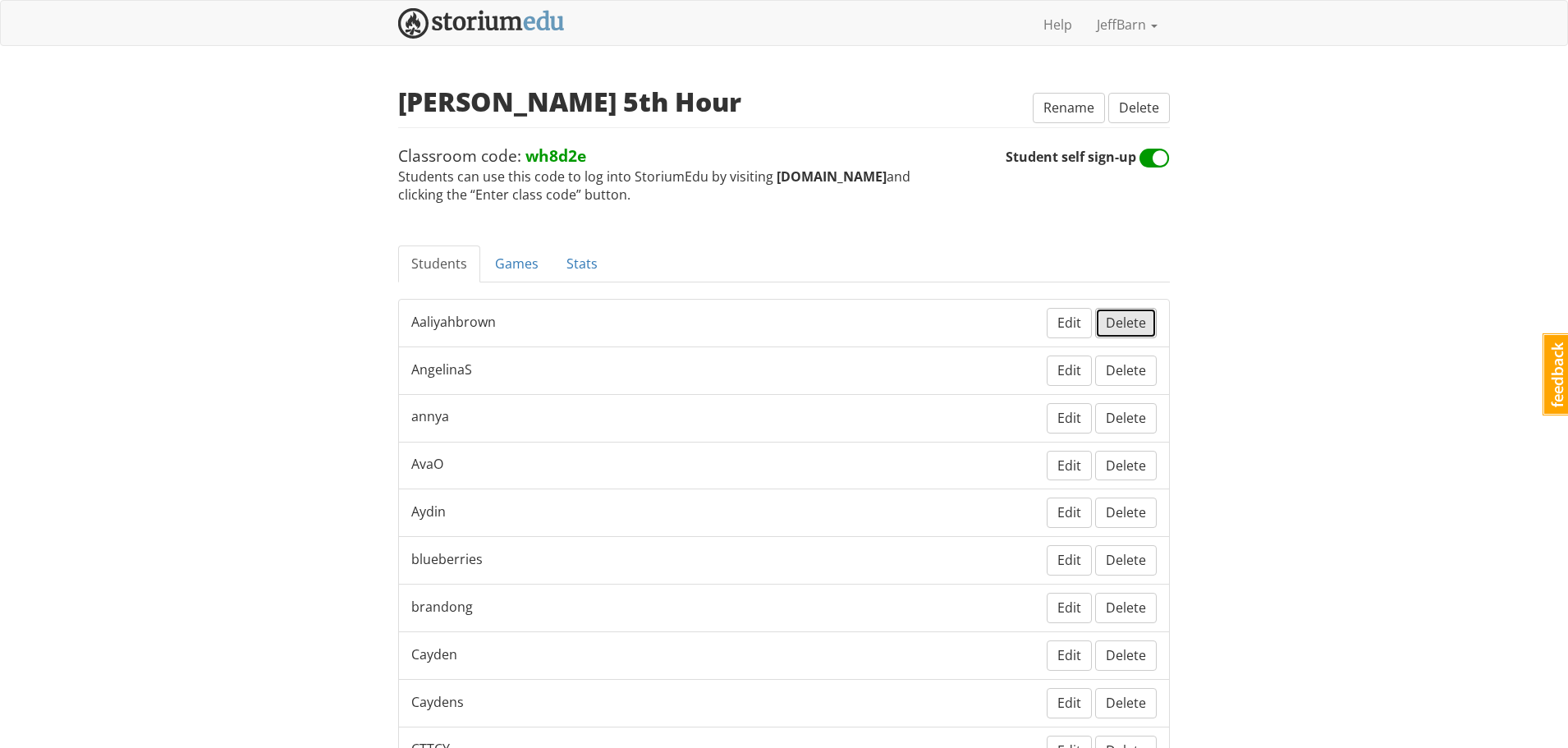
click at [1128, 317] on button "Delete" at bounding box center [1126, 322] width 61 height 31
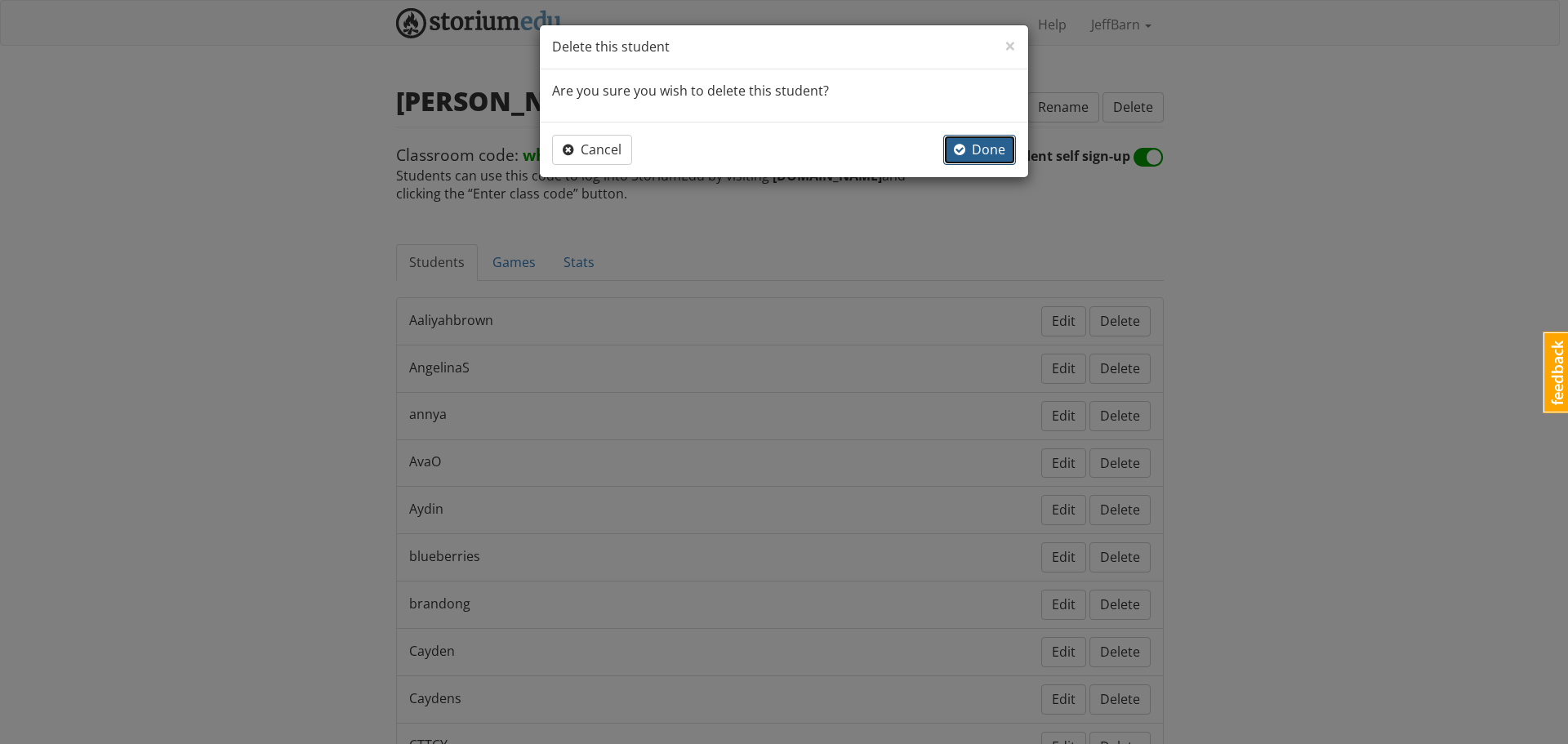
click at [987, 146] on span "Done" at bounding box center [979, 149] width 51 height 18
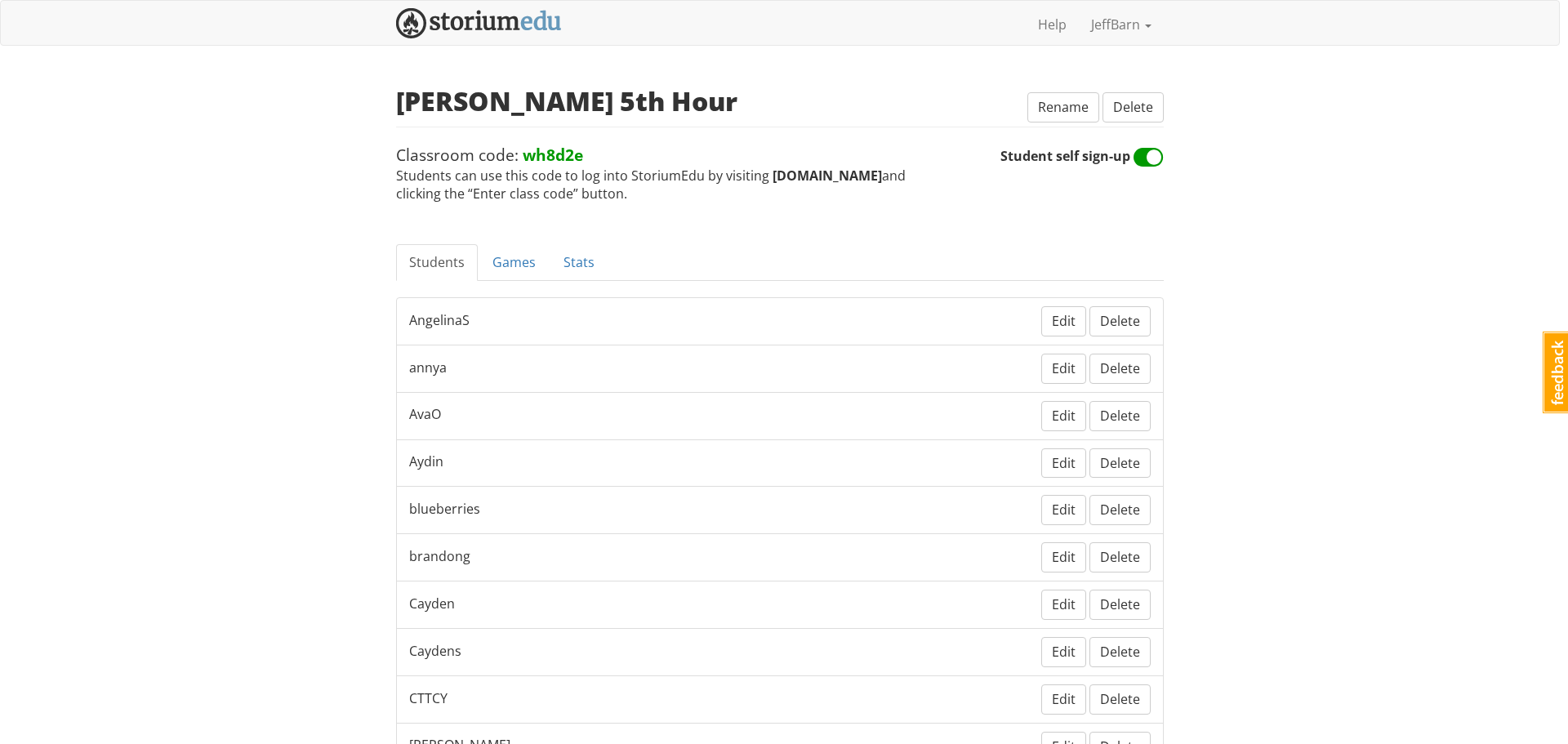
click at [1124, 314] on div "× Close Delete this student Are you sure you wish to delete this student? Cance…" at bounding box center [784, 372] width 1568 height 744
click at [1122, 317] on span "Delete" at bounding box center [1120, 321] width 40 height 18
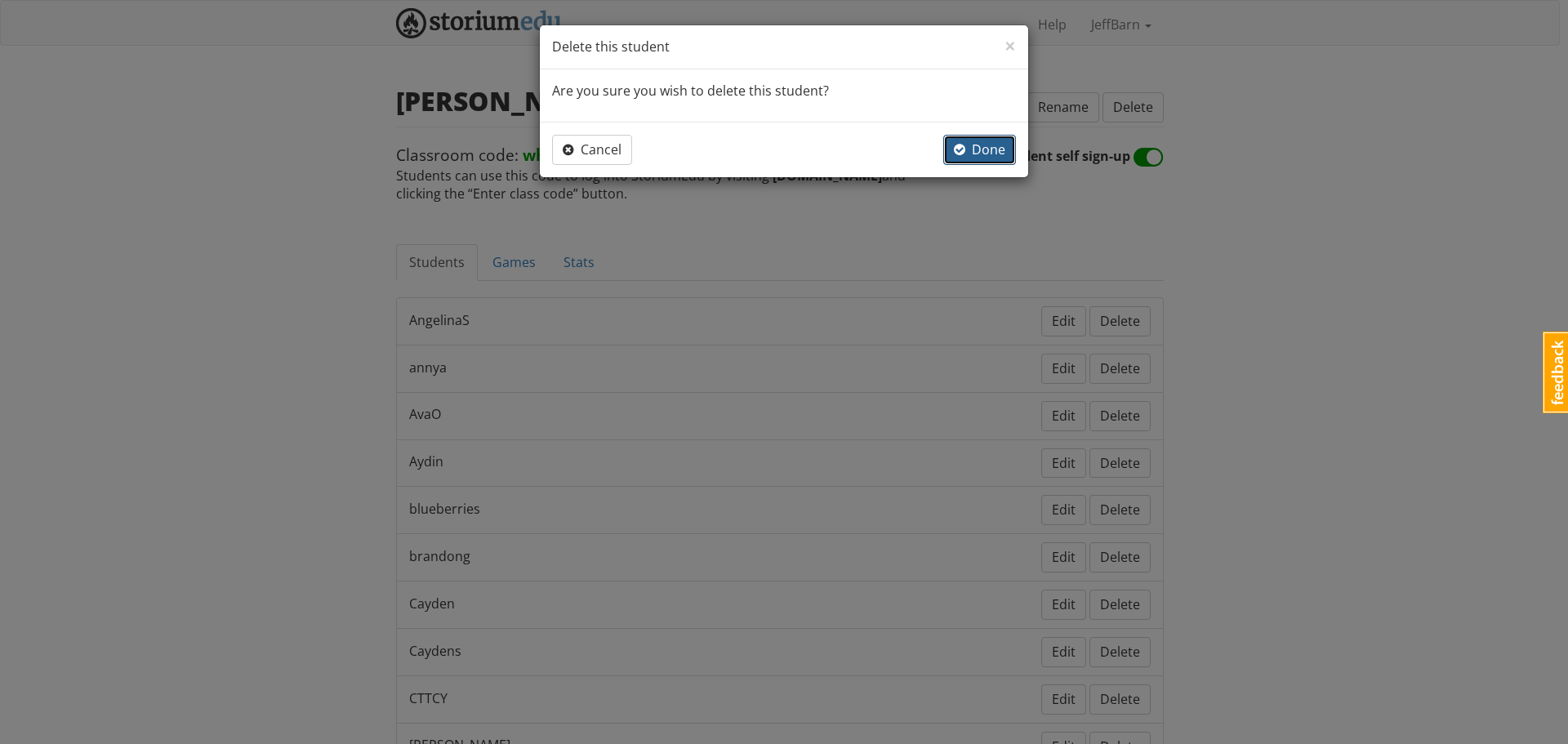
click at [986, 157] on span "Done" at bounding box center [979, 149] width 51 height 18
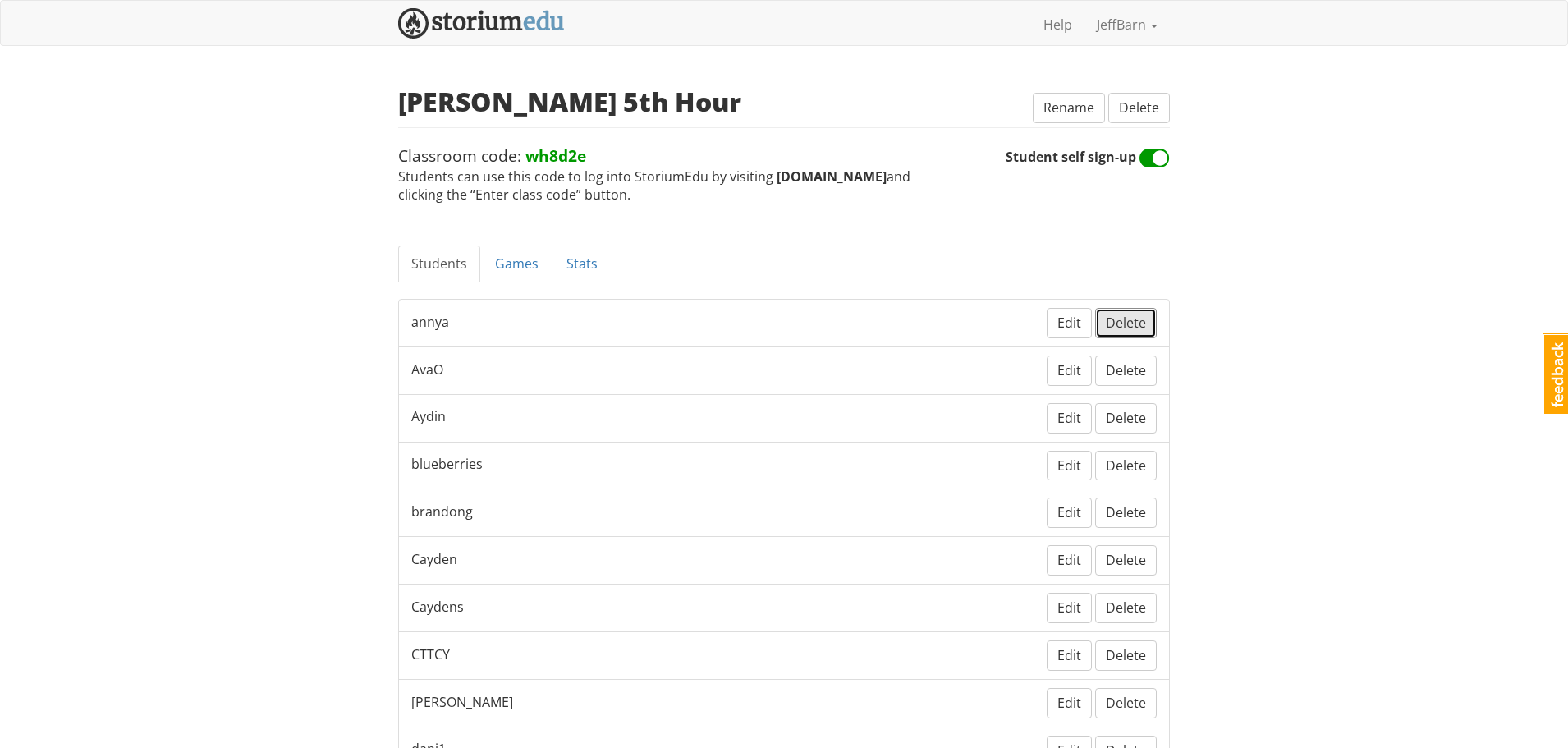
click at [1119, 317] on span "Delete" at bounding box center [1126, 322] width 40 height 18
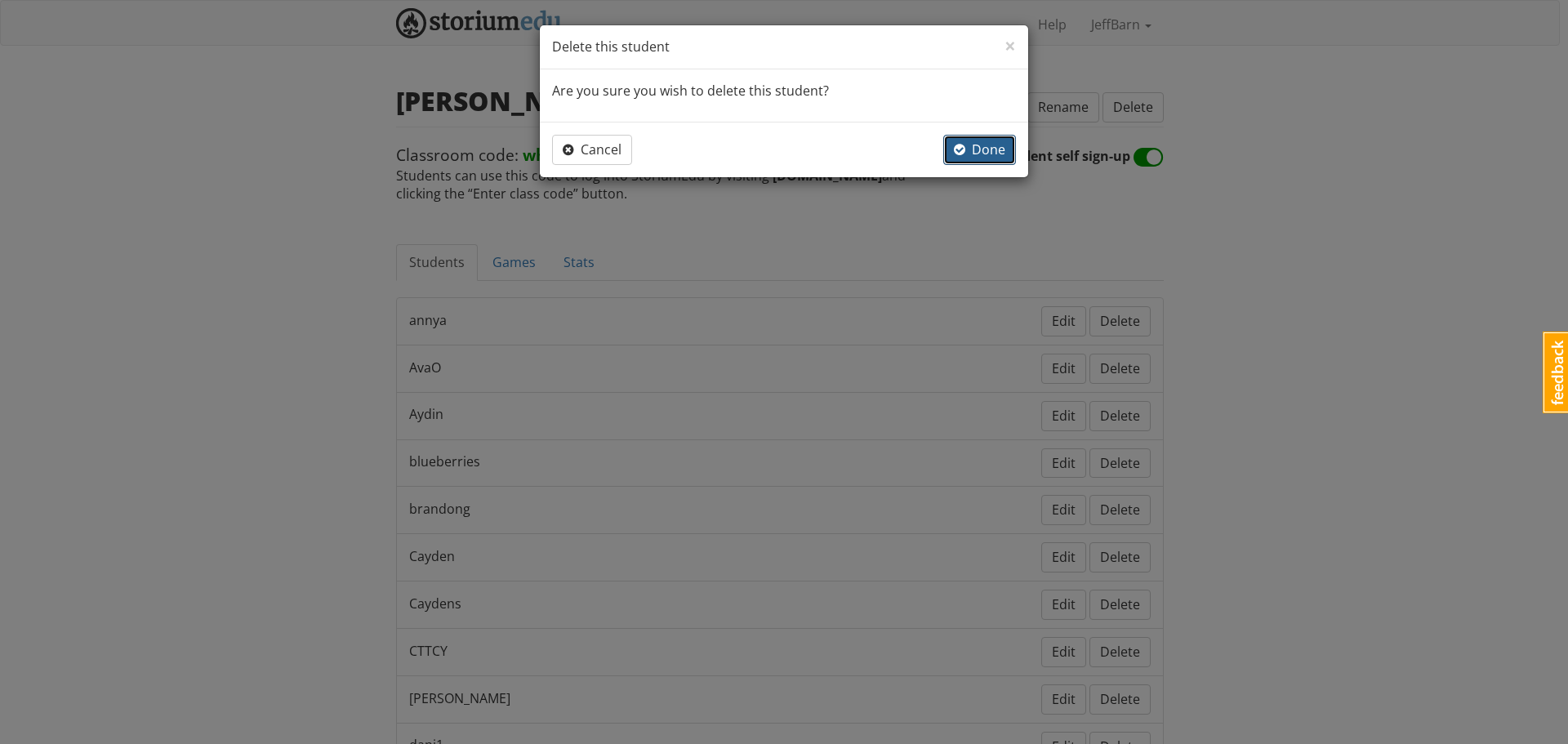
click at [971, 140] on button "Done" at bounding box center [980, 149] width 73 height 30
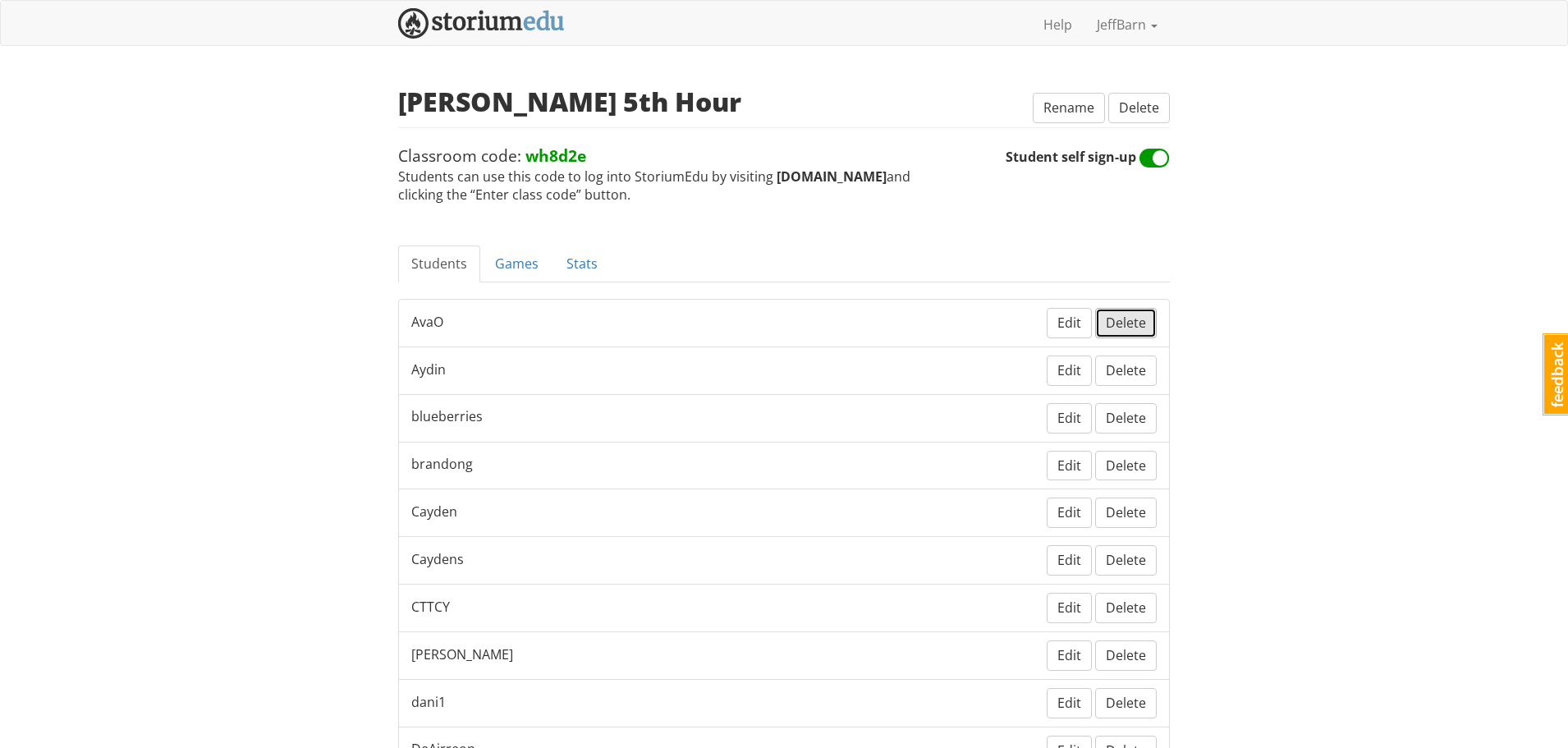
click at [1116, 316] on span "Delete" at bounding box center [1126, 322] width 40 height 18
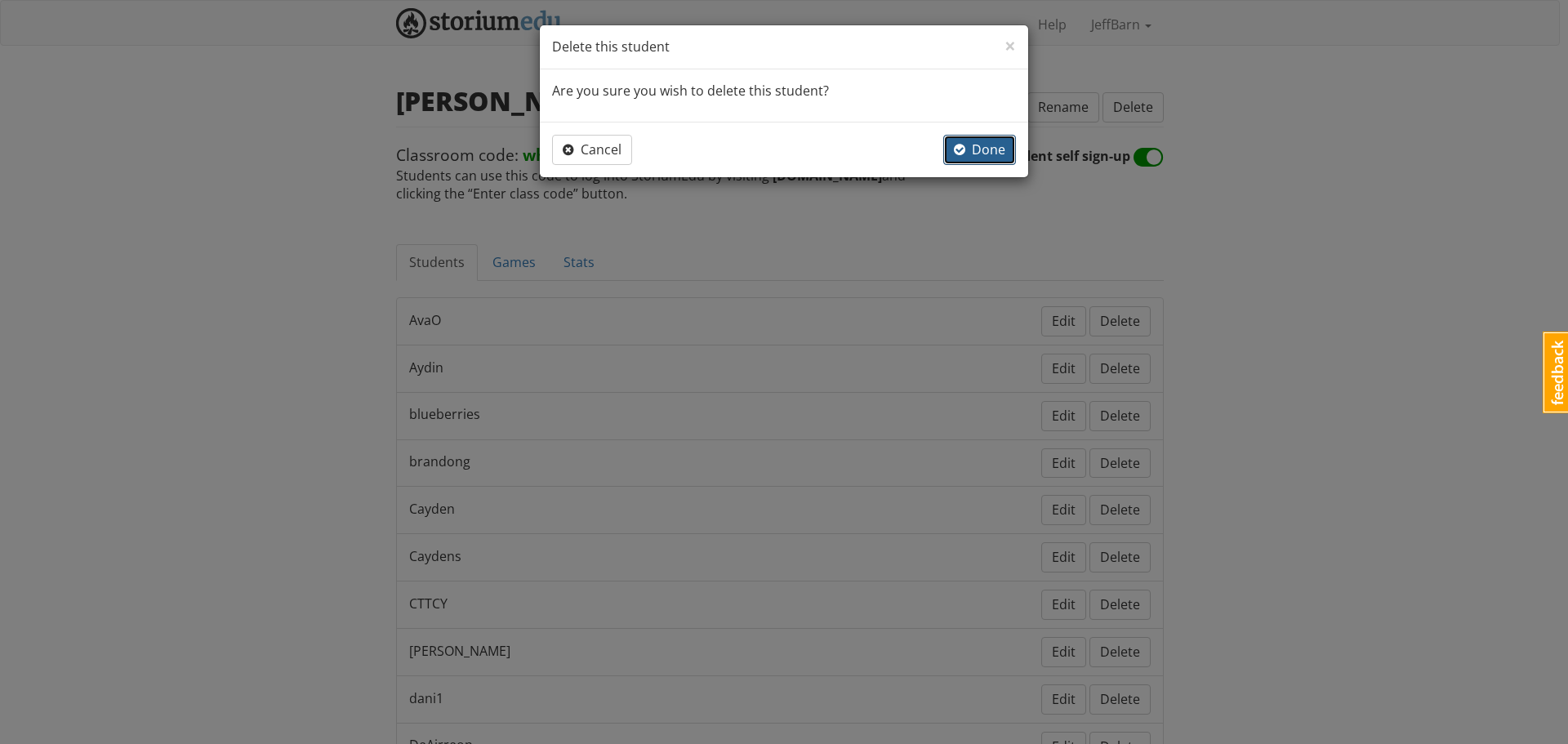
click at [996, 147] on span "Done" at bounding box center [979, 149] width 51 height 18
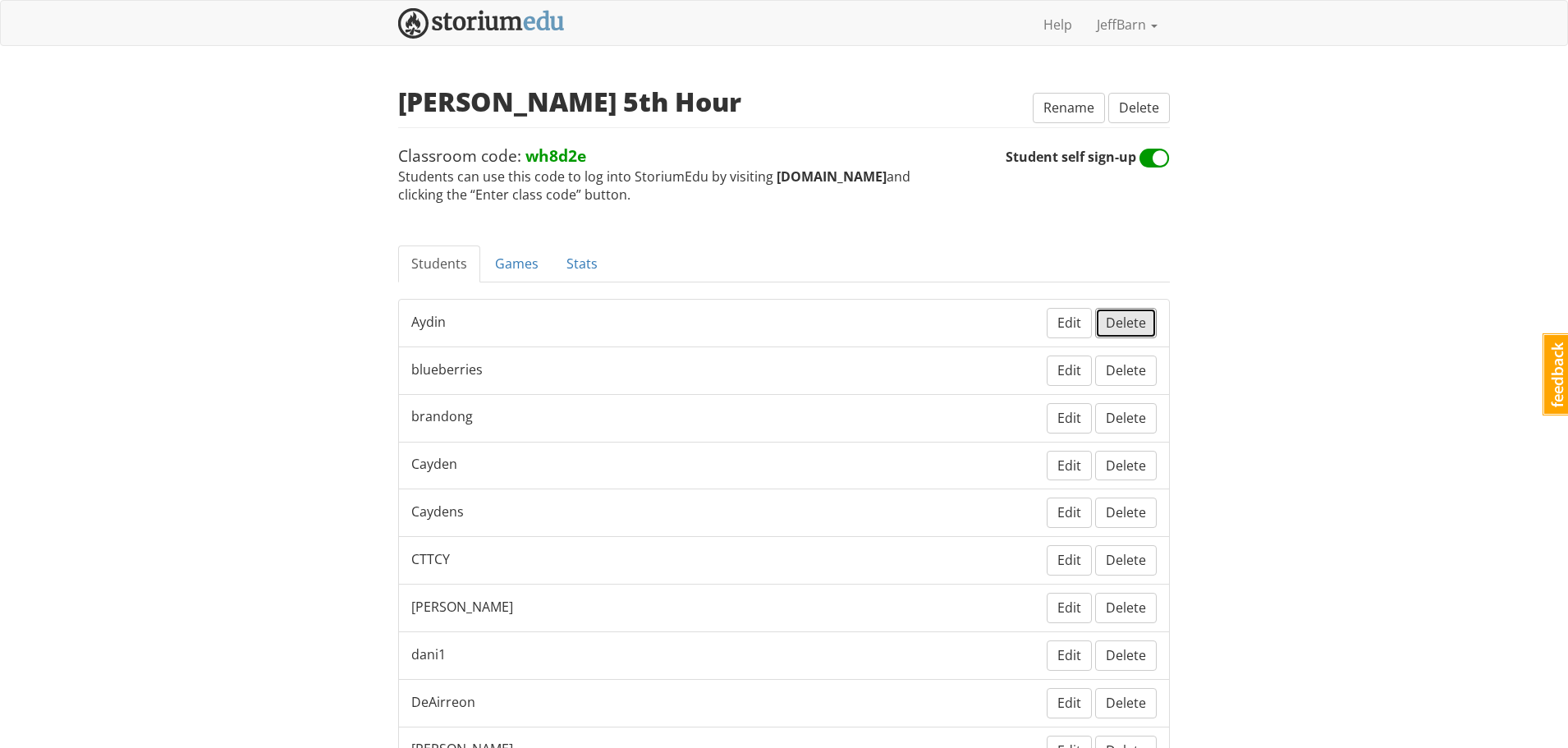
click at [1136, 317] on span "Delete" at bounding box center [1126, 322] width 40 height 18
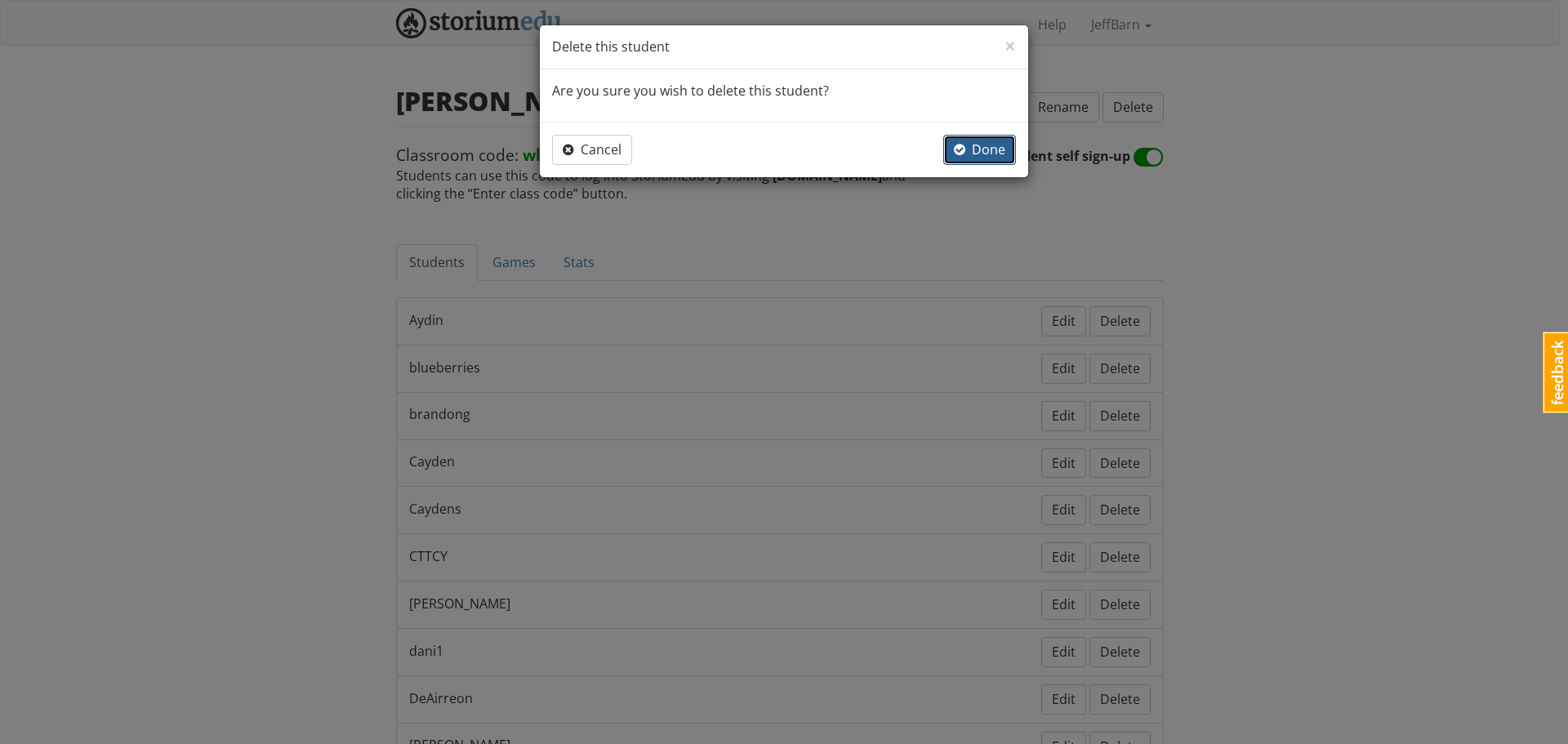
click at [983, 144] on span "Done" at bounding box center [979, 149] width 51 height 18
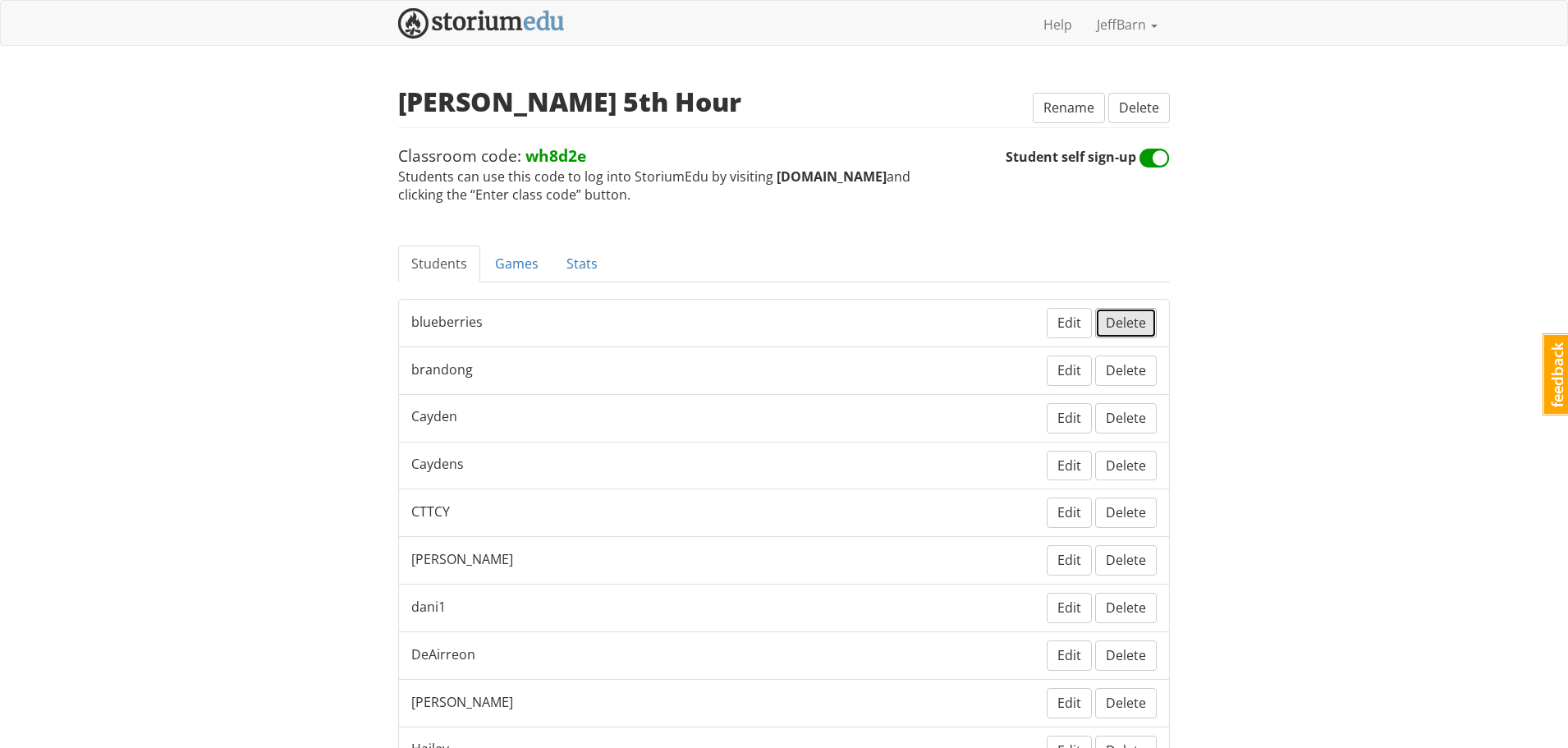
click at [1122, 332] on span "Delete" at bounding box center [1126, 322] width 40 height 18
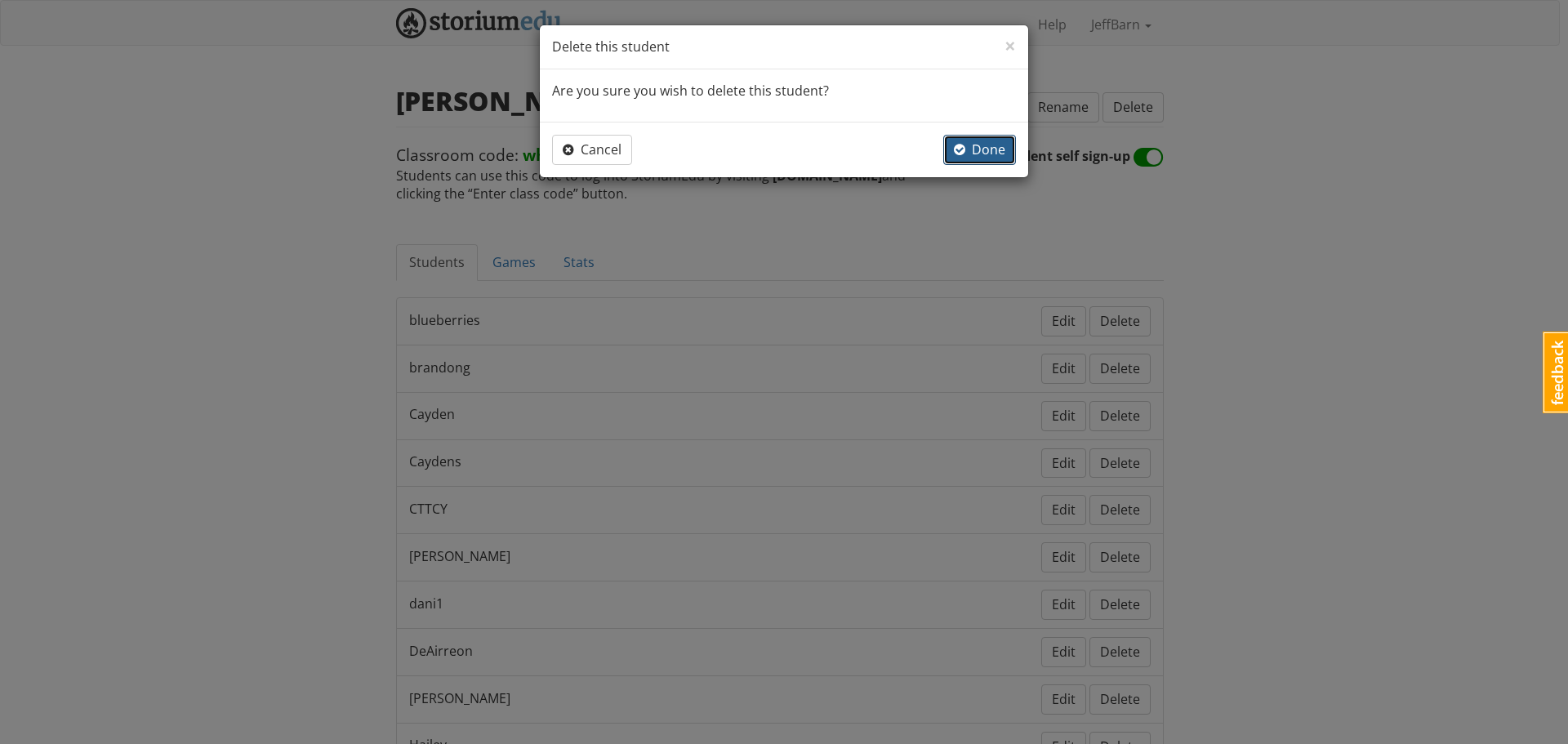
click at [989, 148] on span "Done" at bounding box center [979, 149] width 51 height 18
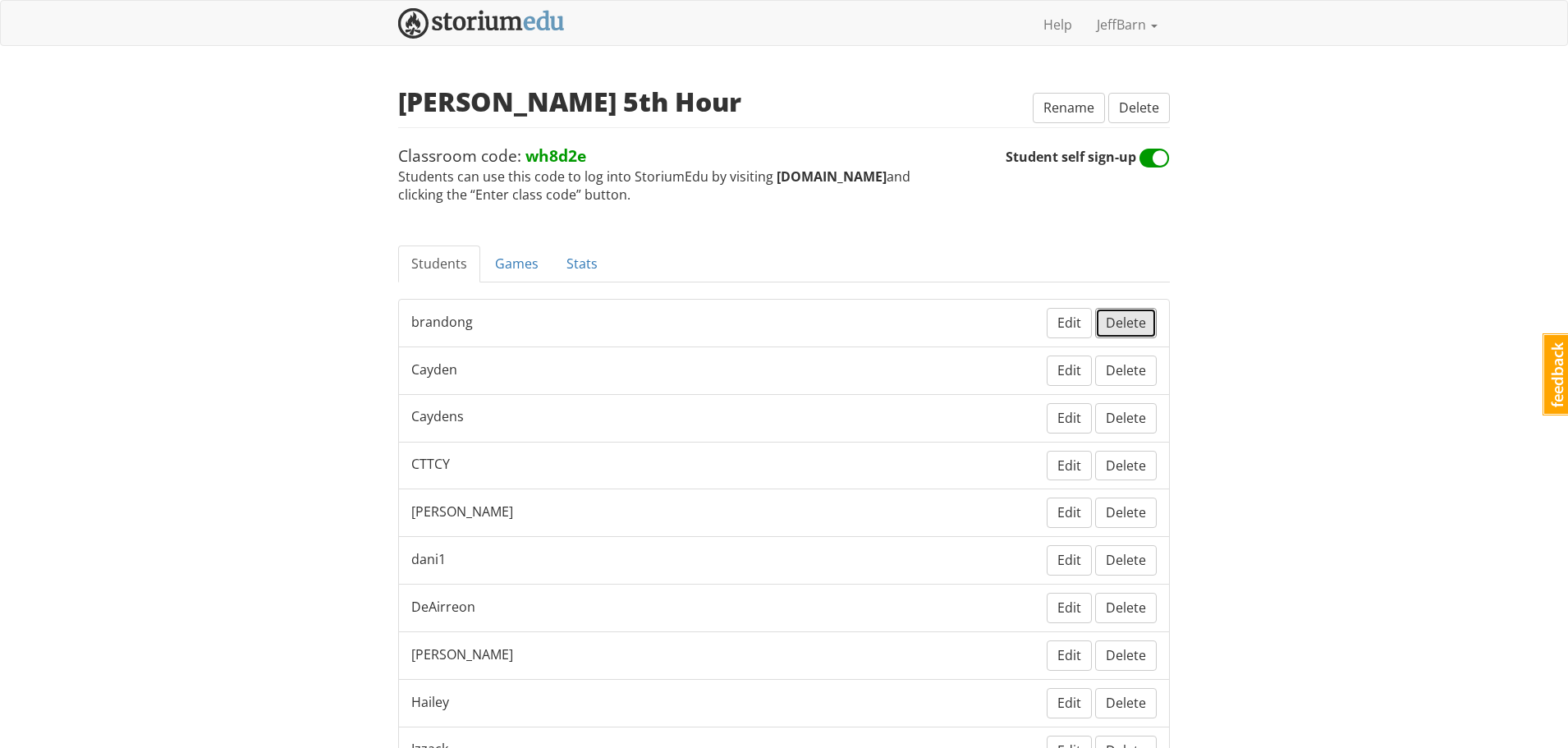
click at [1126, 313] on button "Delete" at bounding box center [1126, 322] width 61 height 31
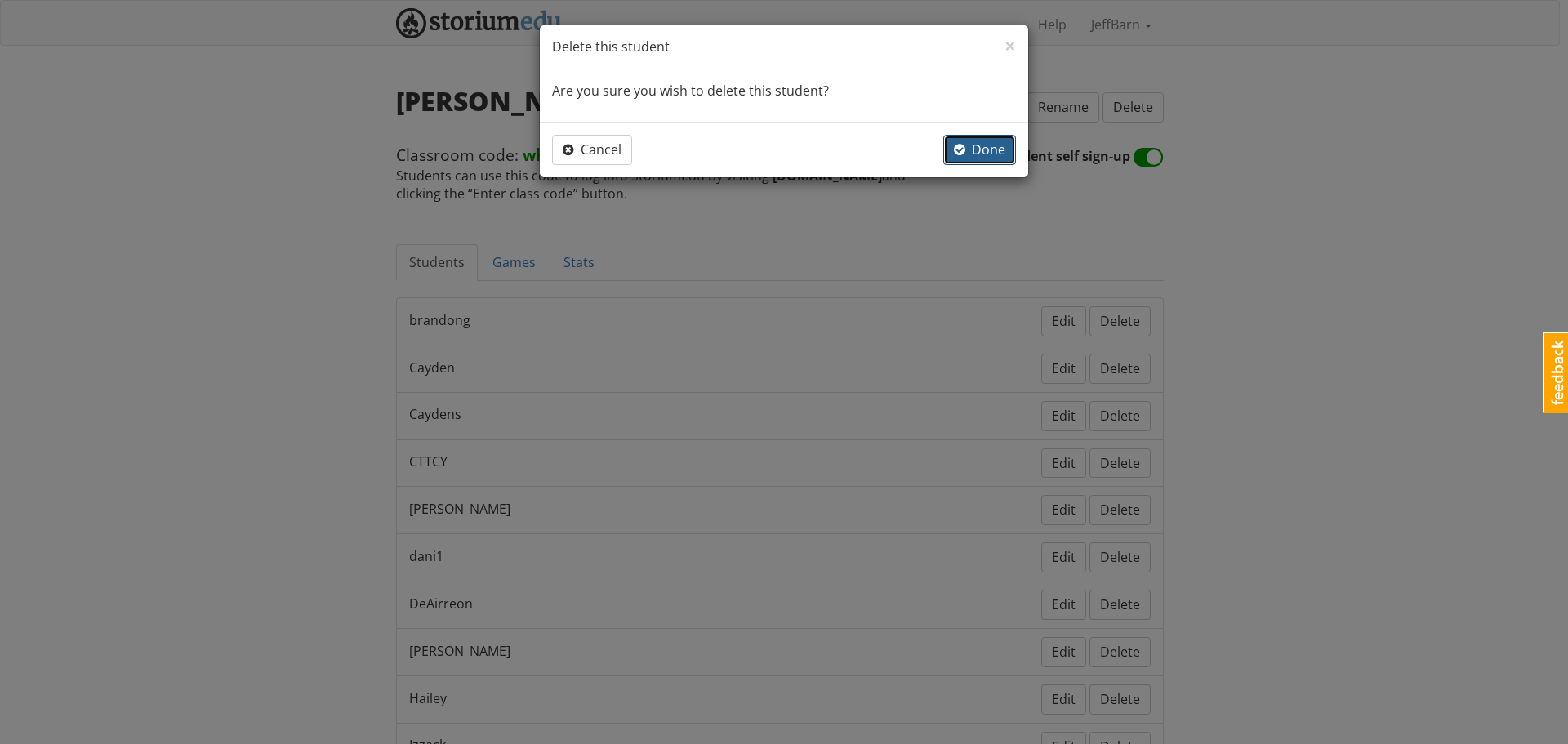
click at [982, 147] on span "Done" at bounding box center [979, 149] width 51 height 18
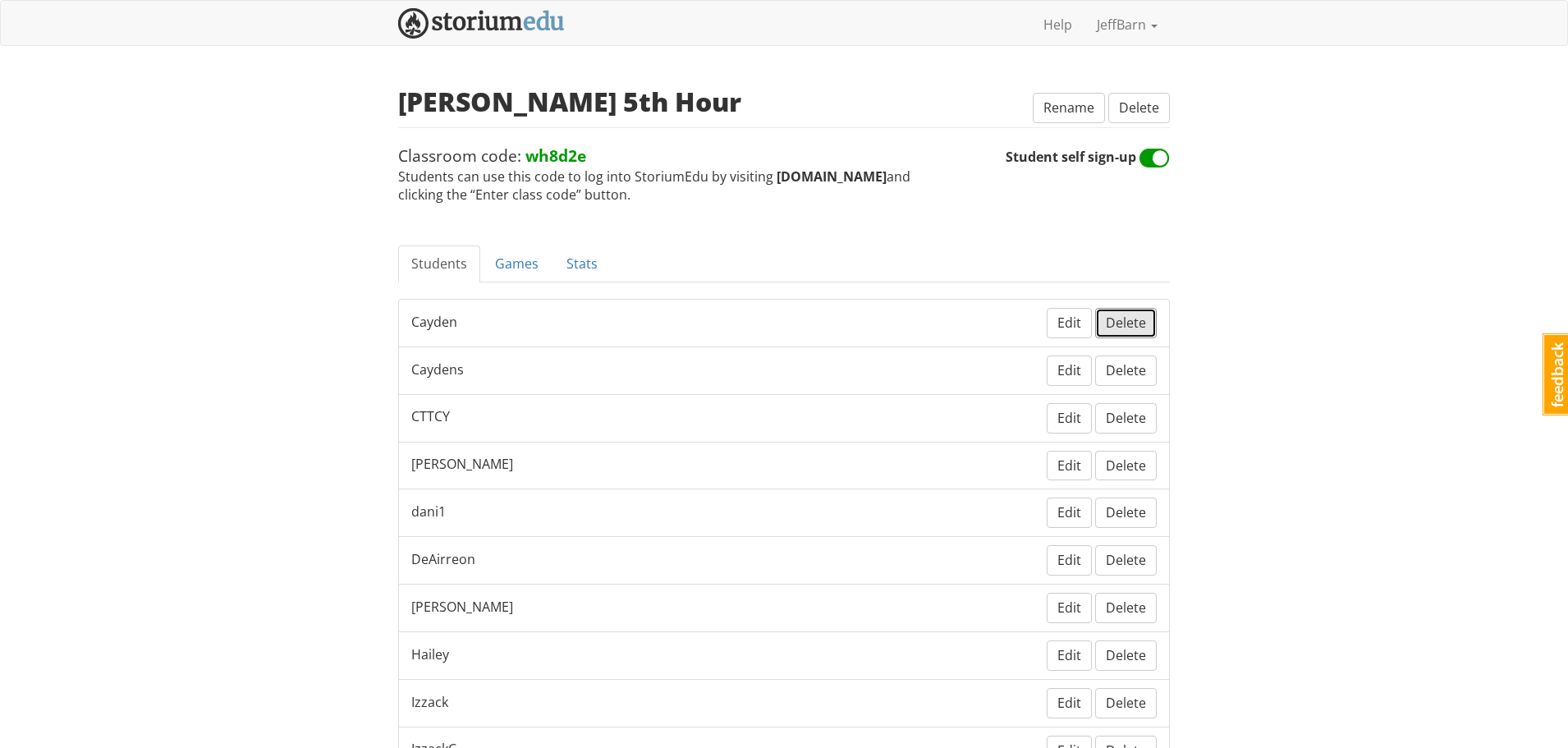
click at [1122, 317] on span "Delete" at bounding box center [1126, 322] width 40 height 18
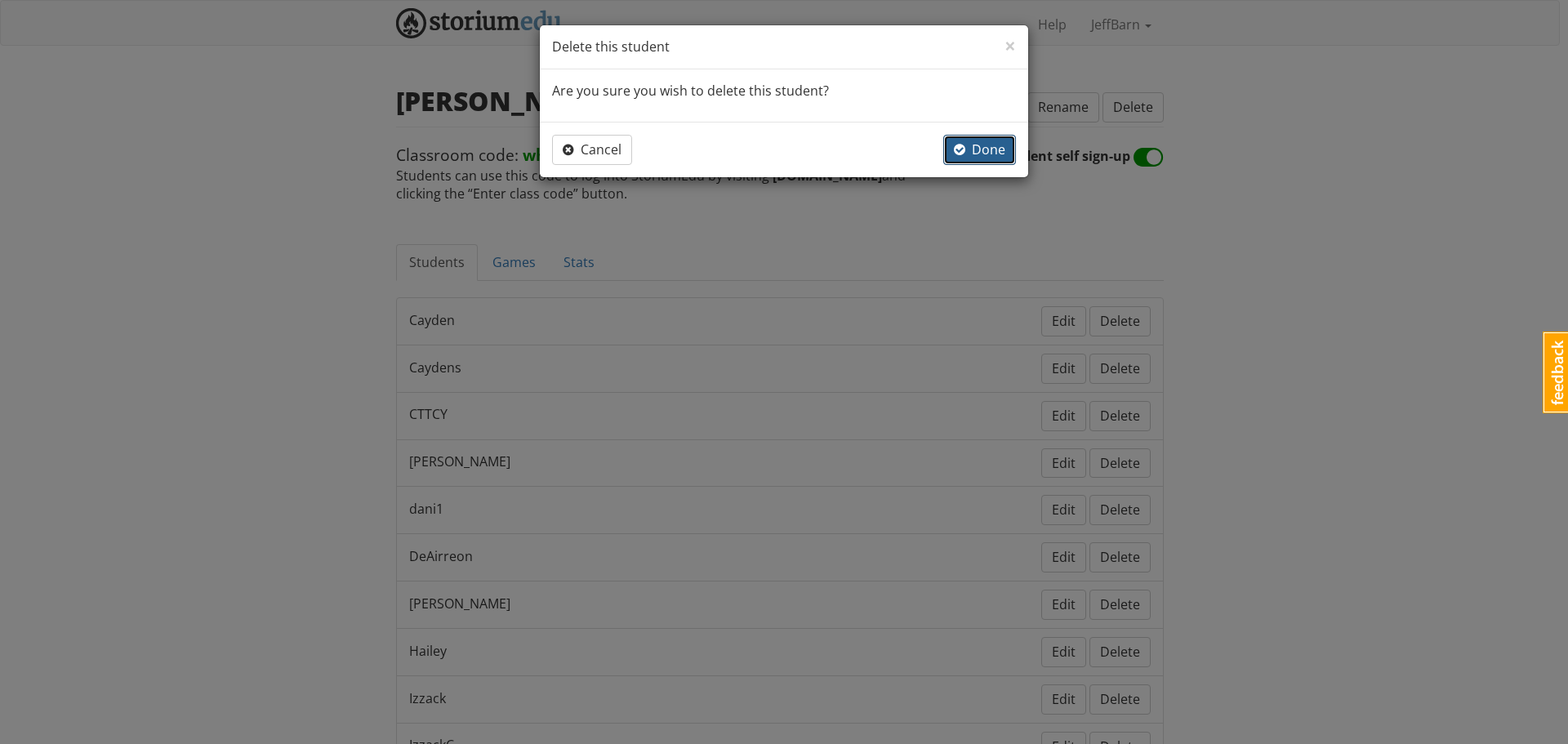
click at [963, 149] on span "button" at bounding box center [959, 149] width 11 height 13
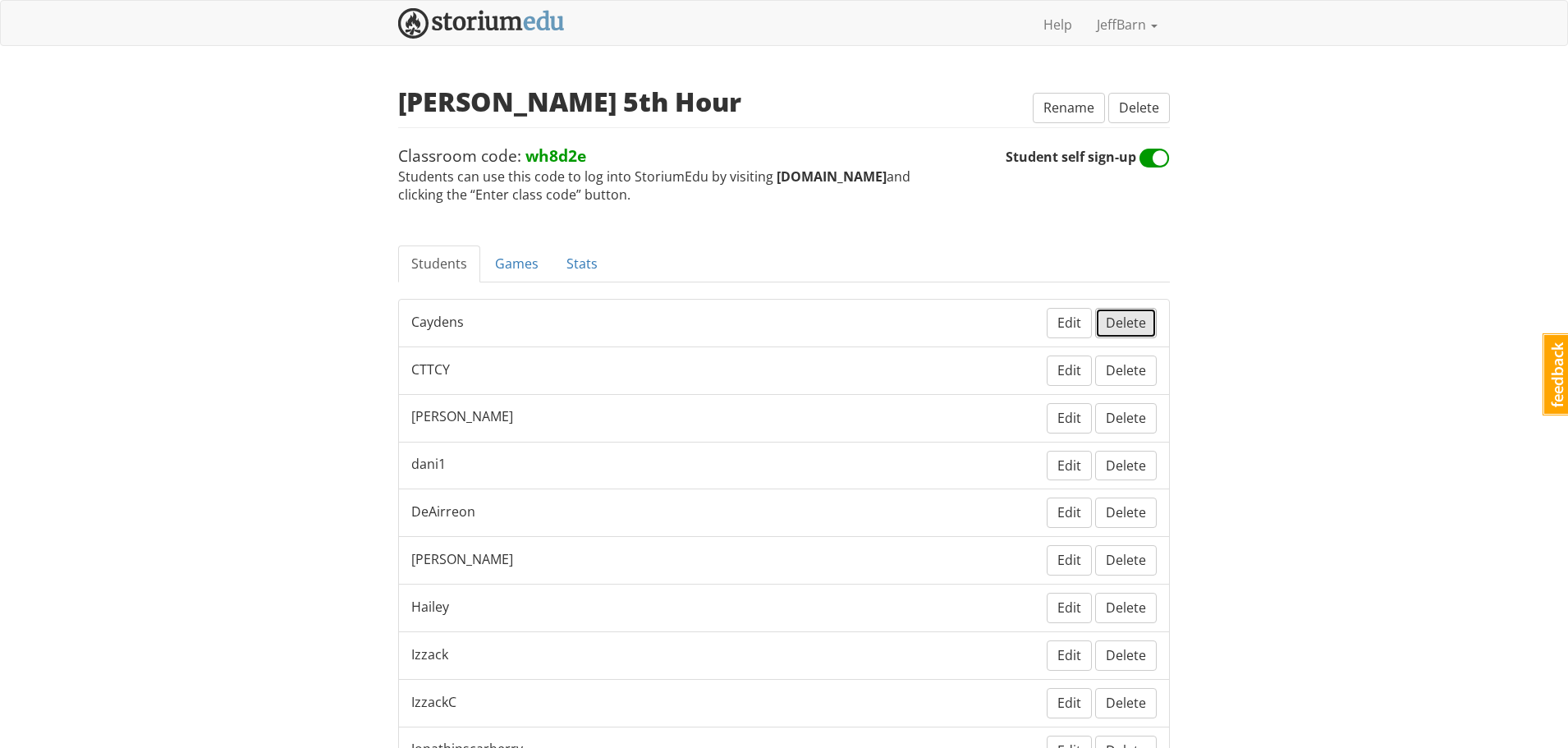
click at [1129, 319] on span "Delete" at bounding box center [1126, 322] width 40 height 18
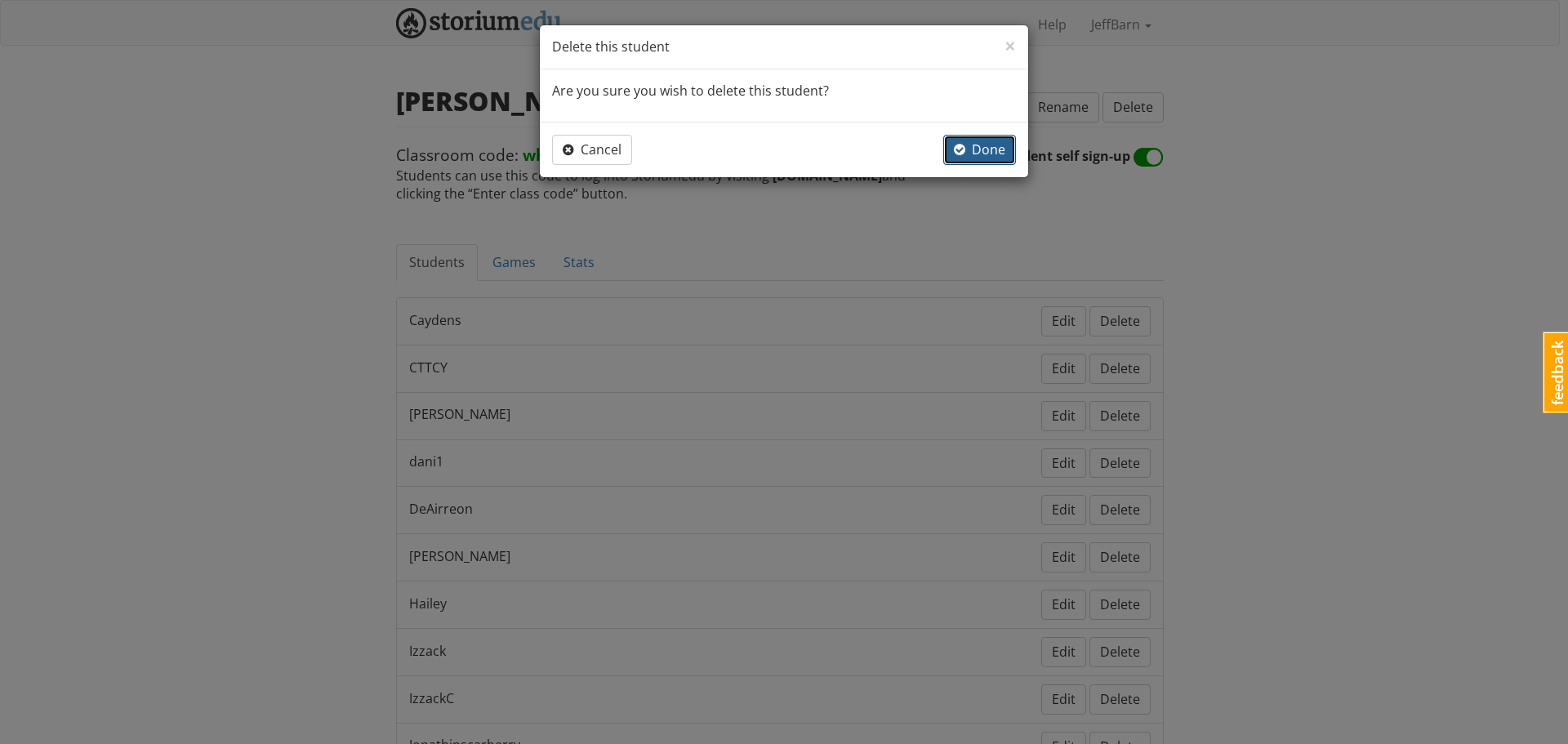
click at [974, 140] on button "Done" at bounding box center [980, 149] width 73 height 30
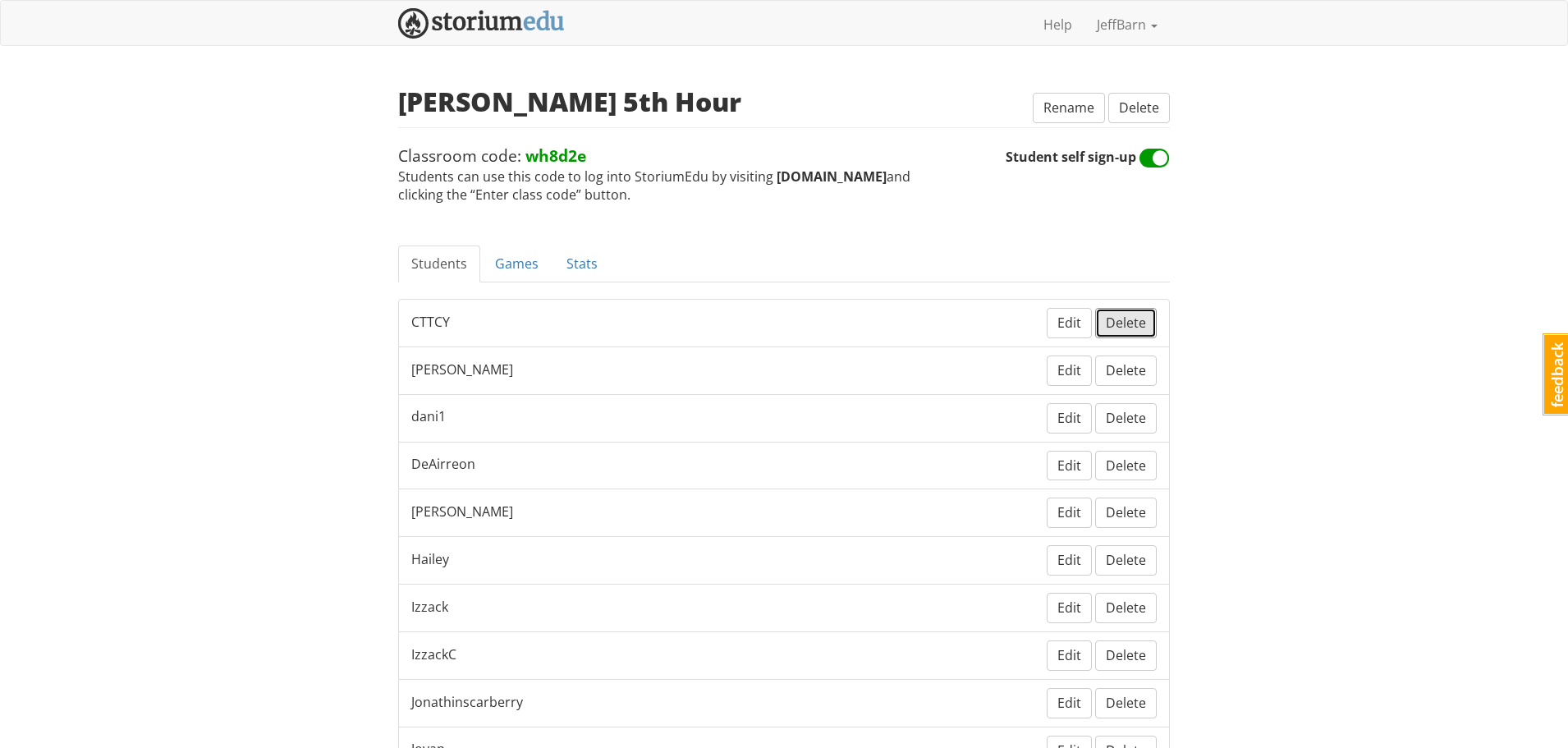
click at [1128, 321] on span "Delete" at bounding box center [1126, 322] width 40 height 18
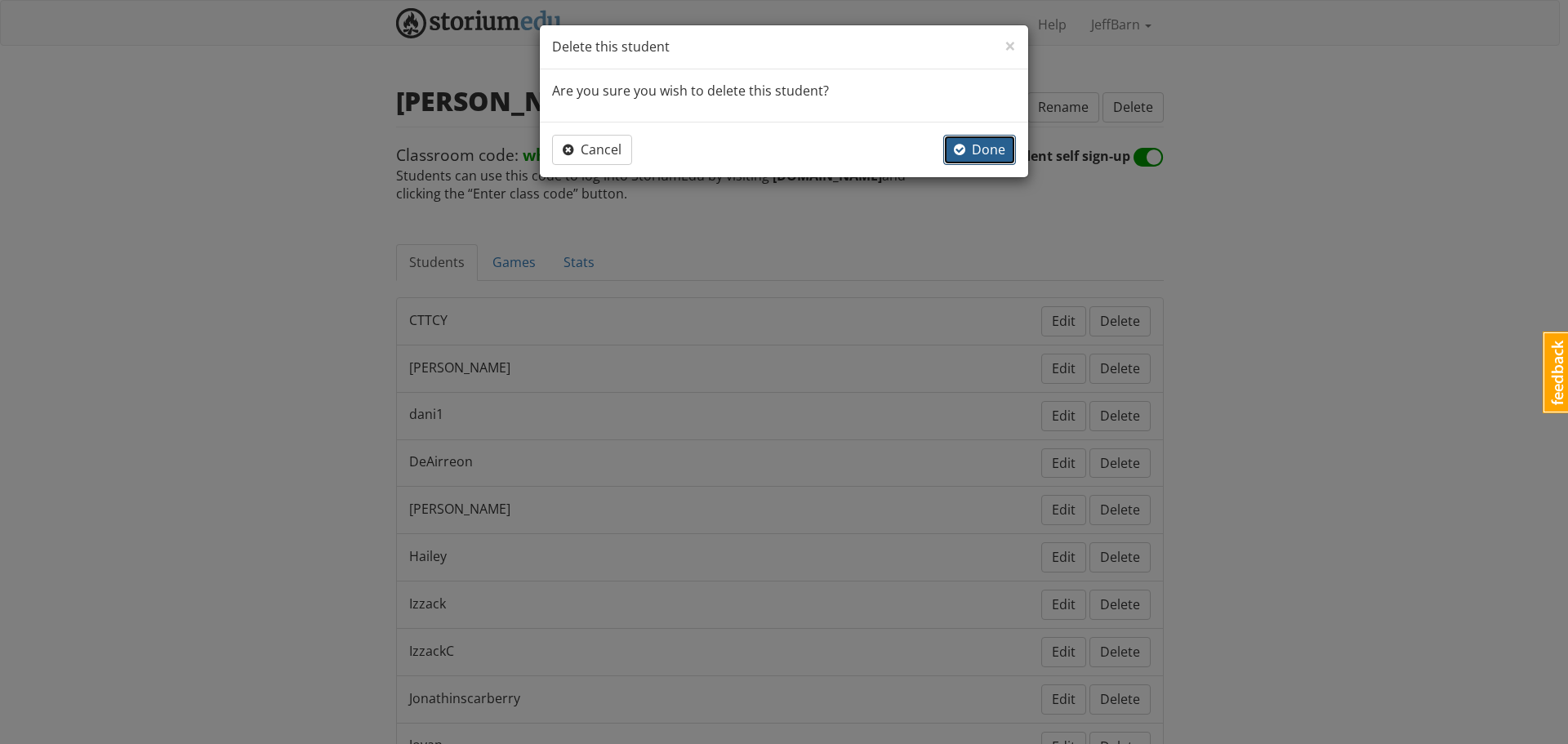
click at [972, 160] on button "Done" at bounding box center [980, 149] width 73 height 30
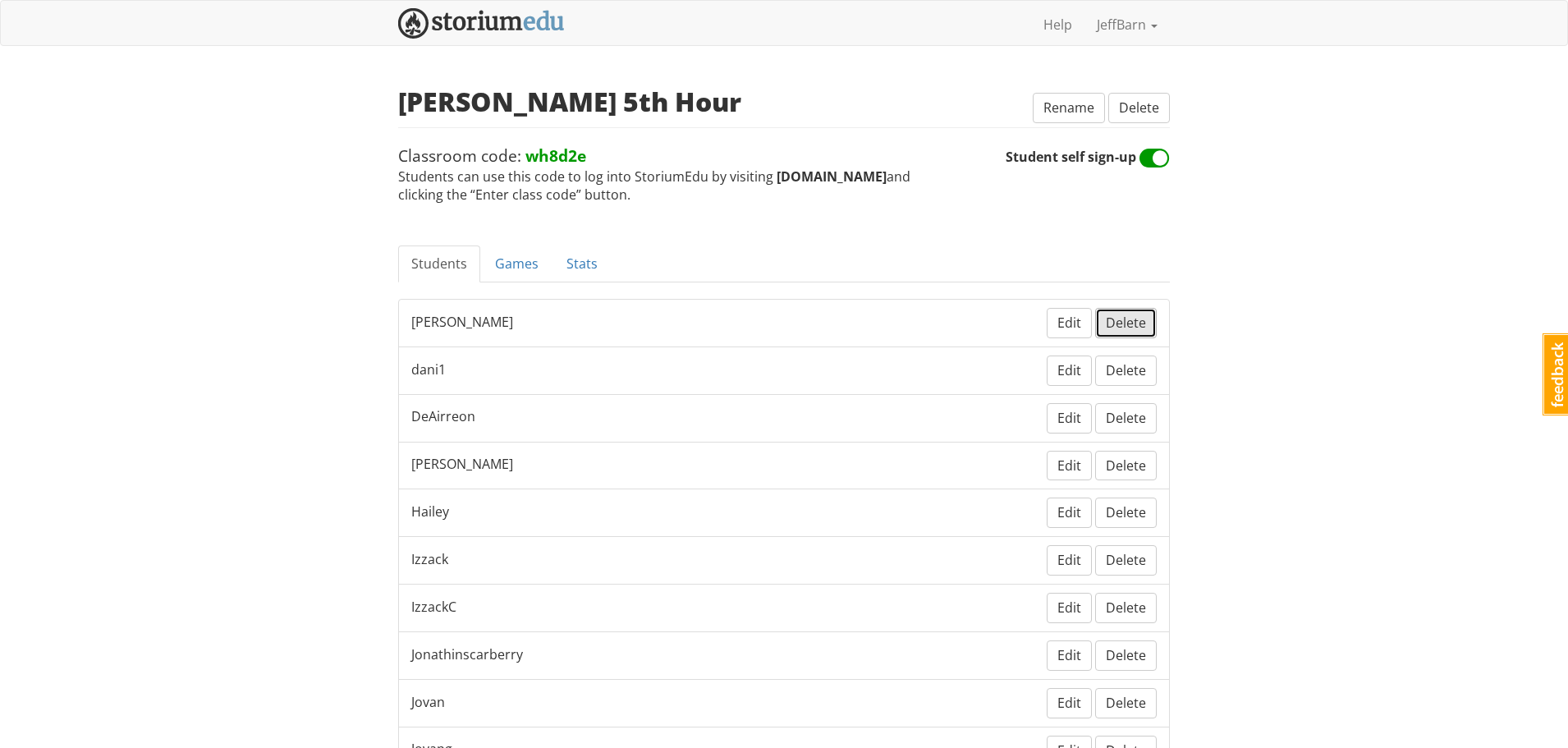
click at [1125, 321] on span "Delete" at bounding box center [1126, 322] width 40 height 18
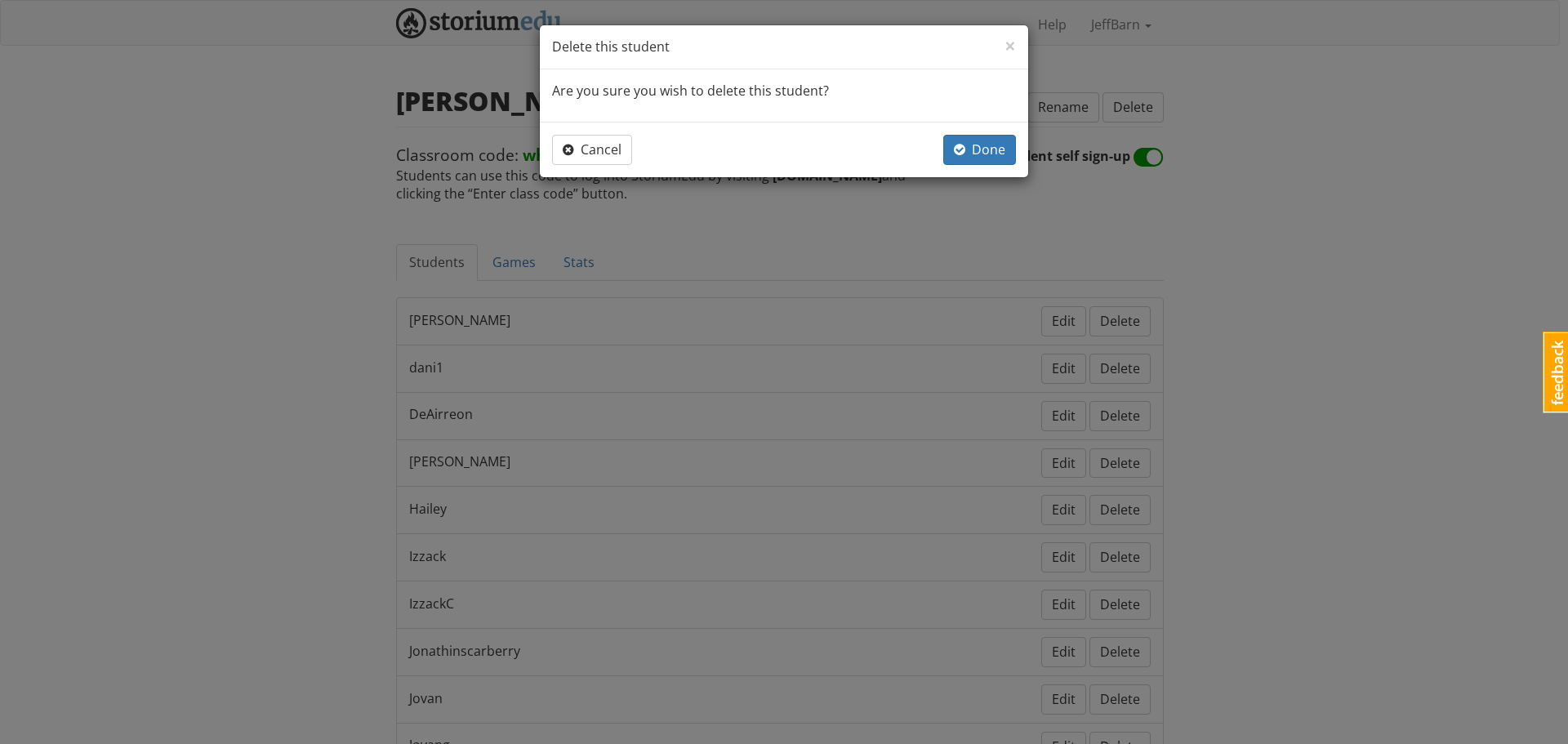
click at [972, 131] on div "Cancel Done" at bounding box center [784, 149] width 488 height 56
click at [969, 144] on span "Done" at bounding box center [979, 149] width 51 height 18
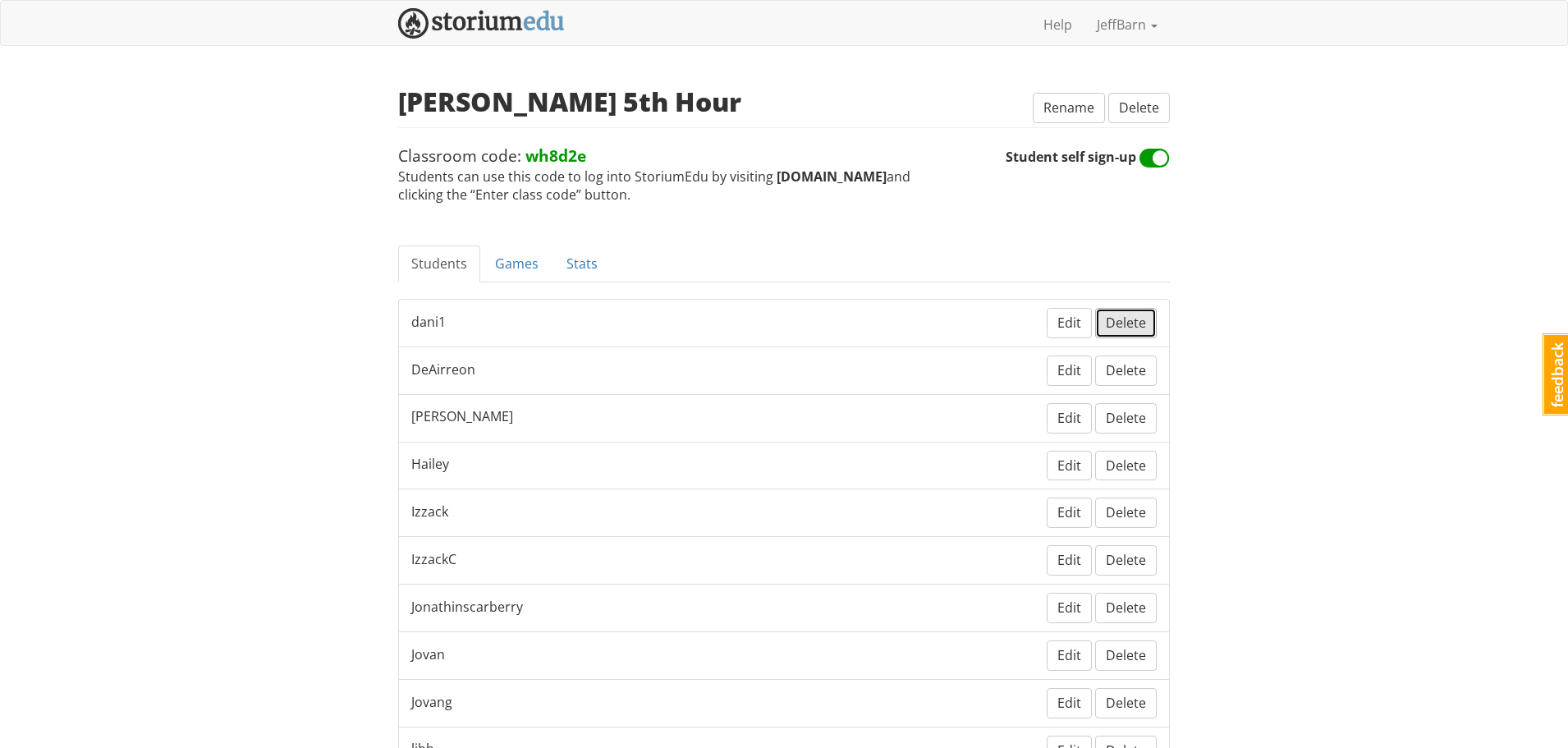
click at [1136, 315] on span "Delete" at bounding box center [1126, 322] width 40 height 18
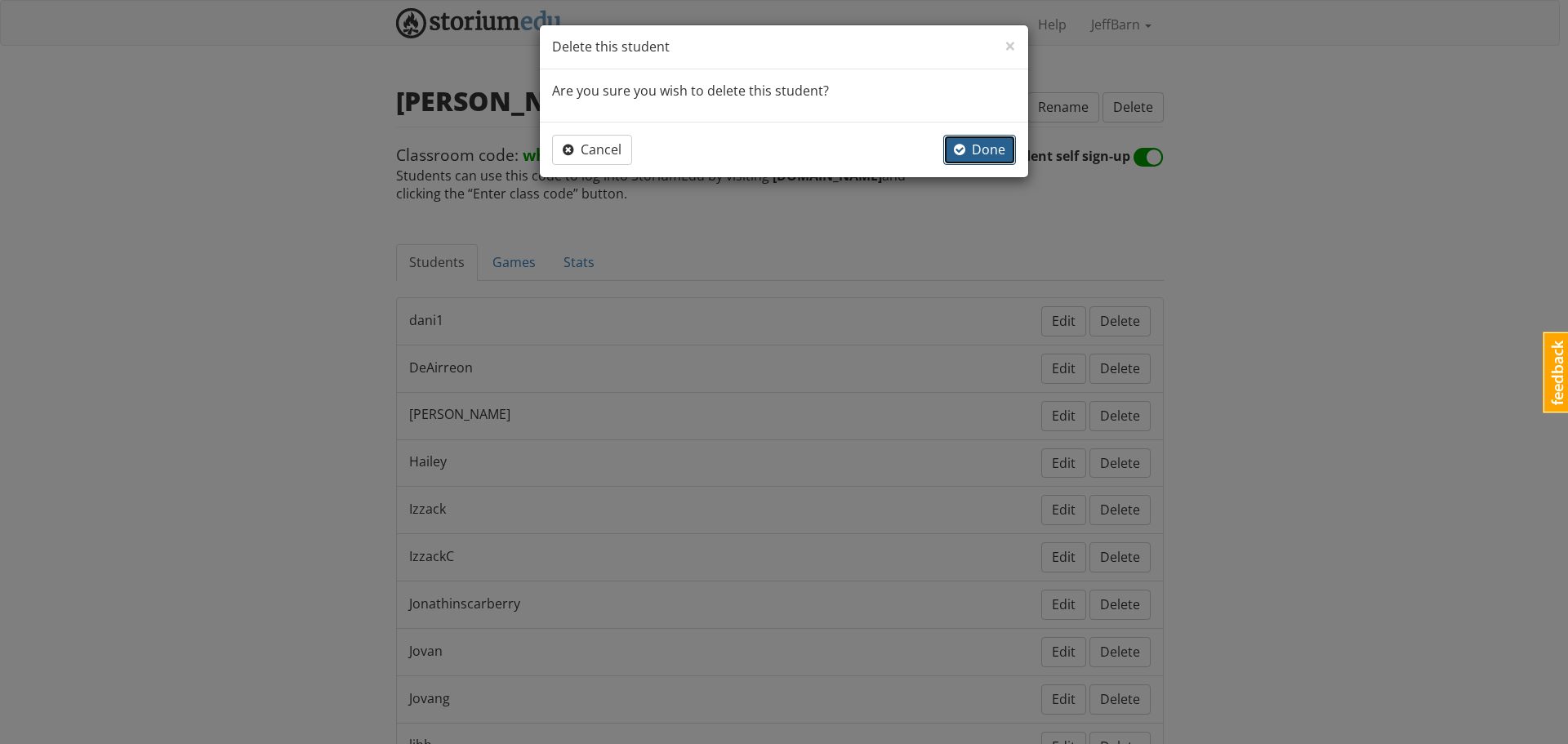
click at [985, 152] on span "Done" at bounding box center [979, 149] width 51 height 18
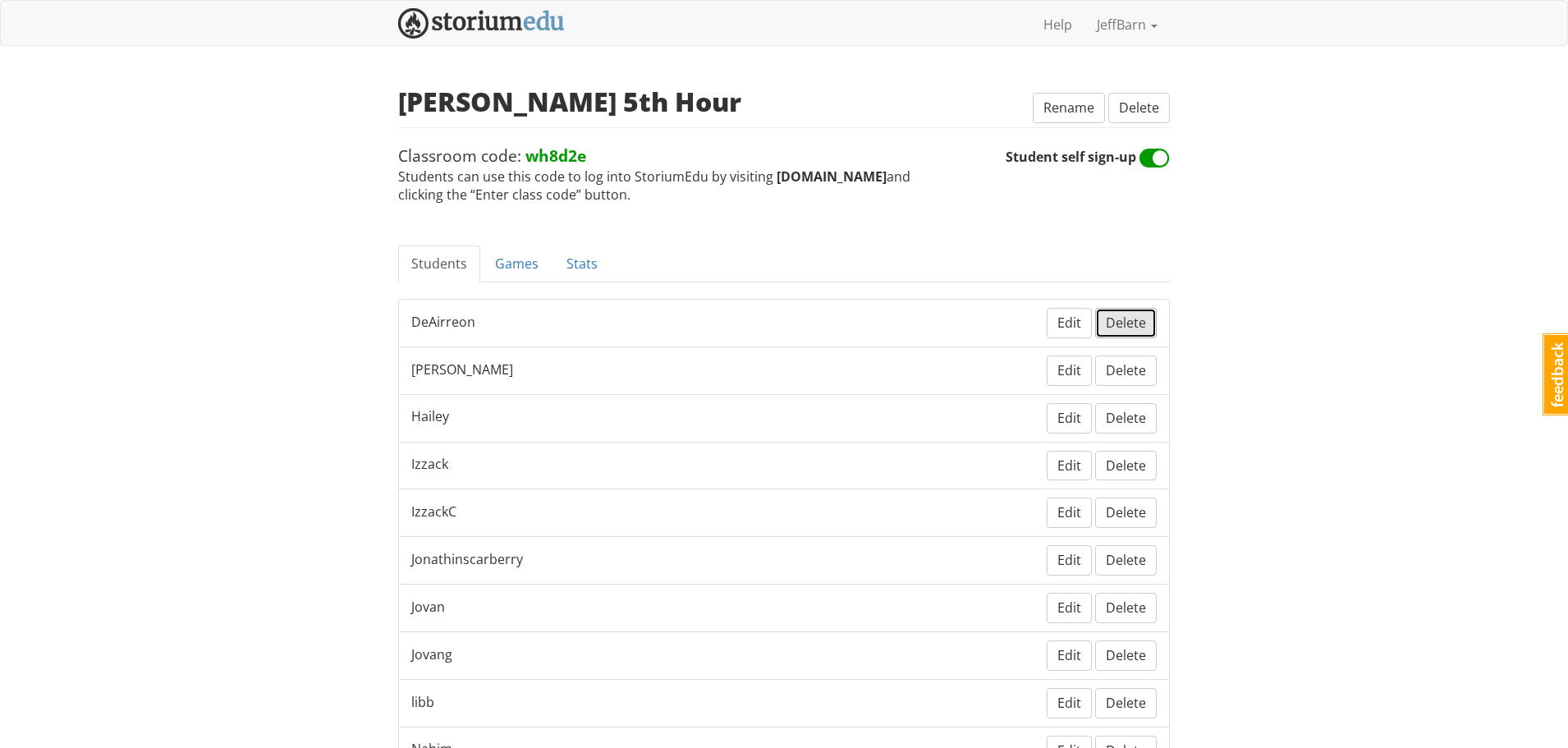
click at [1129, 320] on span "Delete" at bounding box center [1126, 322] width 40 height 18
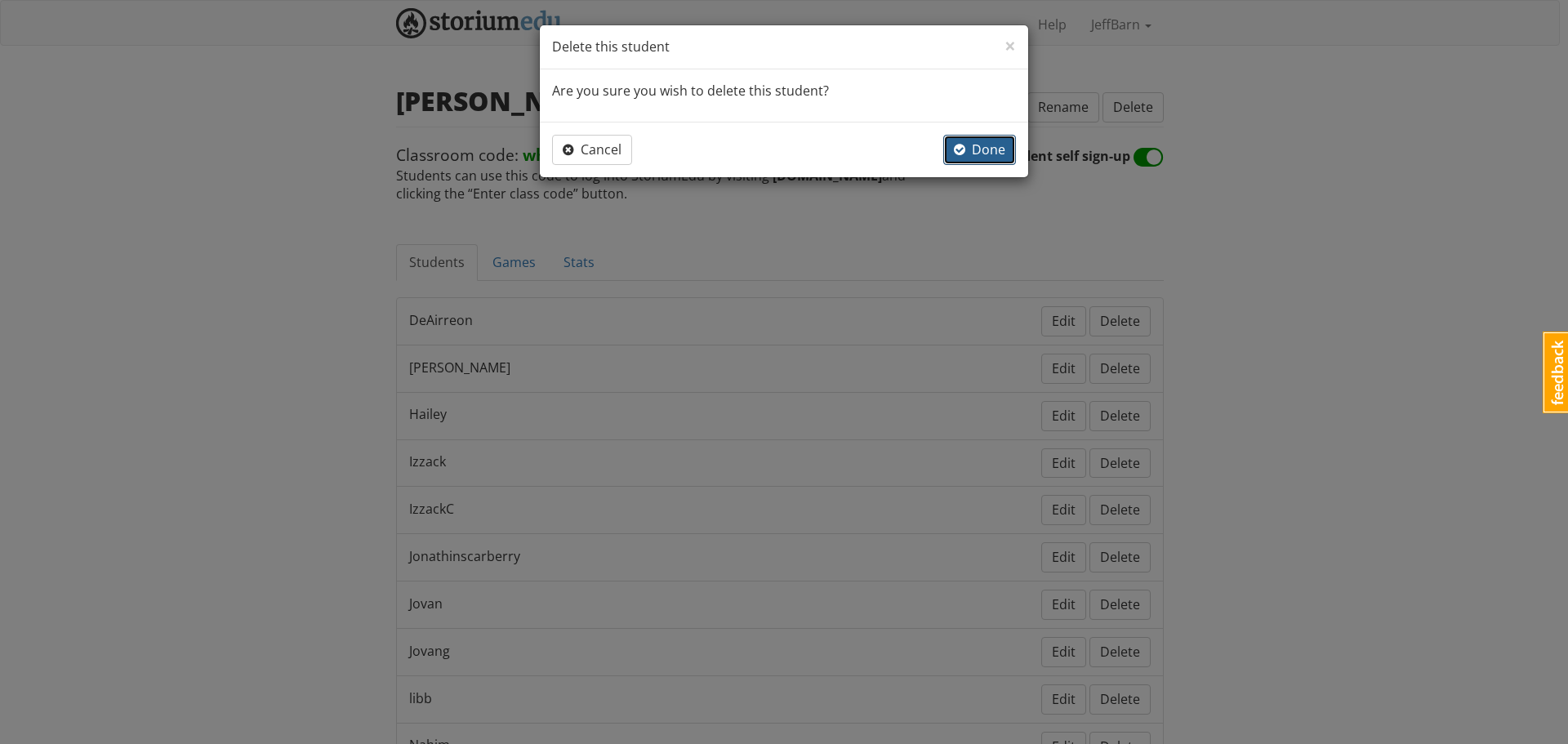
click at [989, 155] on span "Done" at bounding box center [979, 149] width 51 height 18
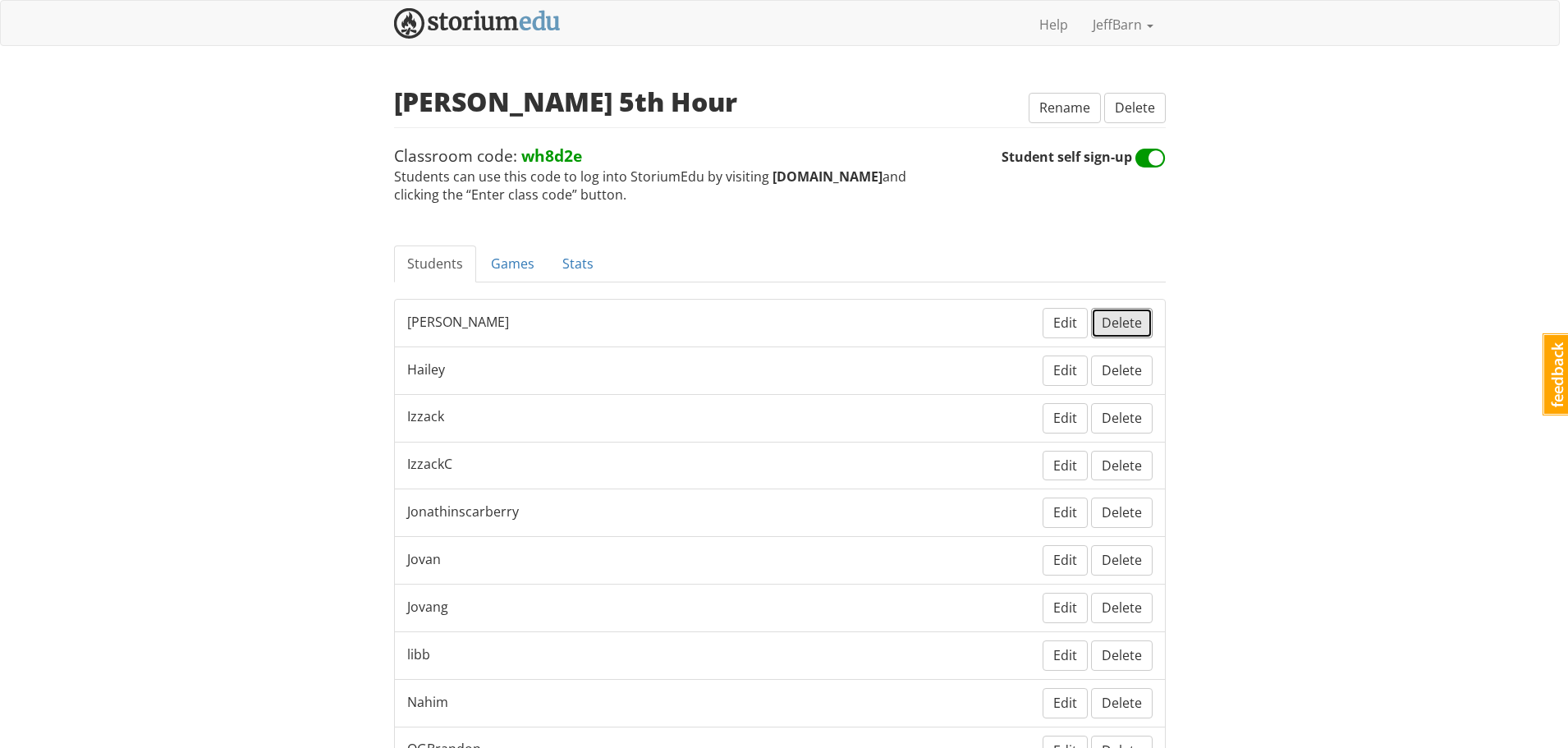
click at [1147, 318] on button "Delete" at bounding box center [1122, 322] width 61 height 31
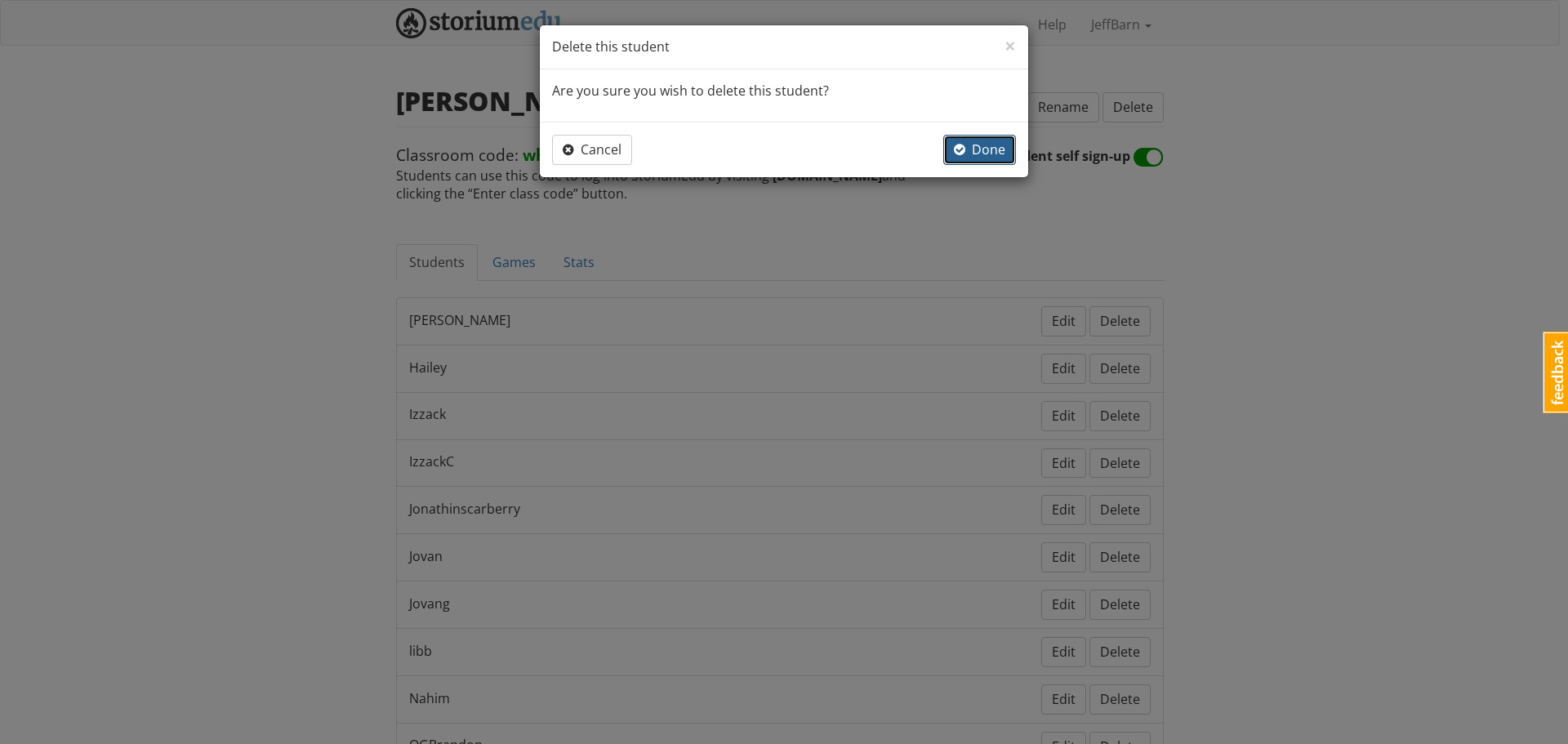
click at [971, 136] on button "Done" at bounding box center [980, 149] width 73 height 30
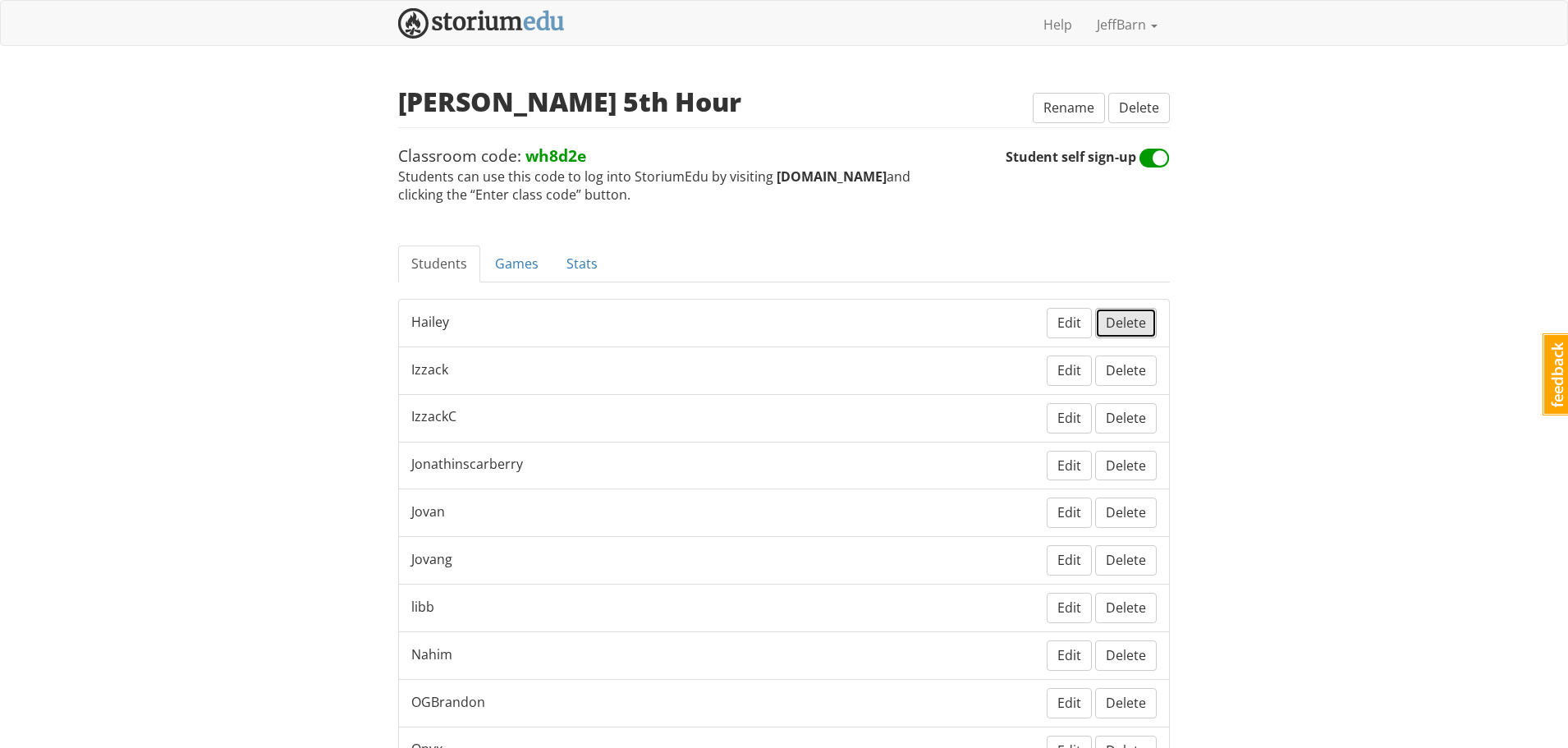
click at [1123, 322] on span "Delete" at bounding box center [1126, 322] width 40 height 18
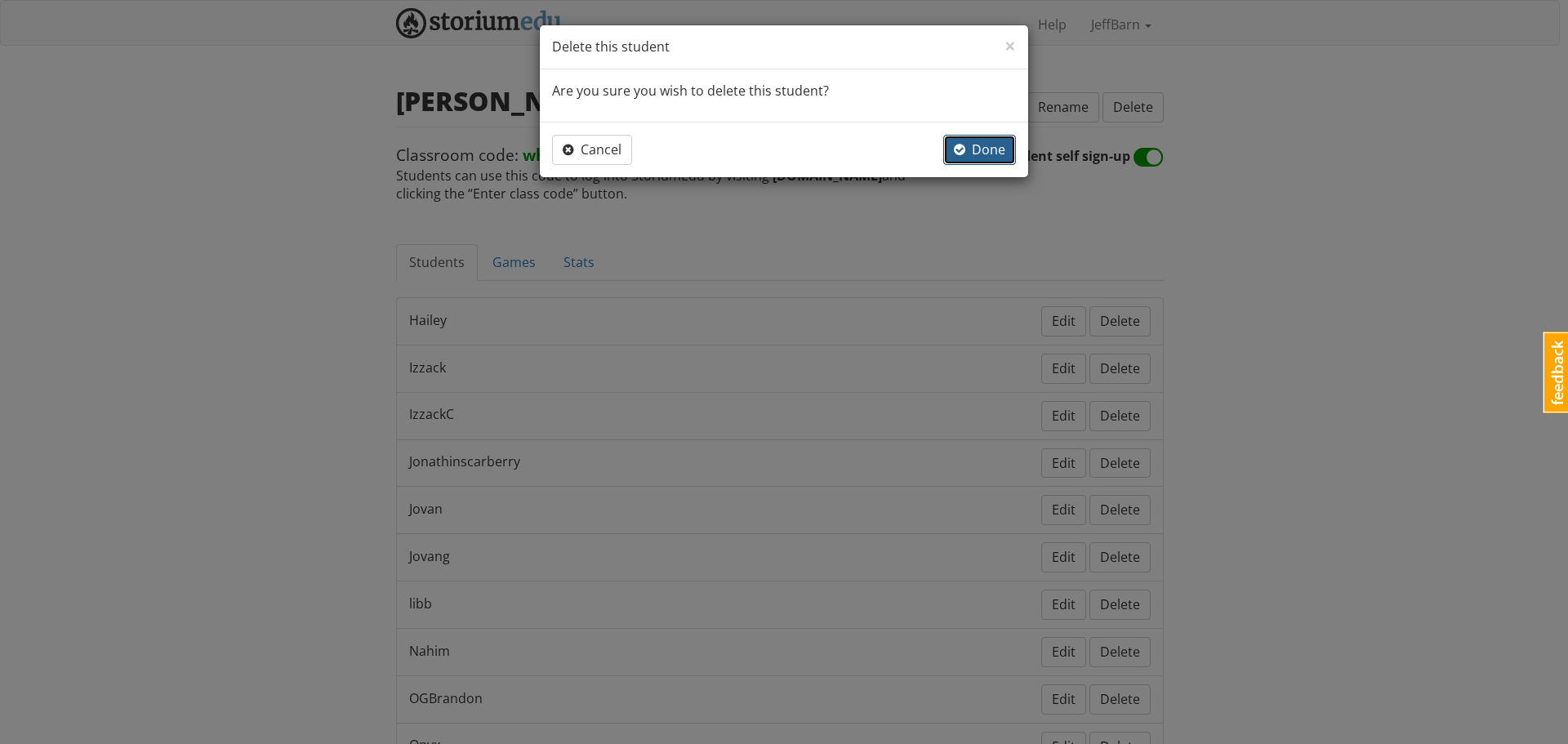
click at [976, 149] on span "Done" at bounding box center [979, 149] width 51 height 18
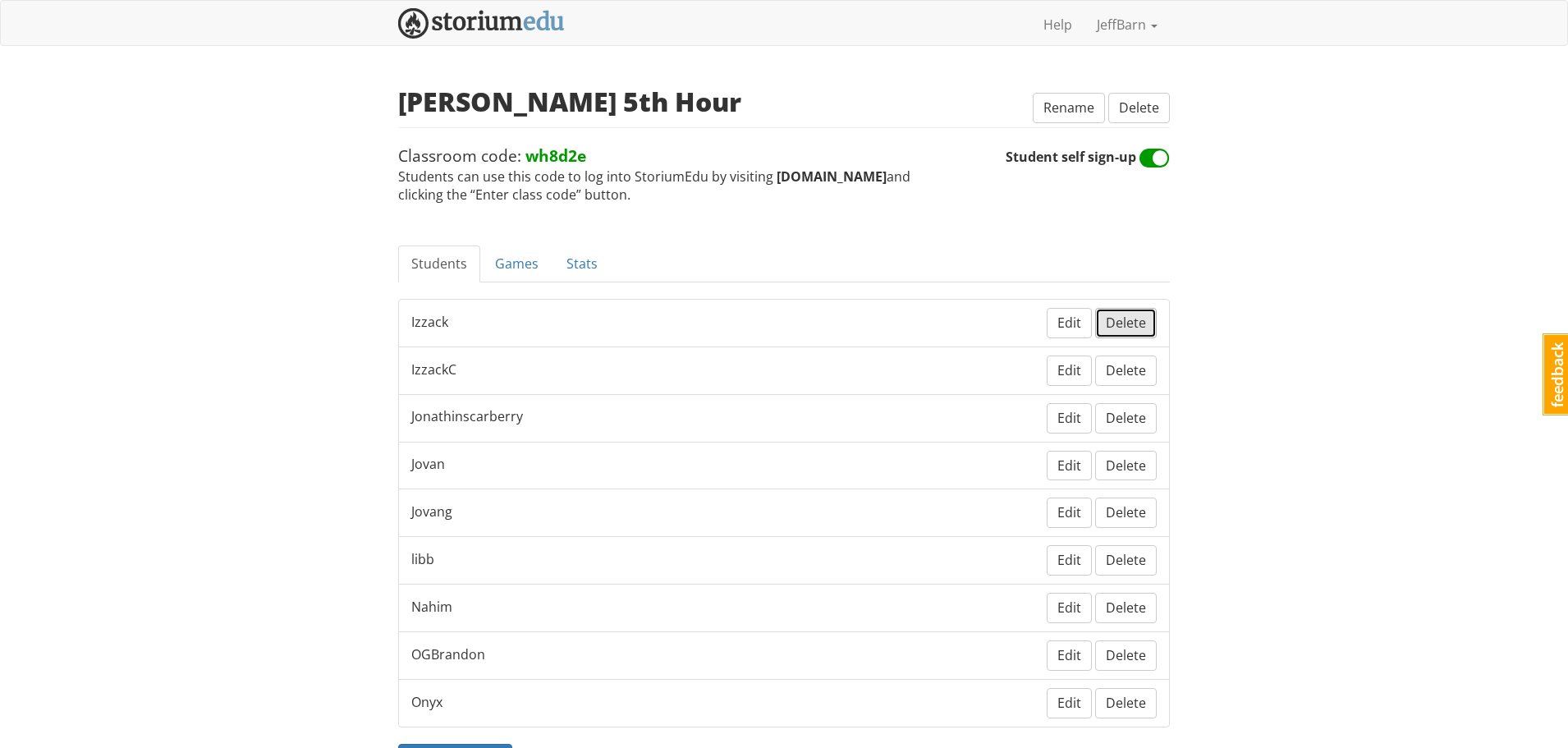
click at [1120, 322] on span "Delete" at bounding box center [1126, 322] width 40 height 18
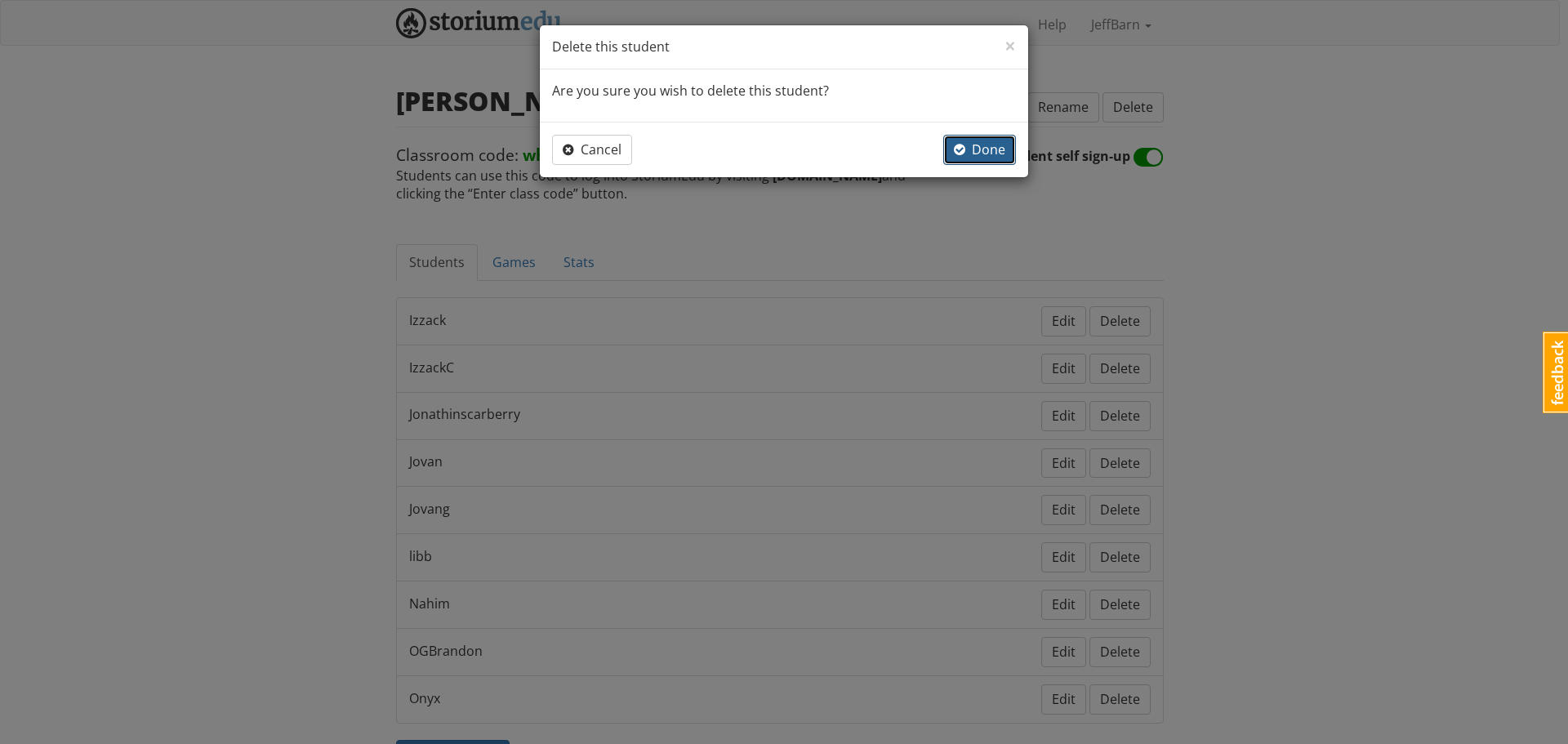
click at [980, 149] on span "Done" at bounding box center [979, 149] width 51 height 18
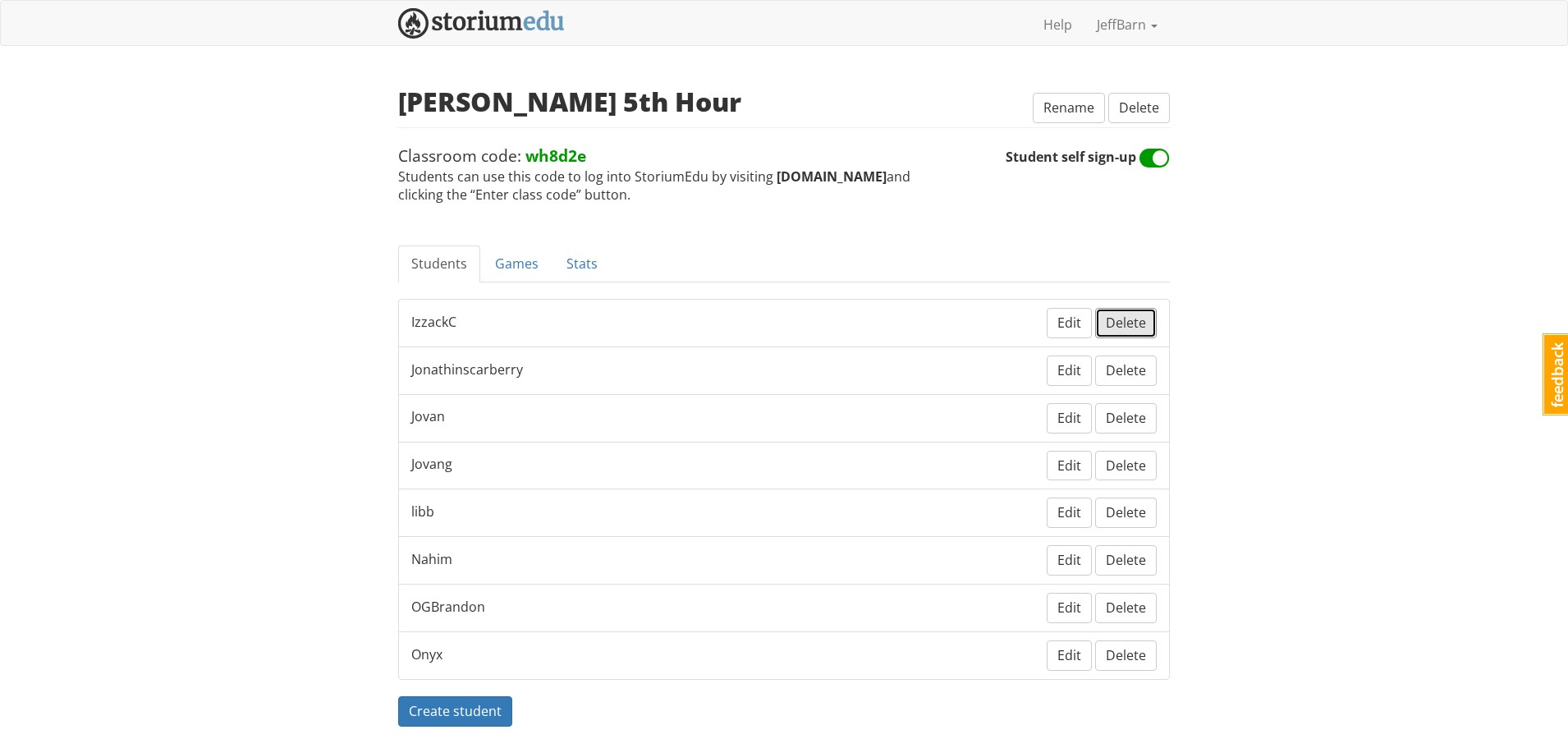
click at [1124, 317] on span "Delete" at bounding box center [1126, 322] width 40 height 18
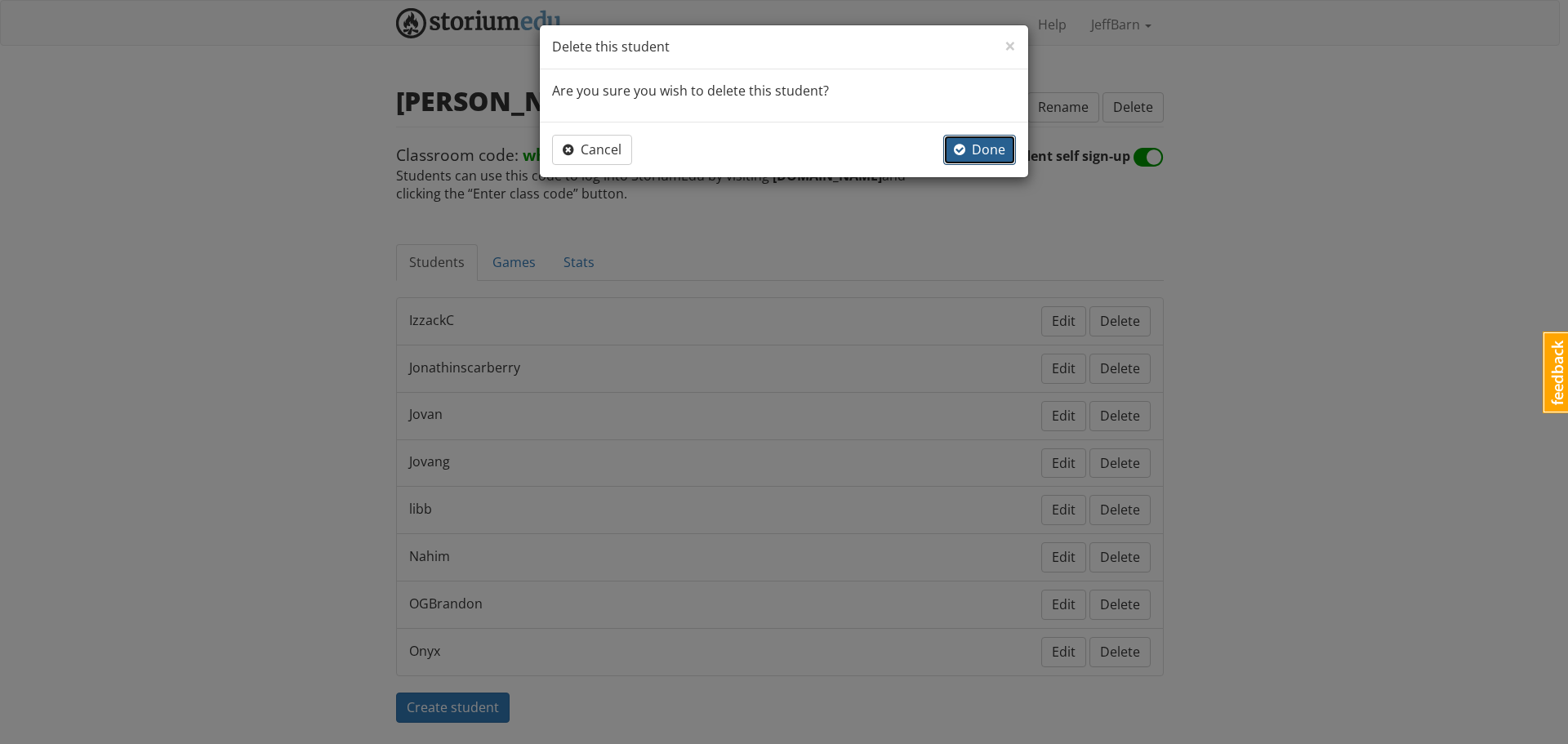
click at [954, 135] on button "Done" at bounding box center [980, 149] width 73 height 30
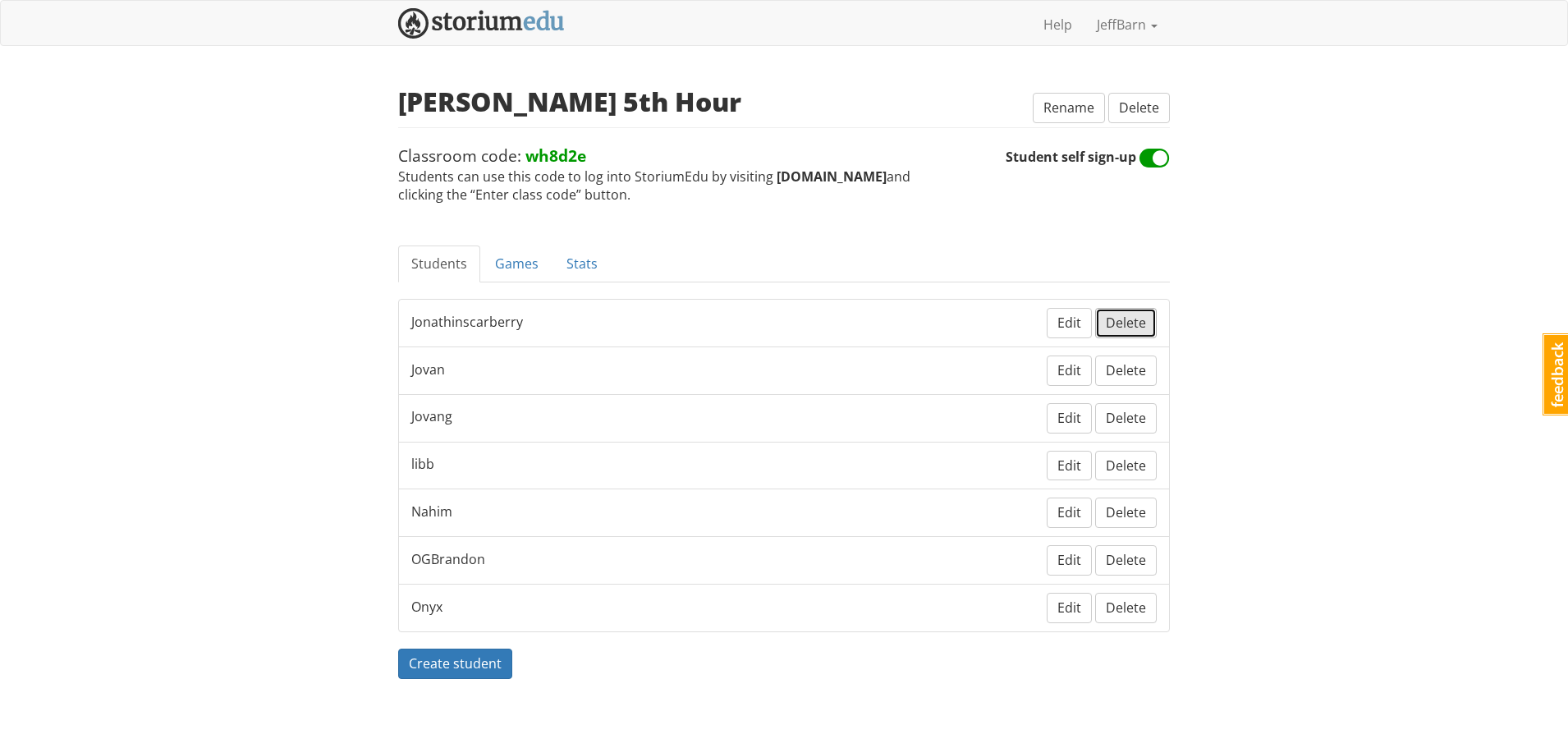
click at [1127, 312] on button "Delete" at bounding box center [1126, 322] width 61 height 31
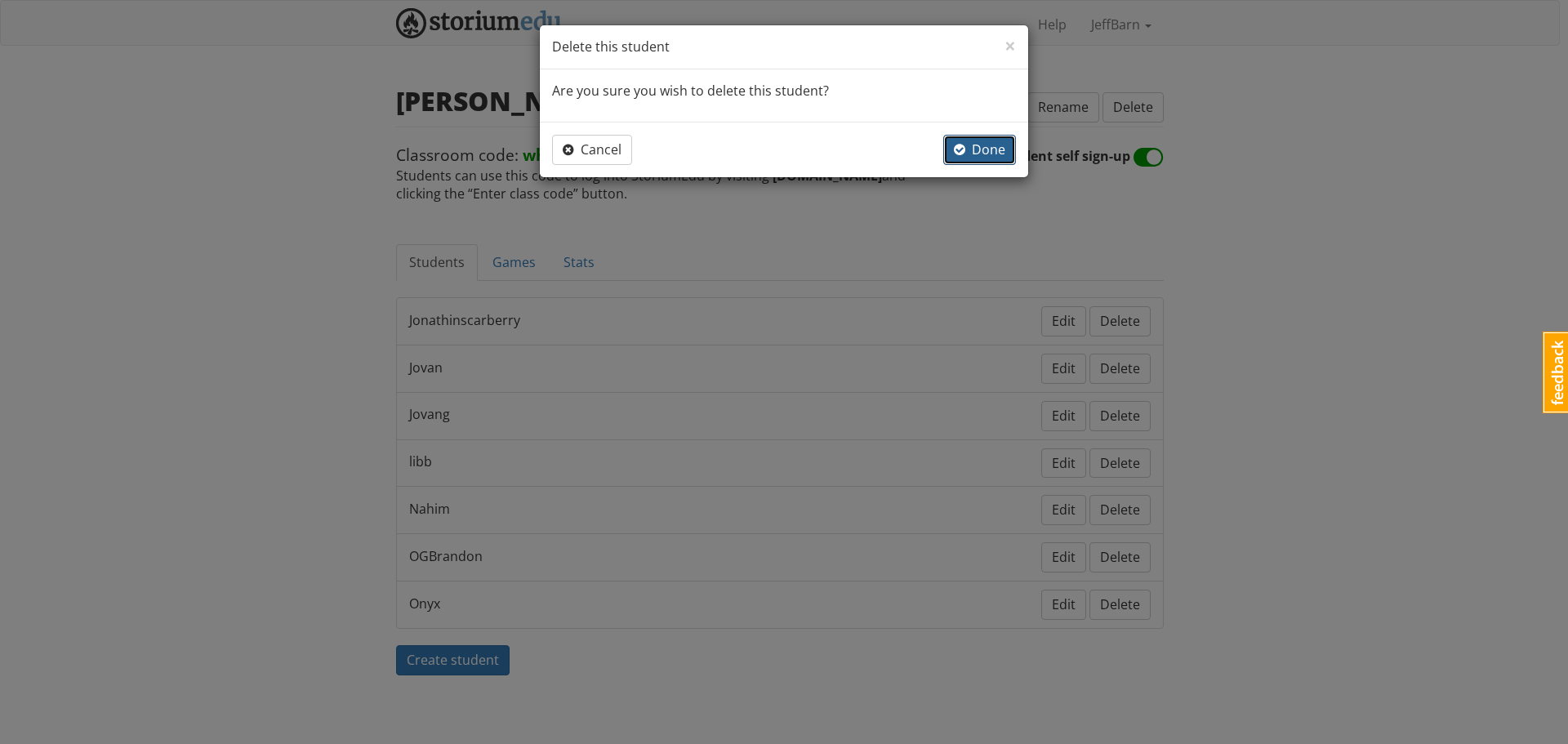
click at [977, 144] on span "Done" at bounding box center [979, 149] width 51 height 18
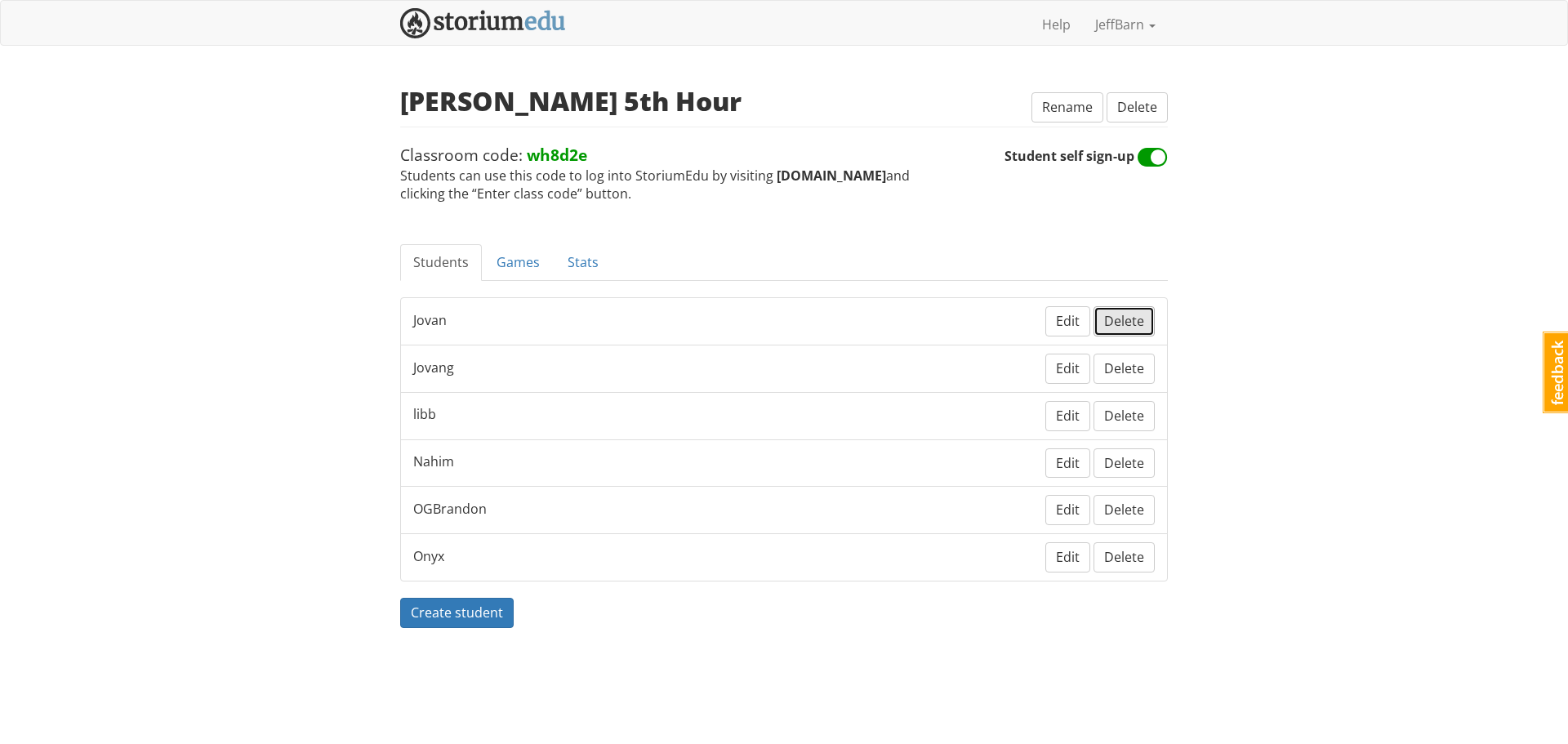
click at [1123, 312] on button "Delete" at bounding box center [1124, 321] width 61 height 30
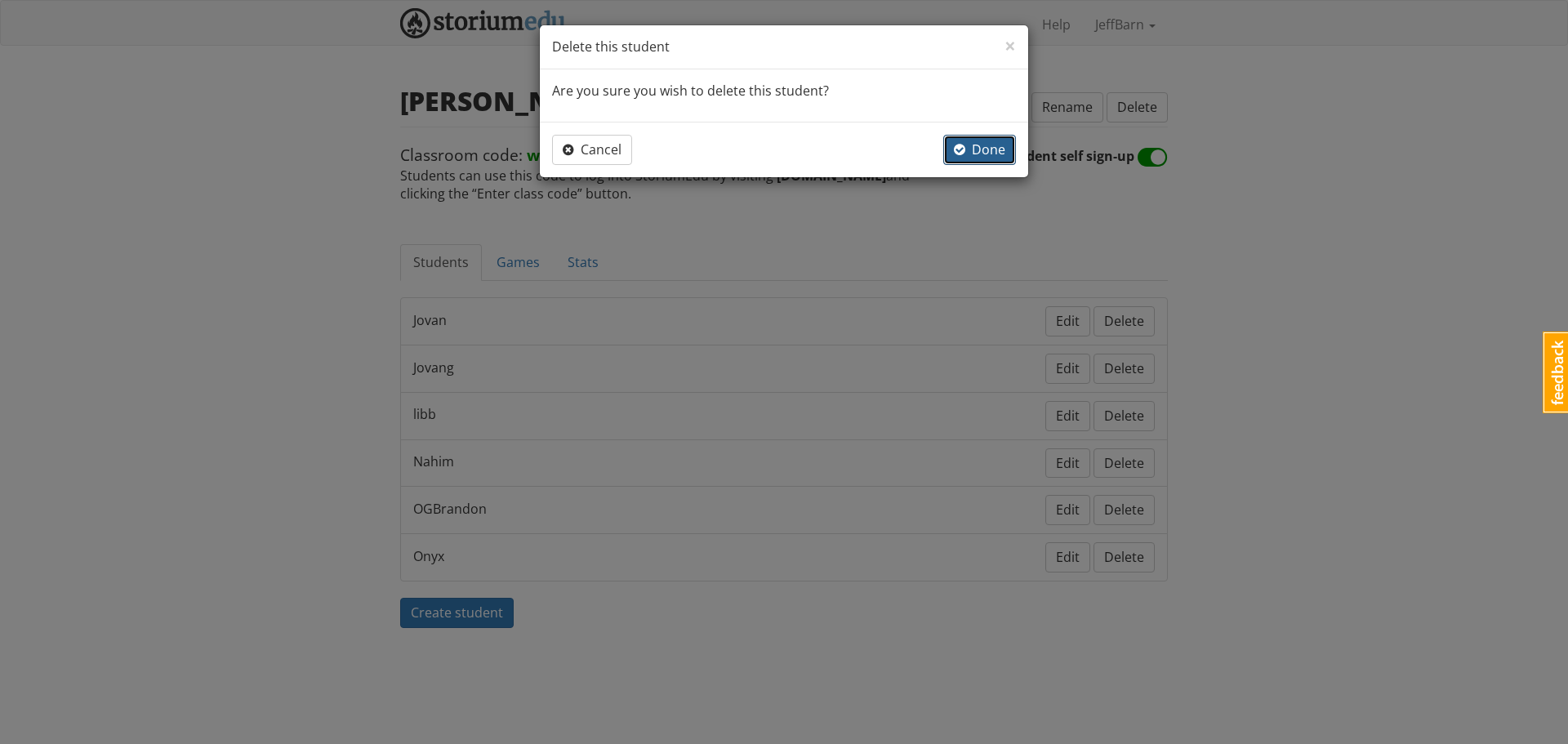
click at [981, 147] on span "Done" at bounding box center [979, 149] width 51 height 18
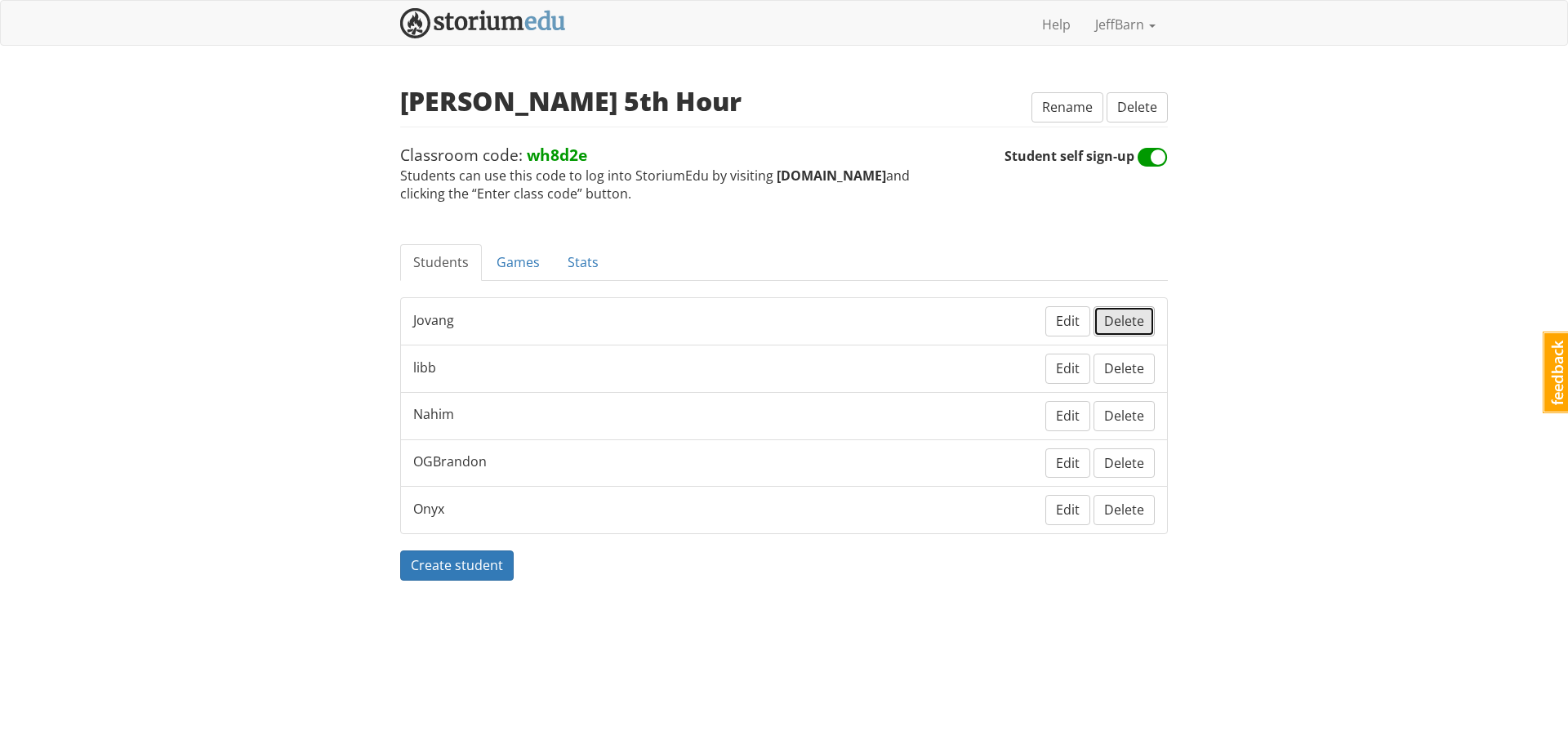
click at [1142, 316] on span "Delete" at bounding box center [1124, 321] width 40 height 18
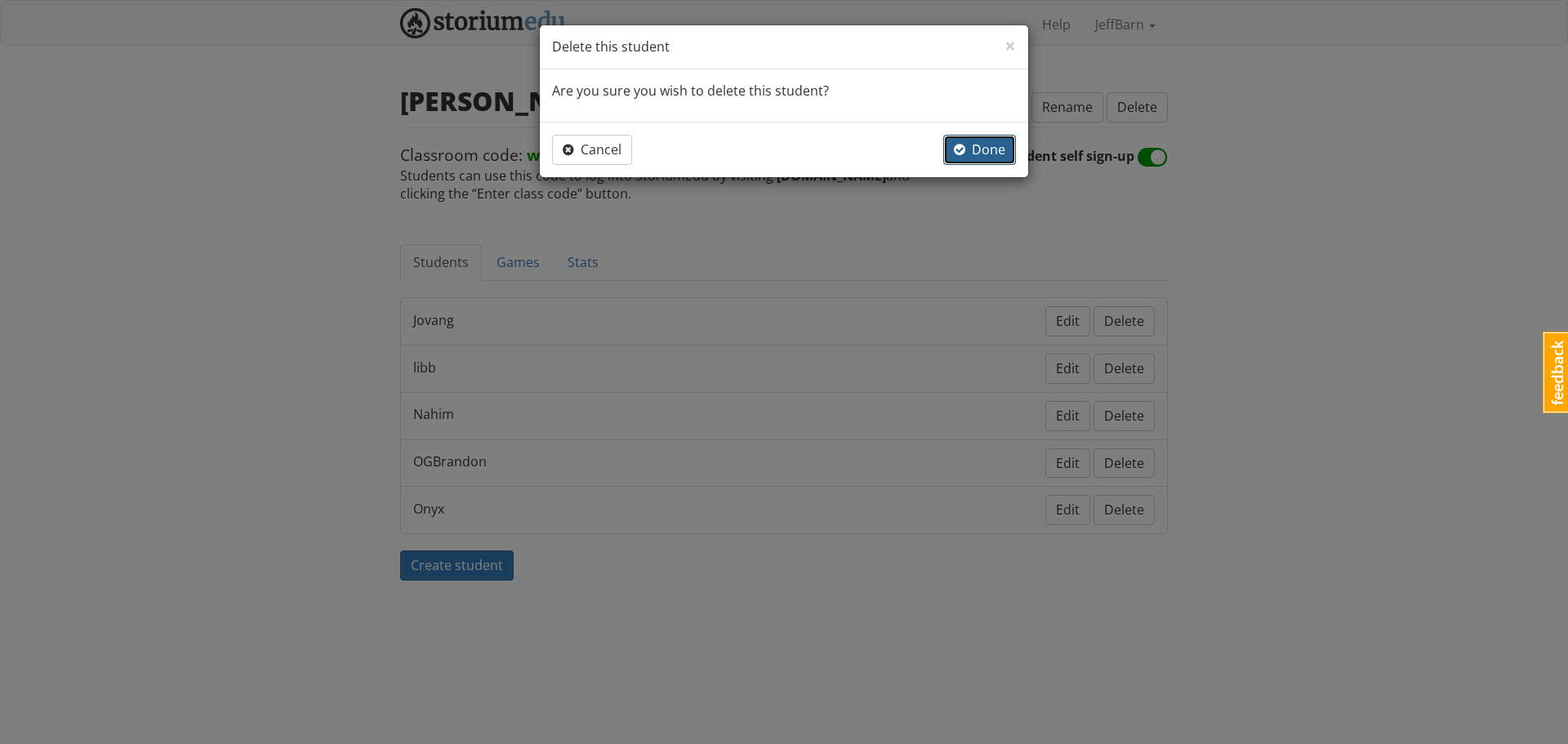
click at [985, 147] on span "Done" at bounding box center [979, 149] width 51 height 18
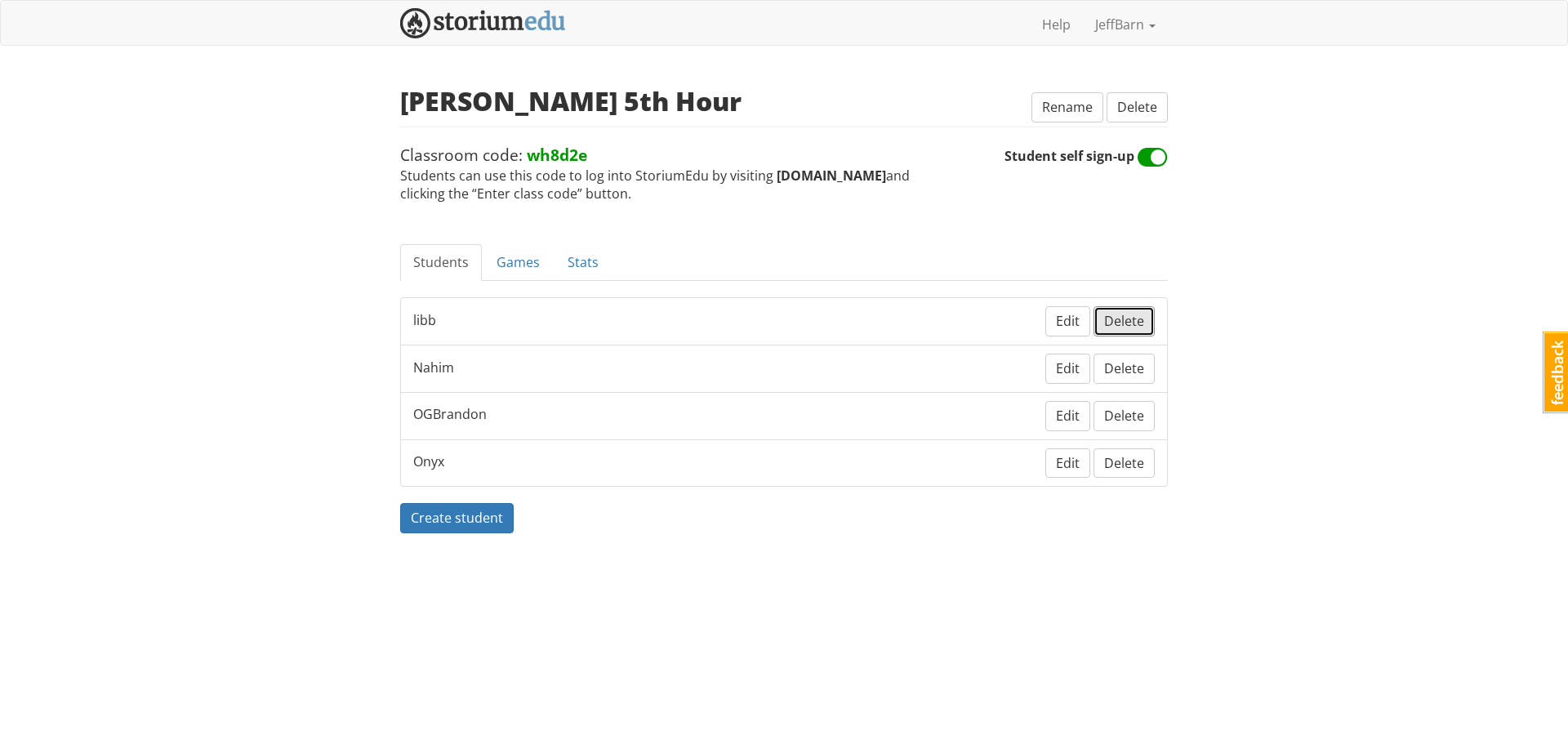
click at [1124, 319] on span "Delete" at bounding box center [1124, 321] width 40 height 18
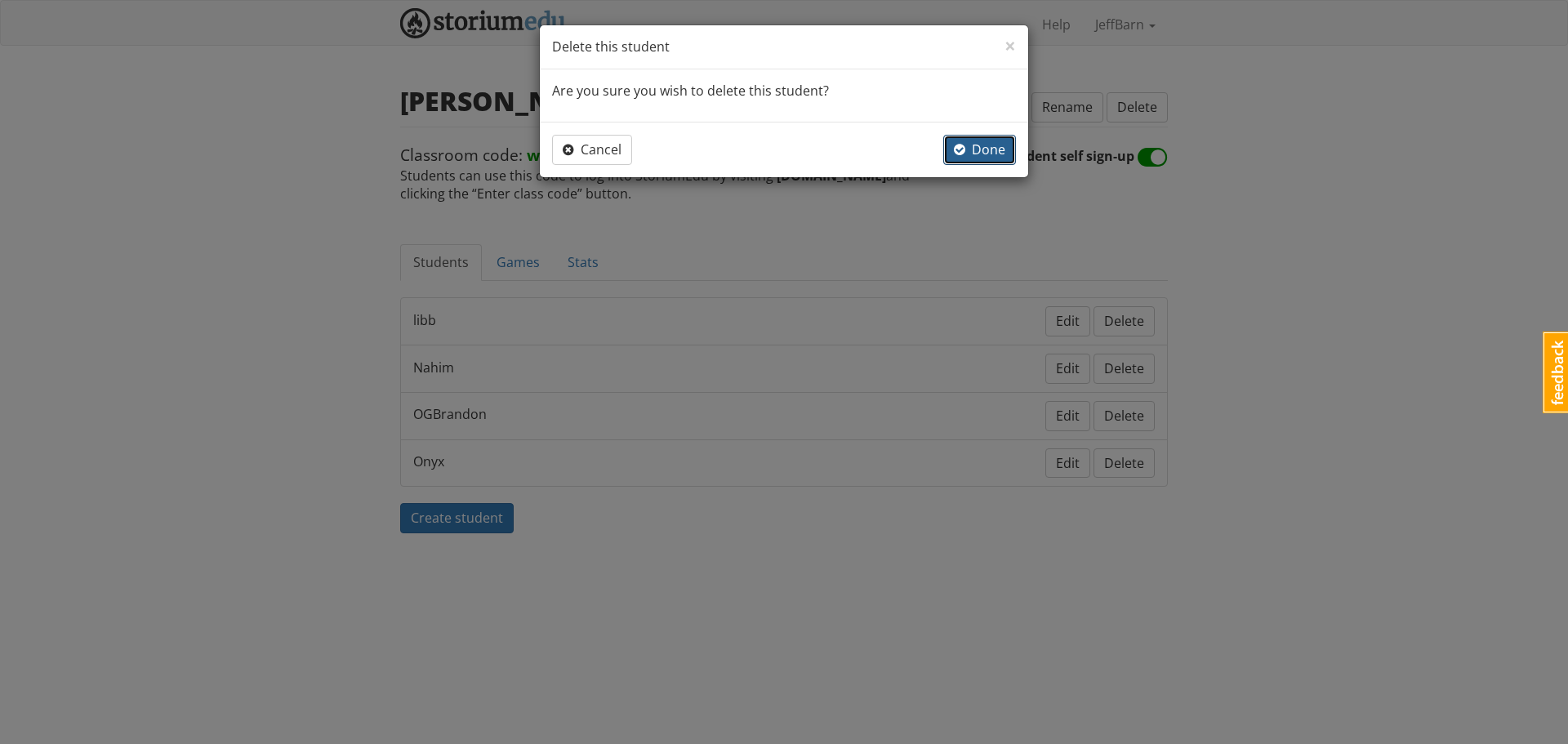
click at [986, 149] on span "Done" at bounding box center [979, 149] width 51 height 18
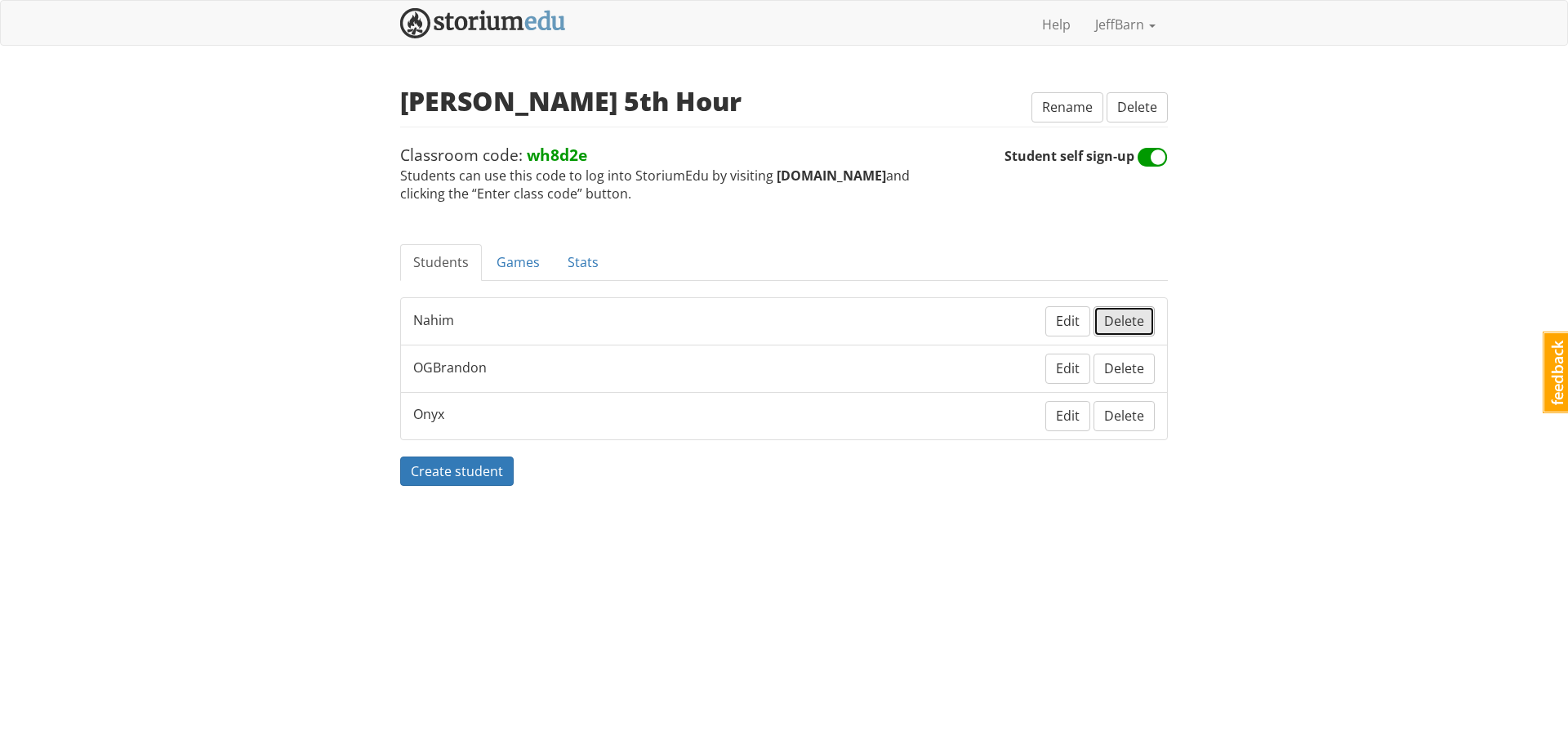
click at [1126, 318] on span "Delete" at bounding box center [1124, 321] width 40 height 18
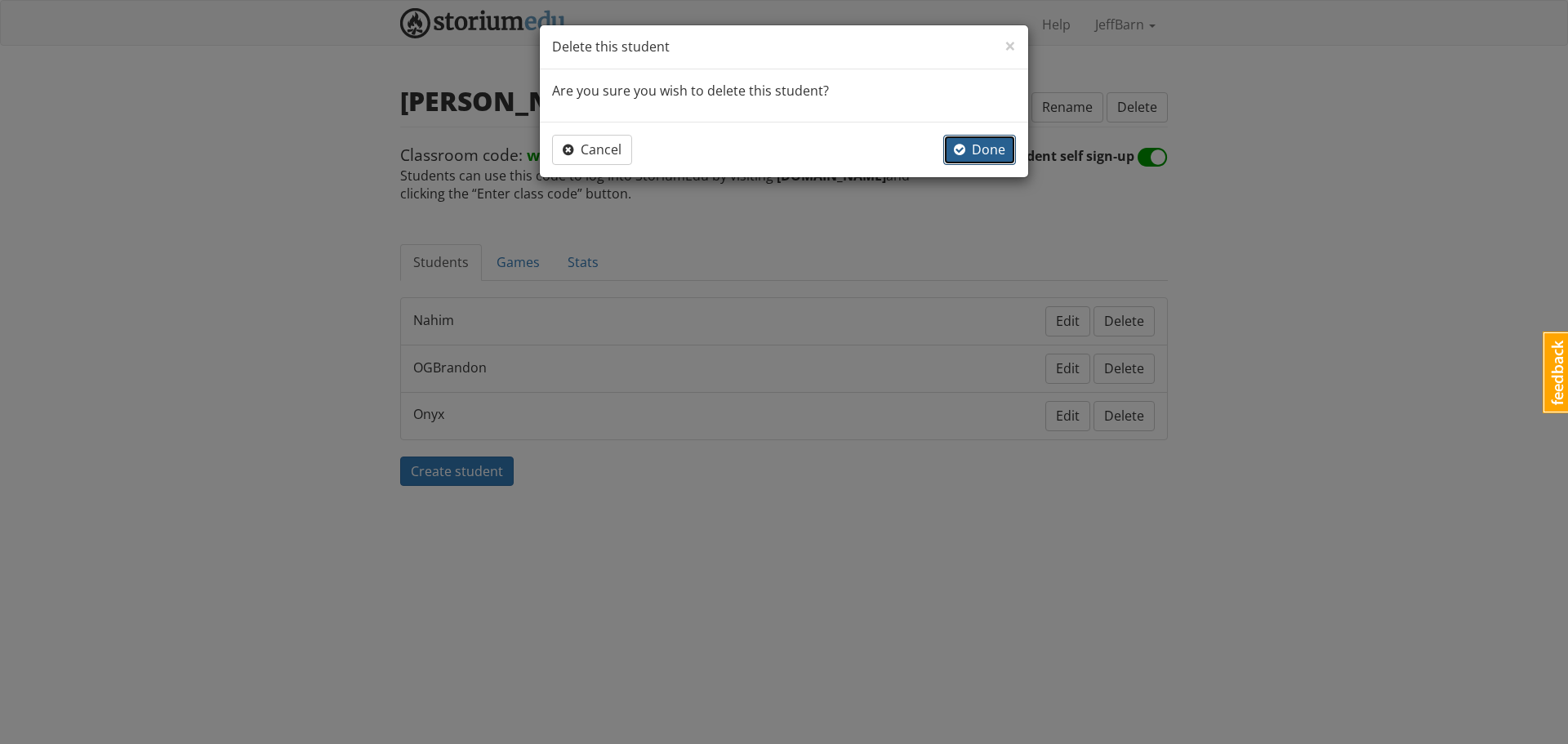
click at [980, 144] on span "Done" at bounding box center [979, 149] width 51 height 18
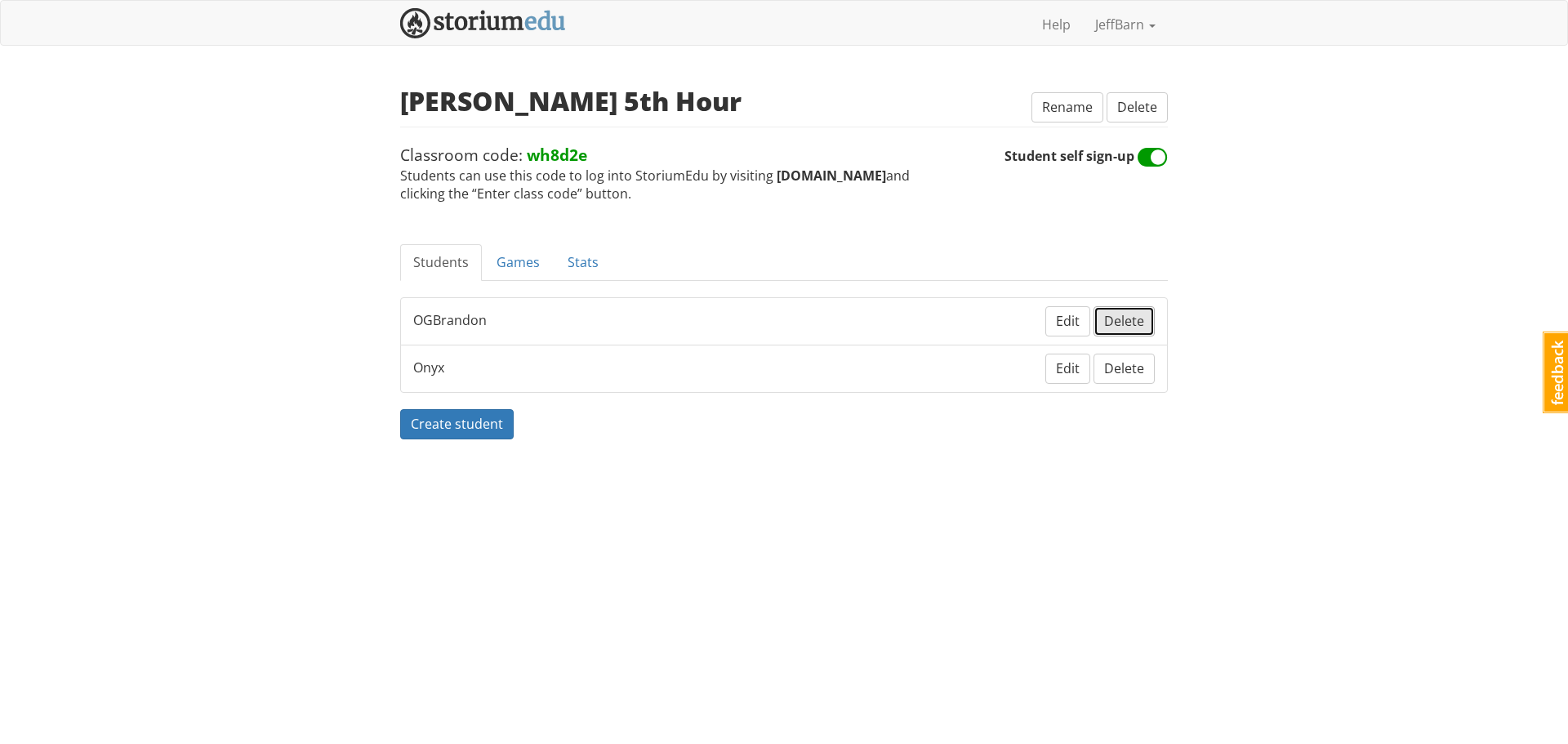
click at [1121, 316] on span "Delete" at bounding box center [1124, 321] width 40 height 18
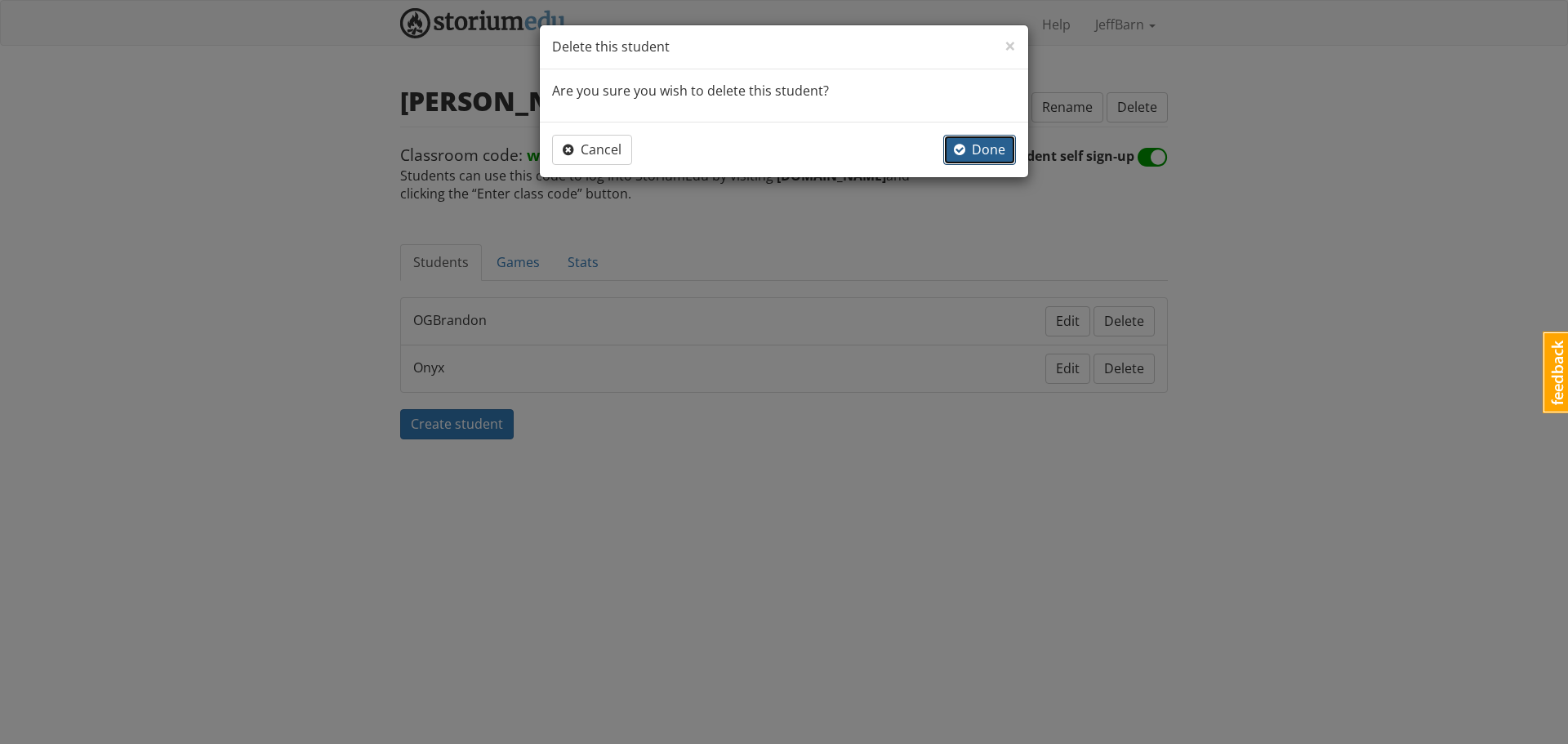
click at [983, 150] on span "Done" at bounding box center [979, 149] width 51 height 18
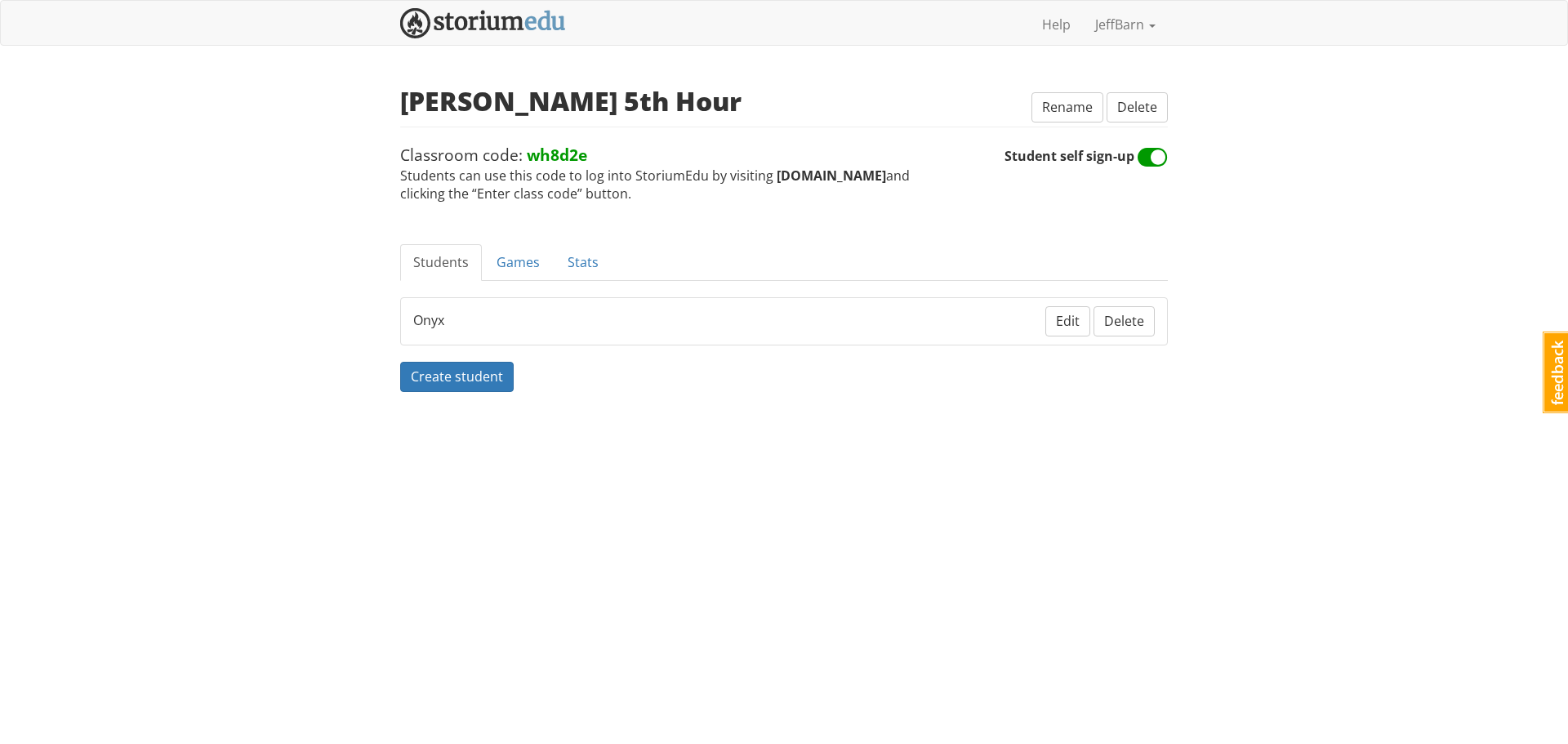
click at [1143, 324] on div "× Close Delete this student Are you sure you wish to delete this student? Cance…" at bounding box center [784, 372] width 1568 height 744
click at [1134, 321] on span "Delete" at bounding box center [1124, 321] width 40 height 18
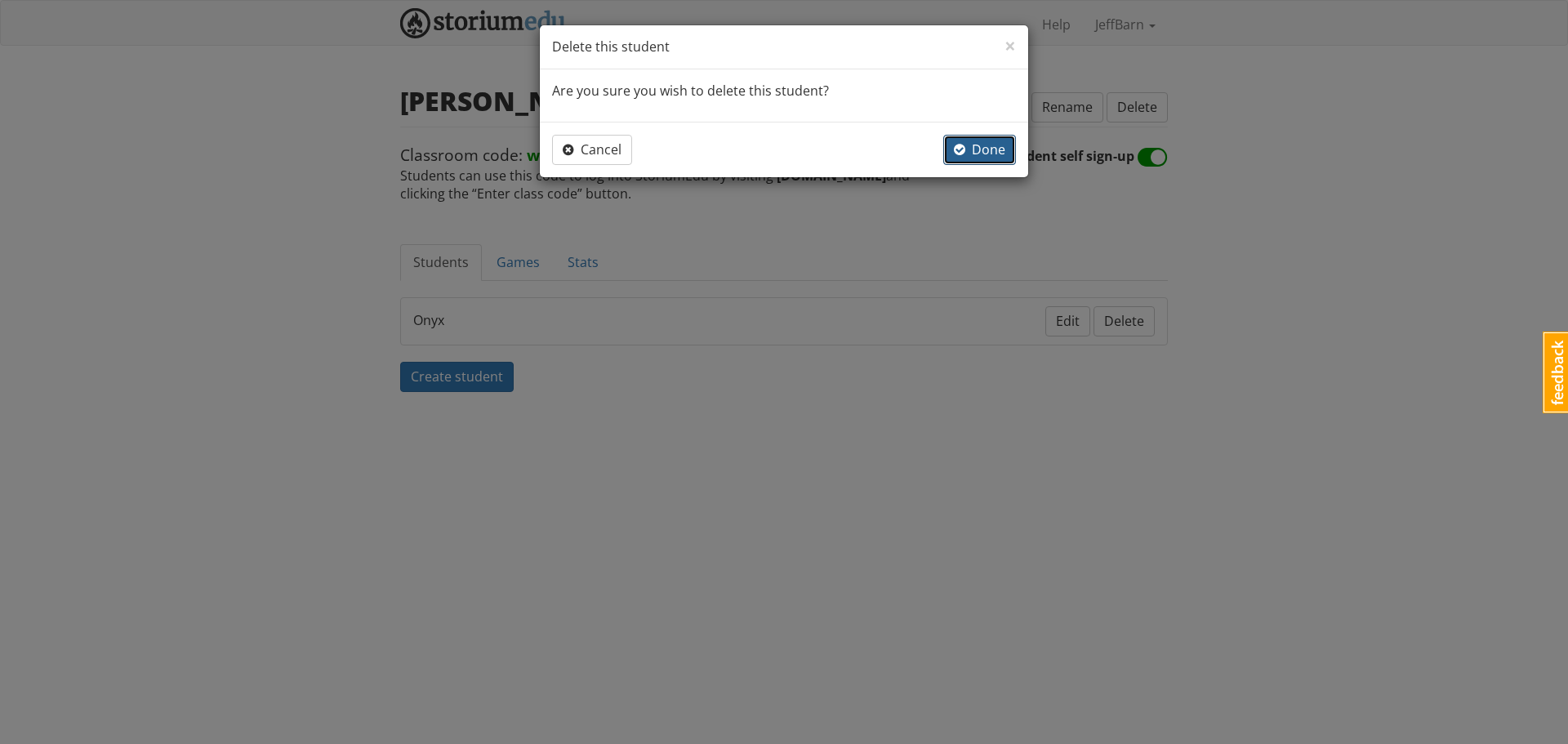
click at [968, 151] on span "Done" at bounding box center [979, 149] width 51 height 18
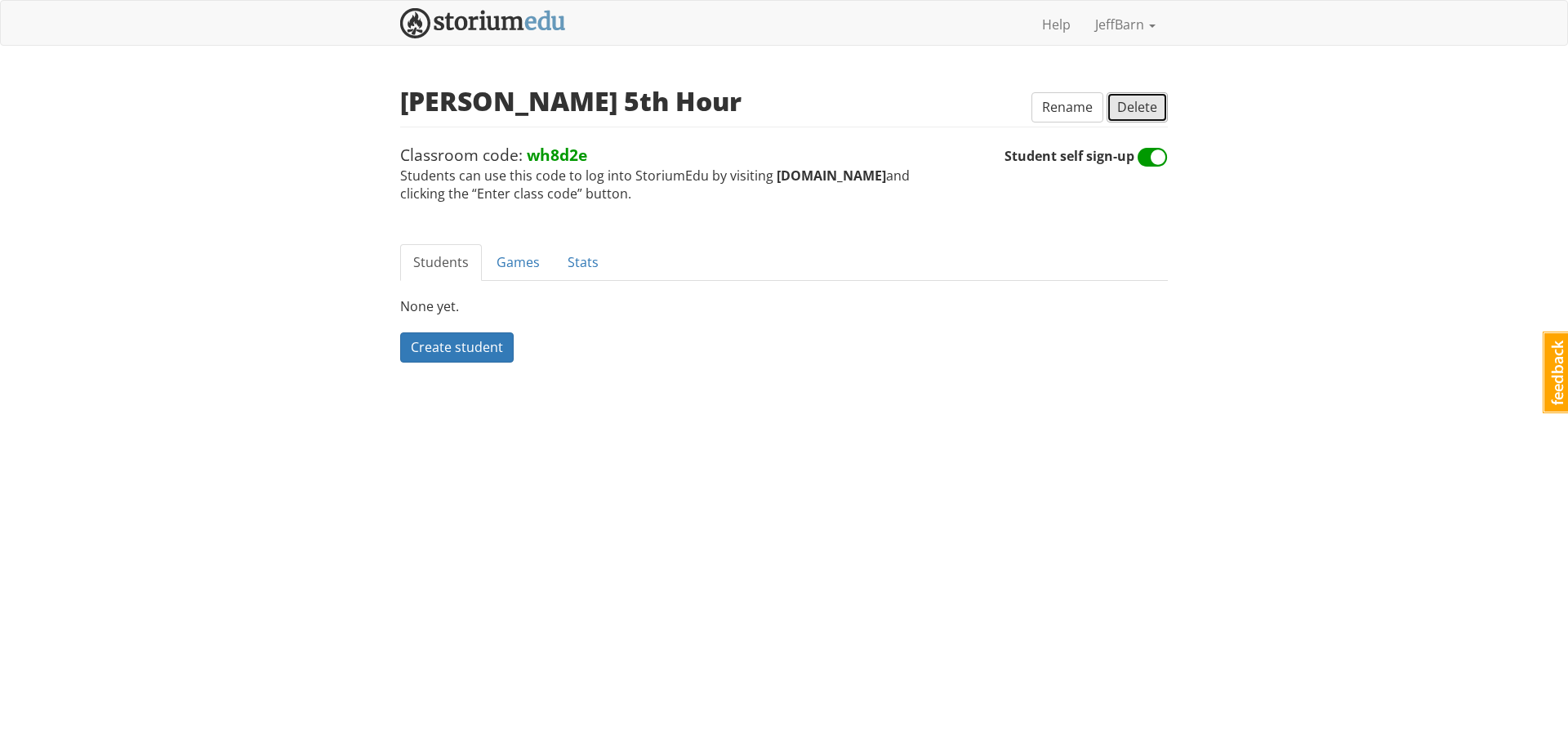
click at [1149, 113] on span "Delete" at bounding box center [1137, 107] width 40 height 18
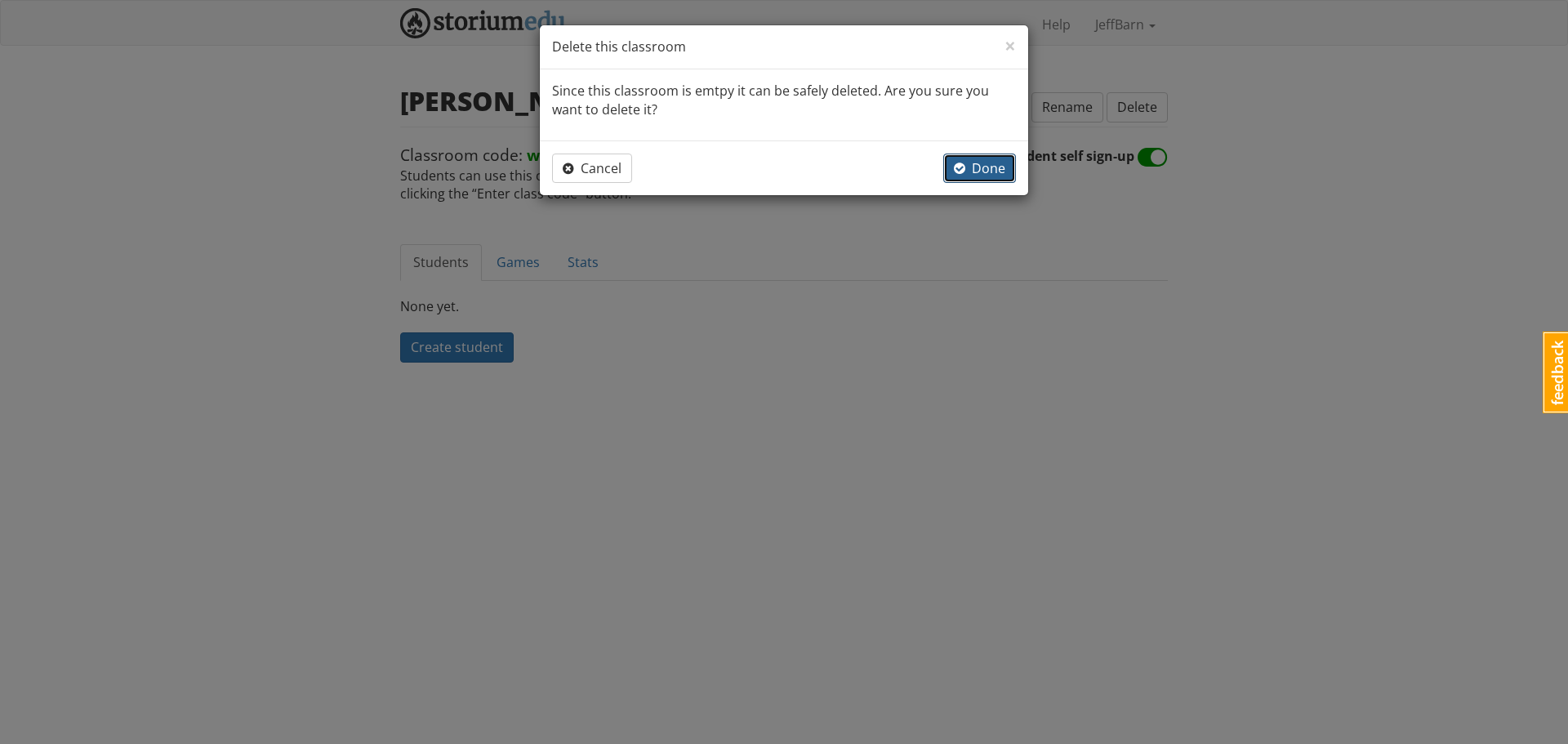
click at [984, 169] on span "Done" at bounding box center [979, 168] width 51 height 18
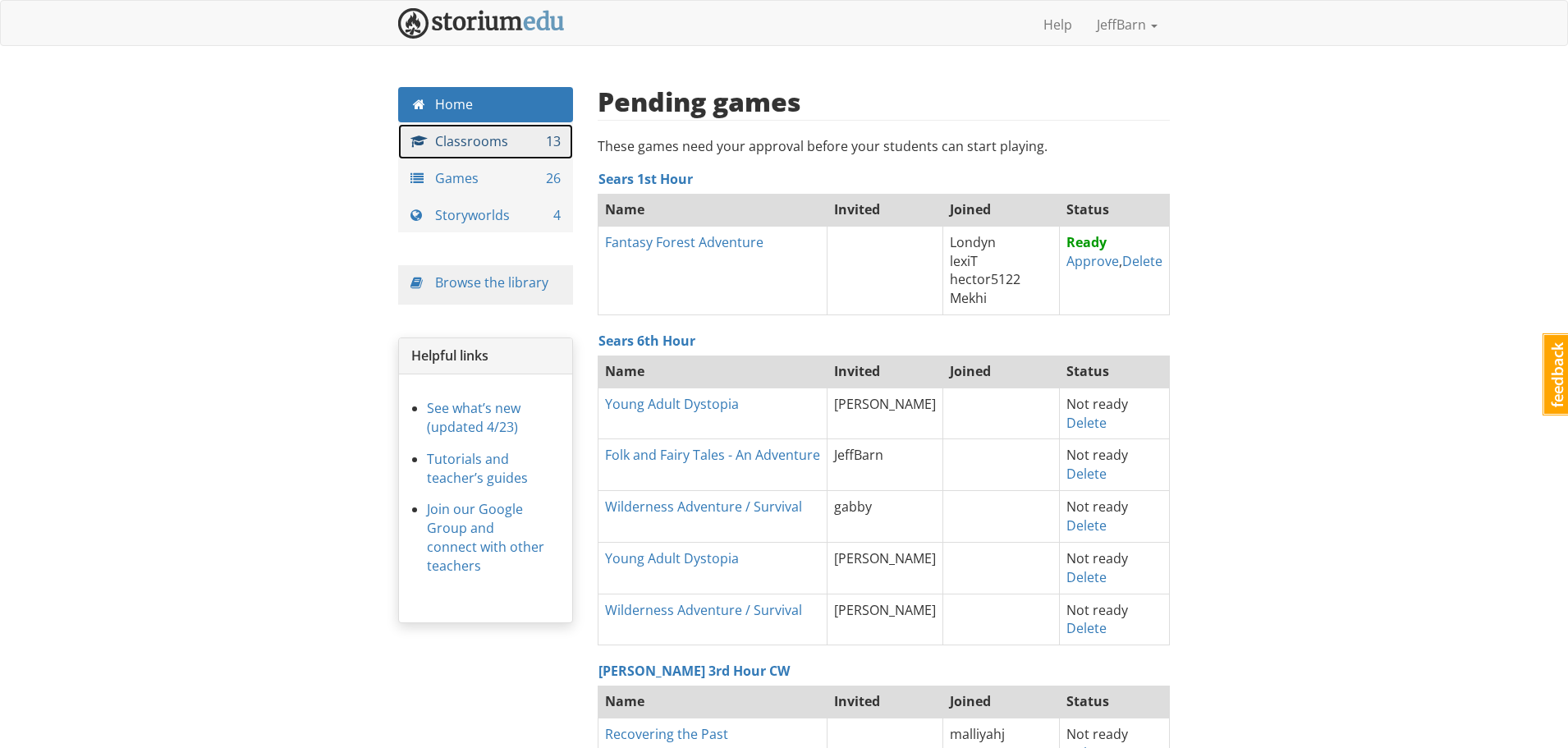
click at [467, 142] on link "Classrooms 13" at bounding box center [486, 142] width 175 height 35
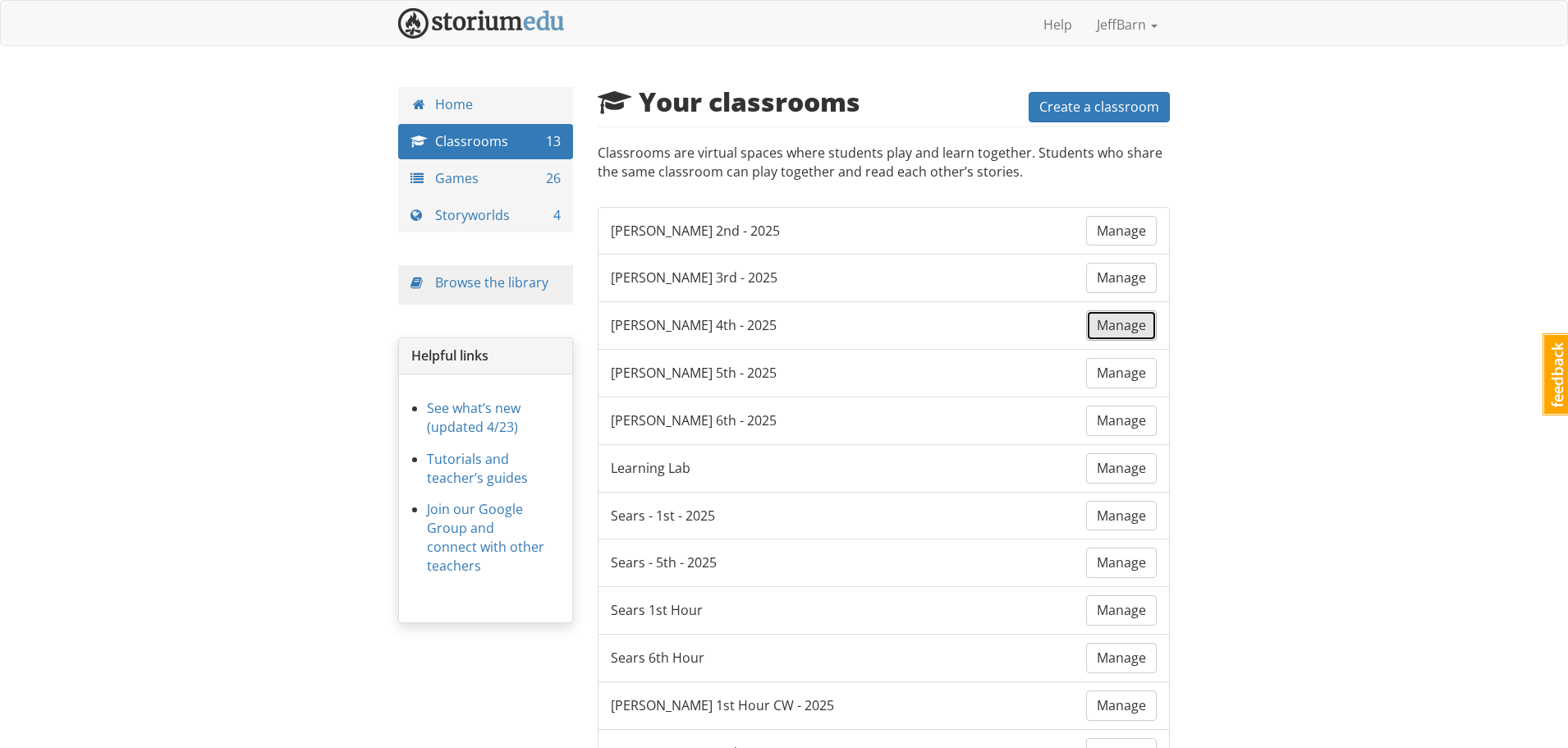
click at [1106, 331] on span "Manage" at bounding box center [1122, 325] width 49 height 18
